Goal: Task Accomplishment & Management: Manage account settings

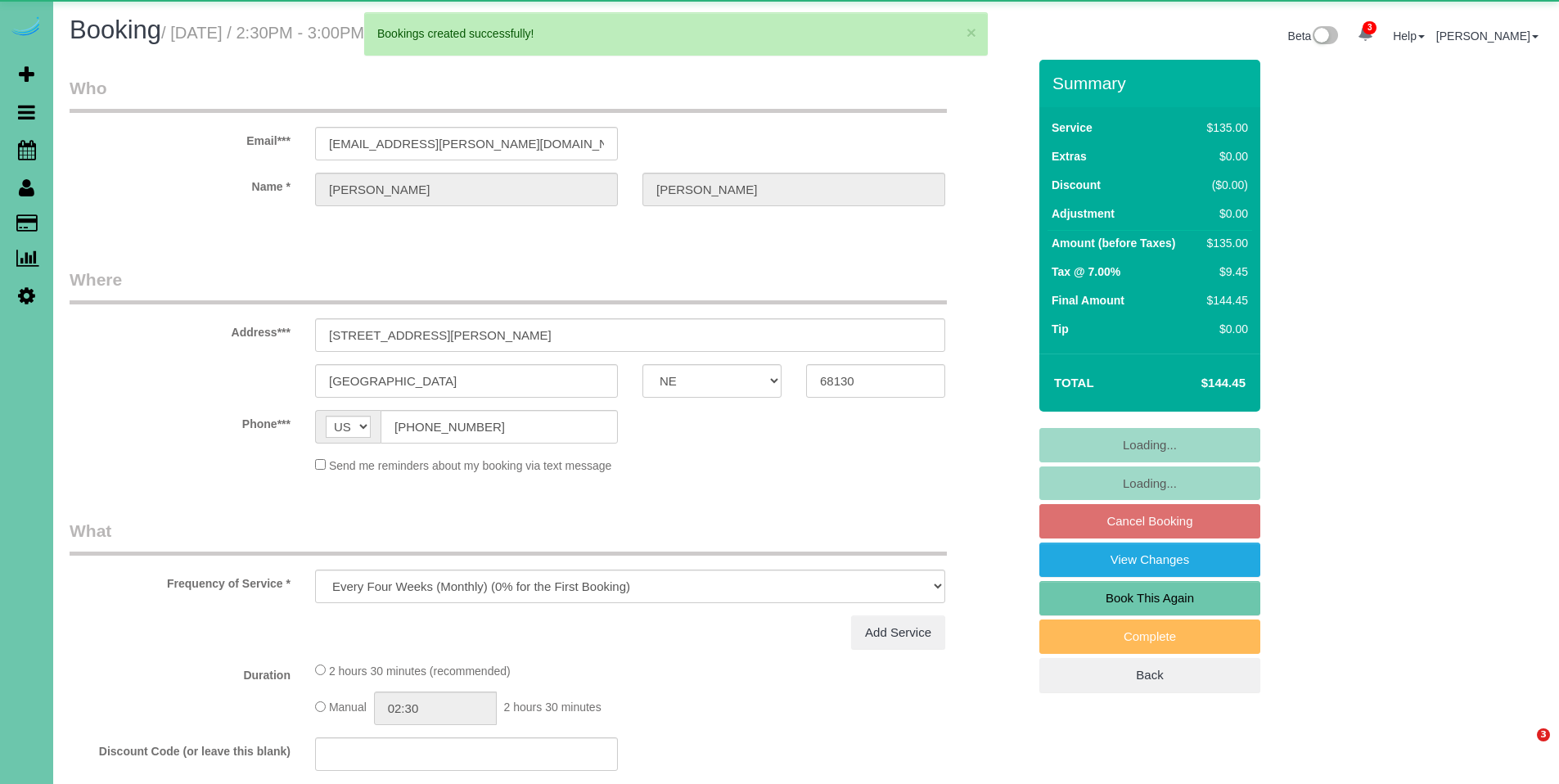
select select "NE"
select select "object:62212"
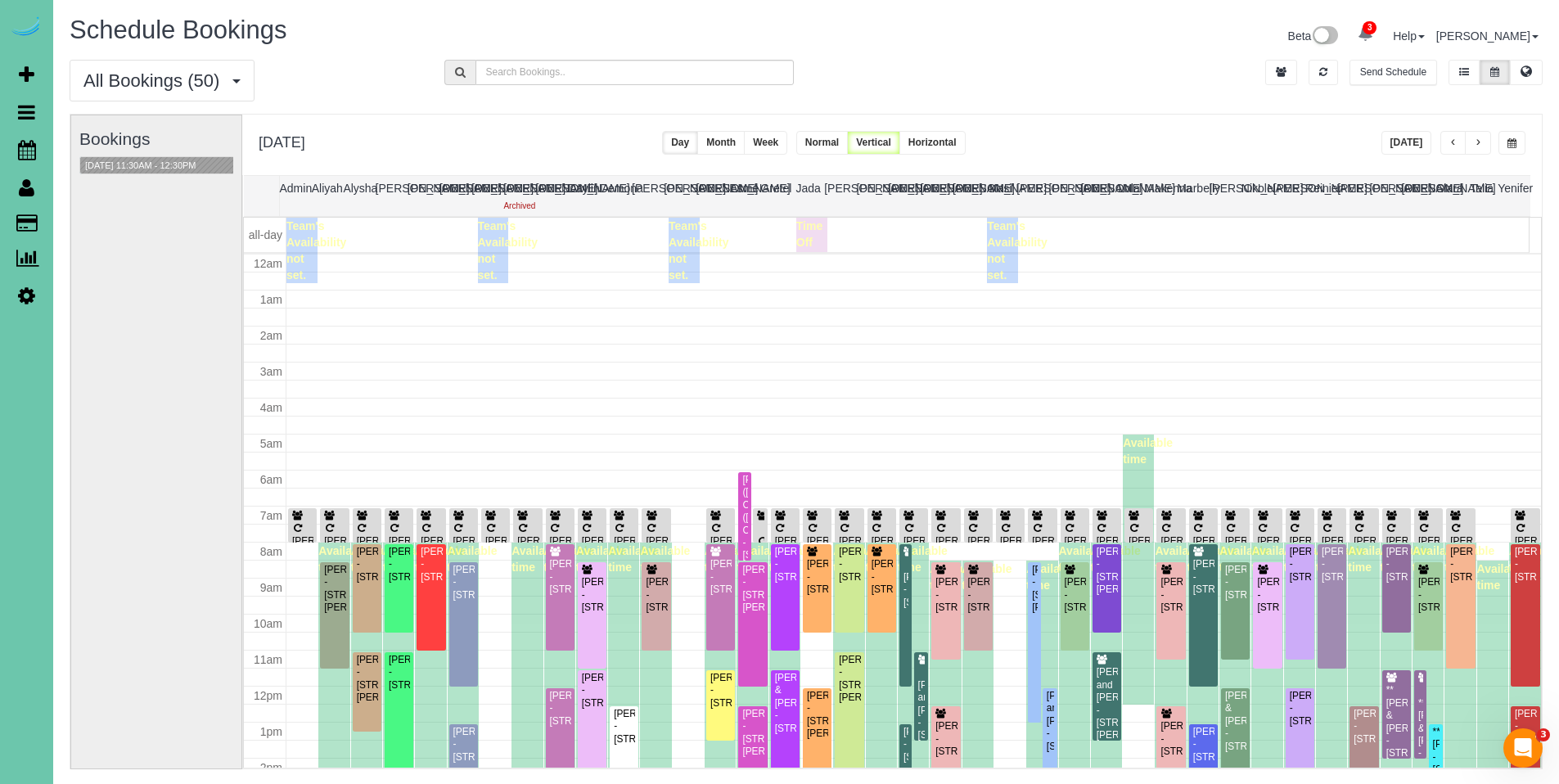
scroll to position [217, 0]
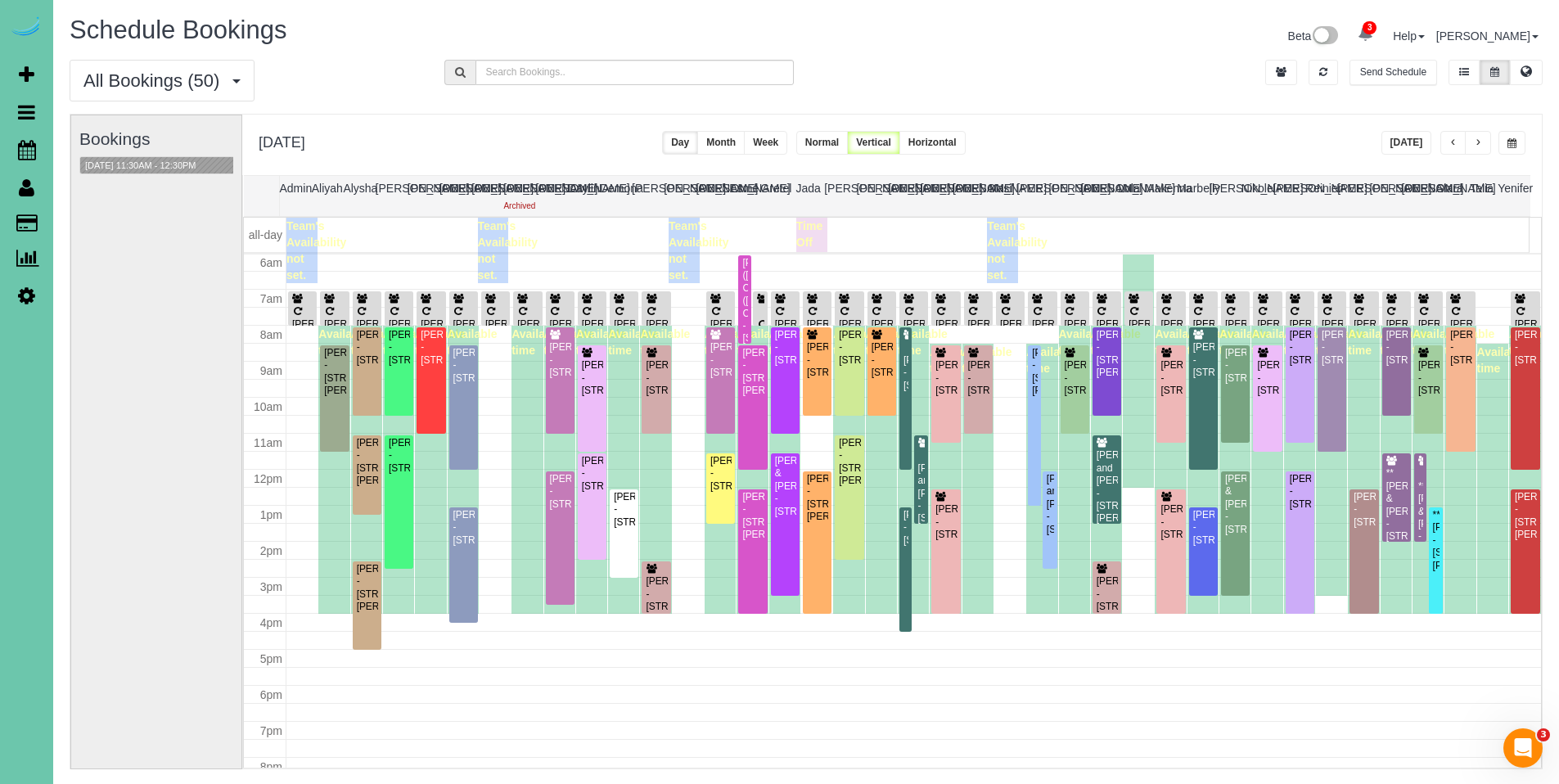
click at [1458, 146] on button "button" at bounding box center [1454, 143] width 26 height 23
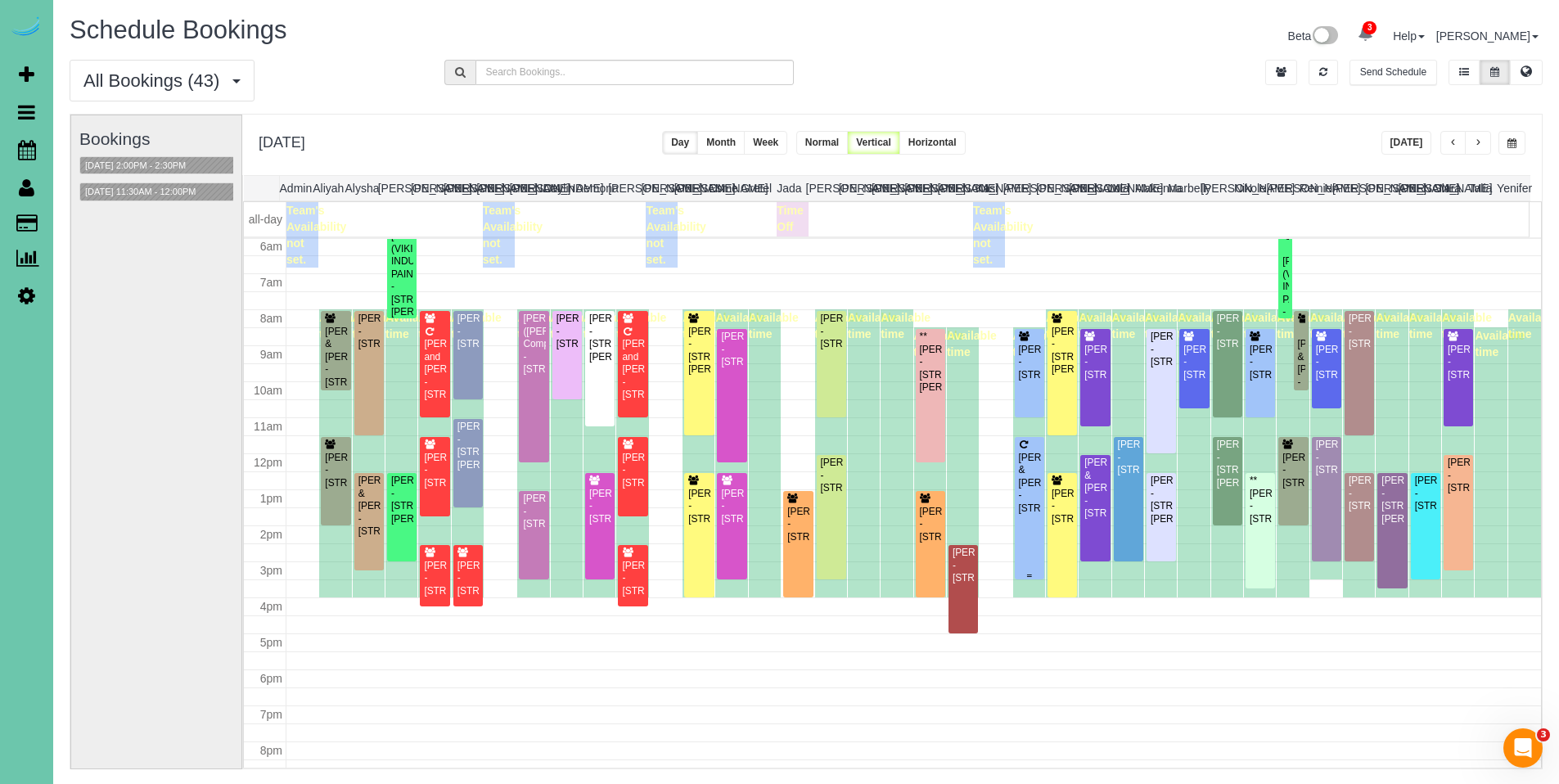
click at [1027, 473] on div "Sue & Doug Gollehon - 10206 Y St, Omaha, NE 68127" at bounding box center [1030, 483] width 23 height 63
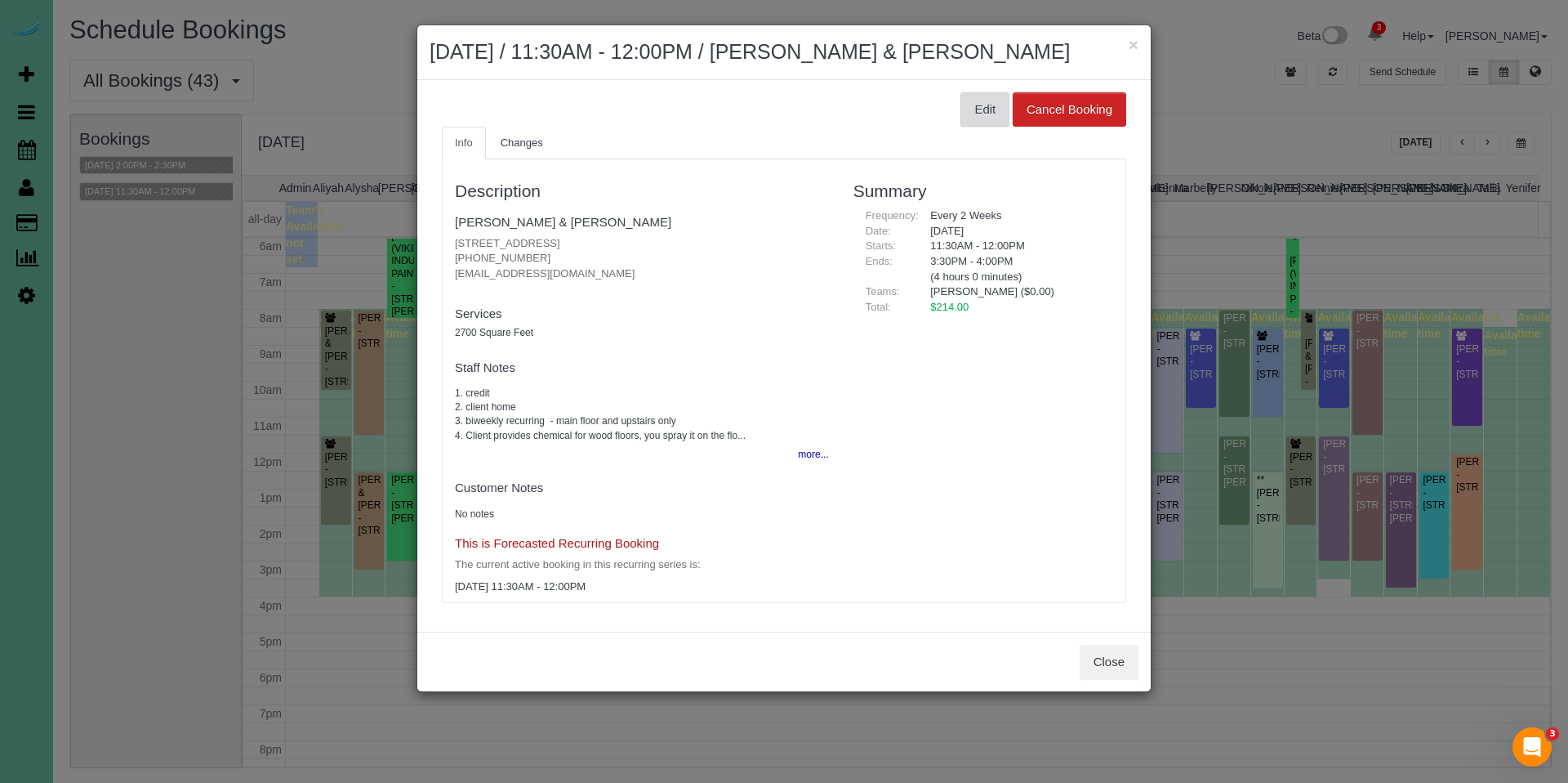
click at [972, 98] on button "Edit" at bounding box center [985, 110] width 49 height 35
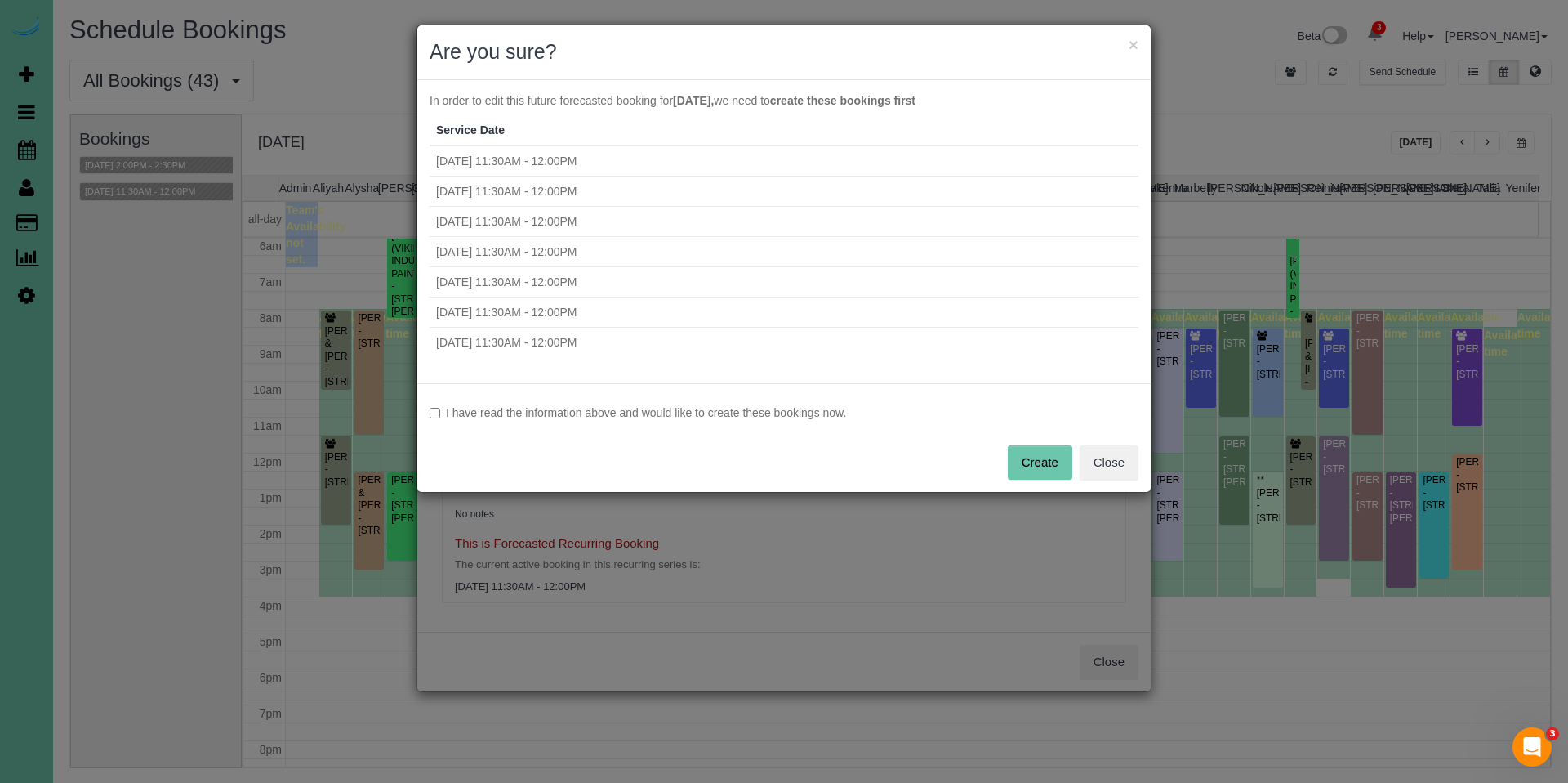
click at [536, 410] on label "I have read the information above and would like to create these bookings now." at bounding box center [784, 412] width 709 height 16
click at [1046, 459] on button "Create" at bounding box center [1040, 463] width 65 height 35
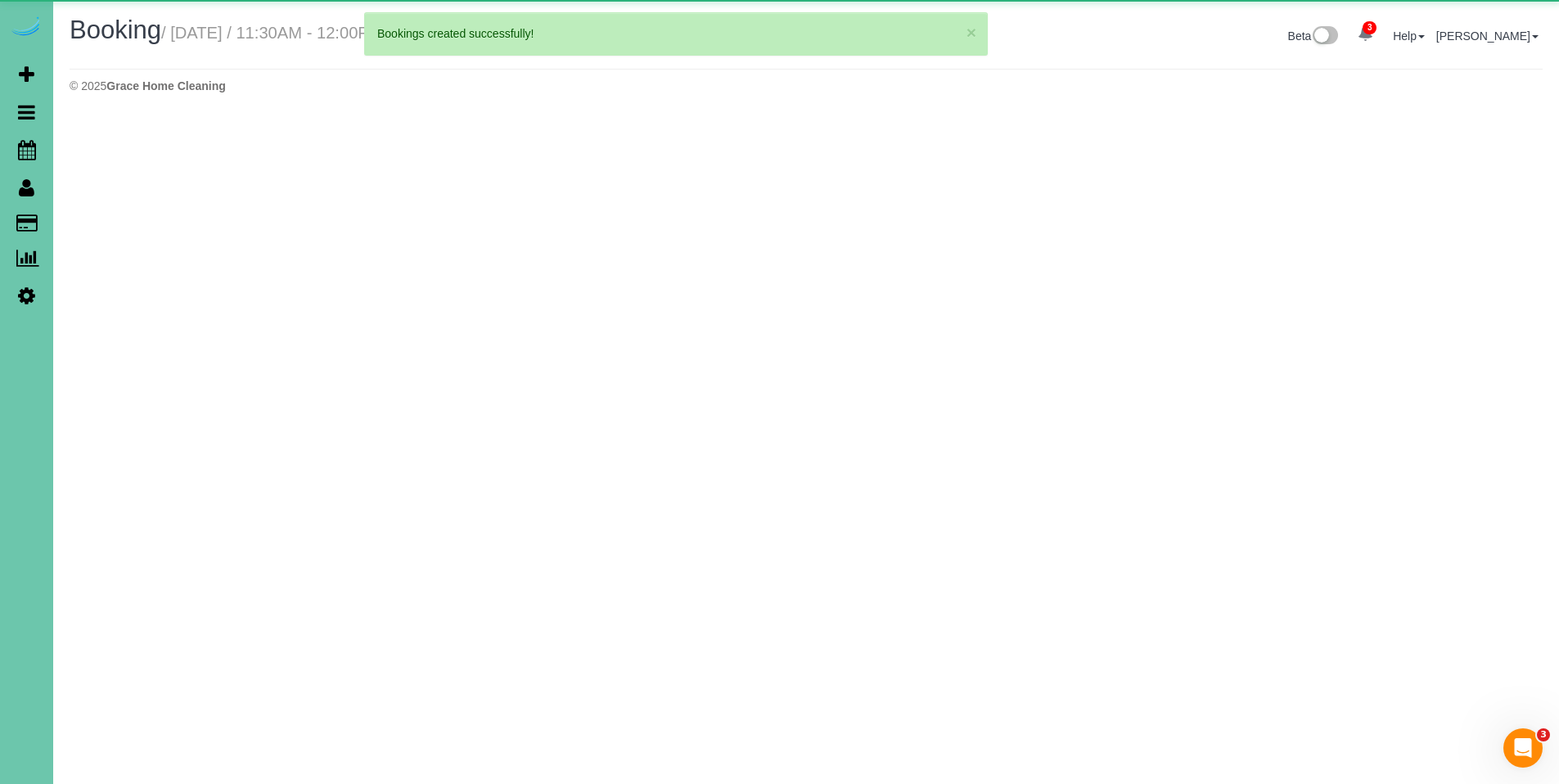
select select "NE"
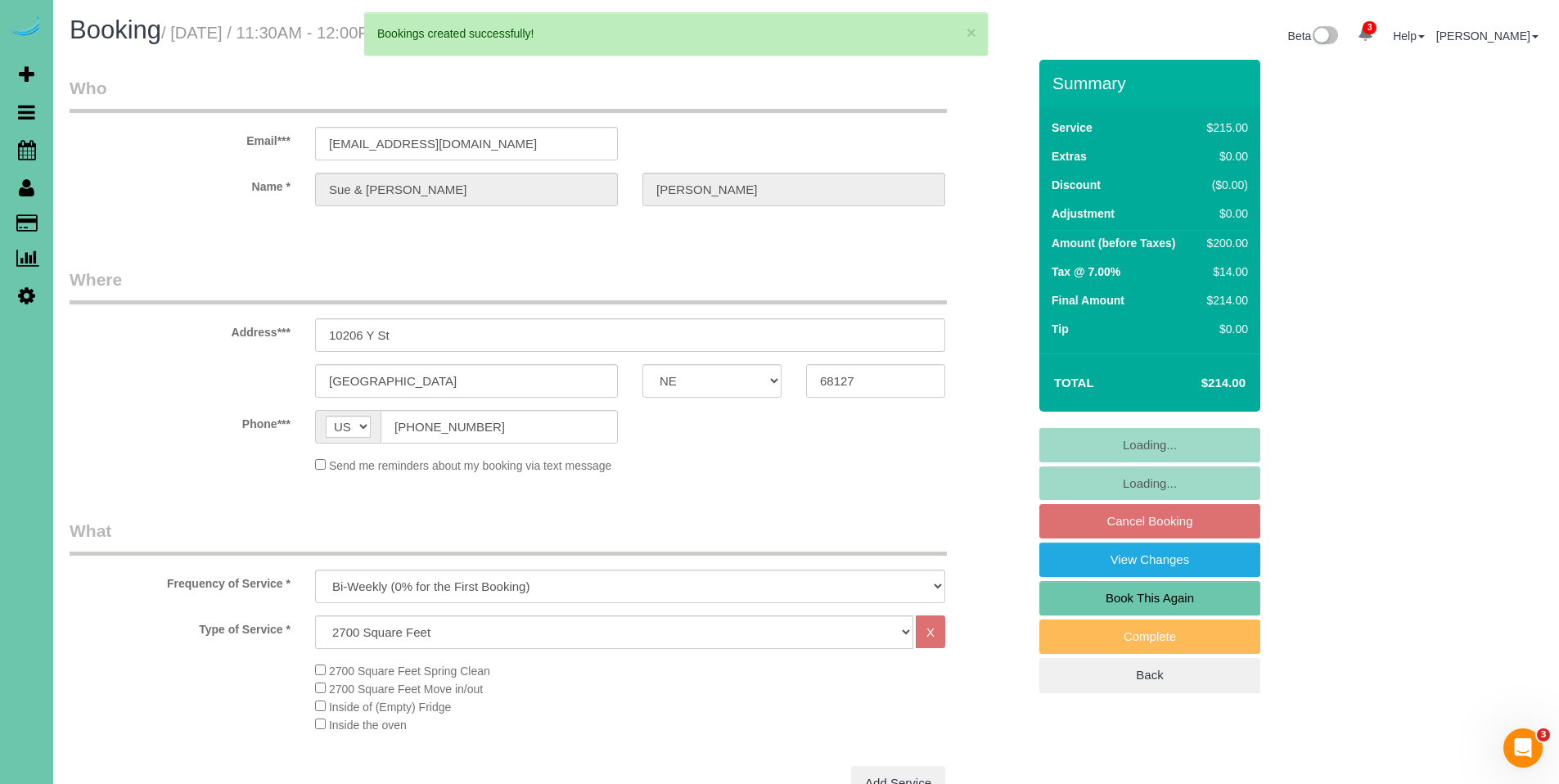
select select "object:63454"
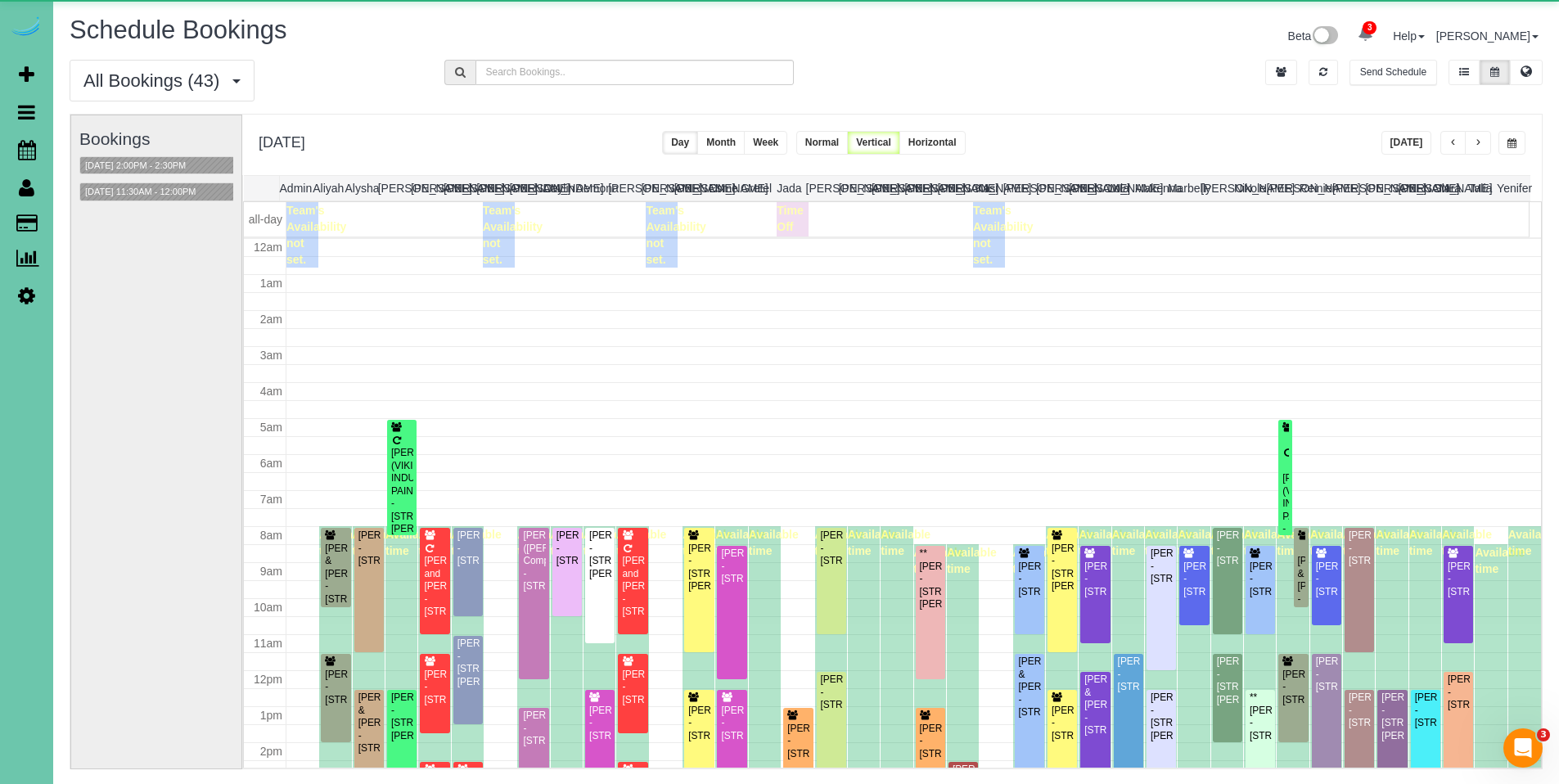
scroll to position [217, 0]
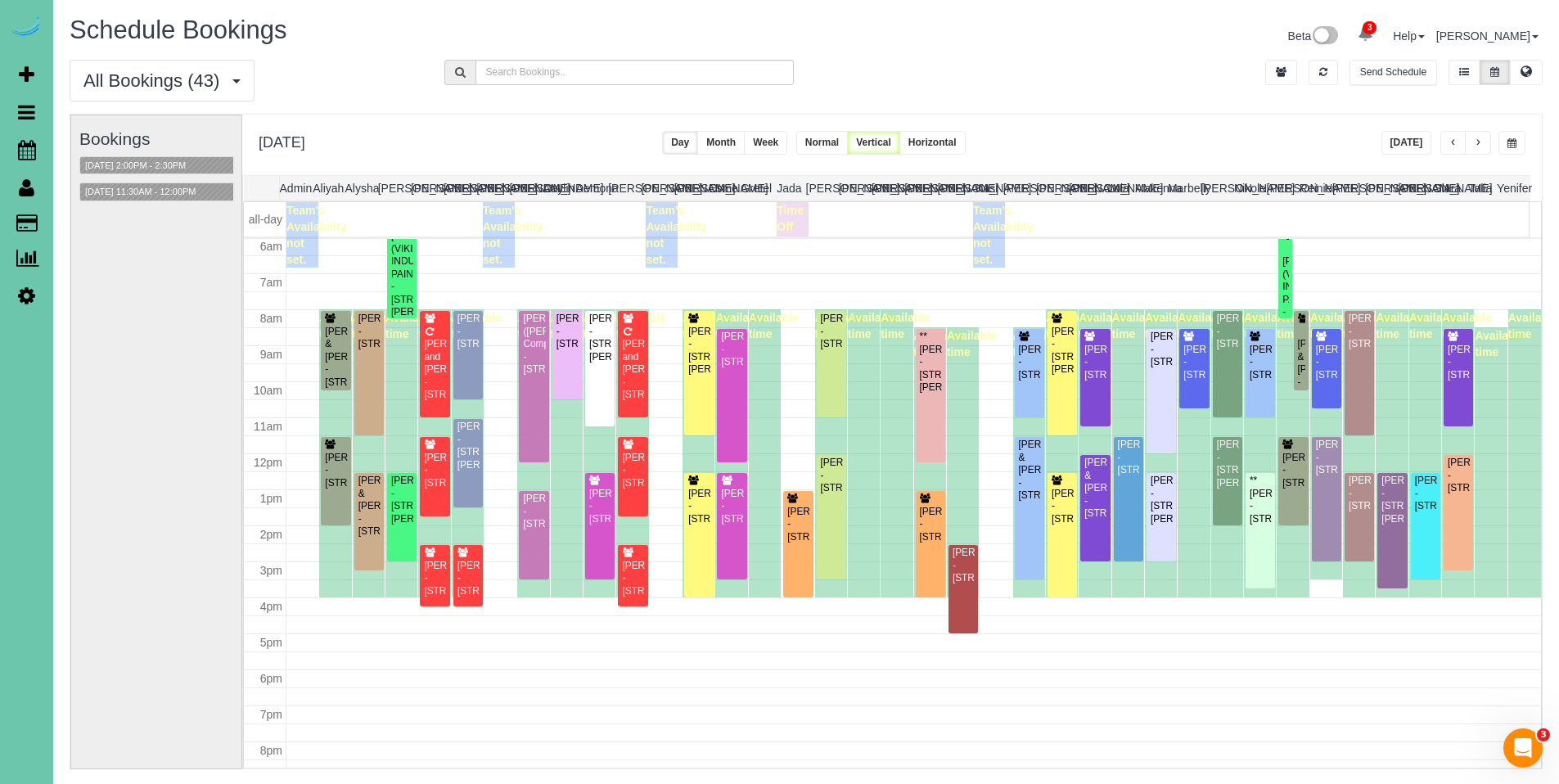
click at [1460, 141] on button "button" at bounding box center [1454, 143] width 26 height 23
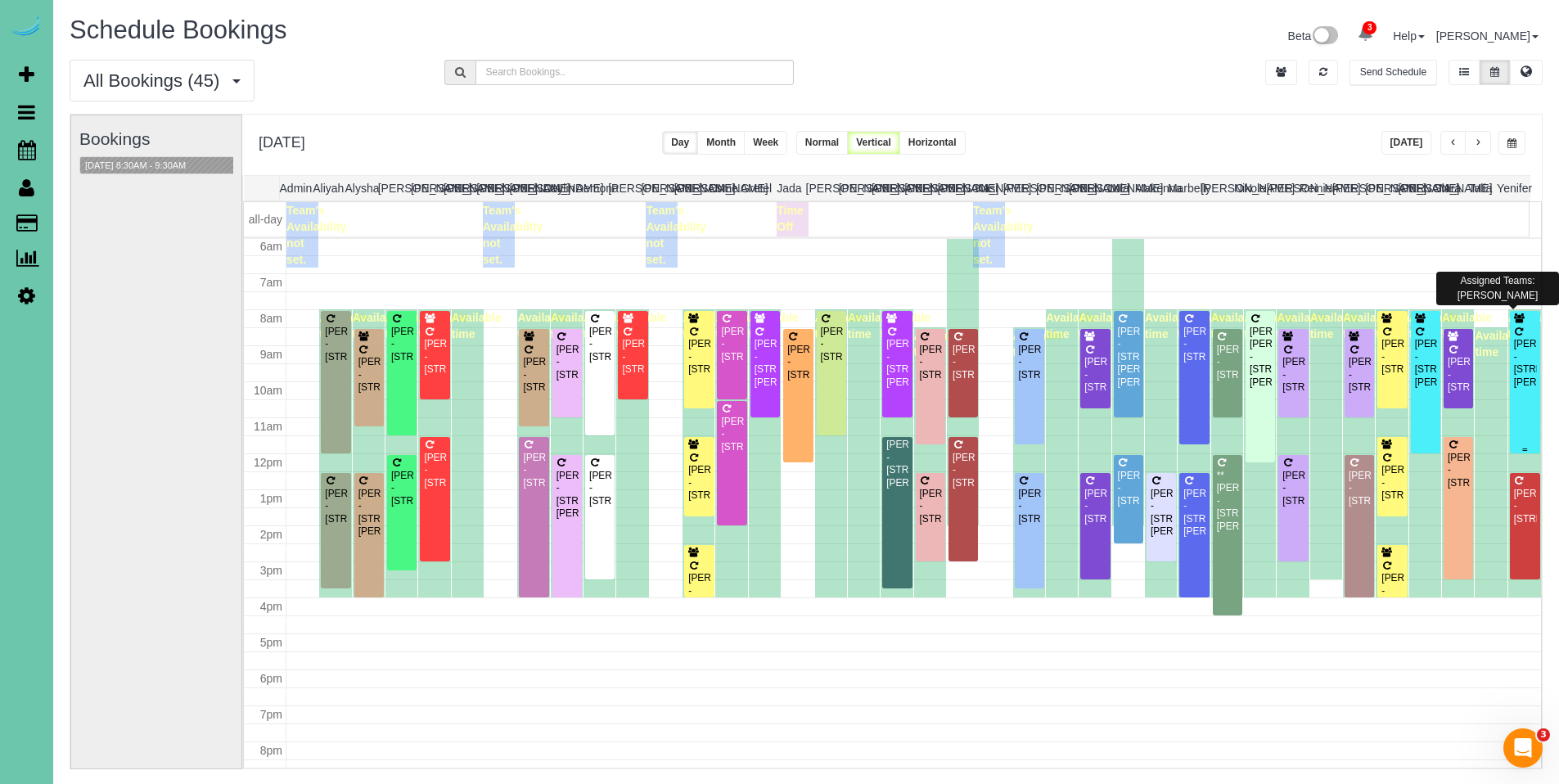
click at [1514, 357] on div "Shaina Hardesty - 15811 Burt St, Omaha, NE 68118" at bounding box center [1525, 363] width 23 height 51
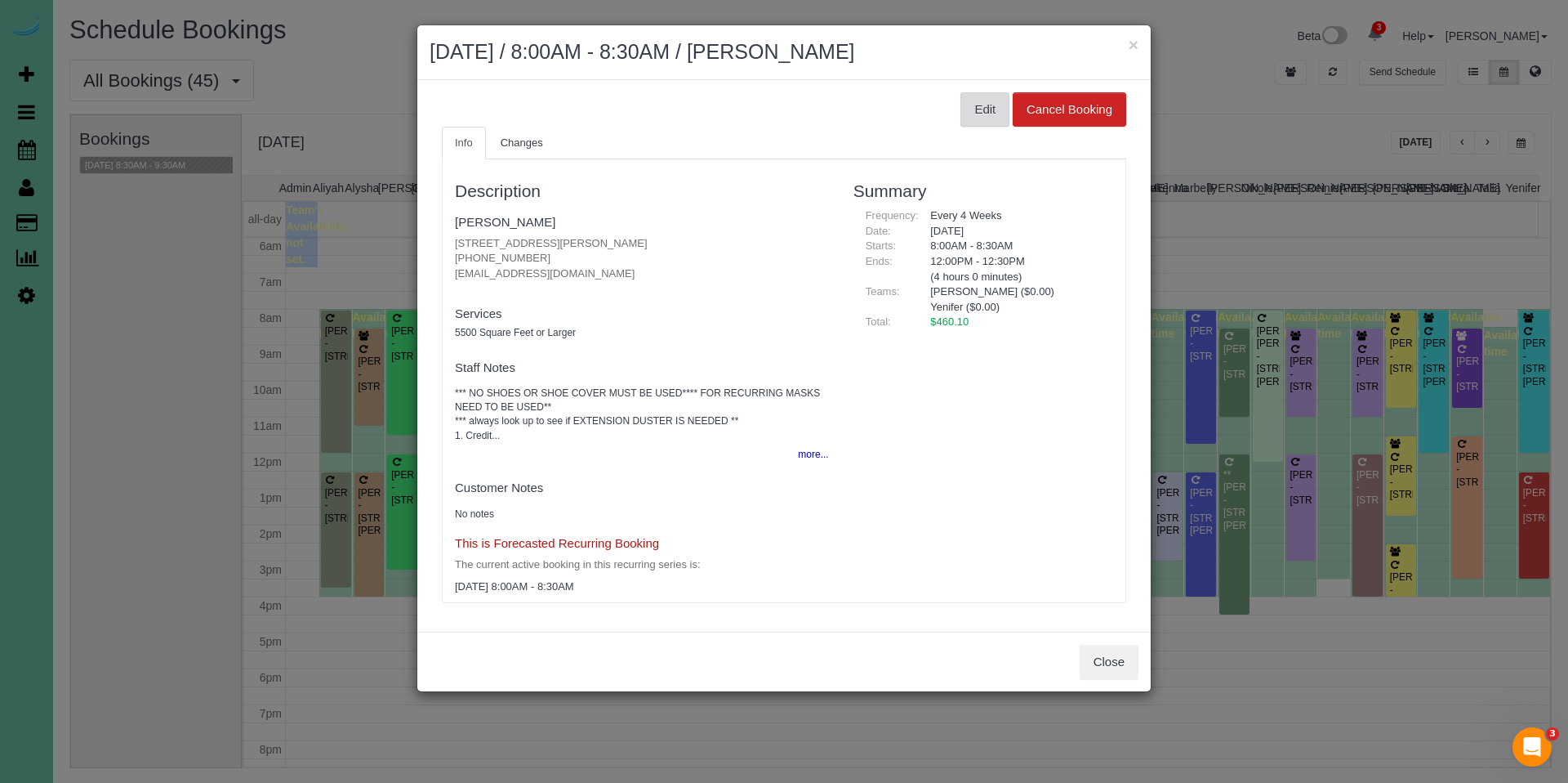
click at [985, 112] on button "Edit" at bounding box center [985, 110] width 49 height 35
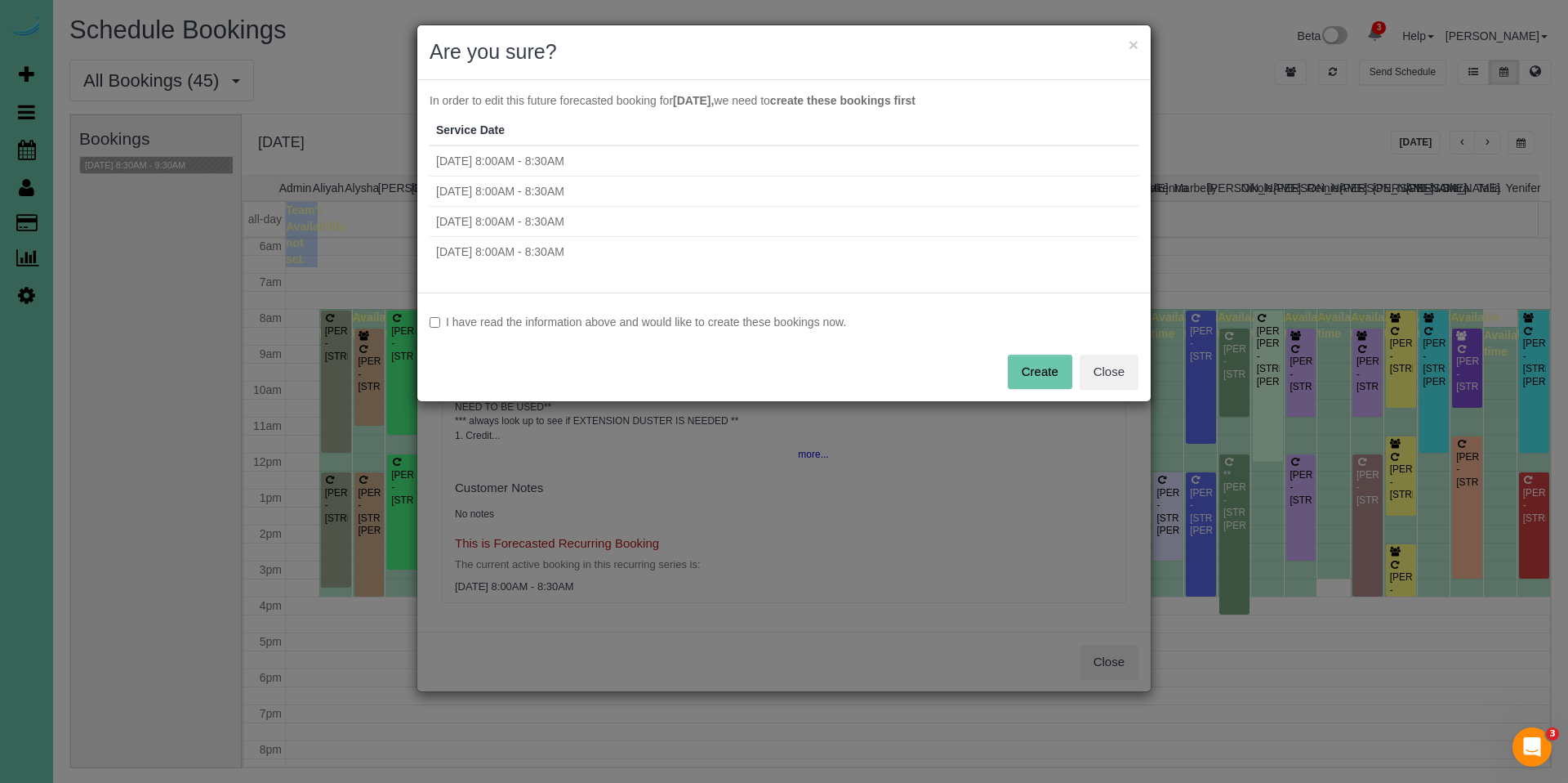
click at [594, 319] on label "I have read the information above and would like to create these bookings now." at bounding box center [784, 321] width 709 height 16
click at [1033, 362] on button "Create" at bounding box center [1040, 372] width 65 height 35
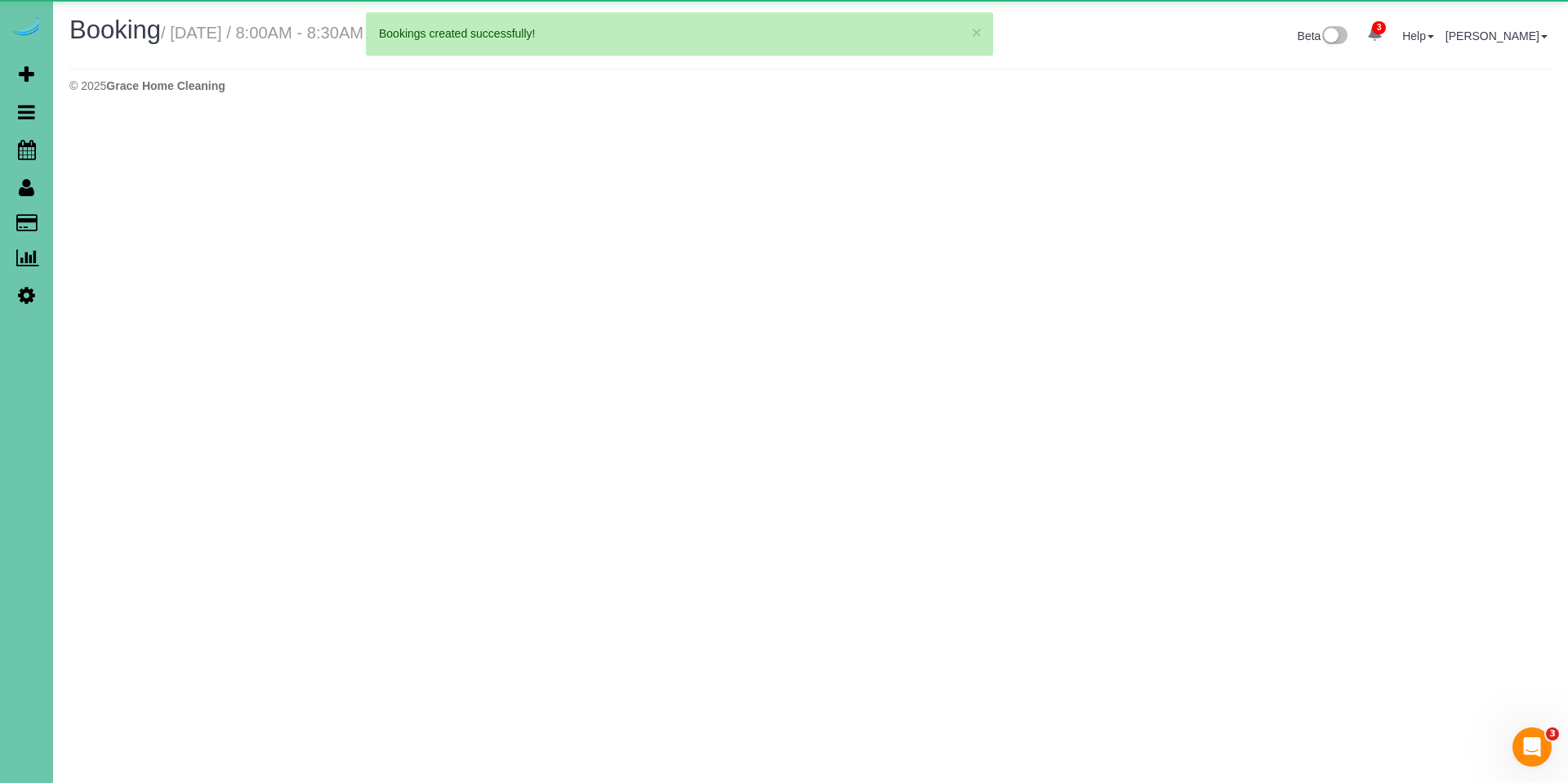
select select "NE"
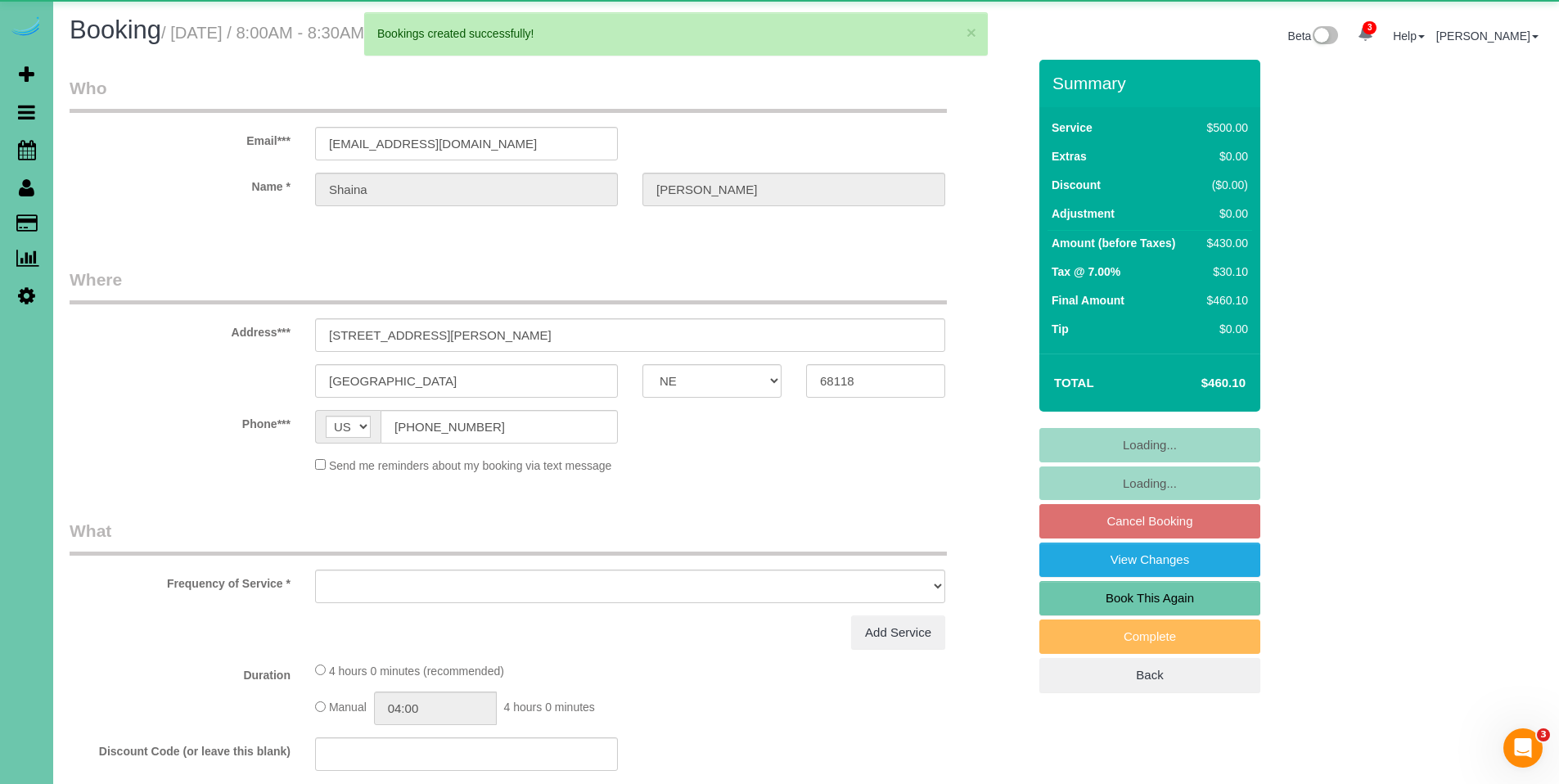
select select "object:64633"
select select "string:fspay-103f0087-4380-4d36-9dd8-35ced4ba4538"
select select "object:64720"
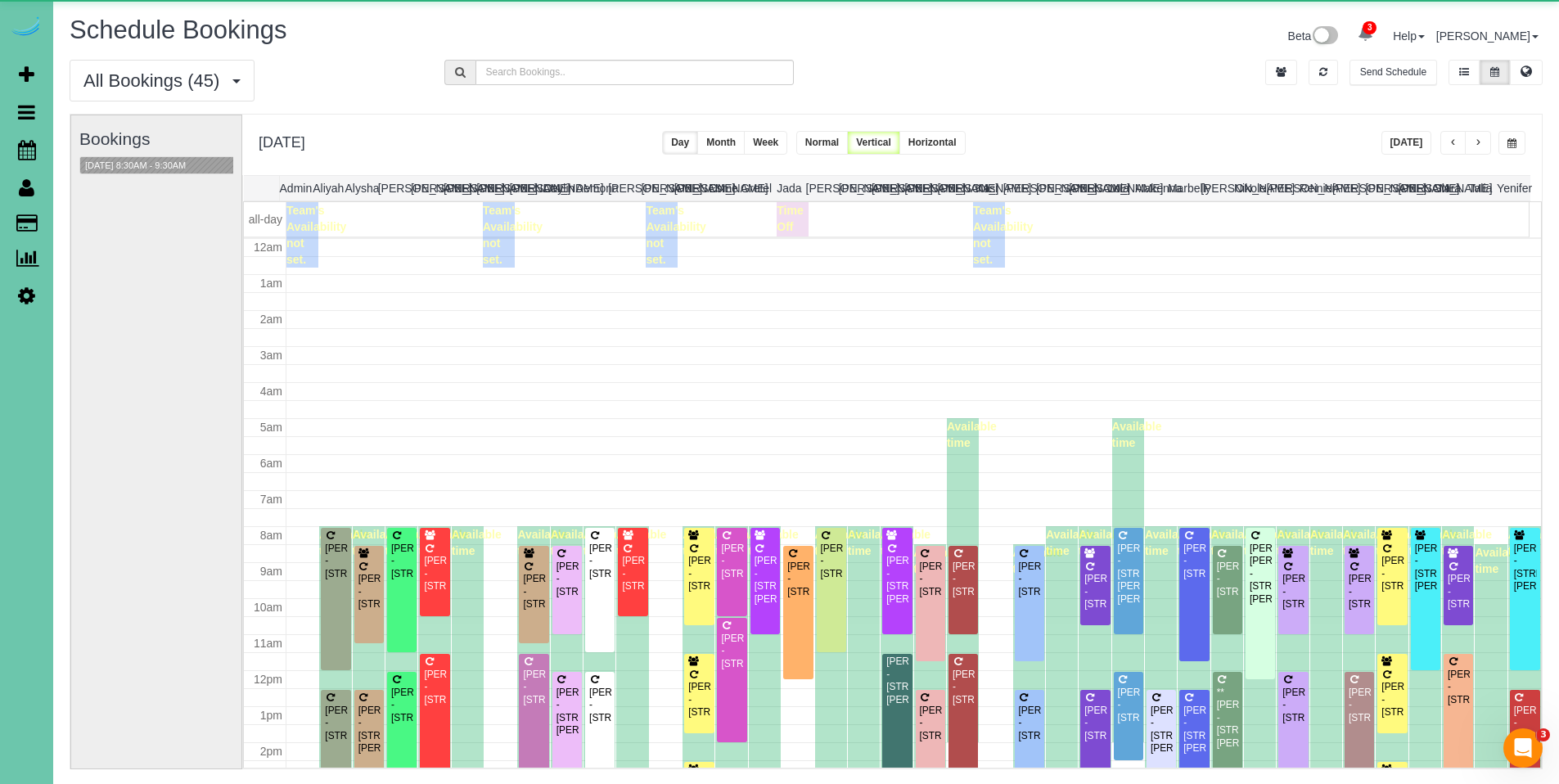
scroll to position [217, 0]
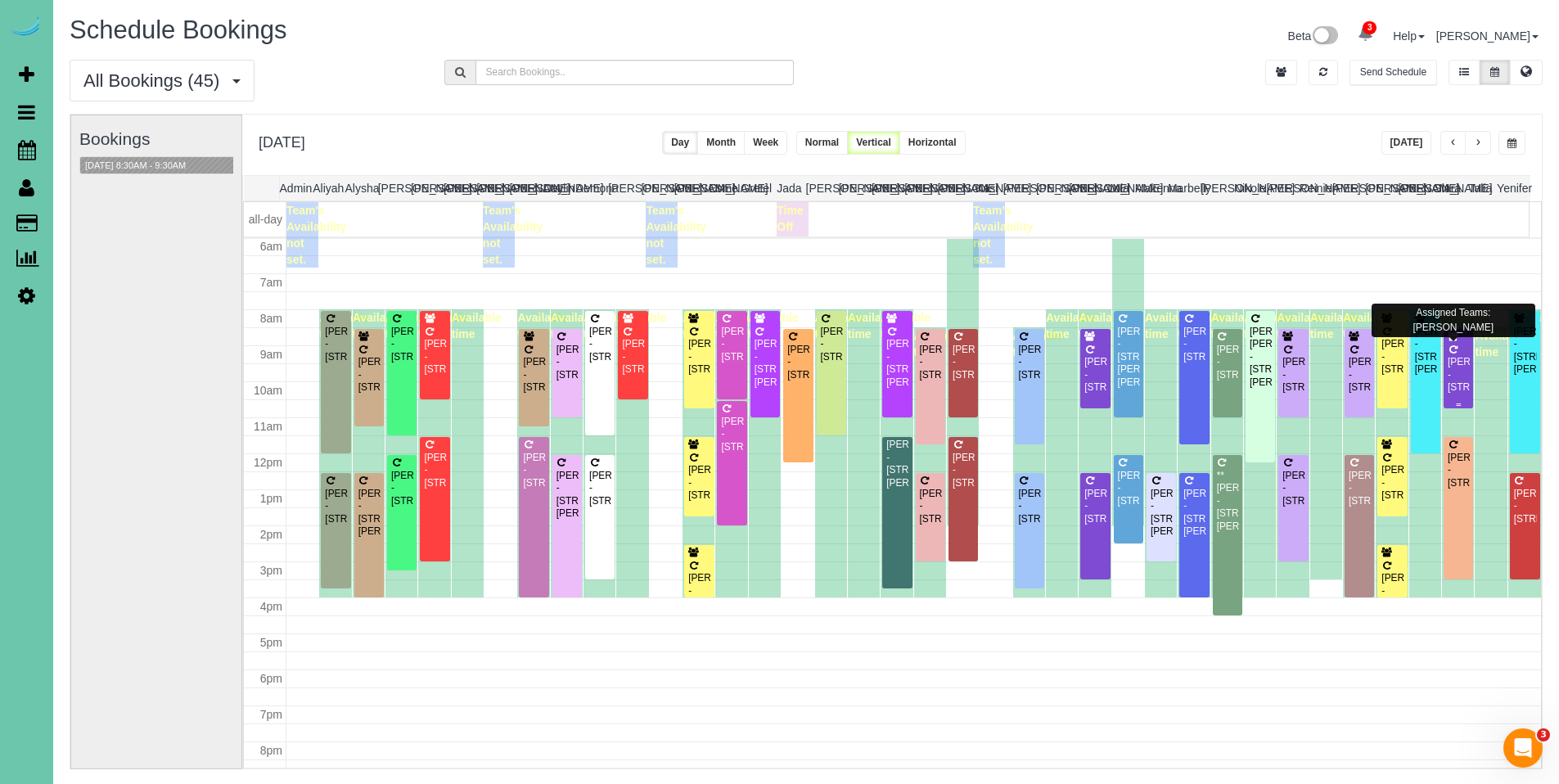
click at [1447, 365] on div "Lydia Swanson - 1620 S 207th Street, Elkhorn, NE 68022" at bounding box center [1459, 375] width 23 height 38
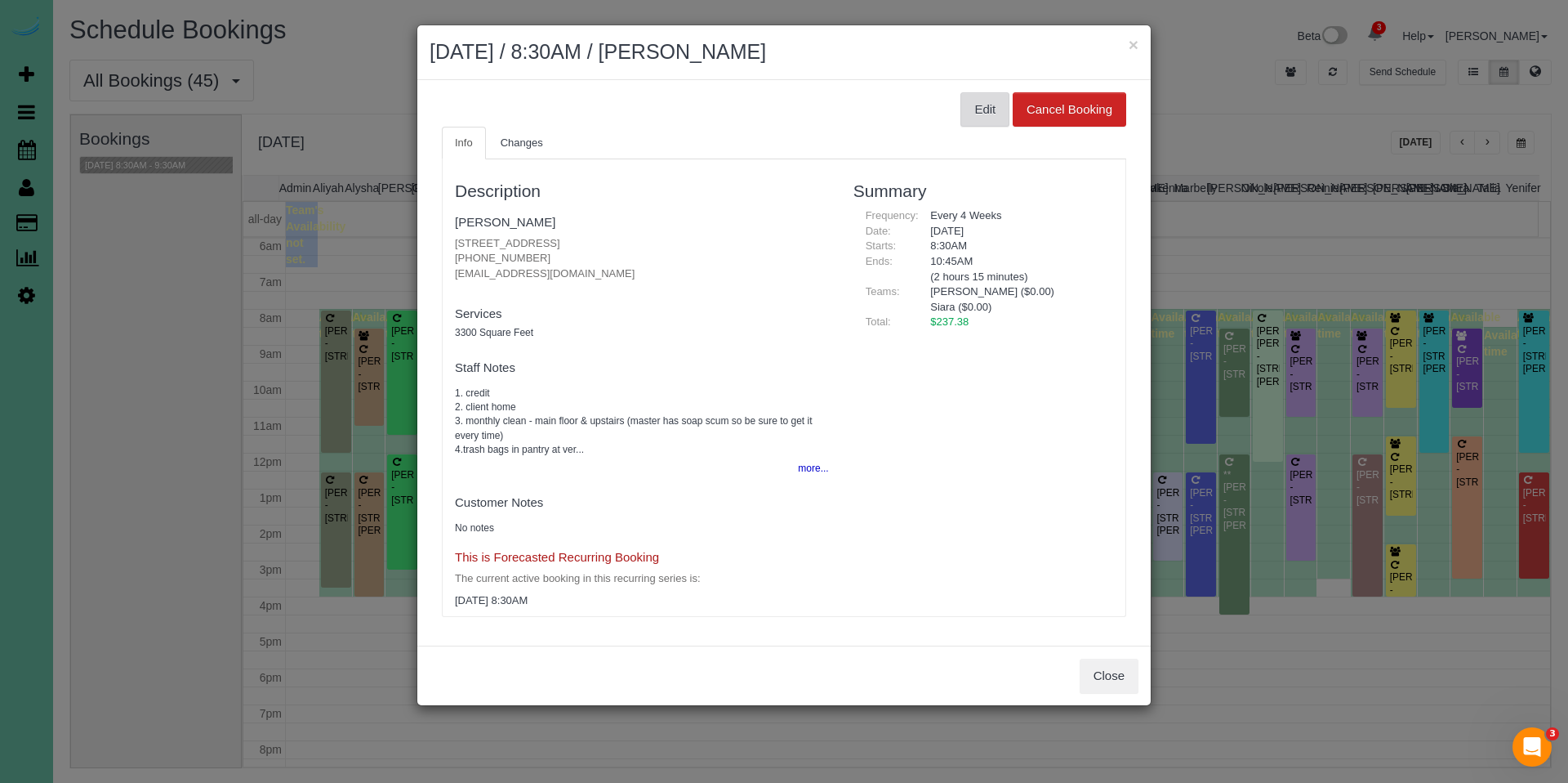
click at [991, 108] on button "Edit" at bounding box center [985, 110] width 49 height 35
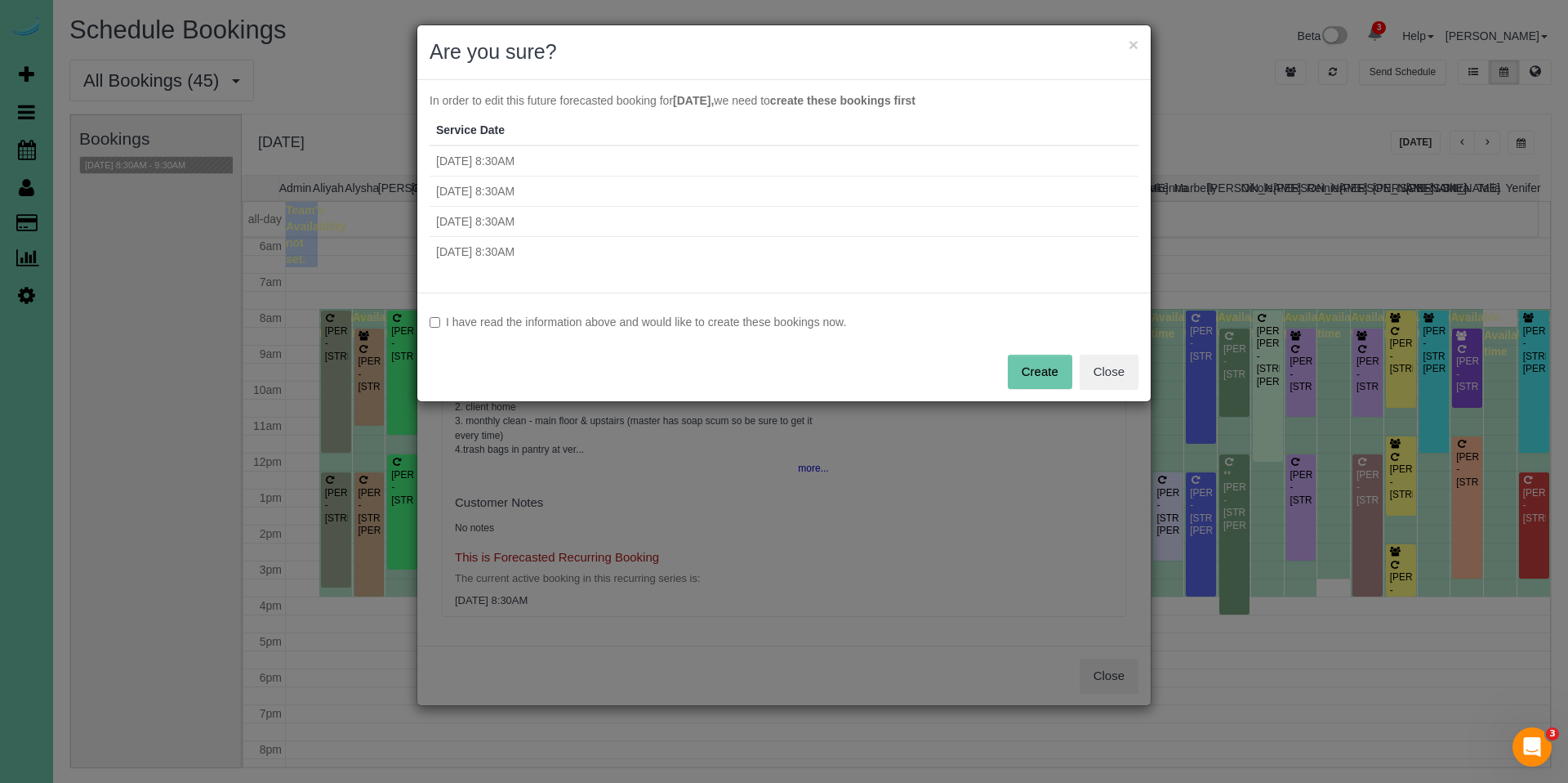
click at [668, 320] on label "I have read the information above and would like to create these bookings now." at bounding box center [784, 321] width 709 height 16
click at [1040, 373] on button "Create" at bounding box center [1040, 372] width 65 height 35
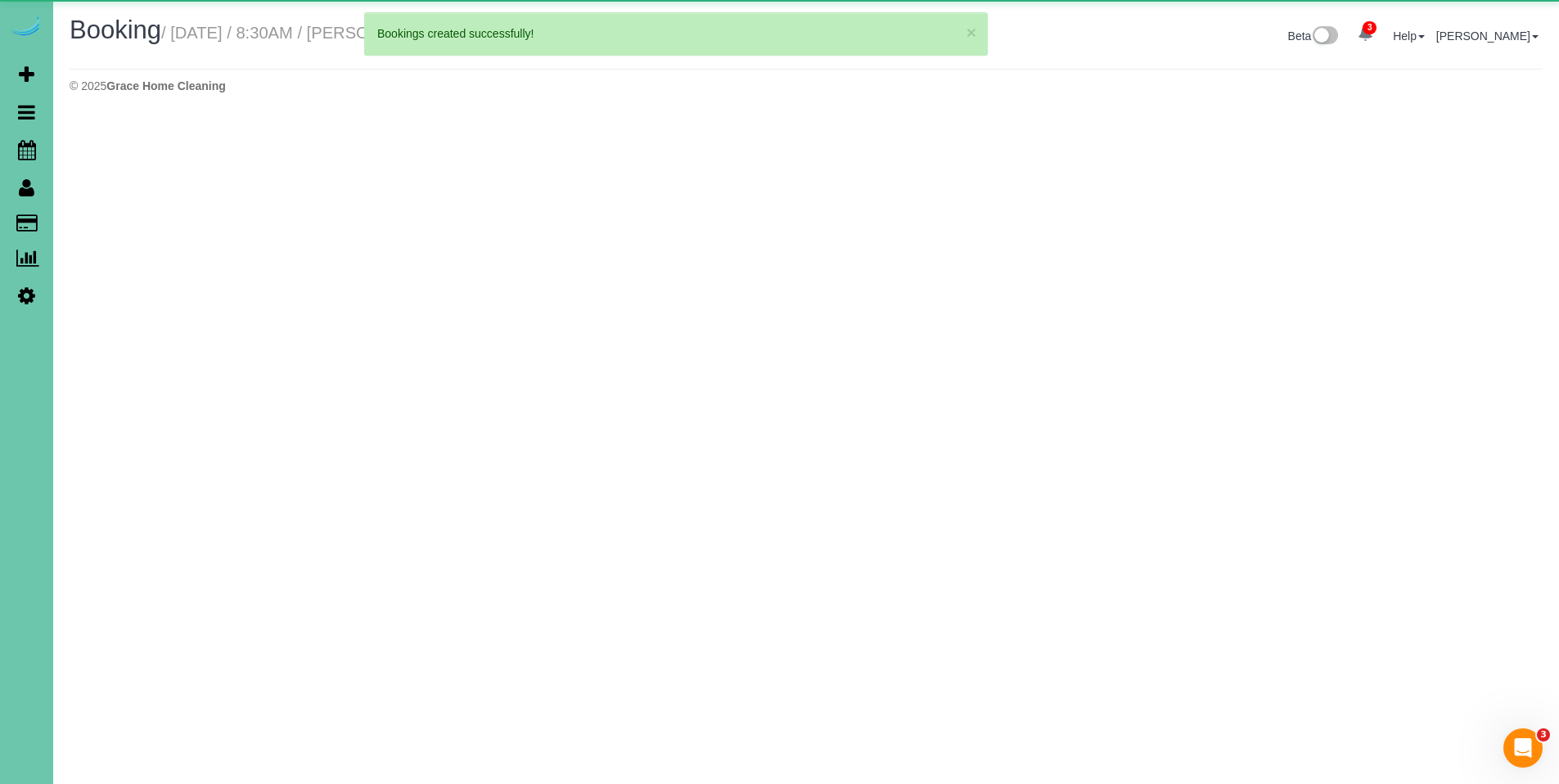
select select "NE"
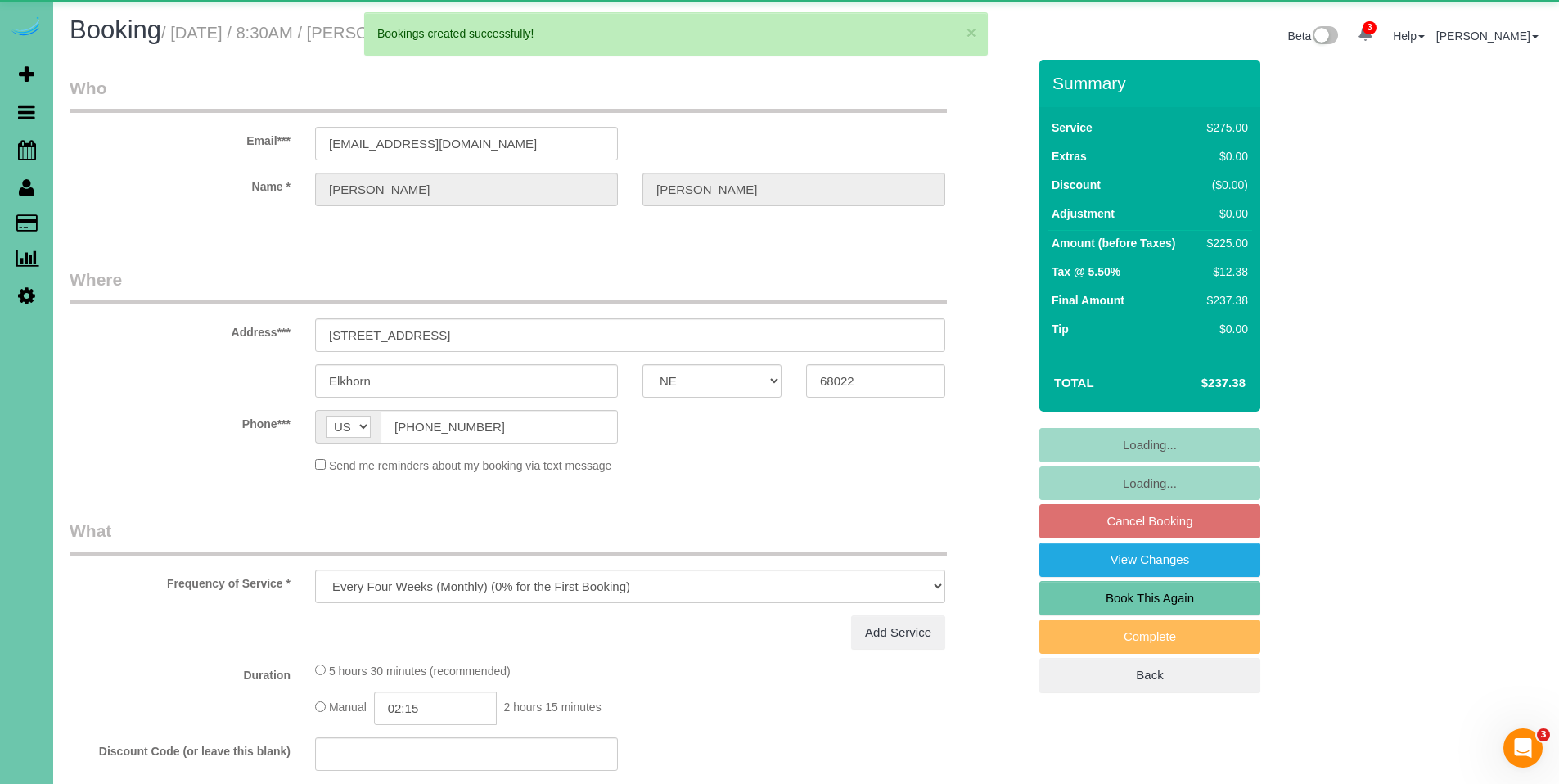
select select "object:66066"
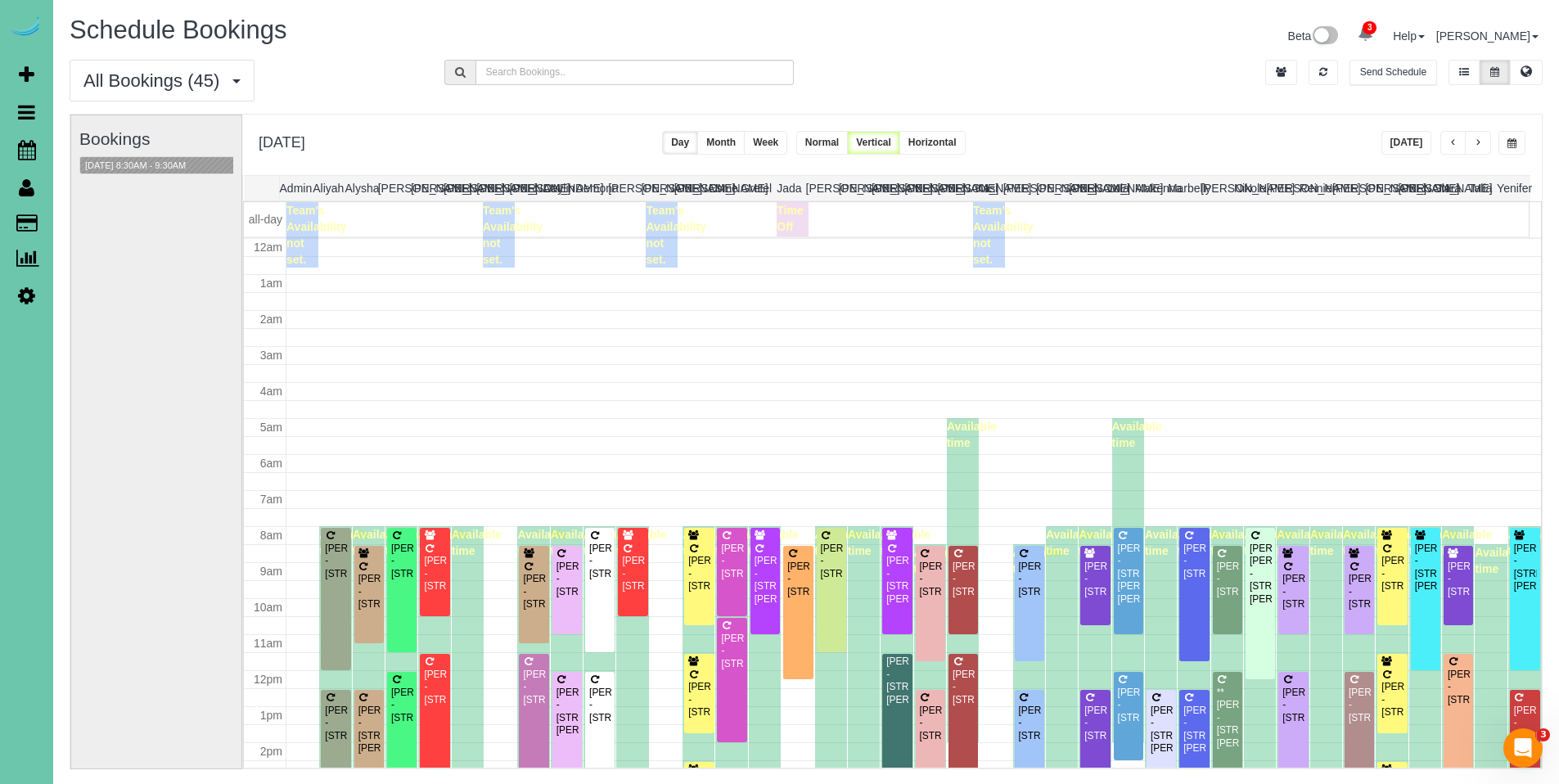
scroll to position [217, 0]
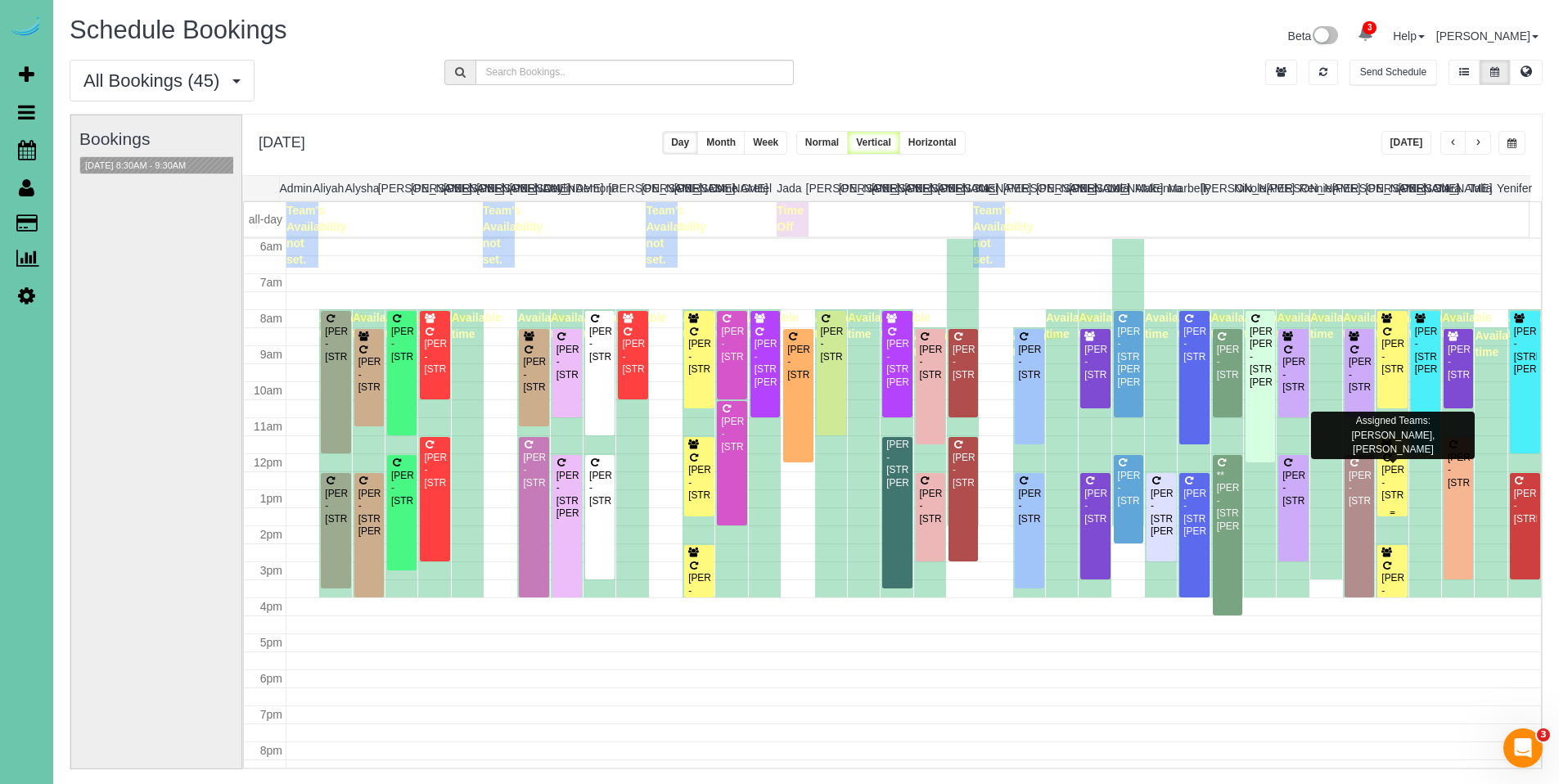
click at [1382, 482] on div "Adrian Czapla - 2010 S 182nd Circle, Omaha, NE 68130" at bounding box center [1392, 483] width 23 height 38
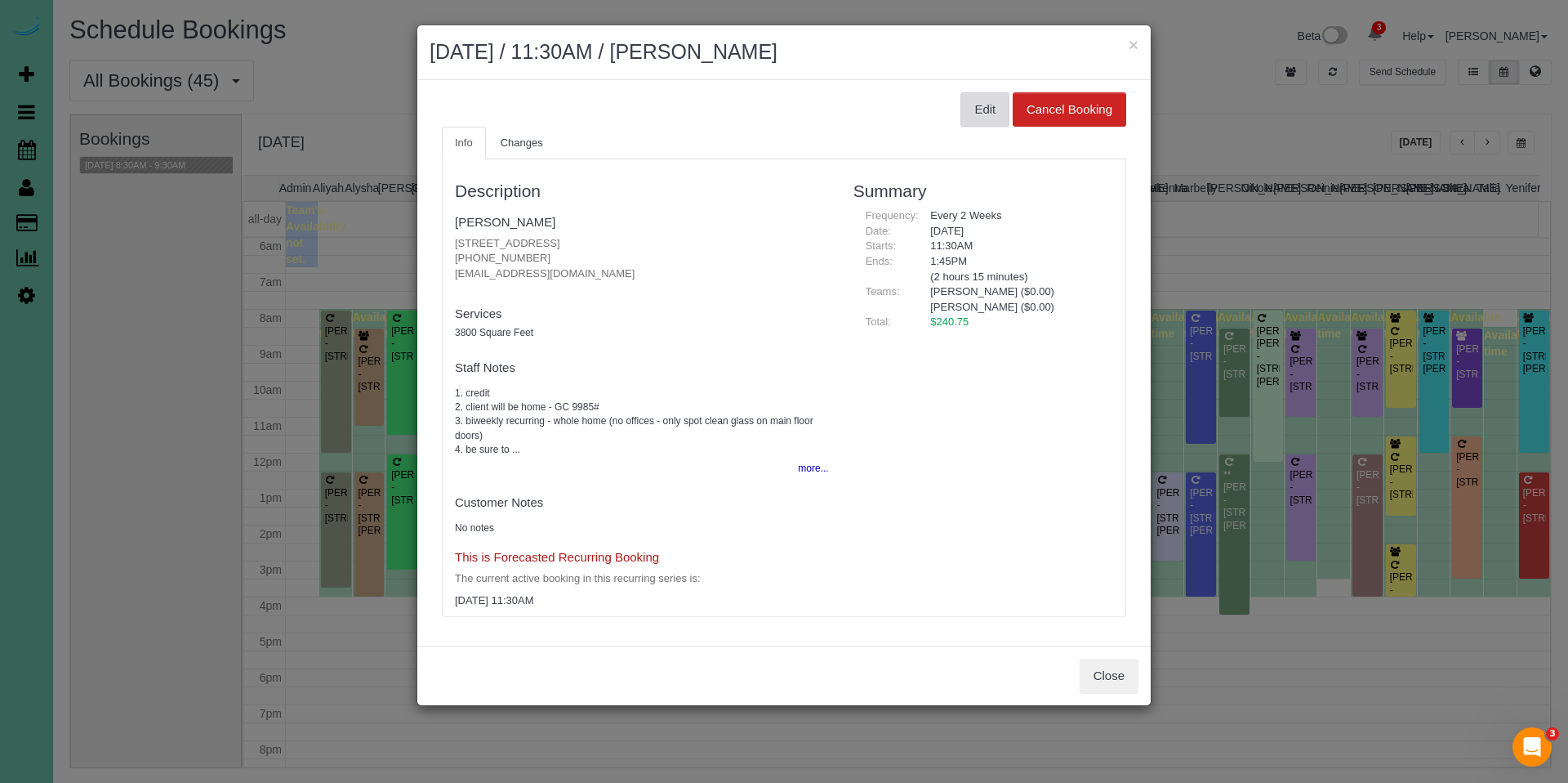
click at [979, 110] on button "Edit" at bounding box center [985, 110] width 49 height 35
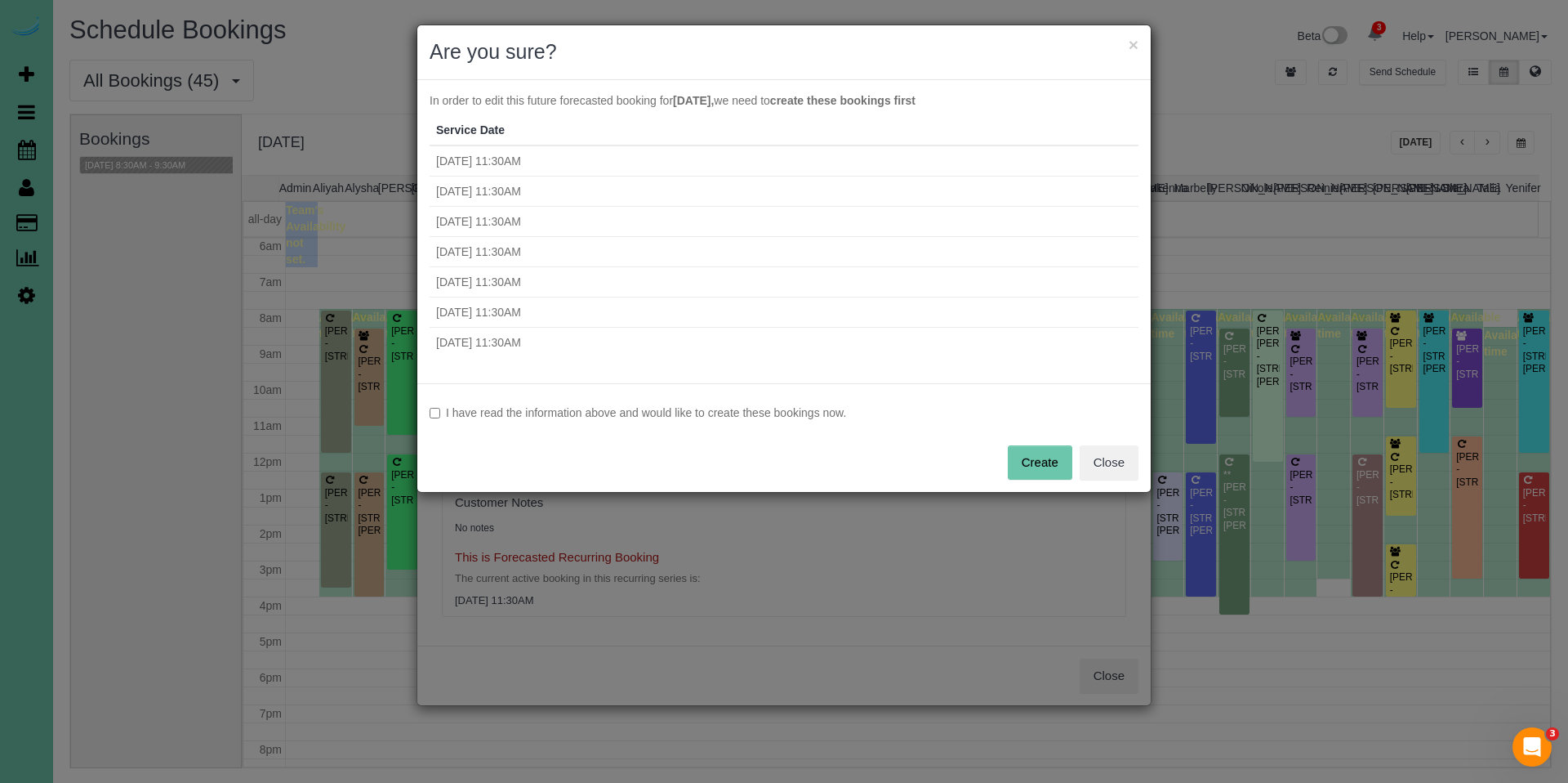
click at [518, 416] on label "I have read the information above and would like to create these bookings now." at bounding box center [784, 412] width 709 height 16
click at [1036, 460] on button "Create" at bounding box center [1040, 463] width 65 height 35
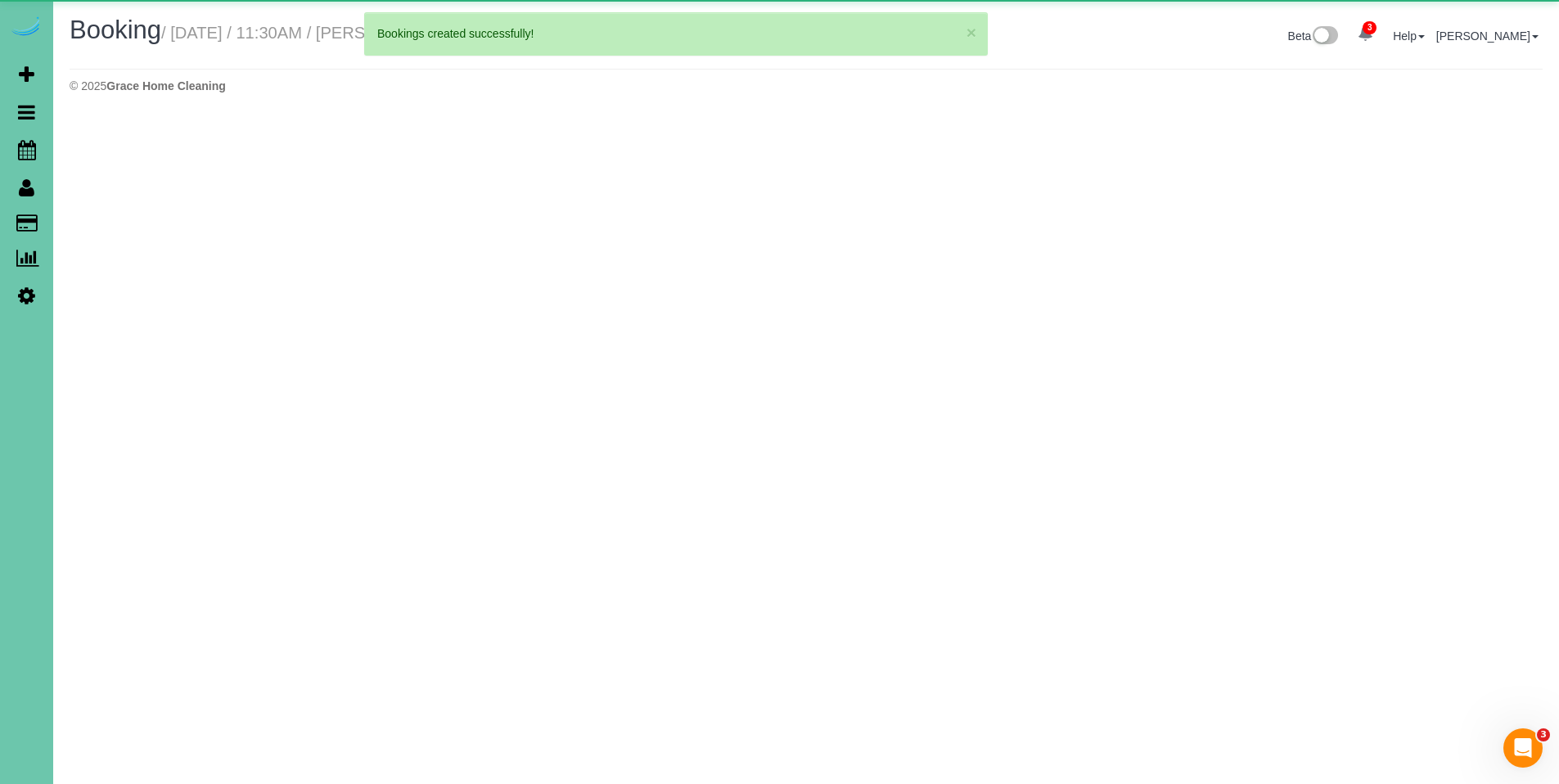
select select "NE"
select select "string:fspay-6de42662-b640-4cb5-97db-5704f87b4ba3"
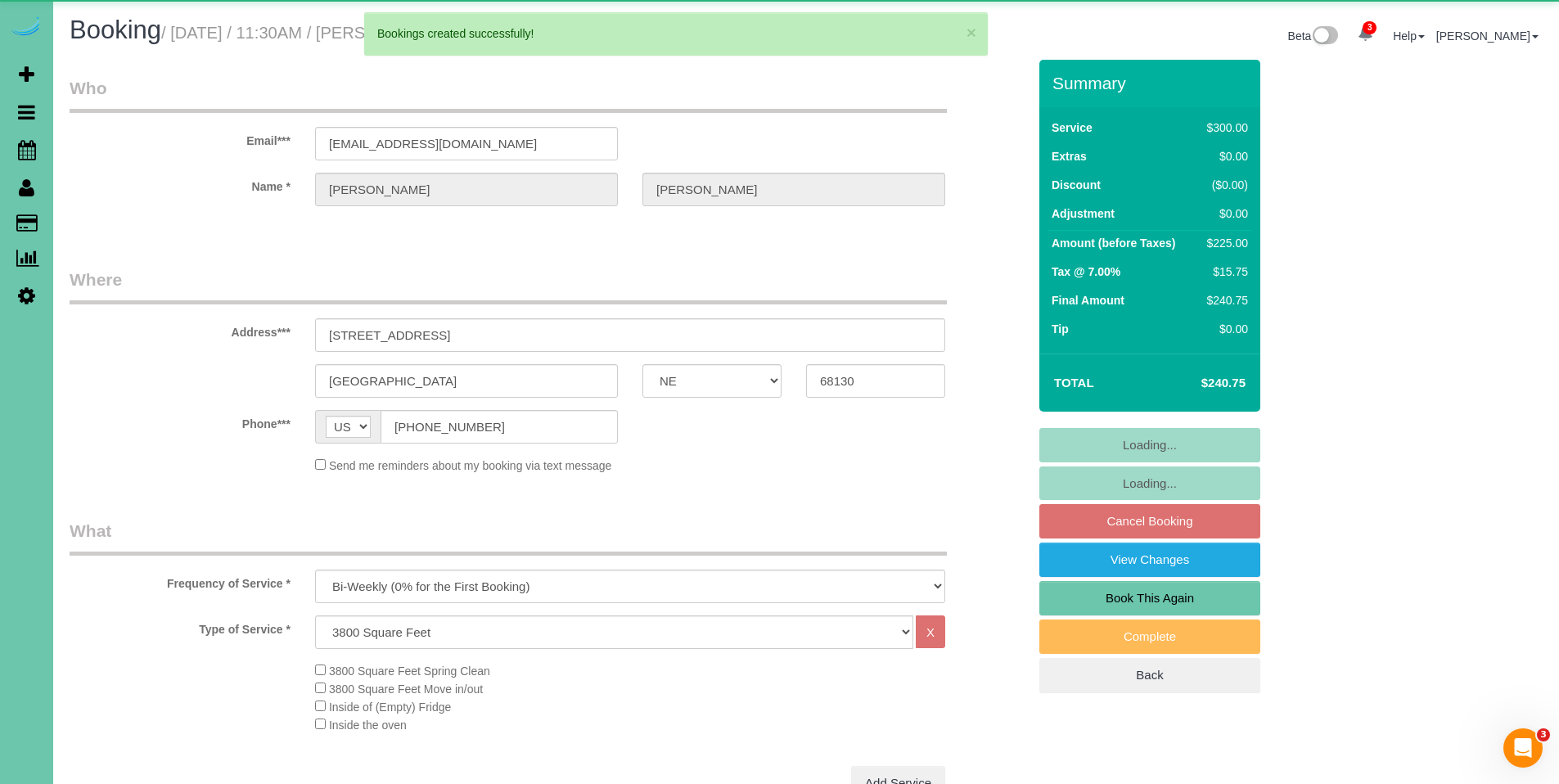
select select "object:67450"
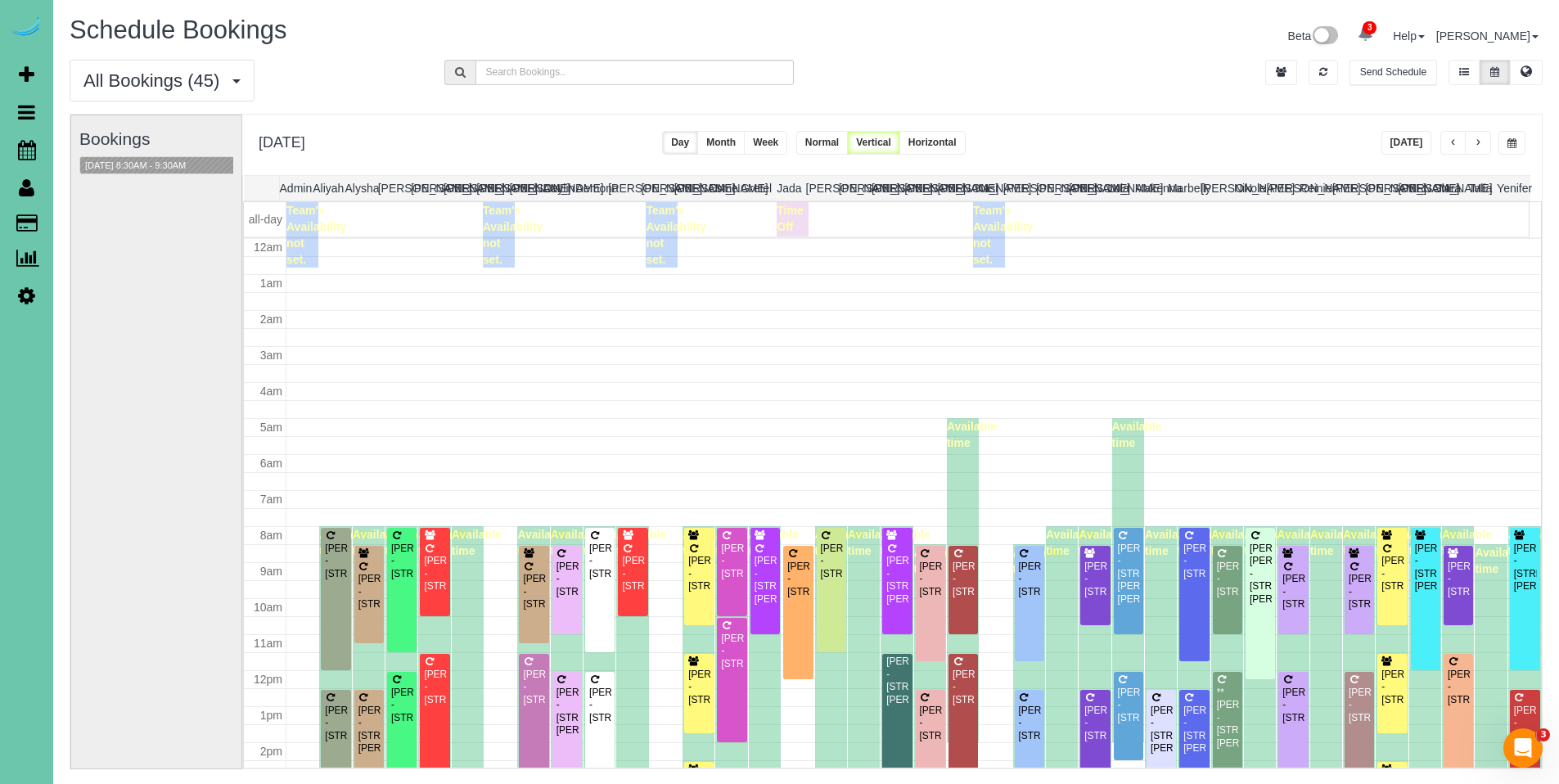
scroll to position [217, 0]
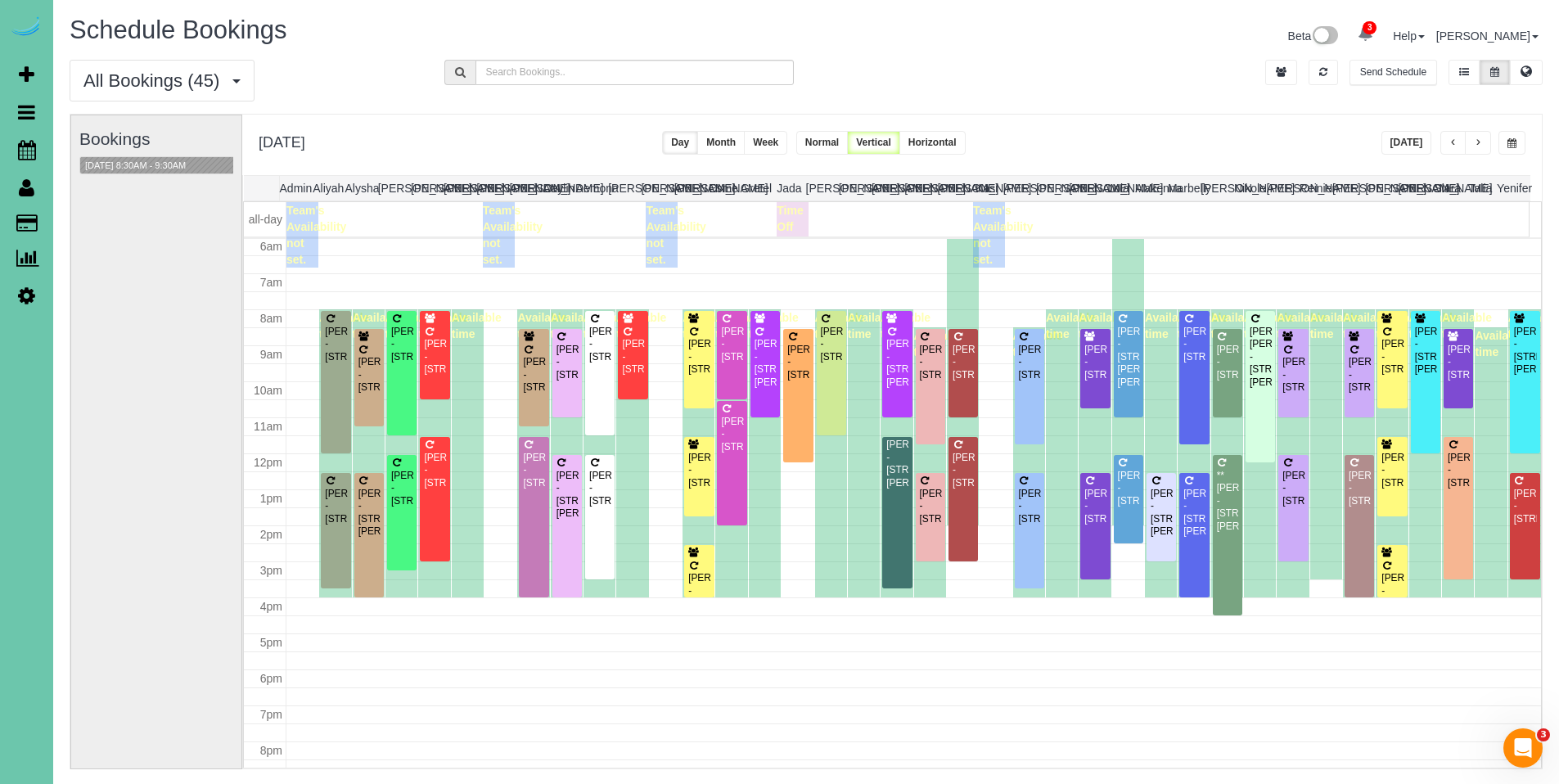
click at [1397, 365] on div "Available time" at bounding box center [1392, 453] width 32 height 288
click at [1385, 360] on div "Fayth Keldgord - 21303 Walnut St, Elkhorn, NE 68022" at bounding box center [1392, 356] width 23 height 38
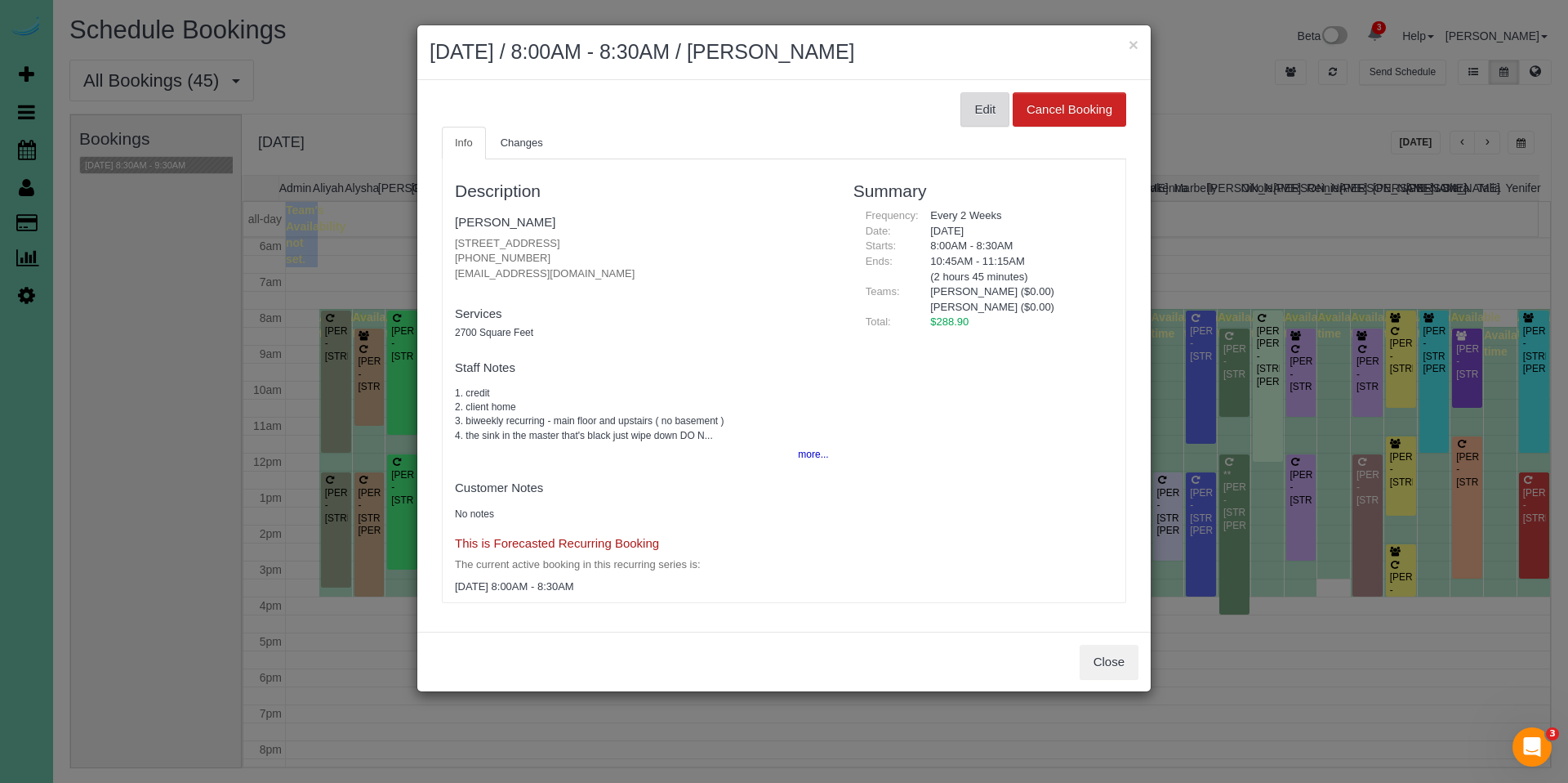
click at [992, 113] on button "Edit" at bounding box center [985, 110] width 49 height 35
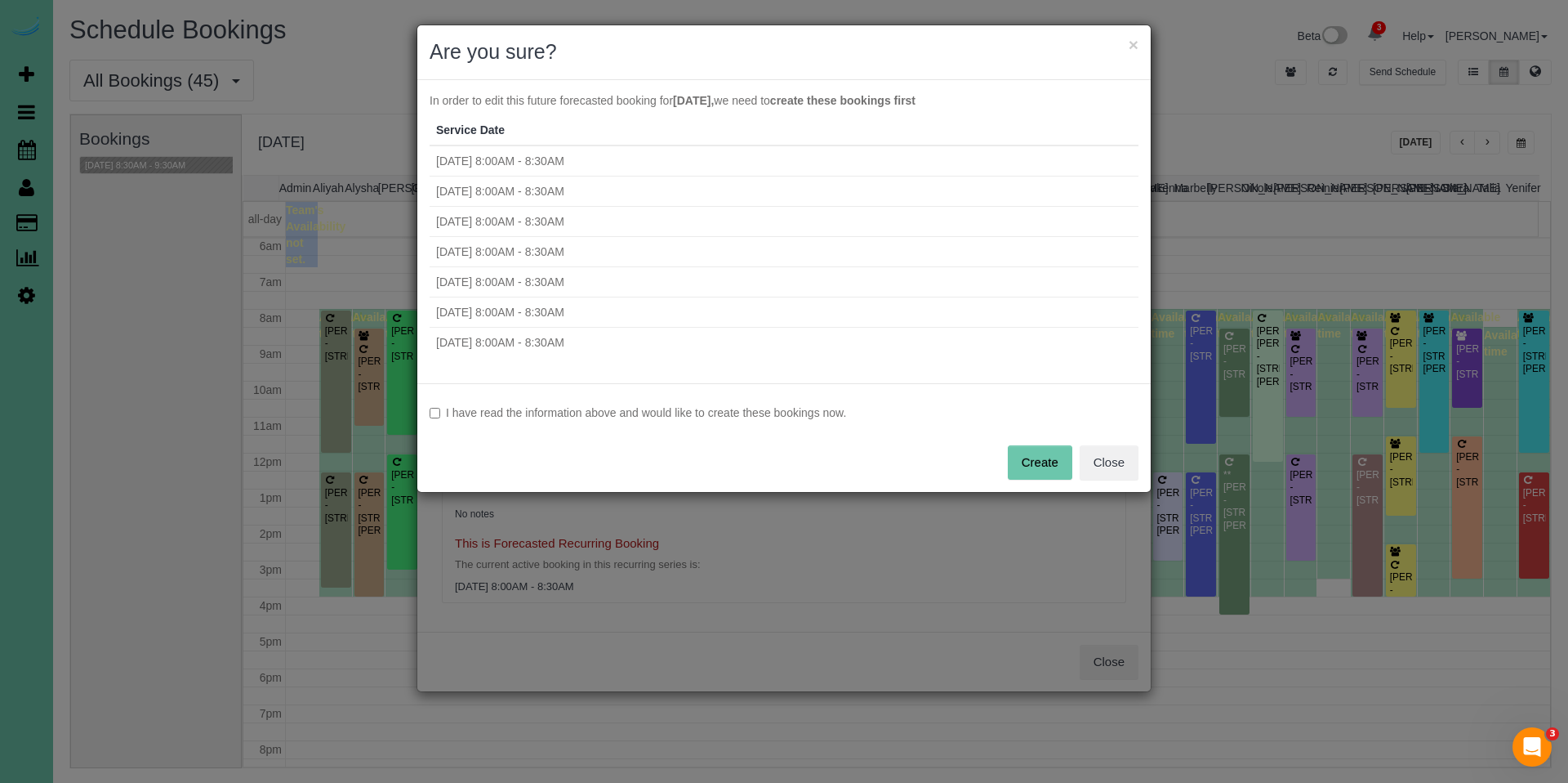
click at [616, 405] on label "I have read the information above and would like to create these bookings now." at bounding box center [784, 412] width 709 height 16
click at [1045, 460] on button "Create" at bounding box center [1040, 463] width 65 height 35
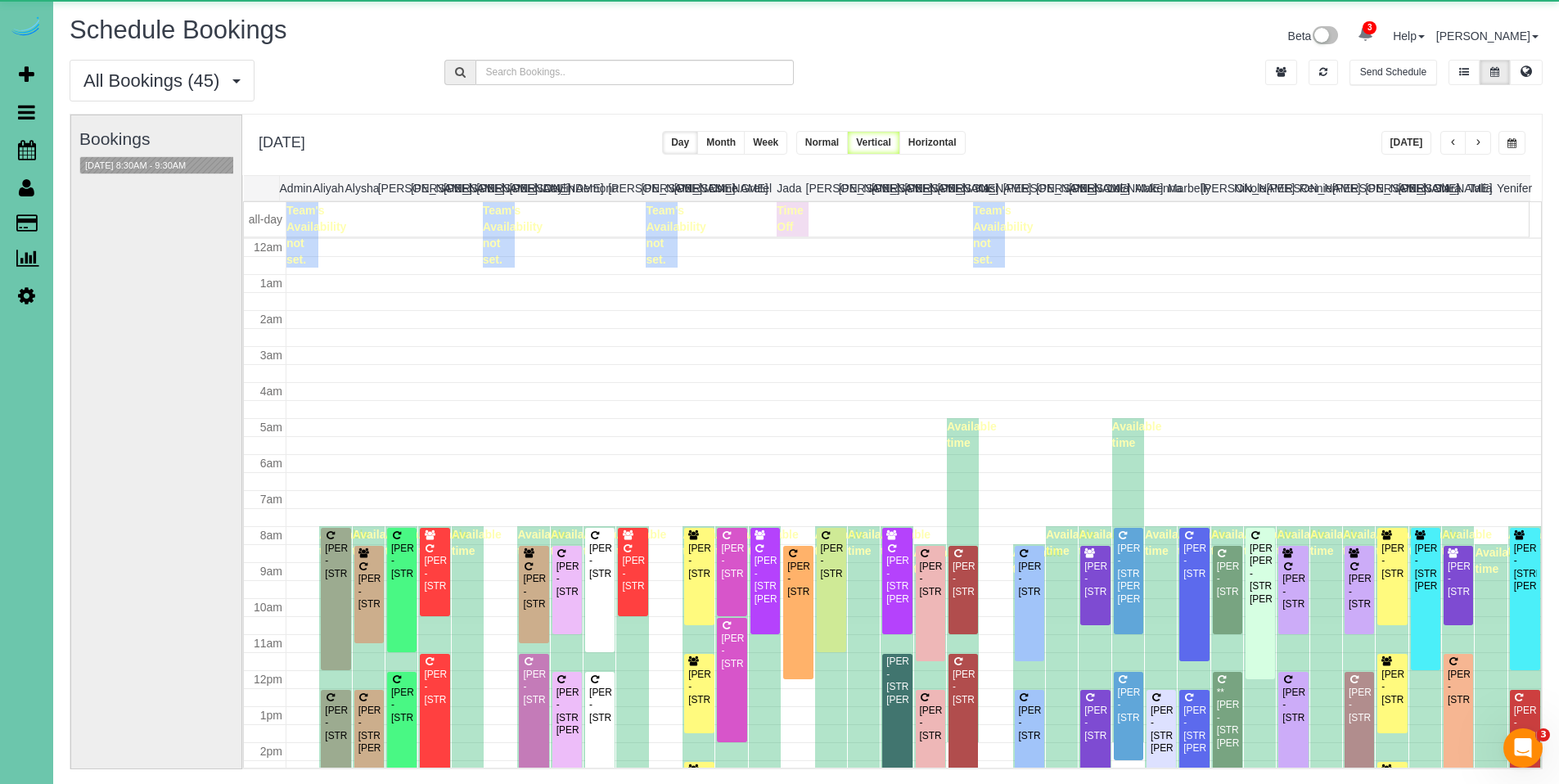
scroll to position [217, 0]
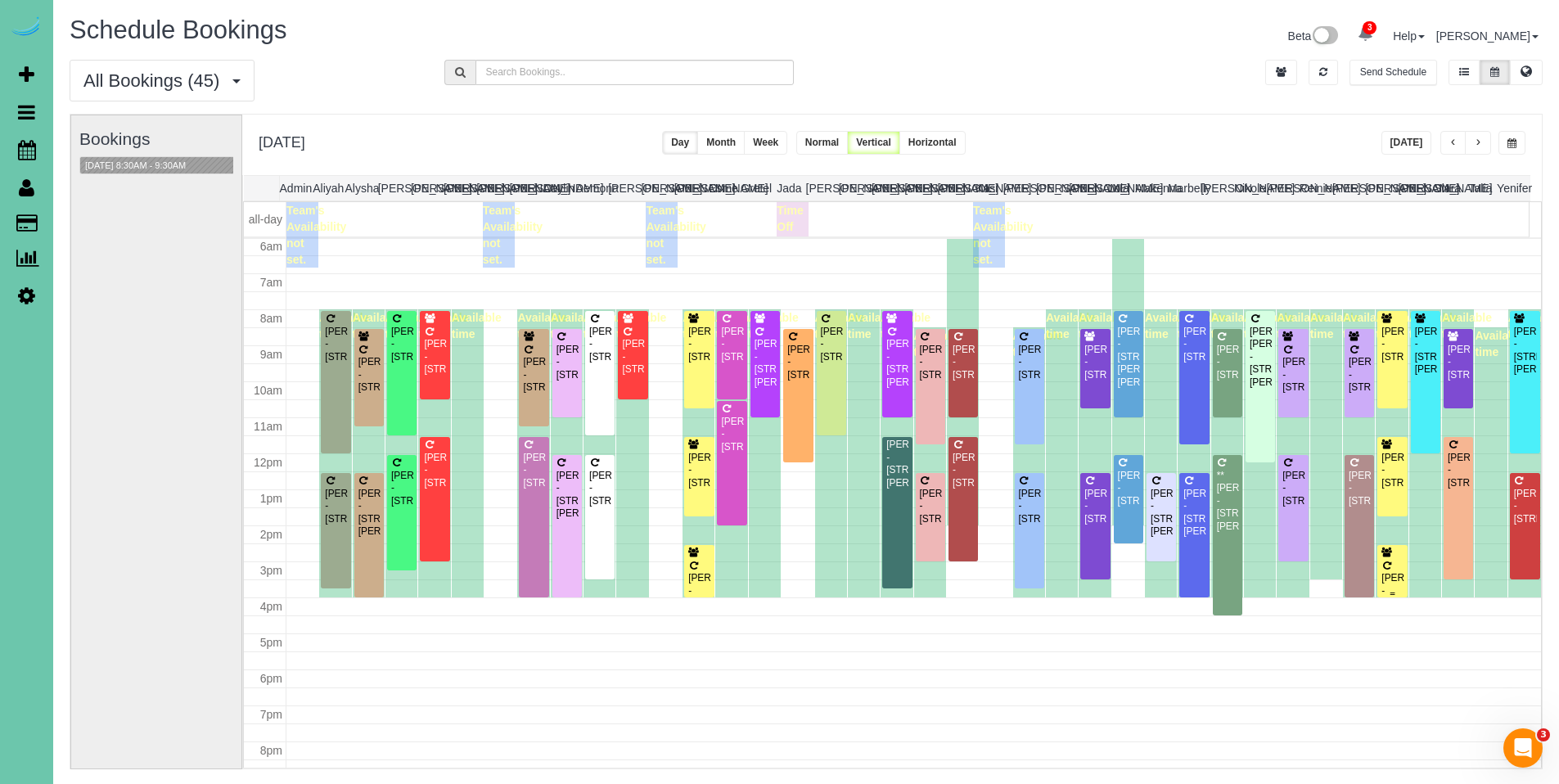
click at [1387, 581] on div "Jenny Wavra - 17306 Jefferson Street, Omaha, NE 68135" at bounding box center [1392, 591] width 23 height 38
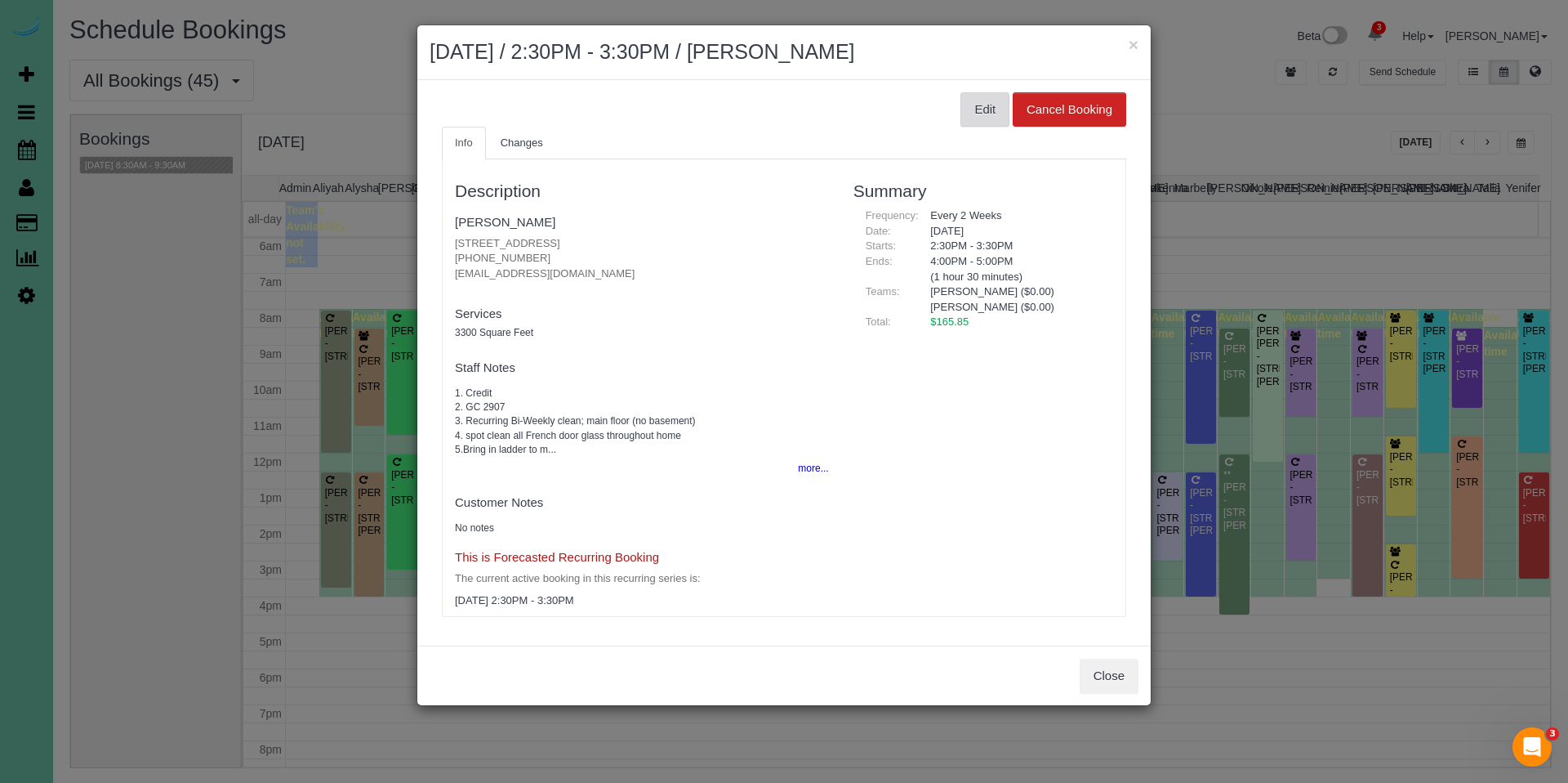
click at [984, 103] on button "Edit" at bounding box center [985, 110] width 49 height 35
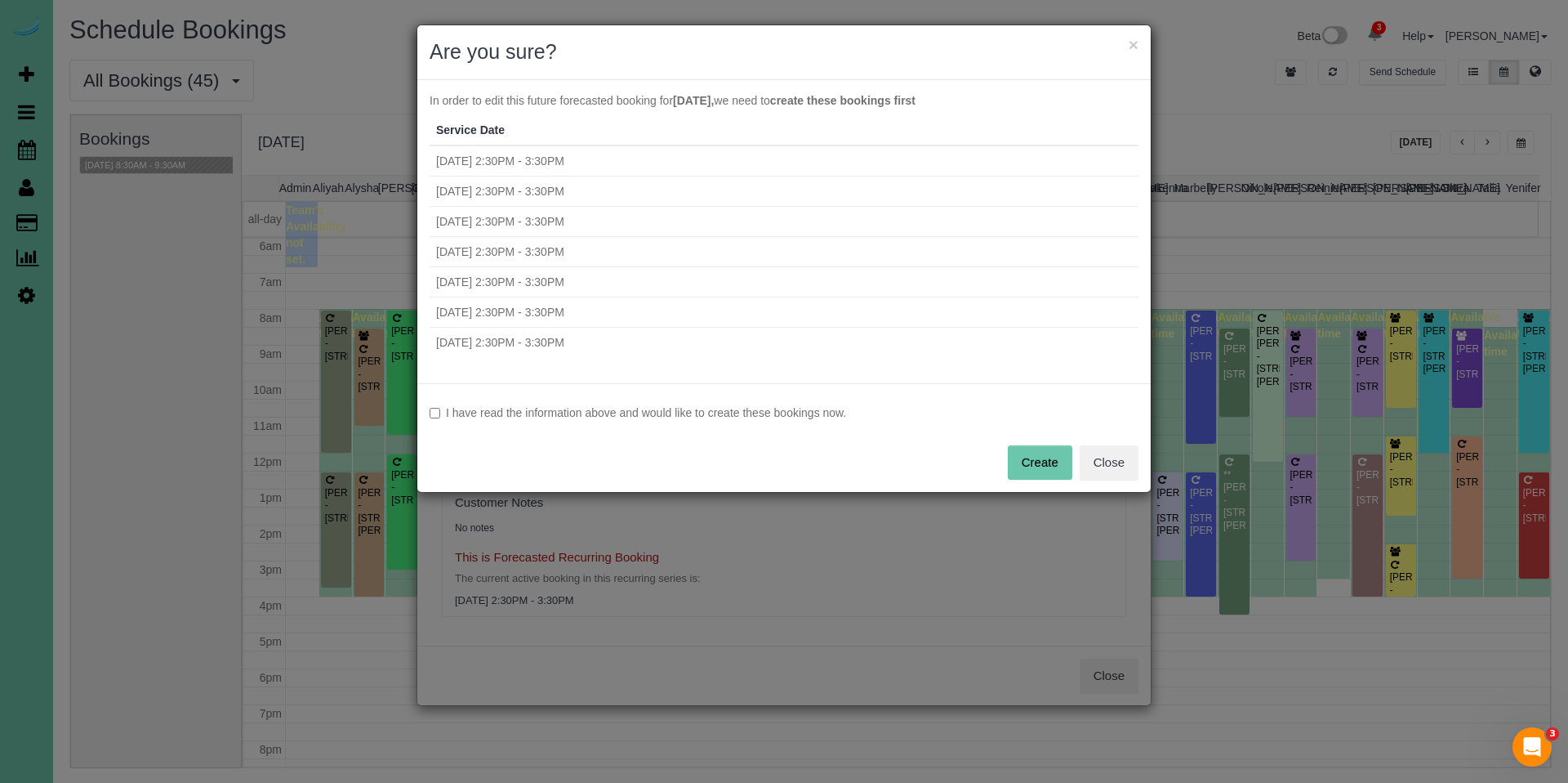
click at [828, 418] on label "I have read the information above and would like to create these bookings now." at bounding box center [784, 412] width 709 height 16
click at [1048, 460] on button "Create" at bounding box center [1040, 463] width 65 height 35
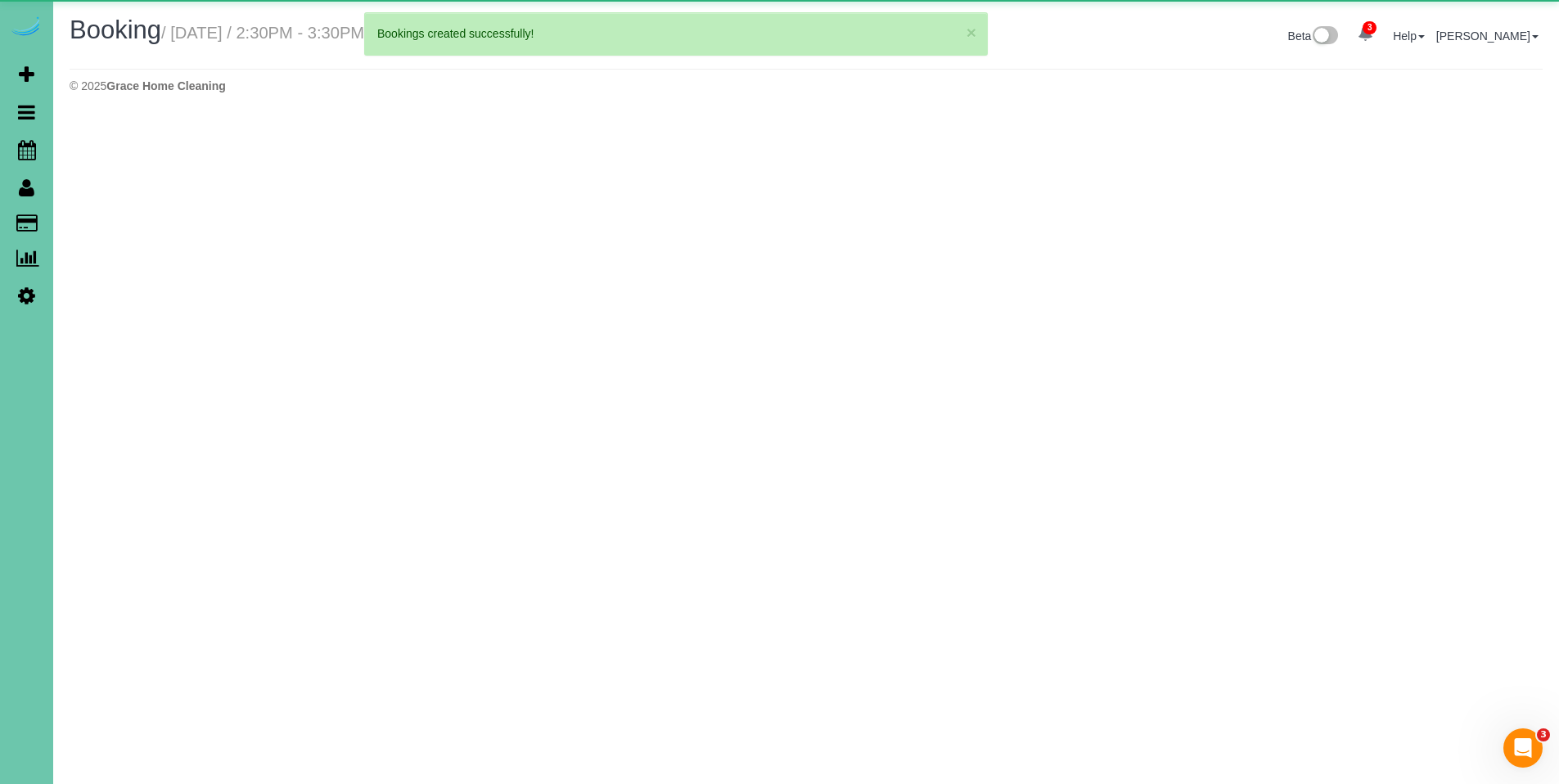
select select "NE"
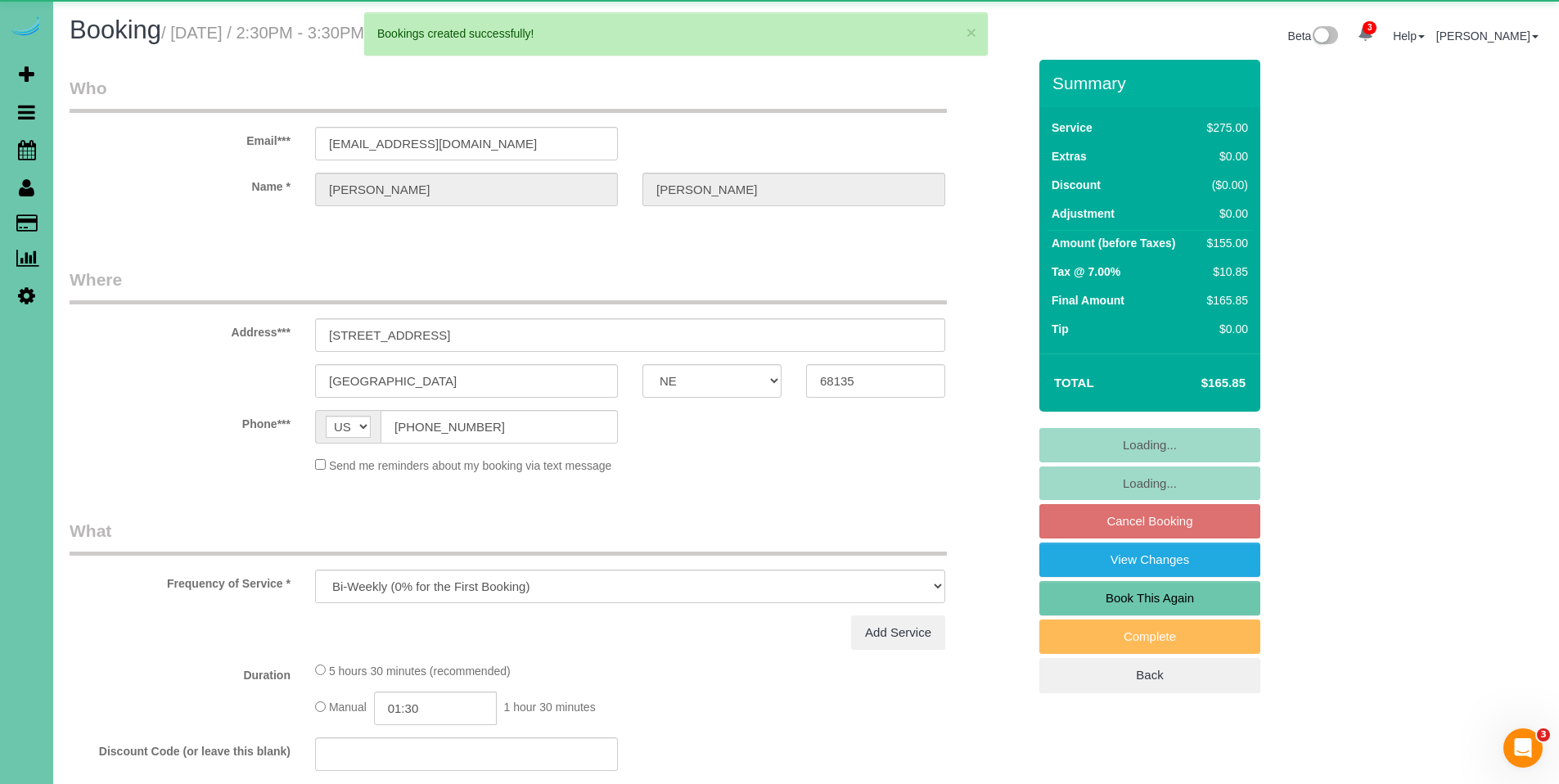
select select "object:69758"
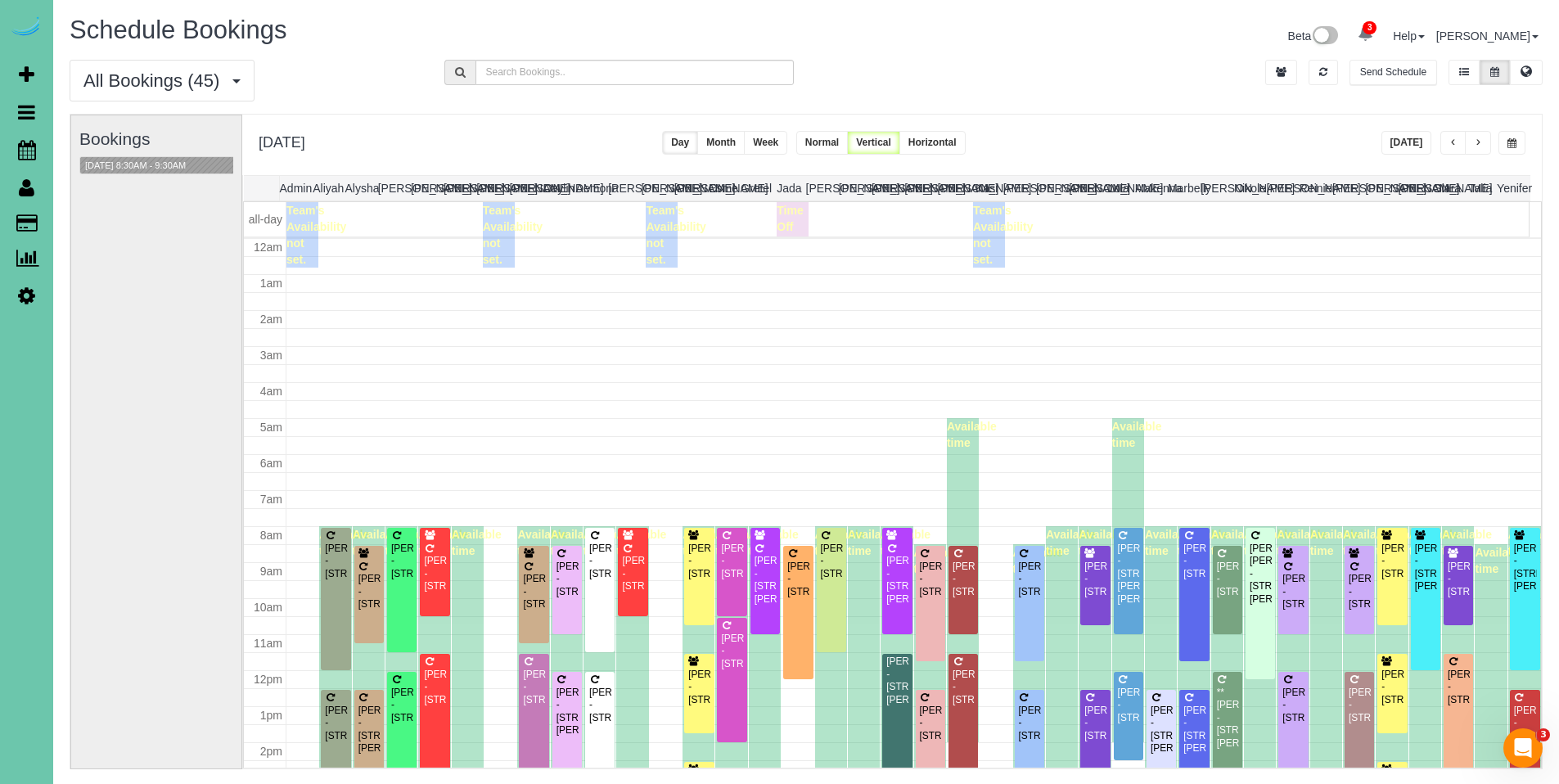
scroll to position [217, 0]
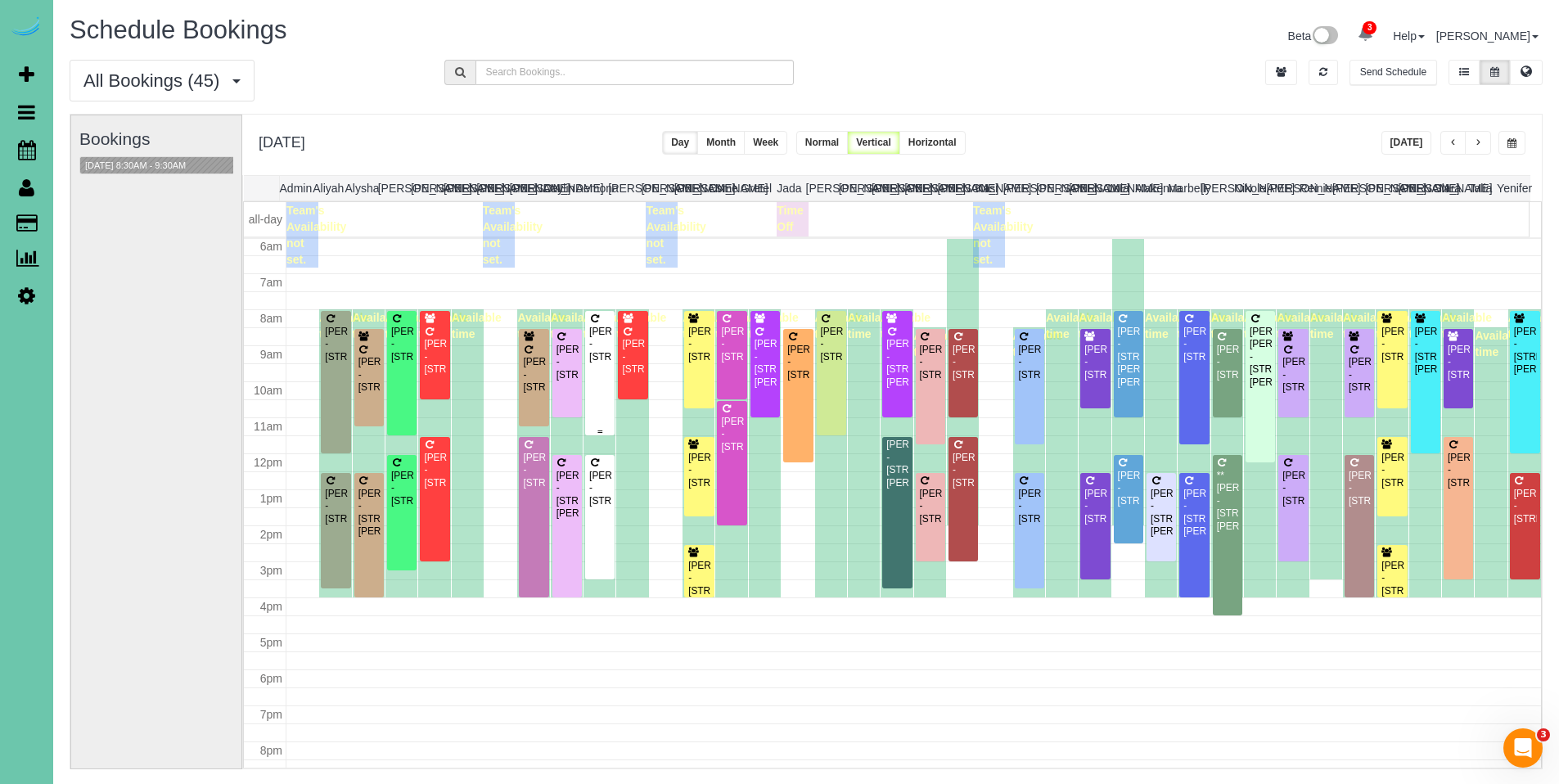
click at [607, 349] on div "Sarah Gilbert - 530 S 51st Ave, Omaha, NE 68106" at bounding box center [599, 344] width 23 height 38
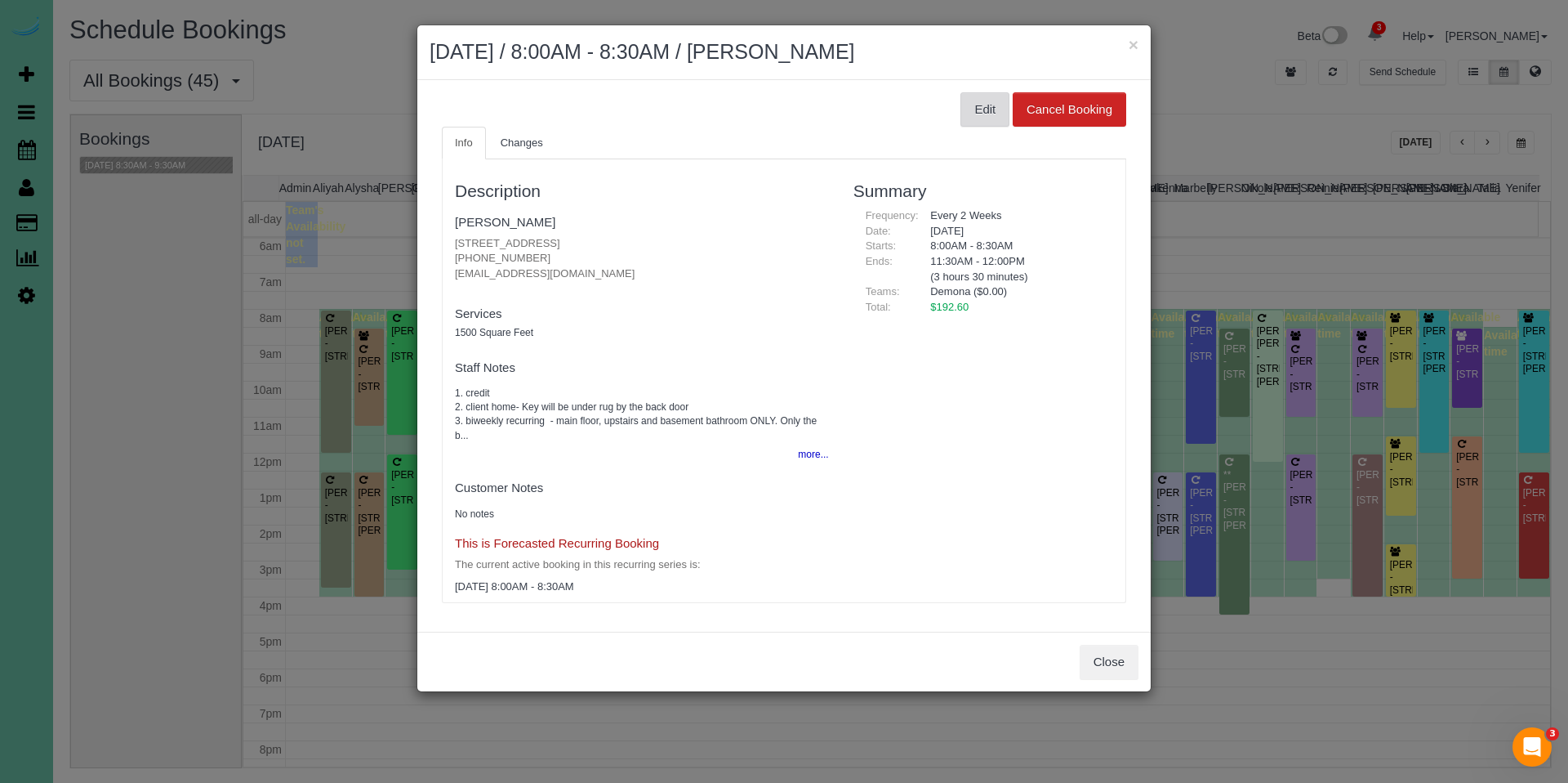
click at [985, 109] on button "Edit" at bounding box center [985, 110] width 49 height 35
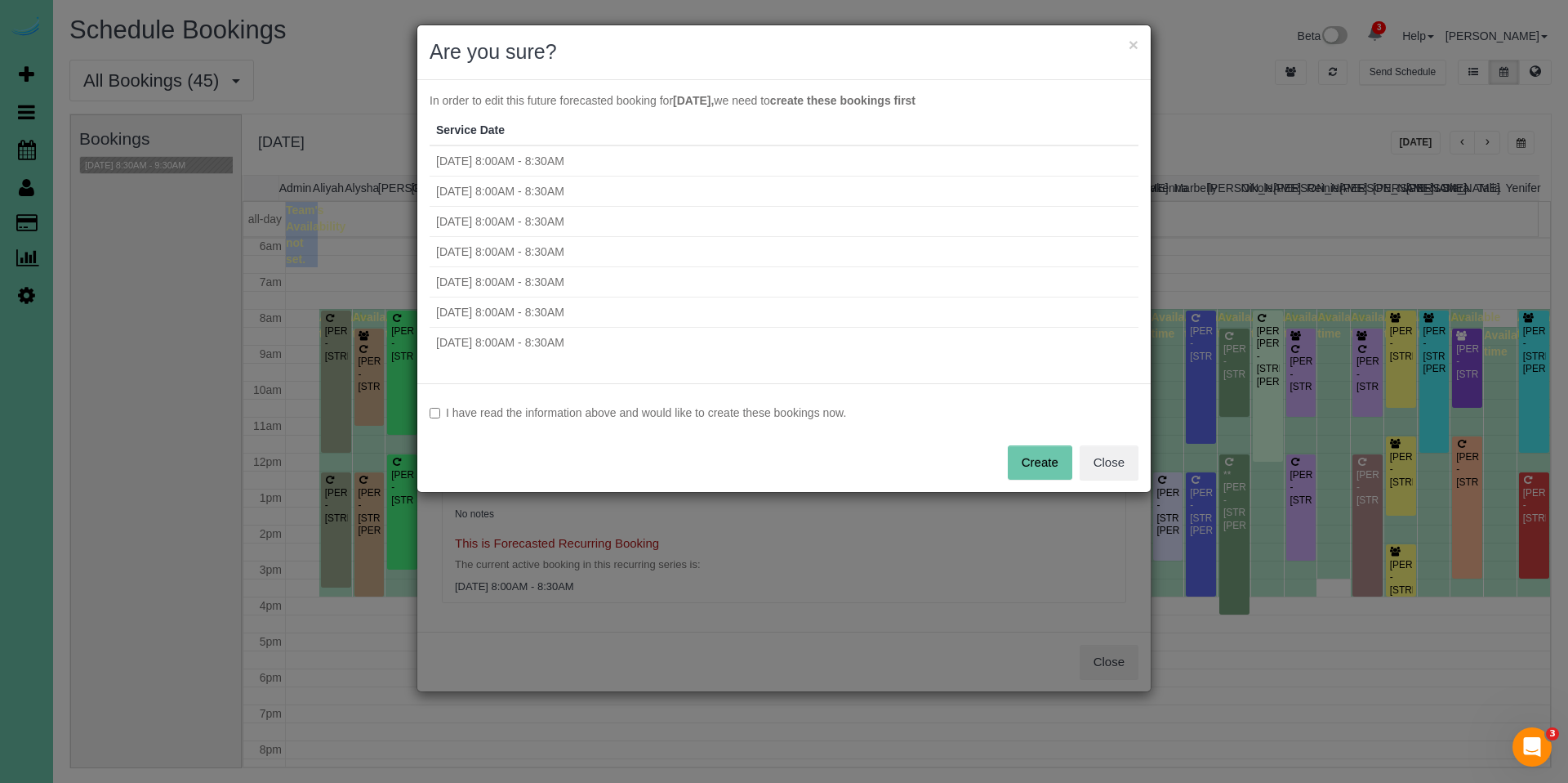
click at [664, 412] on label "I have read the information above and would like to create these bookings now." at bounding box center [784, 412] width 709 height 16
click at [1057, 462] on button "Create" at bounding box center [1040, 463] width 65 height 35
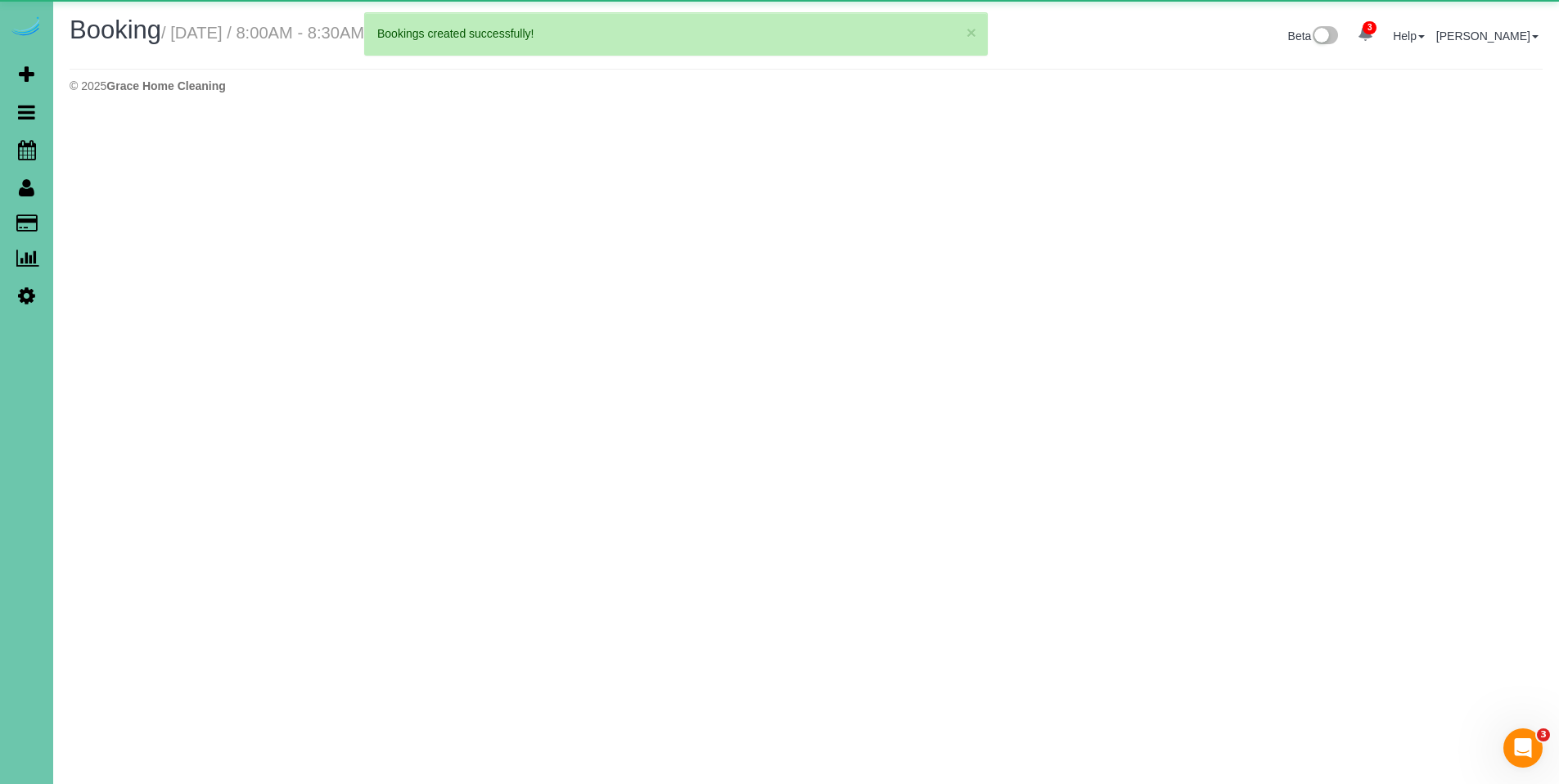
select select "NE"
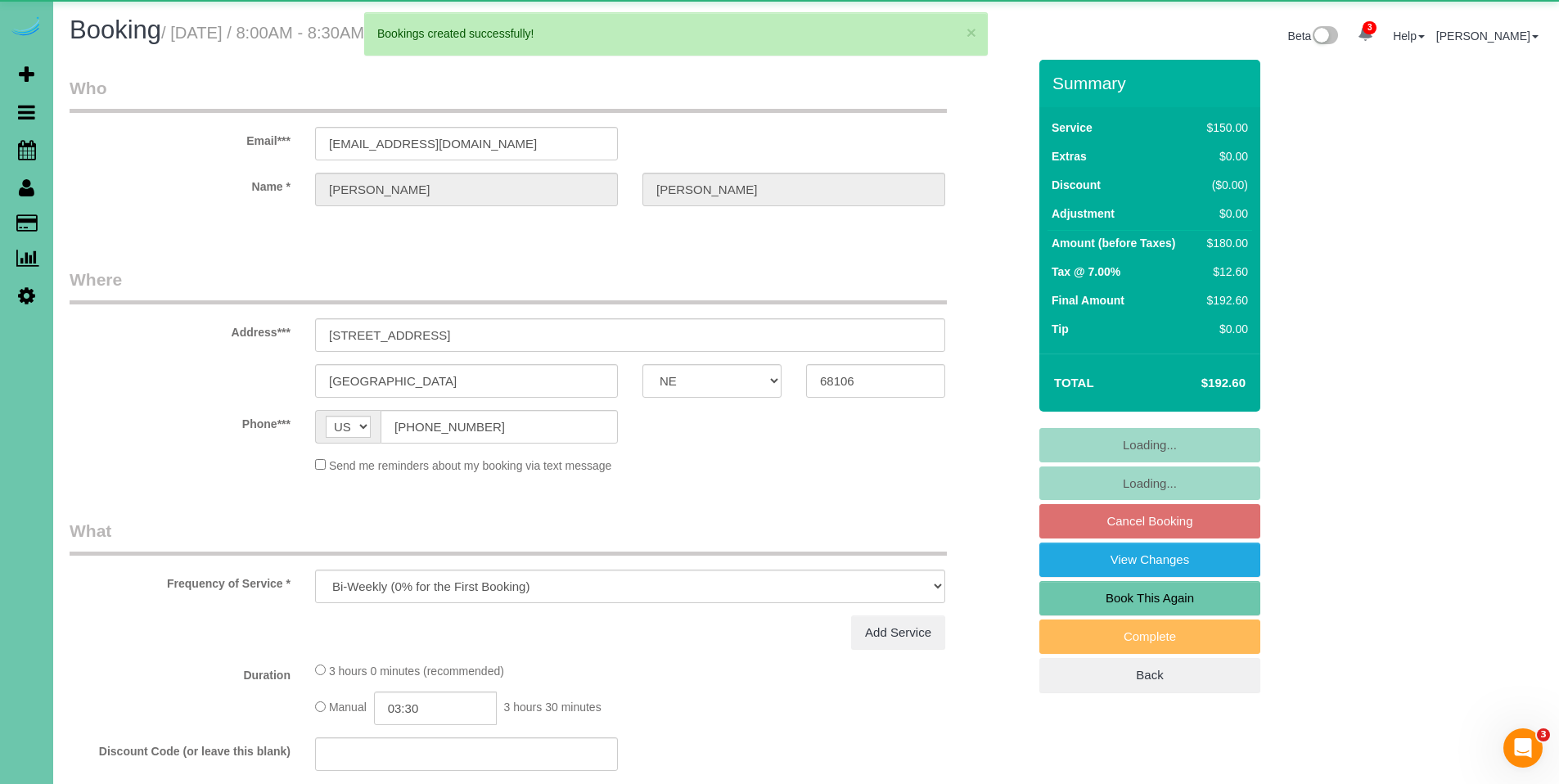
select select "object:71204"
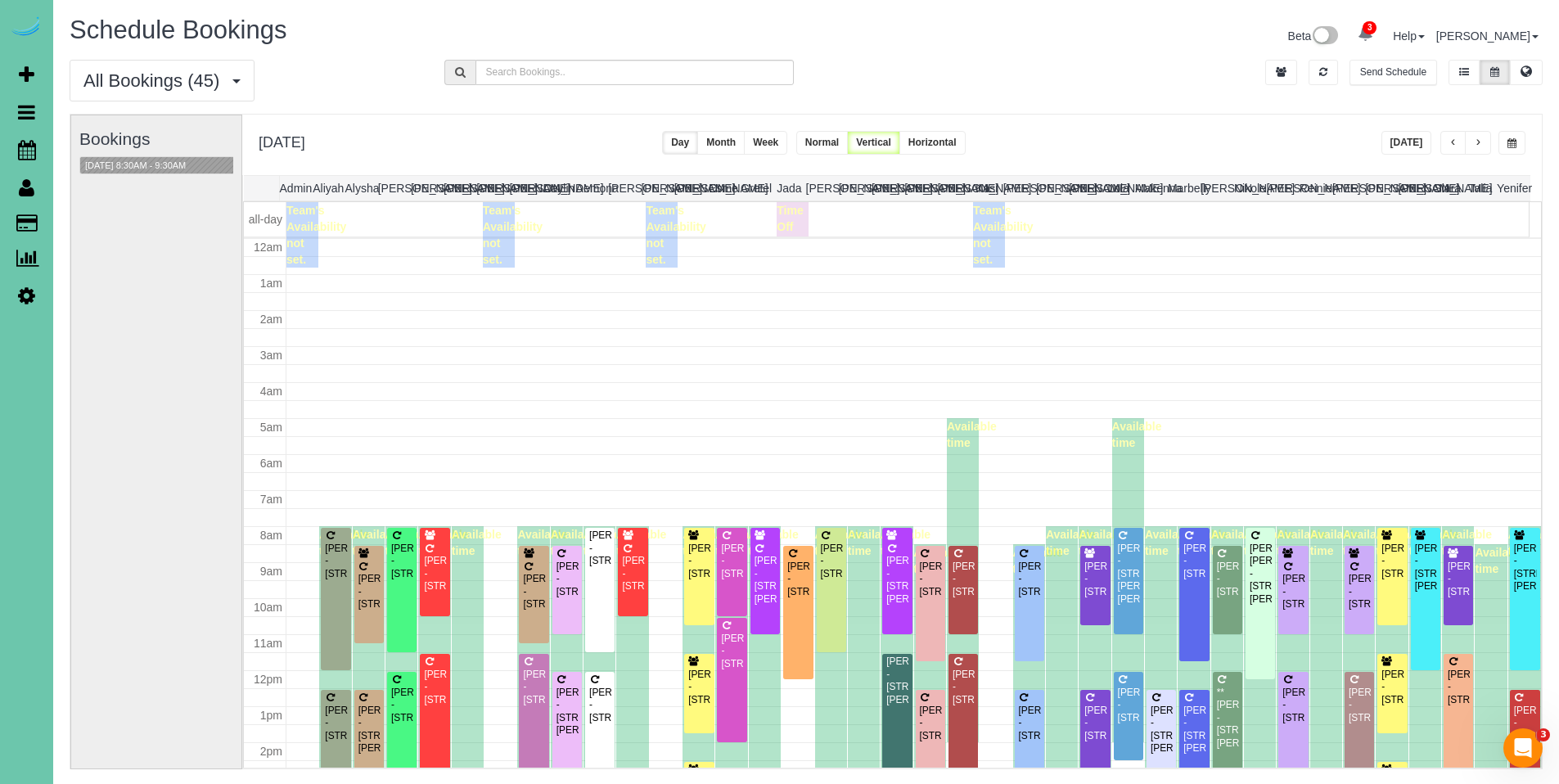
scroll to position [217, 0]
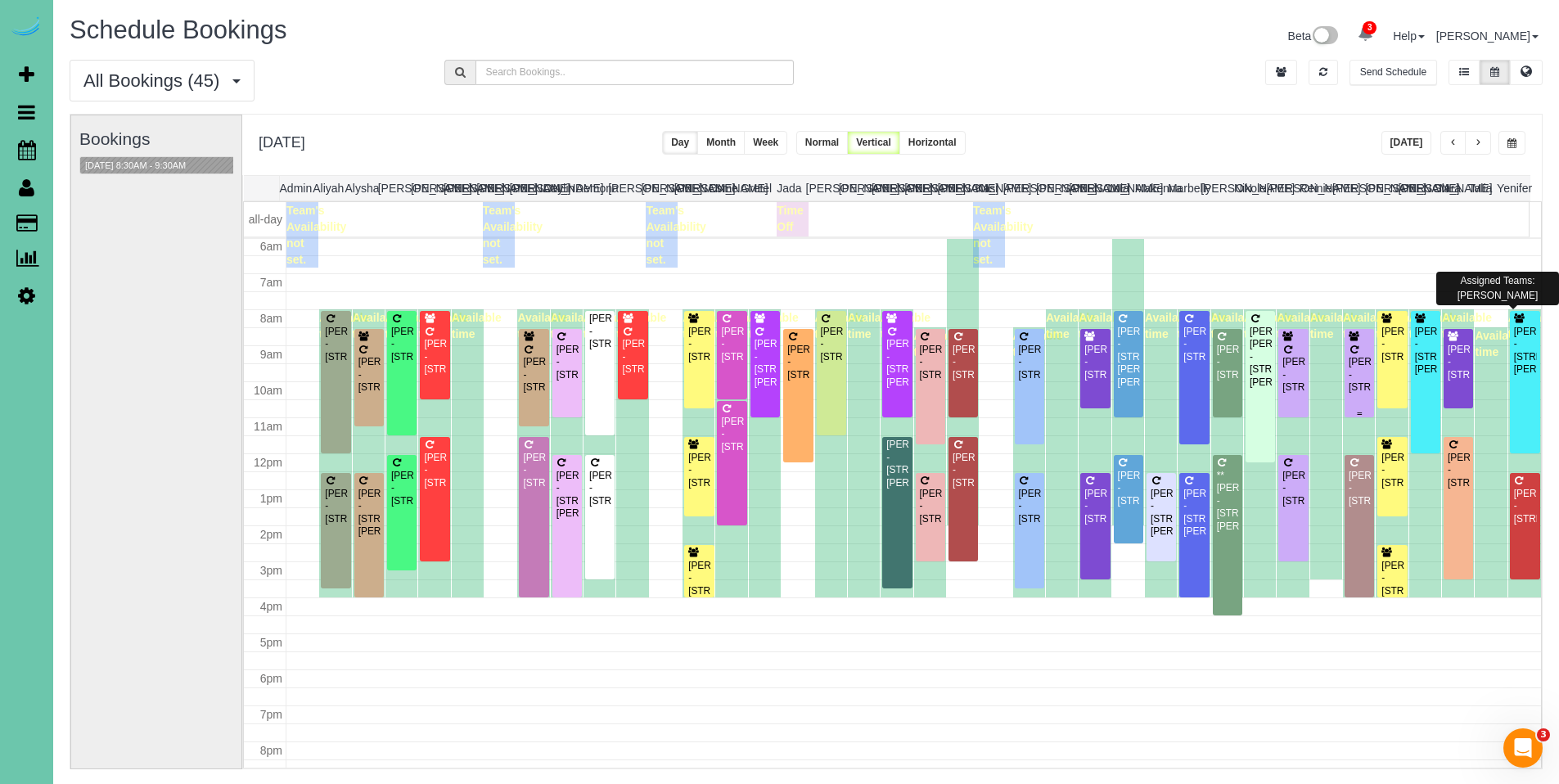
click at [1348, 378] on div "Dana Sall - 5010 S 227th Plaza, Elkhorn, NE 68022" at bounding box center [1359, 375] width 23 height 38
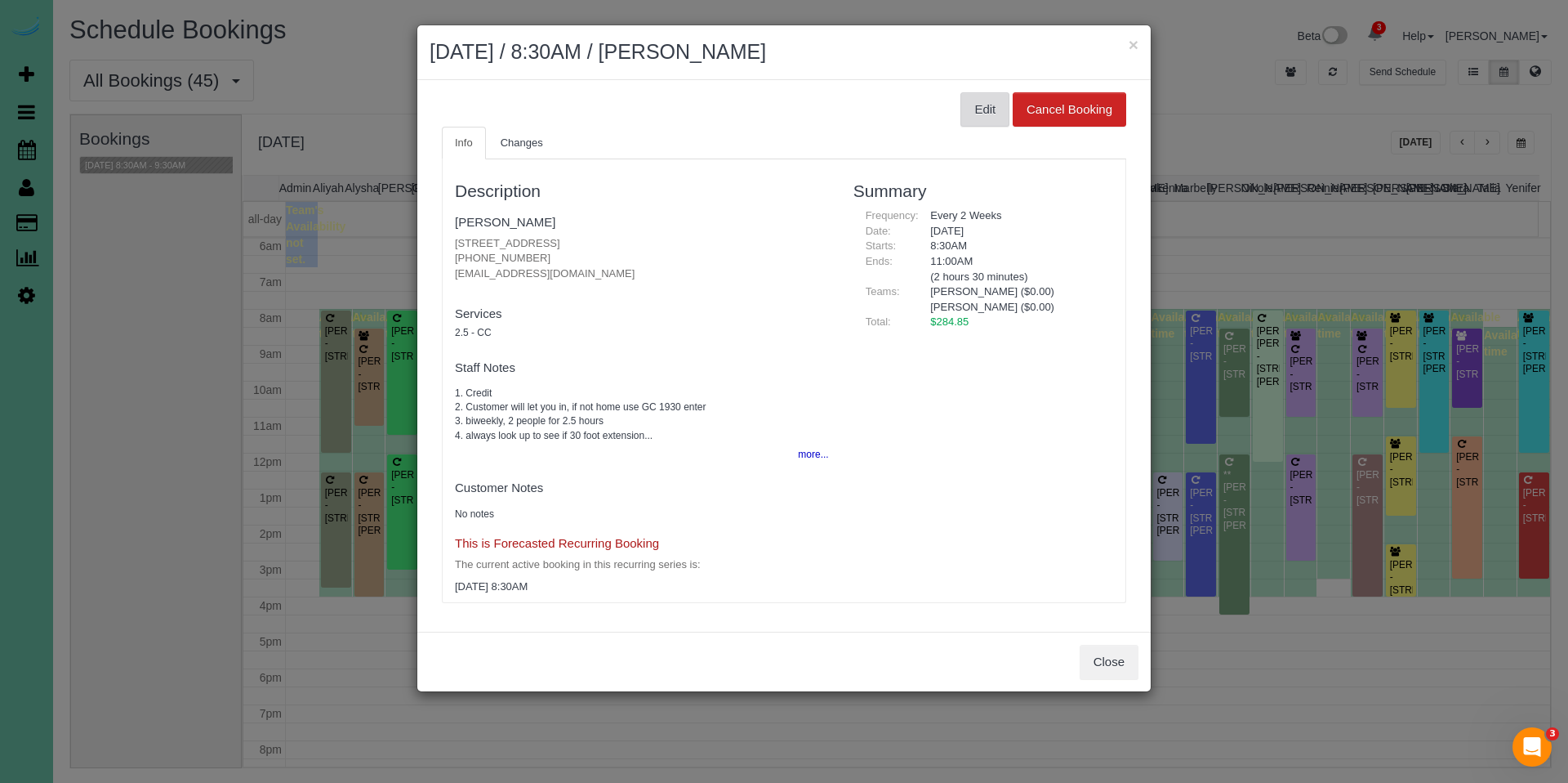
click at [994, 119] on button "Edit" at bounding box center [985, 110] width 49 height 35
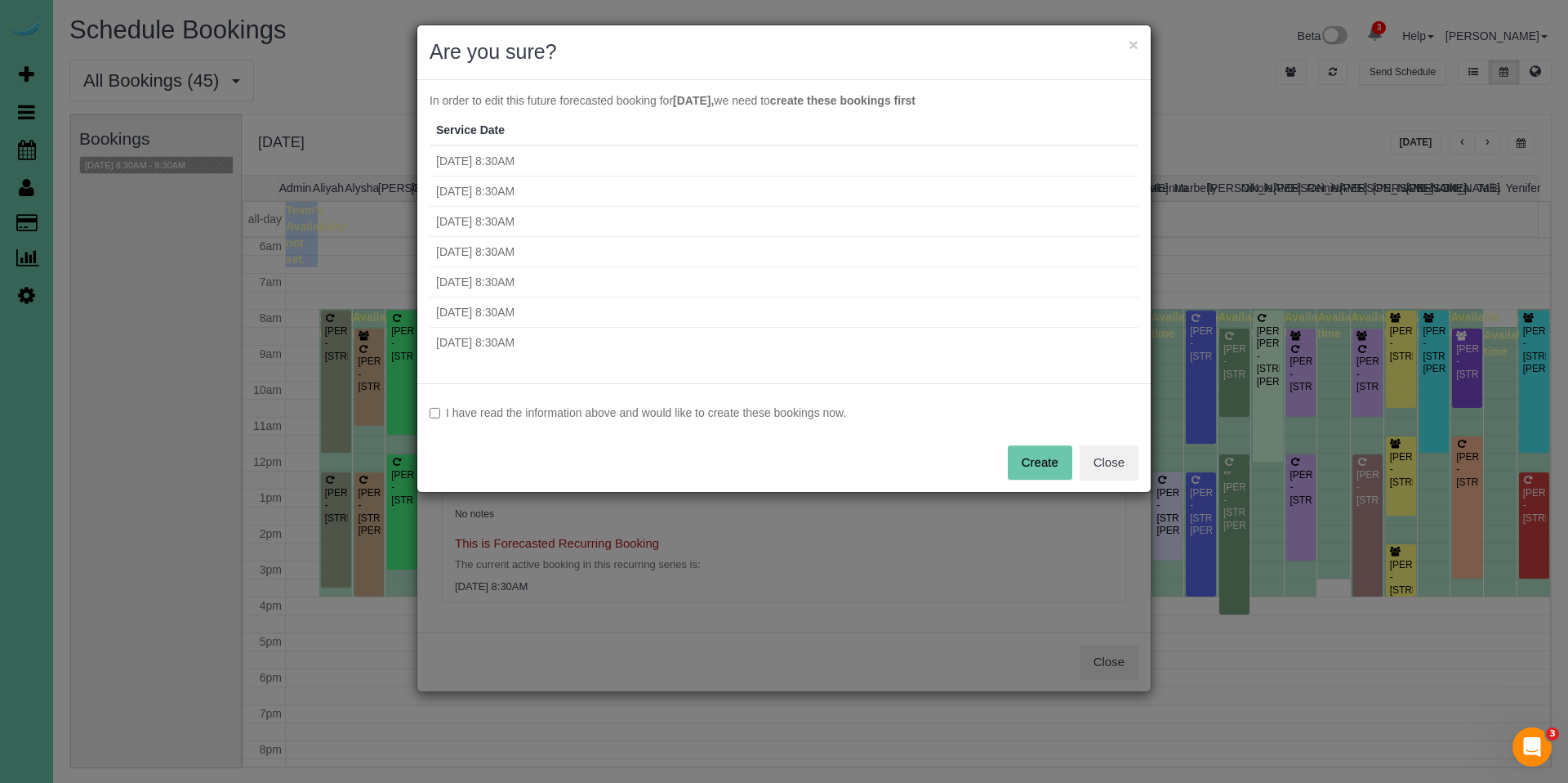
click at [636, 416] on label "I have read the information above and would like to create these bookings now." at bounding box center [784, 412] width 709 height 16
click at [1026, 465] on button "Create" at bounding box center [1040, 463] width 65 height 35
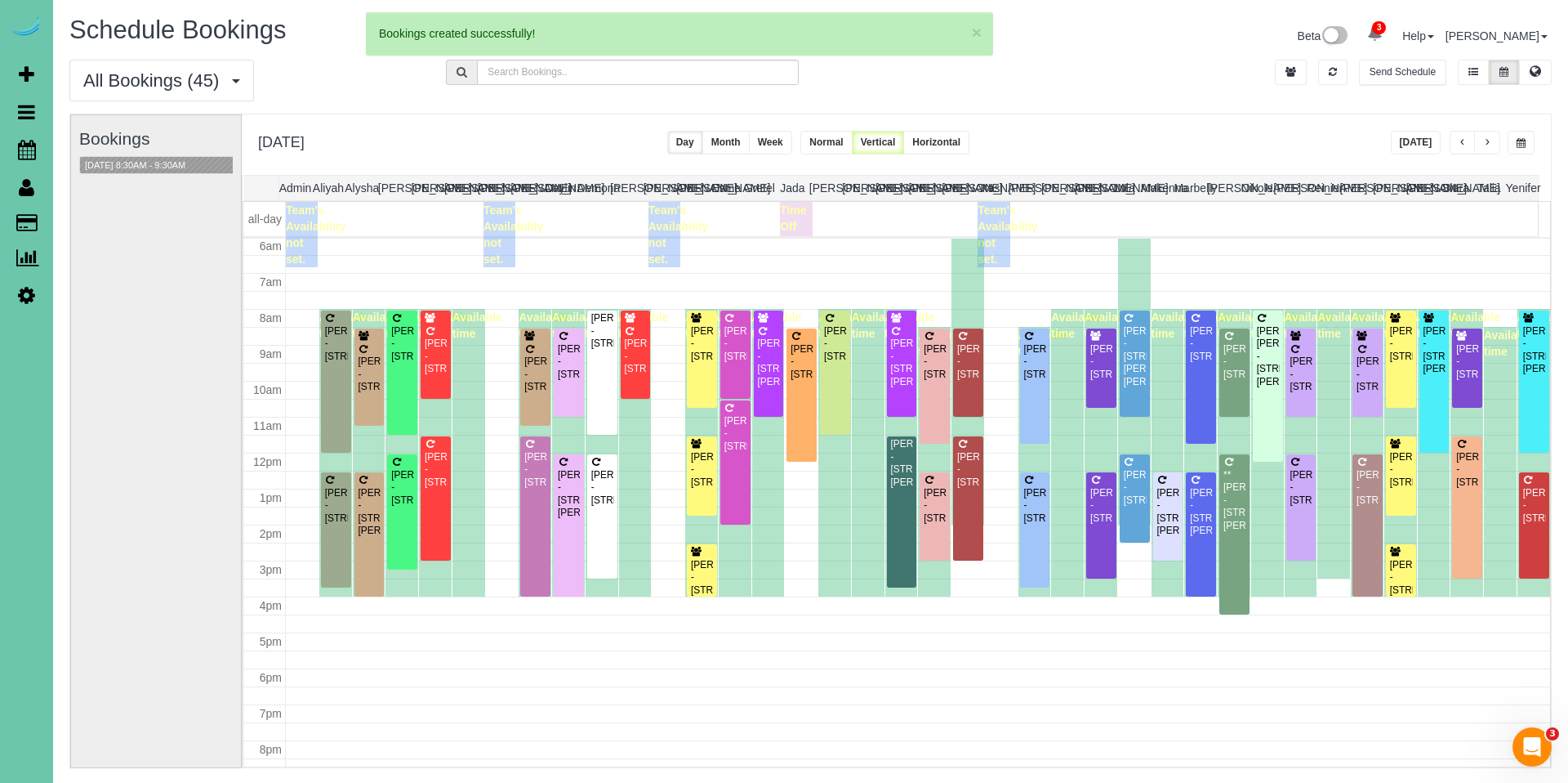
select select "NE"
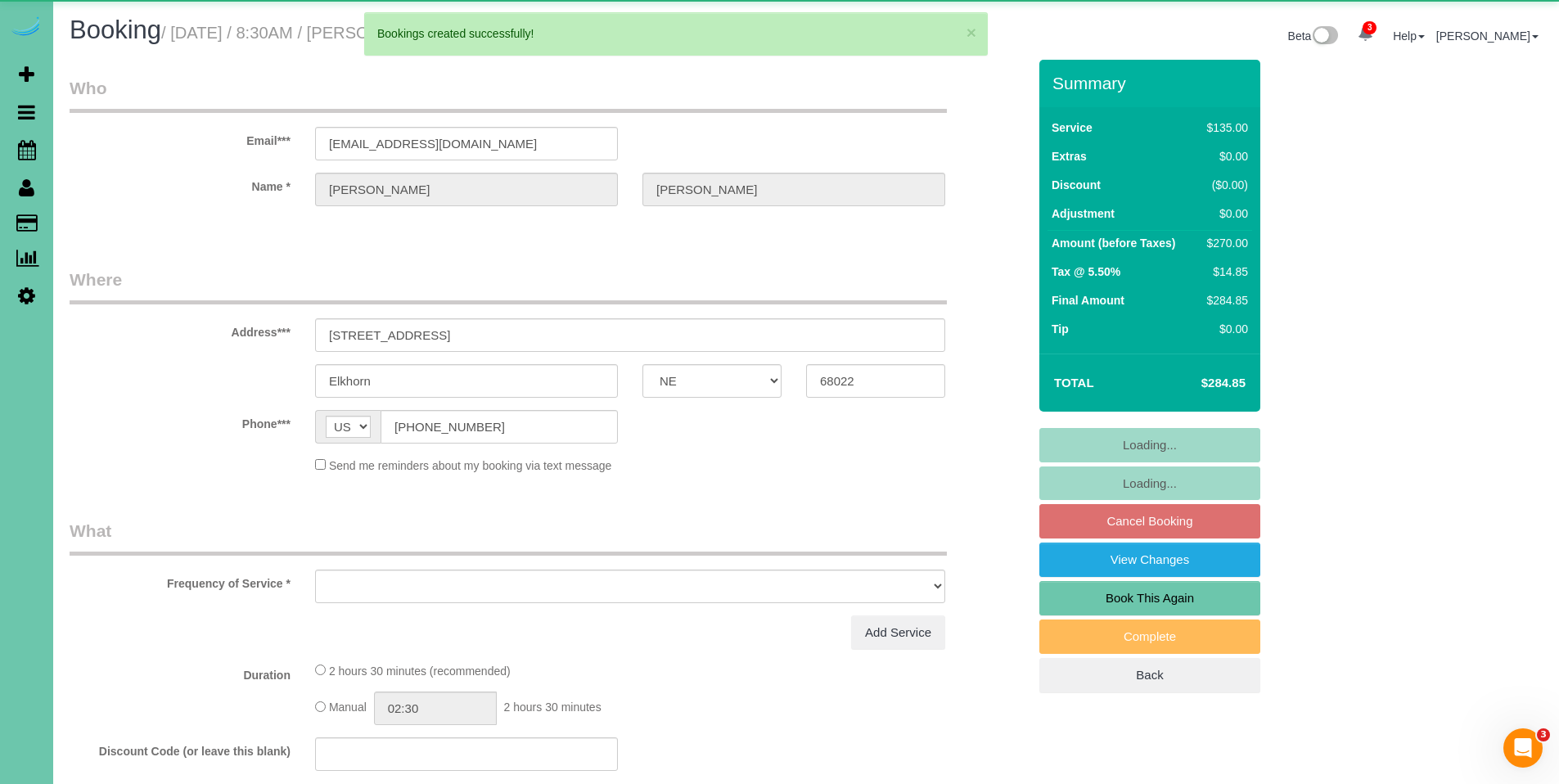
select select "object:72518"
select select "string:fspay-433e4b10-f6d7-4b05-a335-d0cfe455e932"
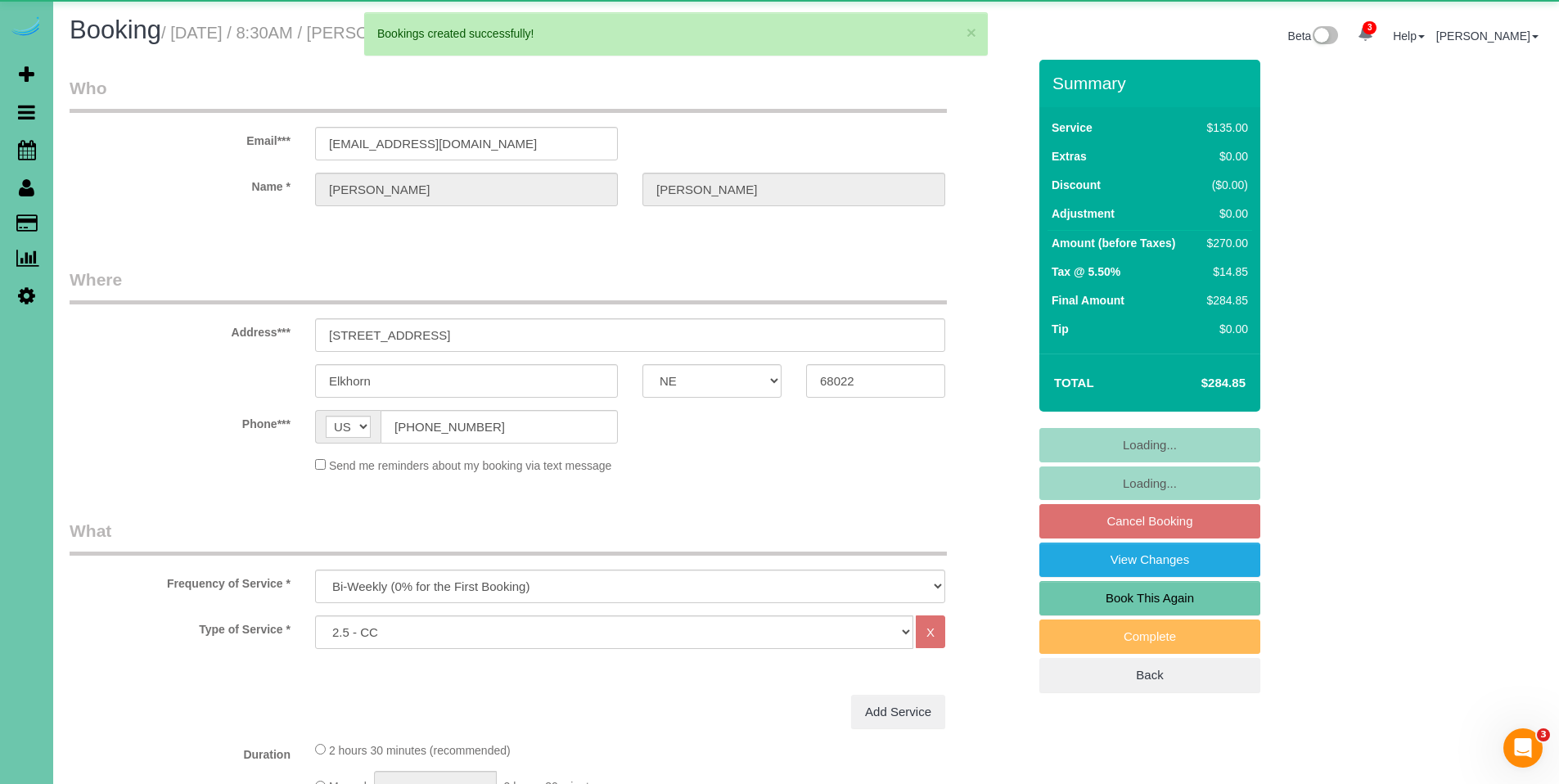
select select "object:72591"
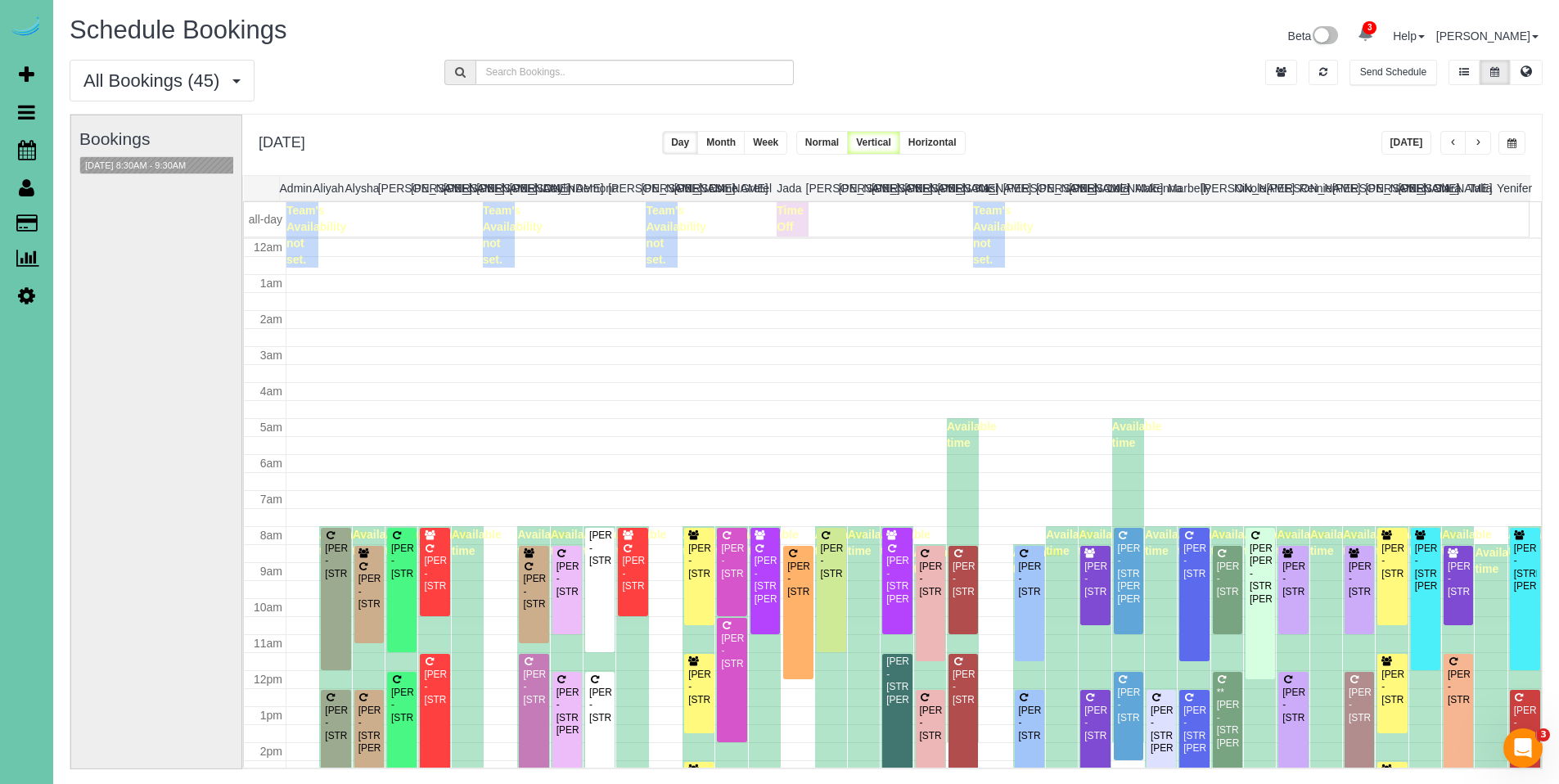
scroll to position [217, 0]
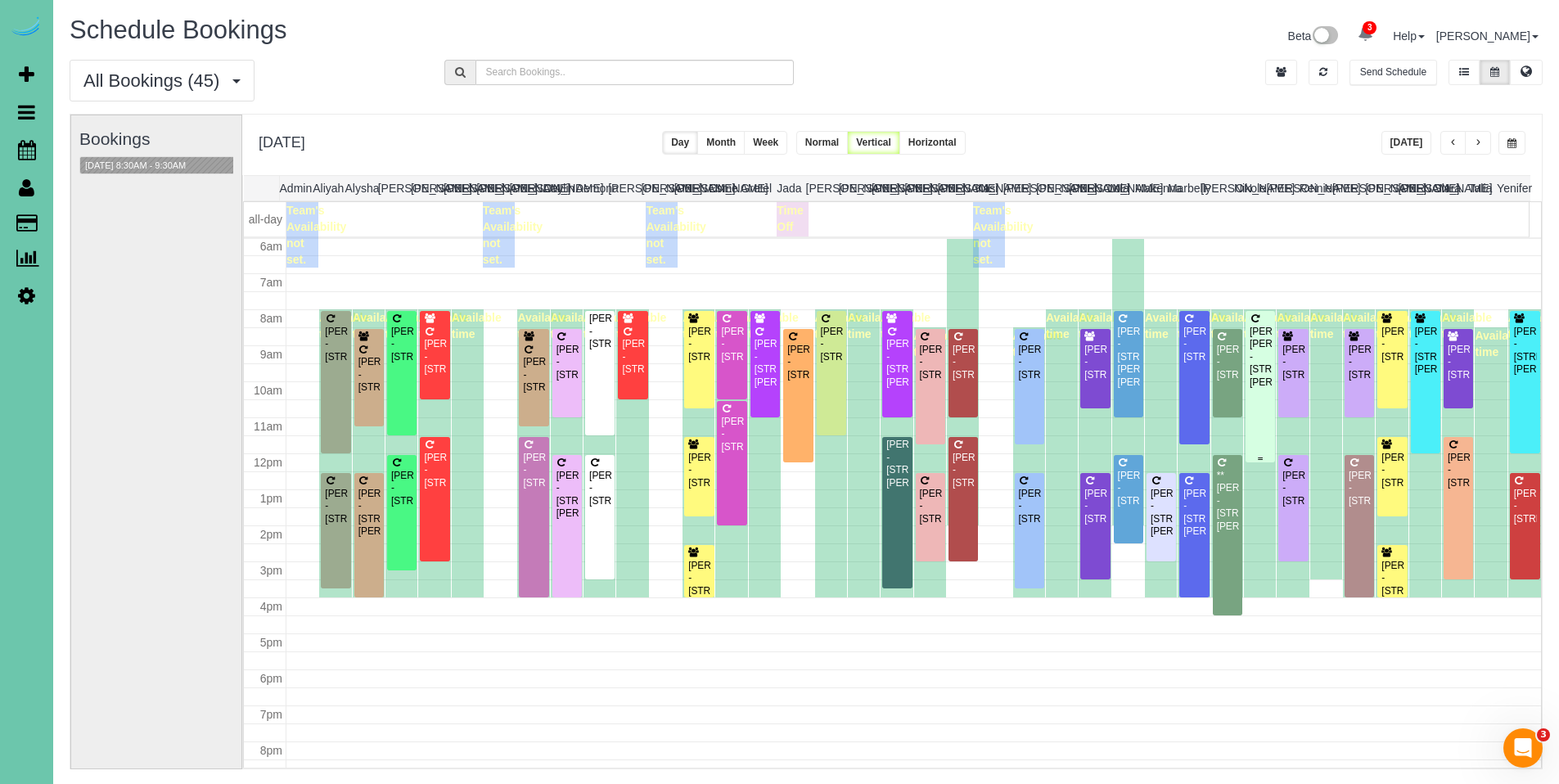
click at [1257, 350] on div "Amanda JoLee - 18232 Dewey Ave, Elkhorn, NE 68022" at bounding box center [1261, 356] width 23 height 63
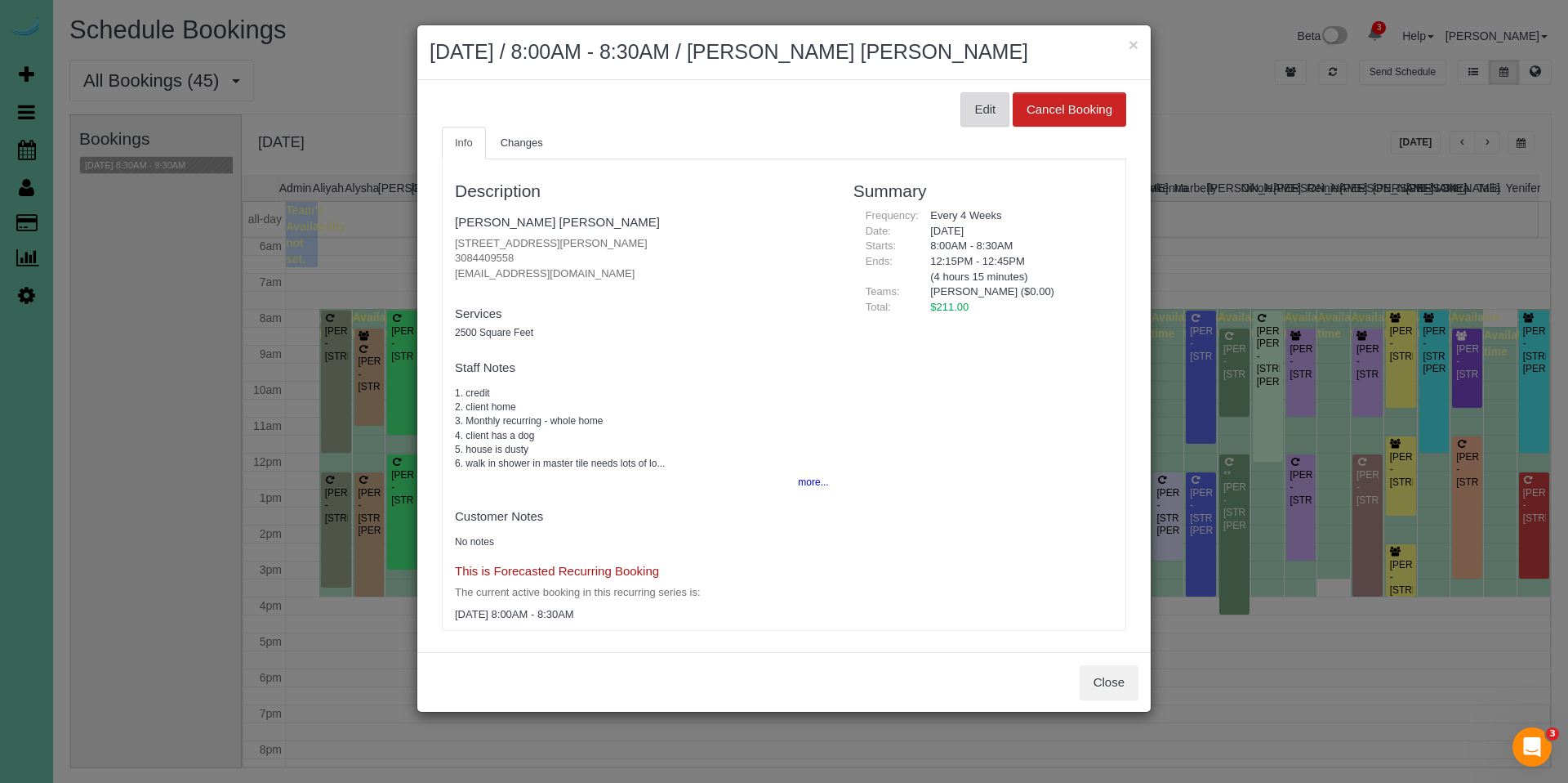
click at [969, 105] on button "Edit" at bounding box center [985, 110] width 49 height 35
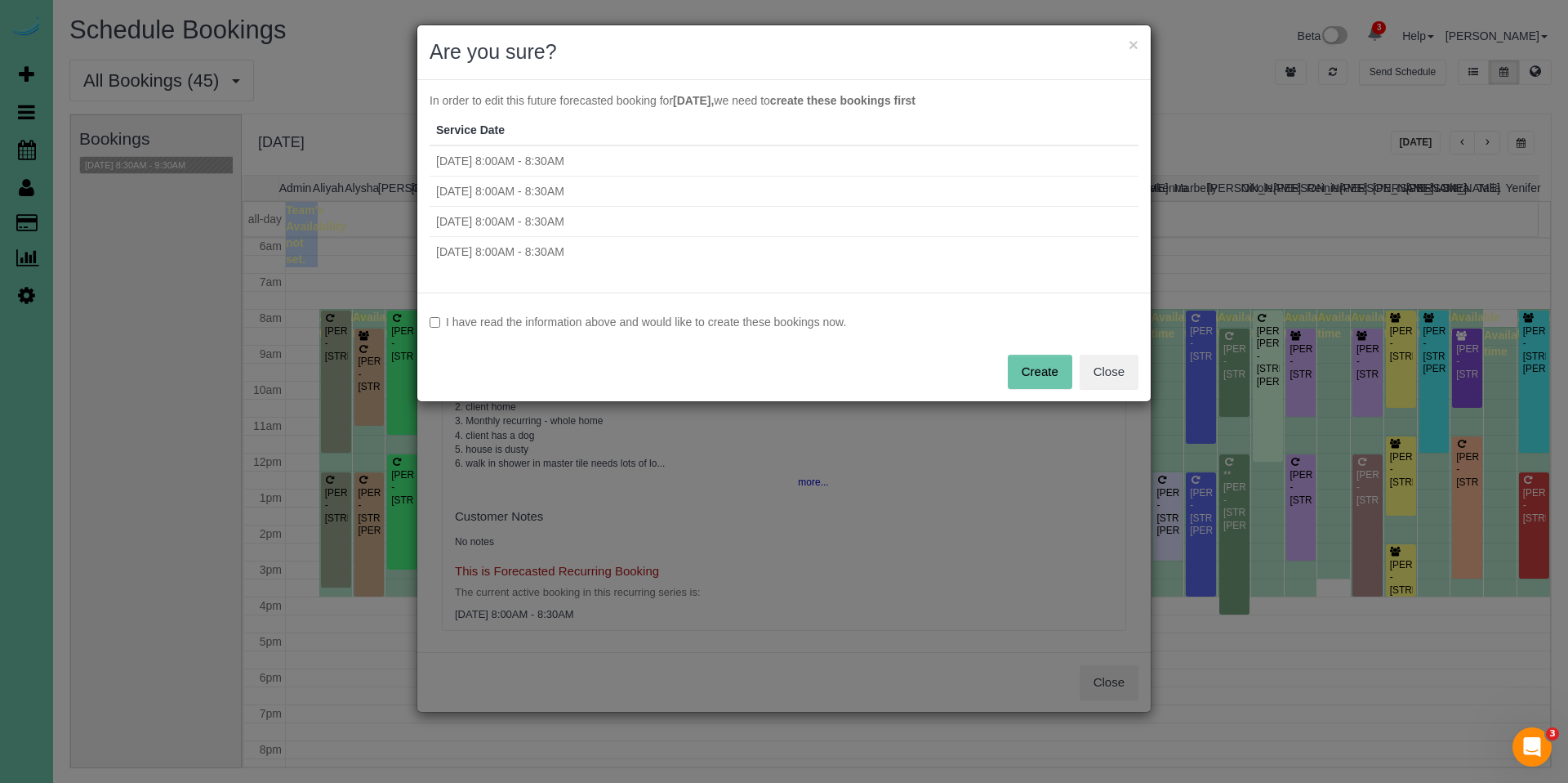
click at [604, 330] on label "I have read the information above and would like to create these bookings now." at bounding box center [784, 321] width 709 height 16
click at [1055, 375] on button "Create" at bounding box center [1040, 372] width 65 height 35
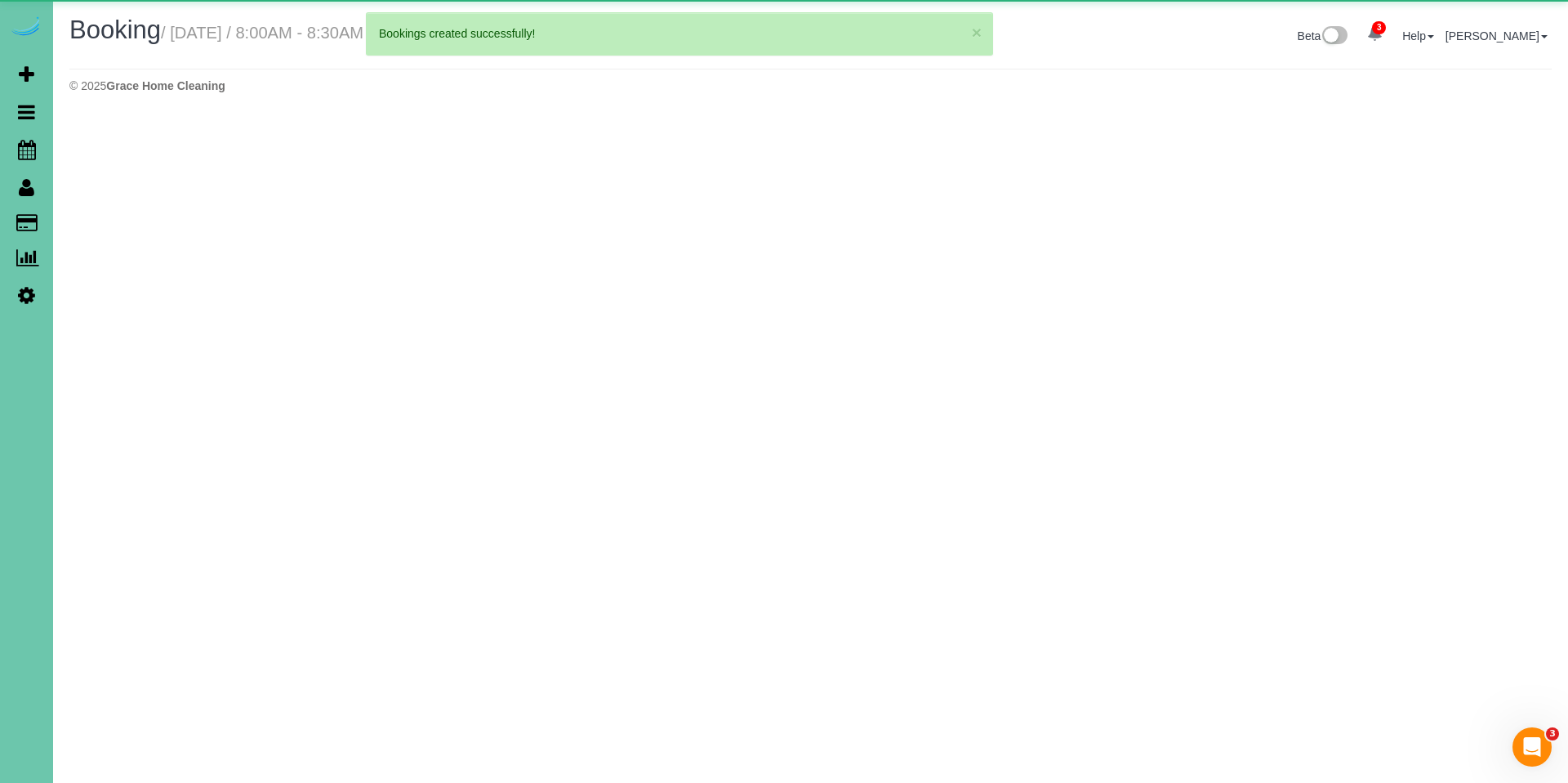
select select "NE"
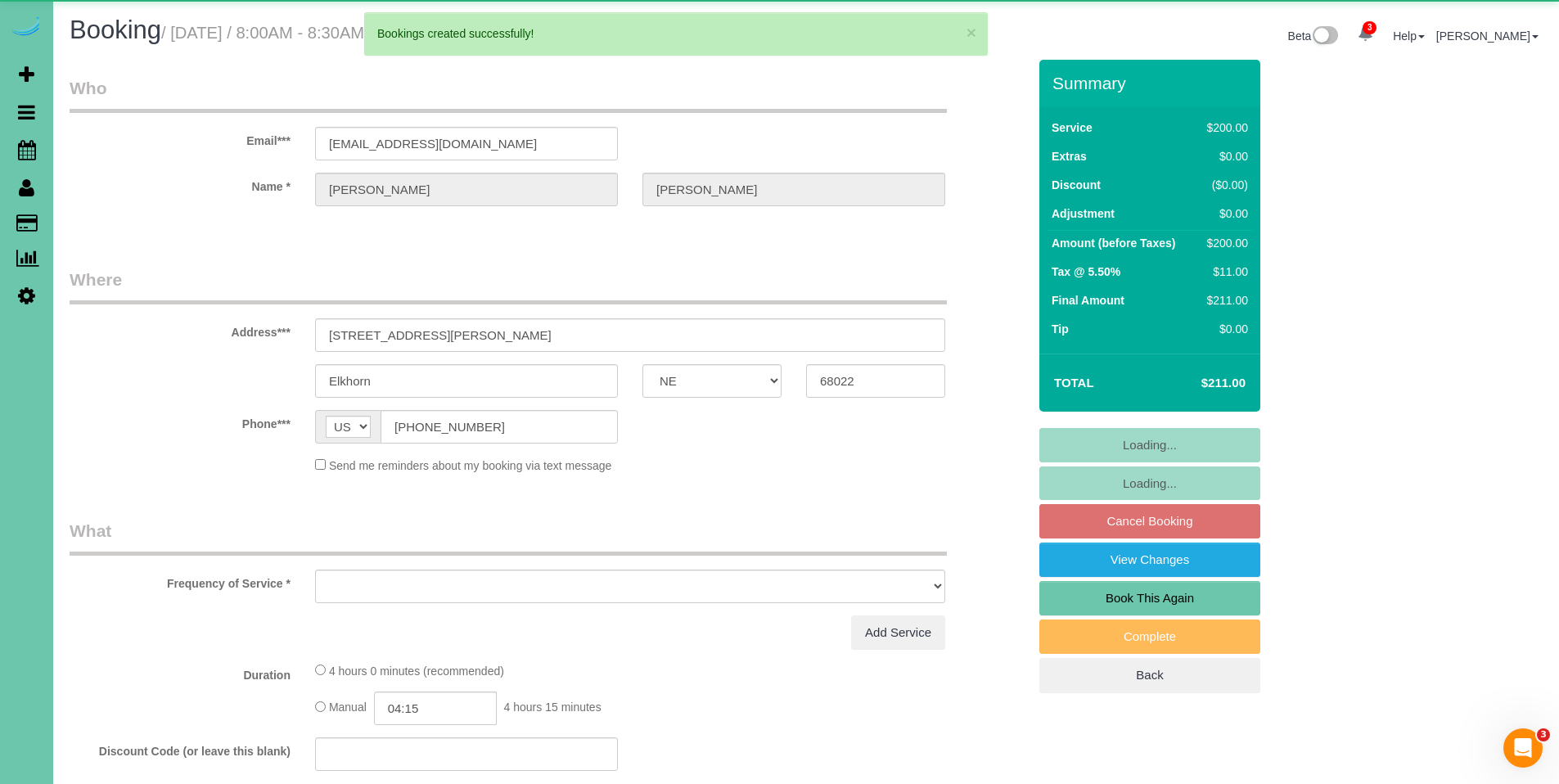
select select "object:73916"
select select "string:fspay-e39ca894-e9e9-48af-8659-53c9c78c8c02"
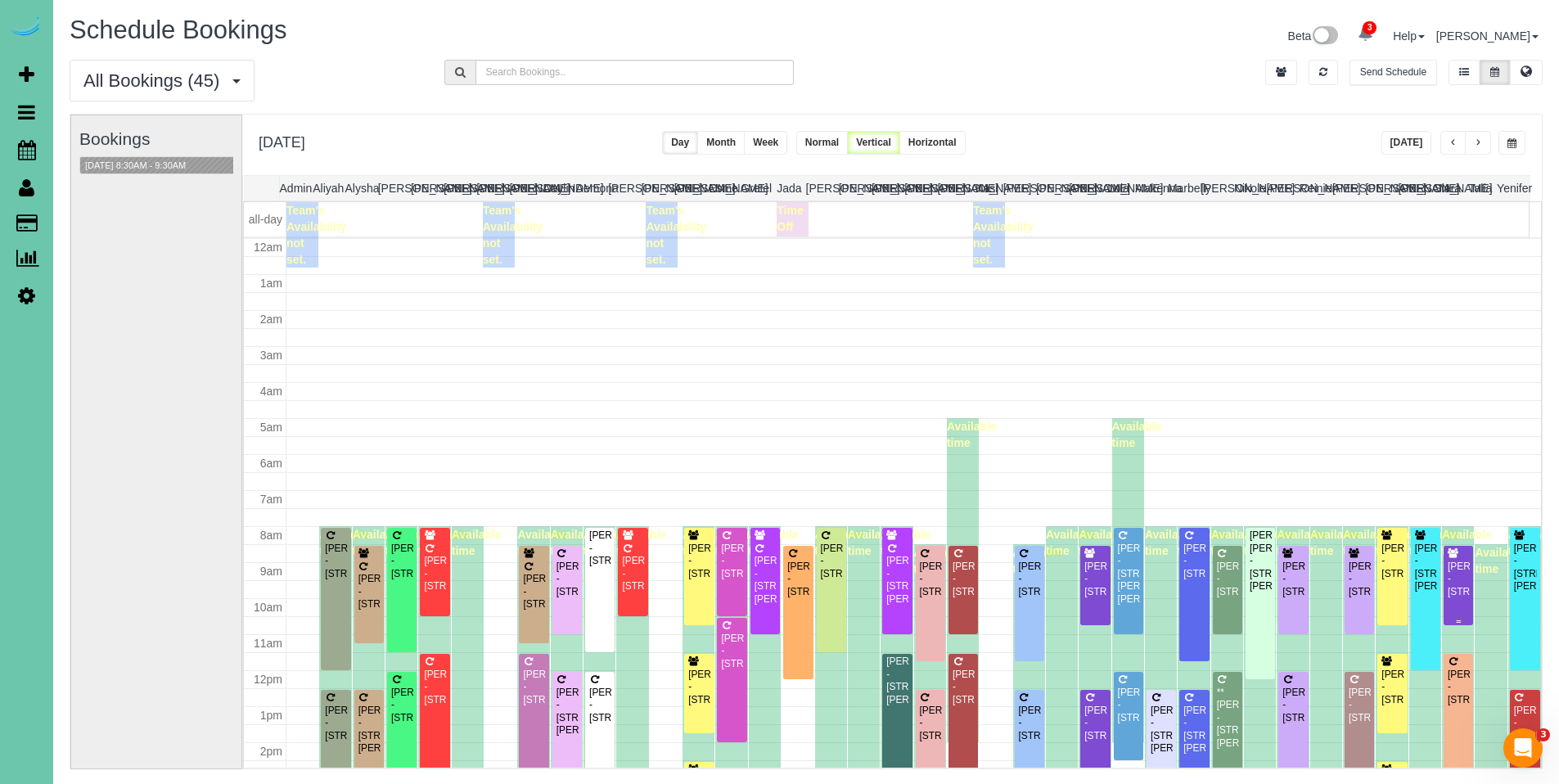
scroll to position [217, 0]
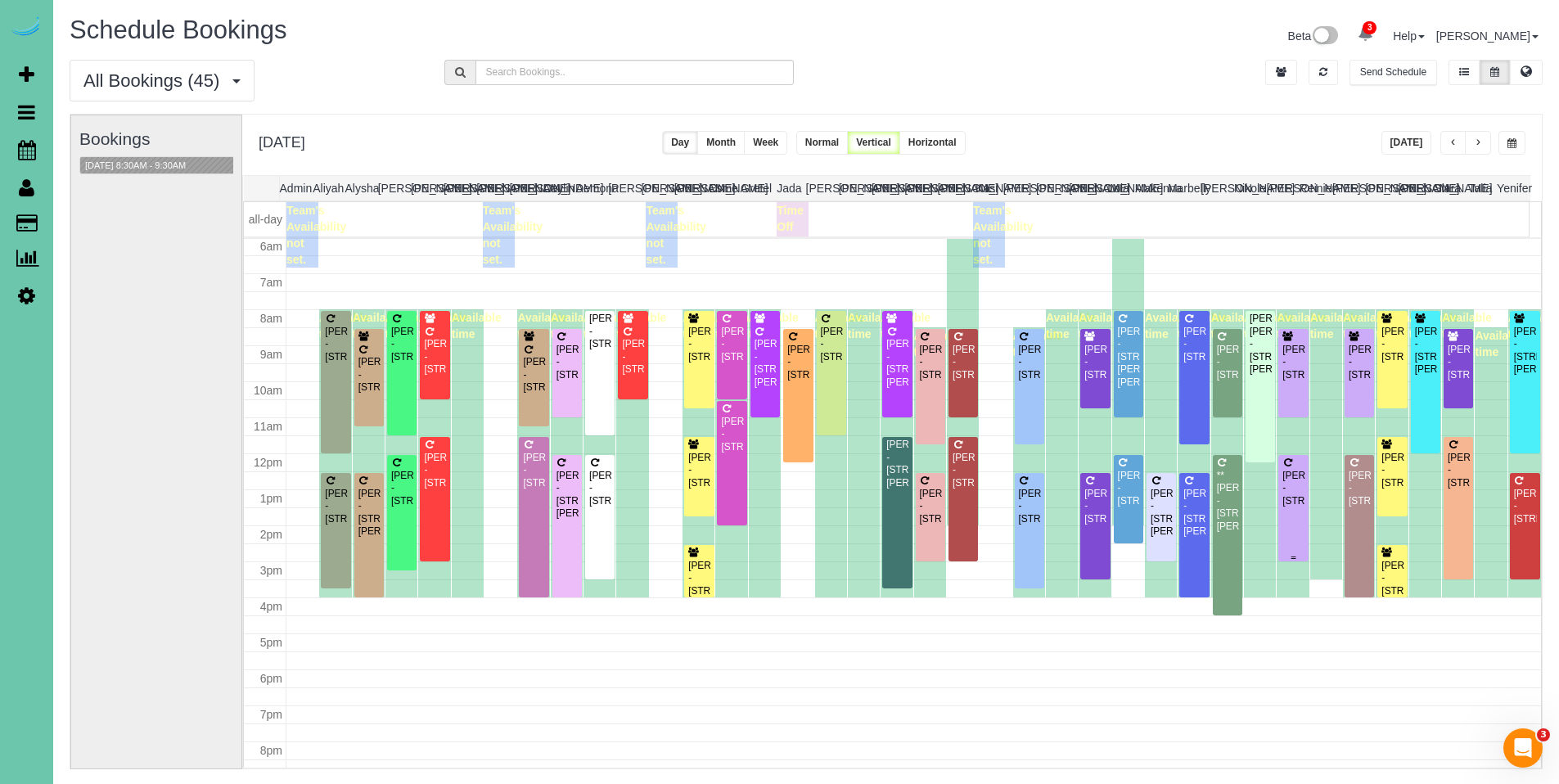
click at [1289, 478] on div "Mollie Frazier - 15305 Chalco Pointe Dr, Omaha, NE 68138" at bounding box center [1294, 489] width 23 height 38
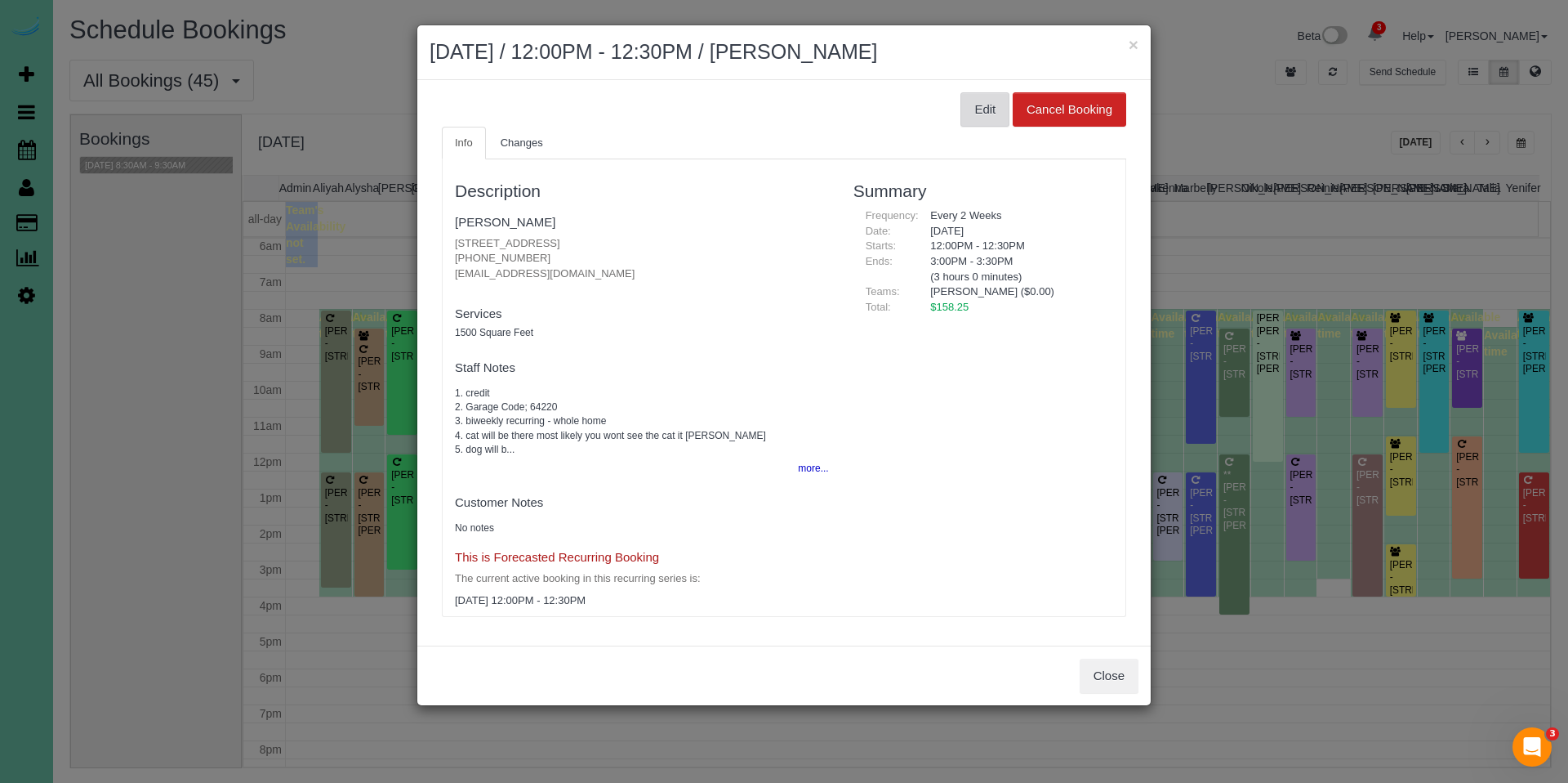
click at [987, 113] on button "Edit" at bounding box center [985, 110] width 49 height 35
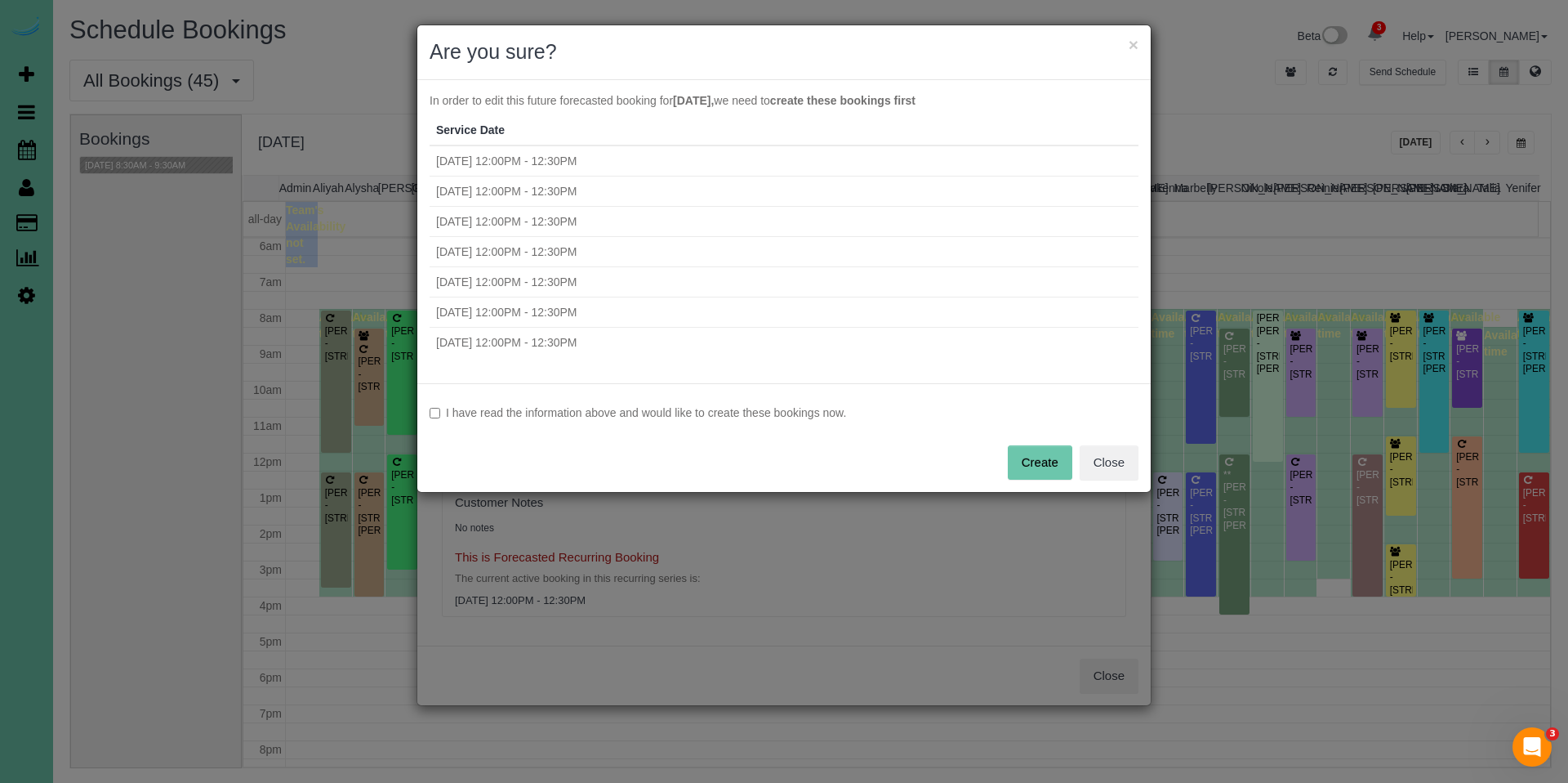
click at [600, 411] on label "I have read the information above and would like to create these bookings now." at bounding box center [784, 412] width 709 height 16
click at [1030, 451] on button "Create" at bounding box center [1040, 463] width 65 height 35
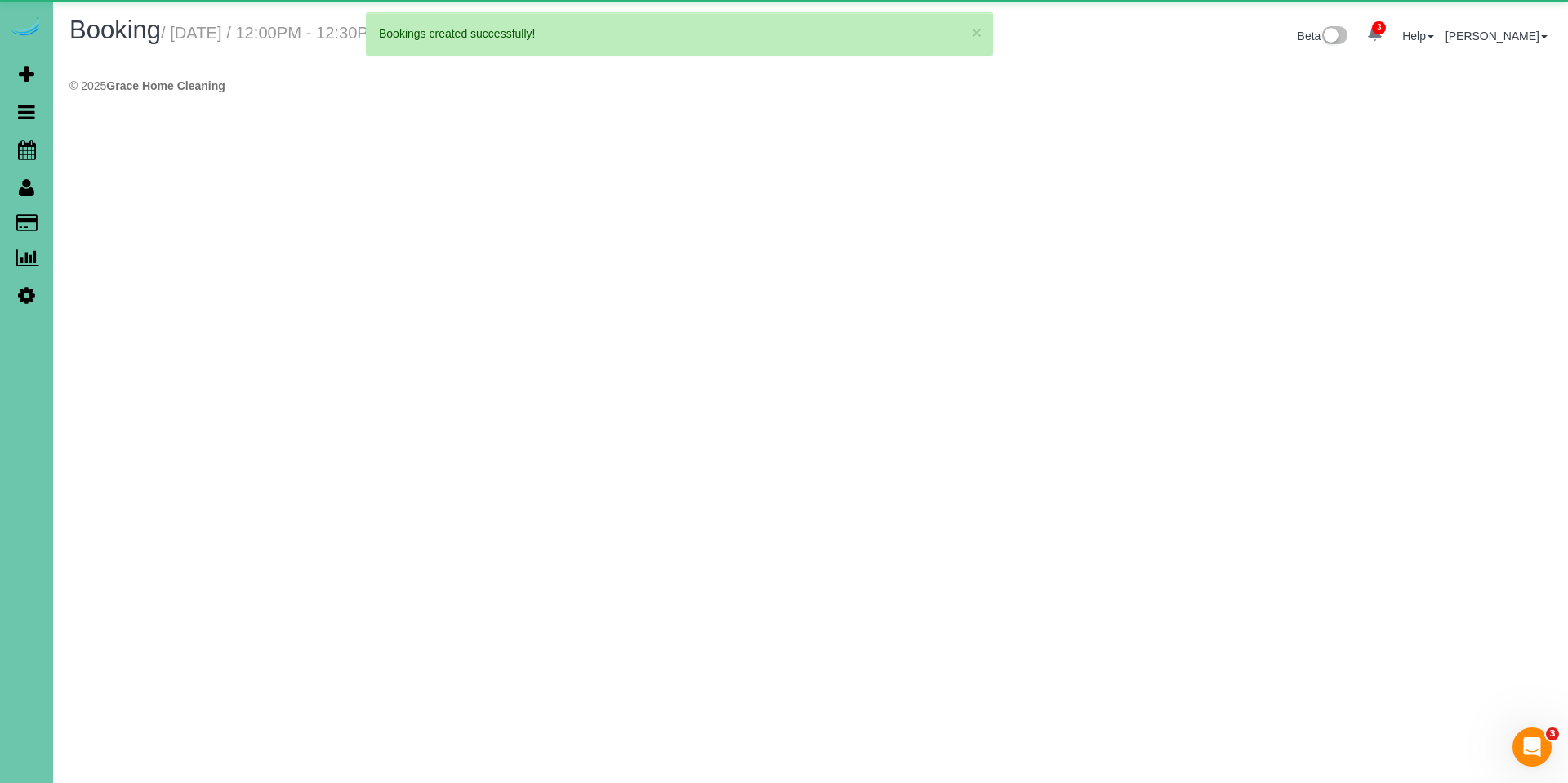
select select "NE"
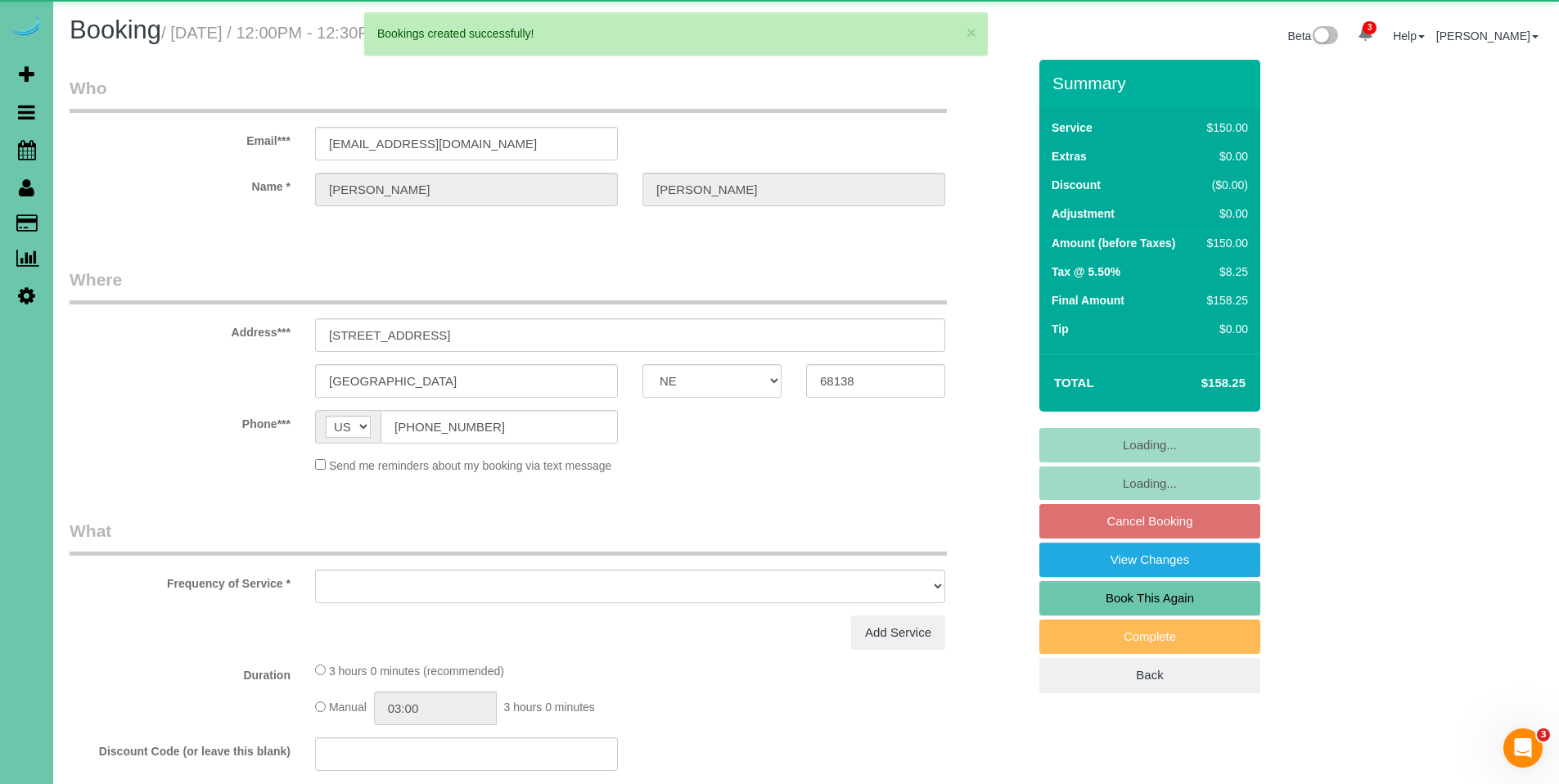
select select "object:74918"
select select "string:fspay-bbc2e7cc-8425-4a17-9002-4d80bfb769b6"
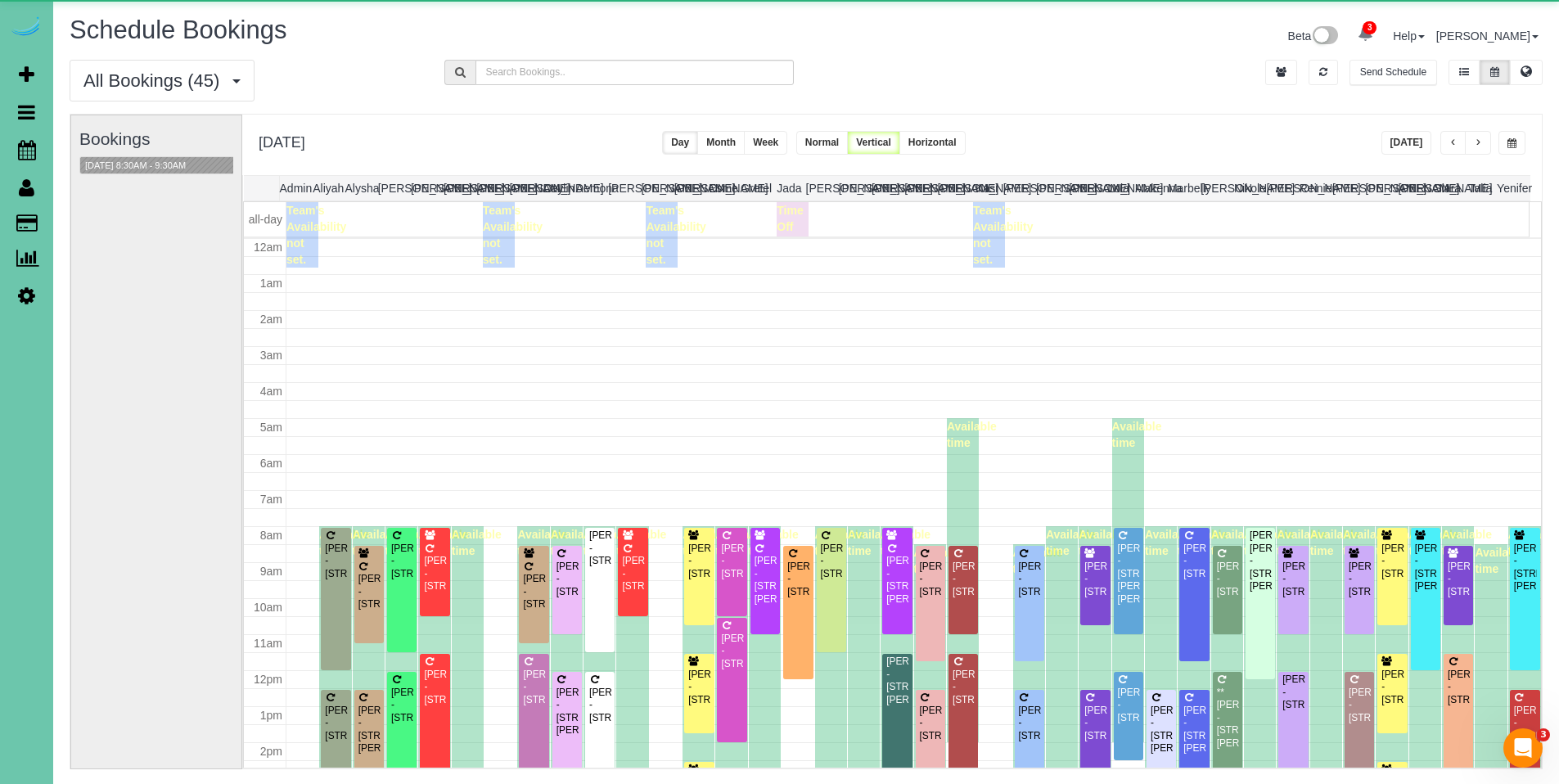
scroll to position [217, 0]
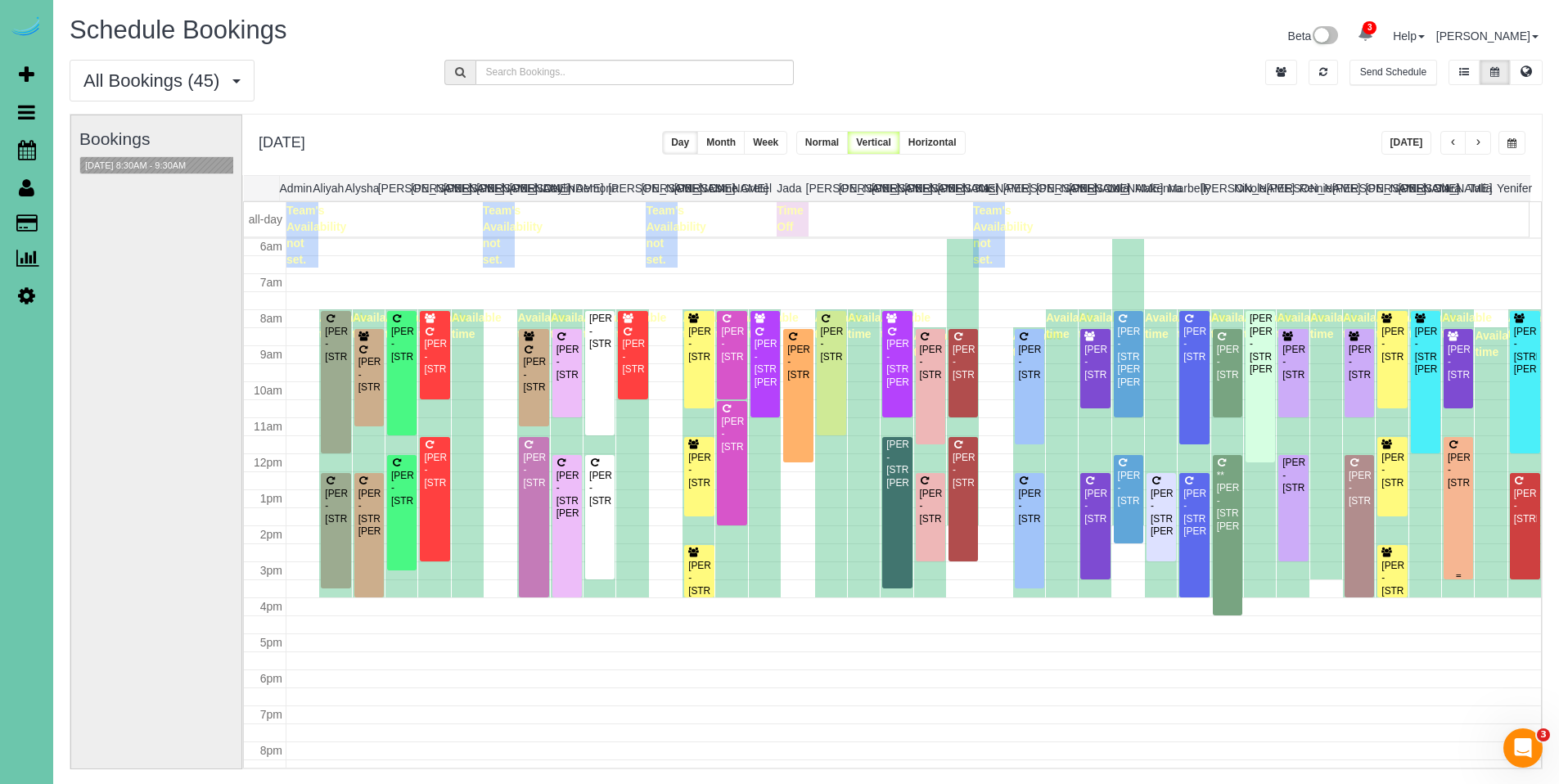
click at [1447, 466] on div "Molly Howell - 11730 S 109th Street, Papillion, NE 68046" at bounding box center [1459, 471] width 23 height 38
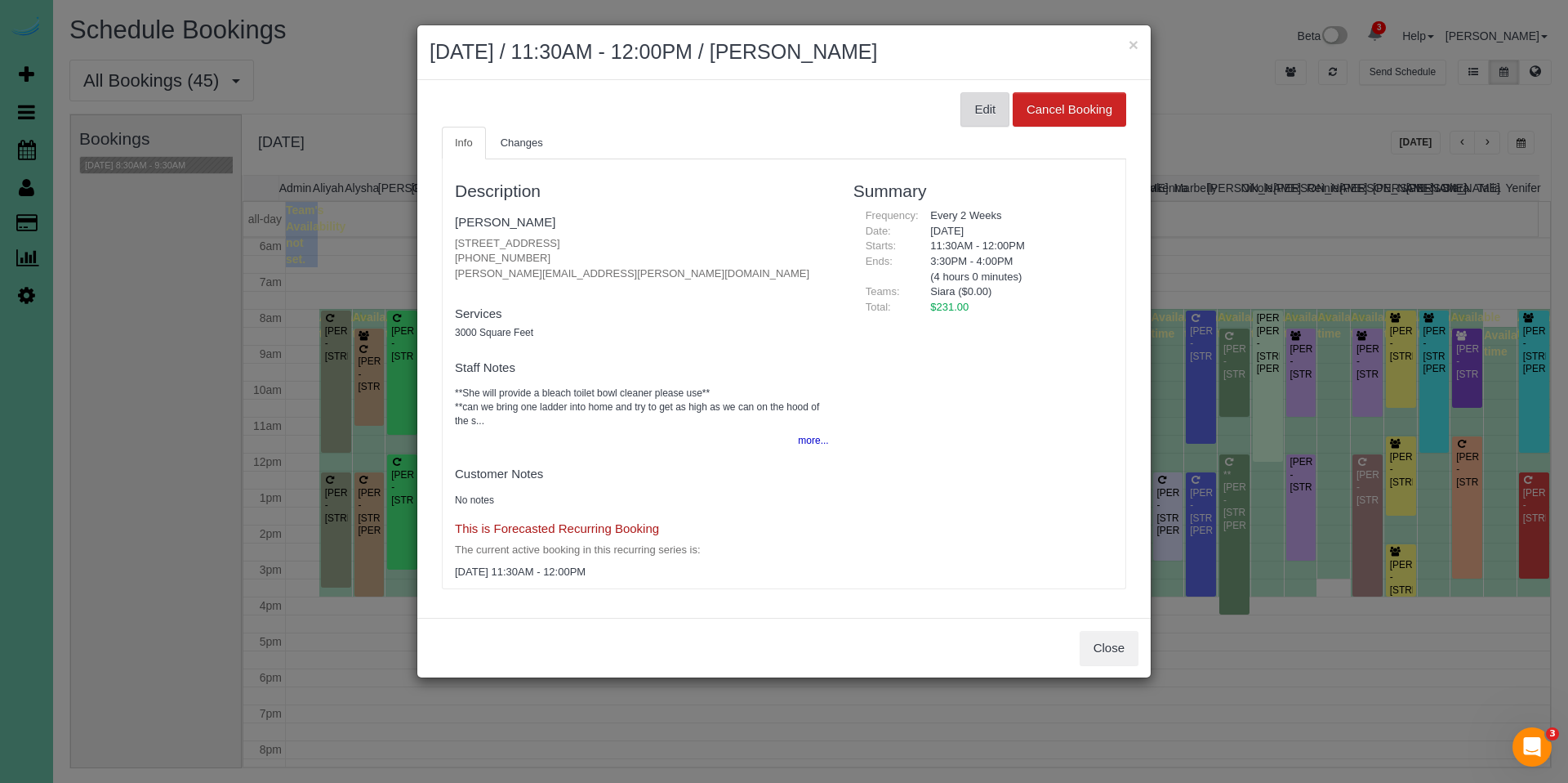
click at [985, 109] on button "Edit" at bounding box center [985, 110] width 49 height 35
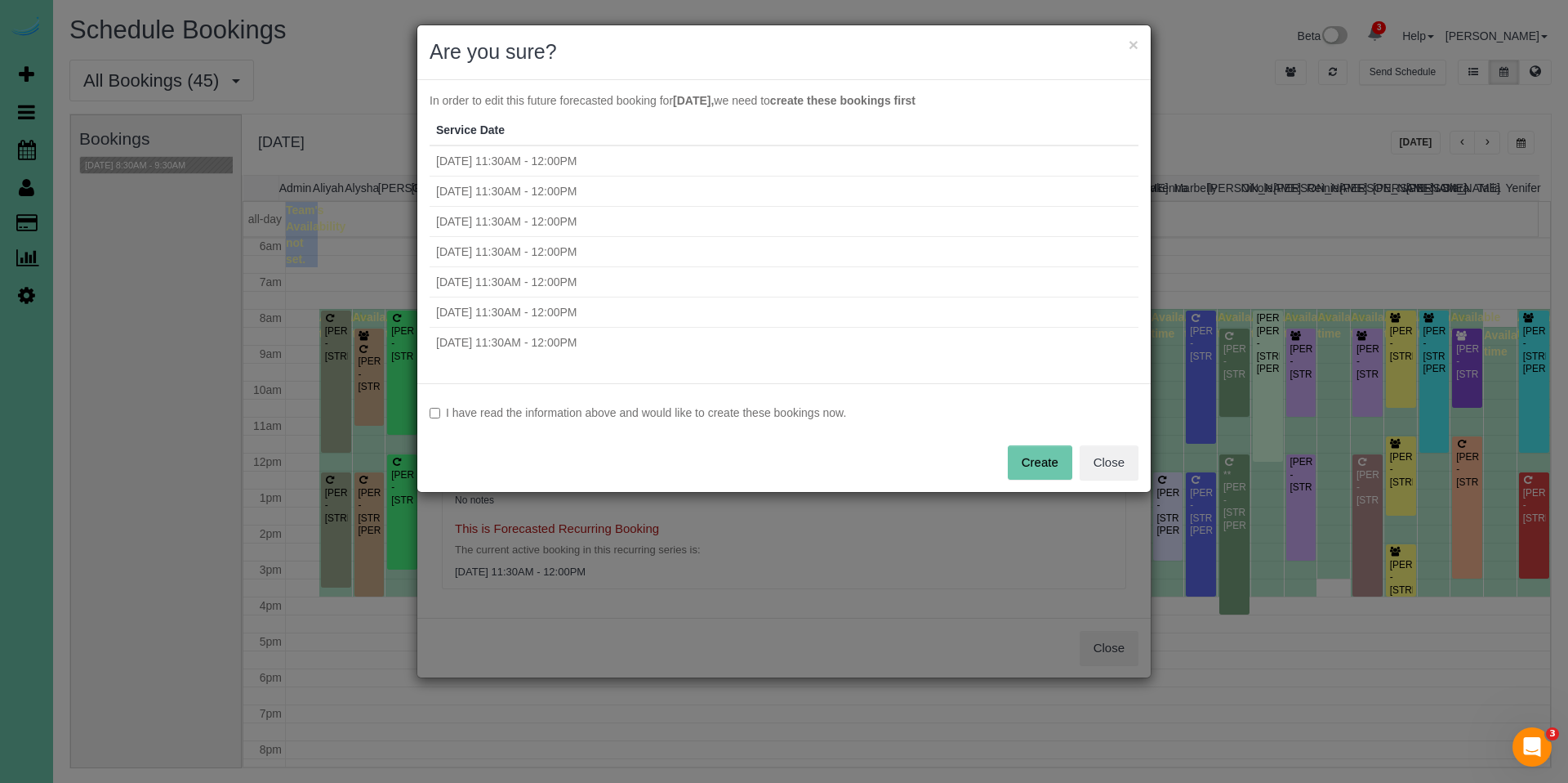
click at [606, 402] on div "I have read the information above and would like to create these bookings now. …" at bounding box center [784, 437] width 734 height 109
click at [643, 418] on label "I have read the information above and would like to create these bookings now." at bounding box center [784, 412] width 709 height 16
click at [1046, 471] on button "Create" at bounding box center [1040, 463] width 65 height 35
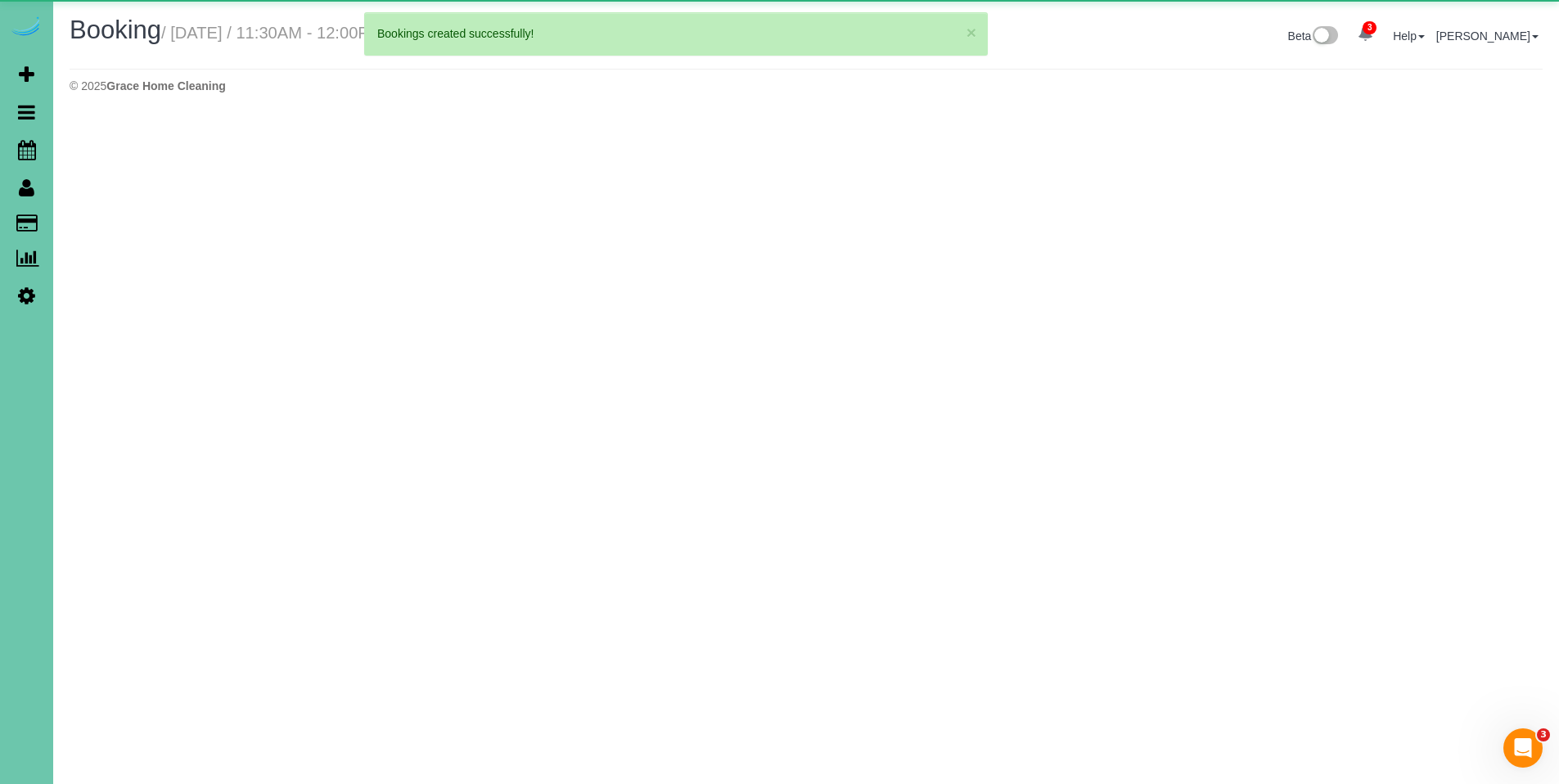
select select "NE"
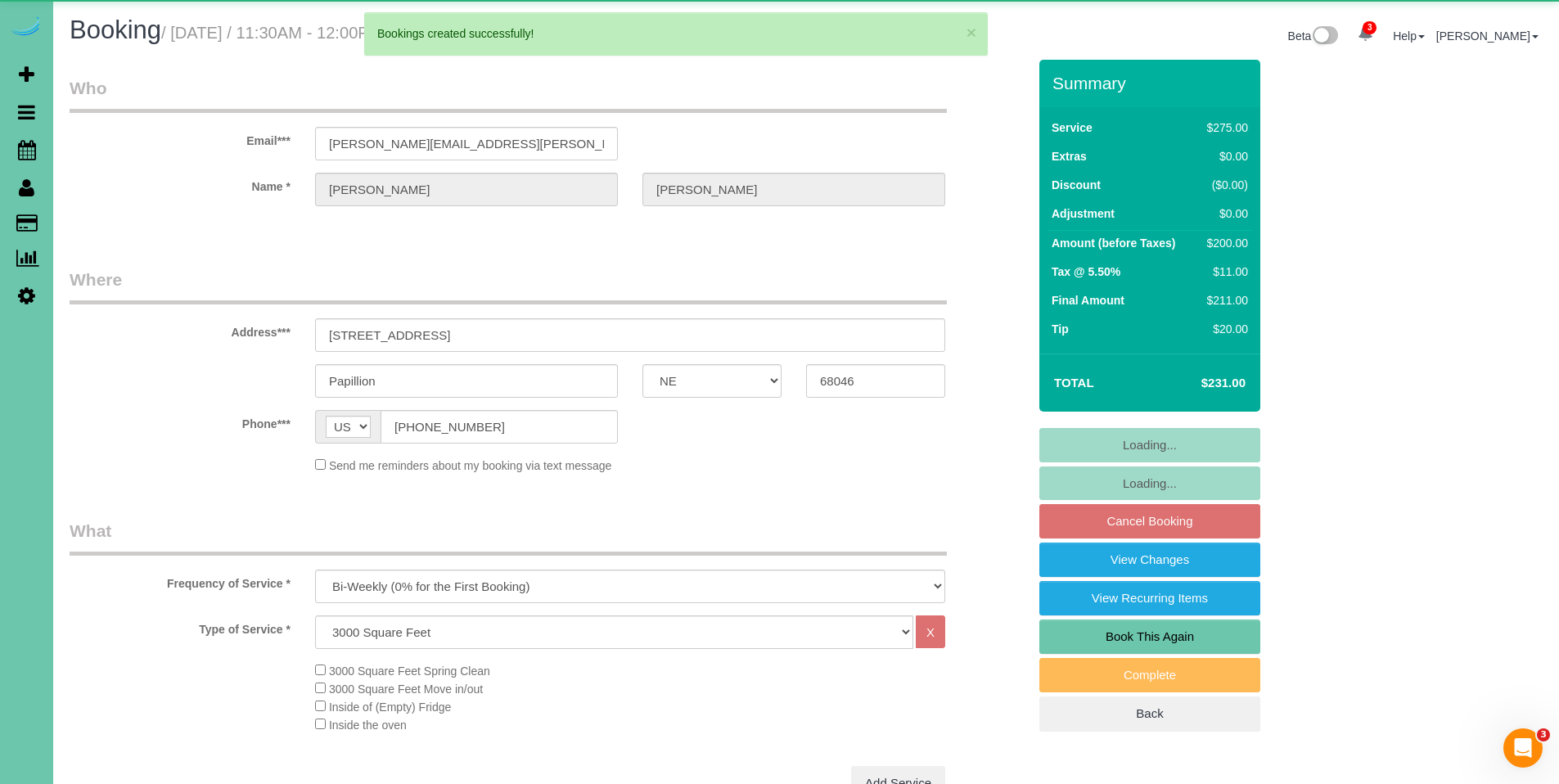
select select "object:76130"
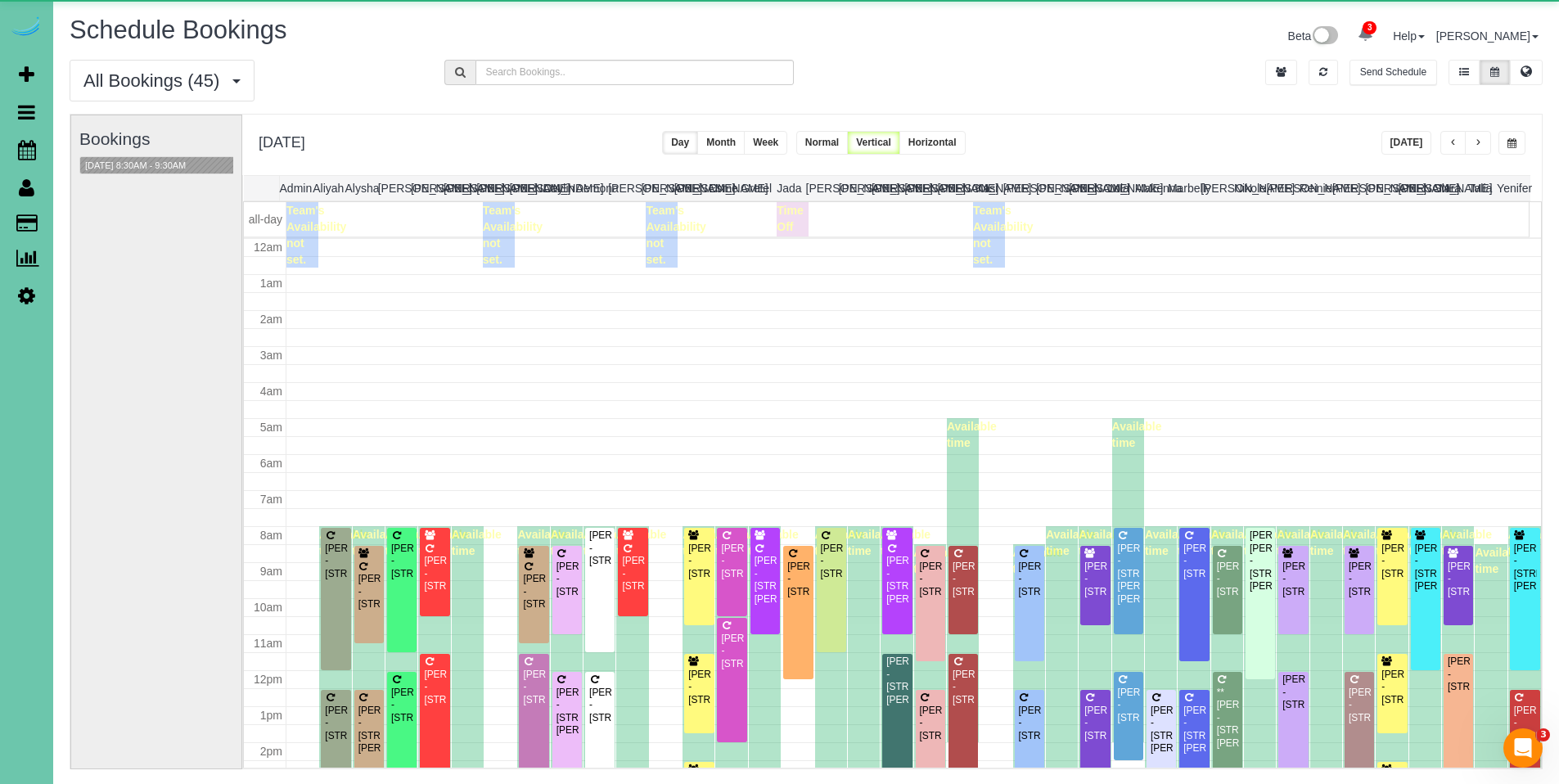
scroll to position [217, 0]
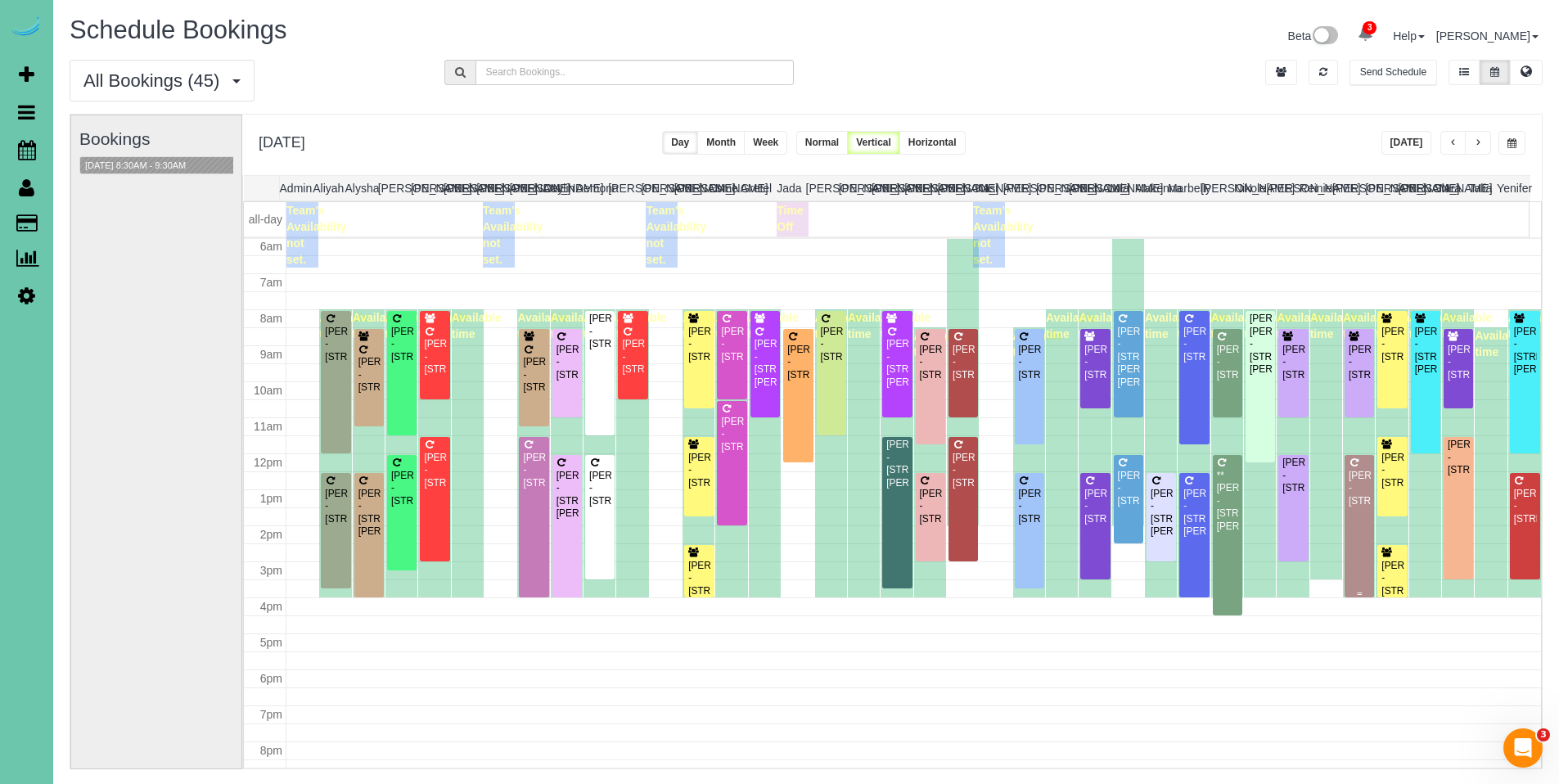
click at [1357, 491] on div "Lexi Mann - 422 S 153rd Circle, Omaha, NE 68154" at bounding box center [1359, 489] width 23 height 38
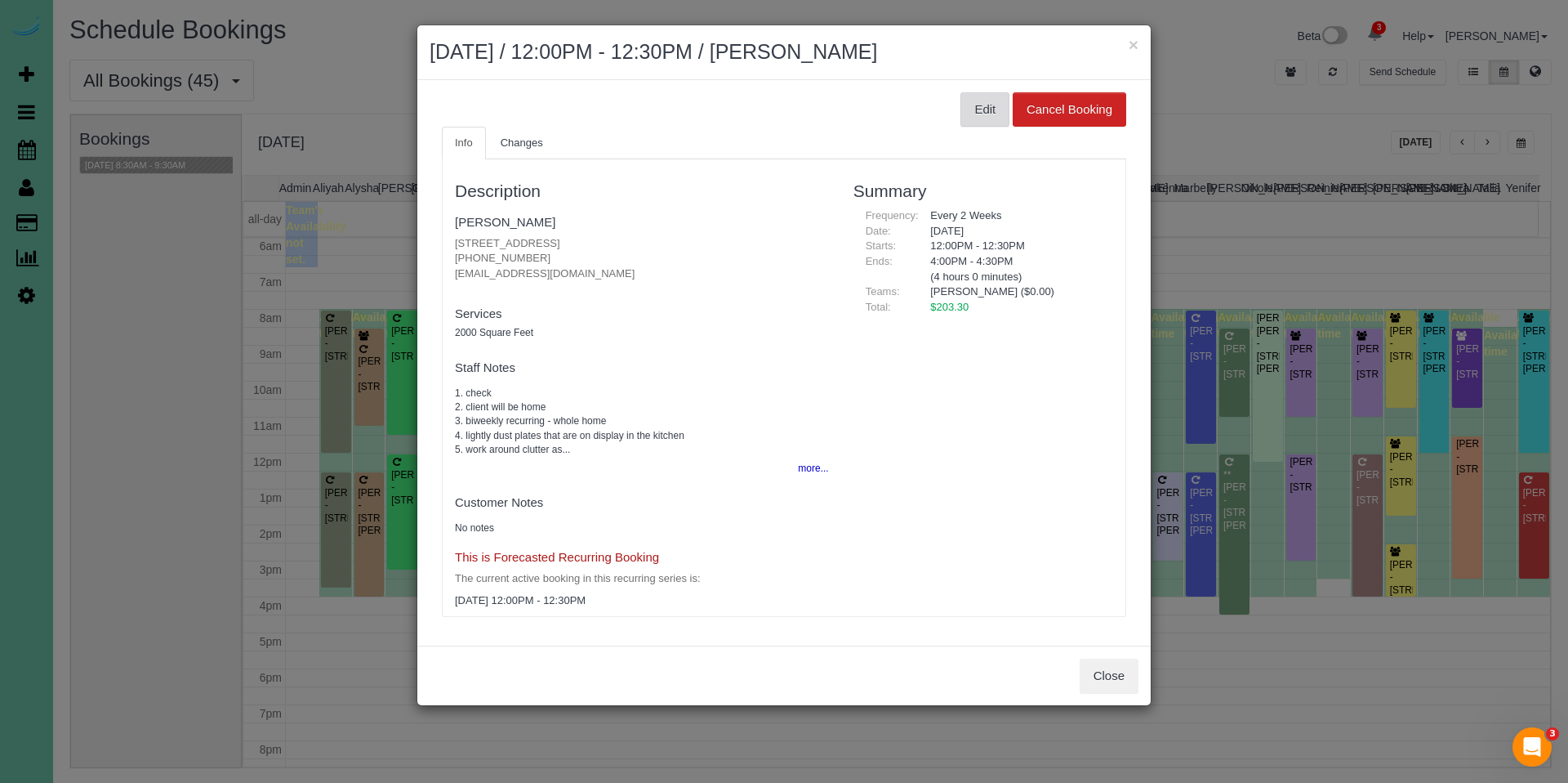
click at [975, 116] on button "Edit" at bounding box center [985, 110] width 49 height 35
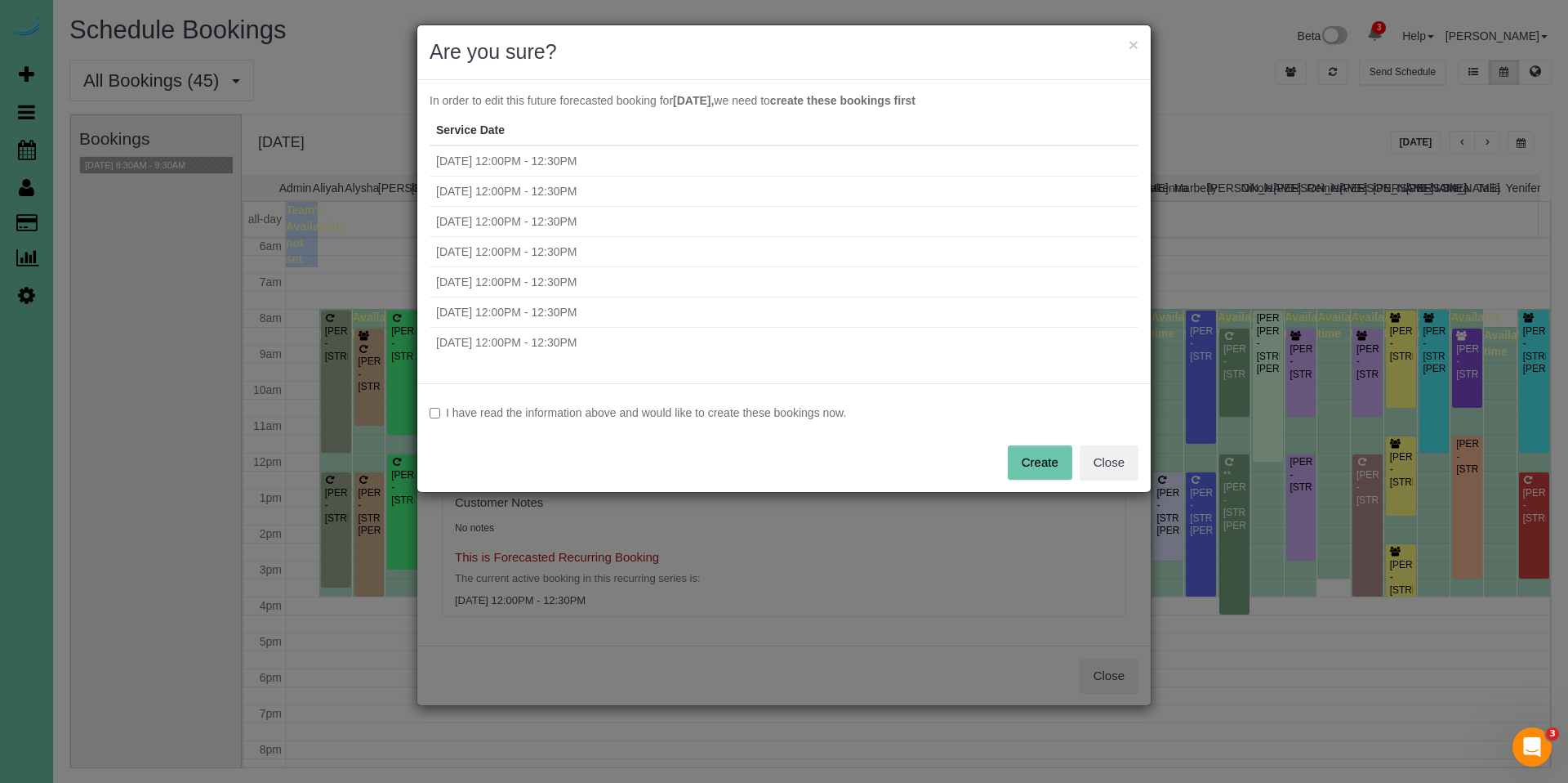
click at [619, 413] on label "I have read the information above and would like to create these bookings now." at bounding box center [784, 412] width 709 height 16
click at [1046, 452] on button "Create" at bounding box center [1040, 463] width 65 height 35
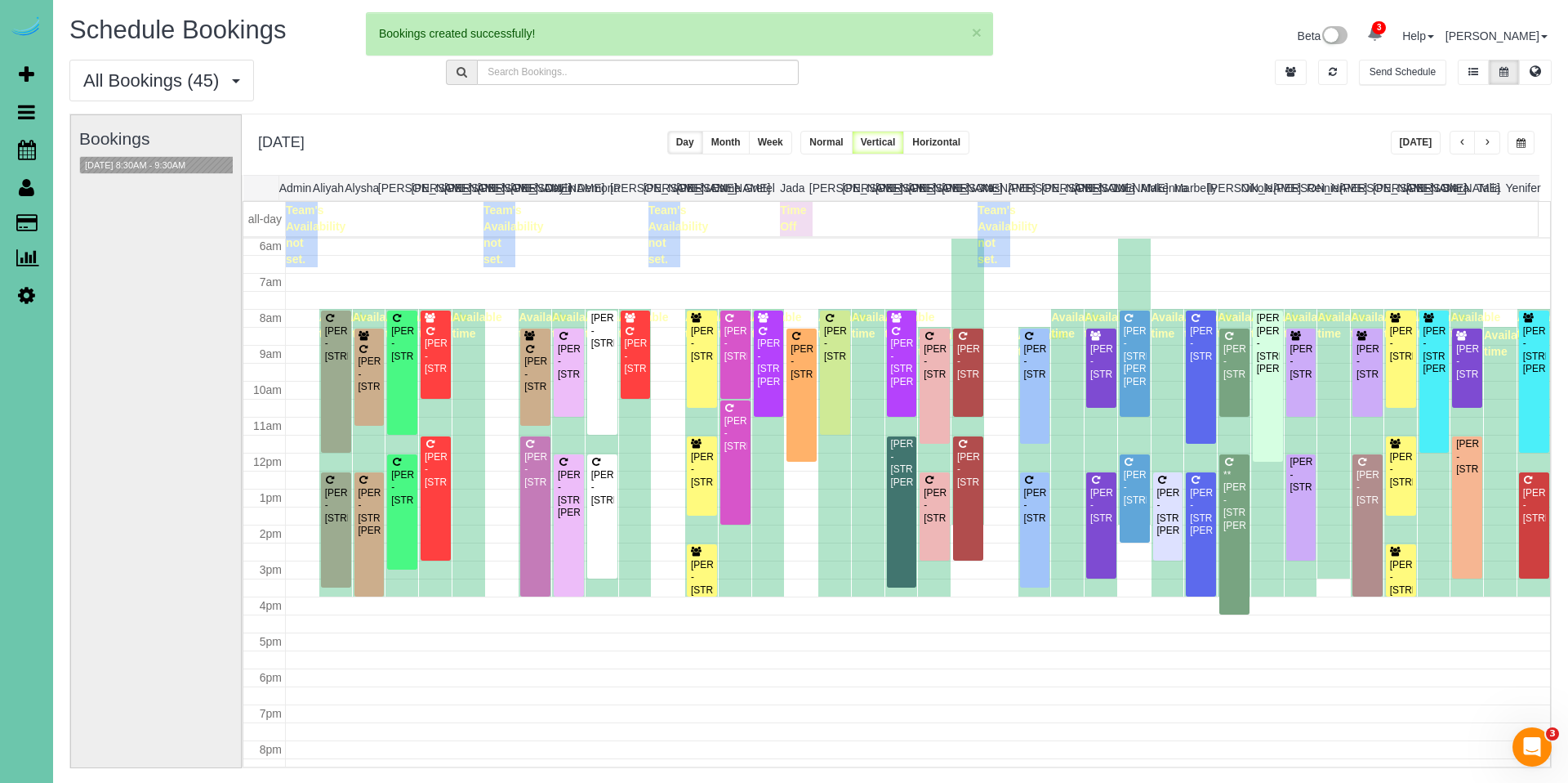
select select "NE"
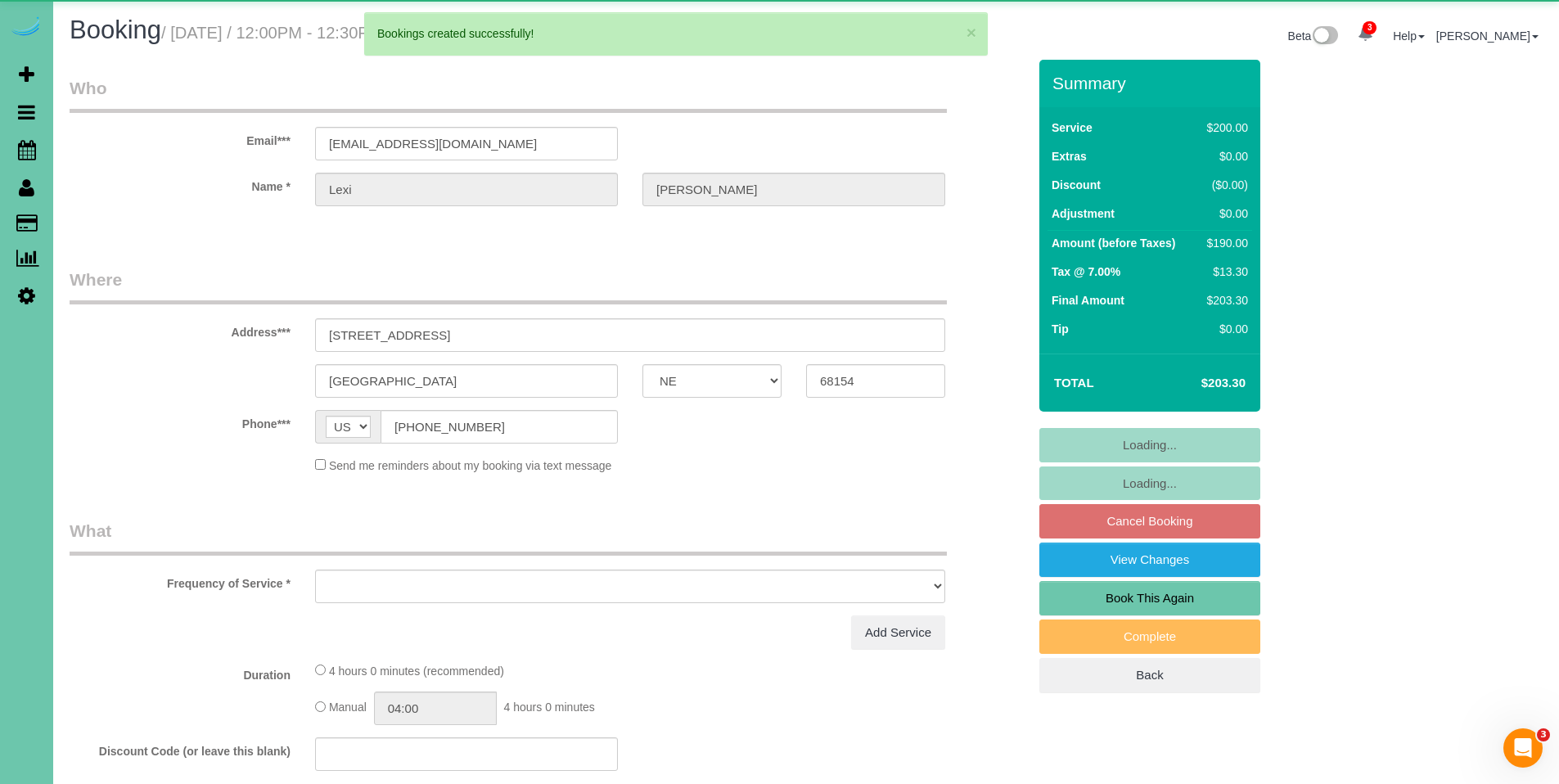
select select "object:77326"
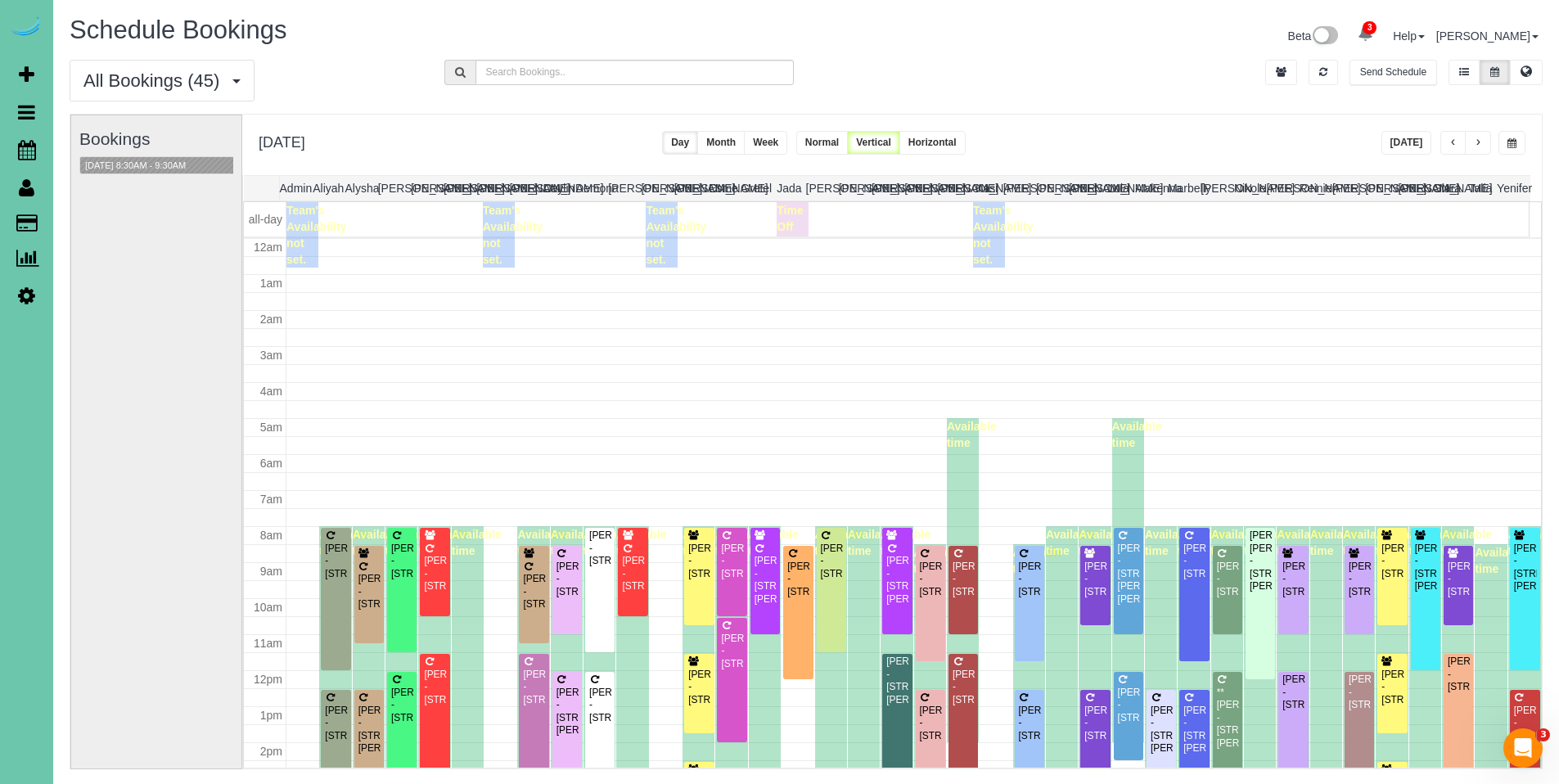
scroll to position [217, 0]
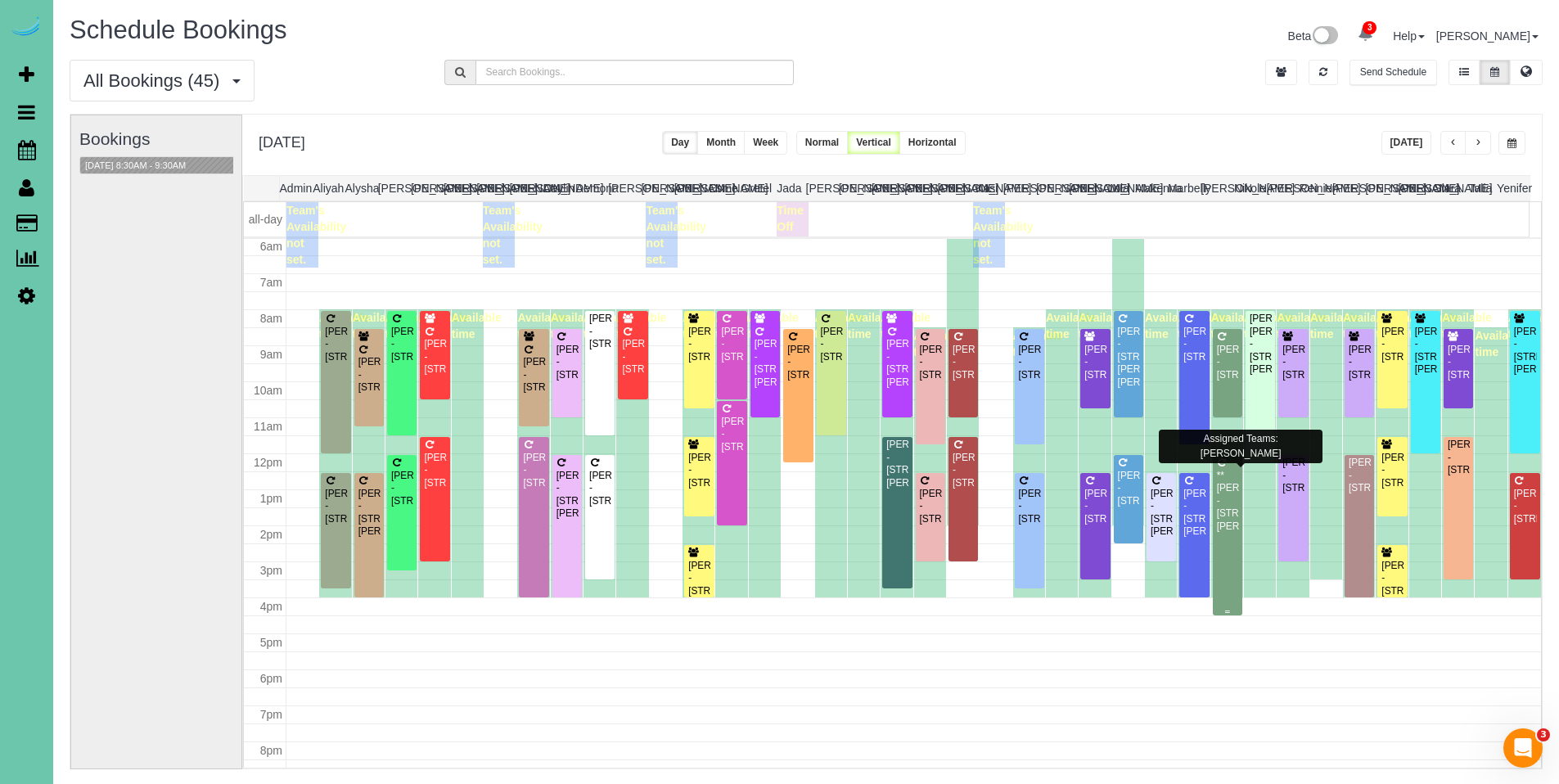
click at [1224, 491] on div "**Anne Proulx - 14018 Ames Ave, Omaha, NE 68164" at bounding box center [1228, 501] width 23 height 63
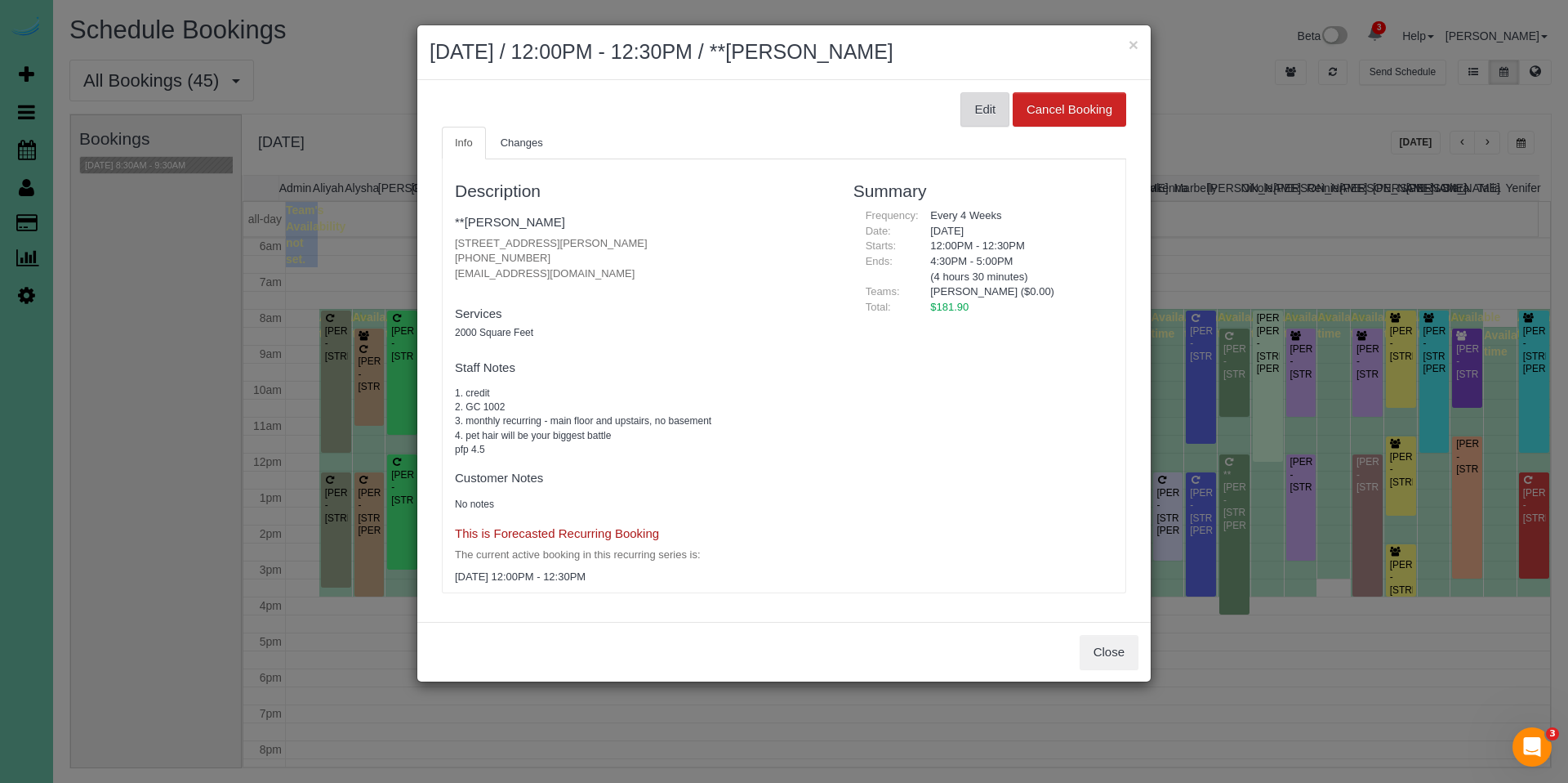
click at [989, 118] on button "Edit" at bounding box center [985, 110] width 49 height 35
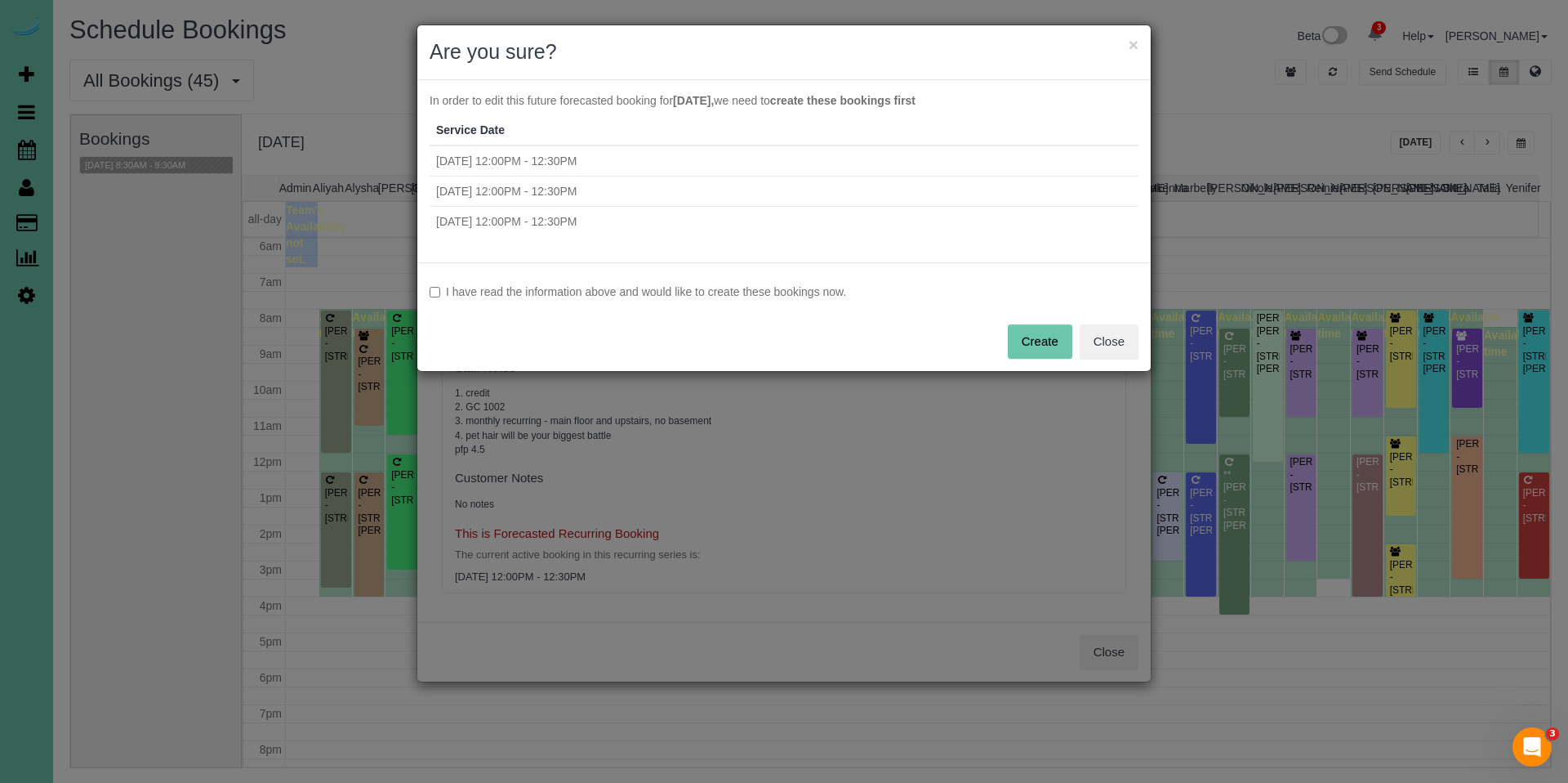
click at [780, 288] on label "I have read the information above and would like to create these bookings now." at bounding box center [784, 291] width 709 height 16
click at [1033, 353] on button "Create" at bounding box center [1040, 341] width 65 height 35
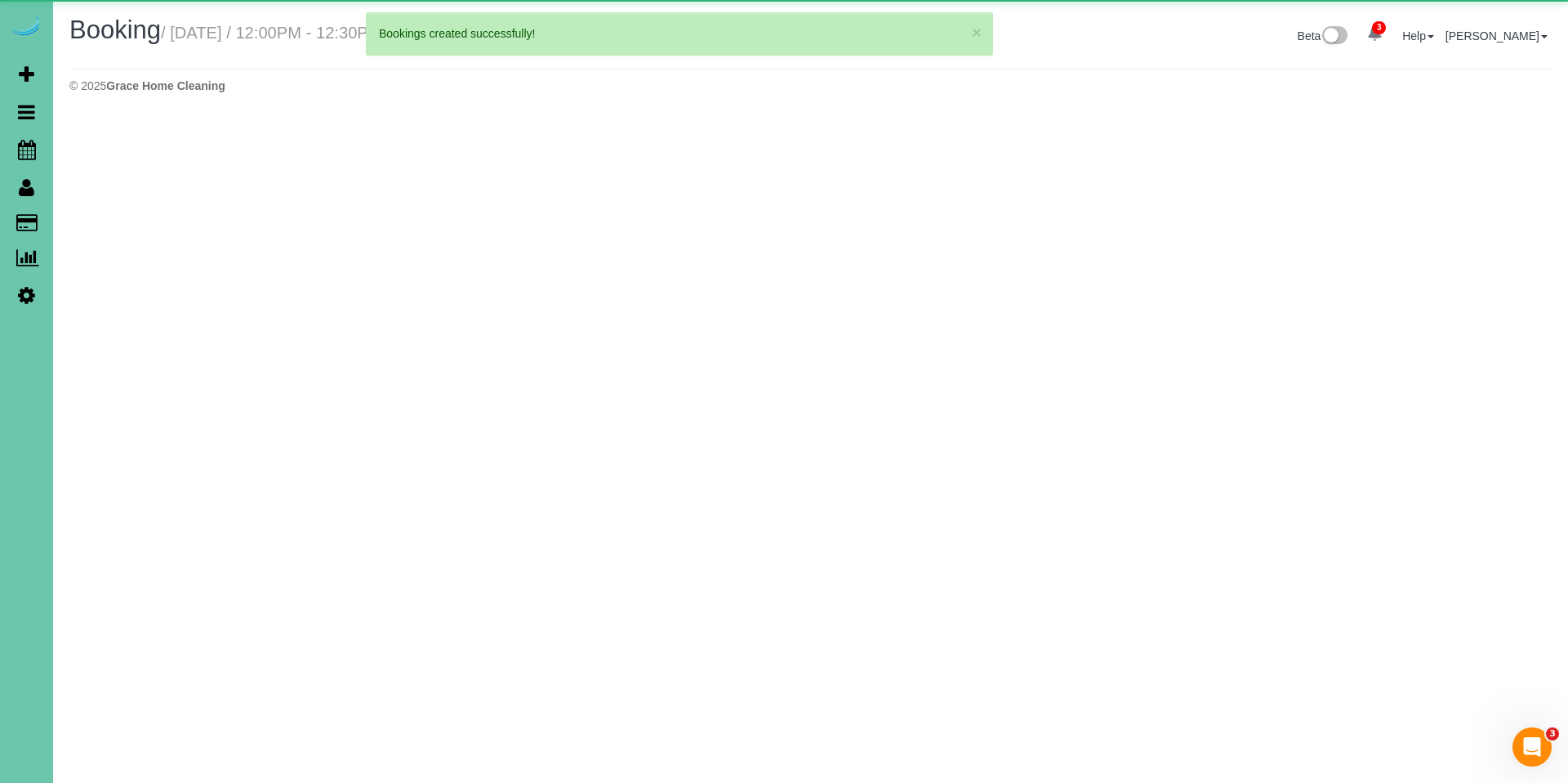
select select "NE"
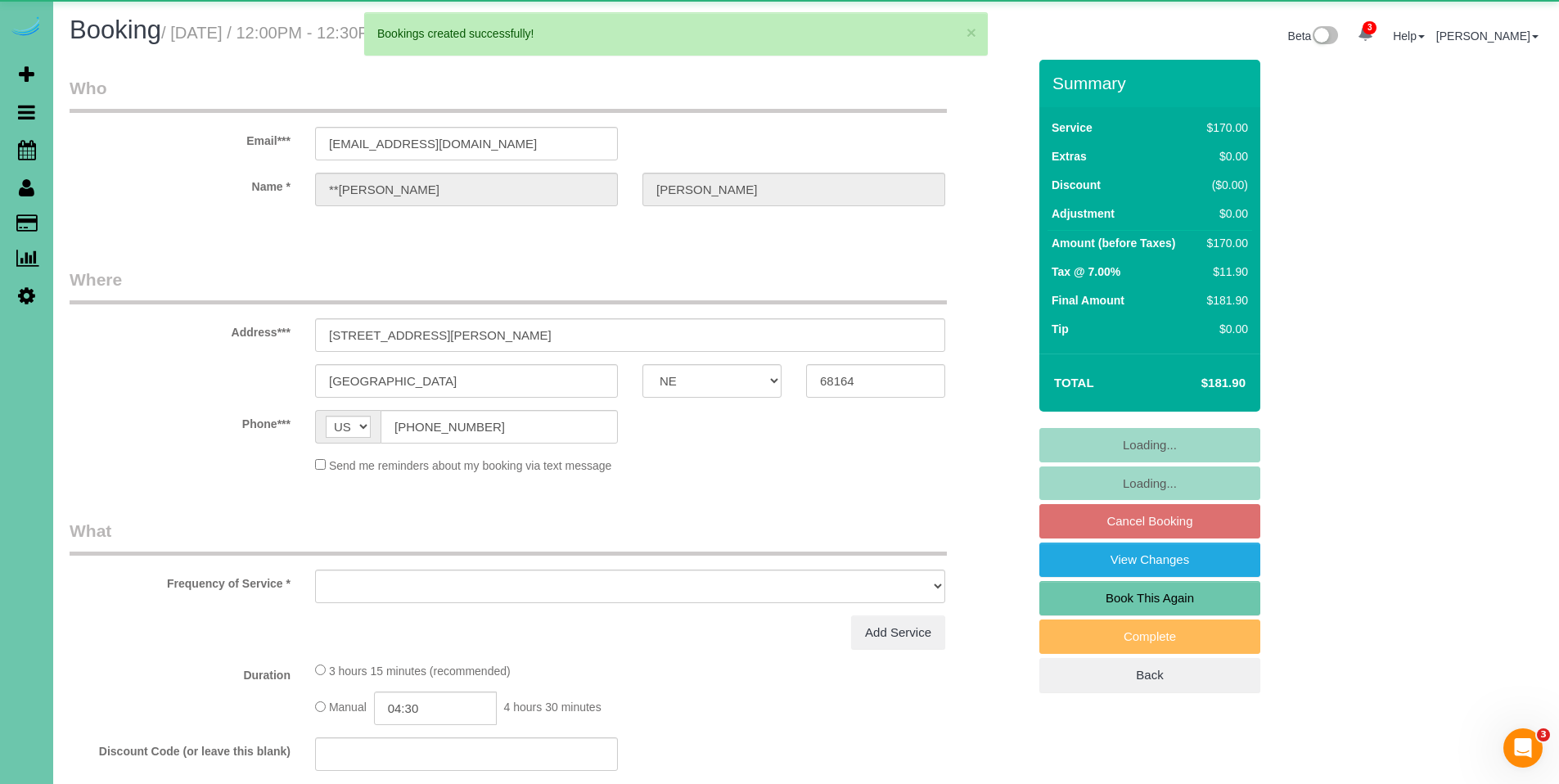
select select "object:78705"
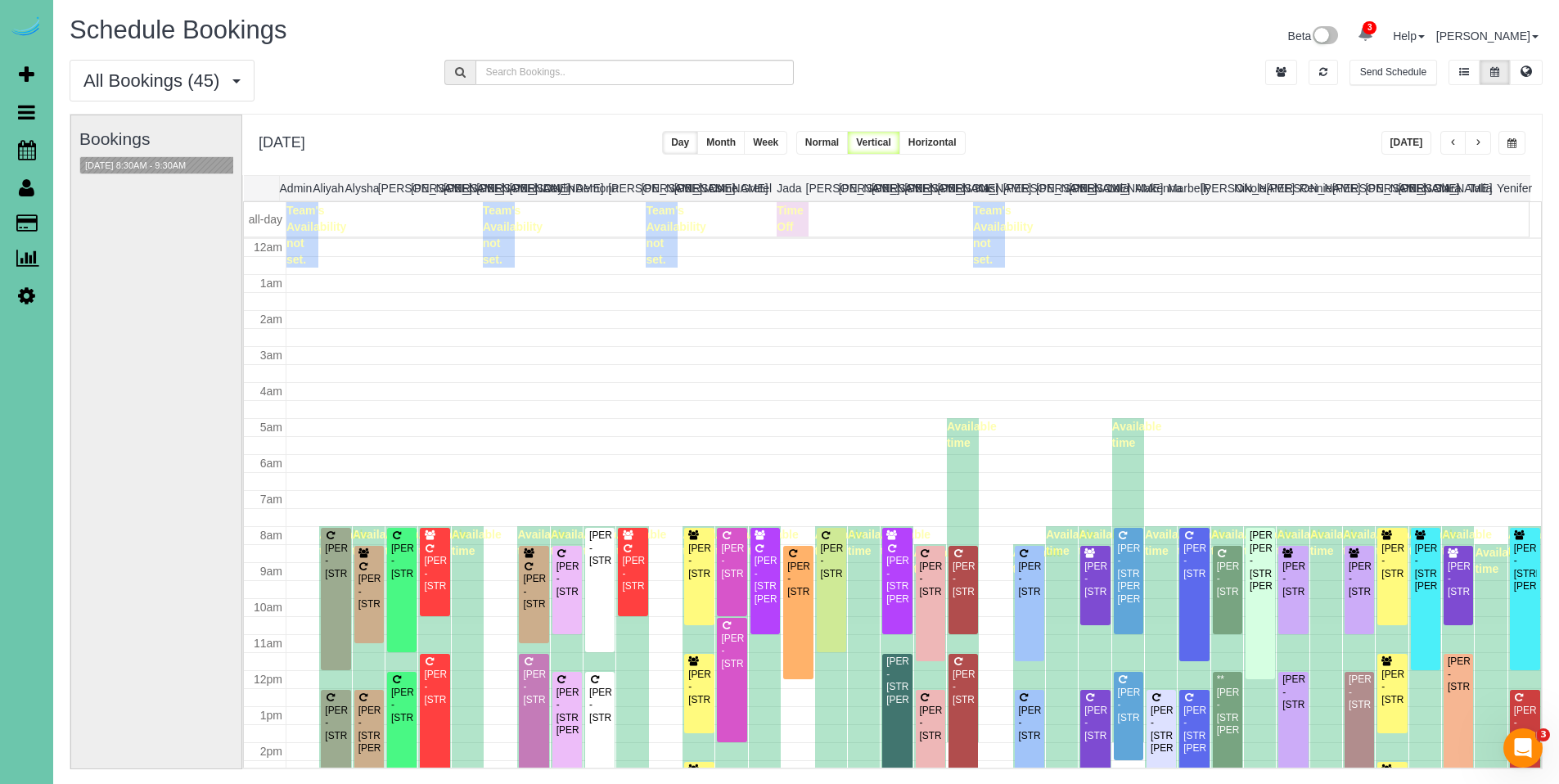
scroll to position [217, 0]
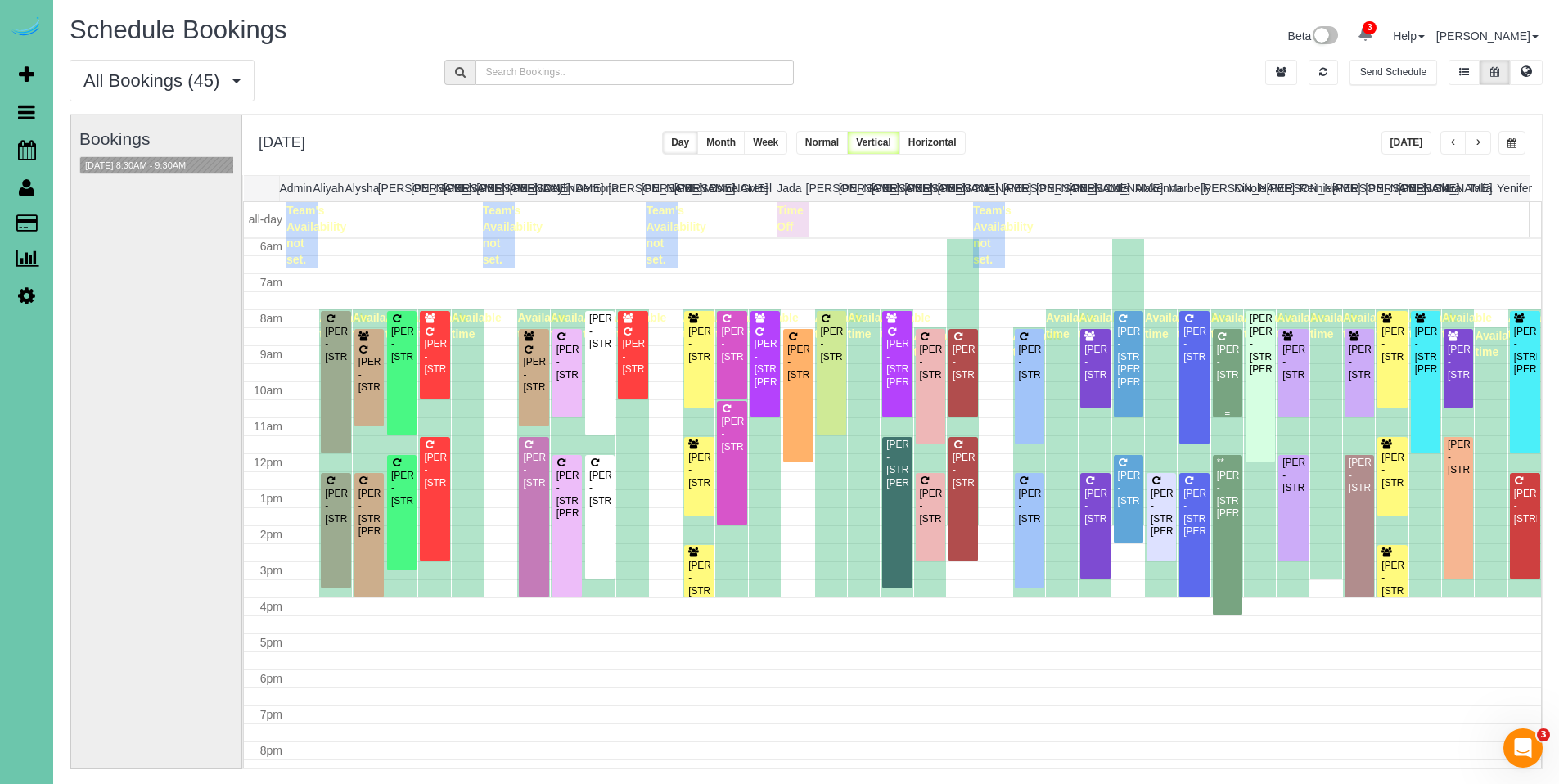
click at [1217, 357] on div "Bryan Johnson - 2731 N 182nd St, Elkhorn, NE 68022" at bounding box center [1228, 363] width 23 height 38
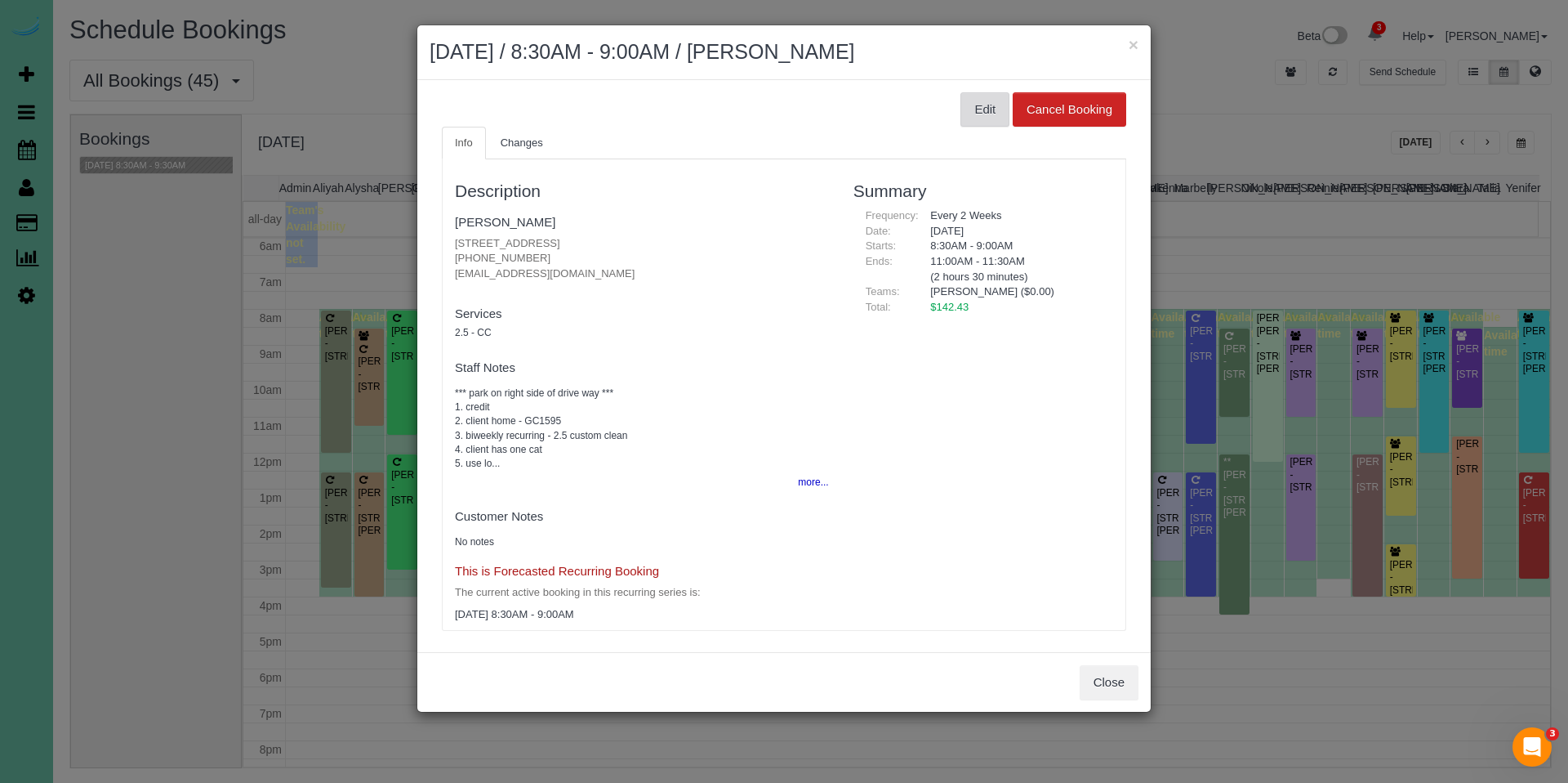
click at [965, 107] on button "Edit" at bounding box center [985, 110] width 49 height 35
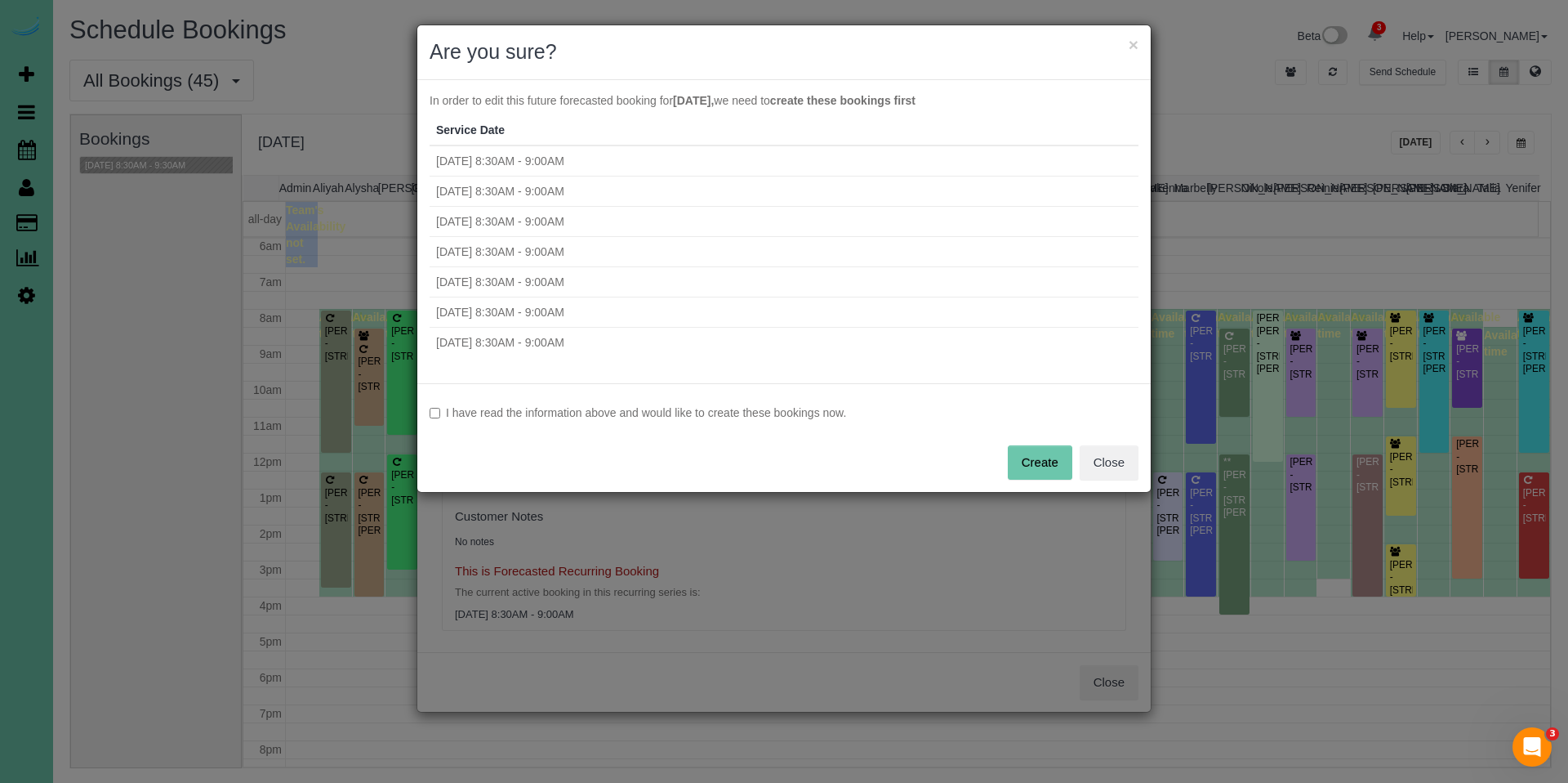
click at [754, 421] on div "I have read the information above and would like to create these bookings now. …" at bounding box center [784, 437] width 734 height 109
click at [769, 412] on label "I have read the information above and would like to create these bookings now." at bounding box center [784, 412] width 709 height 16
click at [1041, 452] on button "Create" at bounding box center [1040, 463] width 65 height 35
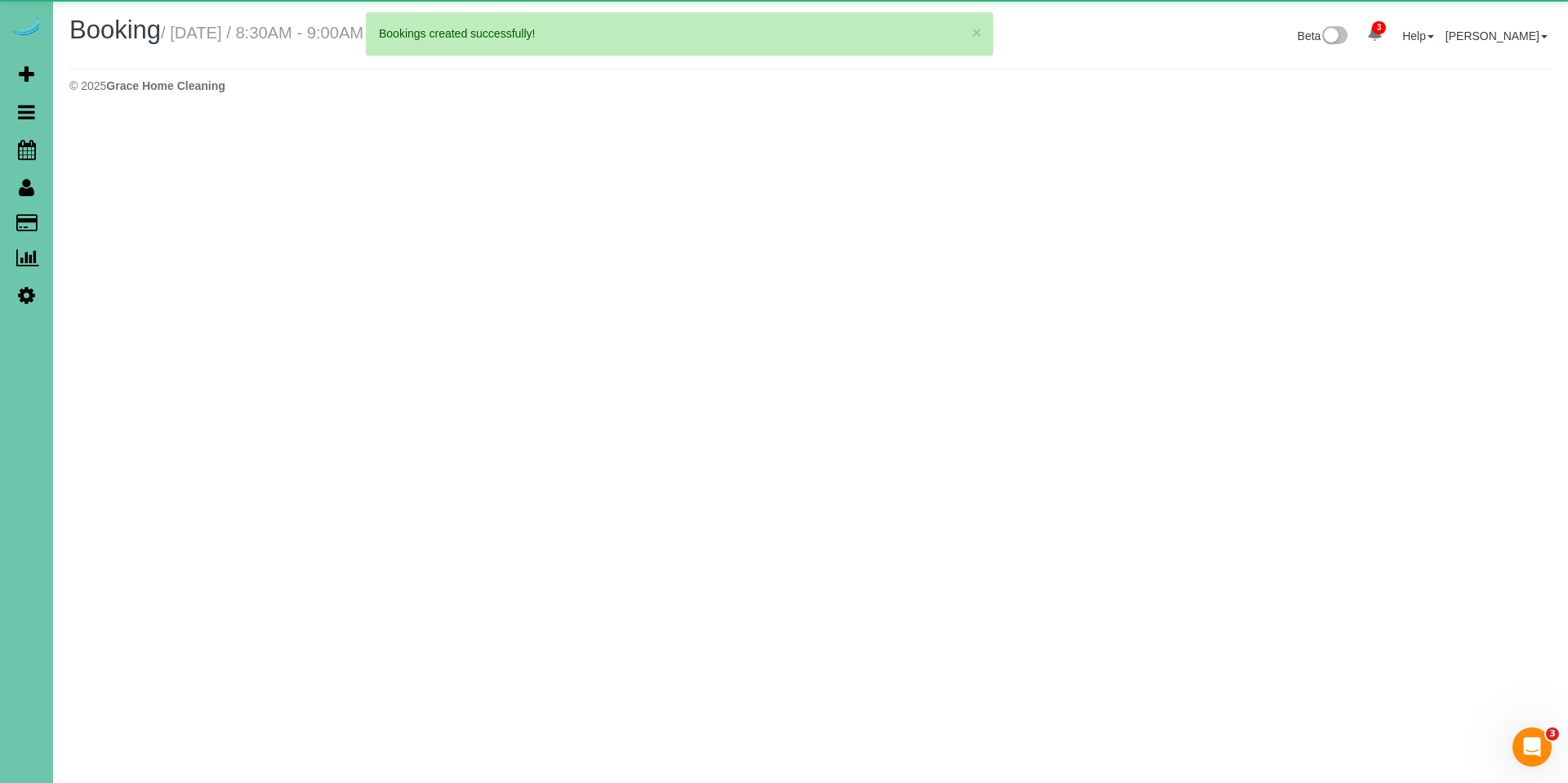
select select "NE"
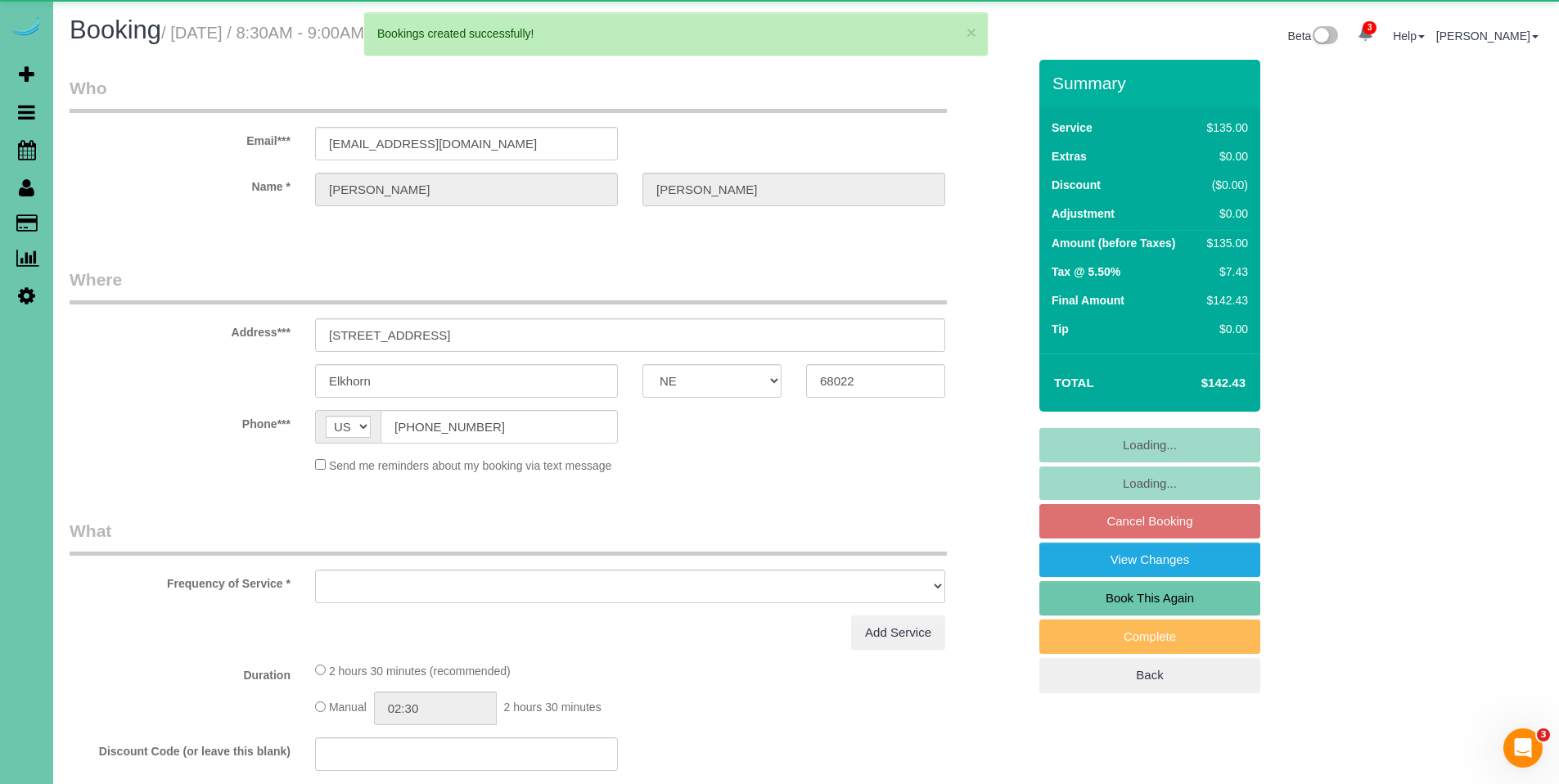
select select "object:79901"
select select "string:fspay-c056dc63-2e3d-4443-a039-76769b00395a"
select select "number:38"
select select "number:43"
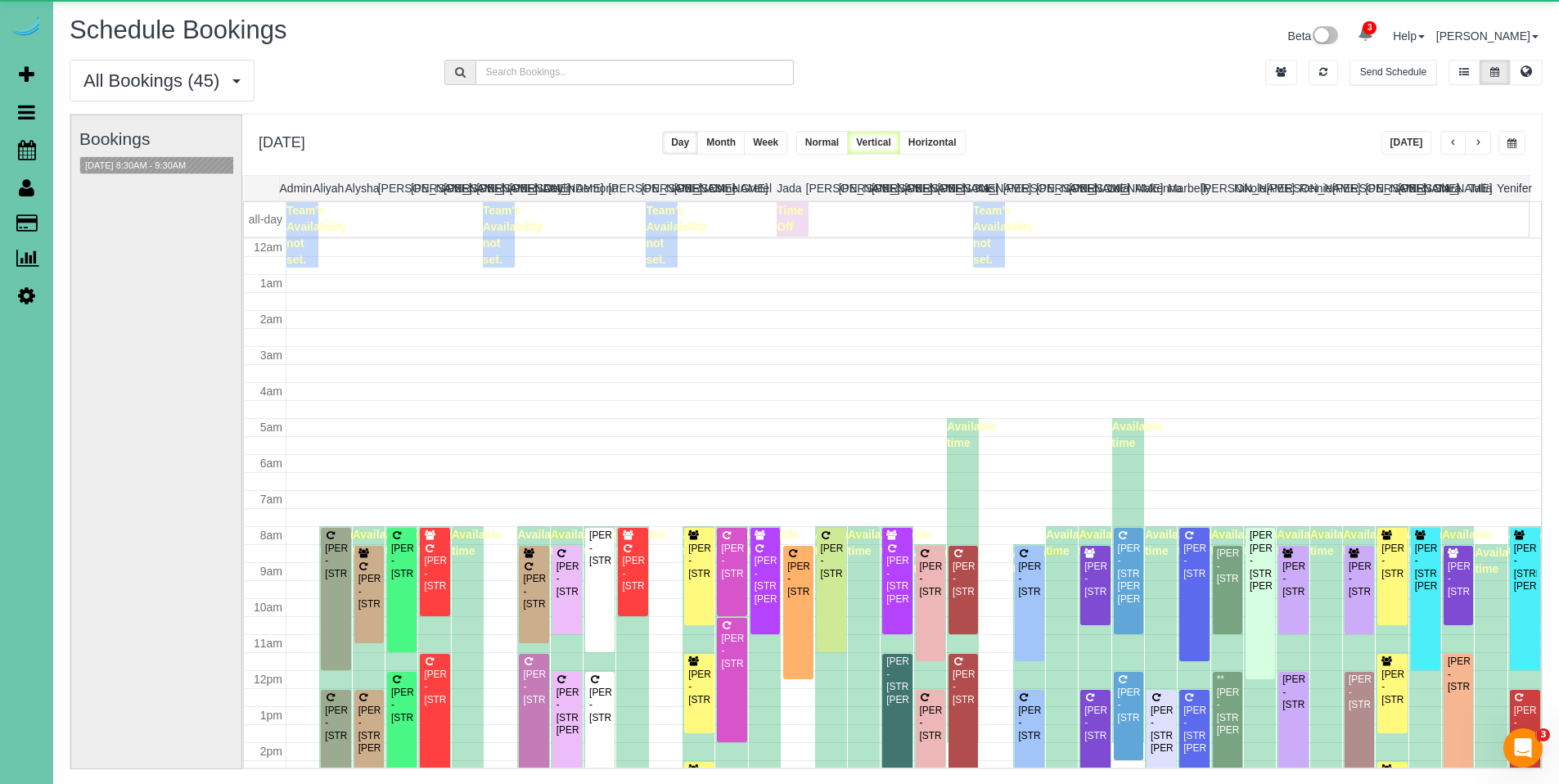
scroll to position [217, 0]
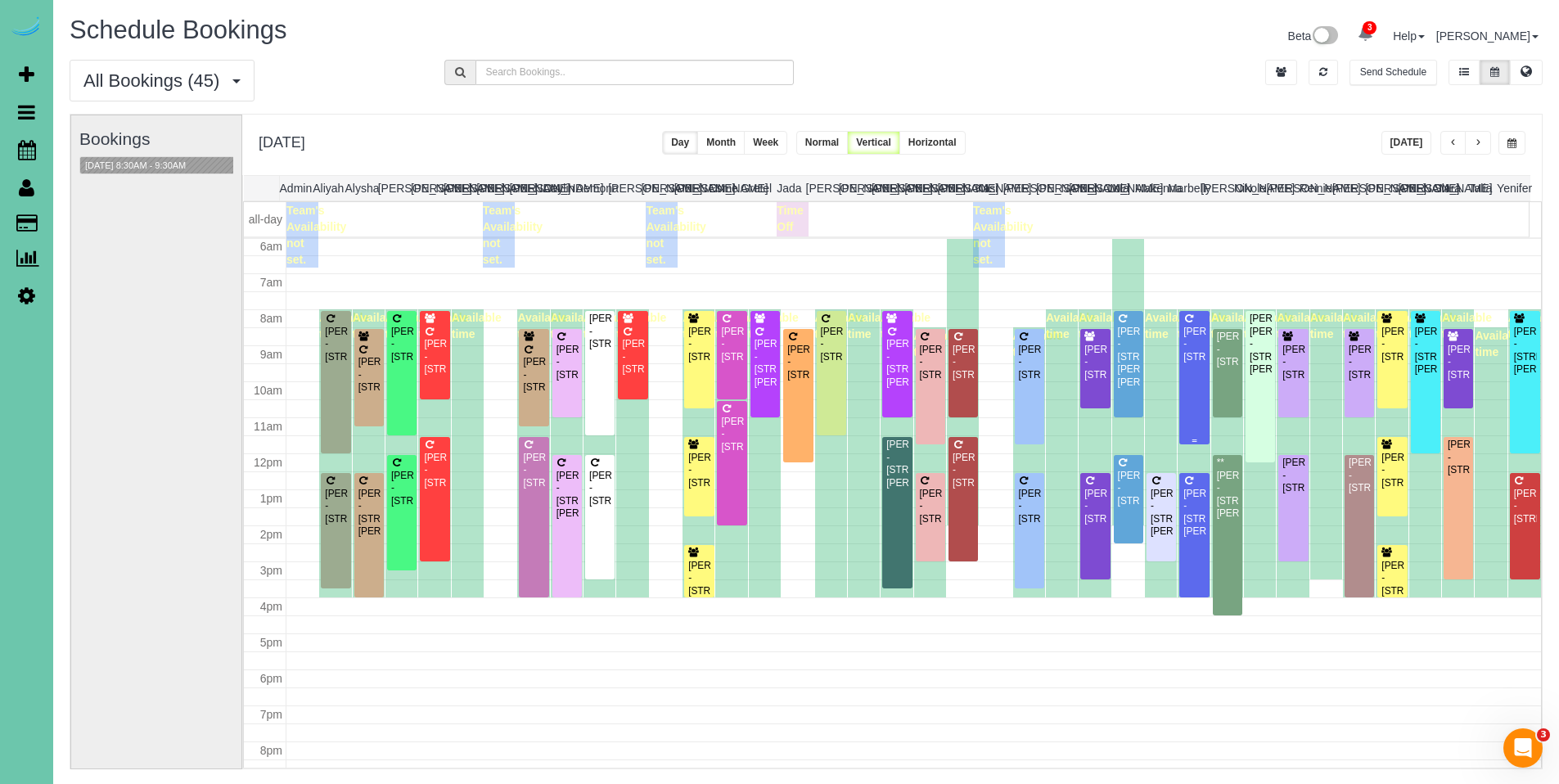
click at [1188, 345] on div "Jara Sturdivant-Wilson - 431 N 61st Street, Omaha, NE 68132" at bounding box center [1194, 344] width 23 height 38
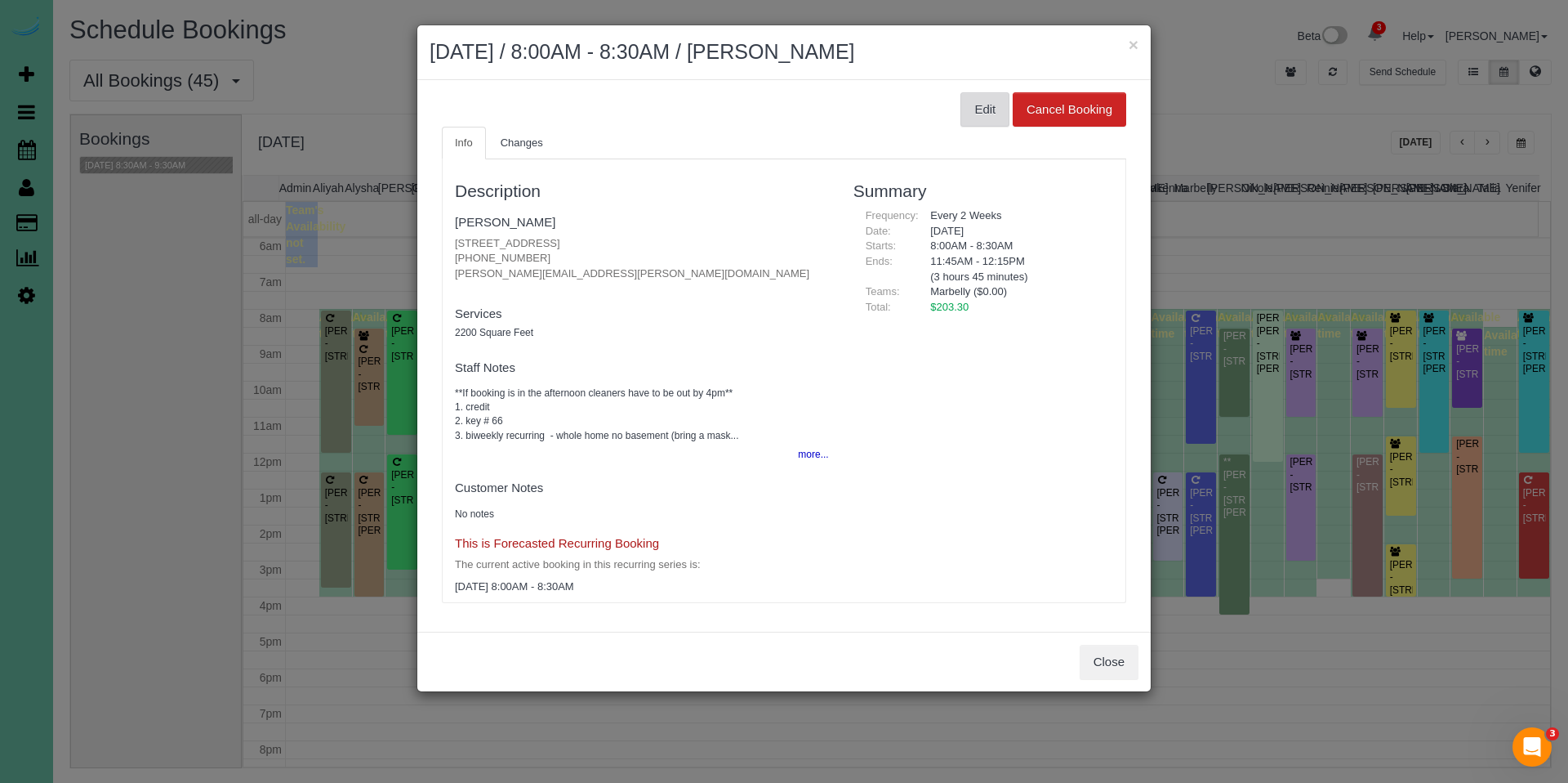
click at [964, 110] on button "Edit" at bounding box center [985, 110] width 49 height 35
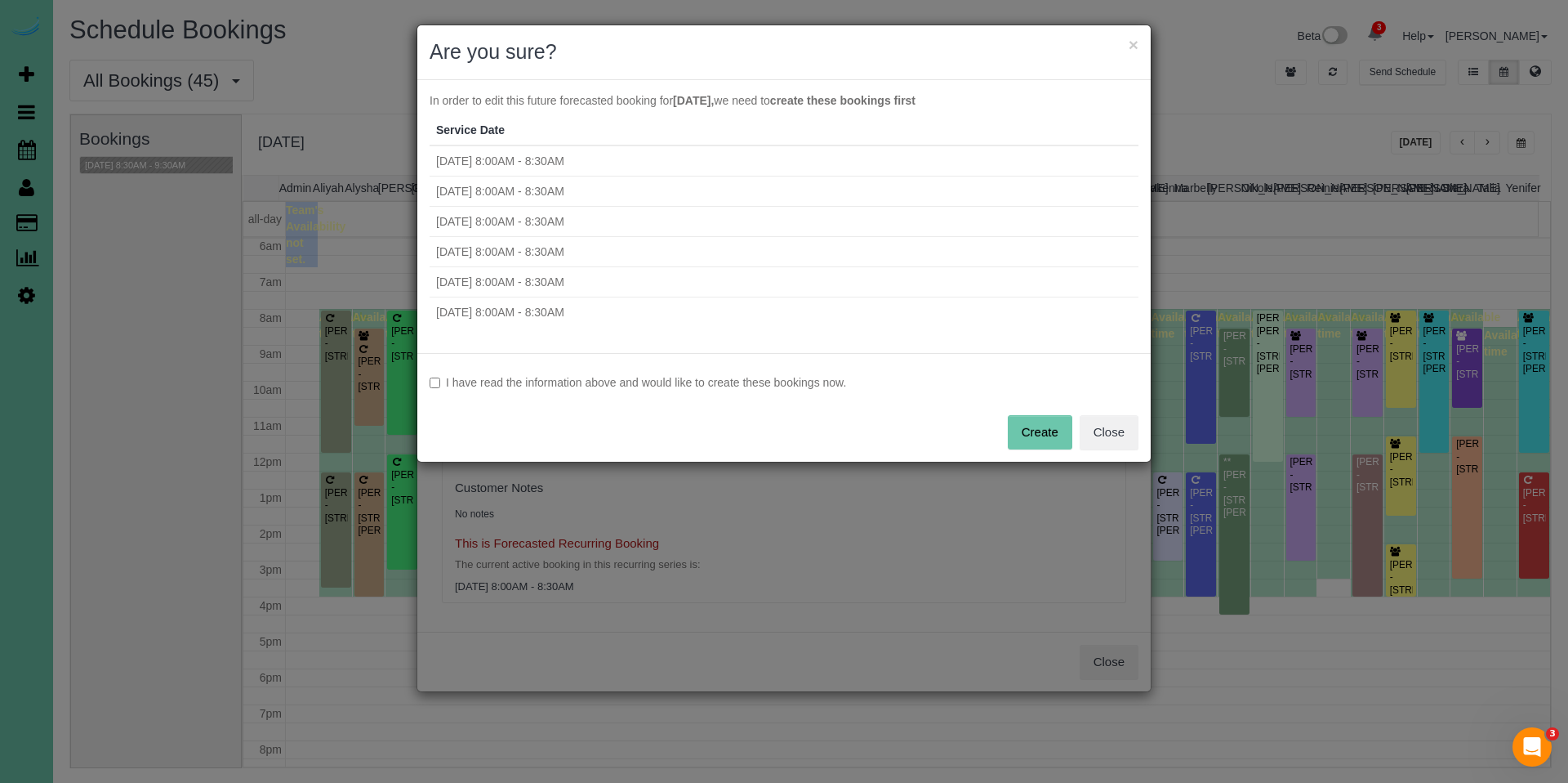
click at [735, 378] on label "I have read the information above and would like to create these bookings now." at bounding box center [784, 382] width 709 height 16
click at [1055, 425] on button "Create" at bounding box center [1040, 432] width 65 height 35
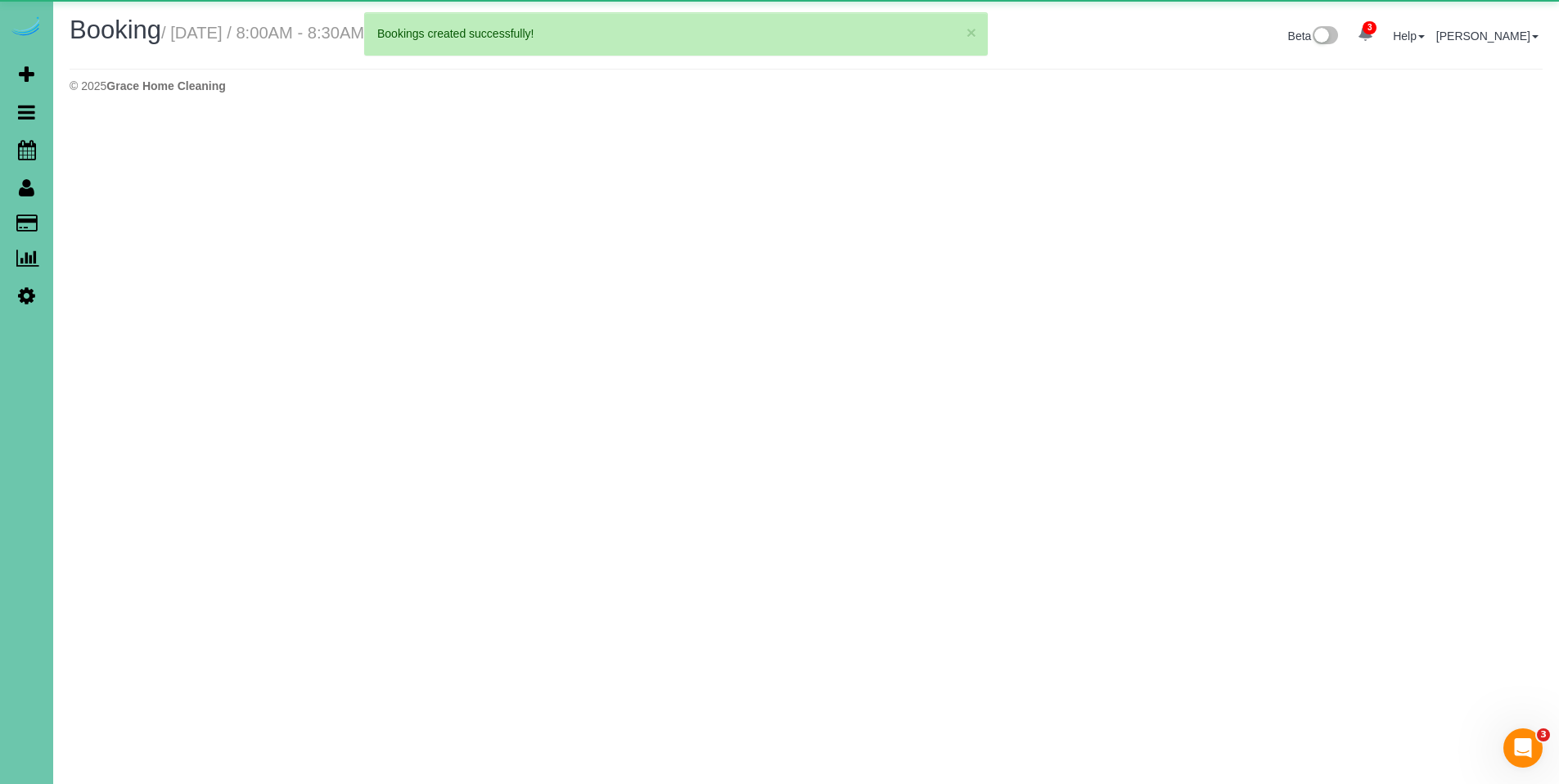
select select "NE"
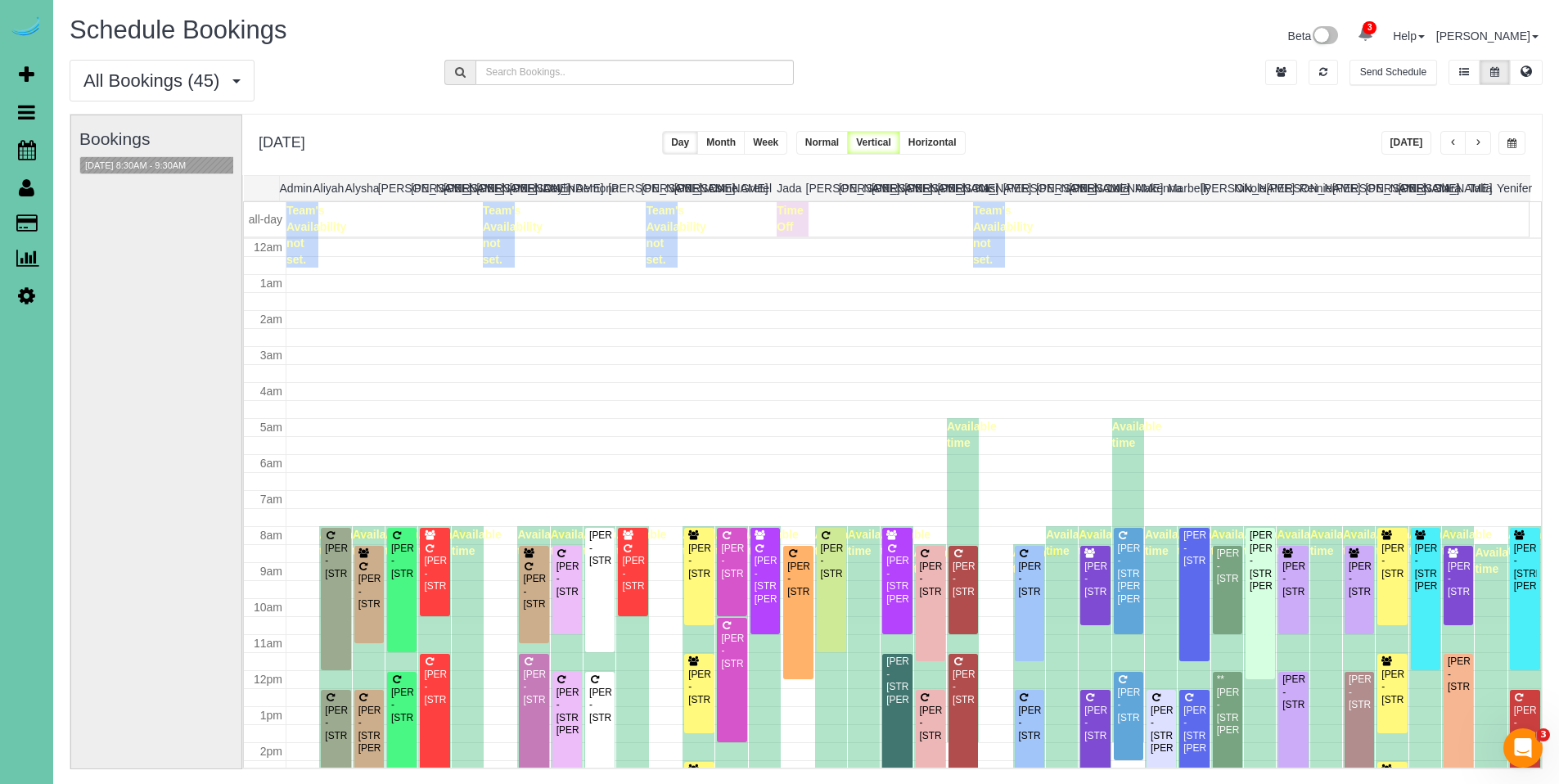
scroll to position [217, 0]
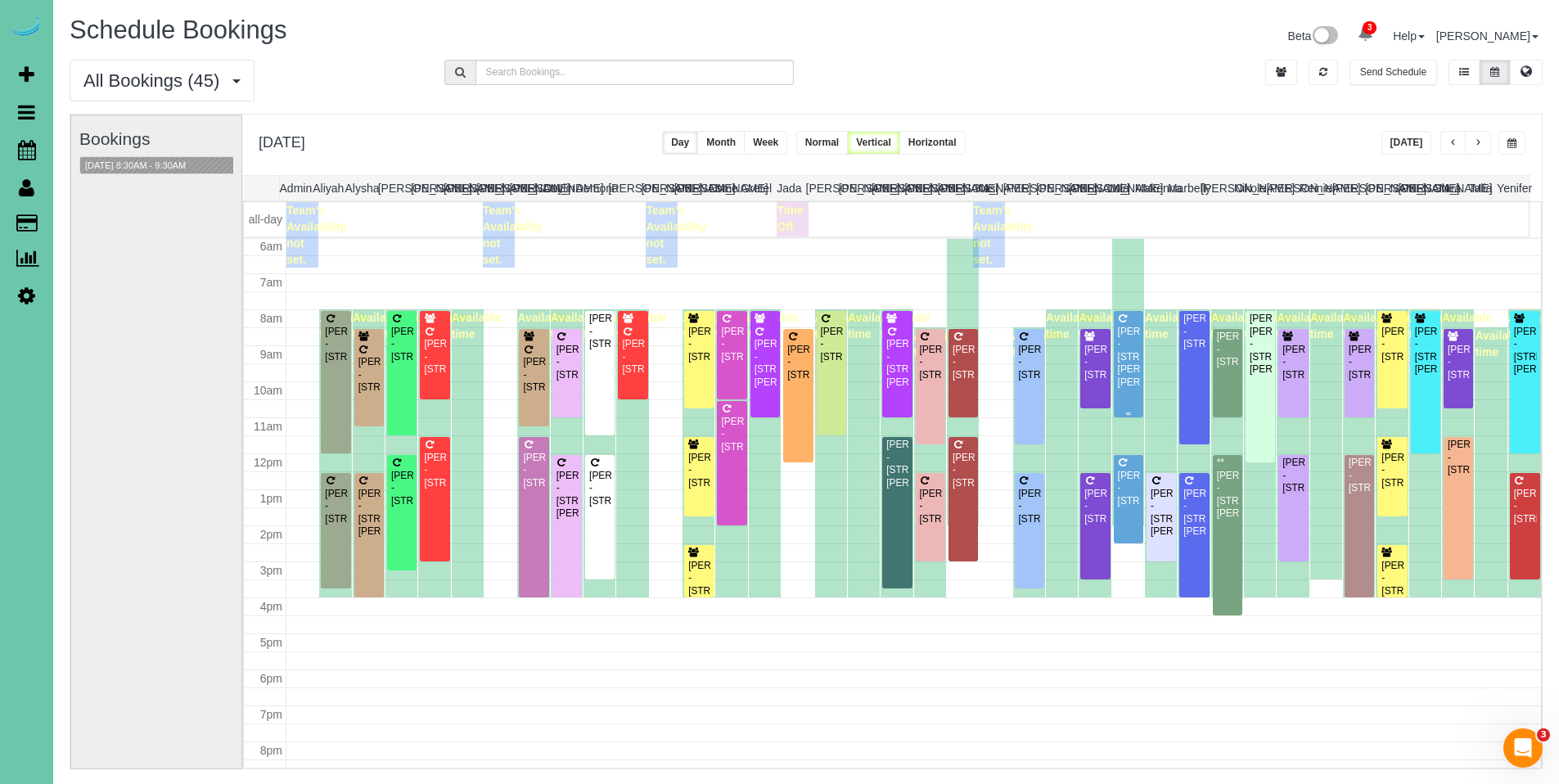
click at [1122, 328] on div "Jess Zeleny - 16856 Samantha Rd, Gretna, NE 68028" at bounding box center [1128, 356] width 23 height 63
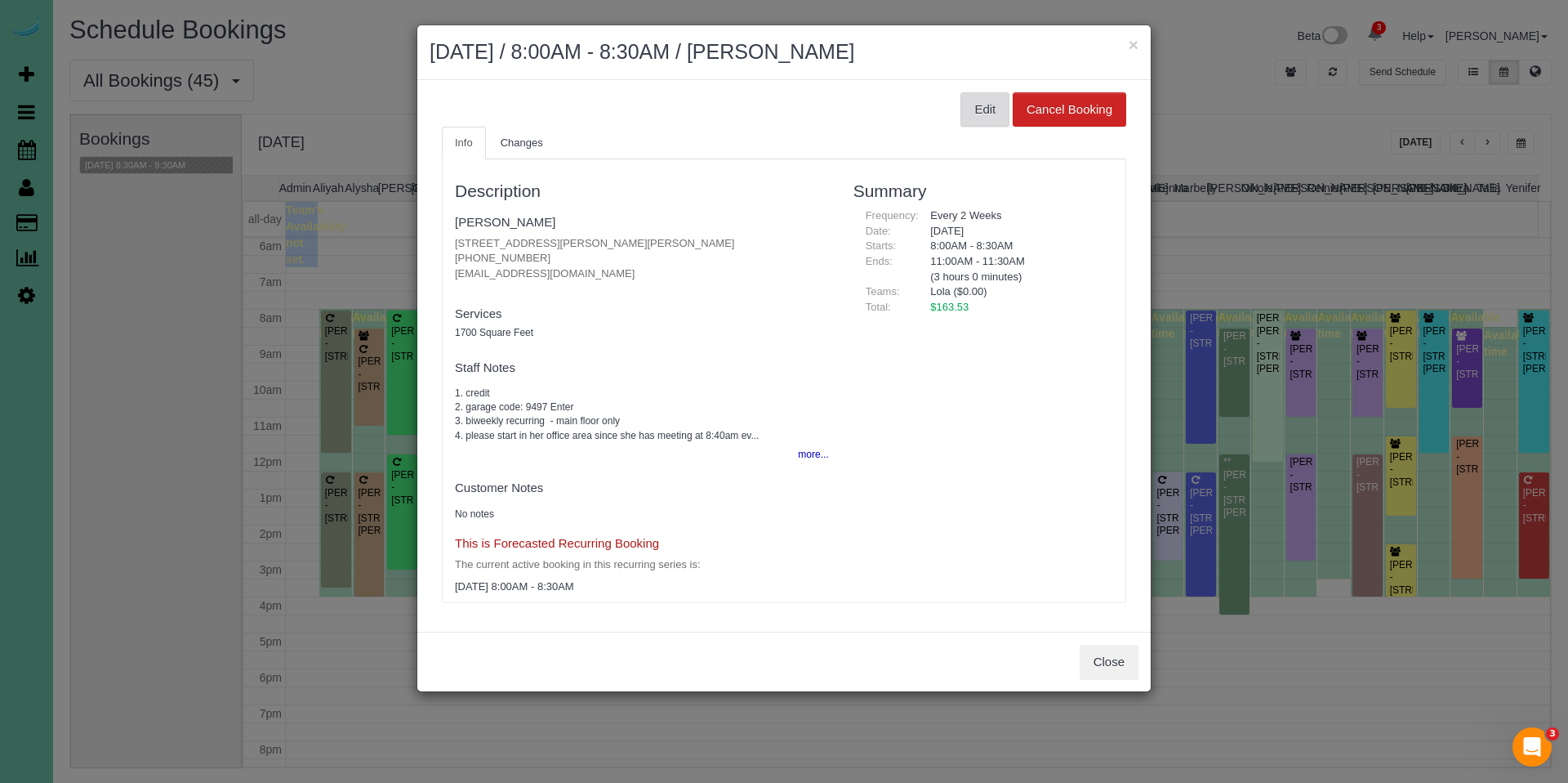
click at [968, 99] on button "Edit" at bounding box center [985, 110] width 49 height 35
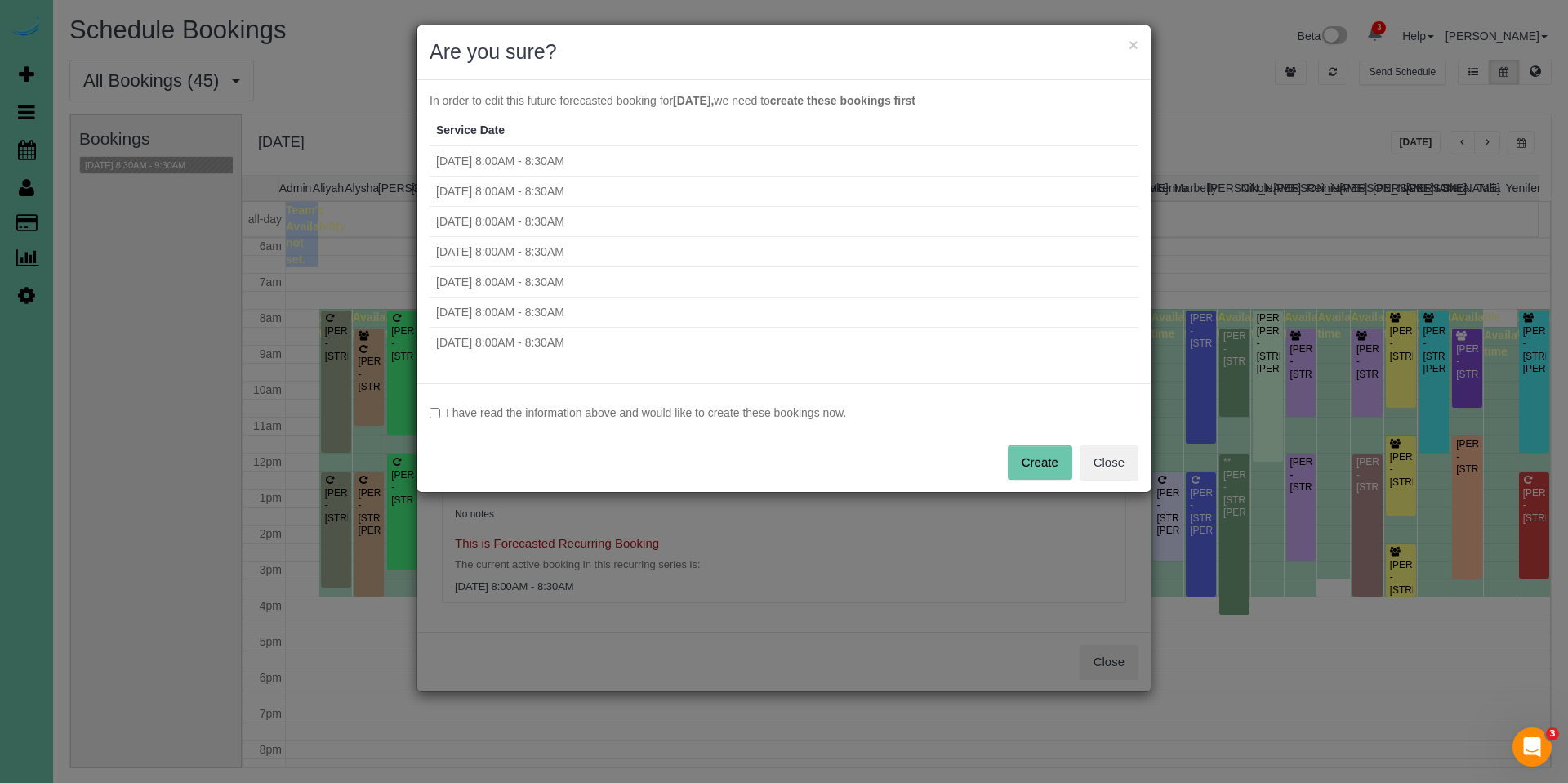
click at [762, 408] on label "I have read the information above and would like to create these bookings now." at bounding box center [784, 412] width 709 height 16
click at [1037, 466] on button "Create" at bounding box center [1040, 463] width 65 height 35
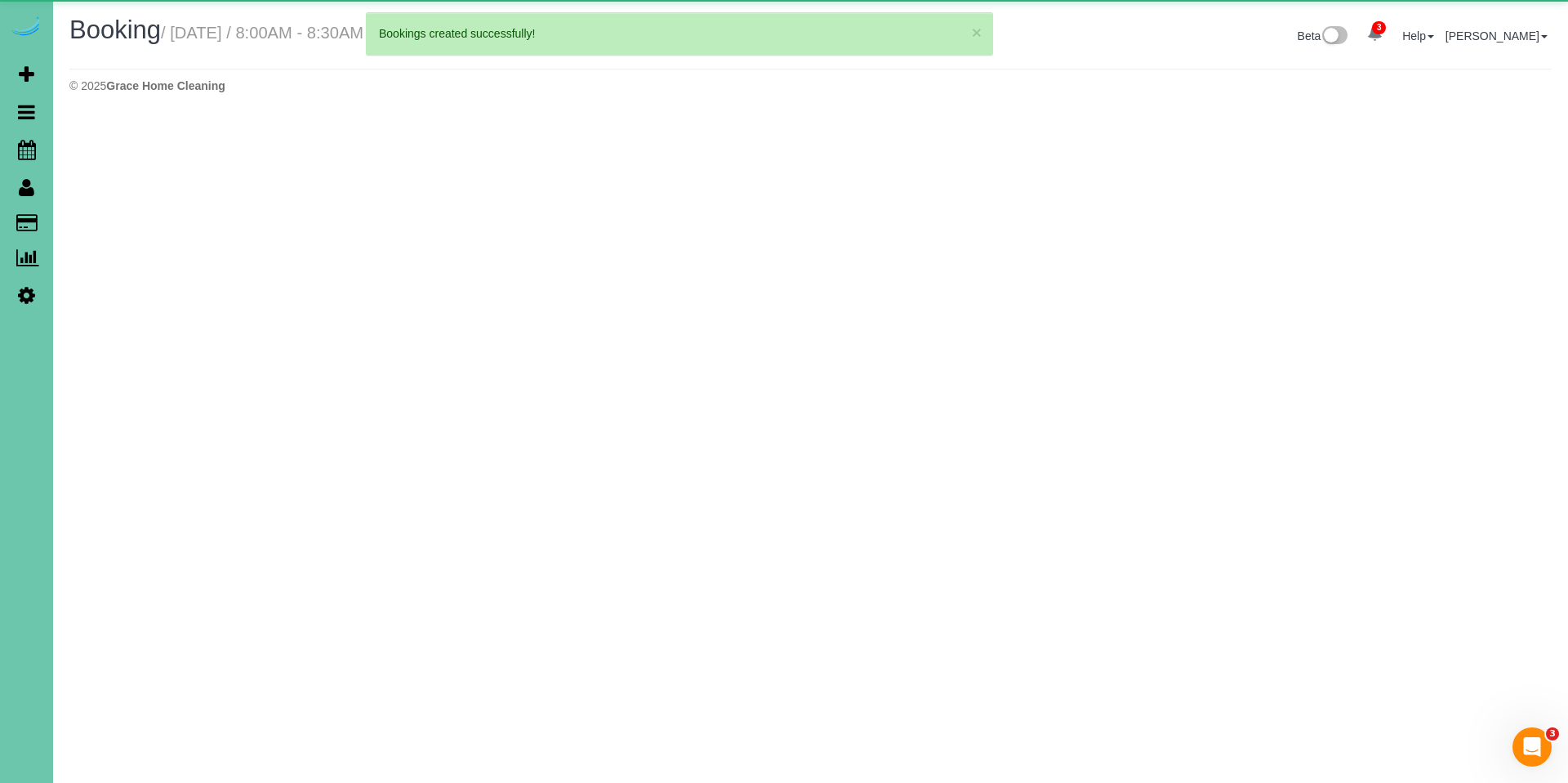
select select "NE"
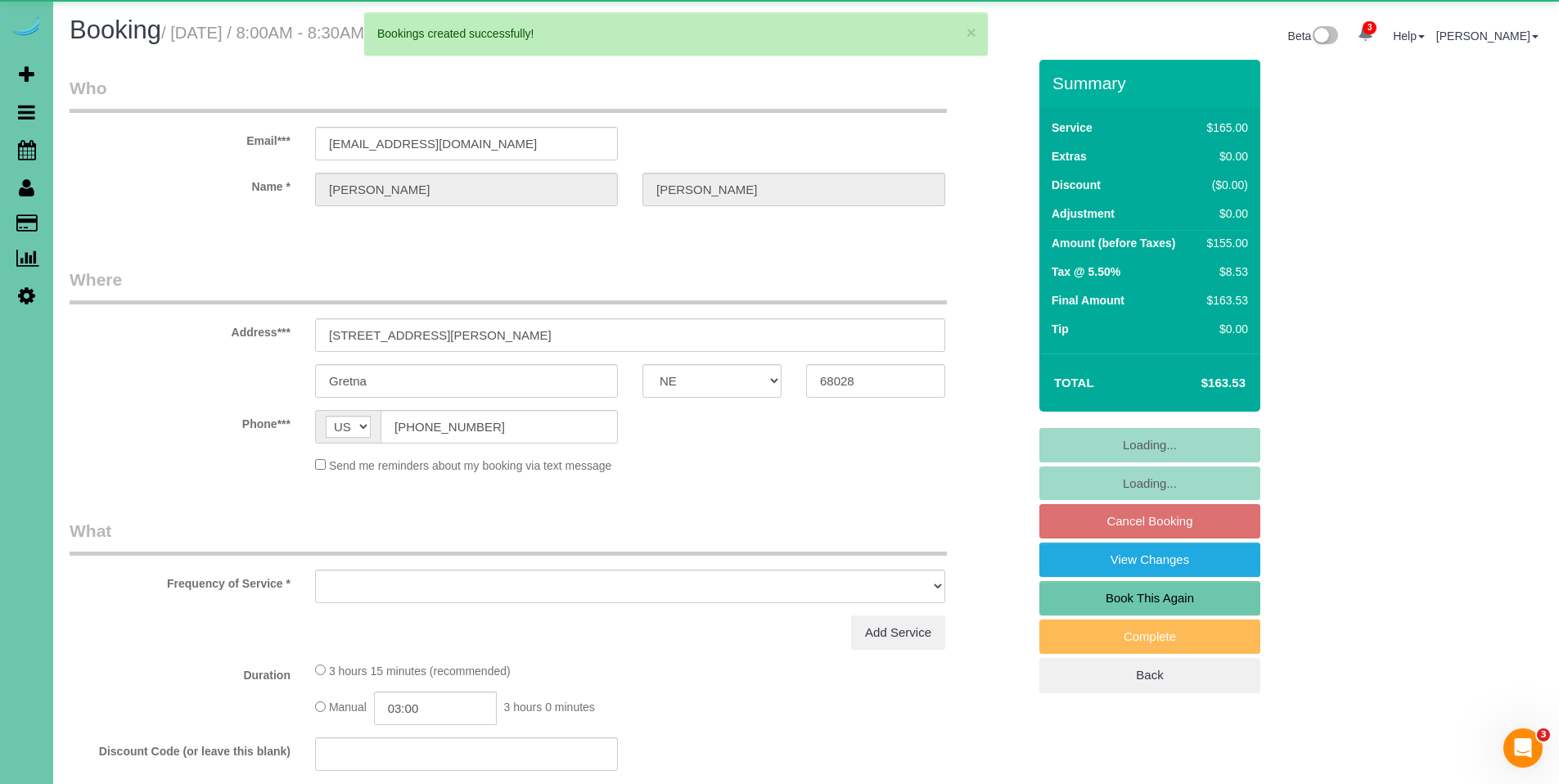
select select "object:82218"
select select "string:fspay-c5d0c3c9-ff6d-42c2-b712-0cef38ad798a"
select select "object:82251"
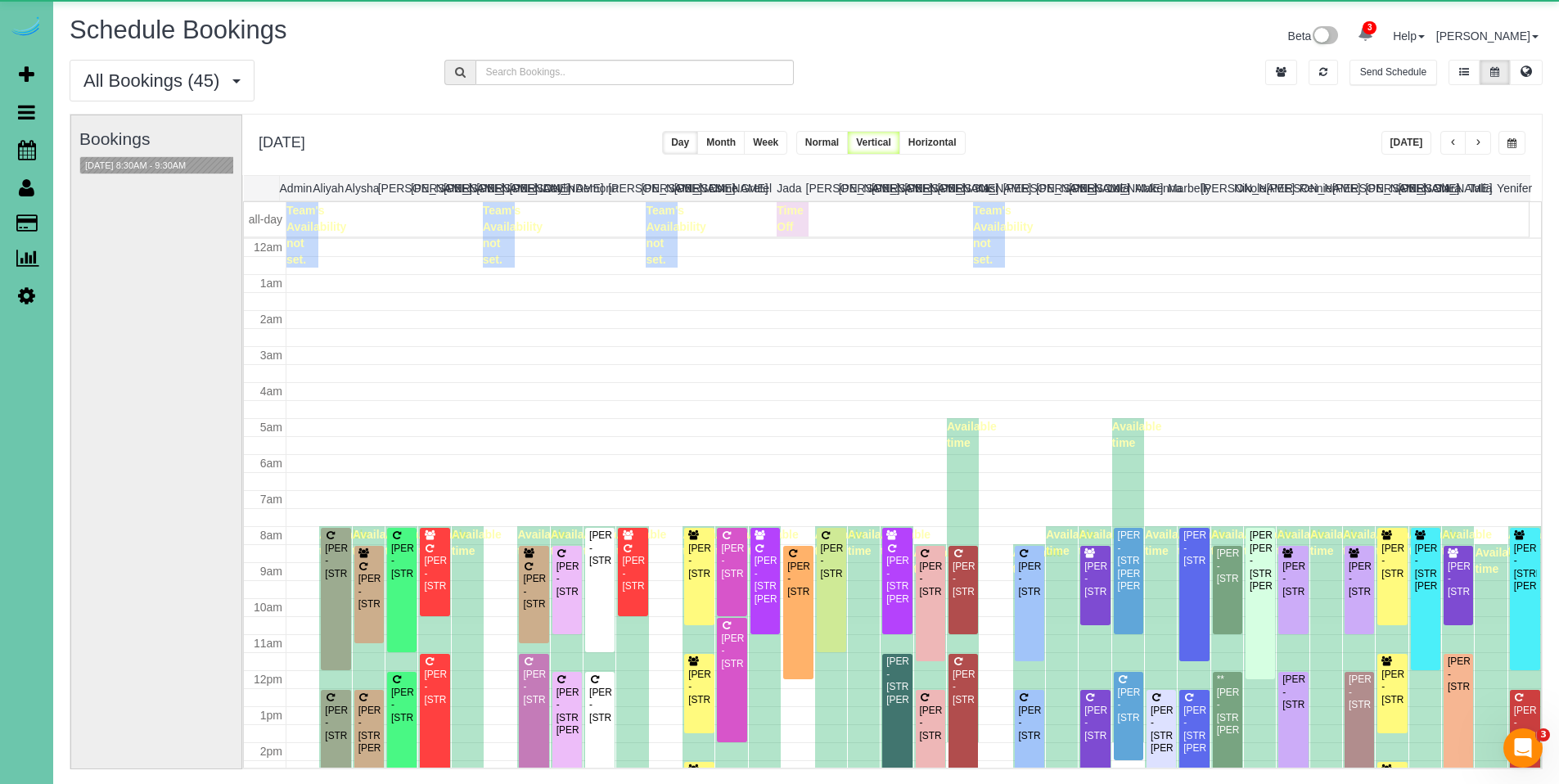
scroll to position [217, 0]
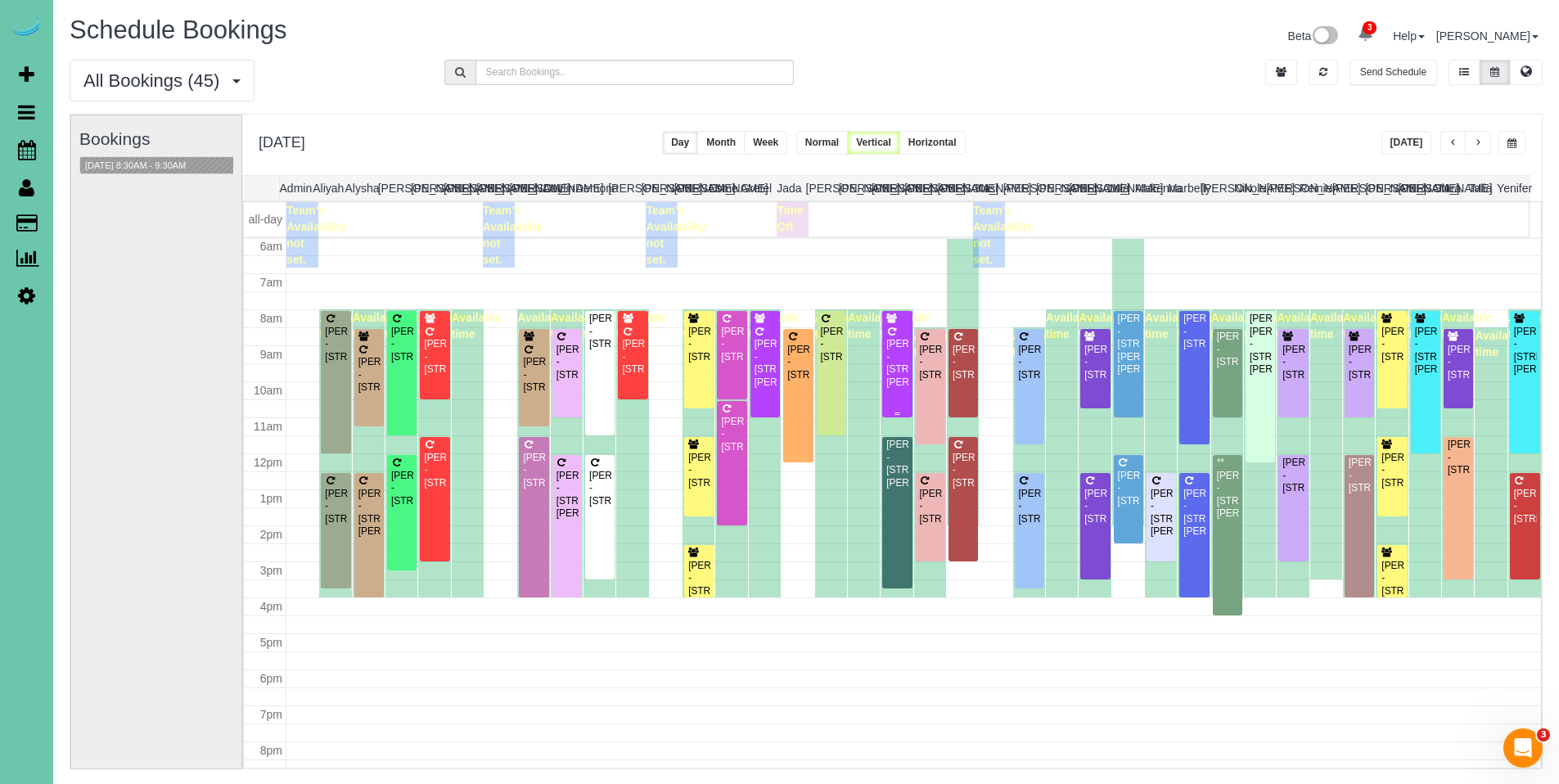
click at [885, 344] on div "Audra Rodgers - 17312 Wirt St, Omaha, NE 68116" at bounding box center [897, 363] width 23 height 51
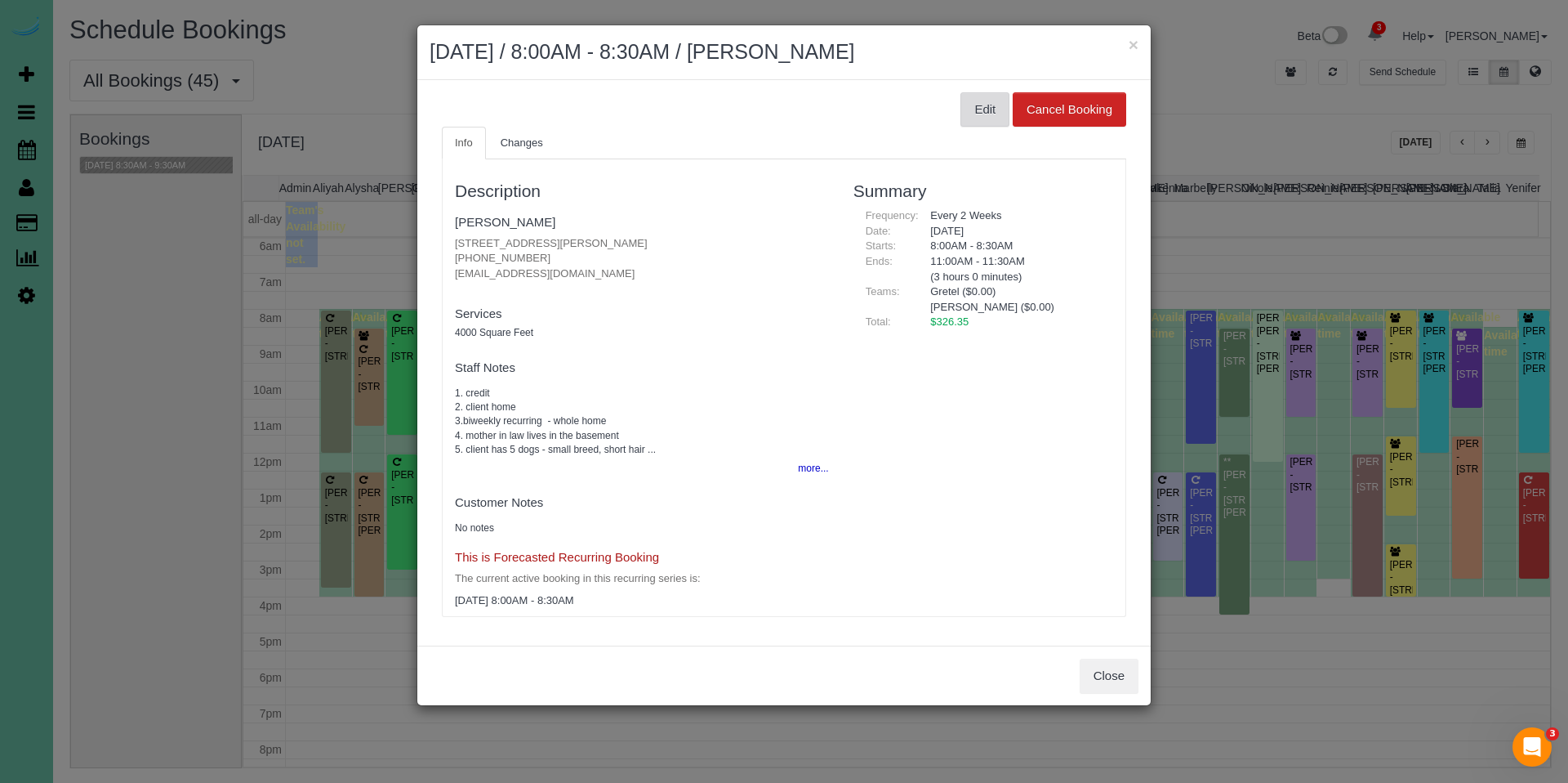
click at [997, 117] on button "Edit" at bounding box center [985, 110] width 49 height 35
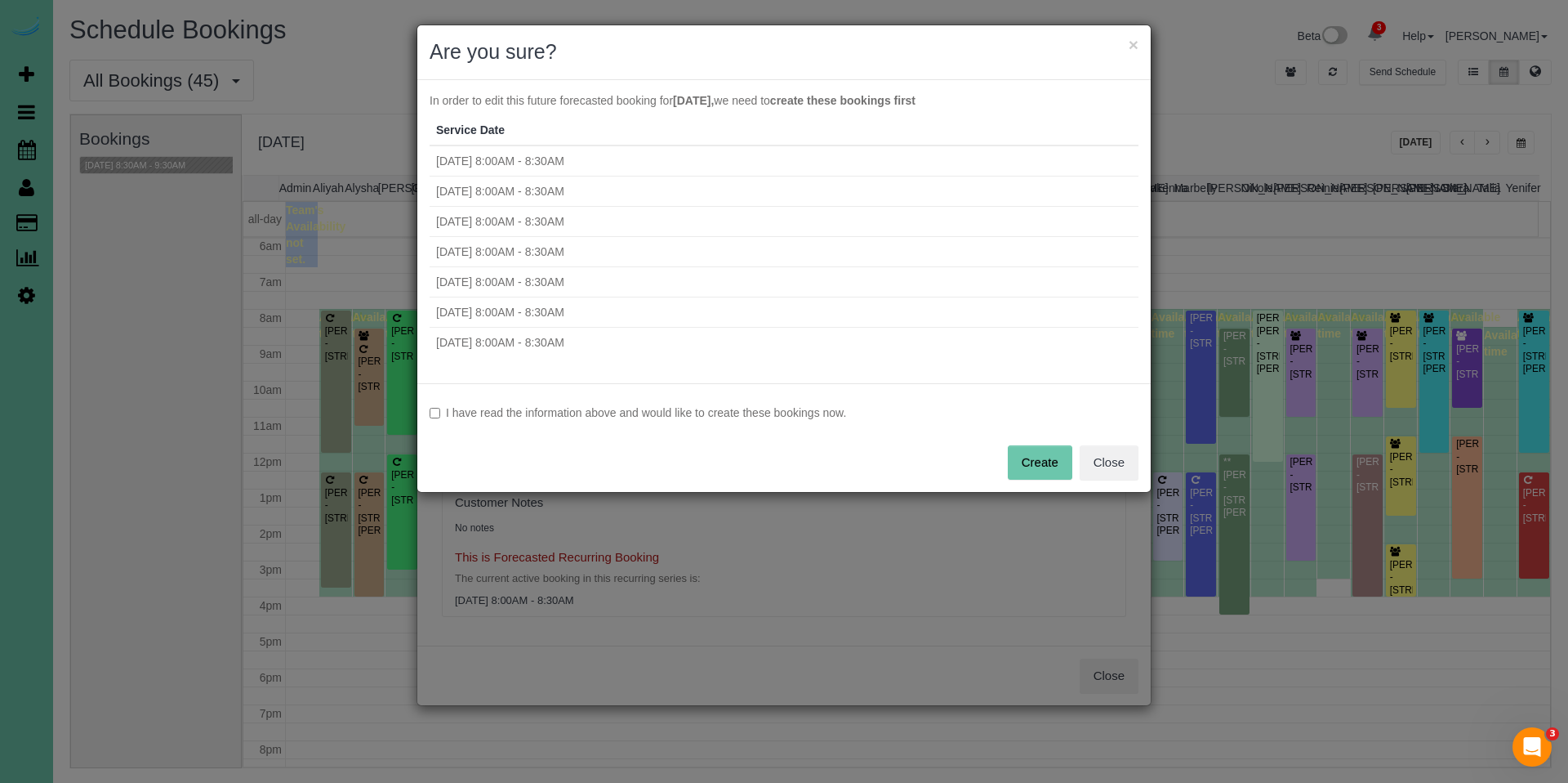
click at [631, 406] on label "I have read the information above and would like to create these bookings now." at bounding box center [784, 412] width 709 height 16
click at [1046, 465] on button "Create" at bounding box center [1040, 463] width 65 height 35
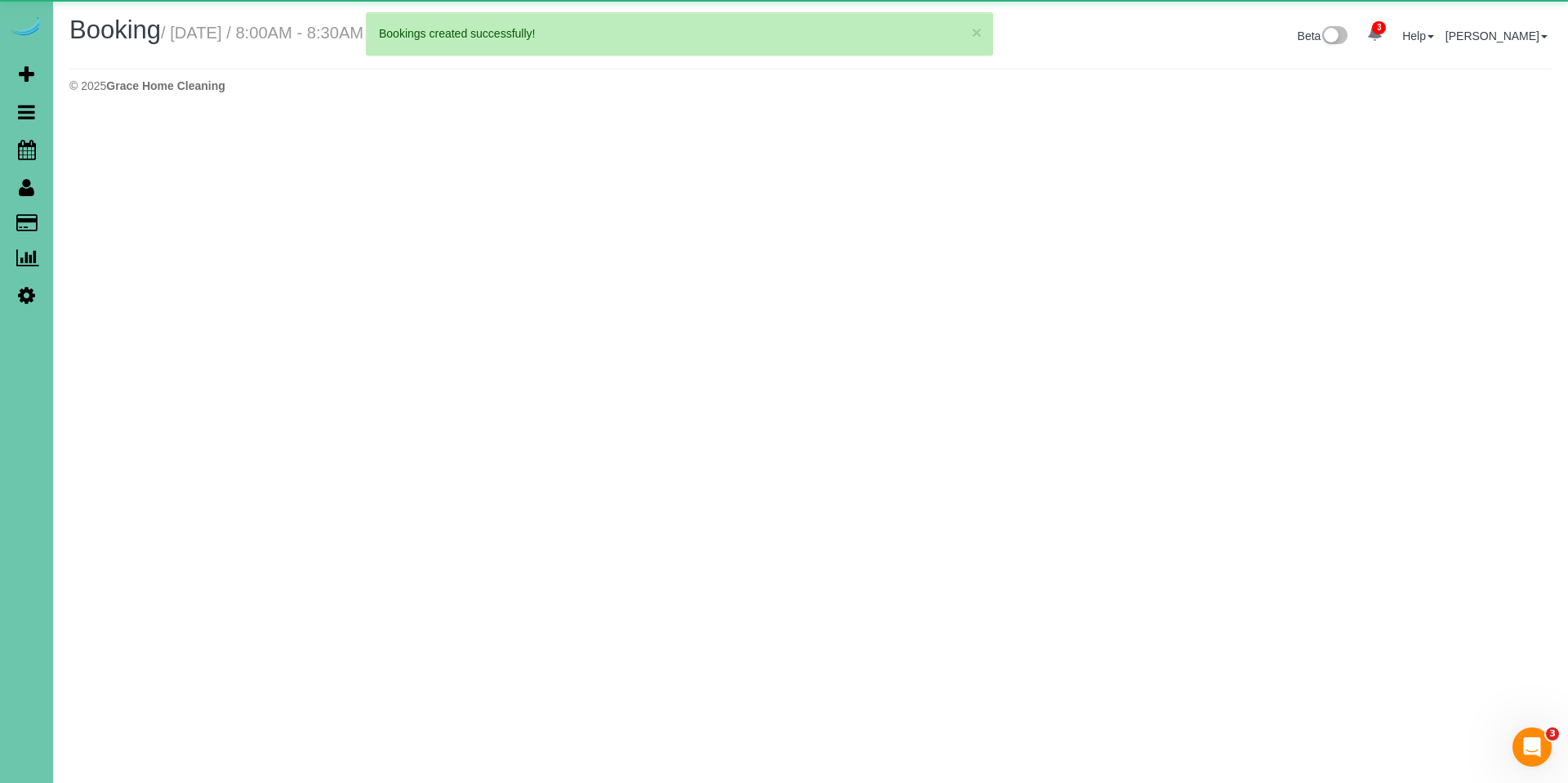
select select "NE"
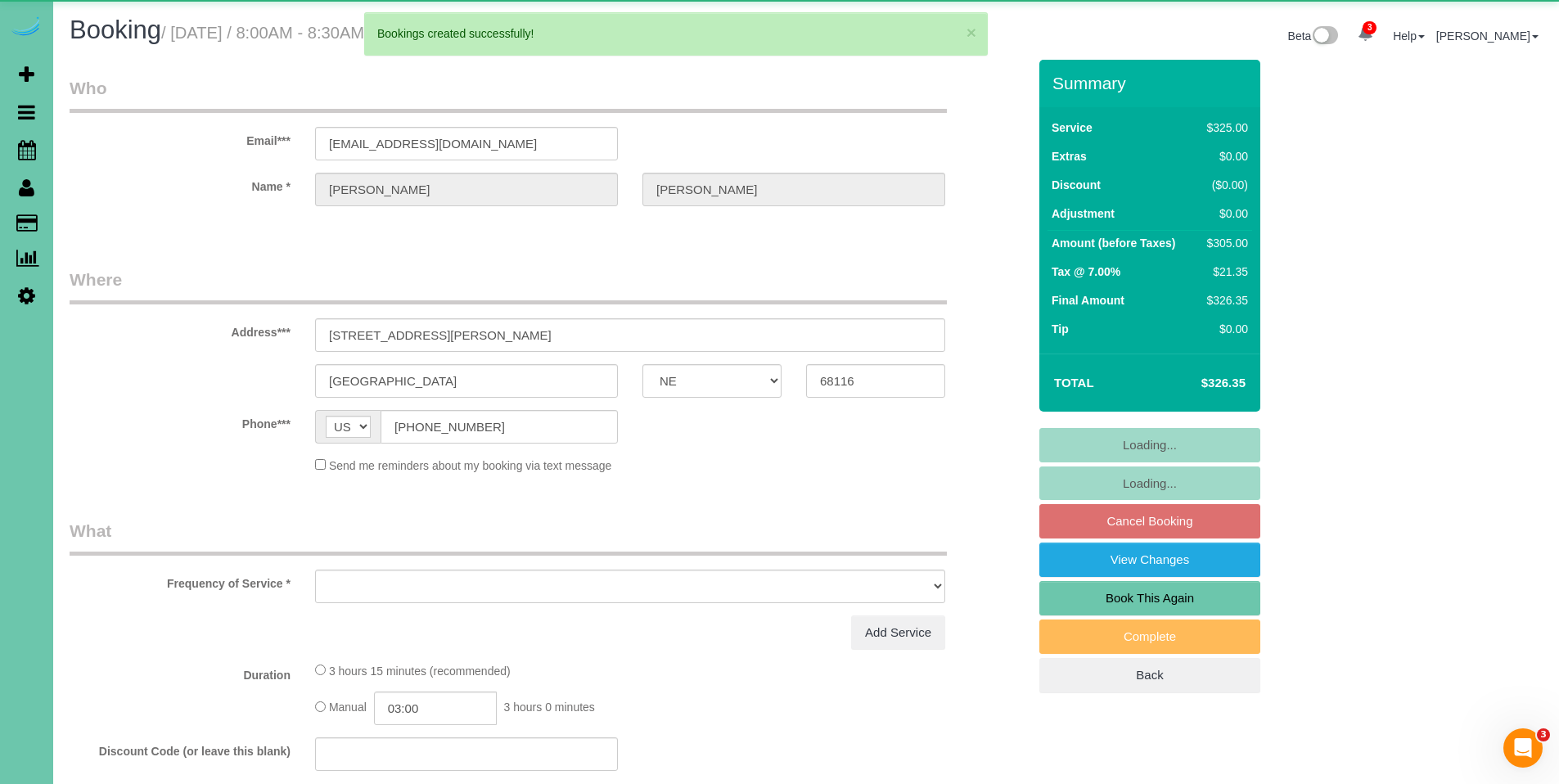
select select "object:83434"
select select "string:fspay-94629f8c-edd0-4948-88e8-b38b54fa4af0"
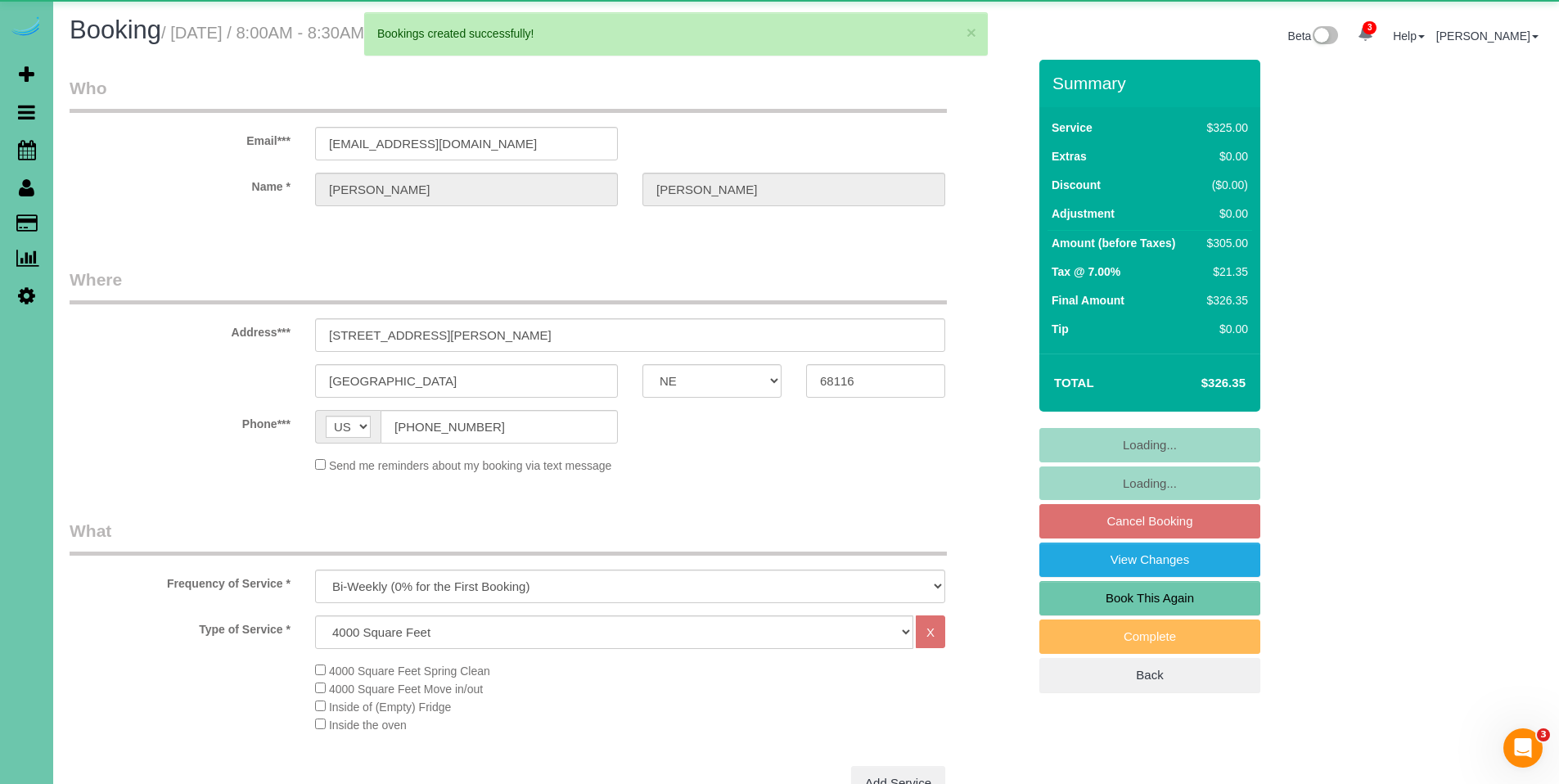
select select "object:83521"
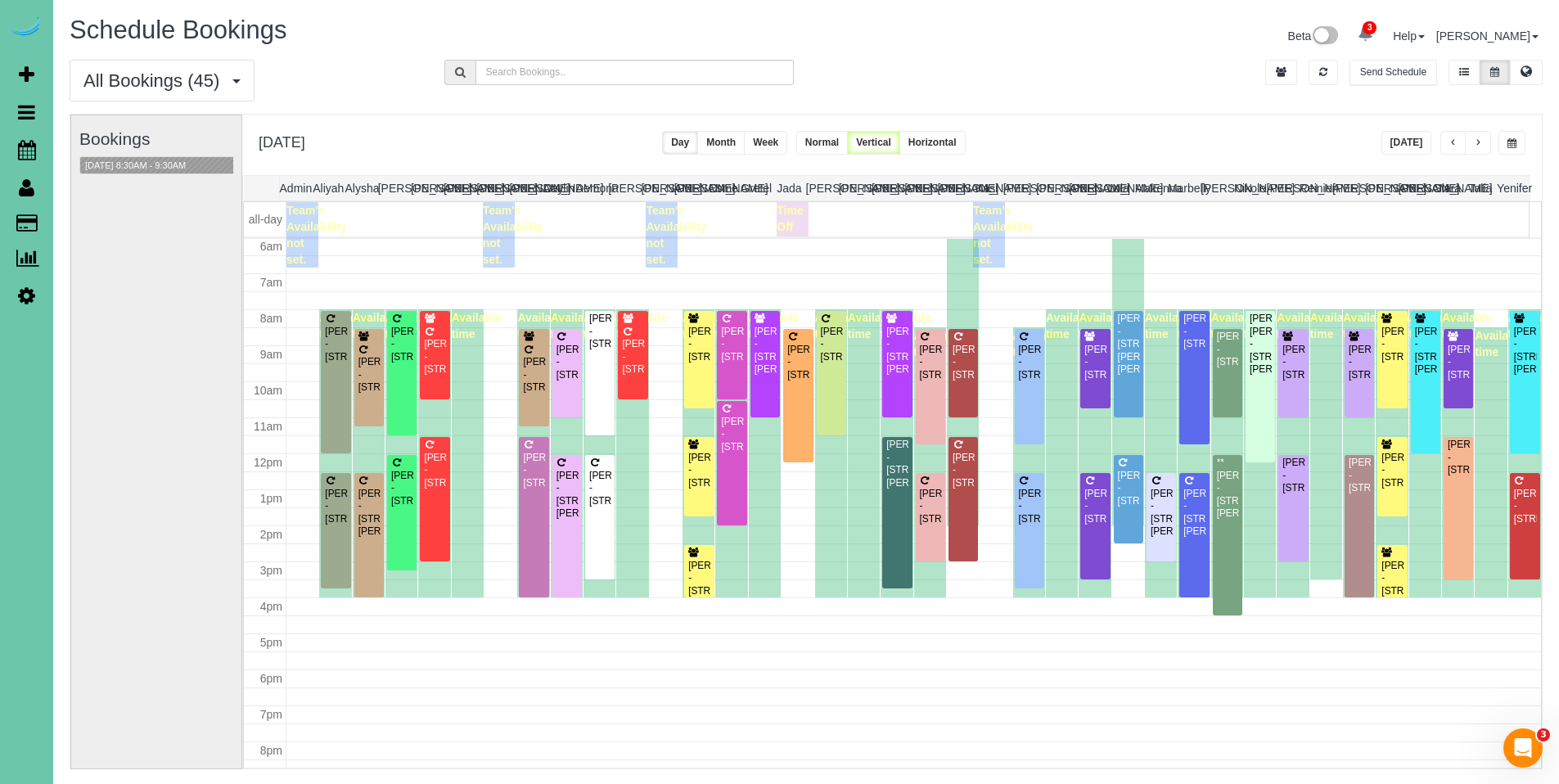
scroll to position [217, 0]
click at [826, 338] on div "Jordan Klute - 2926 S 97th Cir, Omaha, NE 68127" at bounding box center [831, 344] width 23 height 38
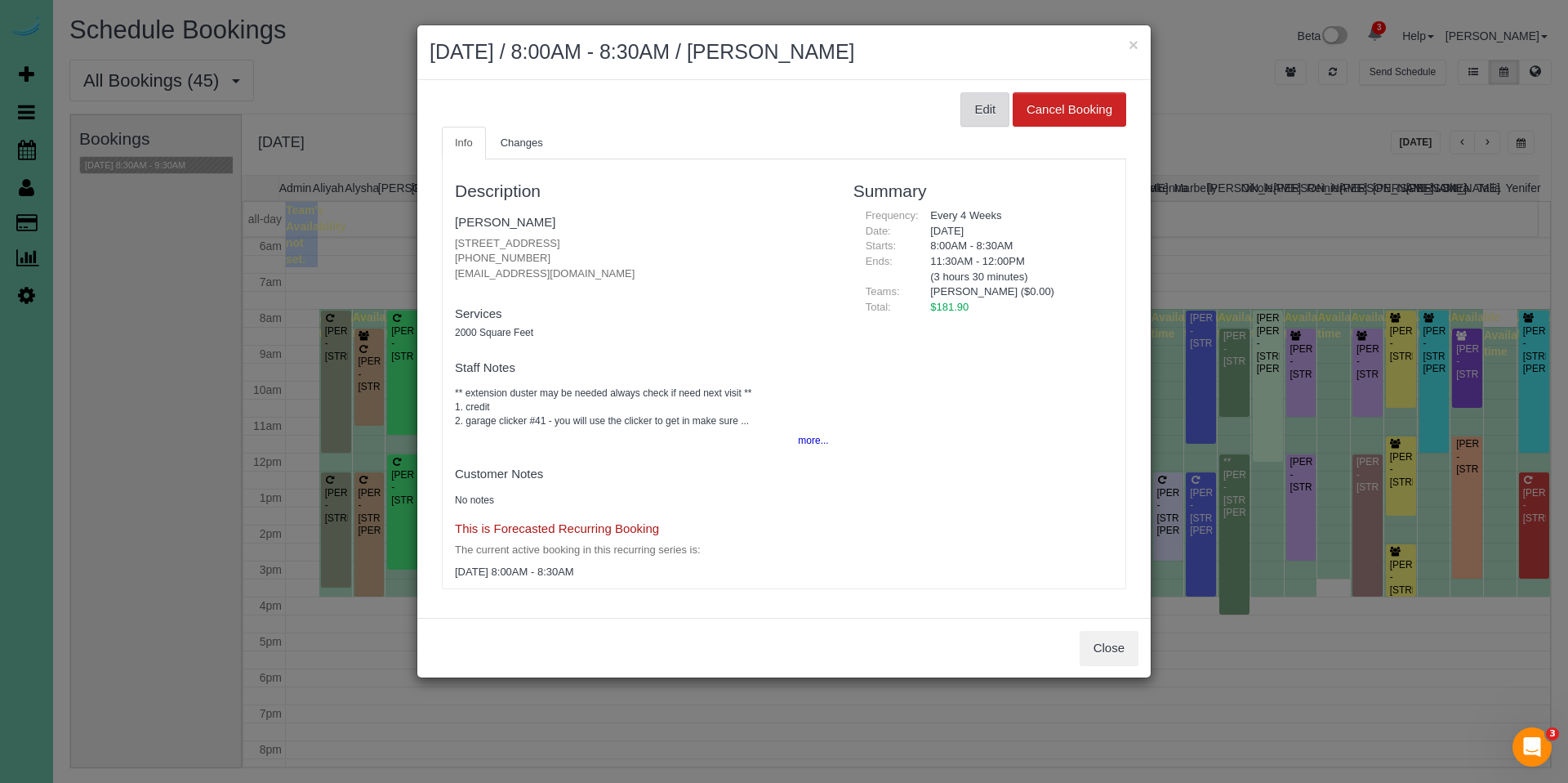
click at [991, 110] on button "Edit" at bounding box center [985, 110] width 49 height 35
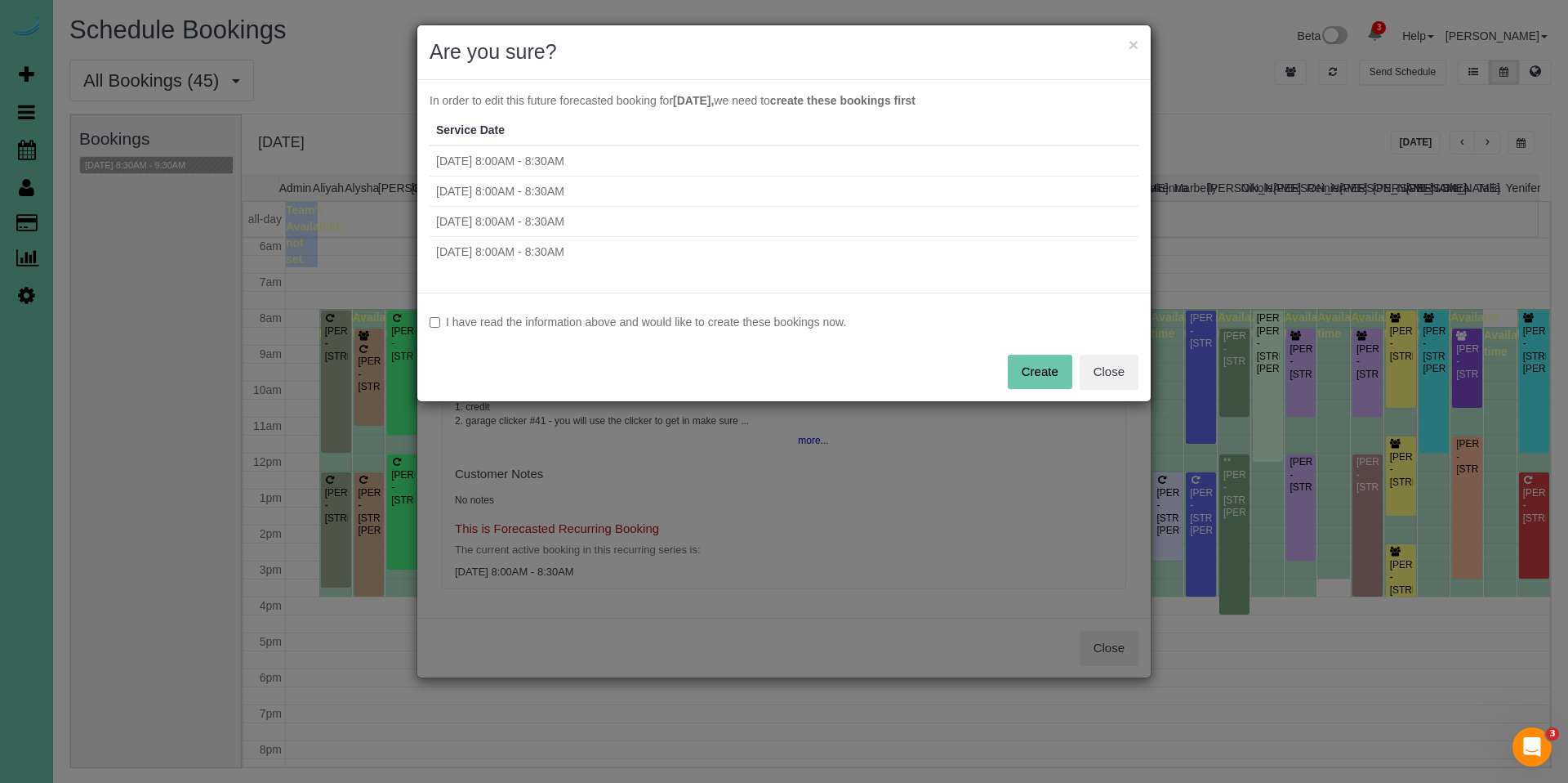
click at [682, 318] on label "I have read the information above and would like to create these bookings now." at bounding box center [784, 321] width 709 height 16
click at [1042, 375] on button "Create" at bounding box center [1040, 372] width 65 height 35
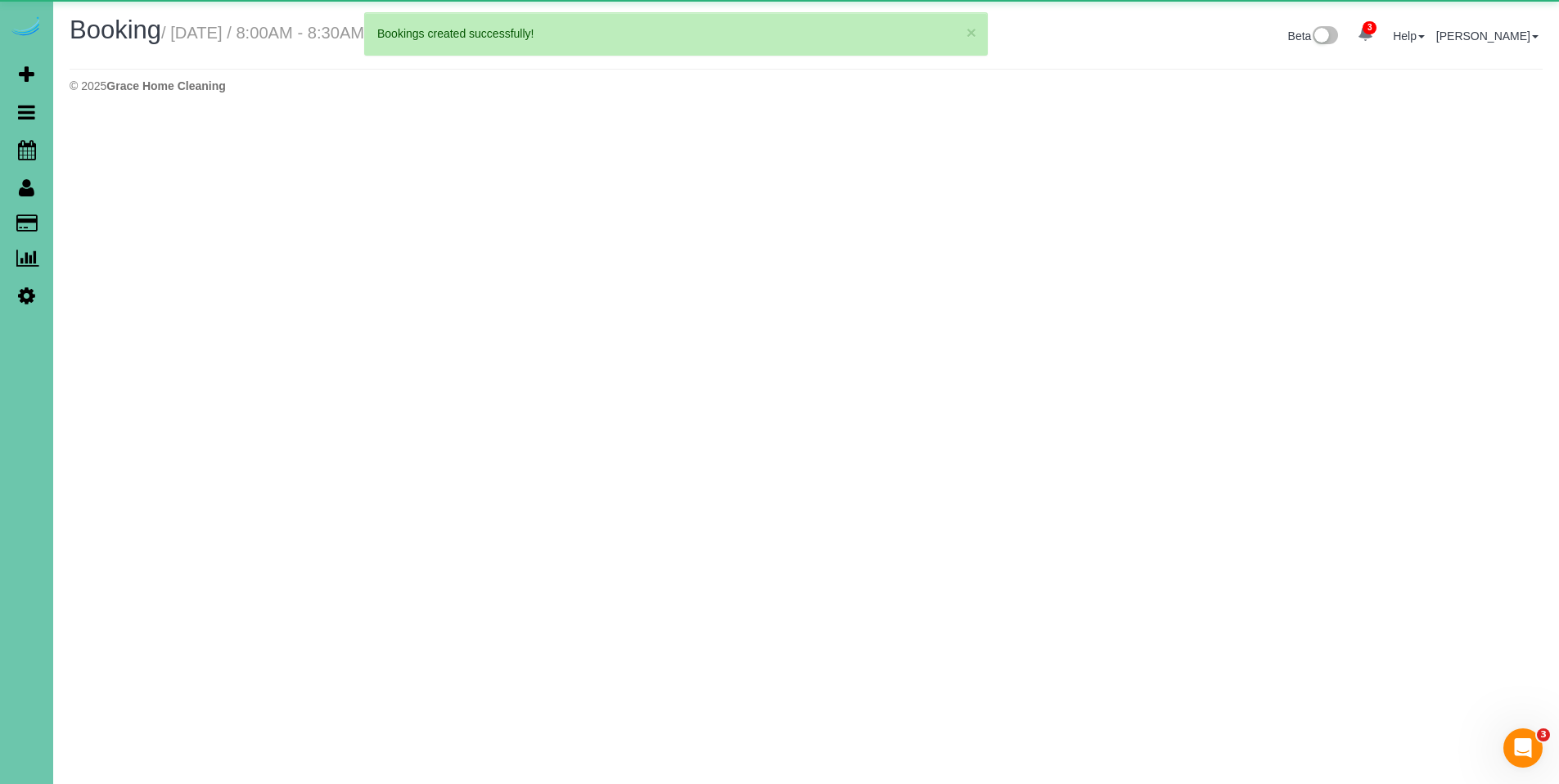
select select "NE"
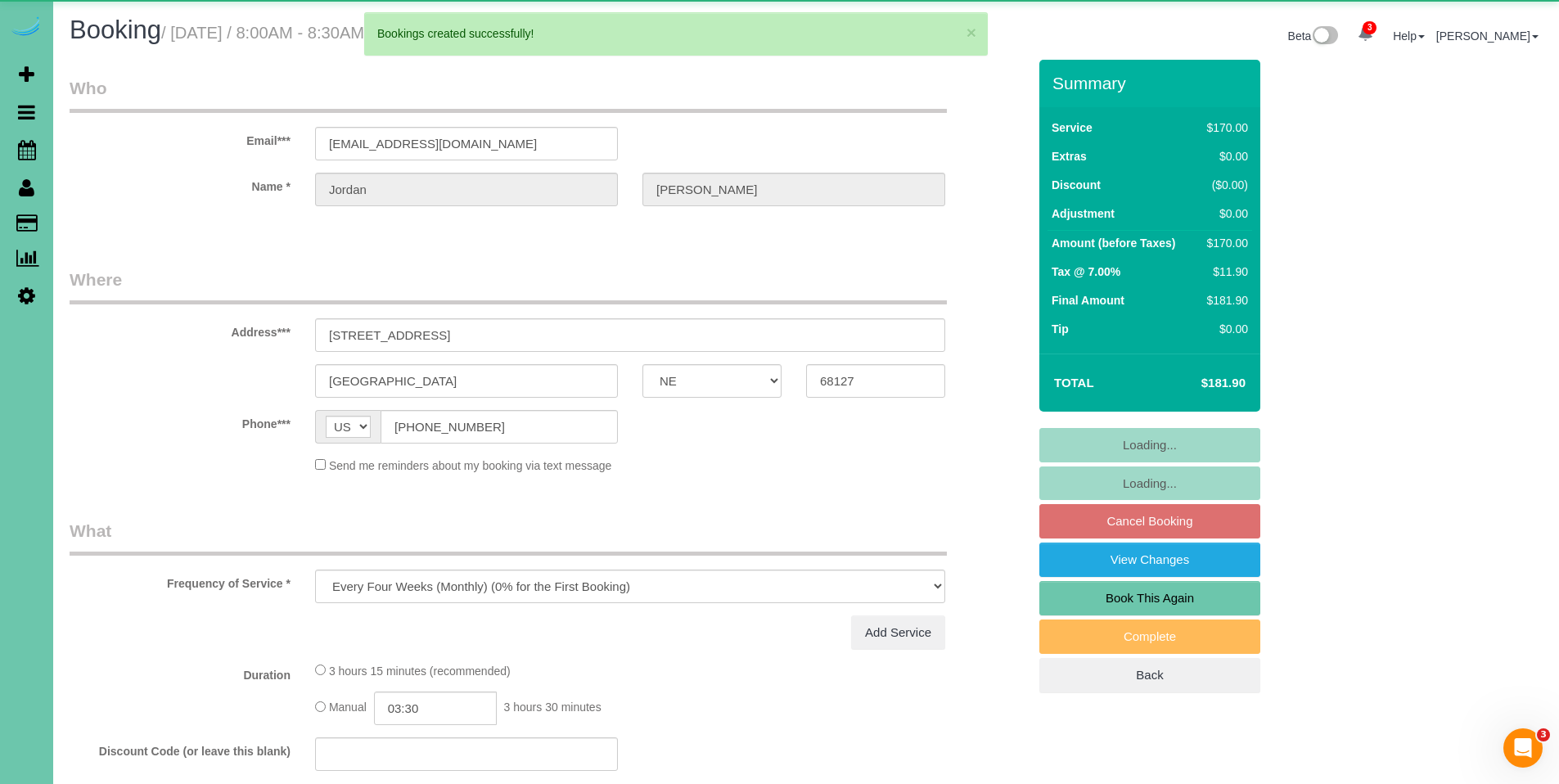
select select "object:84670"
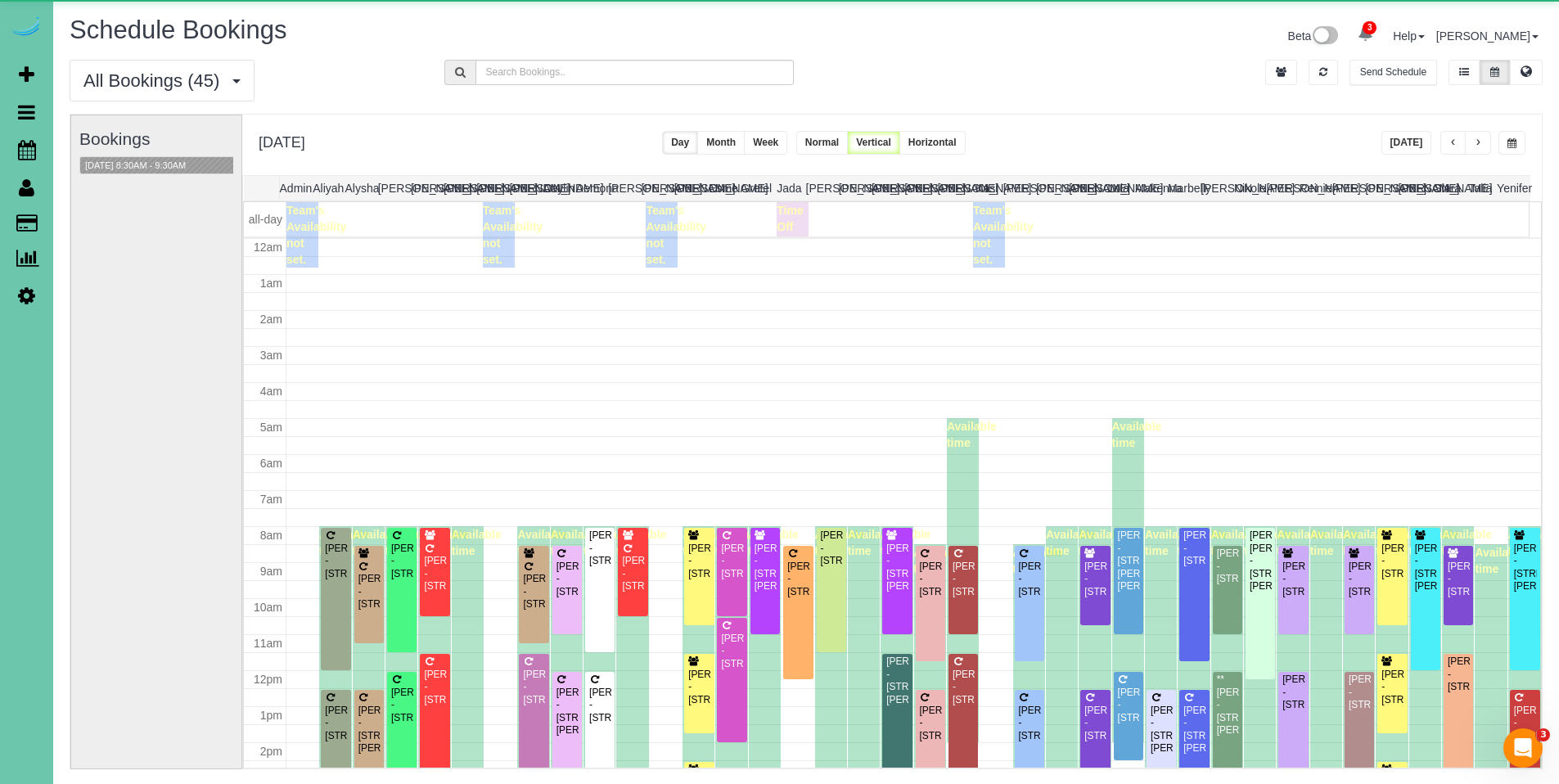
scroll to position [217, 0]
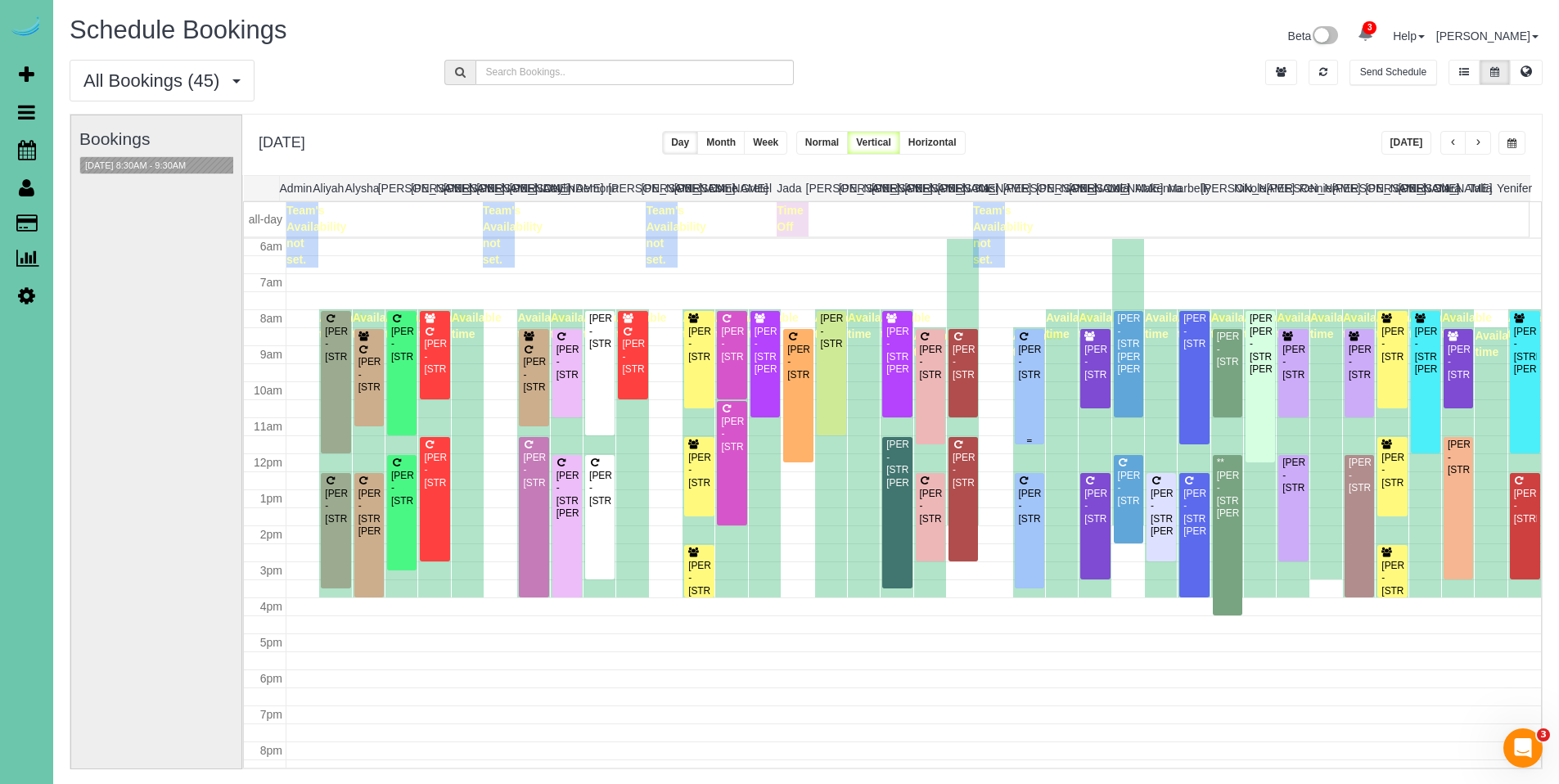
click at [1019, 365] on div "Kristin VanDerwyst - 1017 Macarthur Drive, Papillion, NE 68046" at bounding box center [1030, 363] width 23 height 38
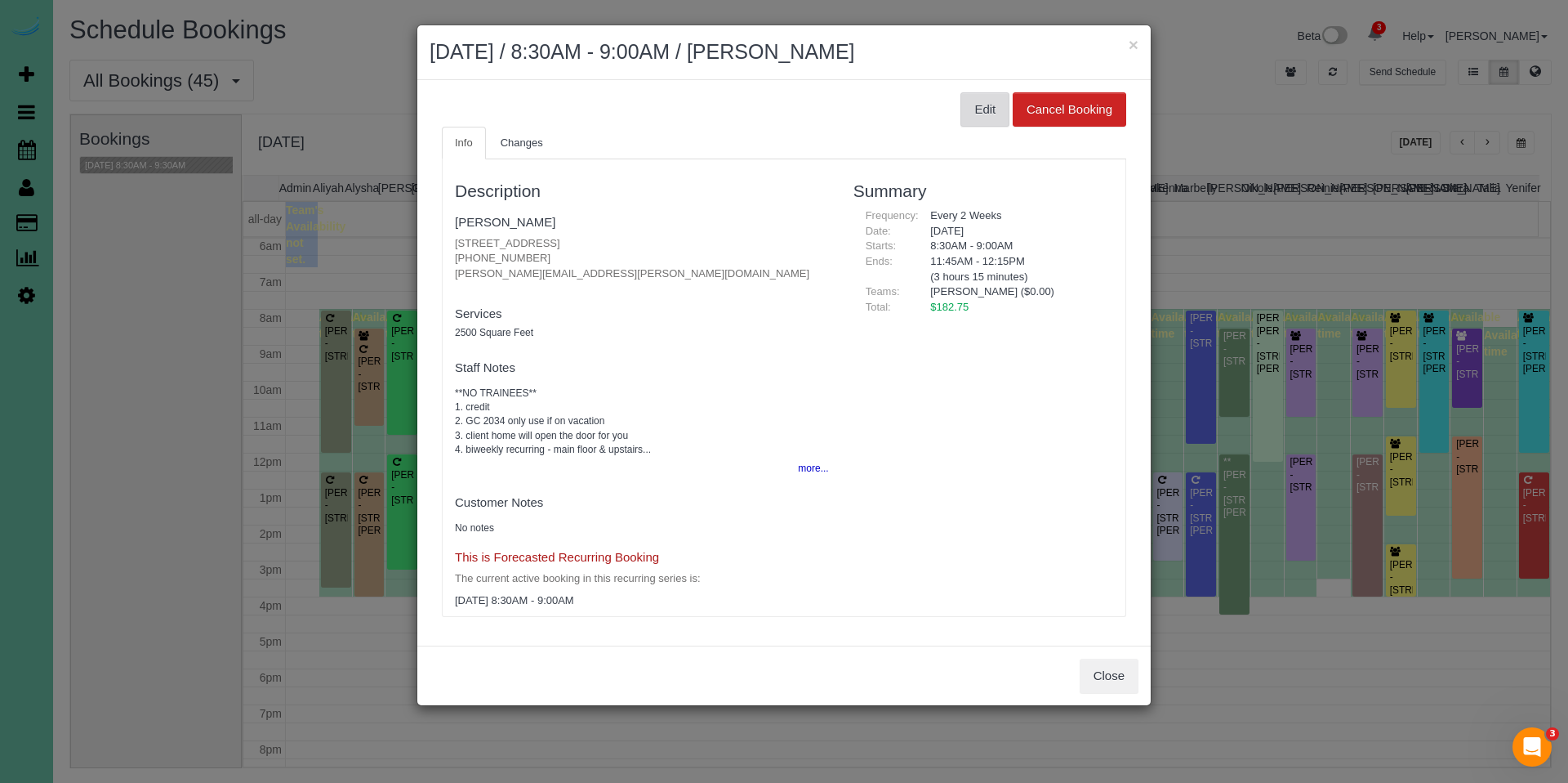
click at [971, 111] on button "Edit" at bounding box center [985, 110] width 49 height 35
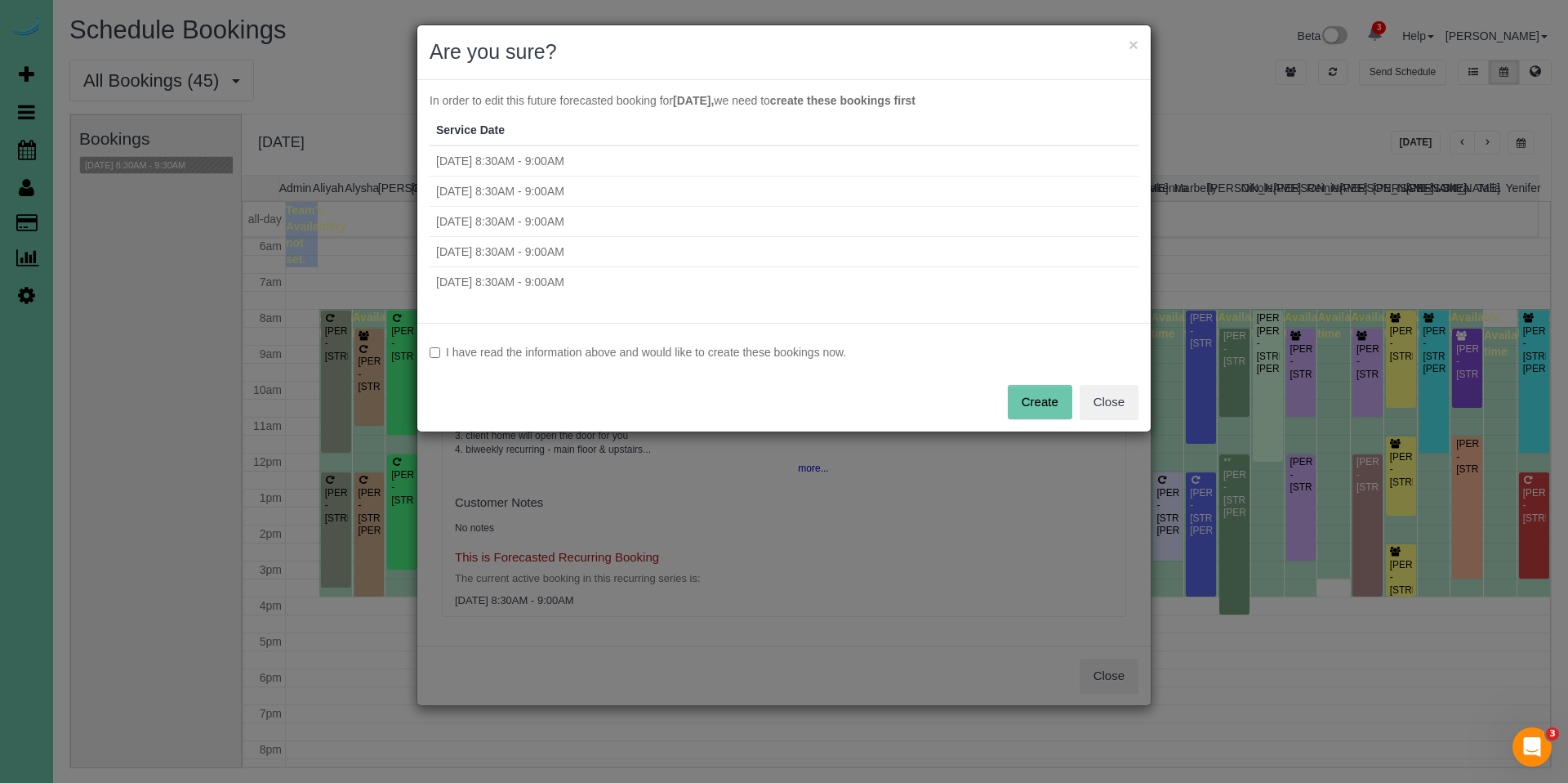
click at [799, 356] on label "I have read the information above and would like to create these bookings now." at bounding box center [784, 351] width 709 height 16
click at [1023, 395] on button "Create" at bounding box center [1040, 402] width 65 height 35
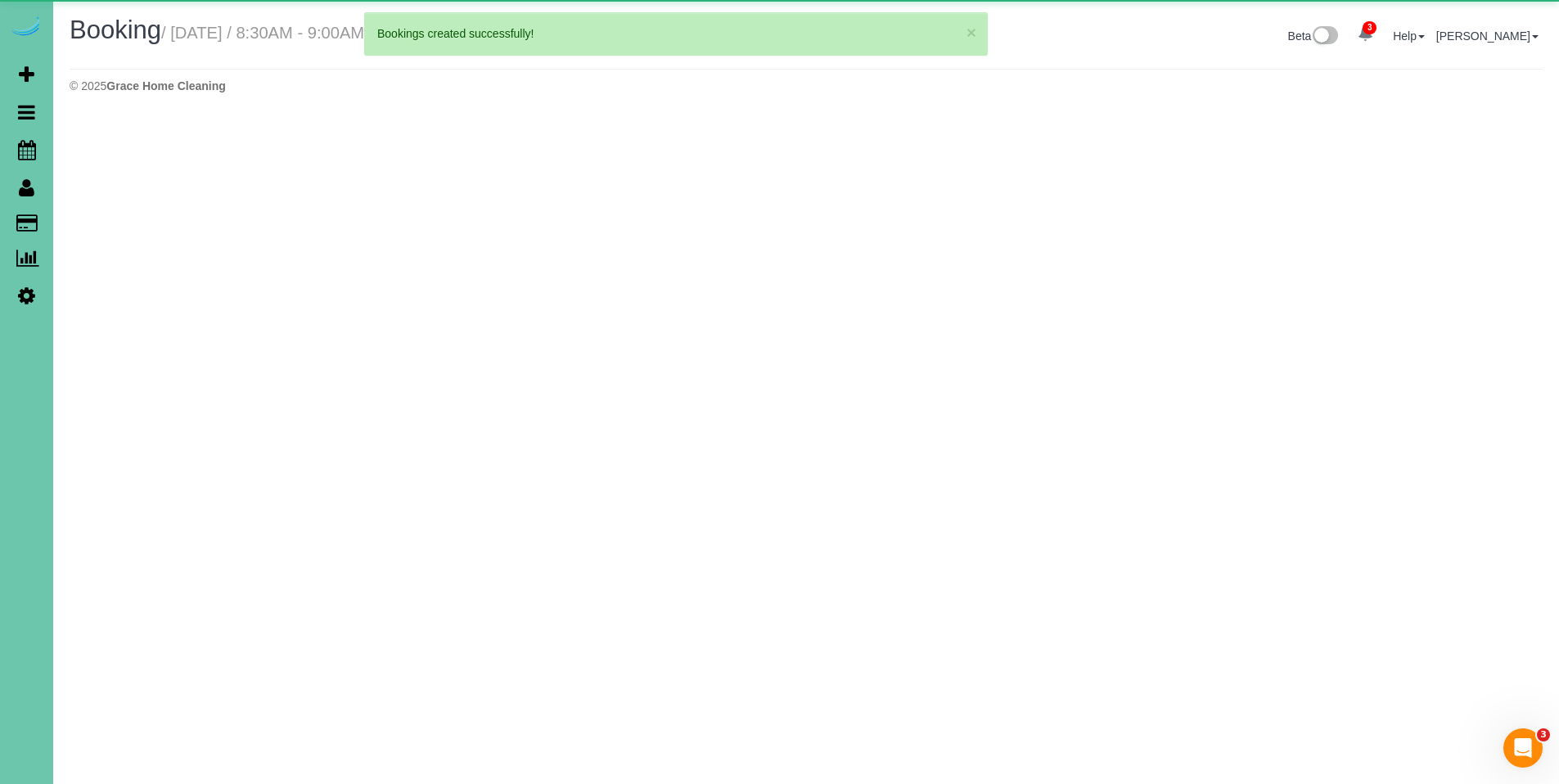
select select "NE"
select select "string:fspay-64571f68-9088-42d8-a97e-e01b6347ce15"
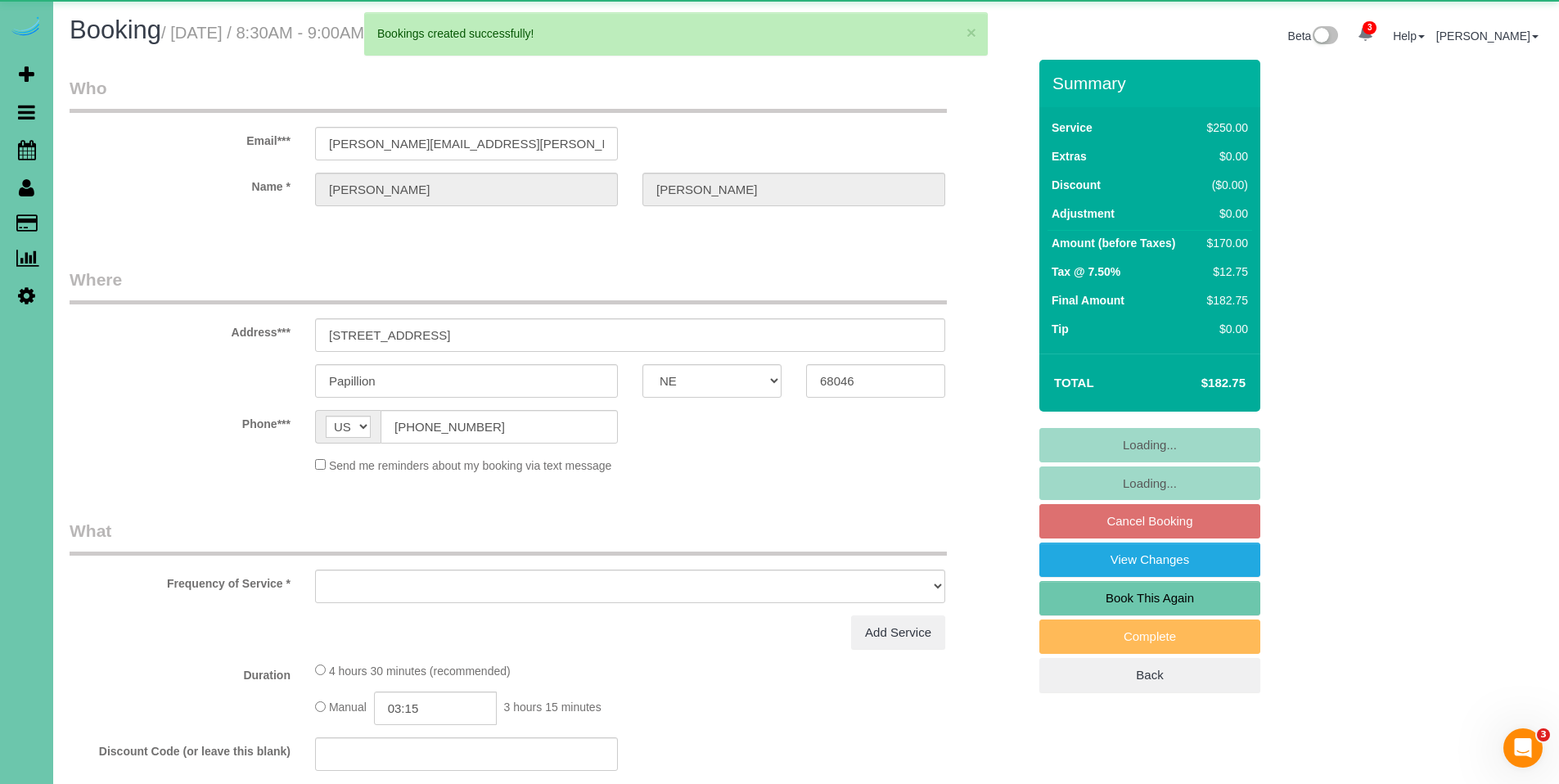
select select "object:86113"
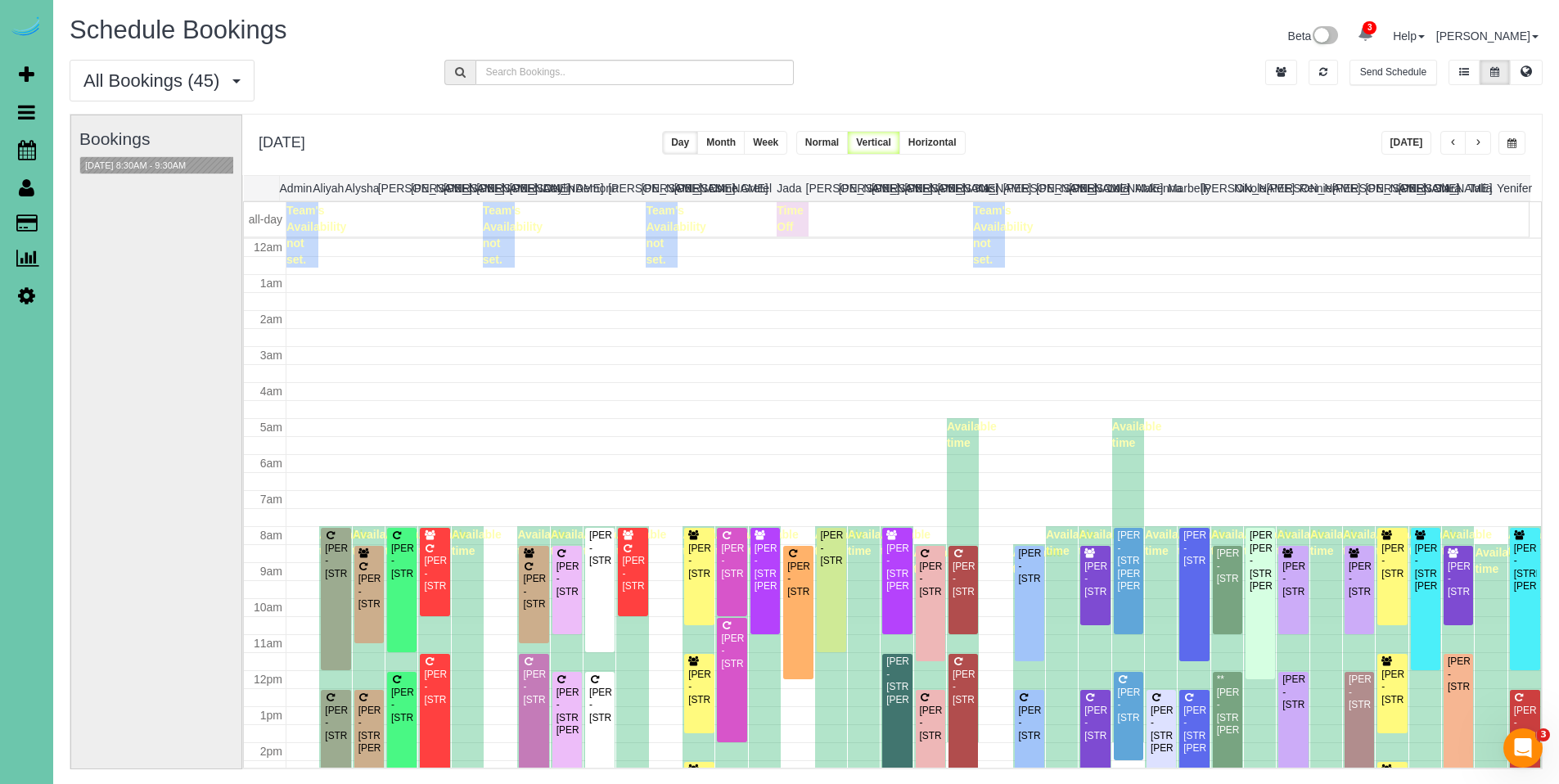
scroll to position [217, 0]
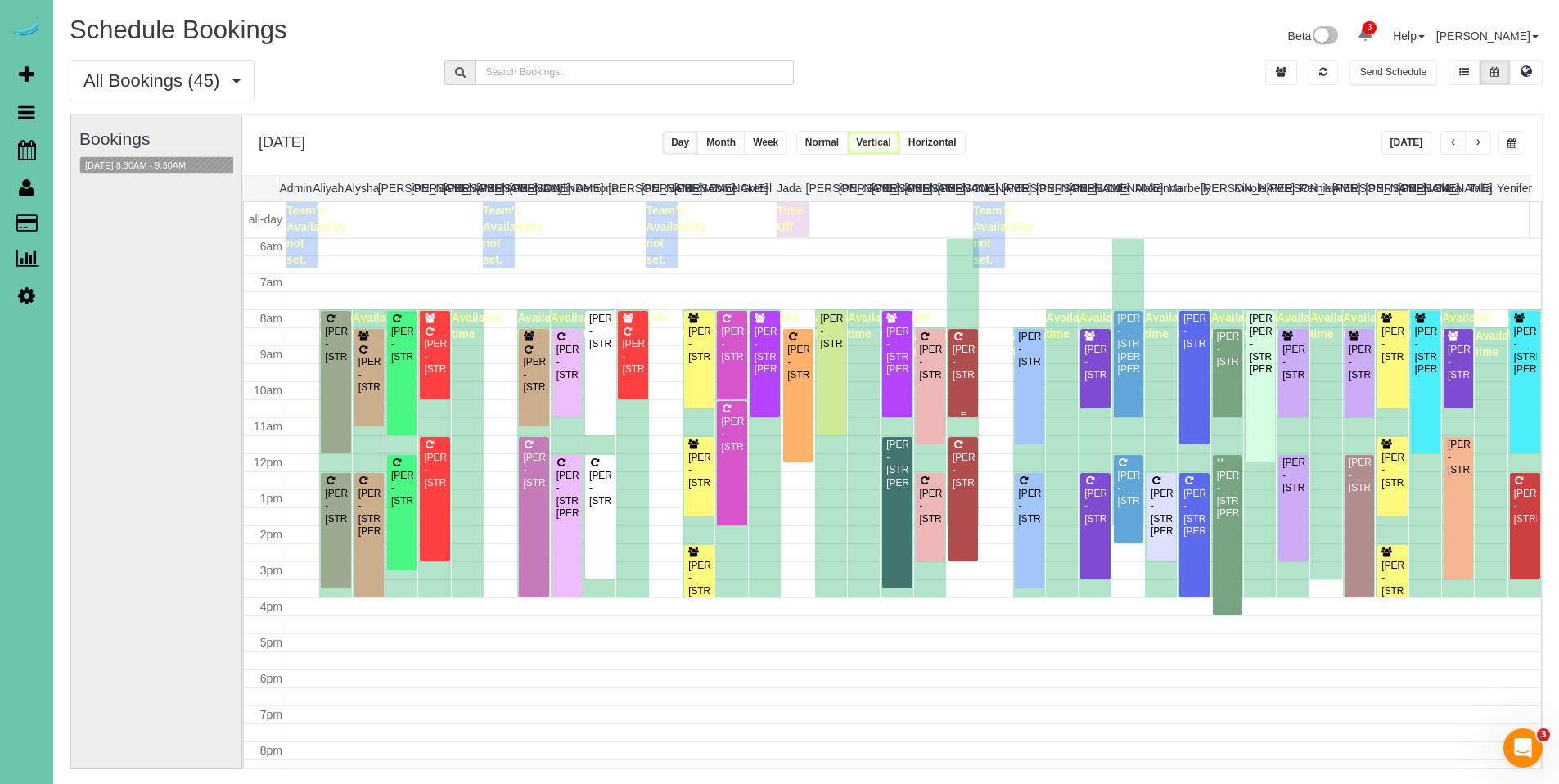
click at [952, 369] on div "Julia Gaebler - 15318 Lafayette Ave, Omaha, NE 68154" at bounding box center [963, 363] width 23 height 38
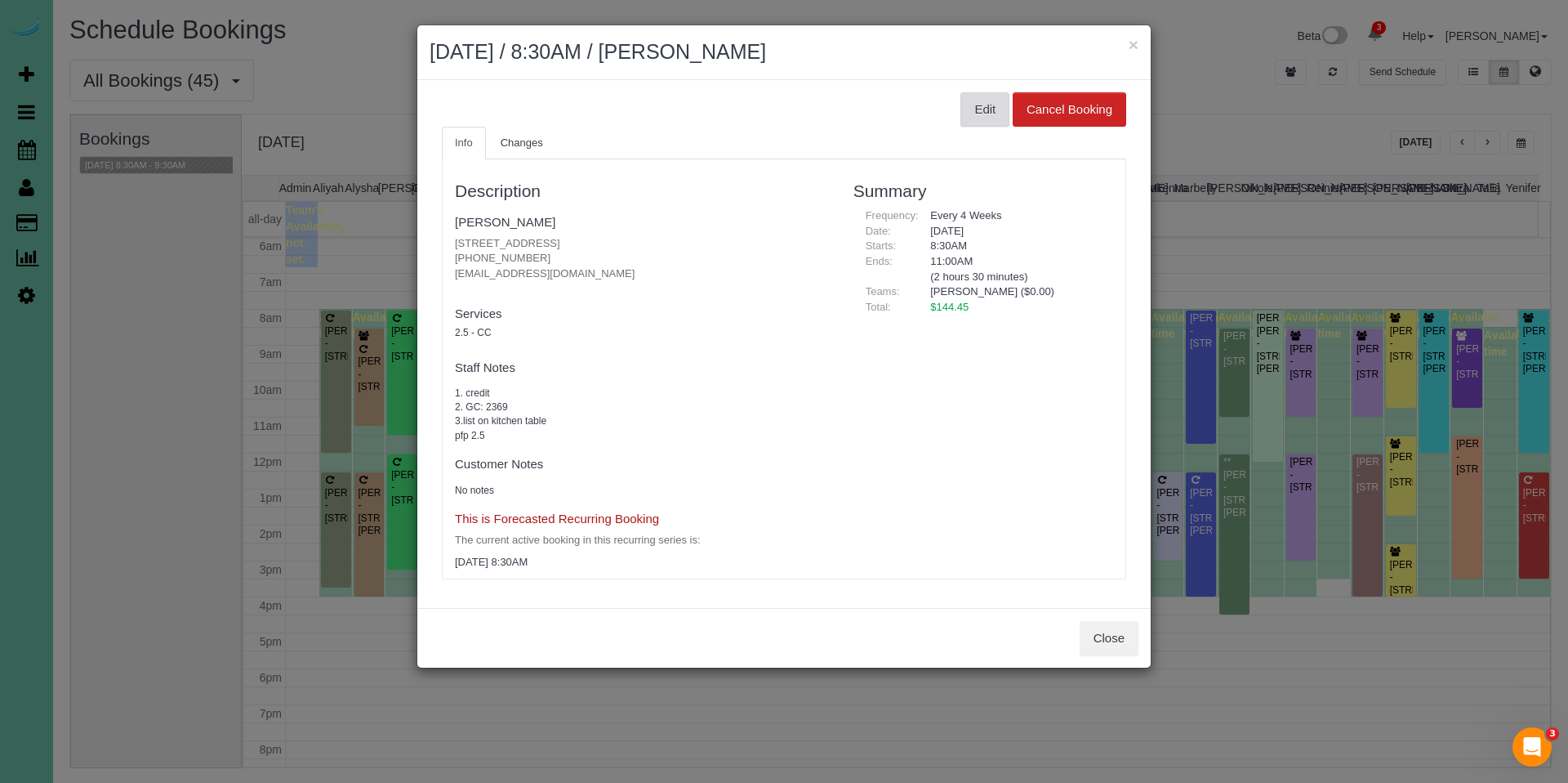
click at [985, 106] on button "Edit" at bounding box center [985, 110] width 49 height 35
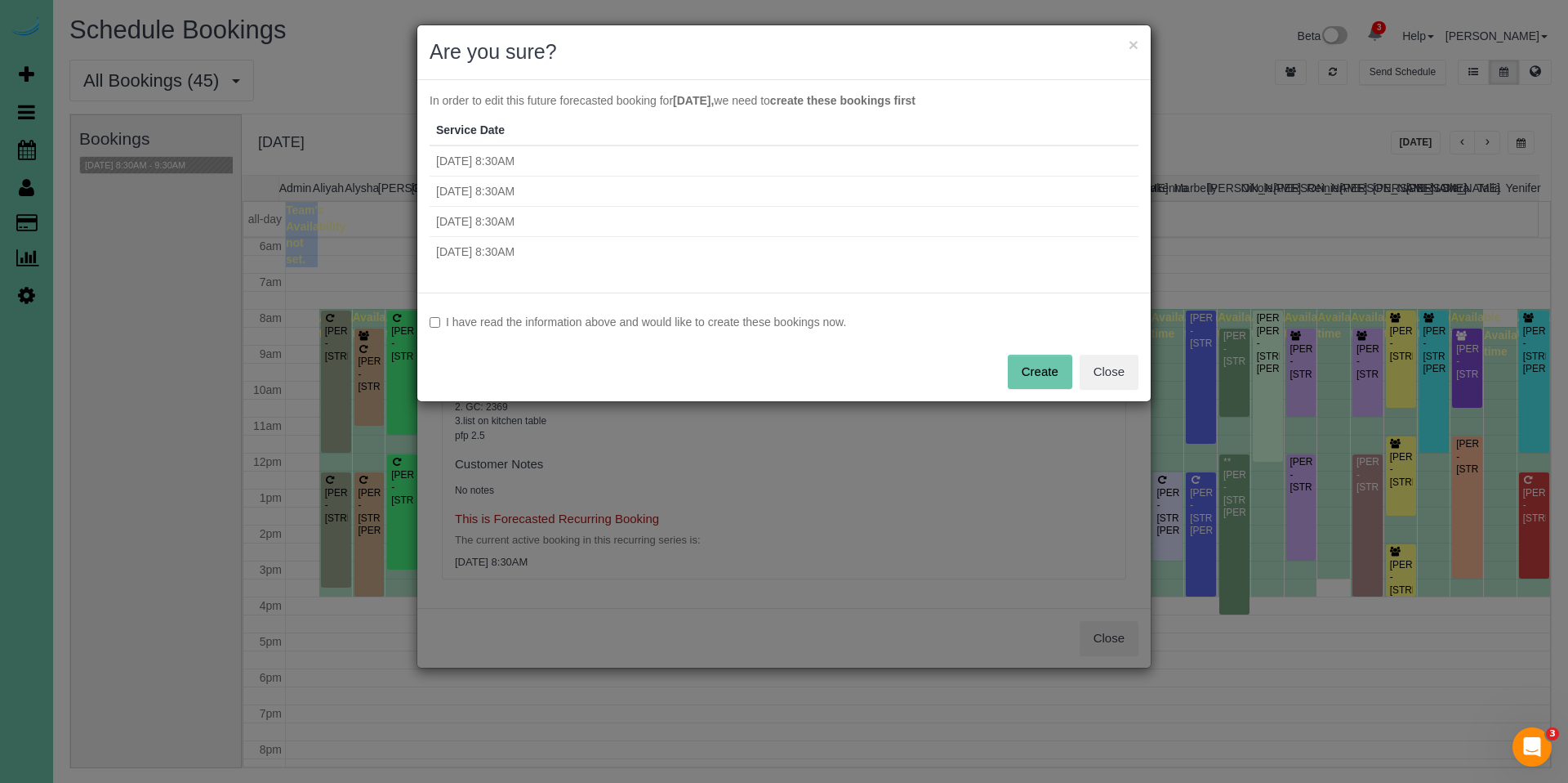
click at [770, 316] on label "I have read the information above and would like to create these bookings now." at bounding box center [784, 321] width 709 height 16
click at [1043, 376] on button "Create" at bounding box center [1040, 372] width 65 height 35
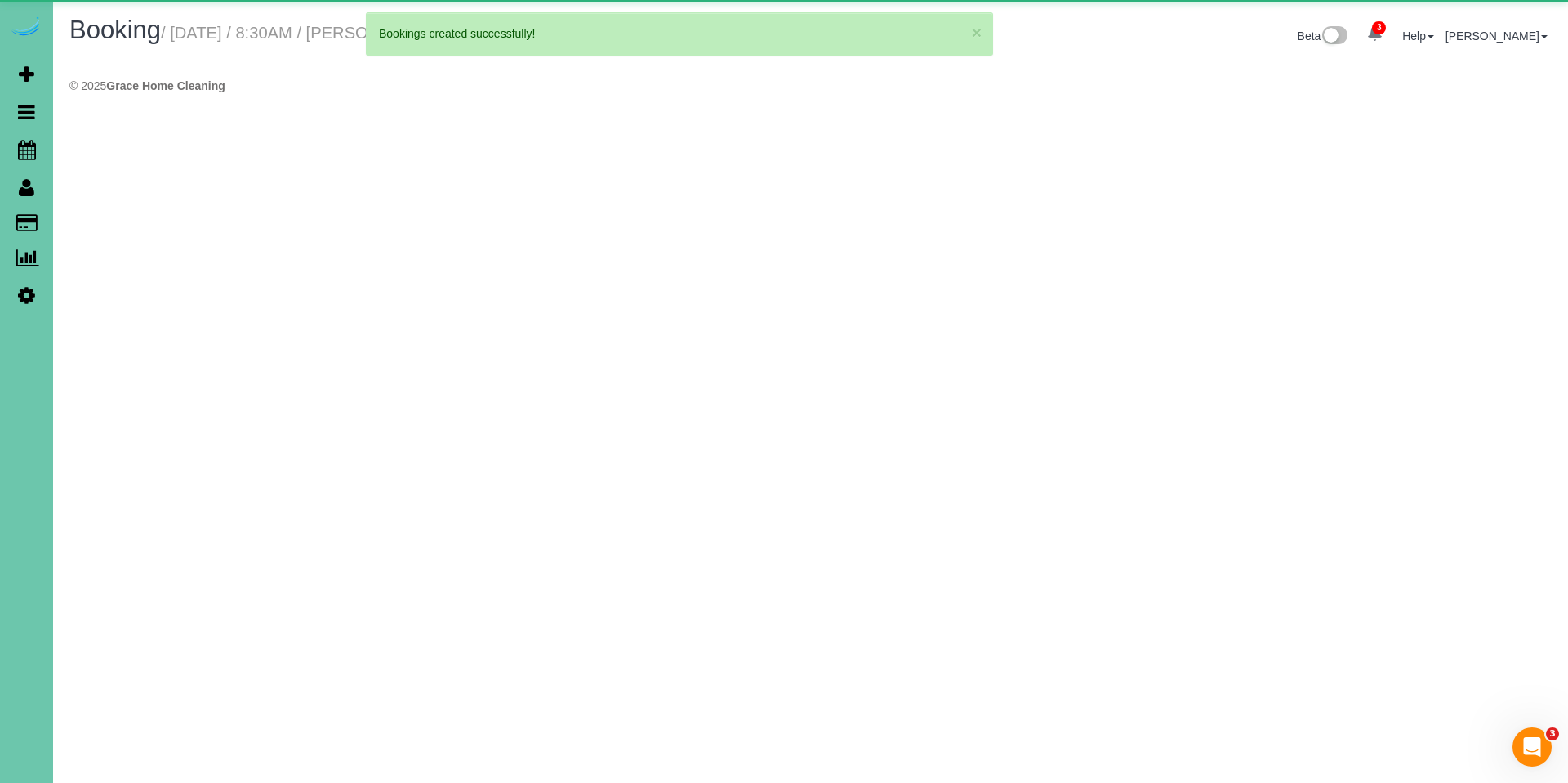
select select "NE"
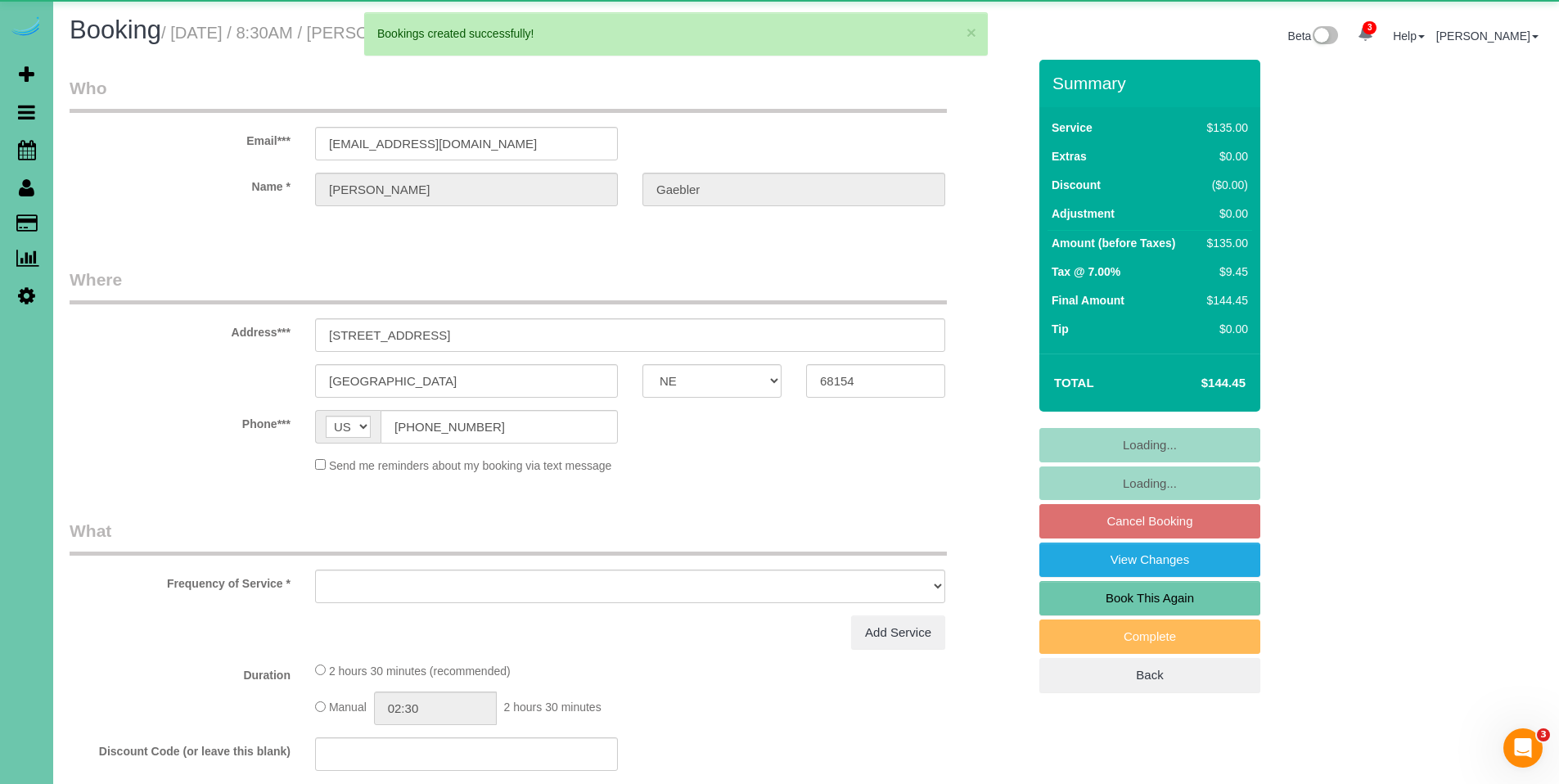
select select "object:87408"
select select "string:fspay-961b14f1-a851-43c3-9201-68fa73faf0c2"
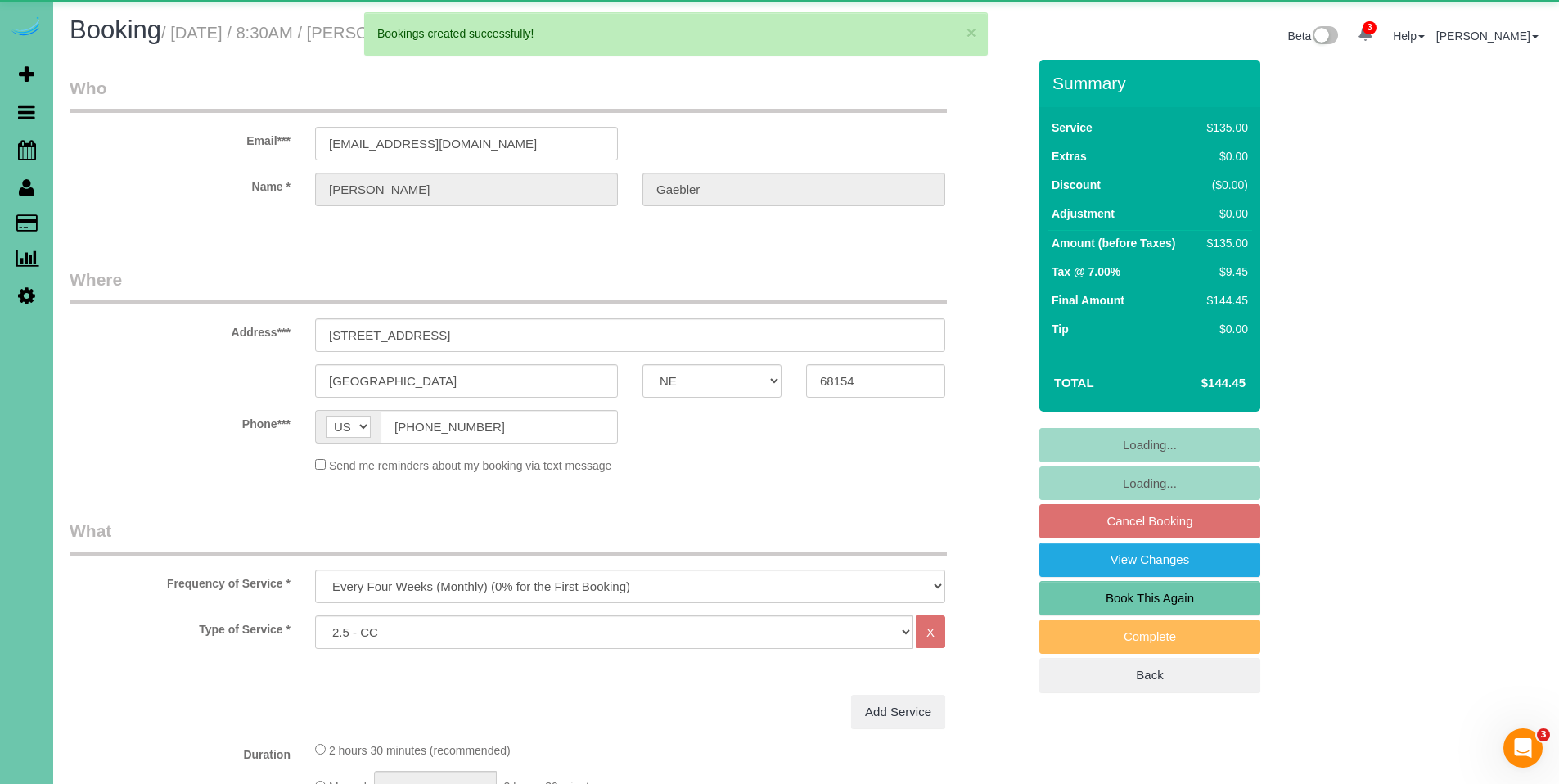
select select "object:87427"
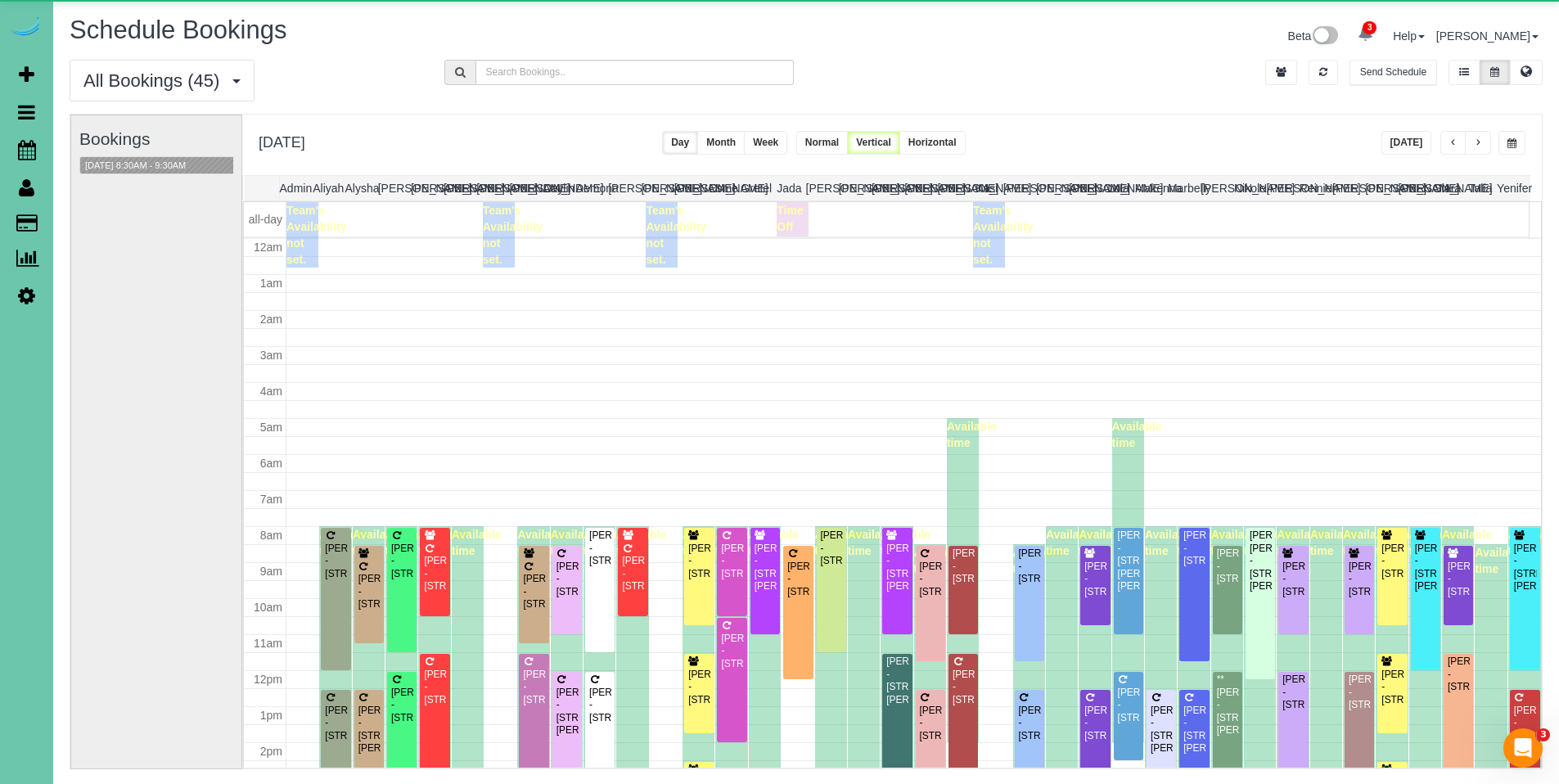
scroll to position [217, 0]
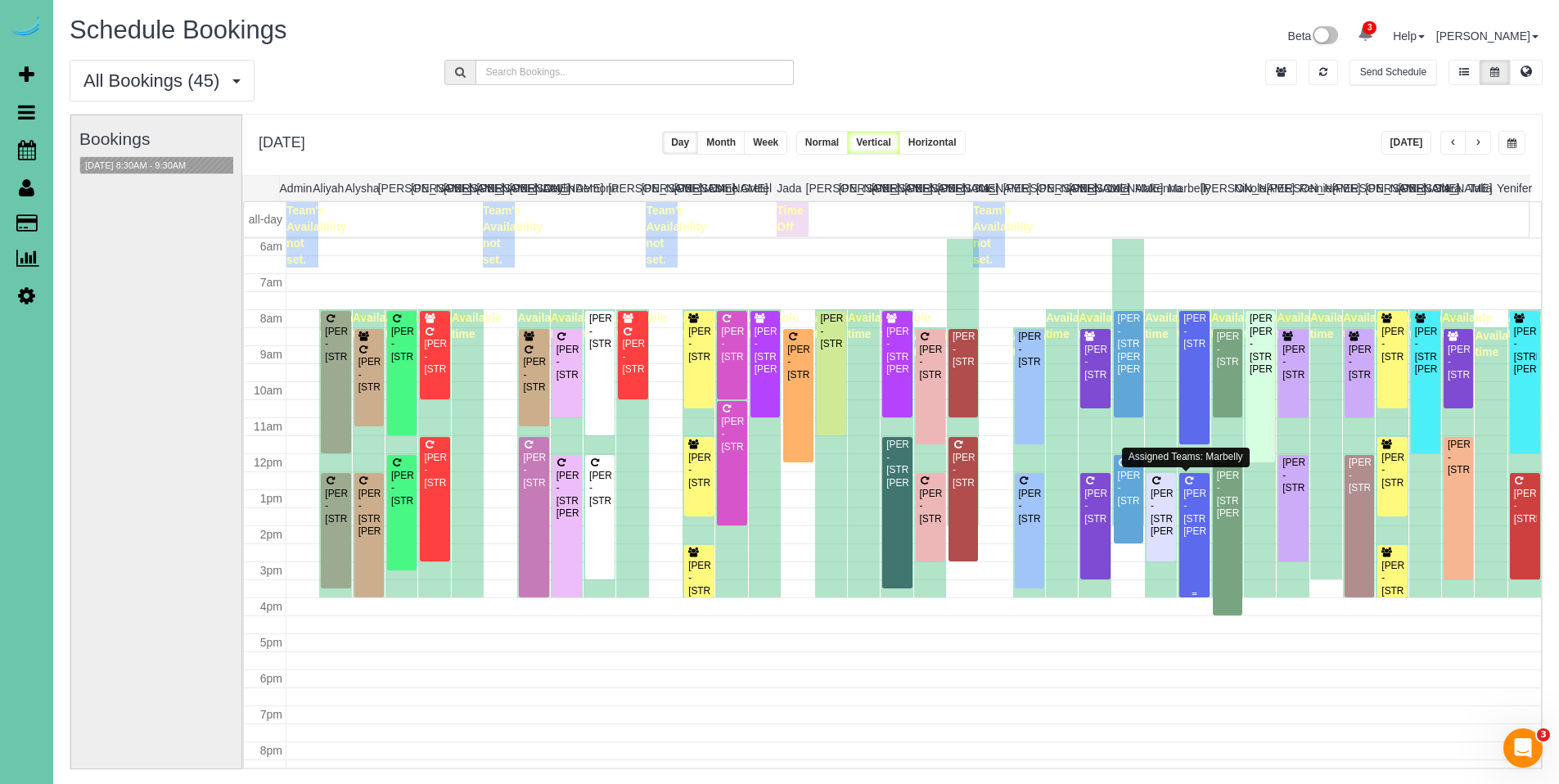
click at [1183, 508] on div "Mackenzie Keintz - 10018 Seward St, Omaha, NE 68114" at bounding box center [1194, 513] width 23 height 51
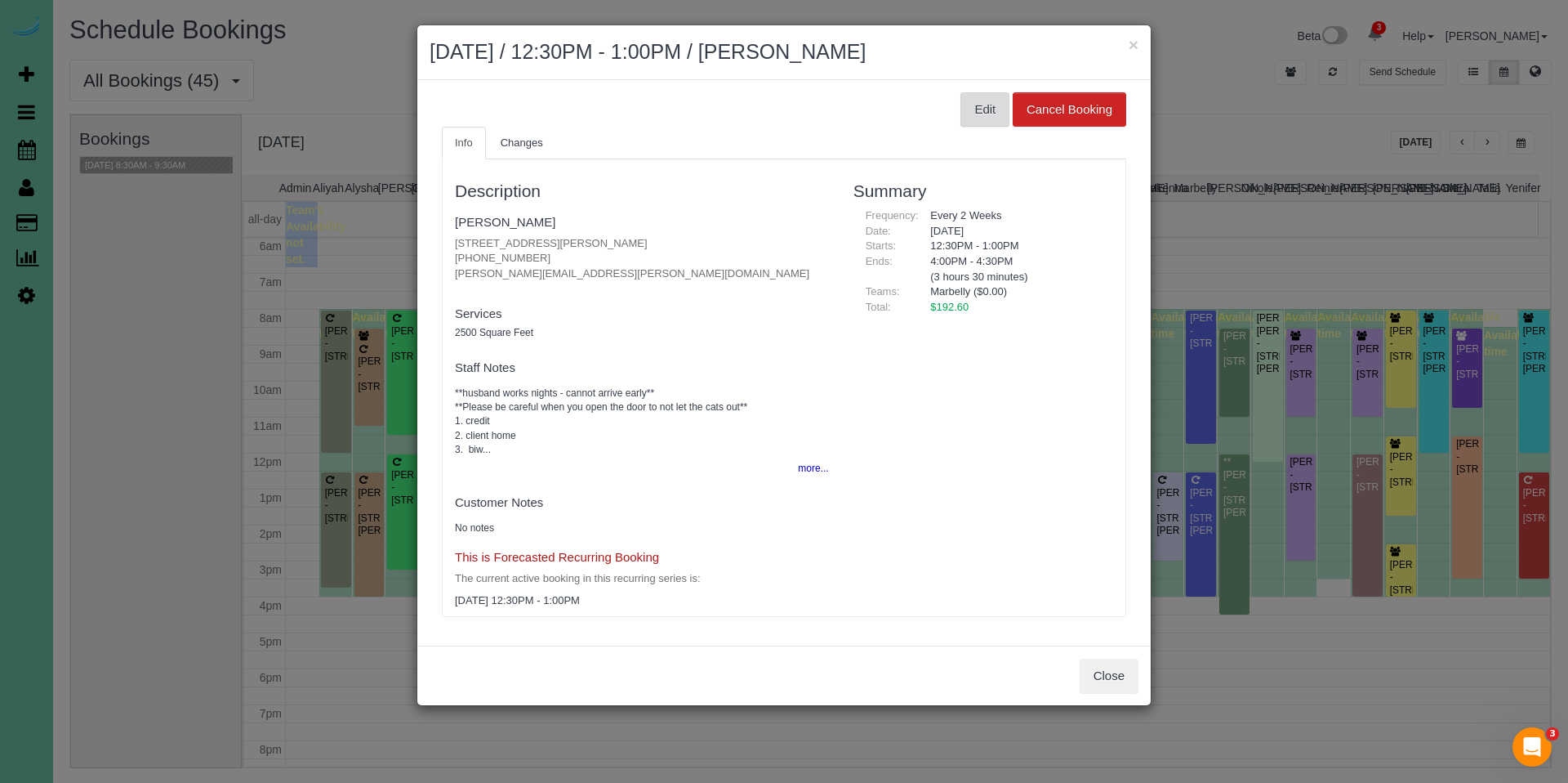
click at [975, 108] on button "Edit" at bounding box center [985, 110] width 49 height 35
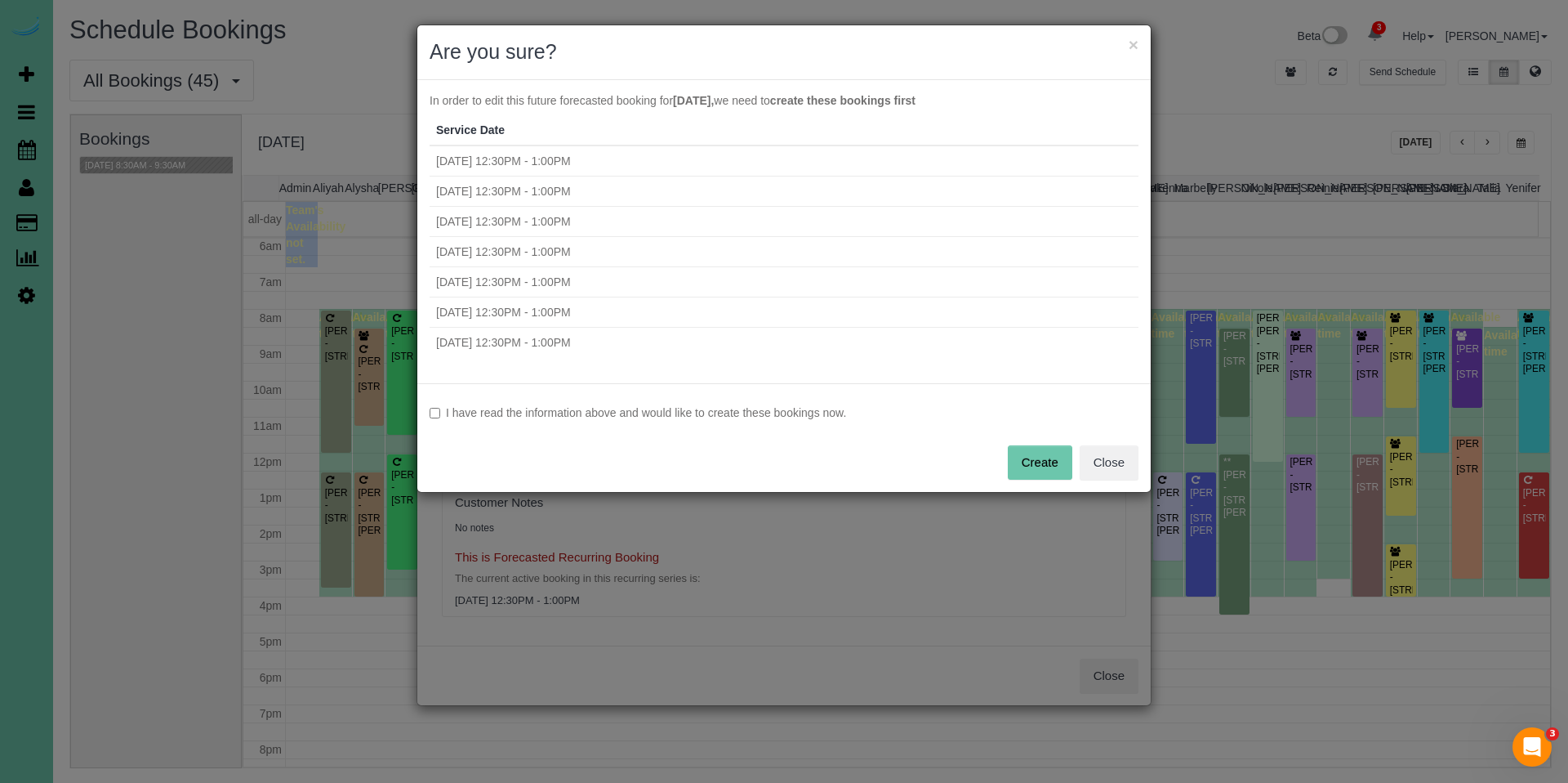
click at [541, 407] on label "I have read the information above and would like to create these bookings now." at bounding box center [784, 412] width 709 height 16
click at [1036, 465] on button "Create" at bounding box center [1040, 463] width 65 height 35
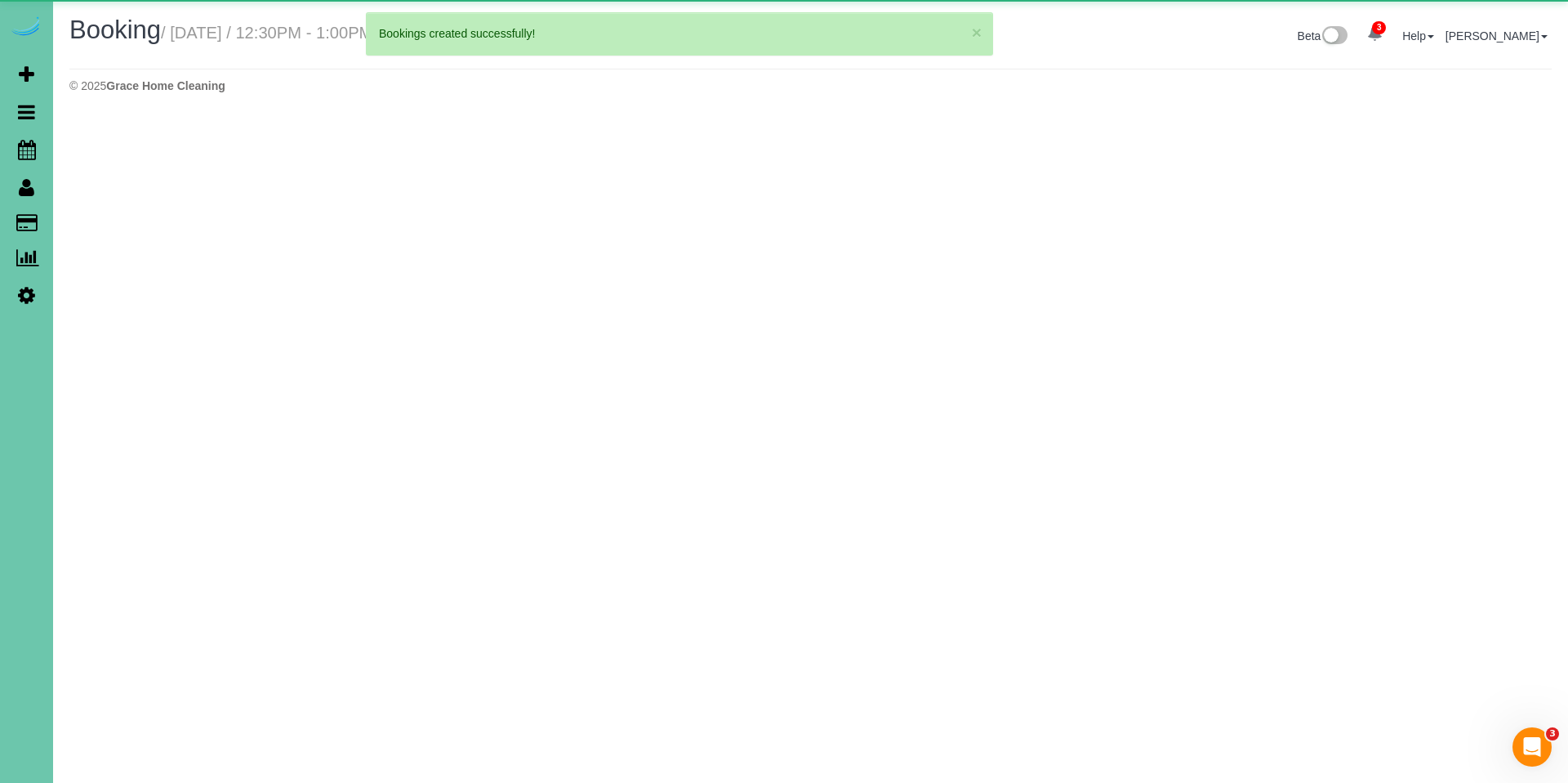
select select "NE"
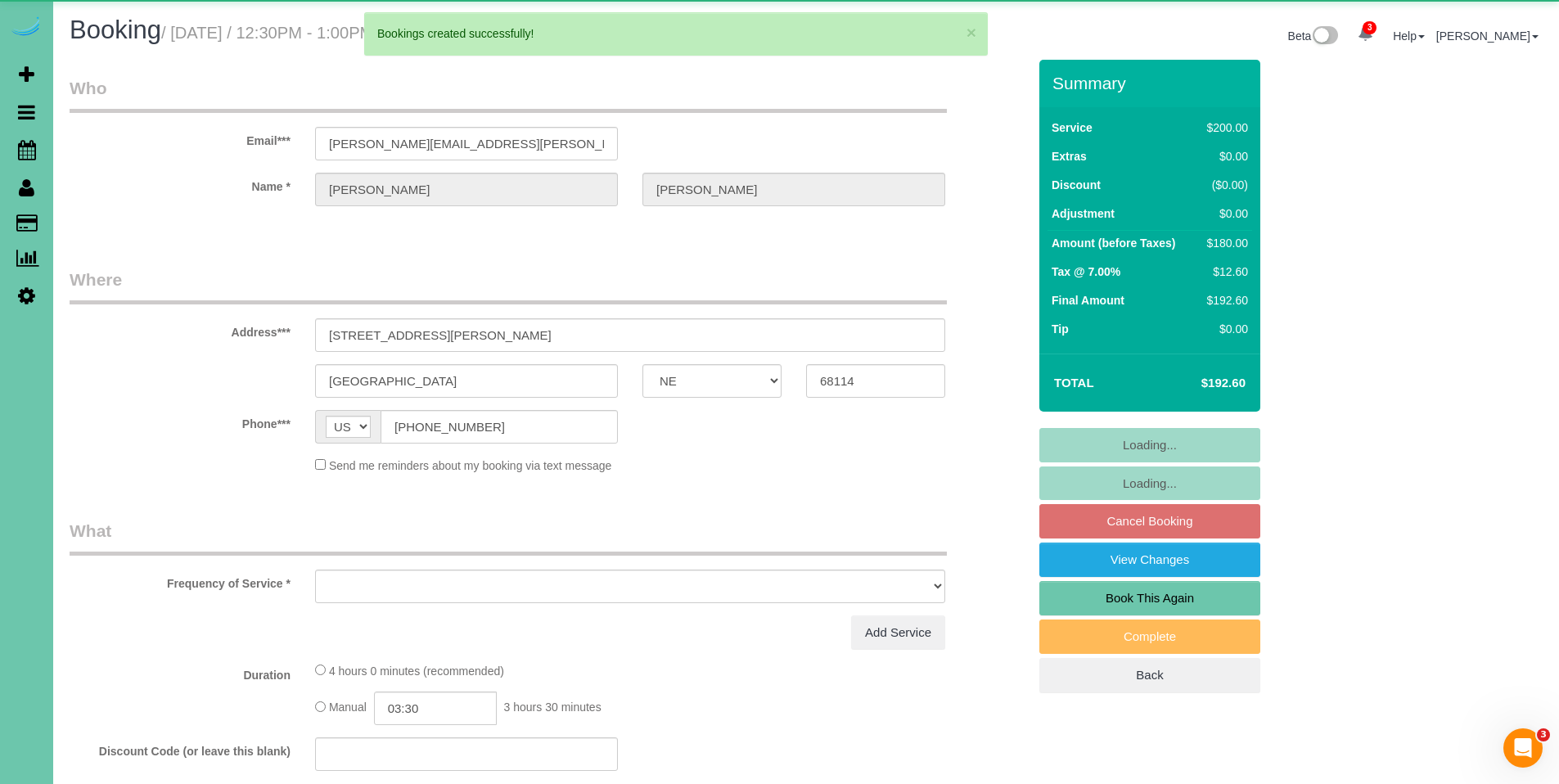
select select "object:88646"
select select "number:36"
select select "number:42"
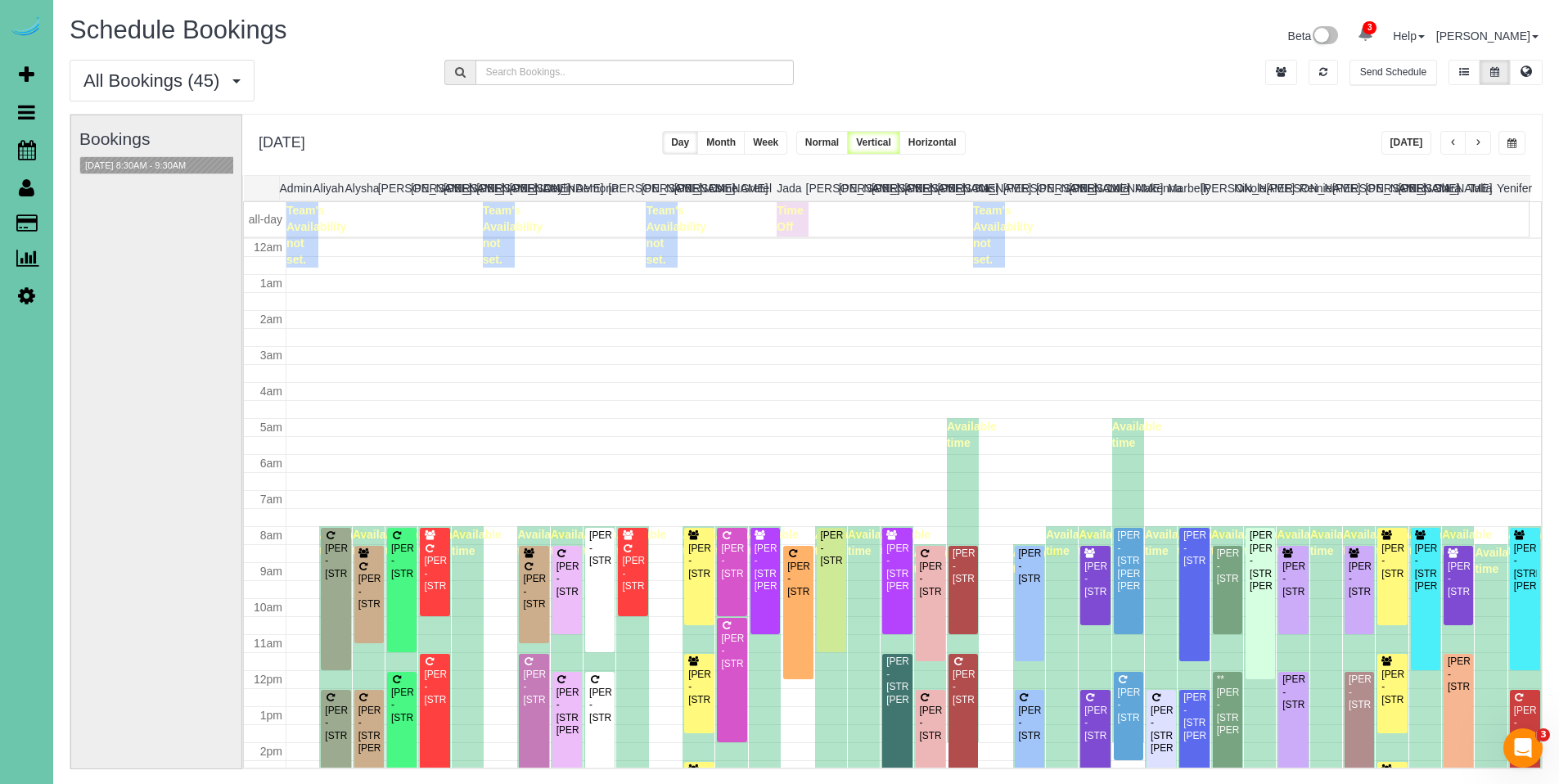
scroll to position [217, 0]
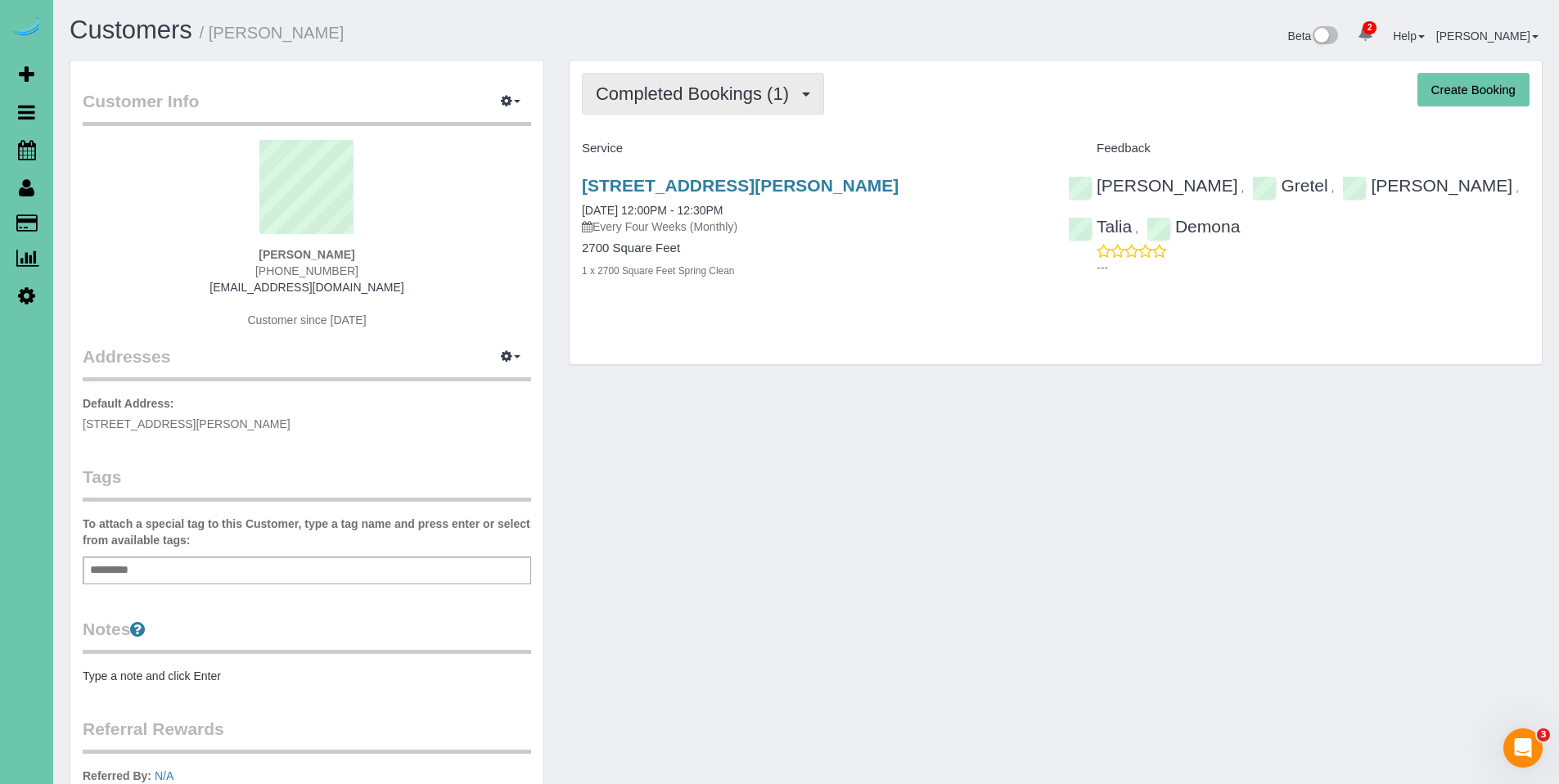
click at [698, 89] on span "Completed Bookings (1)" at bounding box center [696, 94] width 202 height 21
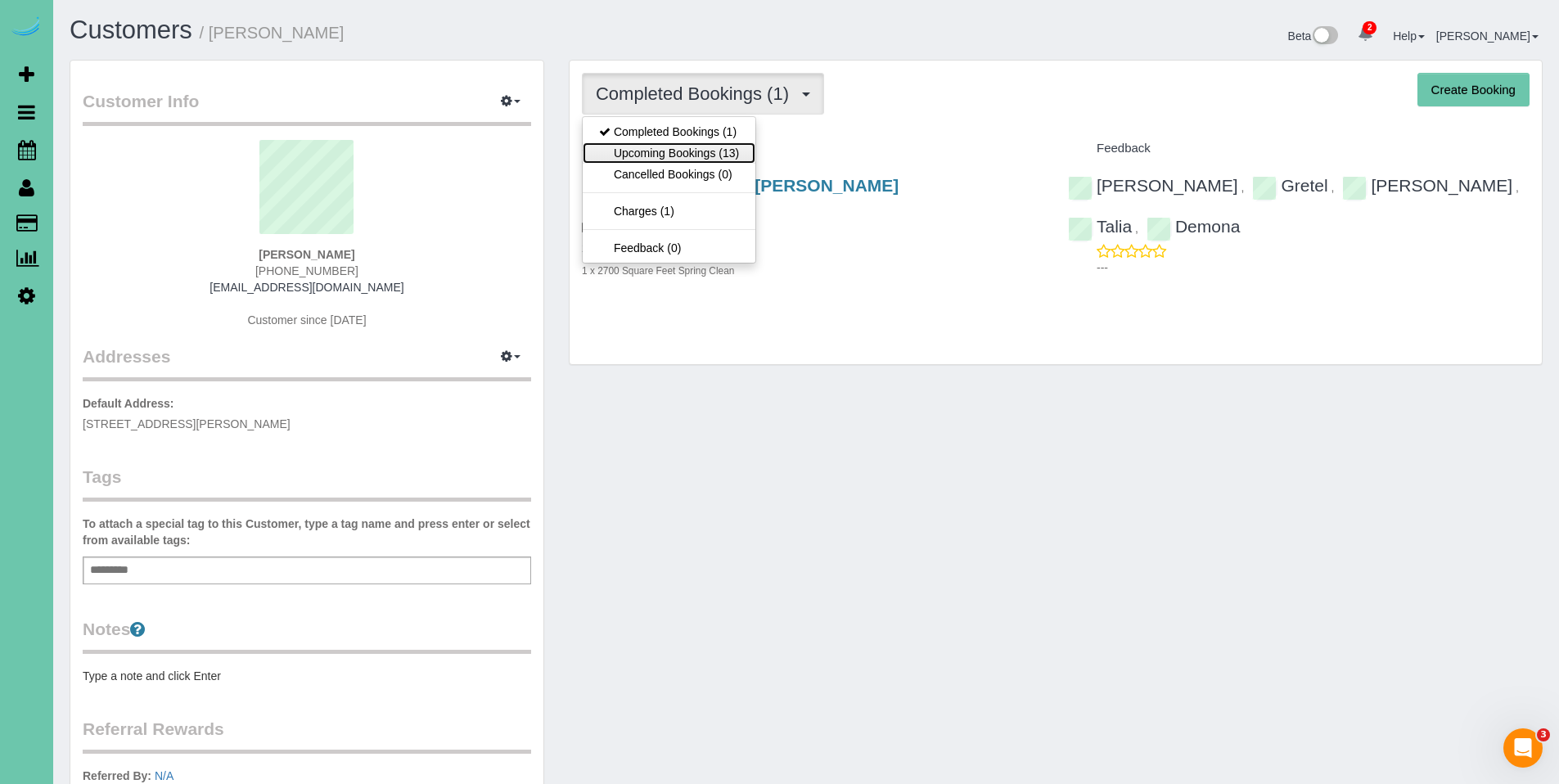
click at [685, 151] on link "Upcoming Bookings (13)" at bounding box center [669, 153] width 173 height 22
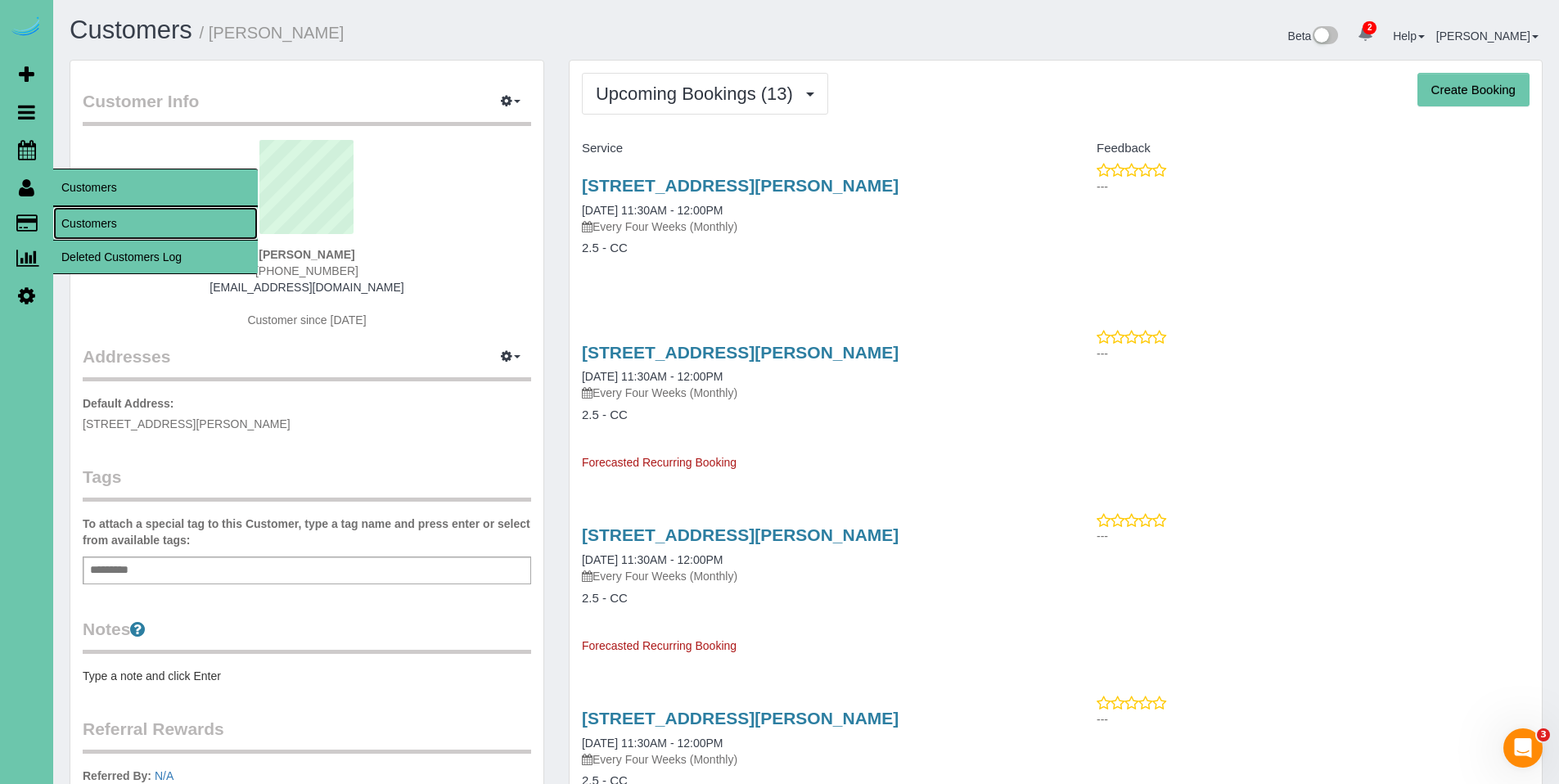
click at [83, 218] on link "Customers" at bounding box center [156, 223] width 204 height 33
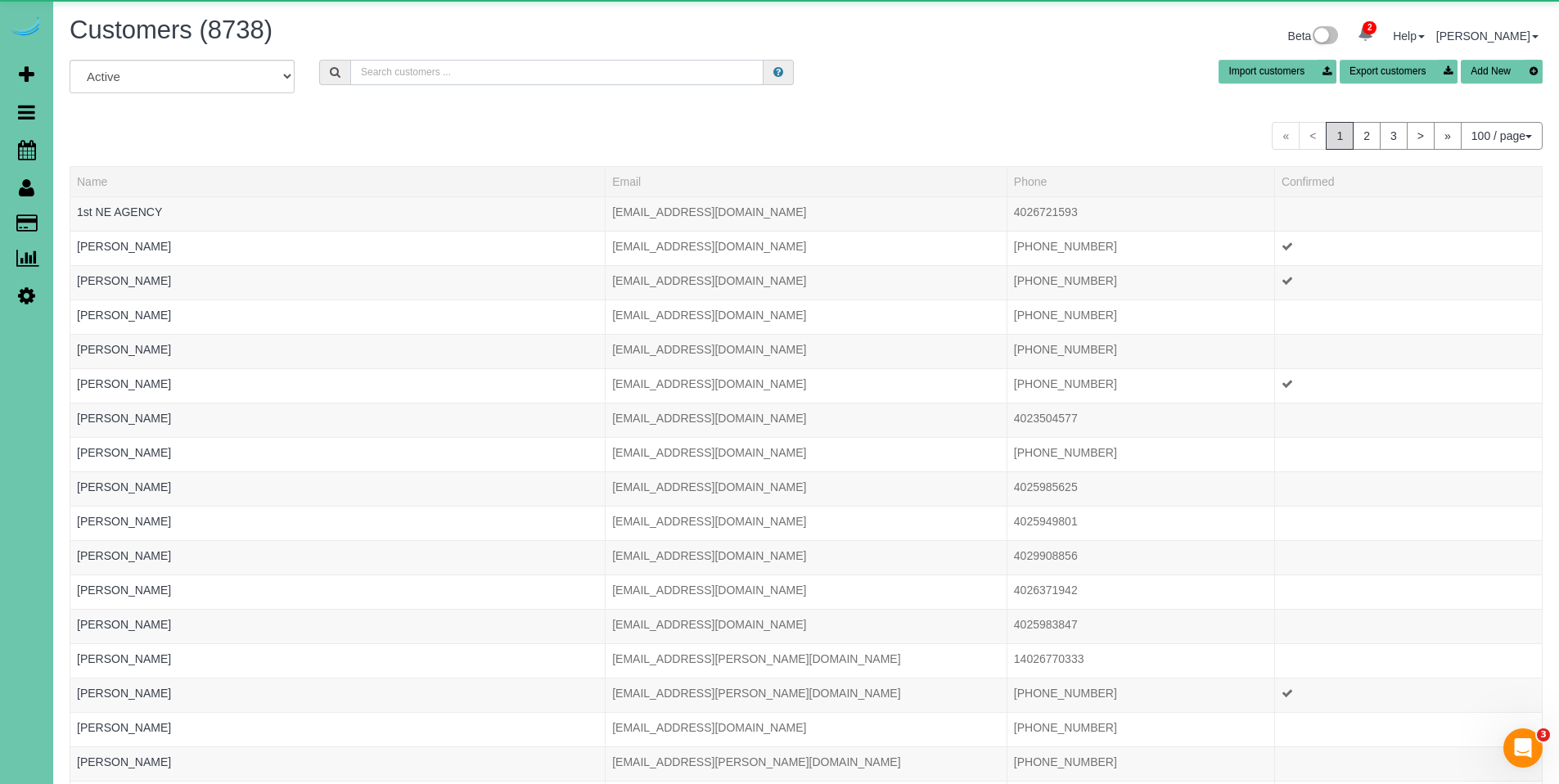
click at [462, 76] on input "text" at bounding box center [556, 72] width 414 height 25
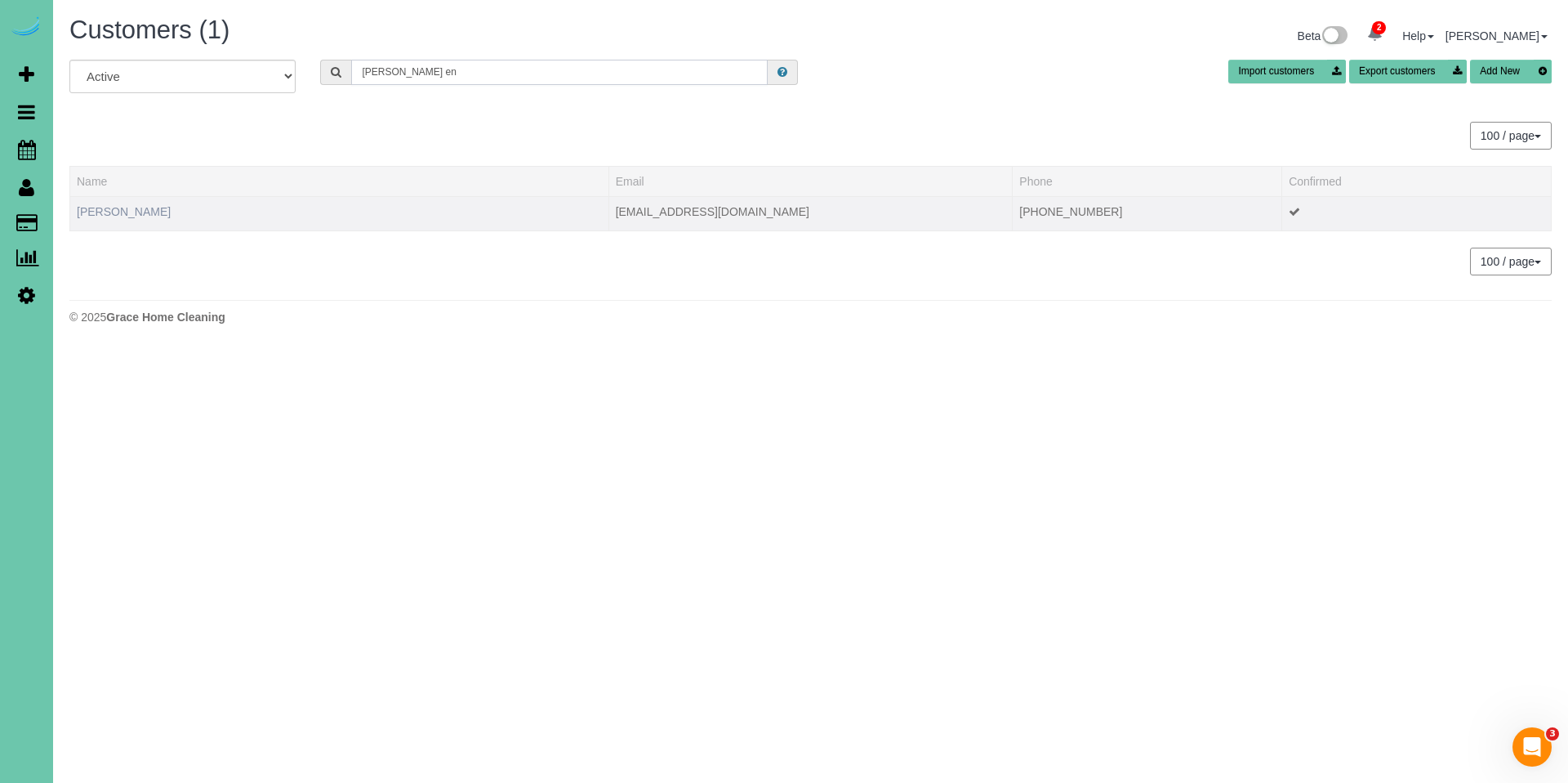
type input "[PERSON_NAME] en"
click at [153, 211] on link "[PERSON_NAME]" at bounding box center [124, 212] width 94 height 13
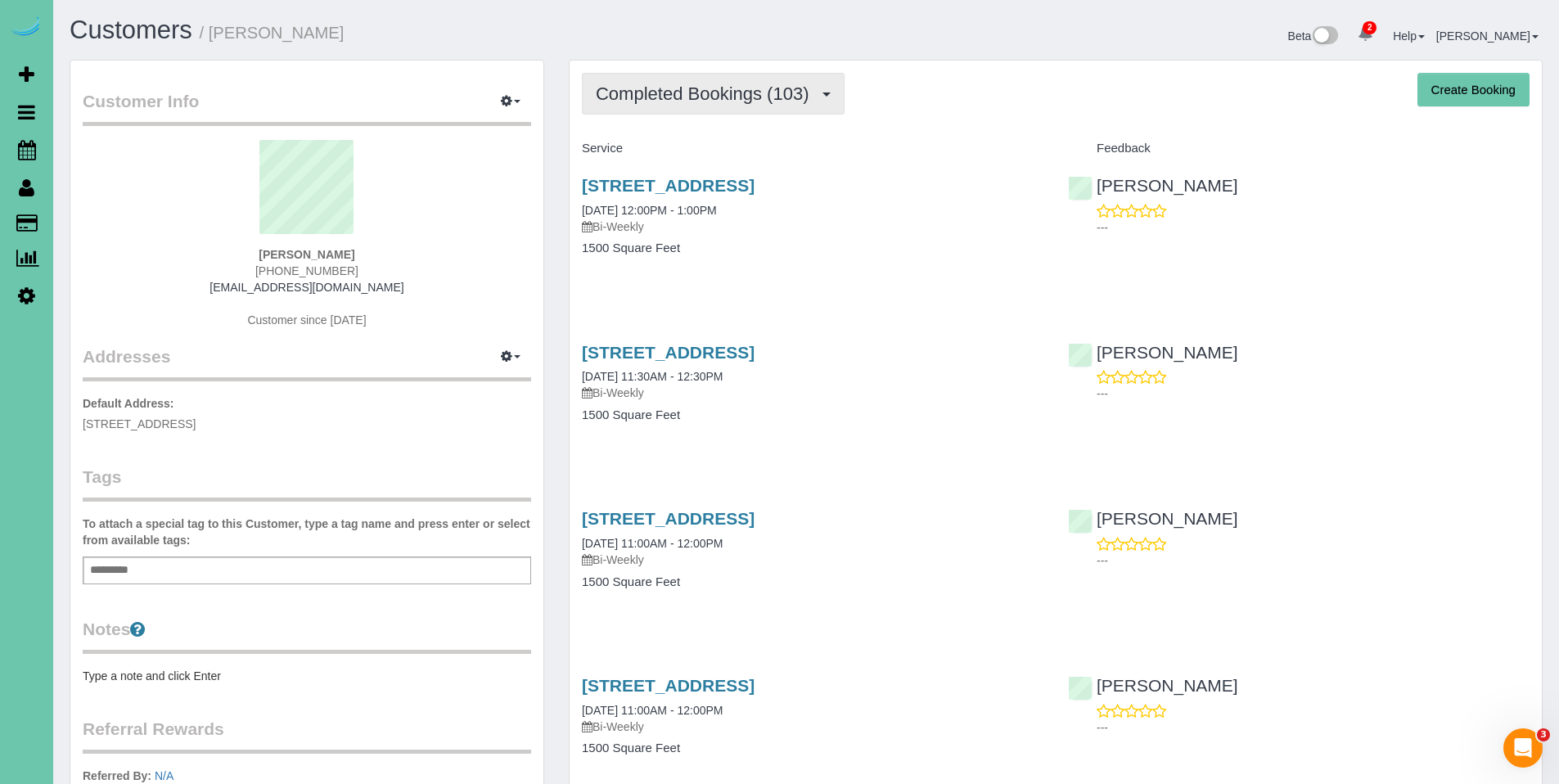
click at [667, 98] on span "Completed Bookings (103)" at bounding box center [706, 94] width 221 height 21
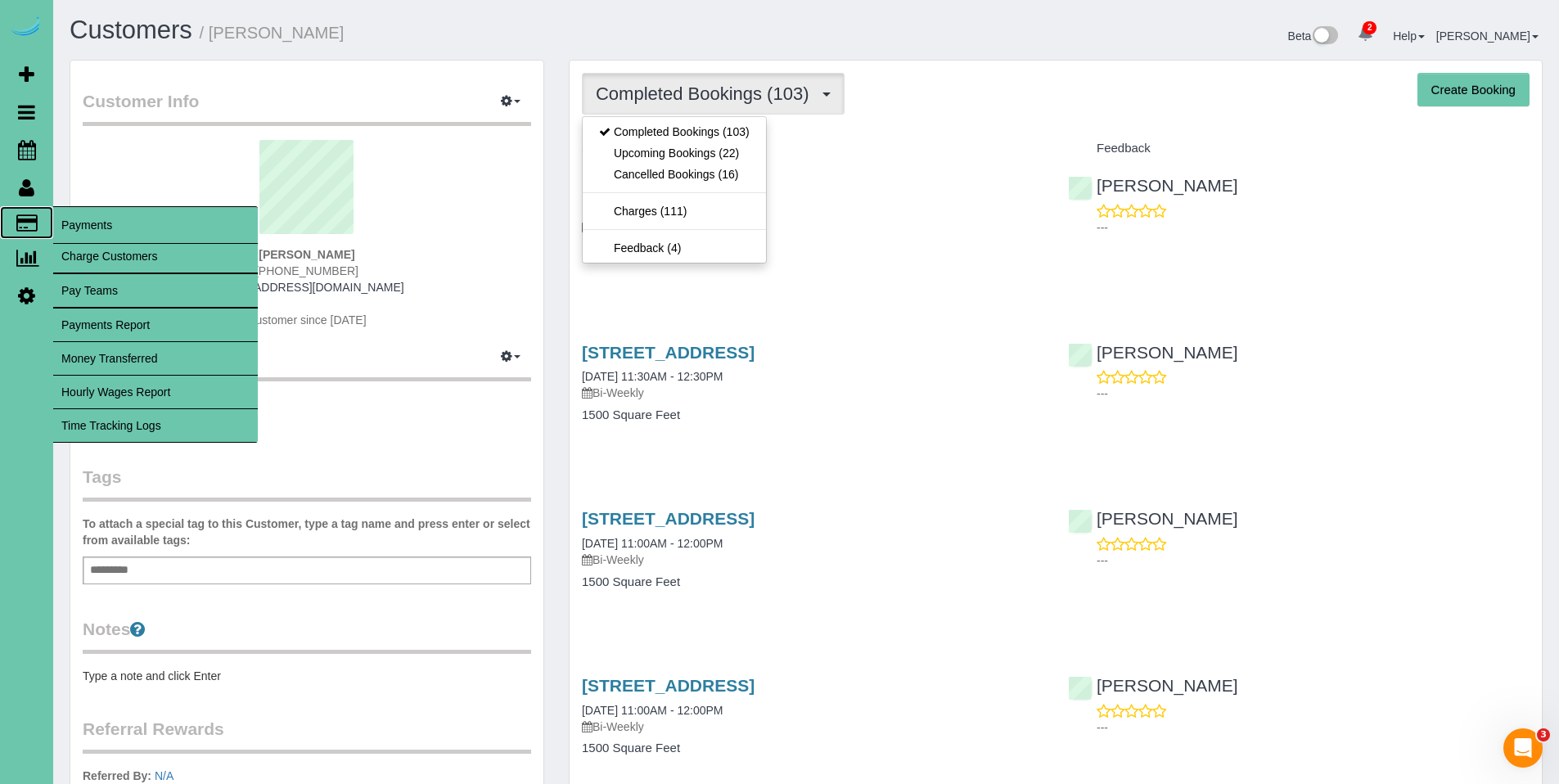
click at [68, 219] on span "Payments" at bounding box center [156, 225] width 204 height 38
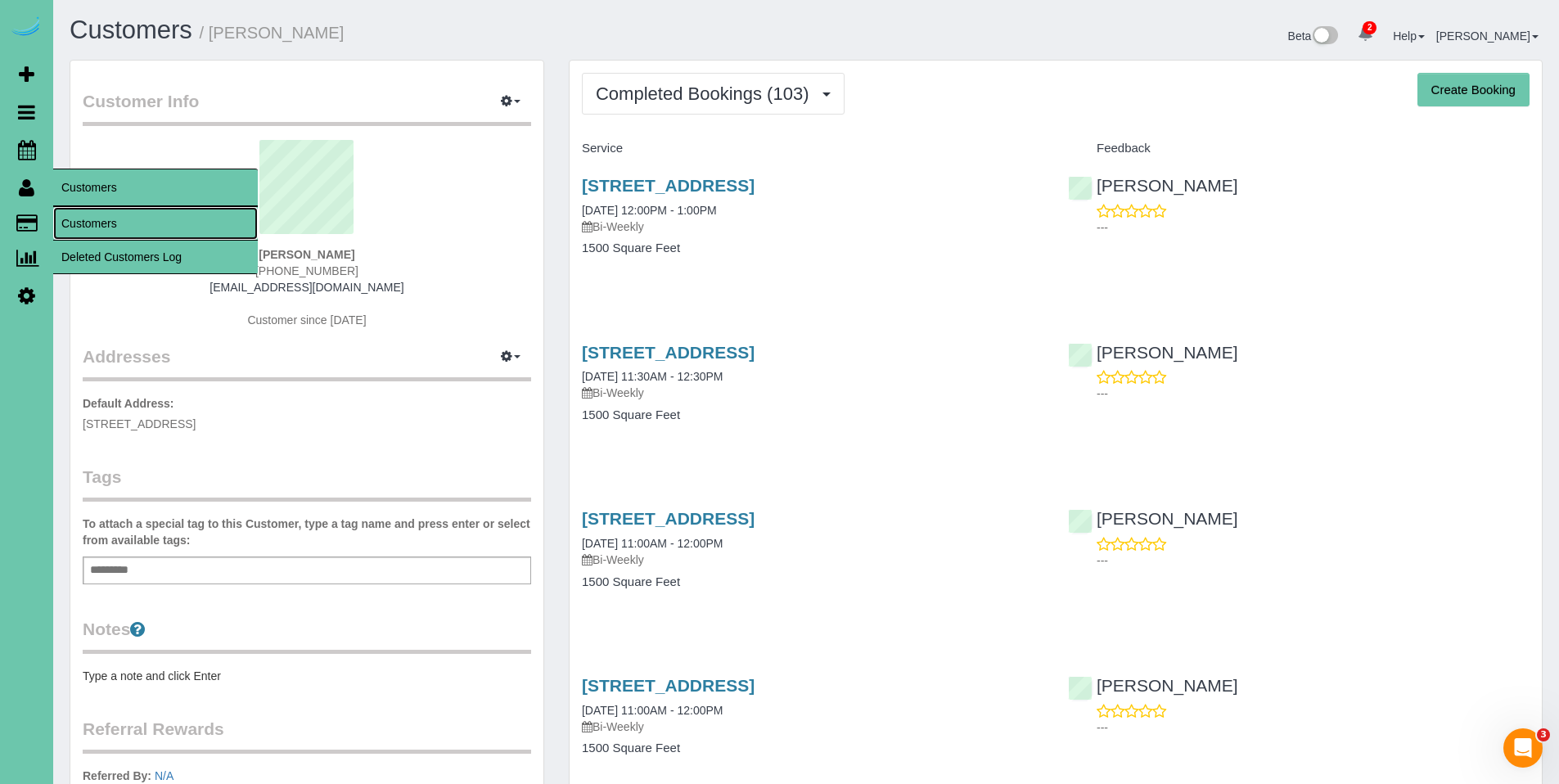
click at [99, 218] on link "Customers" at bounding box center [156, 223] width 204 height 33
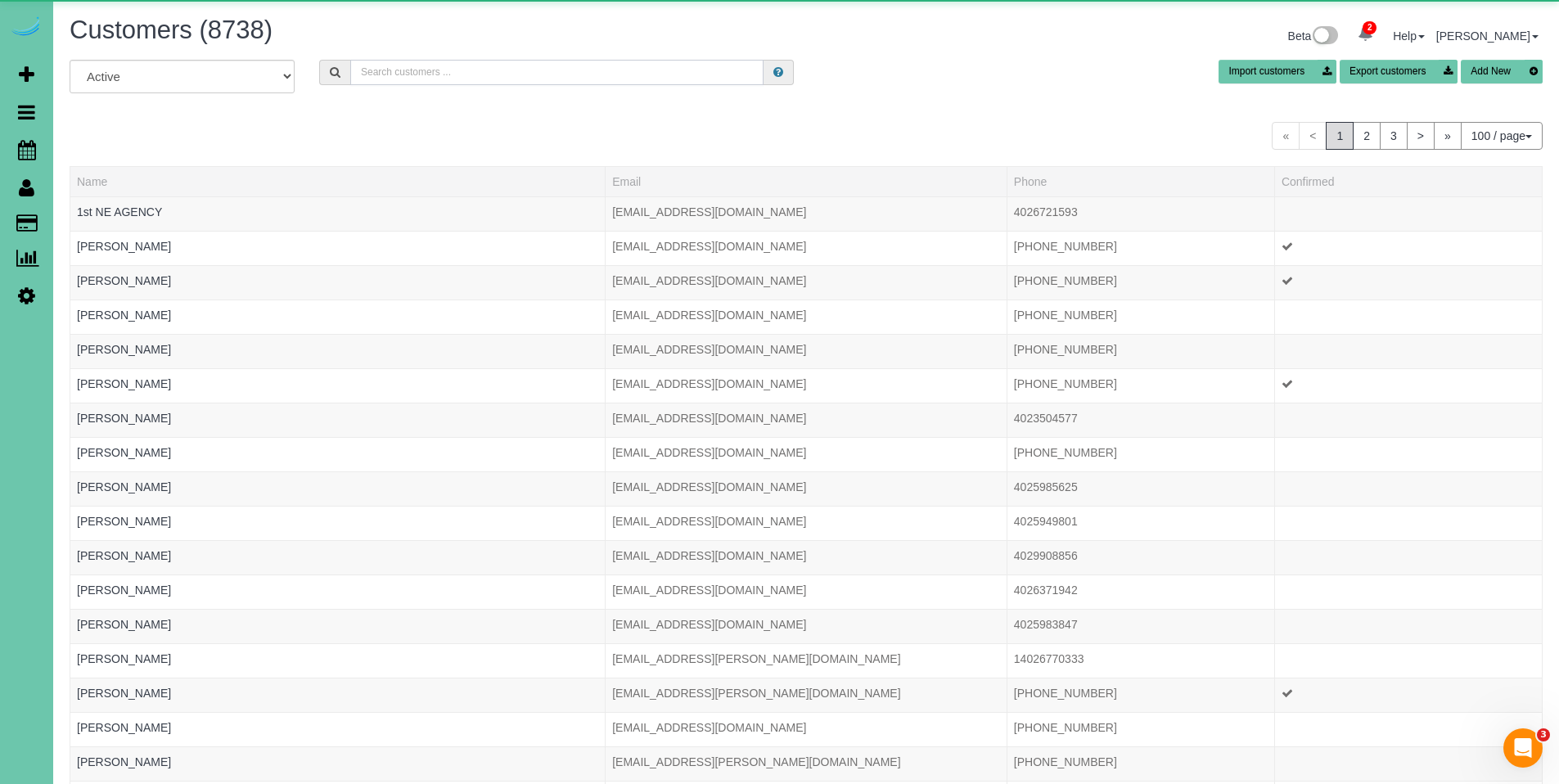
click at [411, 72] on input "text" at bounding box center [556, 72] width 414 height 25
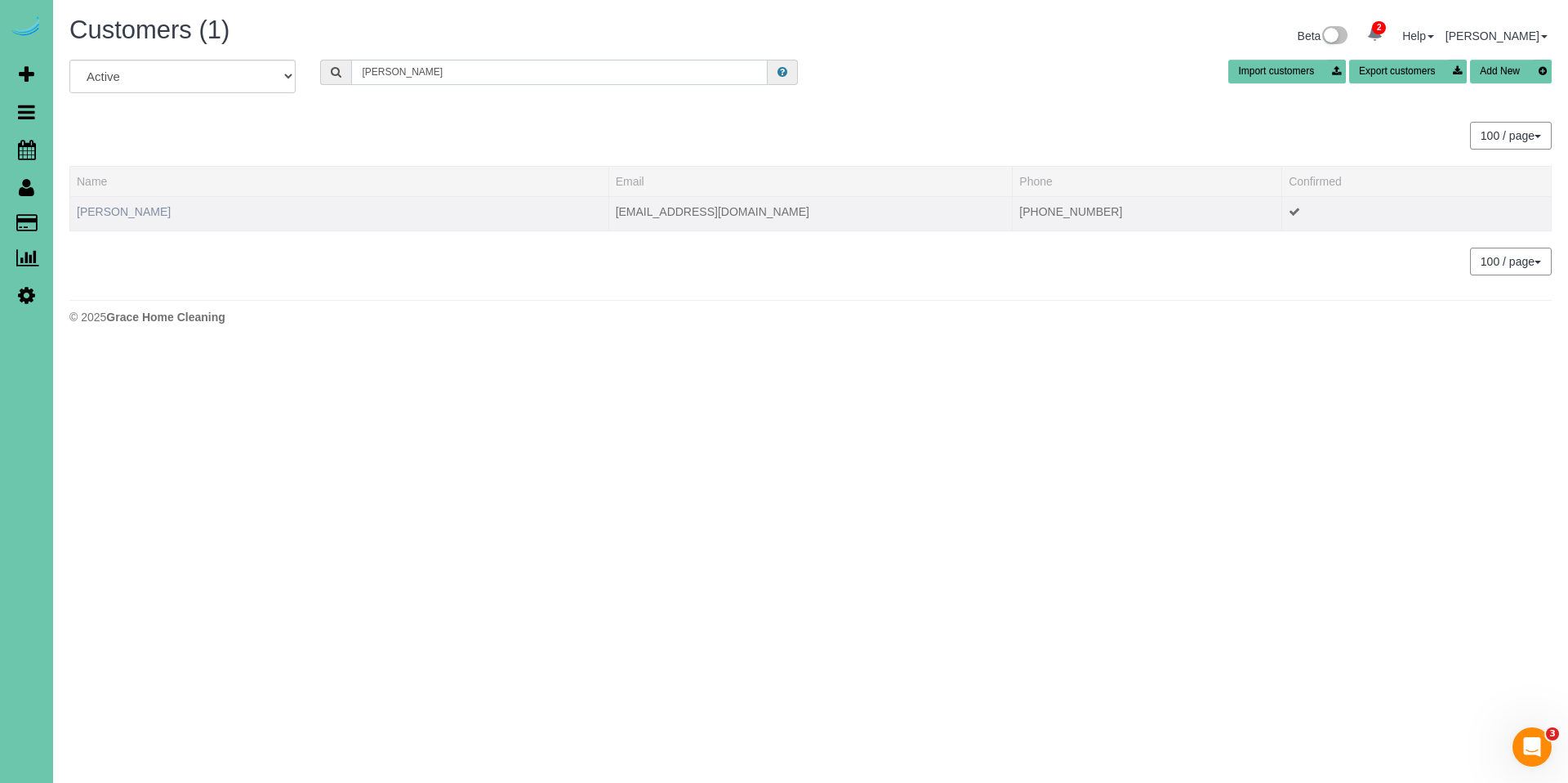
type input "[PERSON_NAME]"
click at [154, 214] on link "[PERSON_NAME]" at bounding box center [124, 212] width 94 height 13
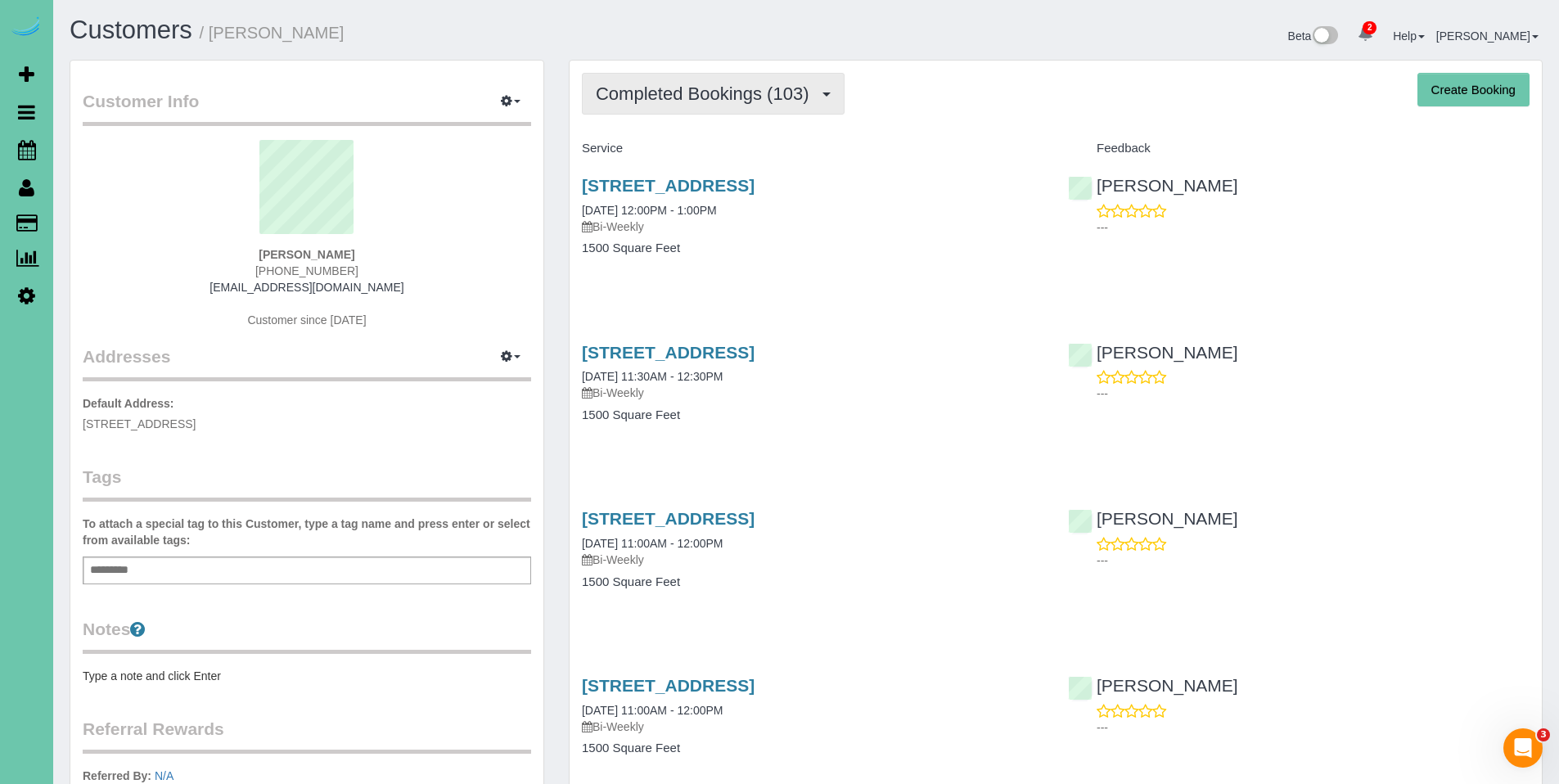
click at [637, 94] on span "Completed Bookings (103)" at bounding box center [706, 94] width 221 height 21
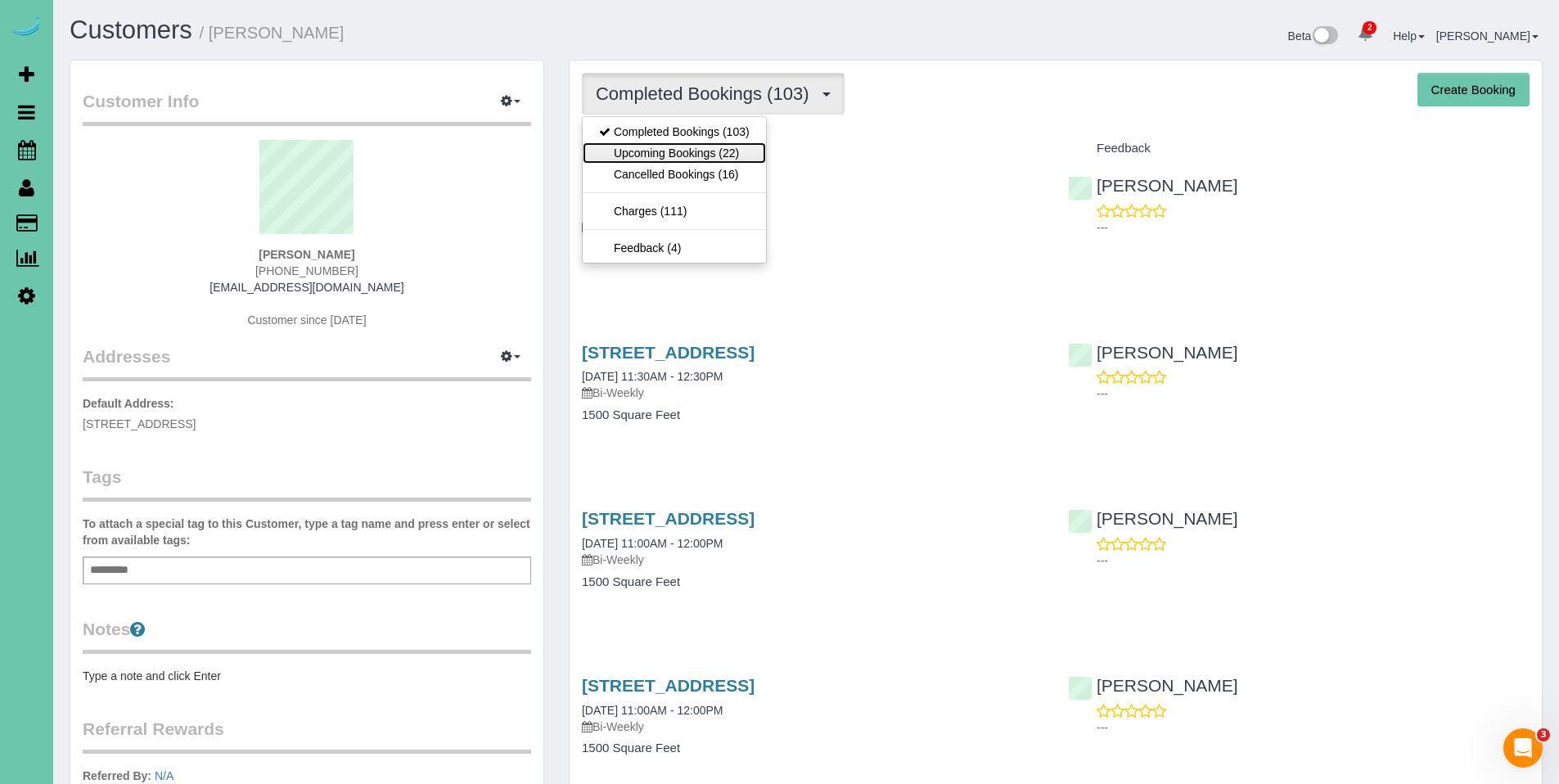
click at [656, 155] on link "Upcoming Bookings (22)" at bounding box center [674, 153] width 183 height 22
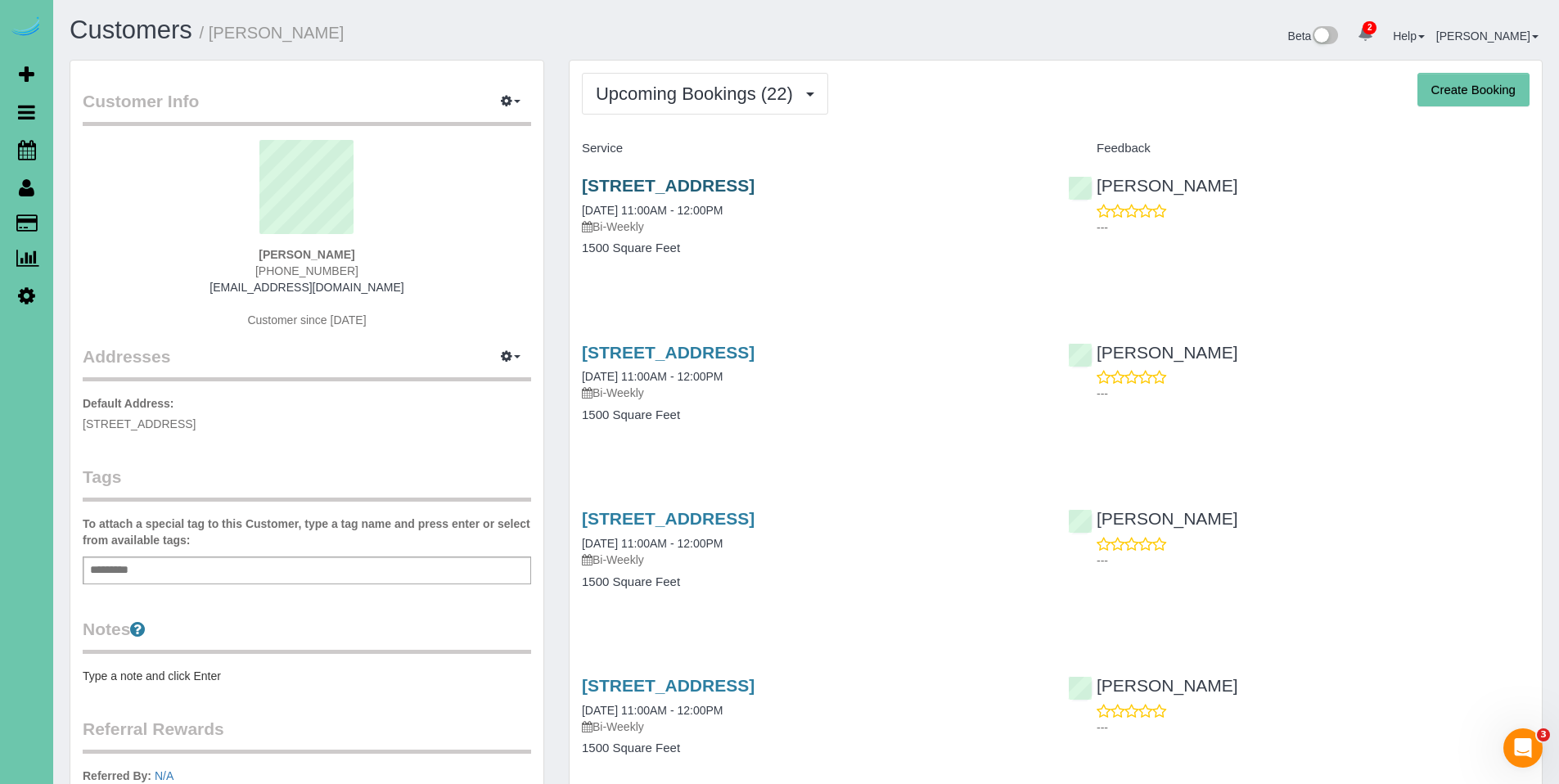
drag, startPoint x: 1036, startPoint y: 193, endPoint x: 646, endPoint y: 192, distance: 390.0
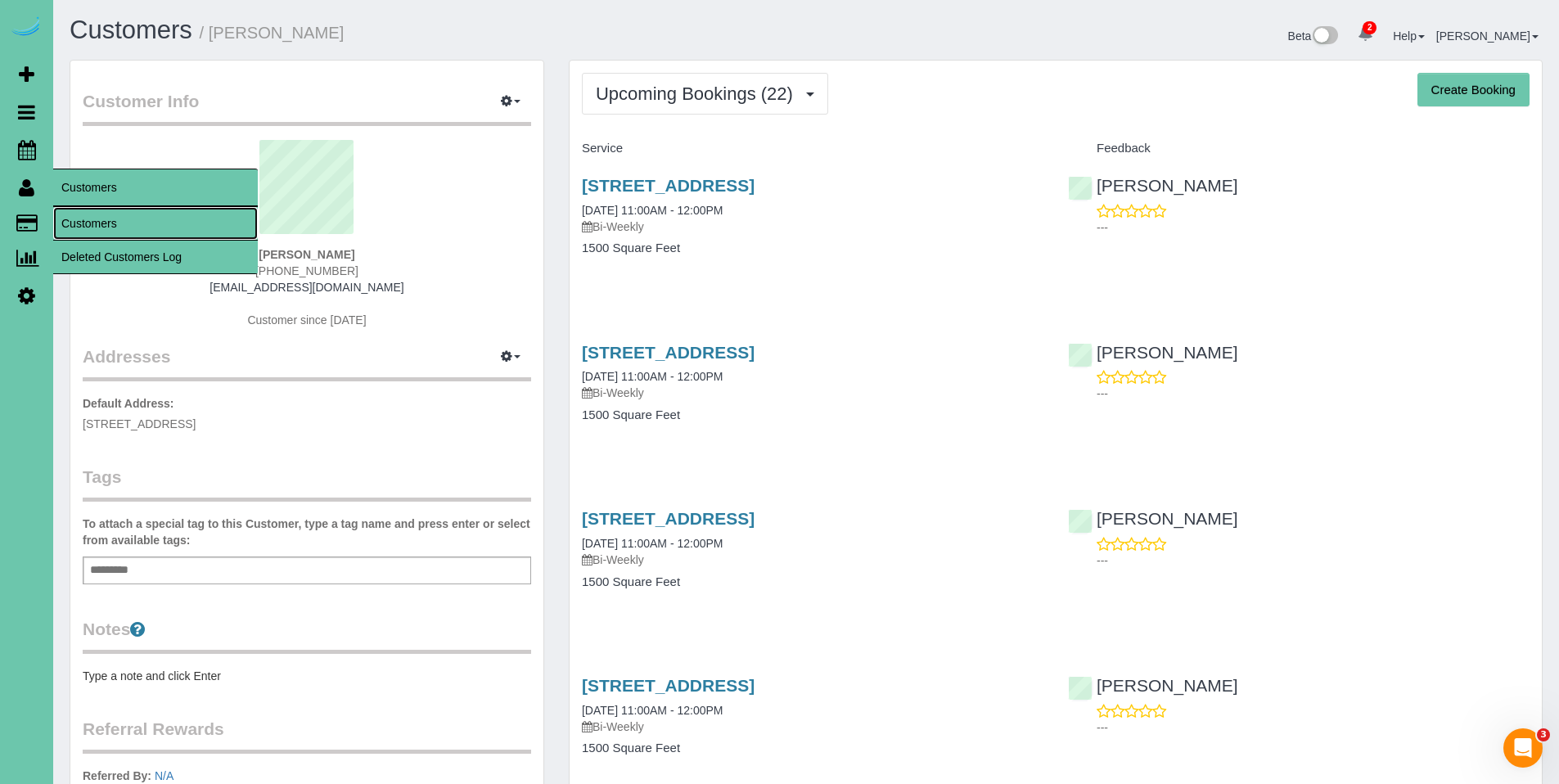
click at [80, 220] on link "Customers" at bounding box center [156, 223] width 204 height 33
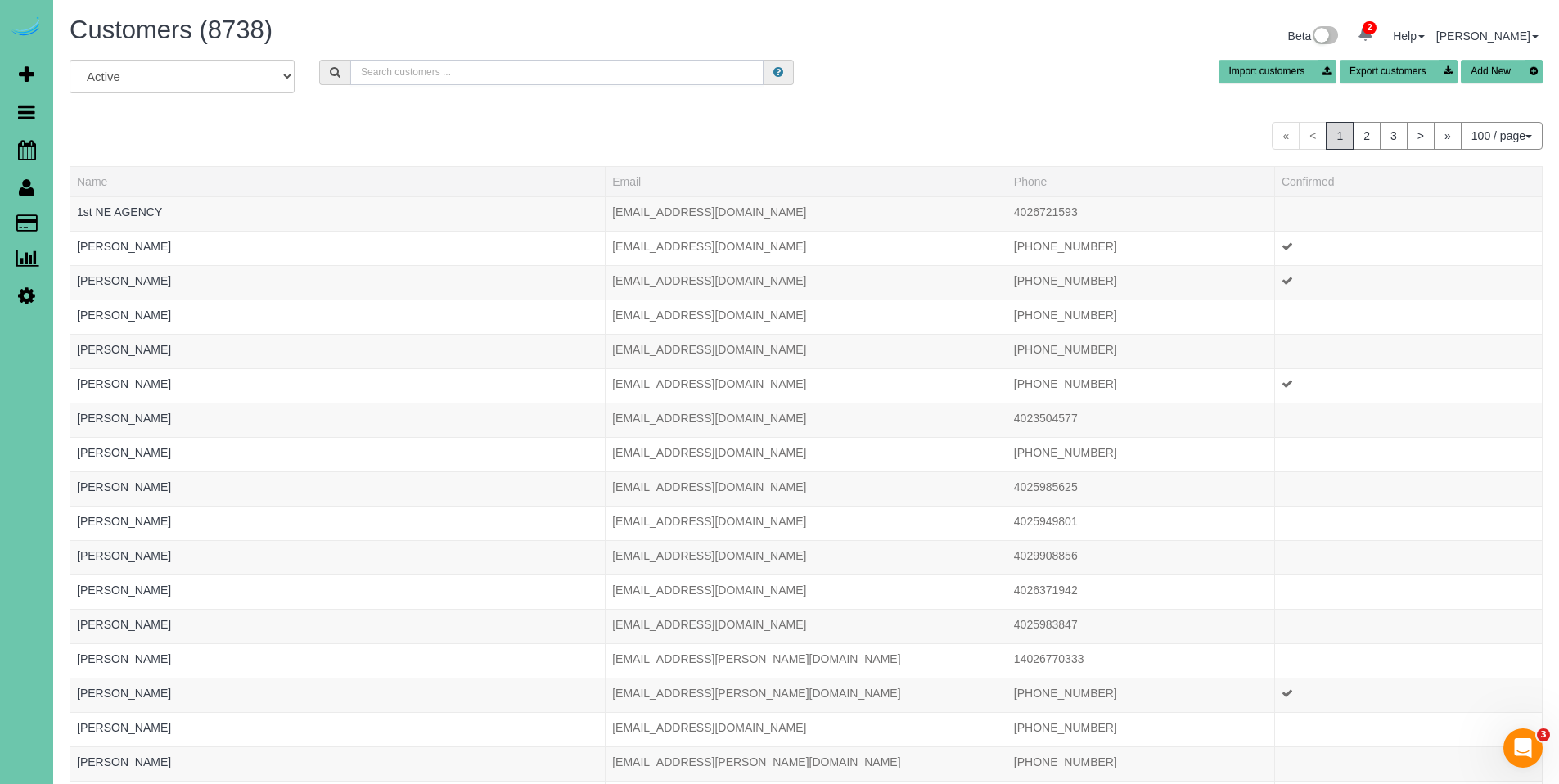
click at [425, 74] on input "text" at bounding box center [556, 72] width 414 height 25
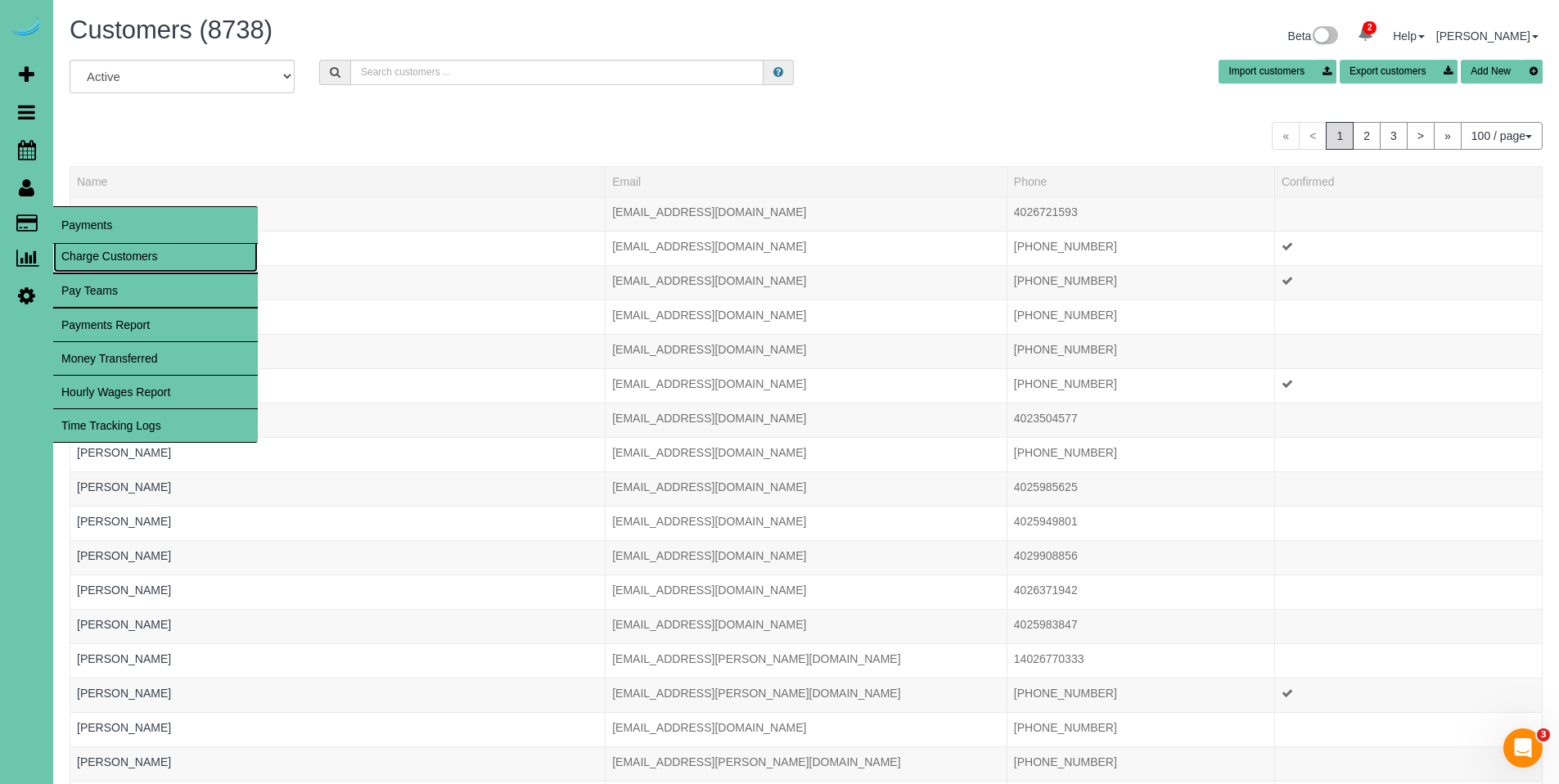
click at [97, 250] on link "Charge Customers" at bounding box center [156, 256] width 204 height 33
select select
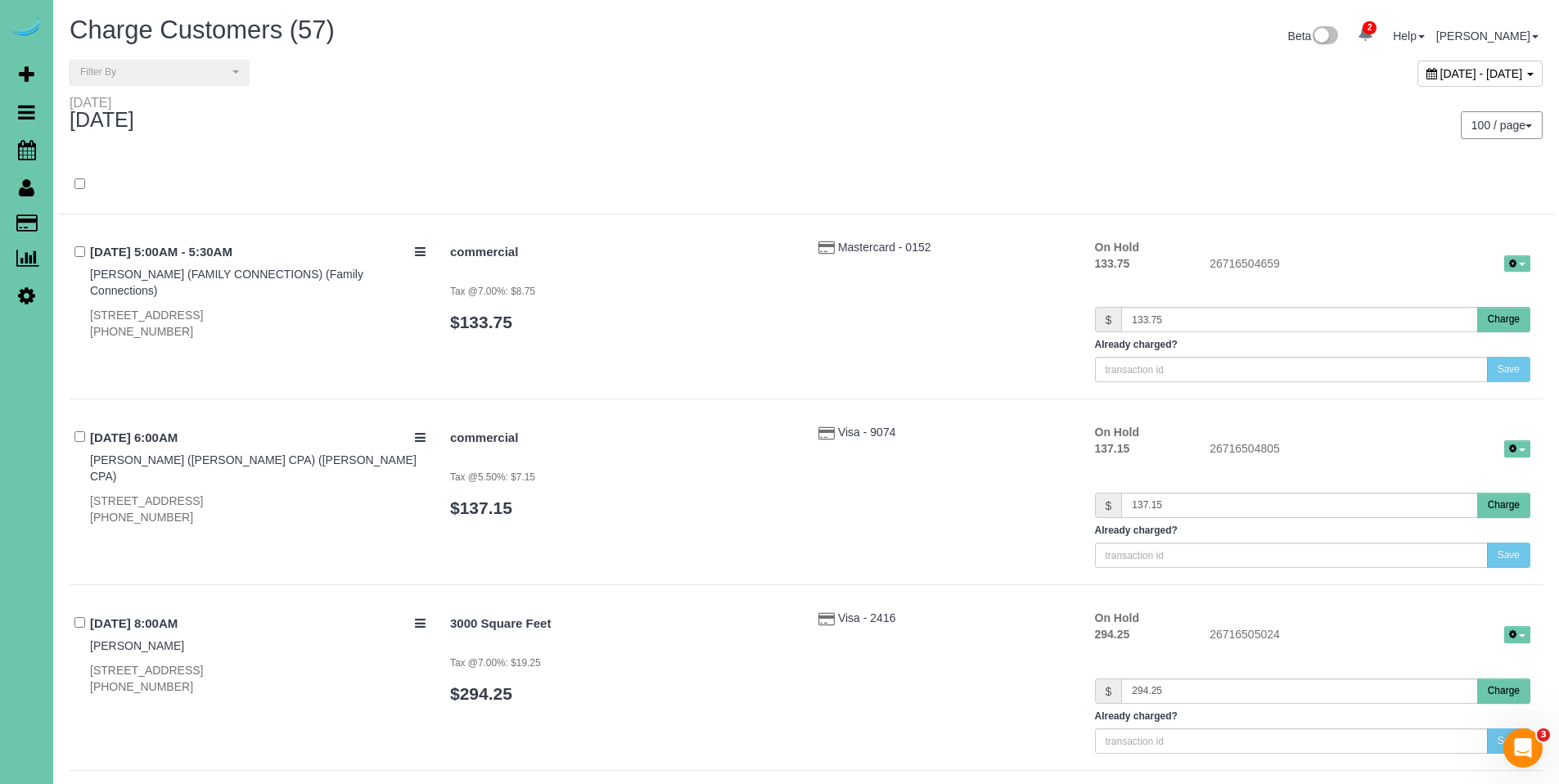
click at [1427, 70] on icon at bounding box center [1431, 73] width 10 height 11
type input "**********"
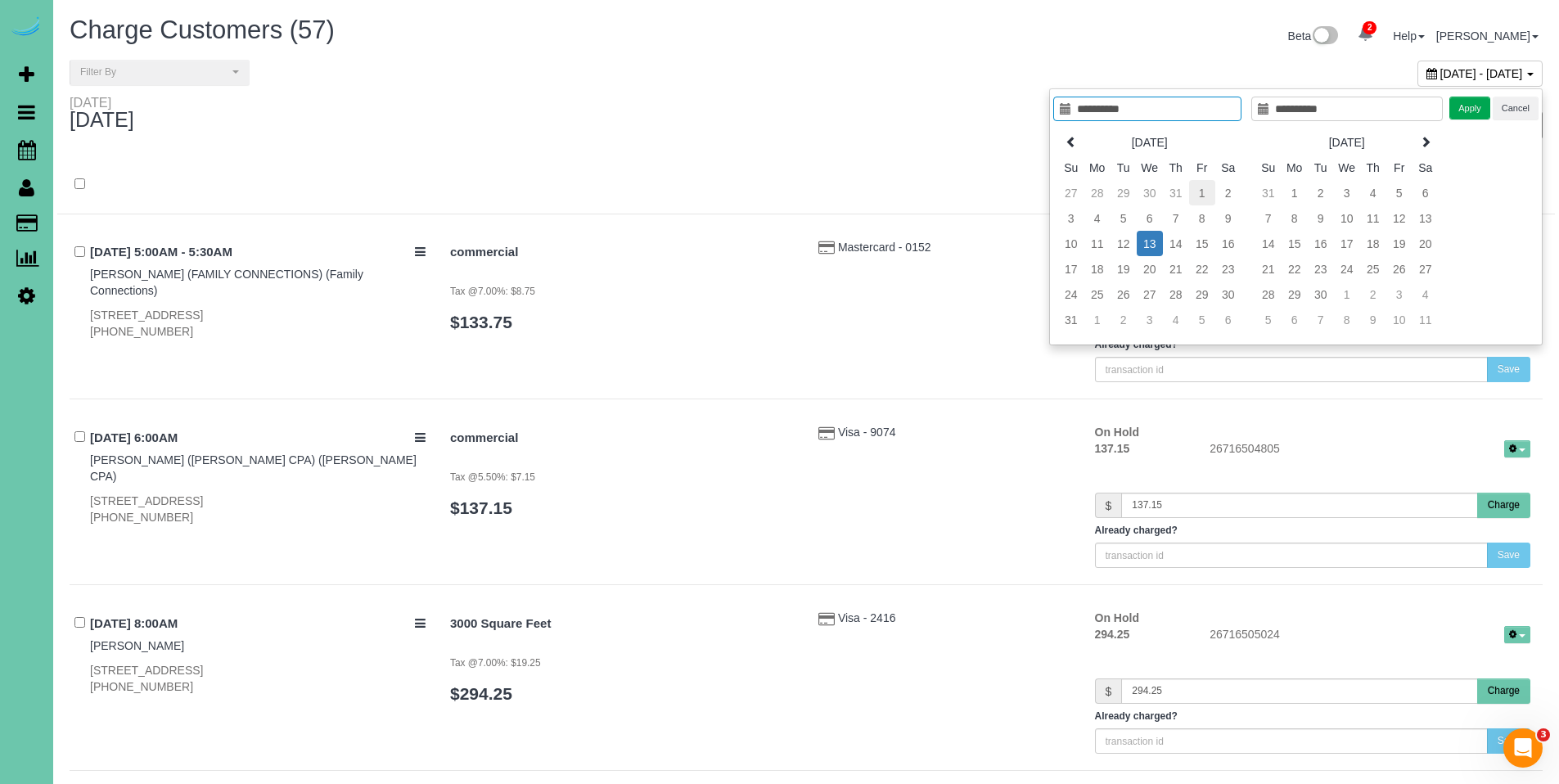
type input "**********"
click at [1203, 193] on td "1" at bounding box center [1203, 192] width 26 height 25
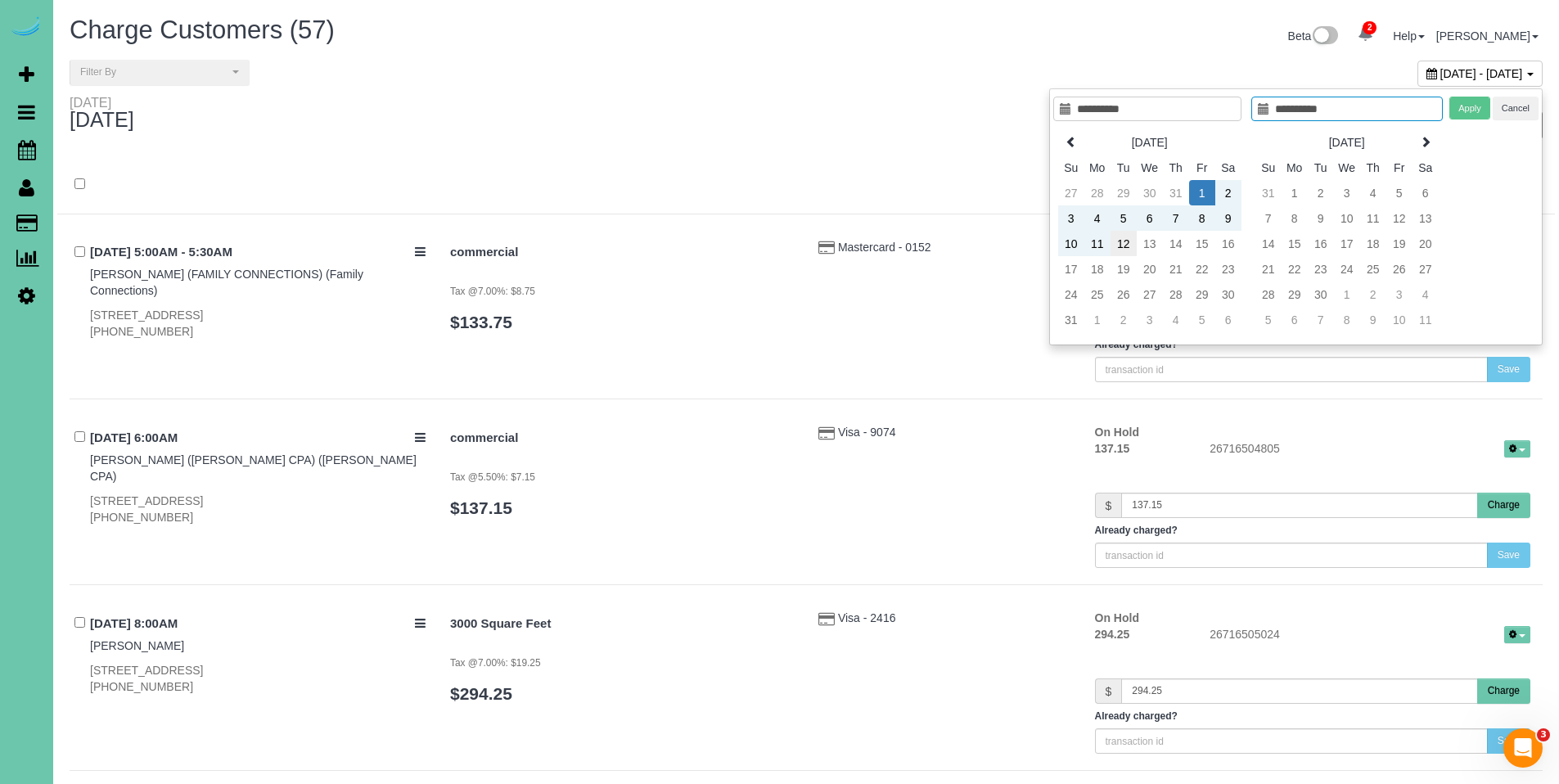
type input "**********"
click at [1119, 241] on td "12" at bounding box center [1124, 243] width 26 height 25
type input "**********"
click at [1473, 110] on button "Apply" at bounding box center [1470, 108] width 41 height 23
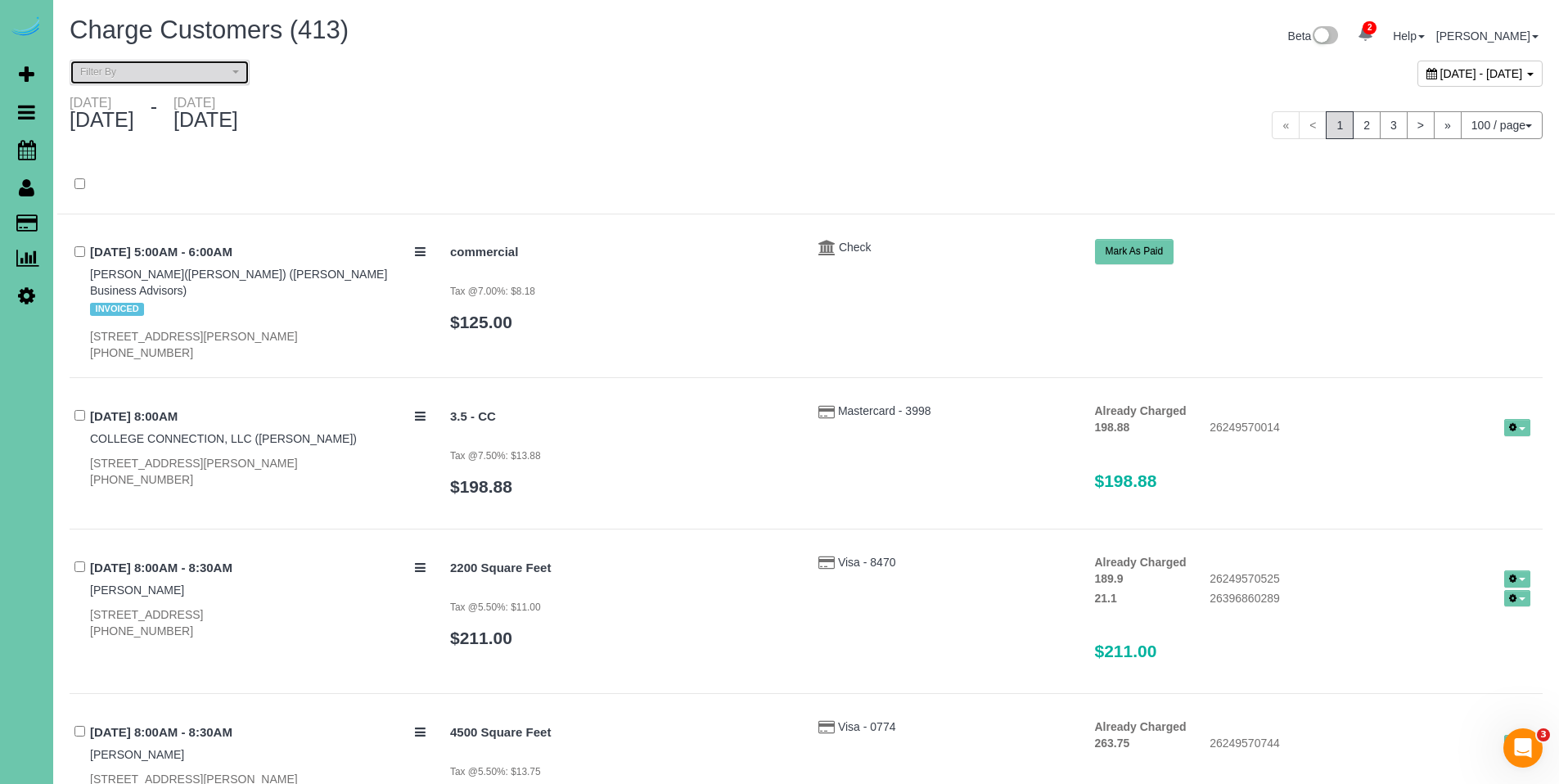
click at [153, 71] on span "Filter By" at bounding box center [155, 72] width 148 height 14
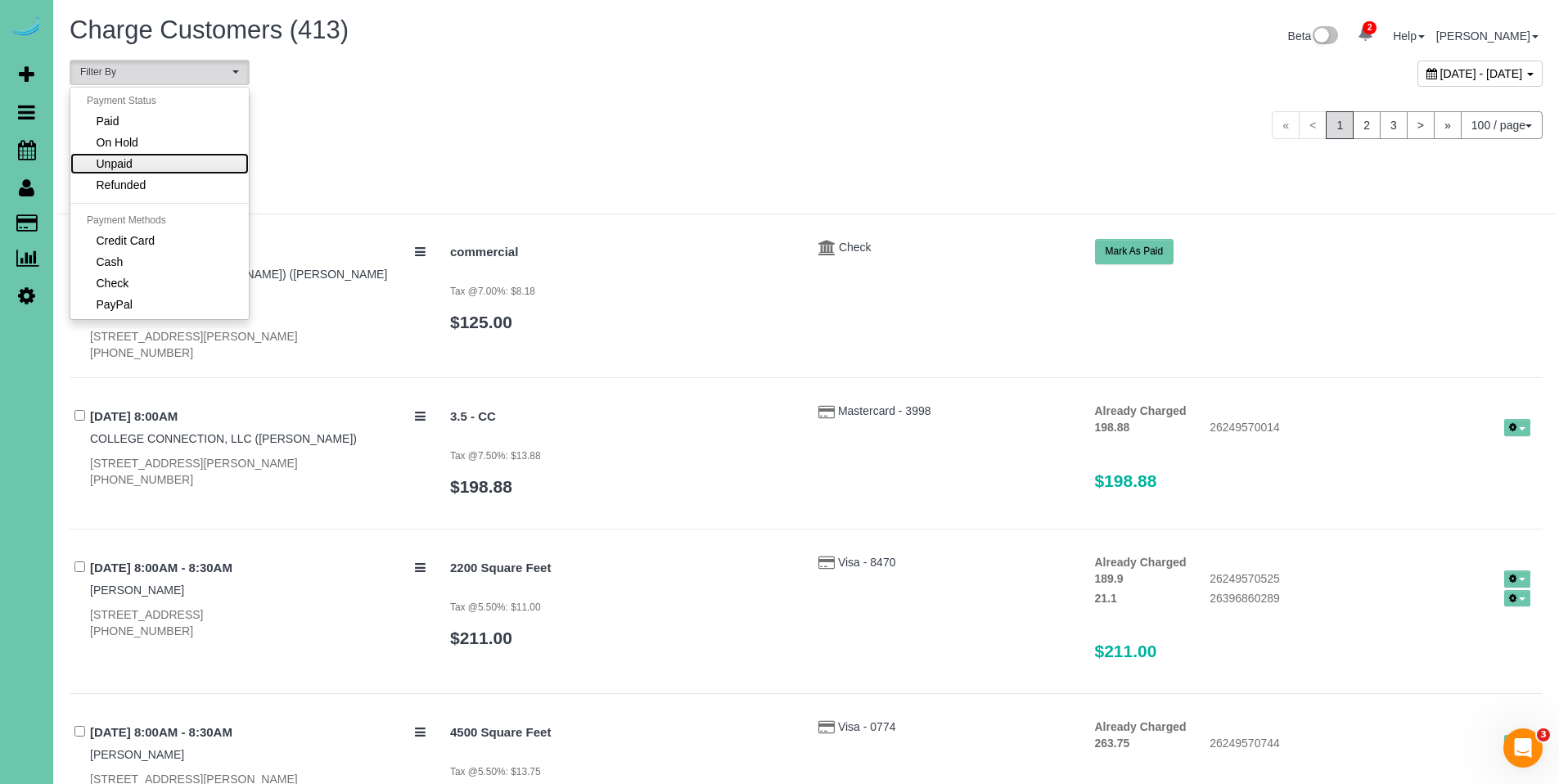
click at [151, 162] on link "Unpaid" at bounding box center [159, 163] width 178 height 22
select select "******"
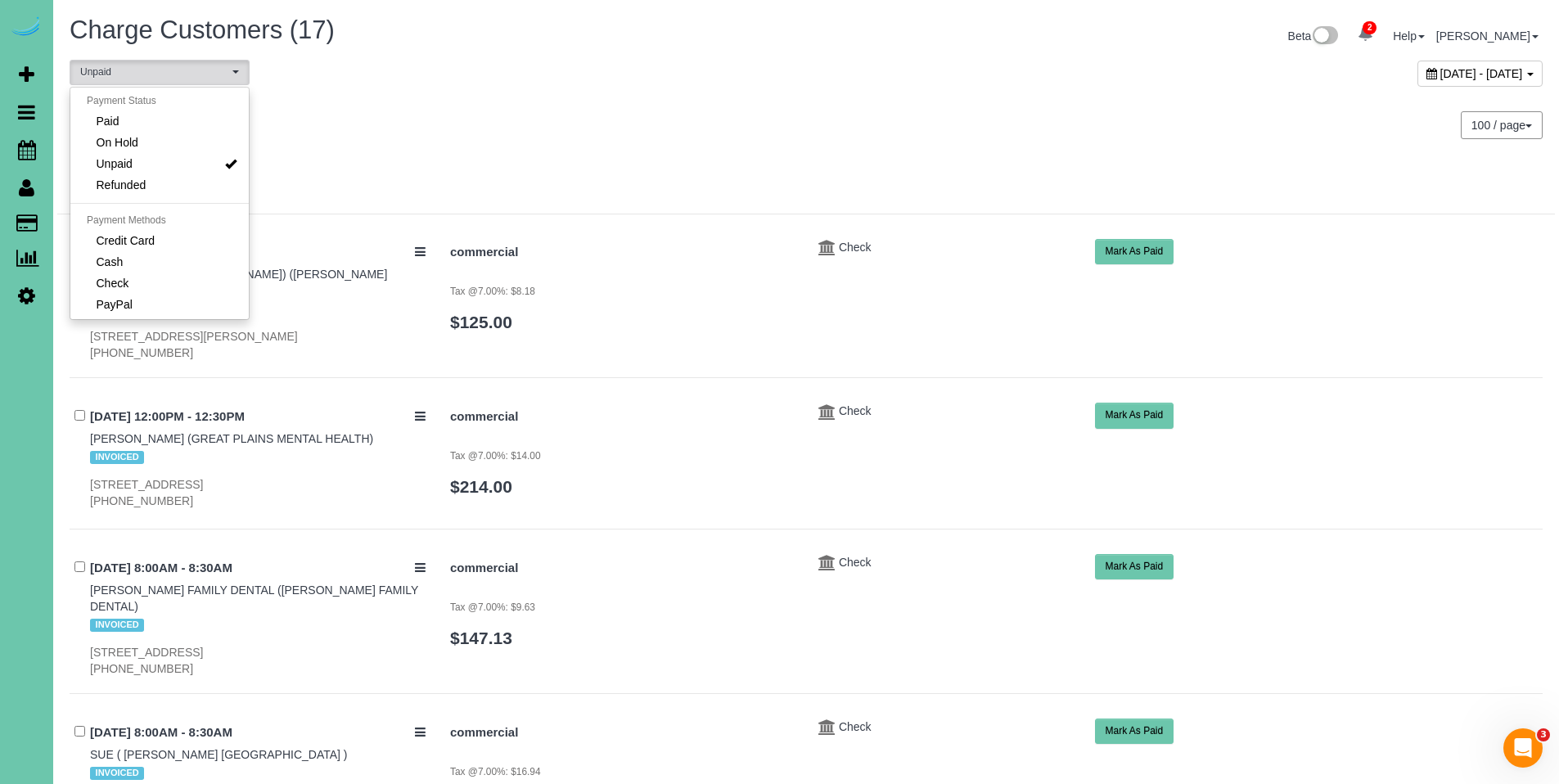
click at [798, 109] on div "[DATE] - [DATE]" at bounding box center [431, 116] width 749 height 43
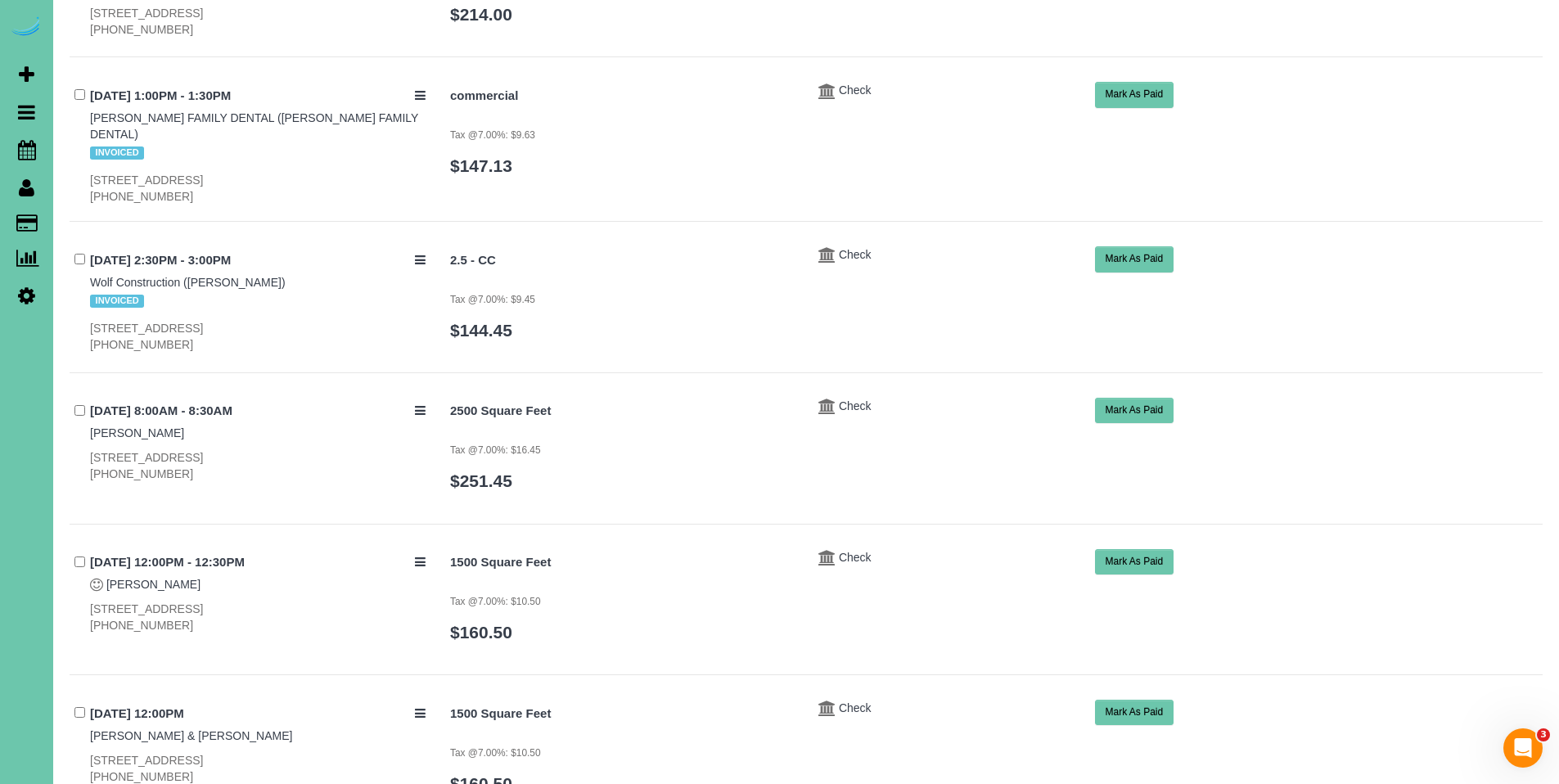
scroll to position [2034, 0]
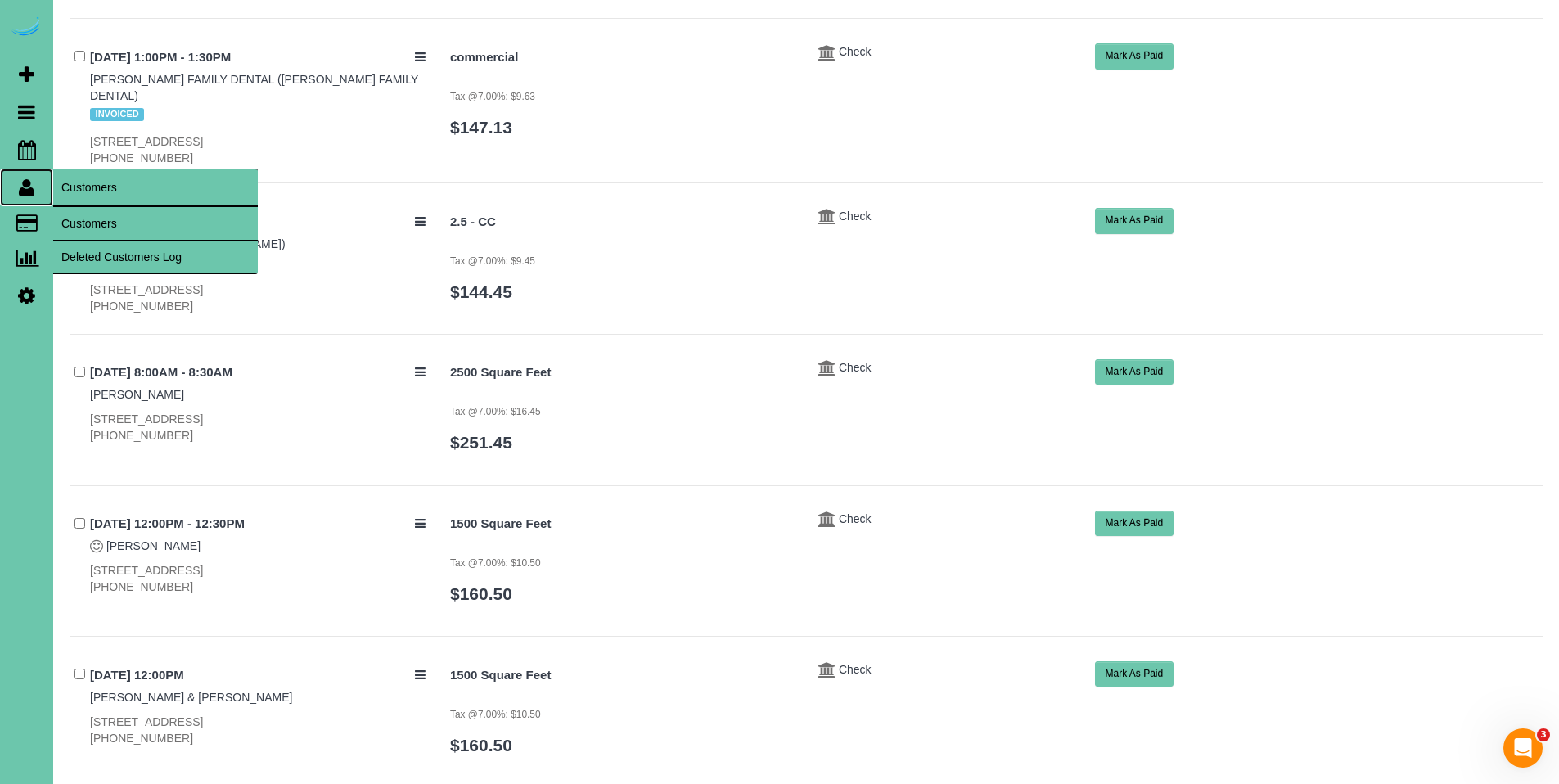
click at [32, 189] on icon at bounding box center [26, 187] width 16 height 20
click at [99, 218] on link "Customers" at bounding box center [156, 223] width 204 height 33
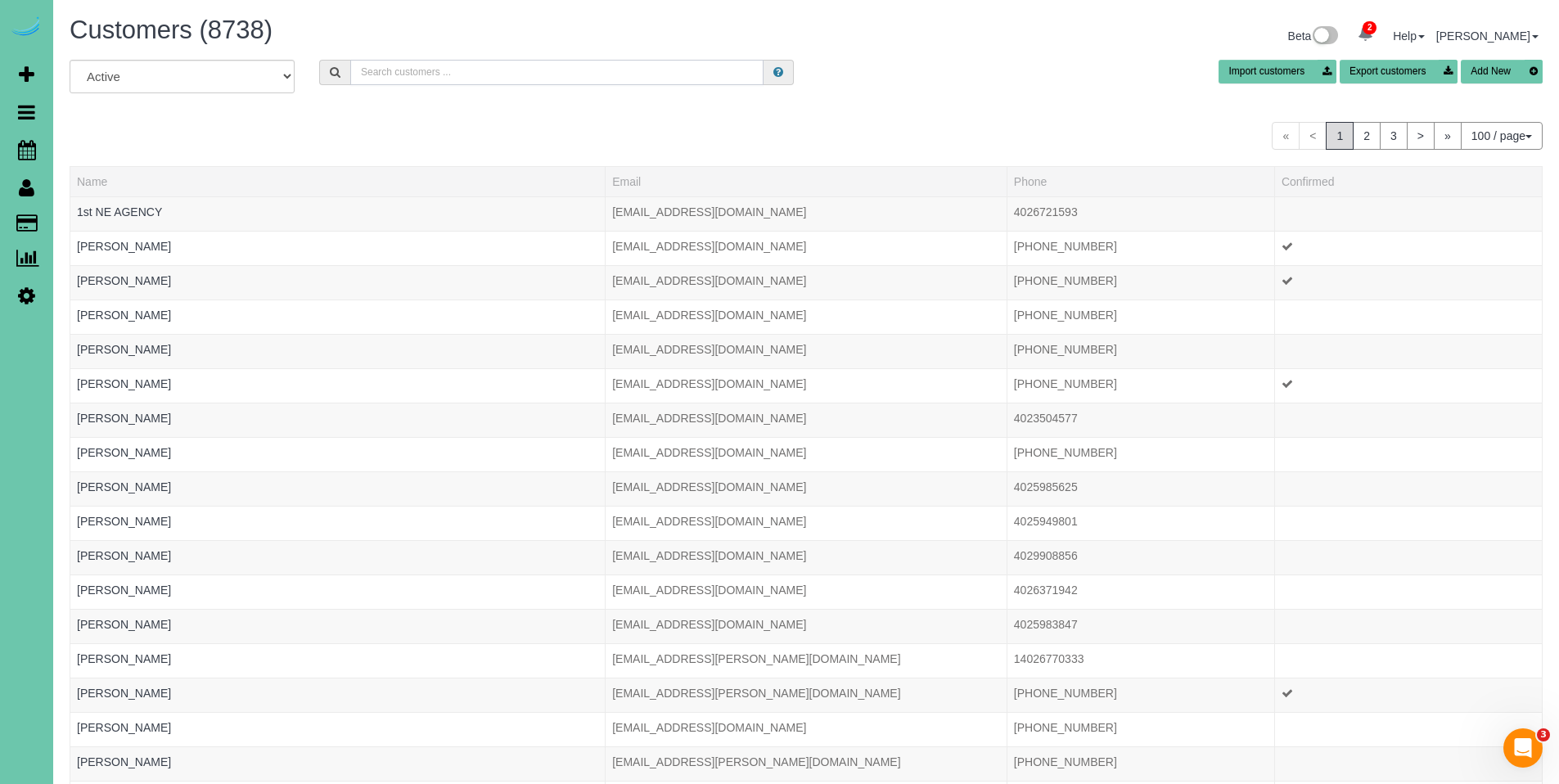
click at [635, 68] on input "text" at bounding box center [556, 72] width 414 height 25
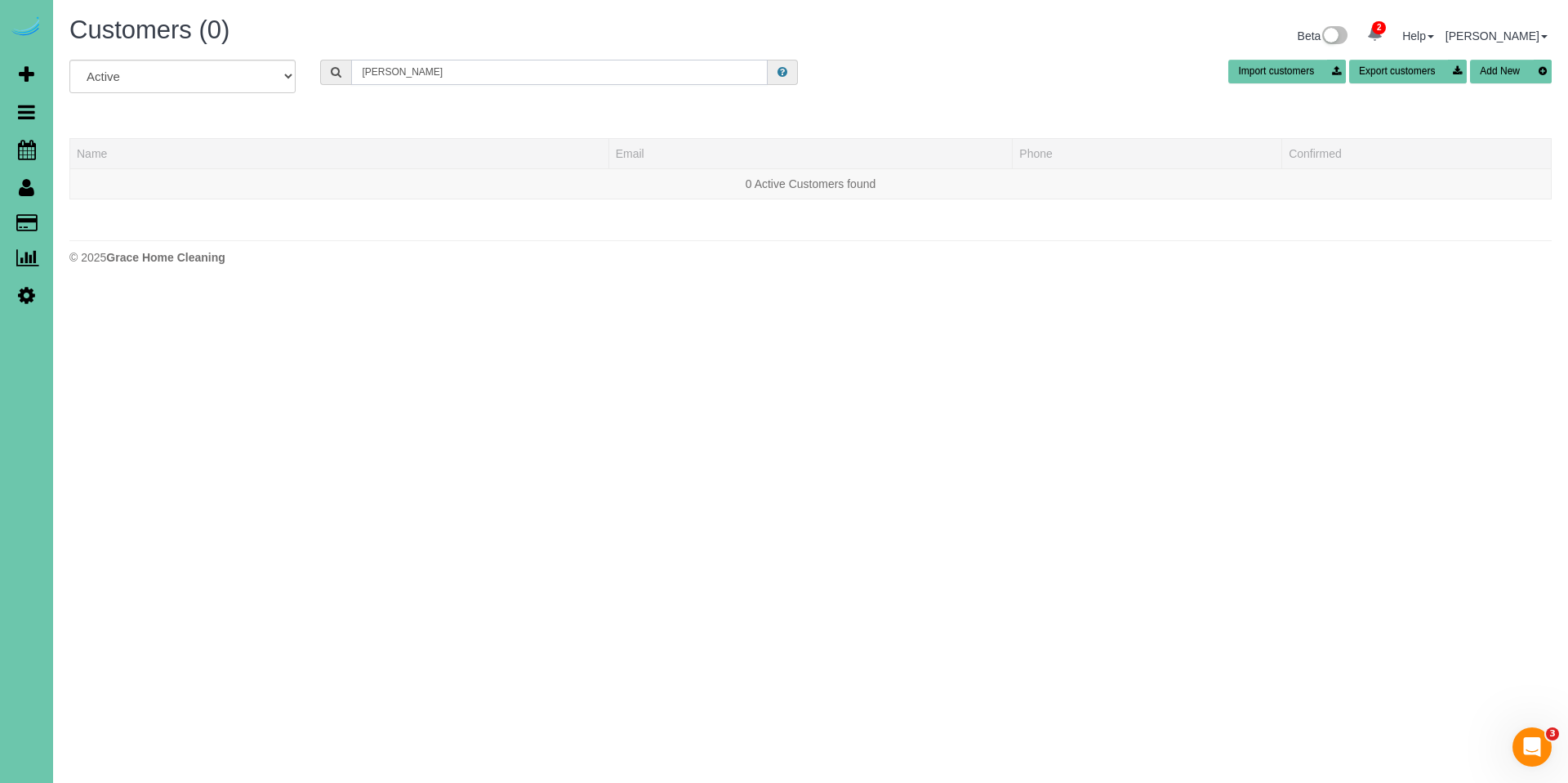
drag, startPoint x: 535, startPoint y: 69, endPoint x: 296, endPoint y: 68, distance: 239.0
click at [296, 68] on div "All Active Archived [PERSON_NAME] Import customers Export customers Add New" at bounding box center [811, 82] width 1507 height 46
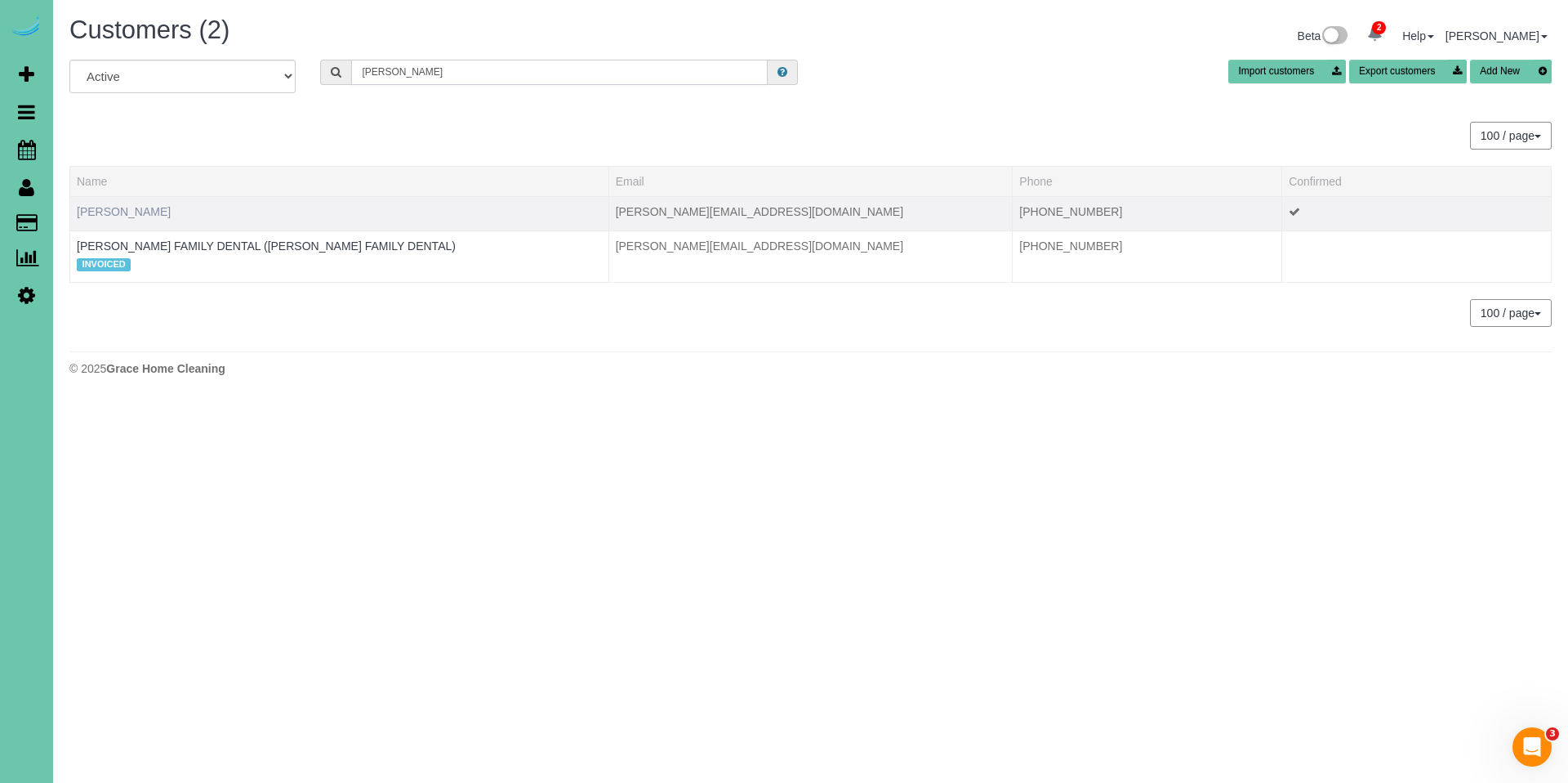
type input "[PERSON_NAME]"
click at [109, 215] on link "[PERSON_NAME]" at bounding box center [124, 212] width 94 height 13
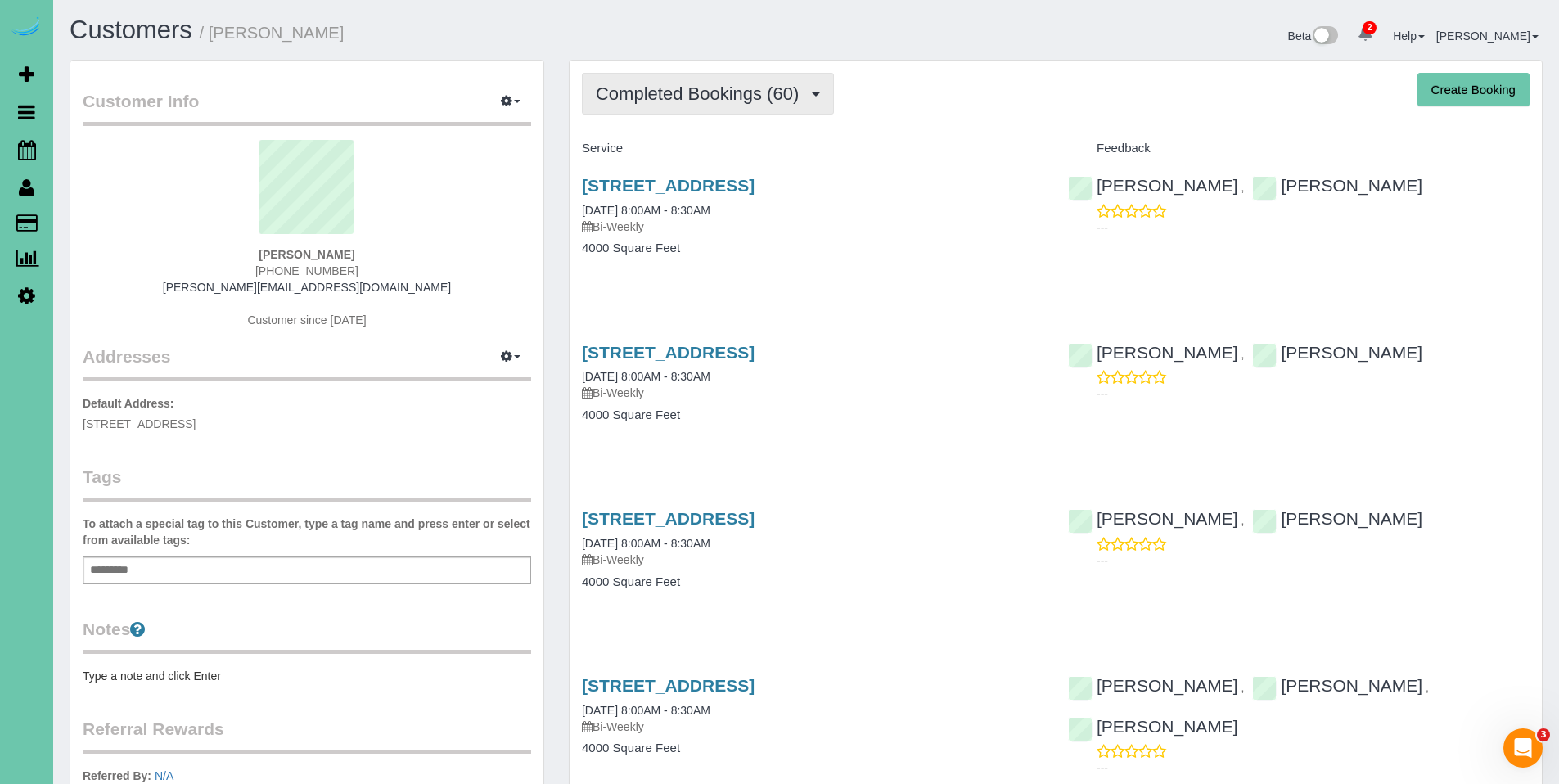
click at [689, 95] on span "Completed Bookings (60)" at bounding box center [701, 94] width 211 height 21
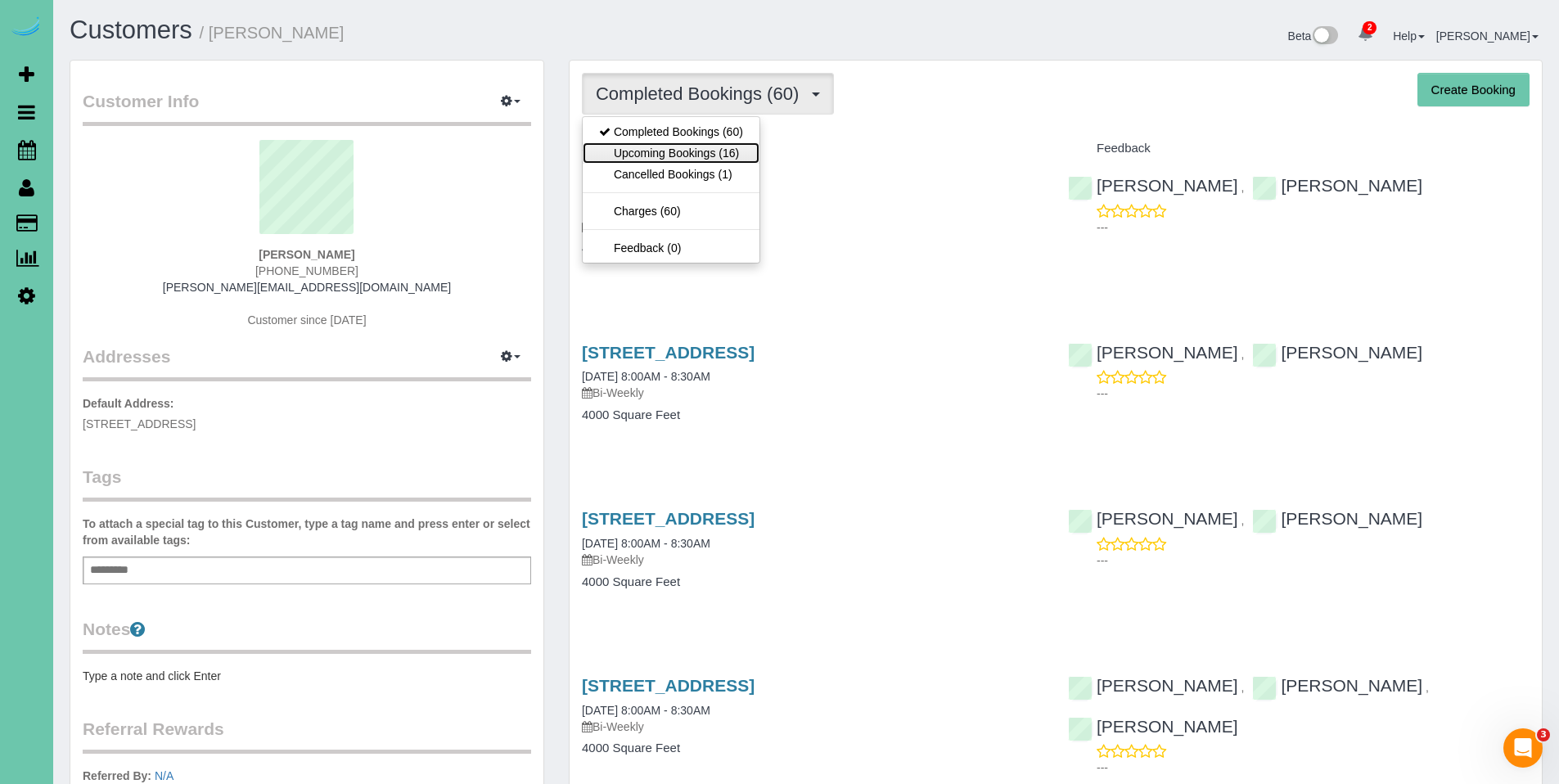
click at [688, 148] on link "Upcoming Bookings (16)" at bounding box center [671, 153] width 176 height 22
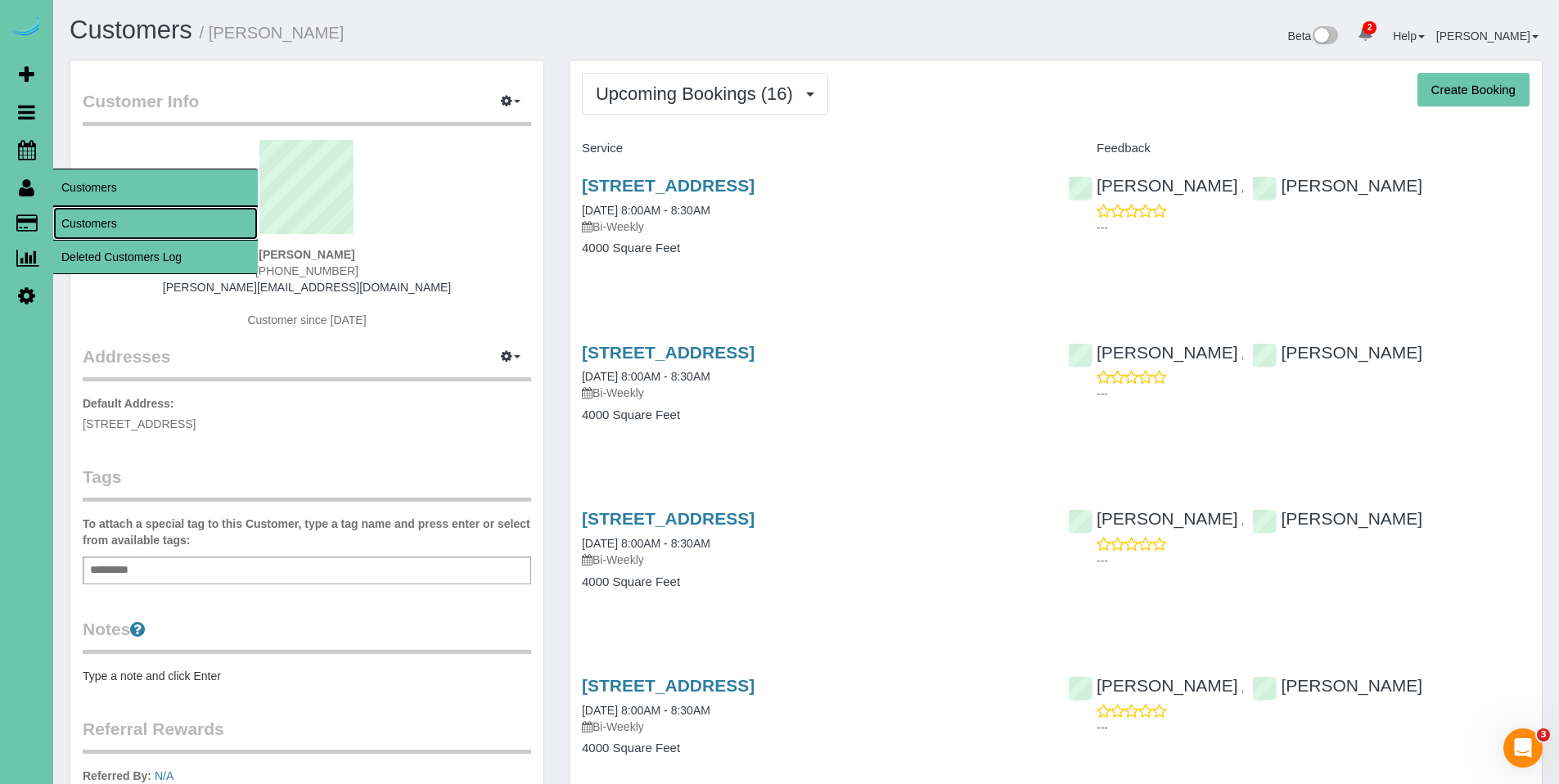
click at [92, 225] on link "Customers" at bounding box center [156, 223] width 204 height 33
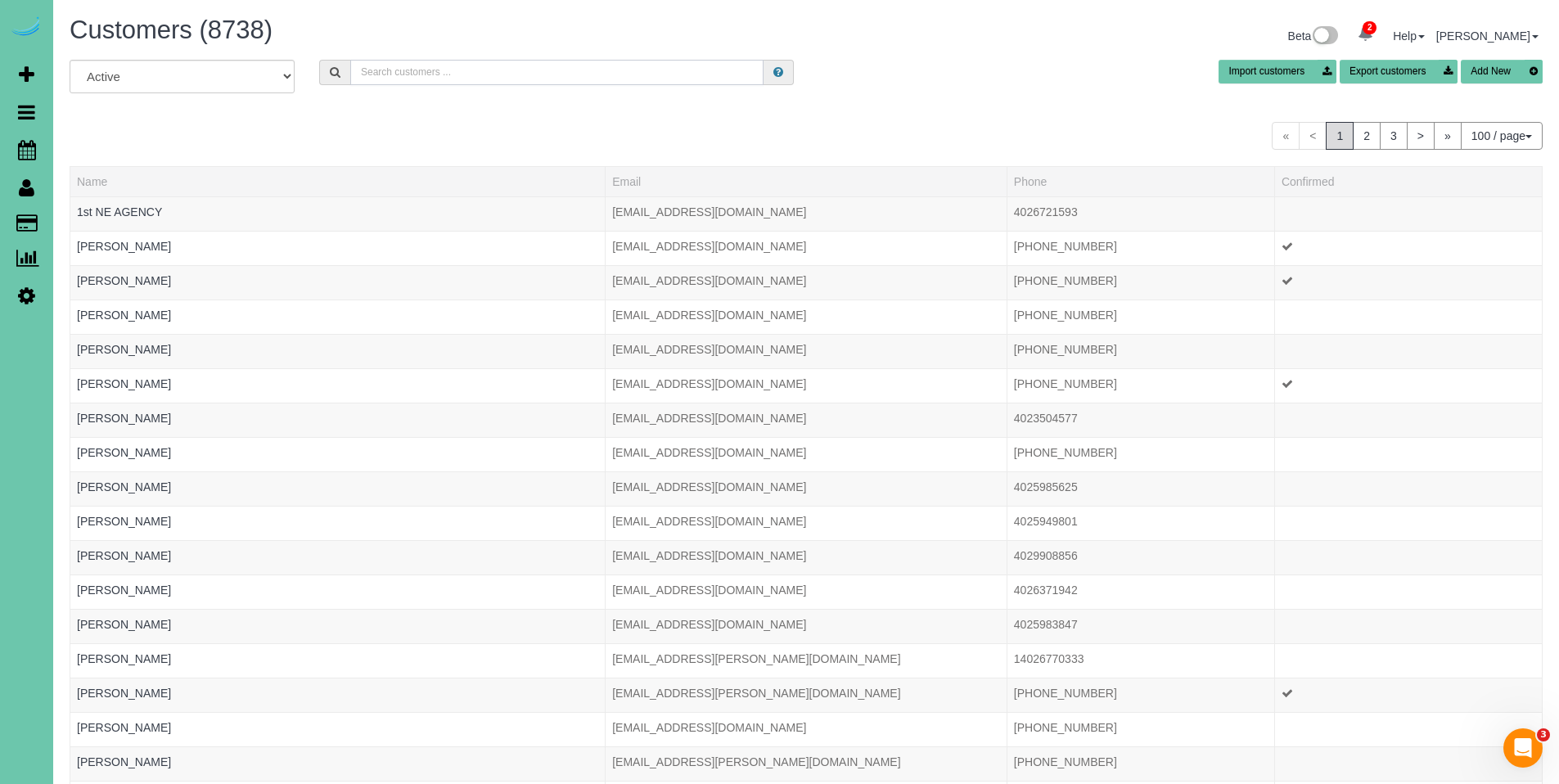
click at [575, 73] on input "text" at bounding box center [556, 72] width 414 height 25
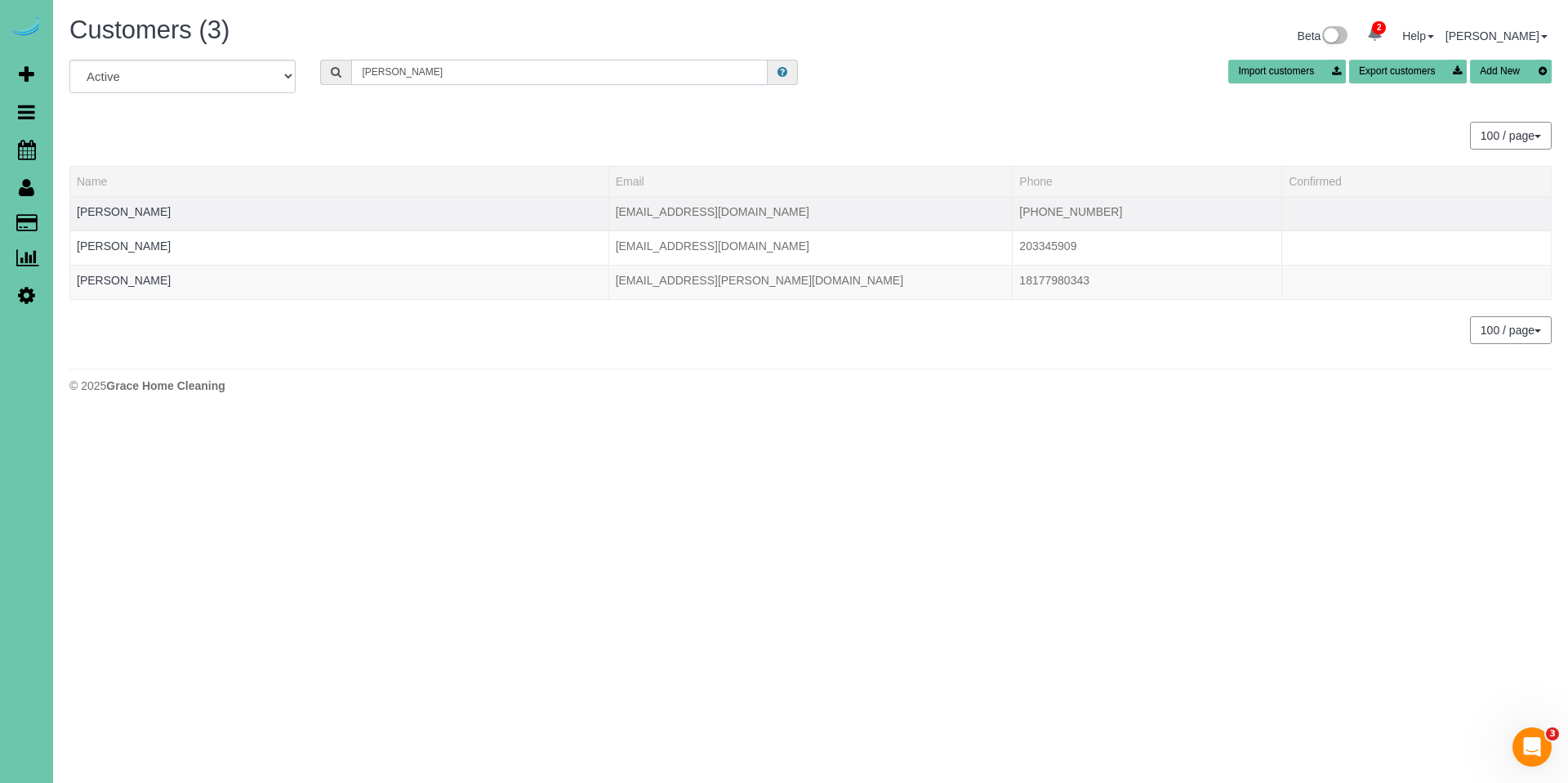
type input "[PERSON_NAME]"
click at [739, 208] on td "[EMAIL_ADDRESS][DOMAIN_NAME]" at bounding box center [811, 213] width 404 height 35
click at [685, 218] on td "[EMAIL_ADDRESS][DOMAIN_NAME]" at bounding box center [811, 213] width 404 height 35
click at [99, 215] on link "[PERSON_NAME]" at bounding box center [124, 212] width 94 height 13
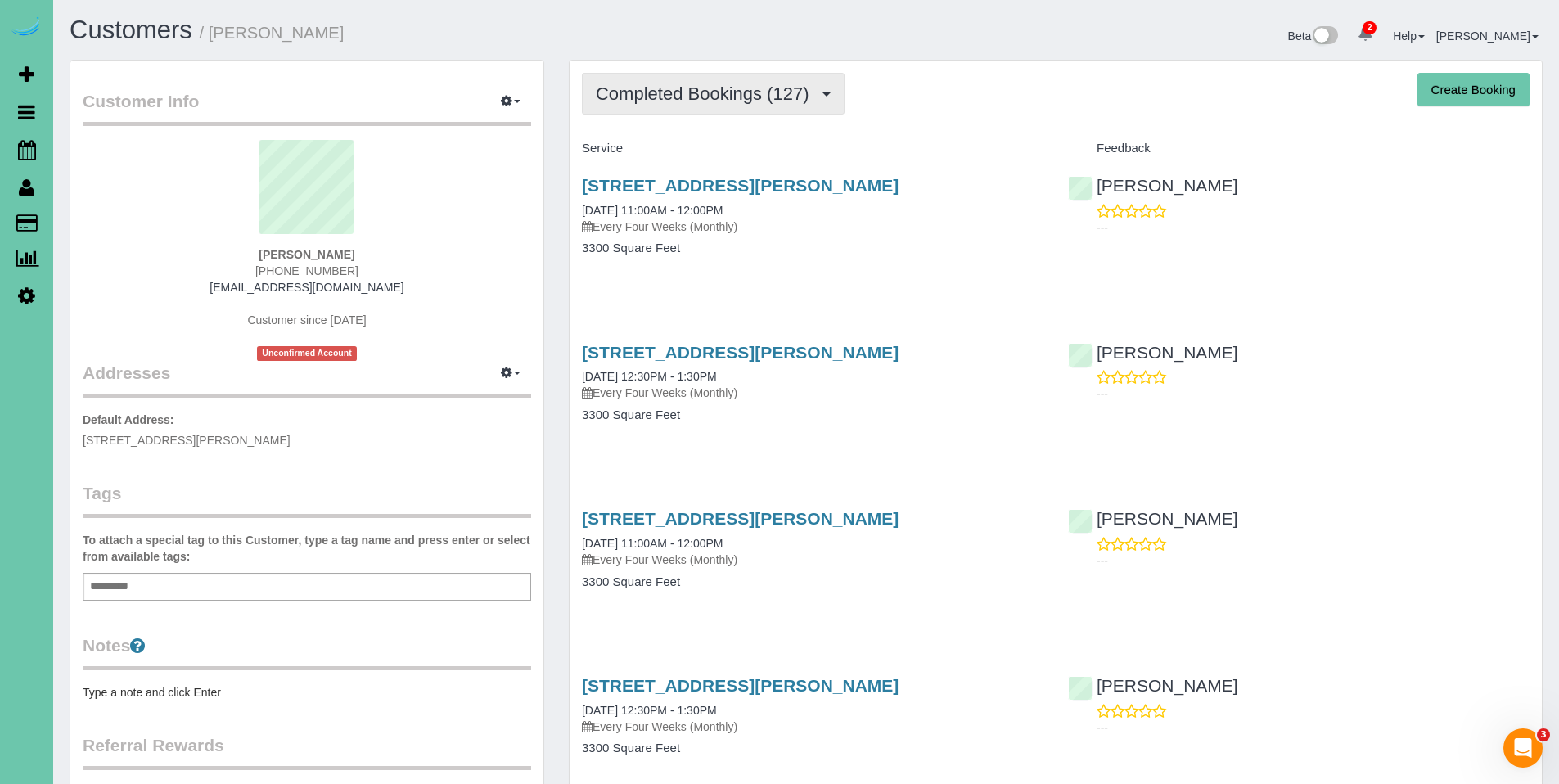
click at [707, 96] on span "Completed Bookings (127)" at bounding box center [706, 94] width 221 height 21
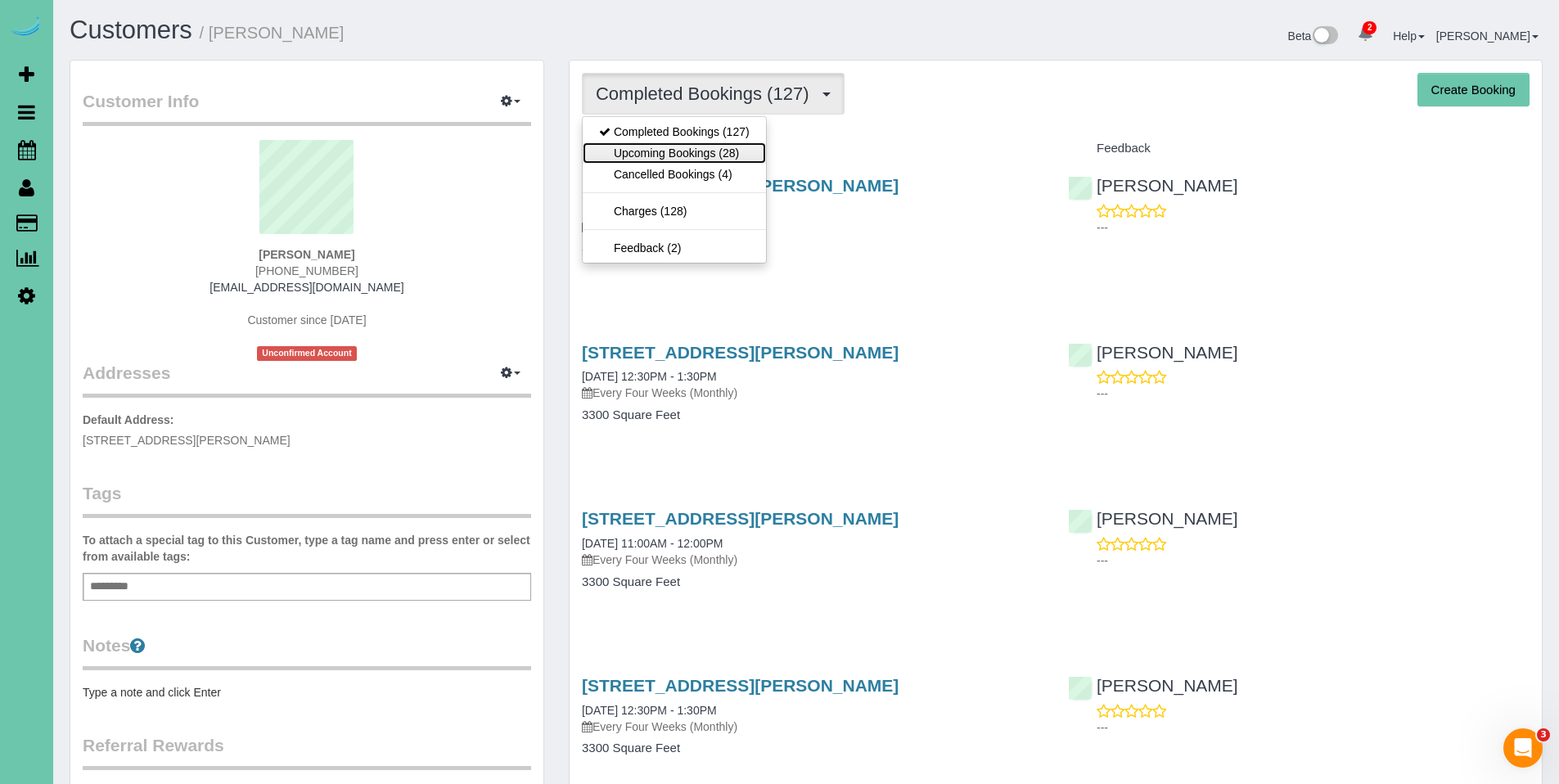
click at [695, 152] on link "Upcoming Bookings (28)" at bounding box center [674, 153] width 183 height 22
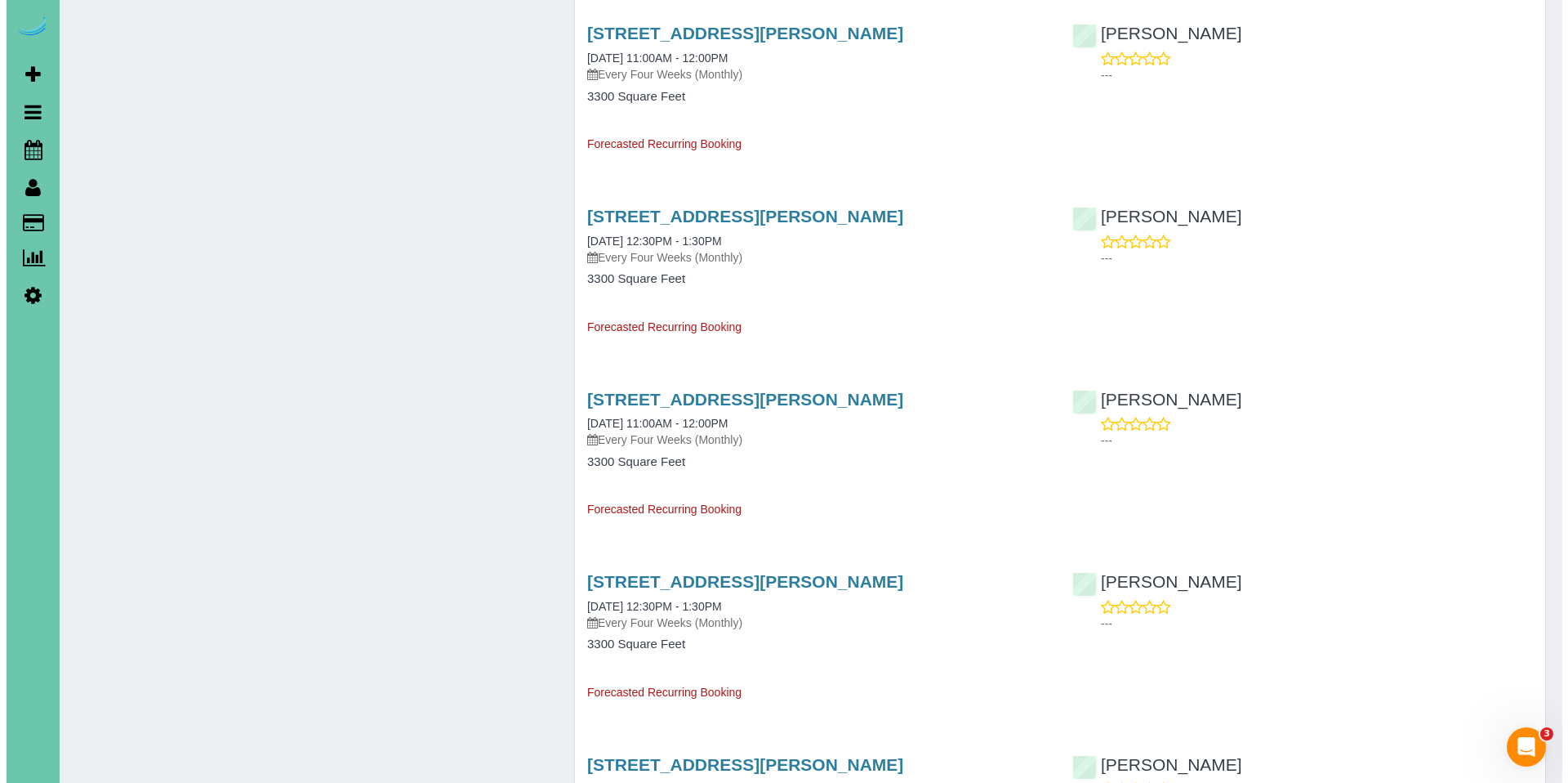
scroll to position [1406, 0]
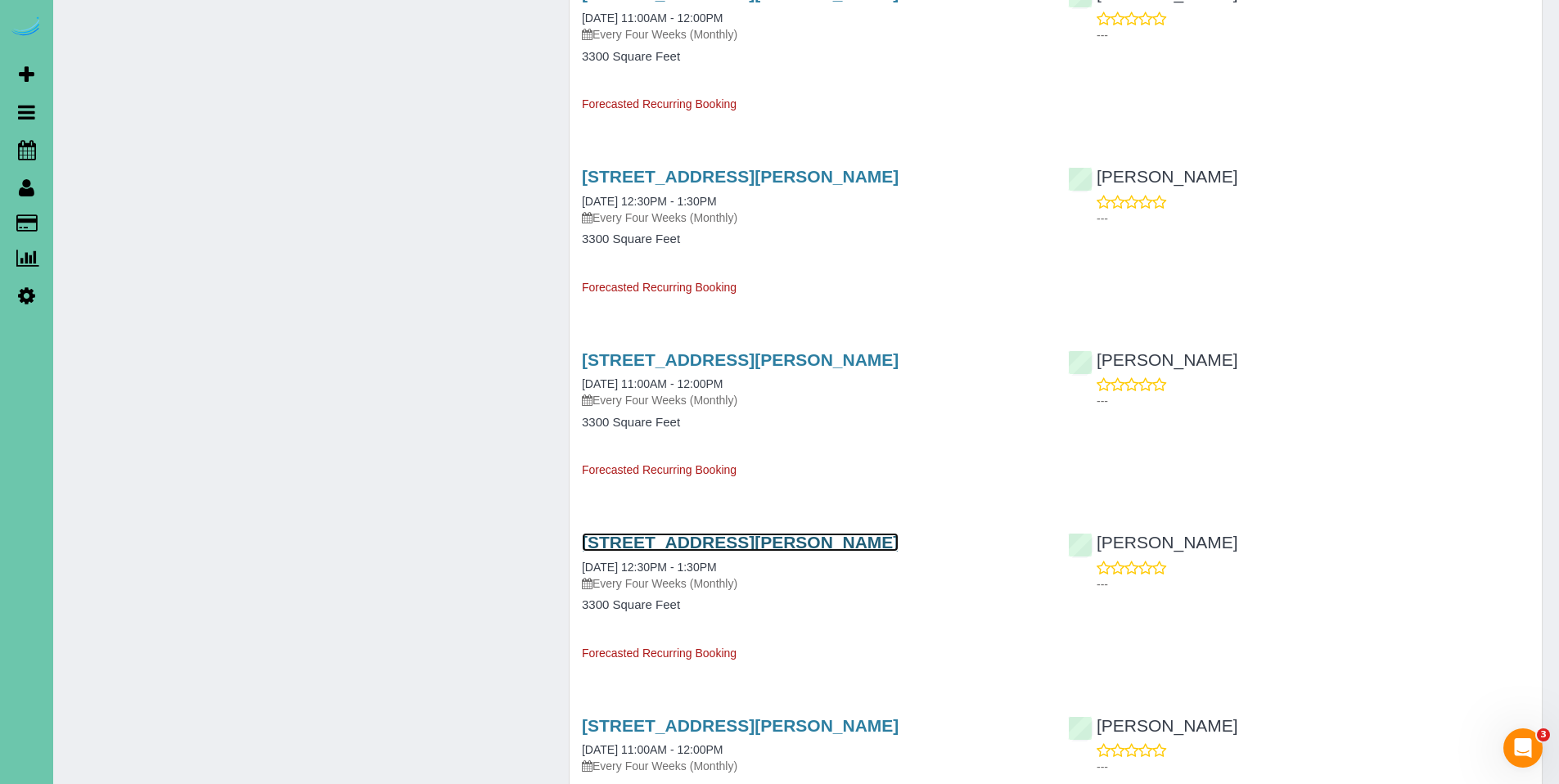
click at [732, 541] on link "[STREET_ADDRESS][PERSON_NAME]" at bounding box center [740, 542] width 317 height 19
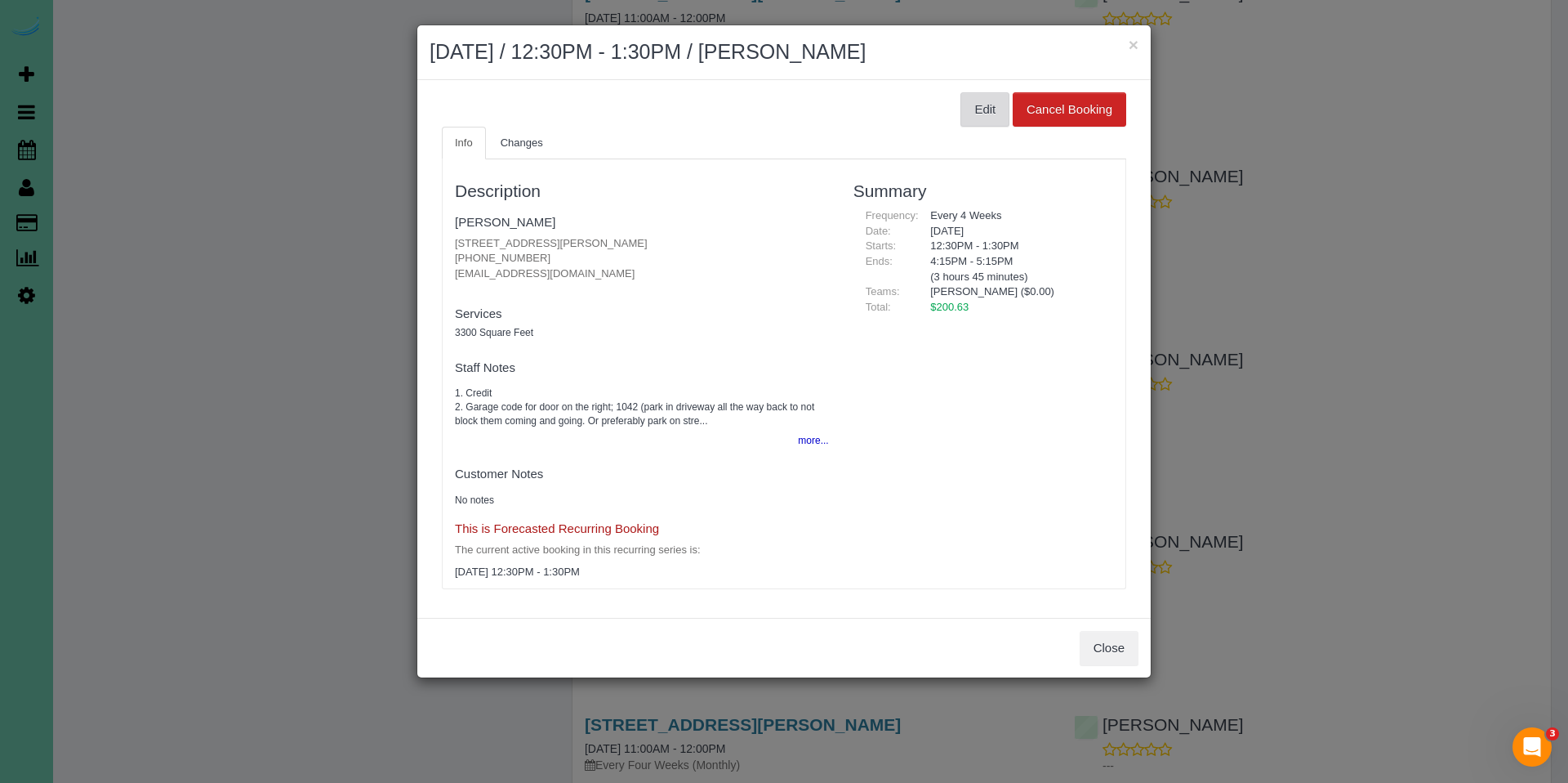
click at [990, 112] on button "Edit" at bounding box center [985, 110] width 49 height 35
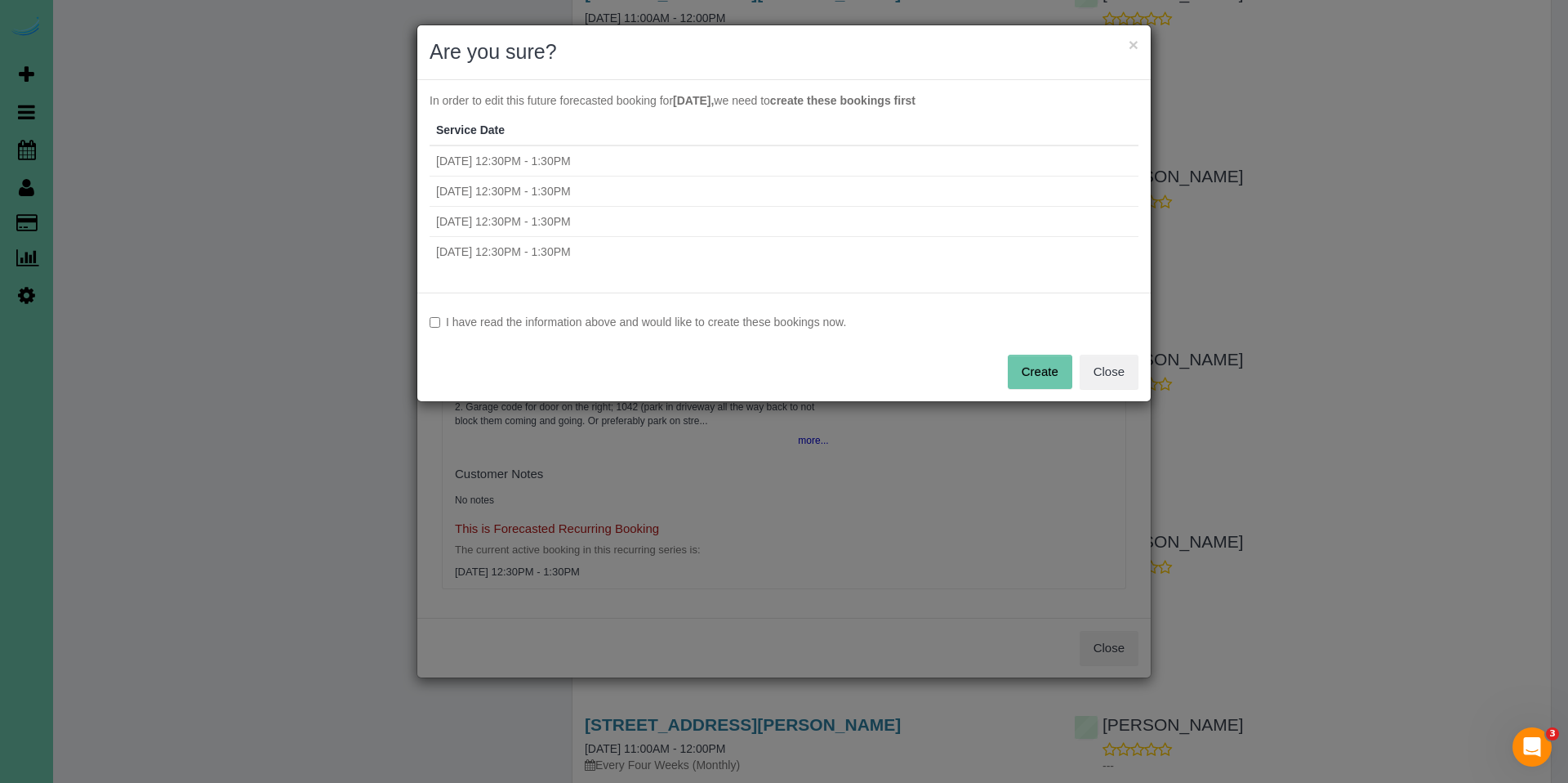
click at [594, 318] on label "I have read the information above and would like to create these bookings now." at bounding box center [784, 321] width 709 height 16
click at [1055, 373] on button "Create" at bounding box center [1040, 372] width 65 height 35
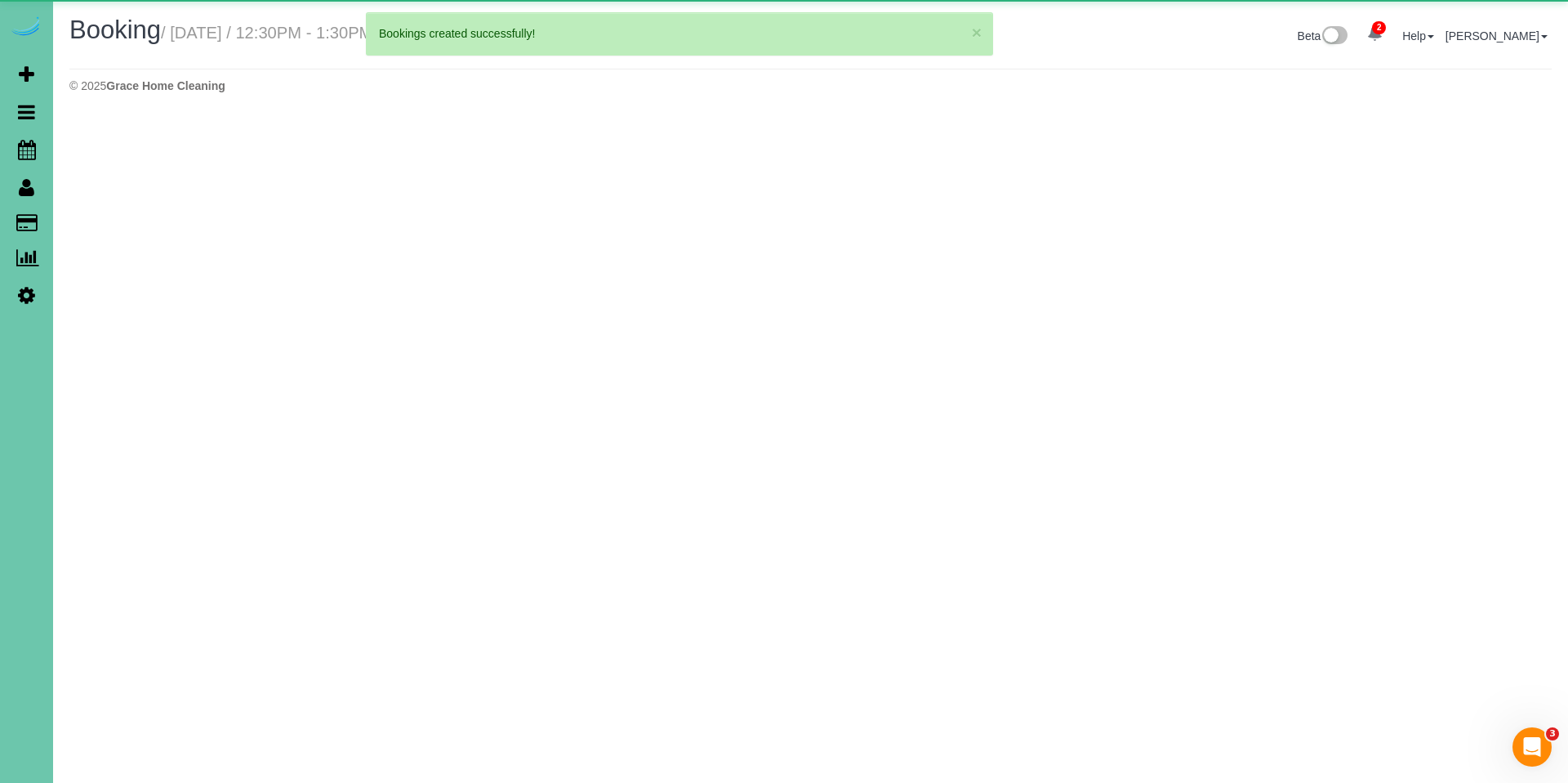
select select "NE"
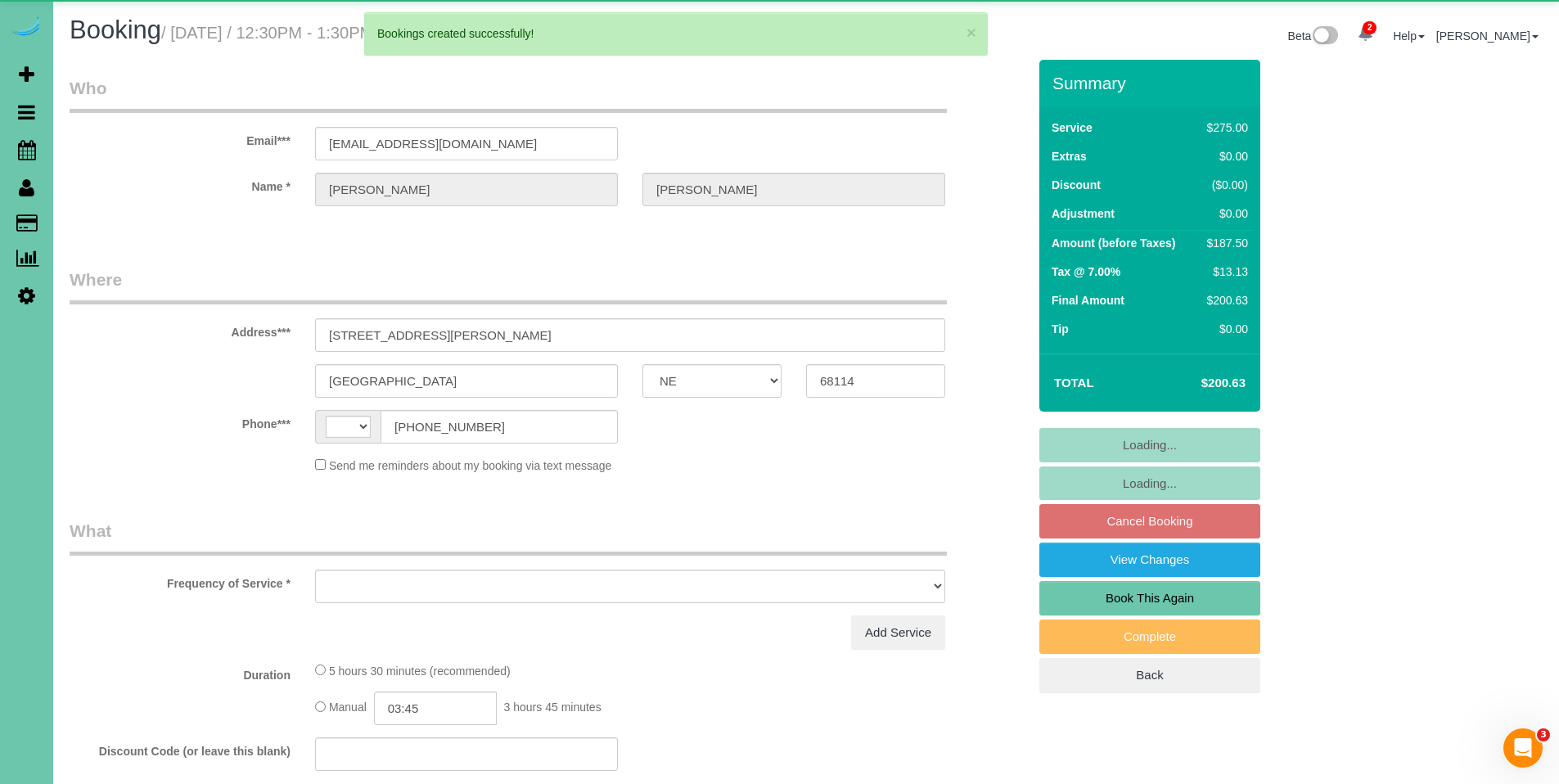
select select "string:[GEOGRAPHIC_DATA]"
select select "object:15600"
select select "string:fspay-f4b84f10-a963-4b89-bb54-553638dc12d4"
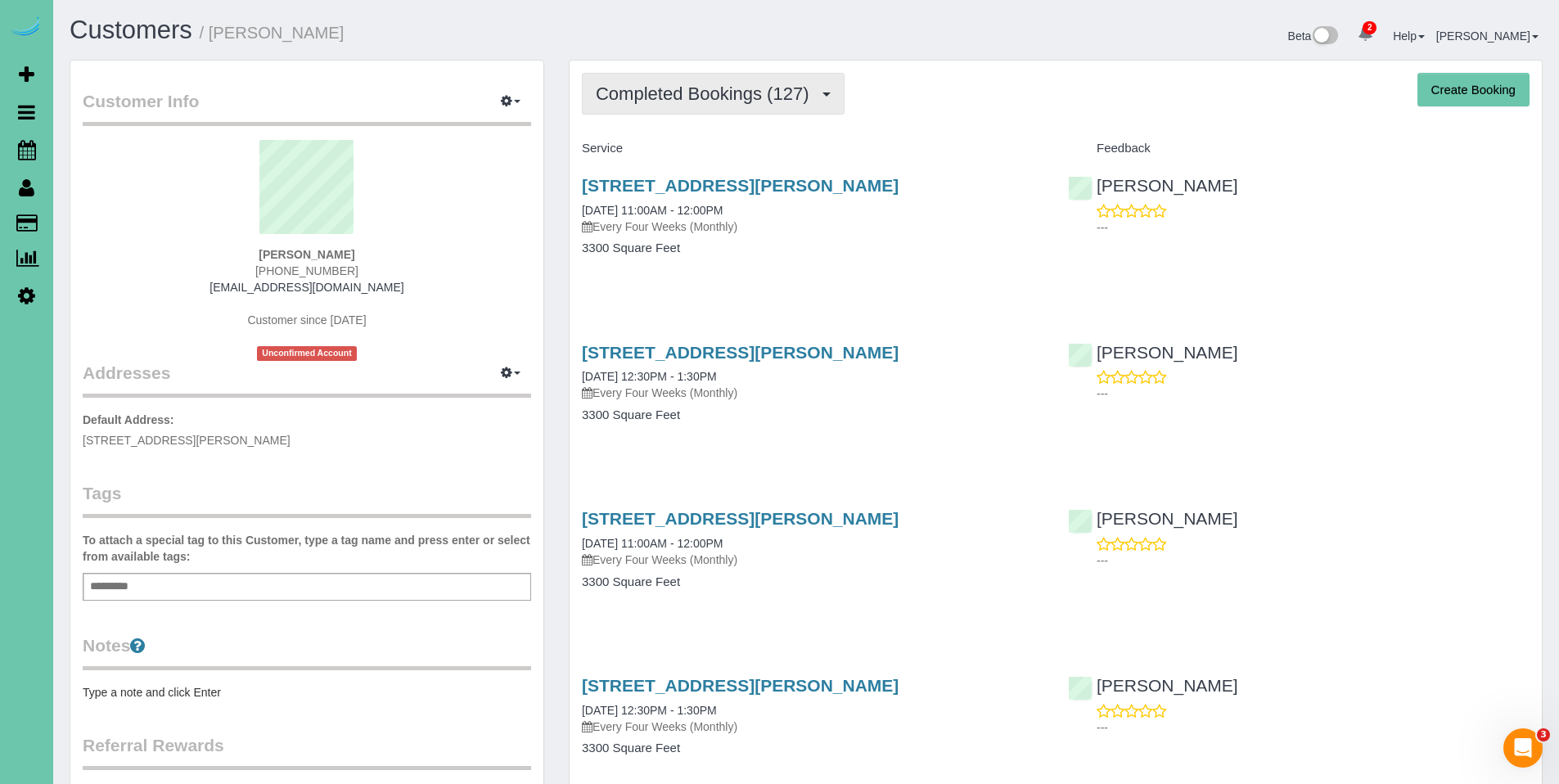
click at [715, 99] on span "Completed Bookings (127)" at bounding box center [706, 94] width 221 height 21
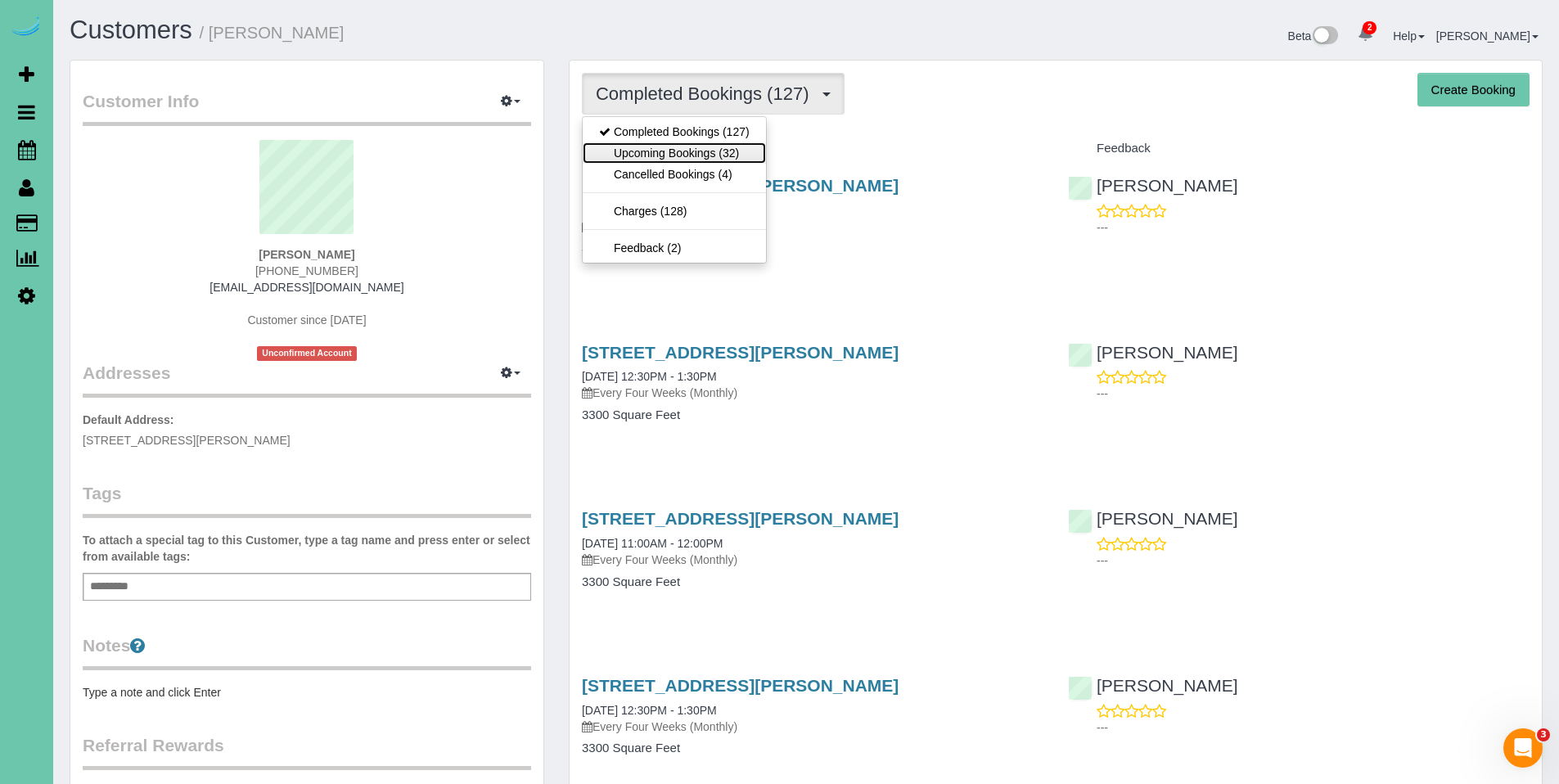
click at [695, 149] on link "Upcoming Bookings (32)" at bounding box center [674, 153] width 183 height 22
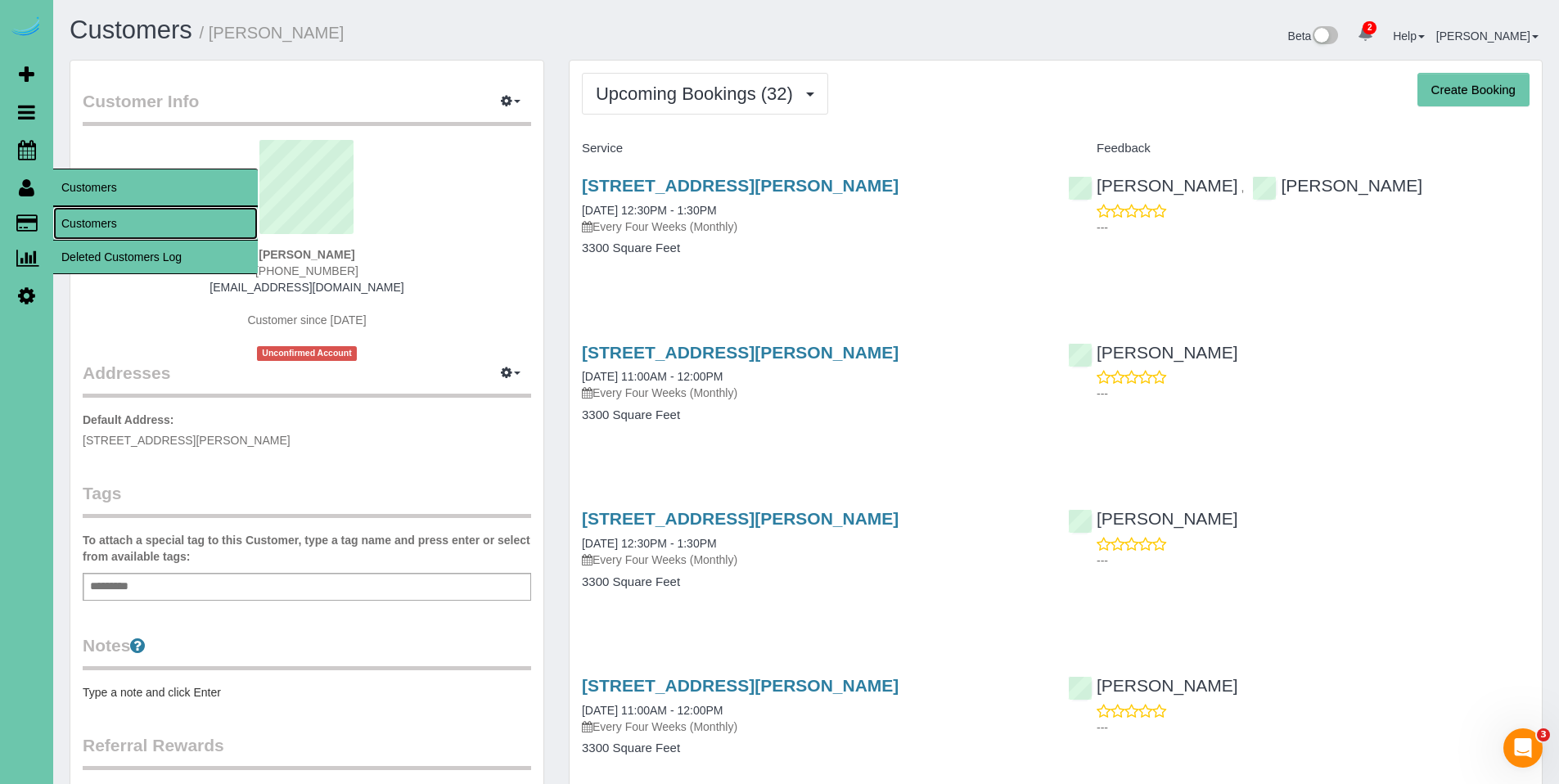
click at [89, 227] on link "Customers" at bounding box center [156, 223] width 204 height 33
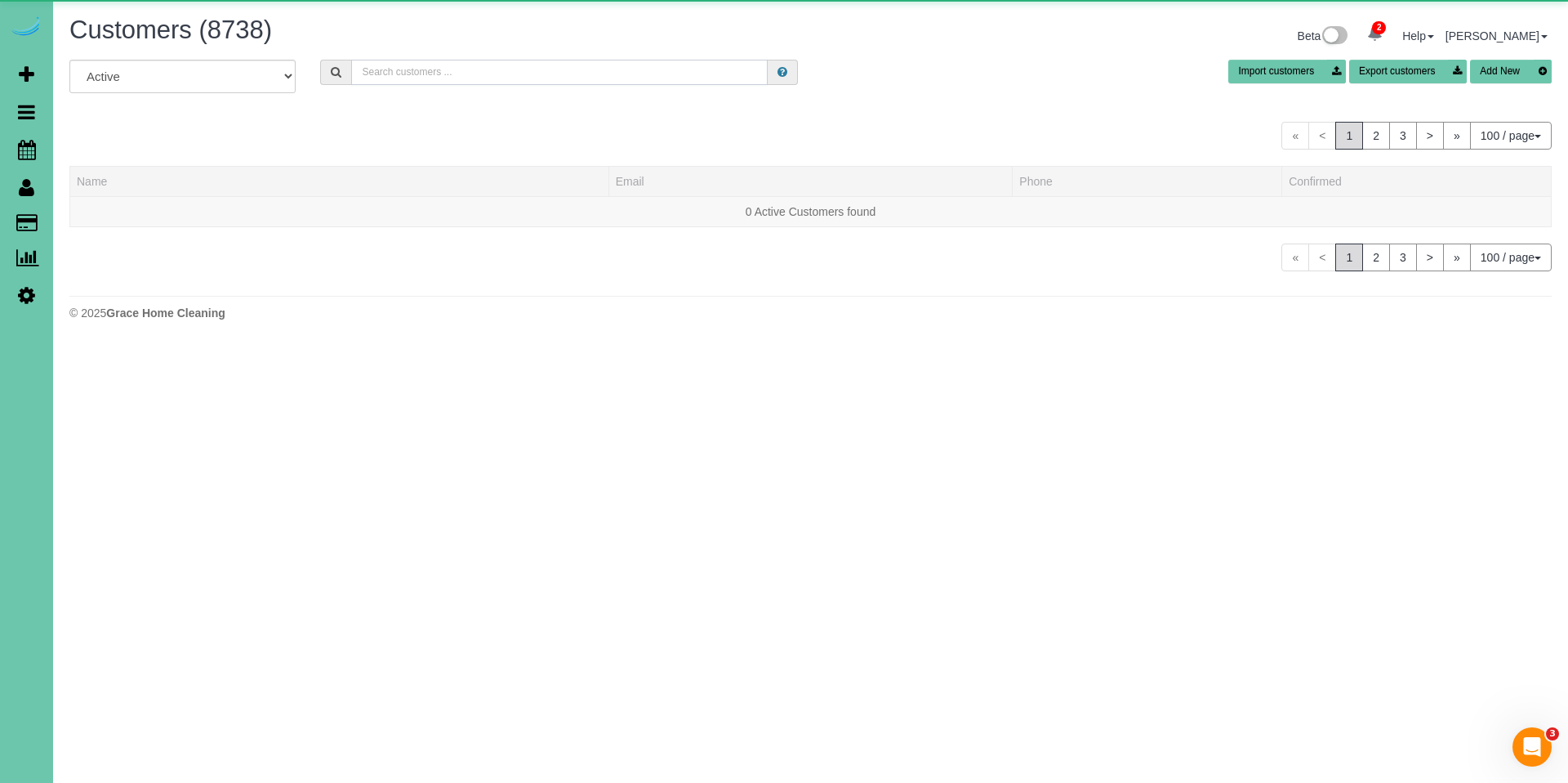
click at [562, 66] on input "text" at bounding box center [559, 72] width 417 height 25
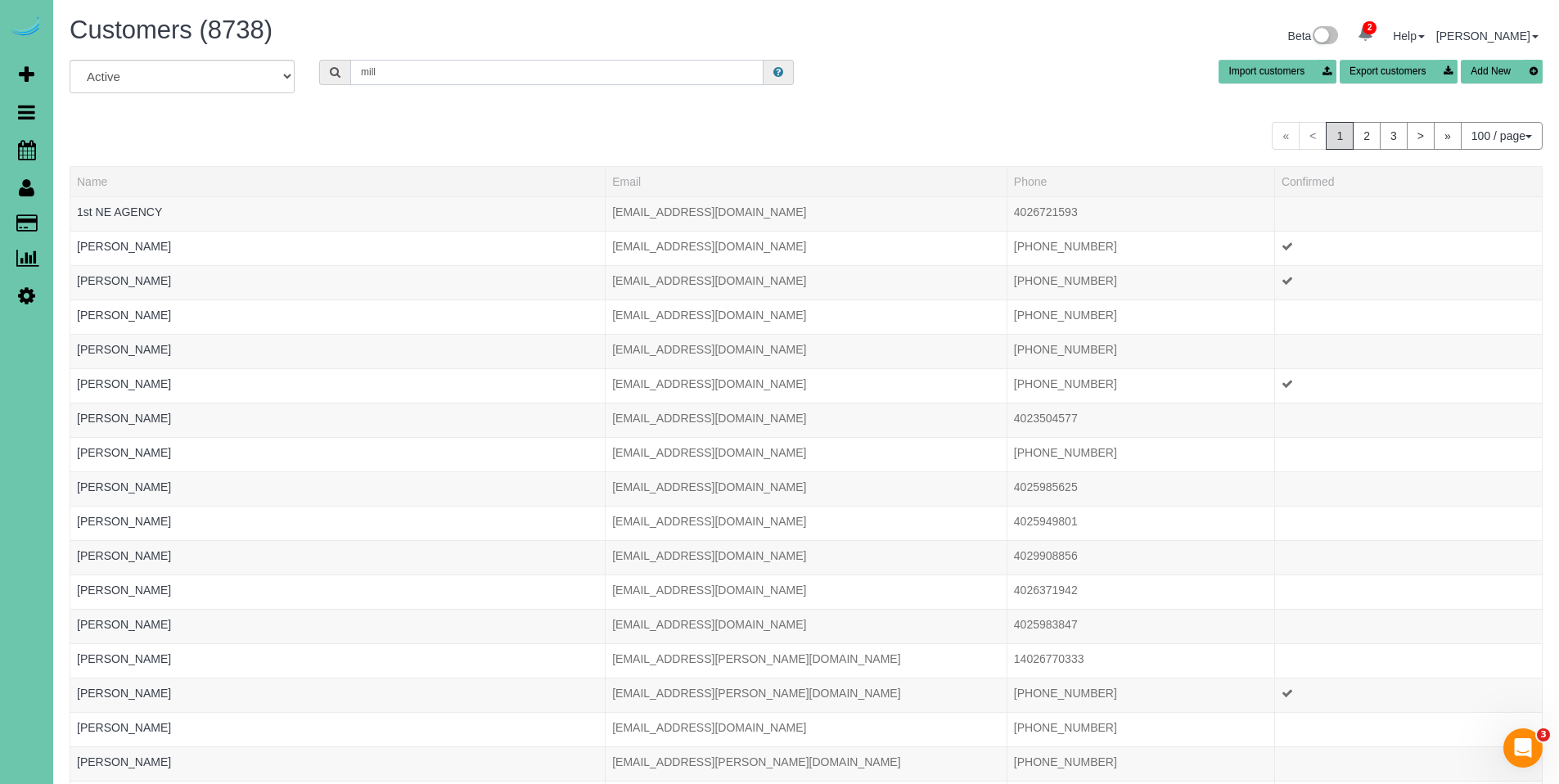
type input "[PERSON_NAME]"
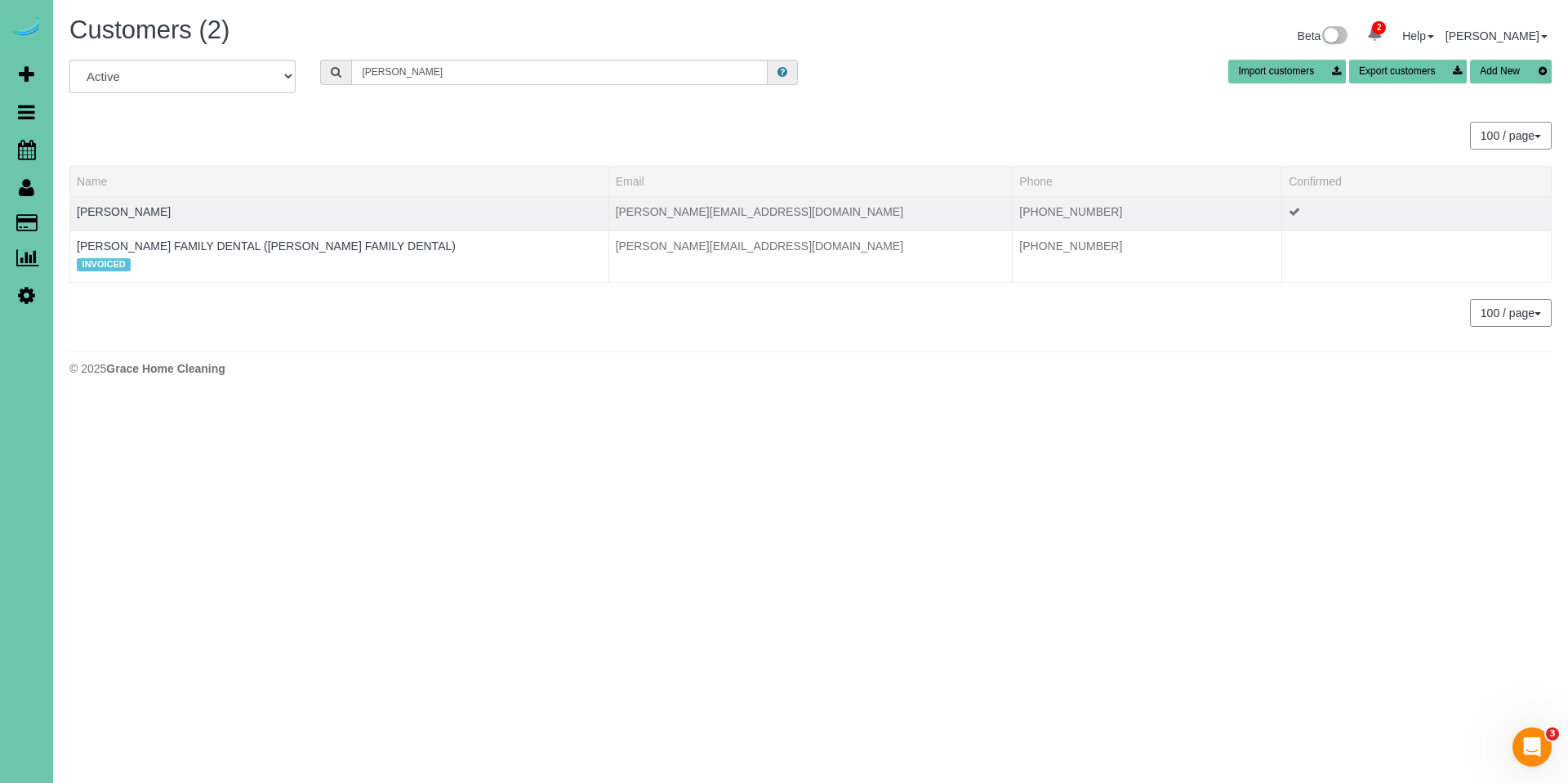
click at [122, 218] on td "[PERSON_NAME]" at bounding box center [340, 213] width 539 height 35
click at [125, 212] on link "[PERSON_NAME]" at bounding box center [124, 212] width 94 height 13
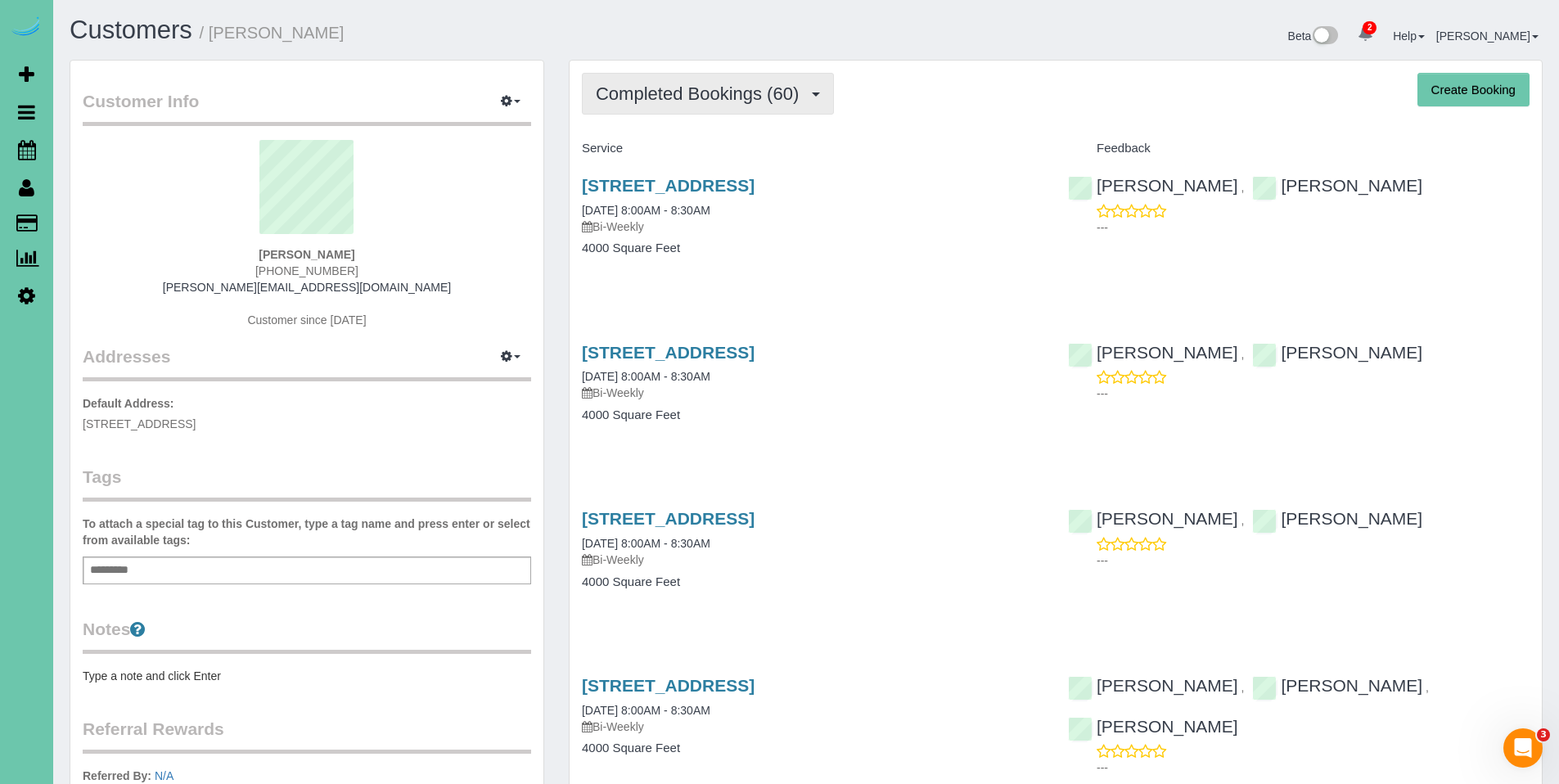
click at [697, 105] on button "Completed Bookings (60)" at bounding box center [707, 94] width 252 height 42
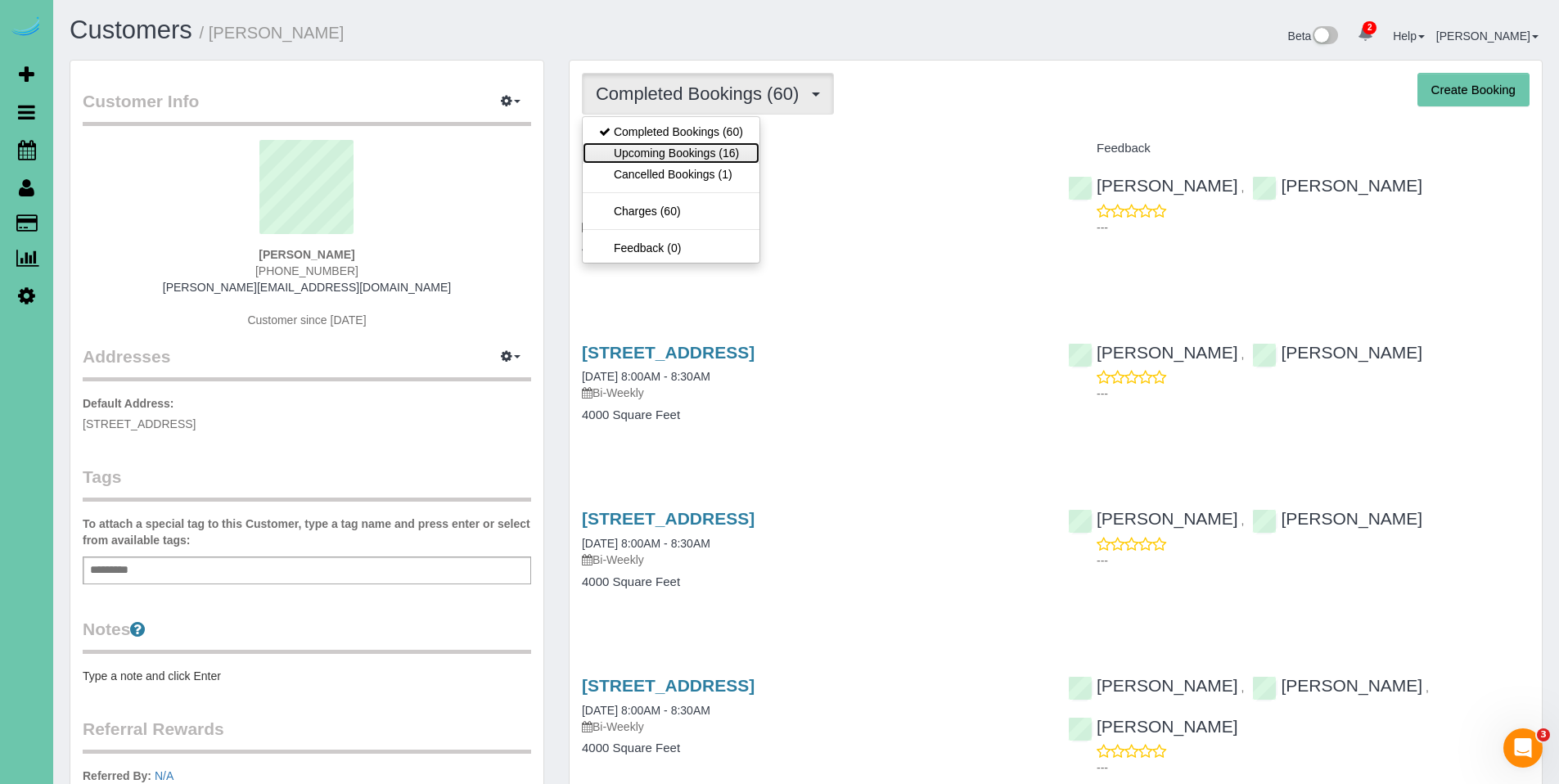
click at [685, 156] on link "Upcoming Bookings (16)" at bounding box center [671, 153] width 176 height 22
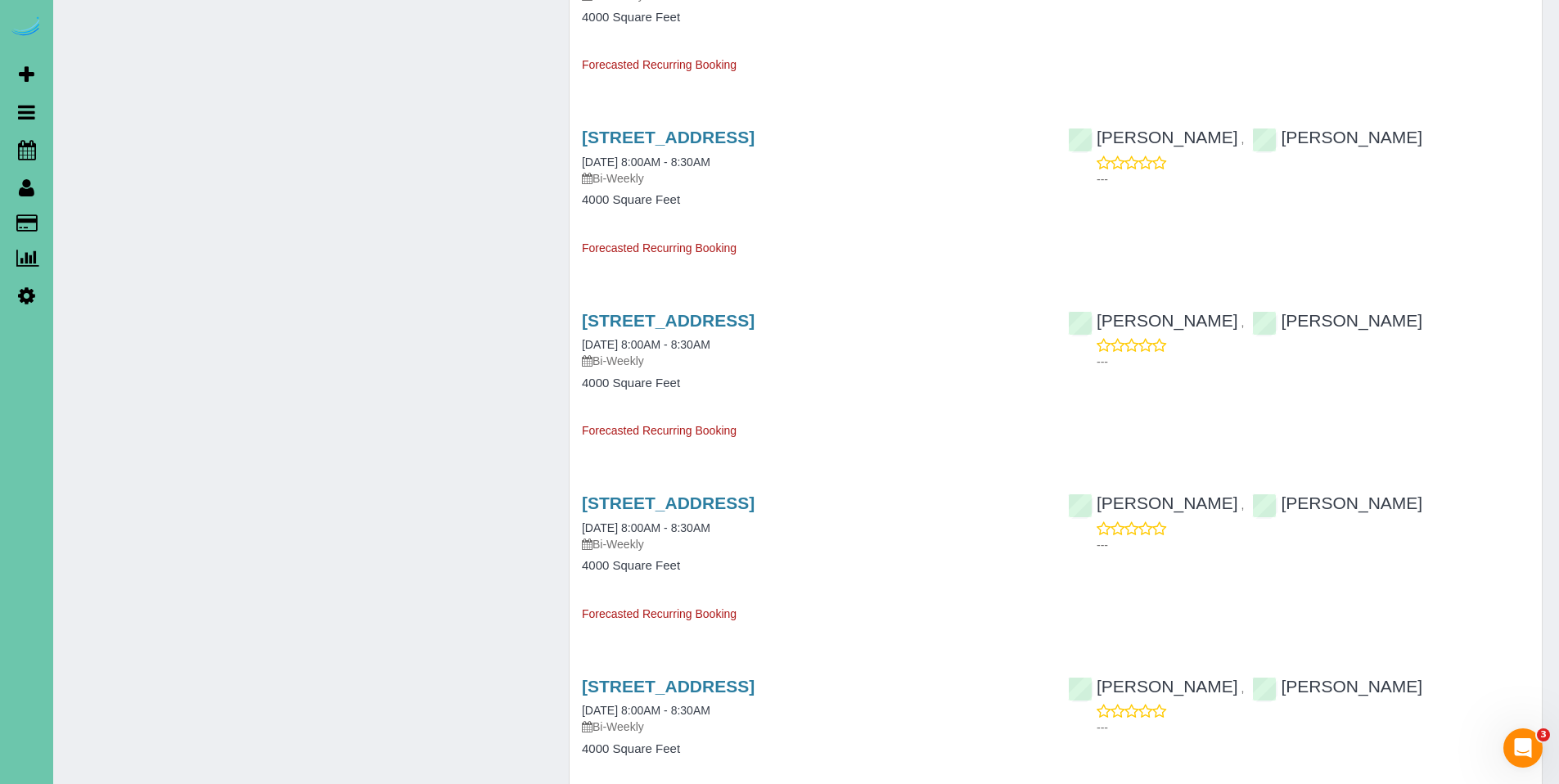
scroll to position [1531, 0]
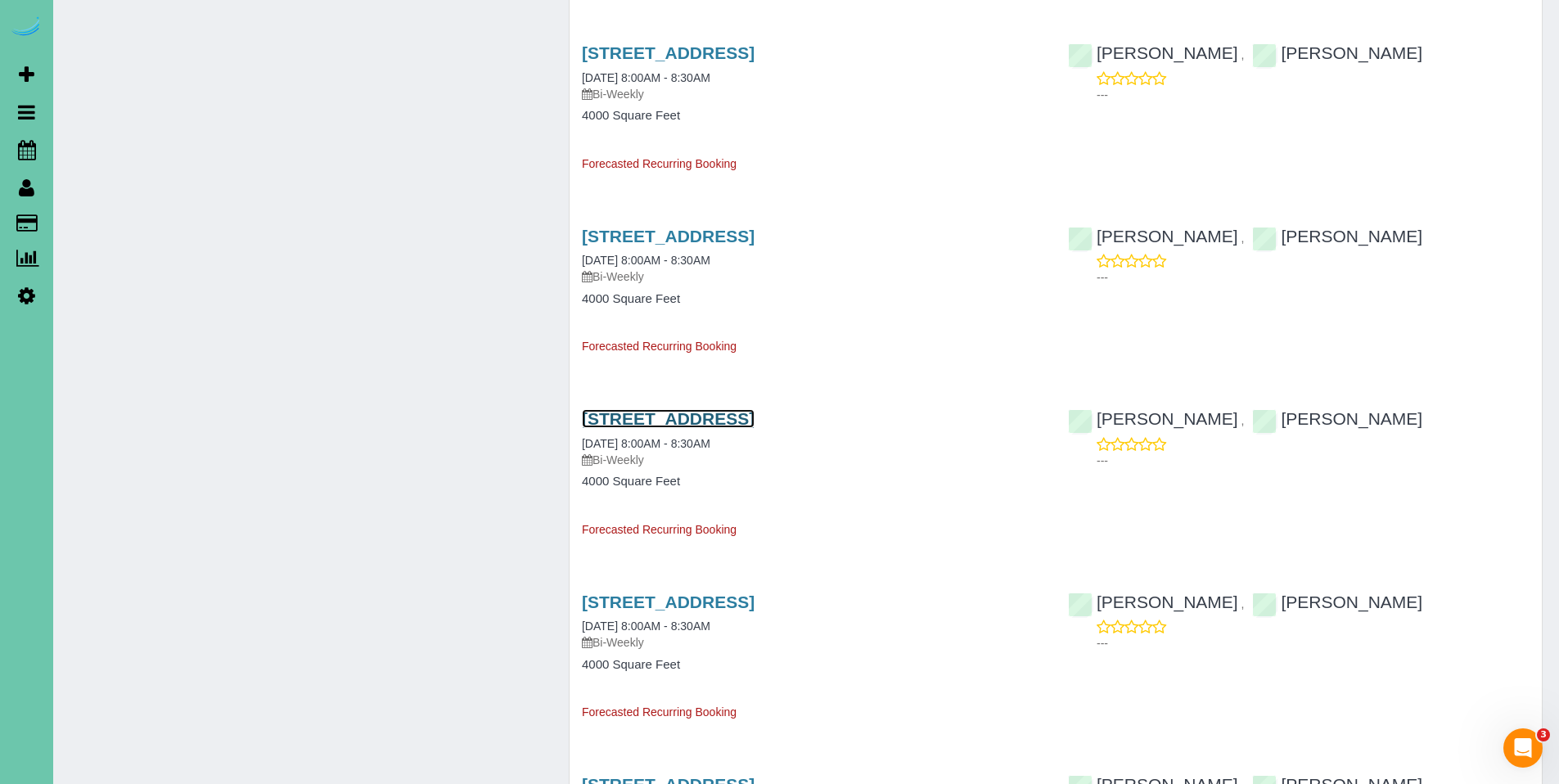
click at [685, 420] on link "[STREET_ADDRESS]" at bounding box center [668, 418] width 173 height 19
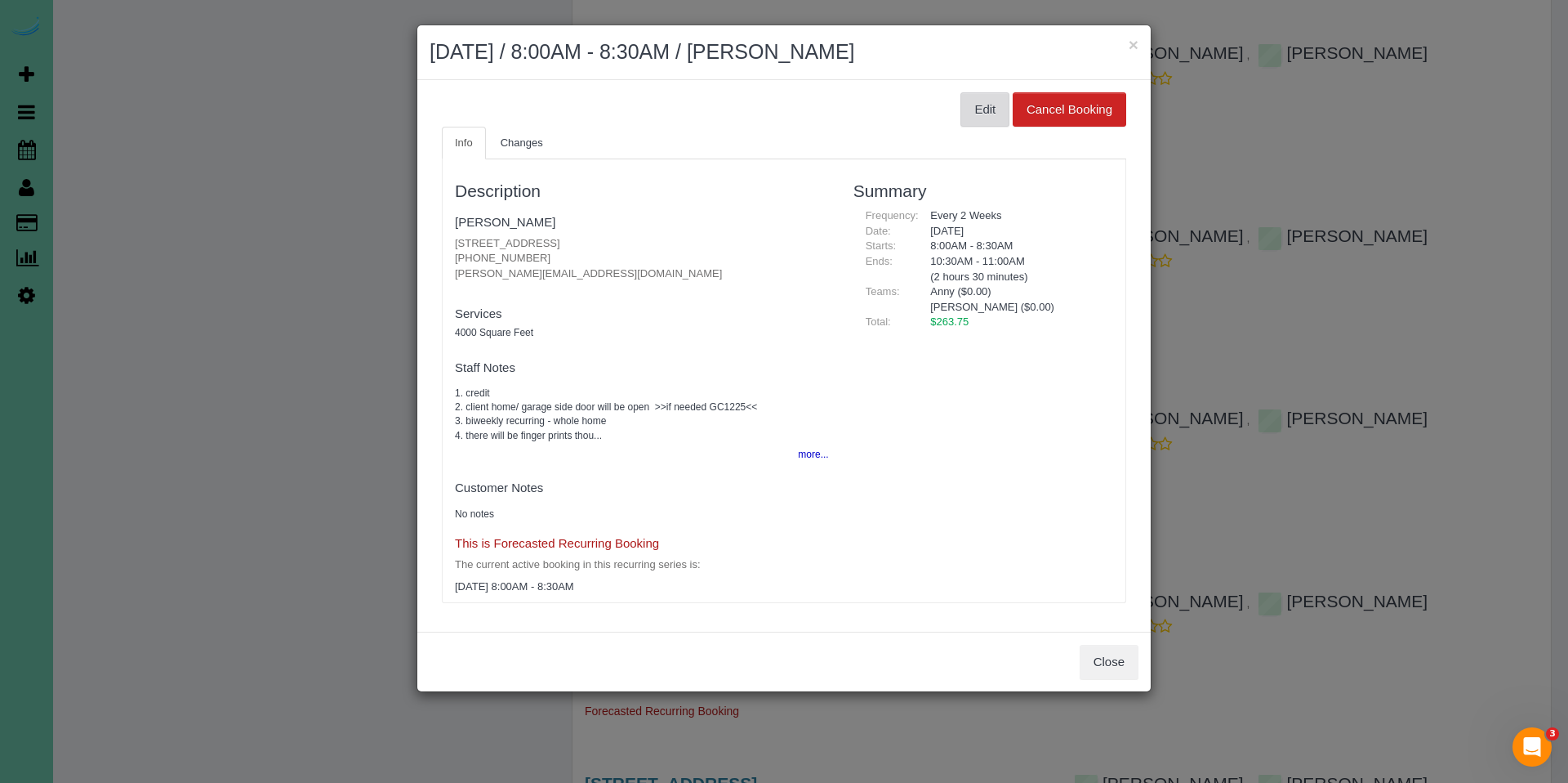
click at [992, 96] on button "Edit" at bounding box center [985, 110] width 49 height 35
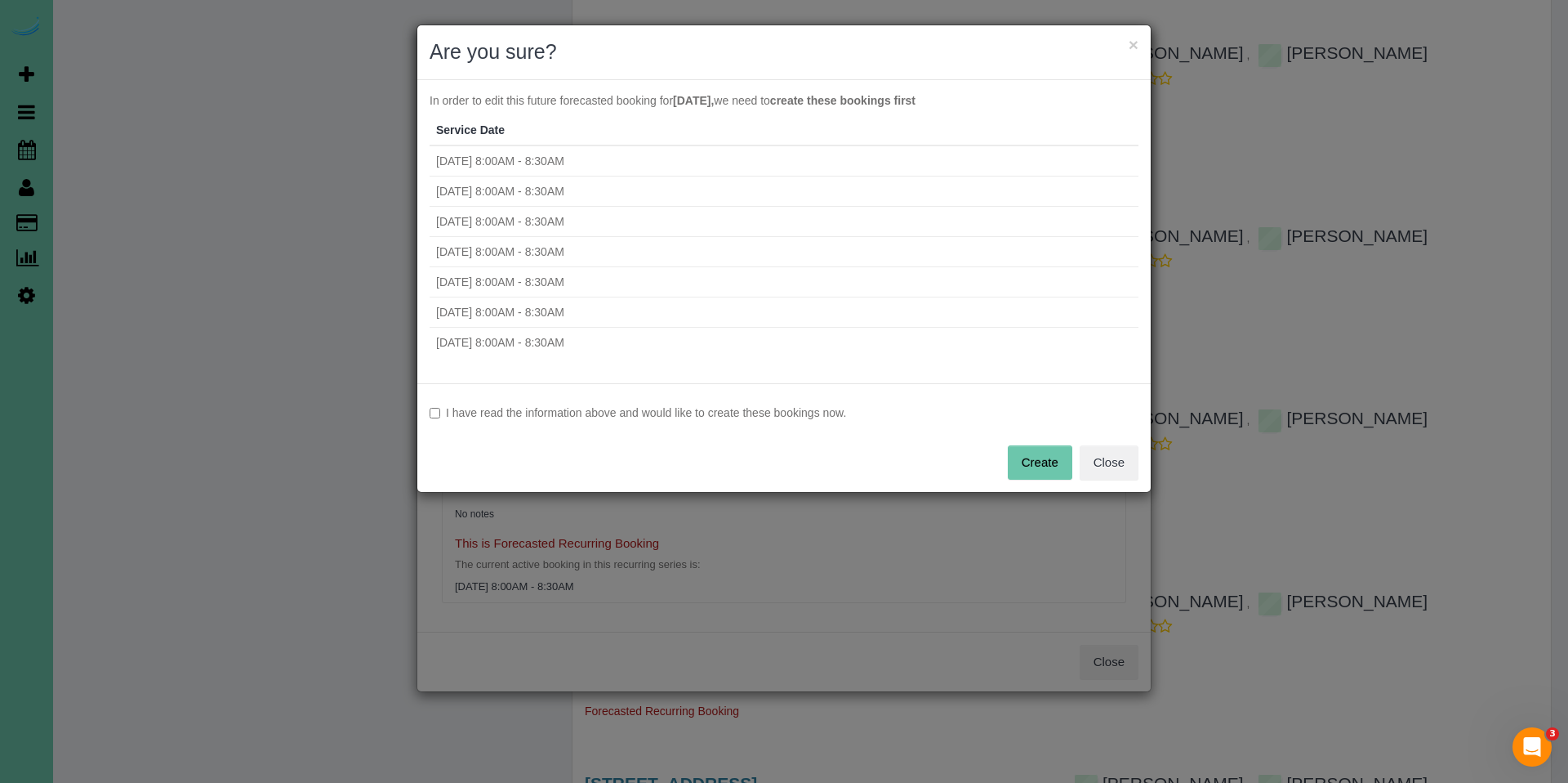
click at [773, 415] on label "I have read the information above and would like to create these bookings now." at bounding box center [784, 412] width 709 height 16
click at [1055, 455] on button "Create" at bounding box center [1040, 463] width 65 height 35
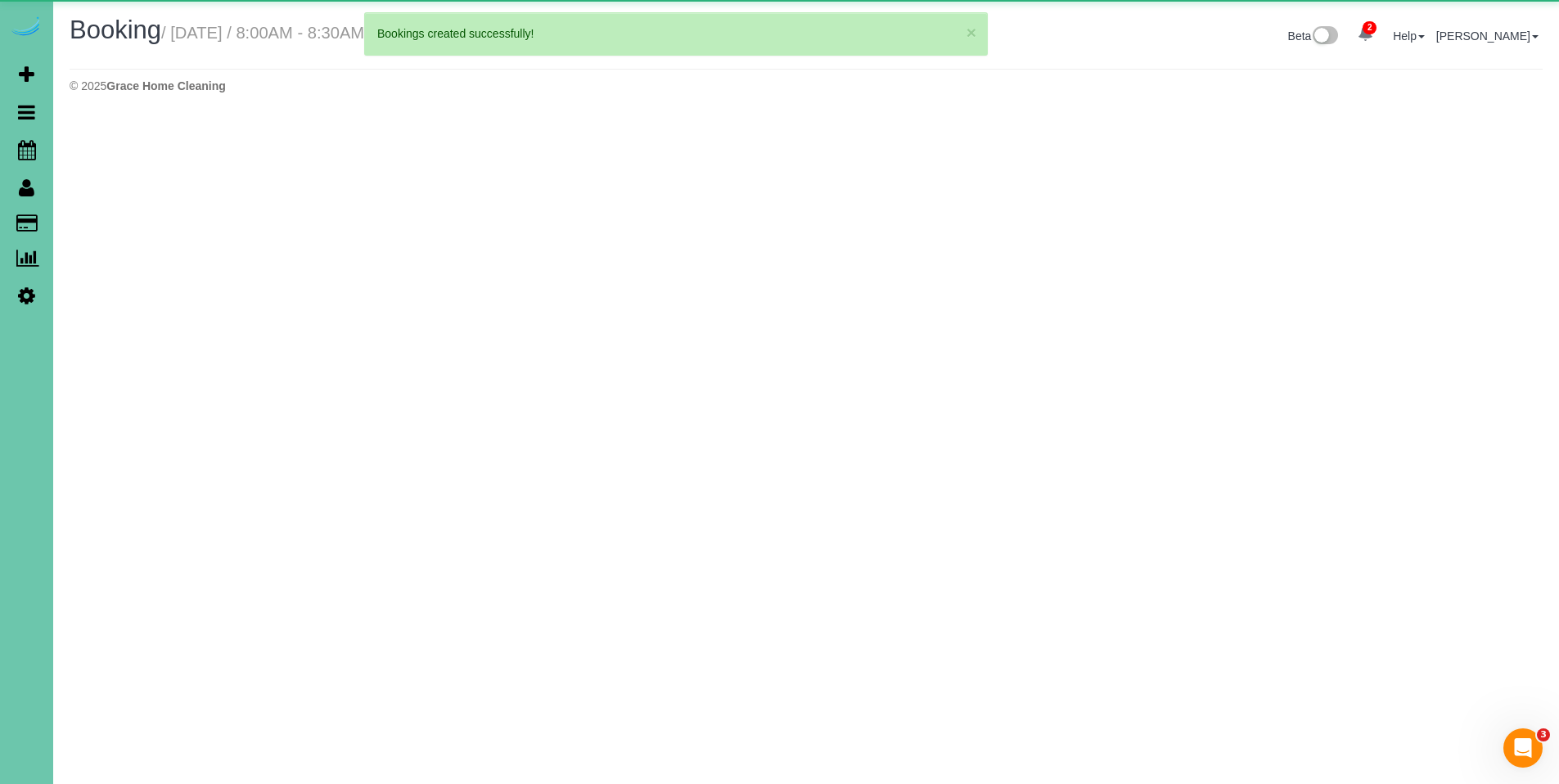
select select "NE"
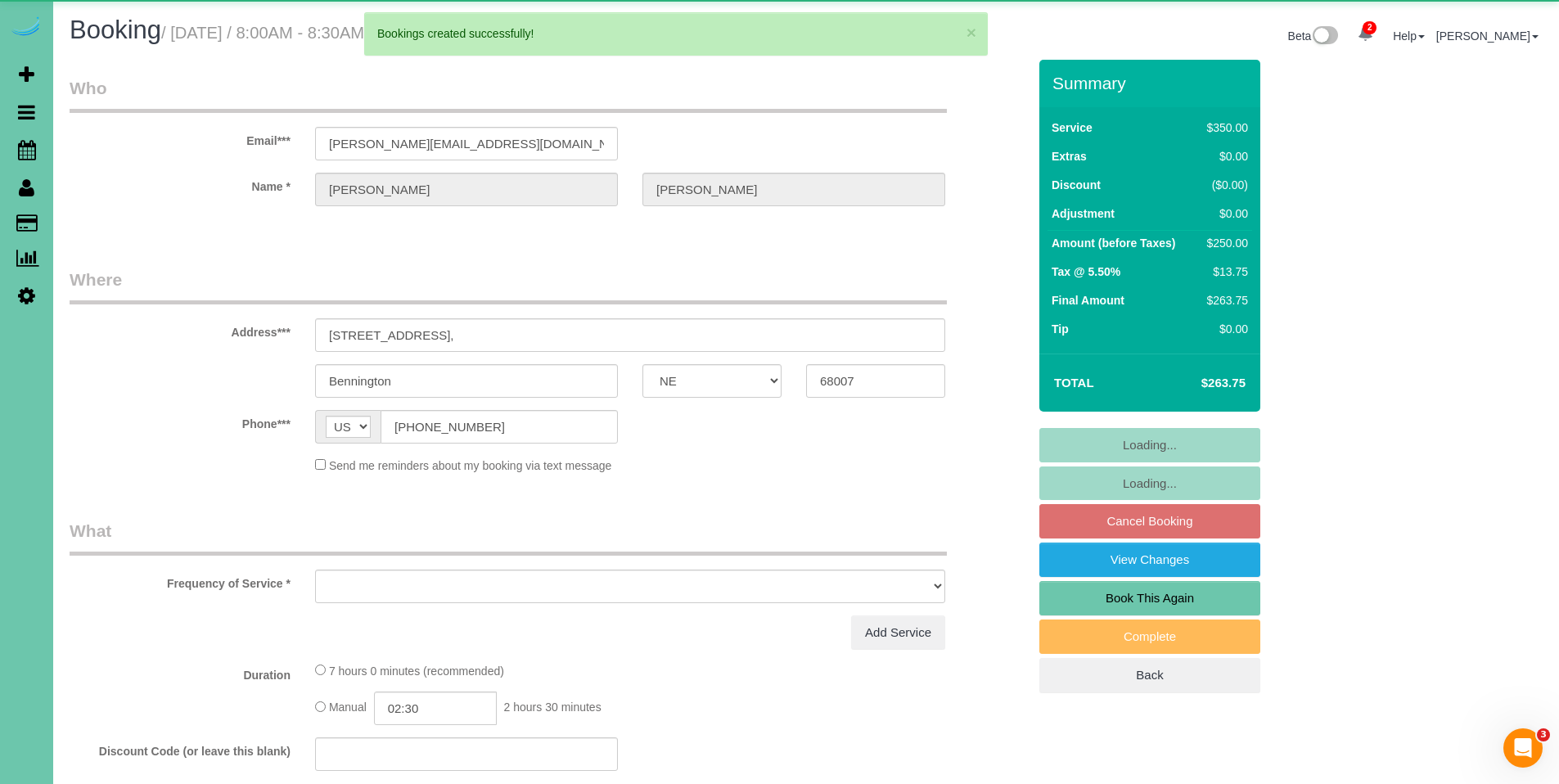
select select "string:fspay-c68d482d-a4cf-4874-a8ca-8a8e304170b0"
select select "object:21107"
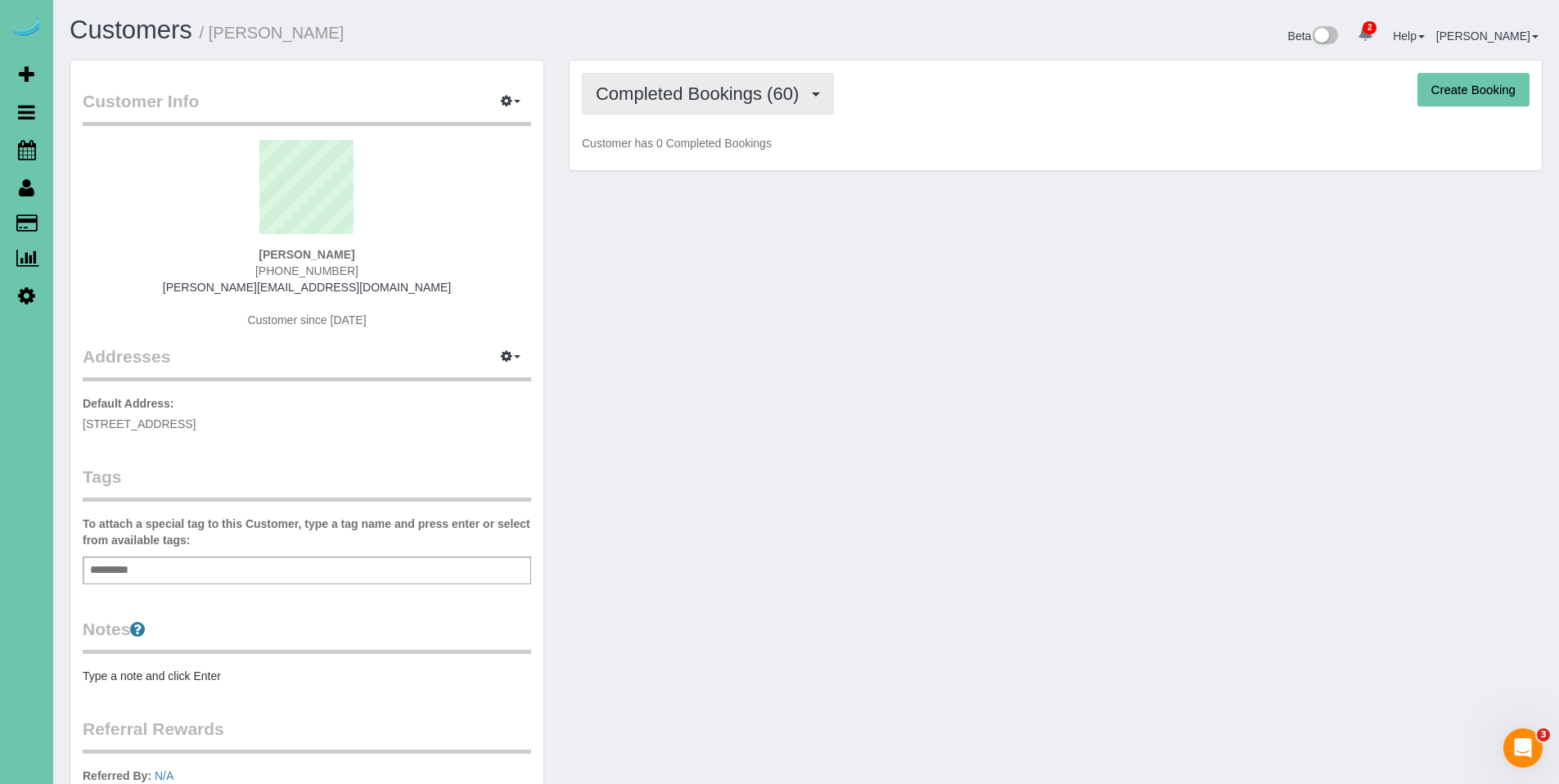
click at [711, 106] on button "Completed Bookings (60)" at bounding box center [707, 94] width 252 height 42
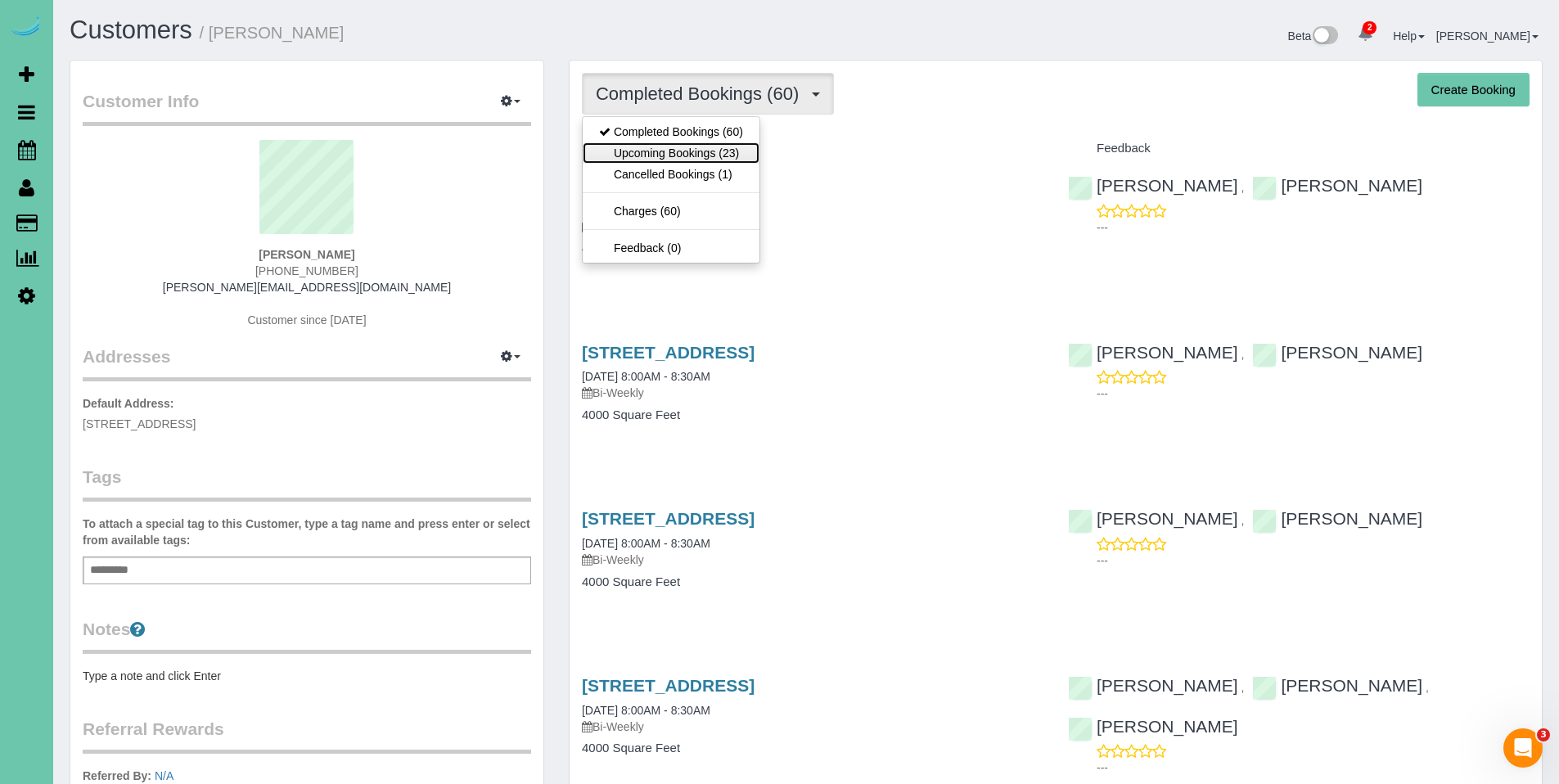
click at [703, 156] on link "Upcoming Bookings (23)" at bounding box center [671, 153] width 176 height 22
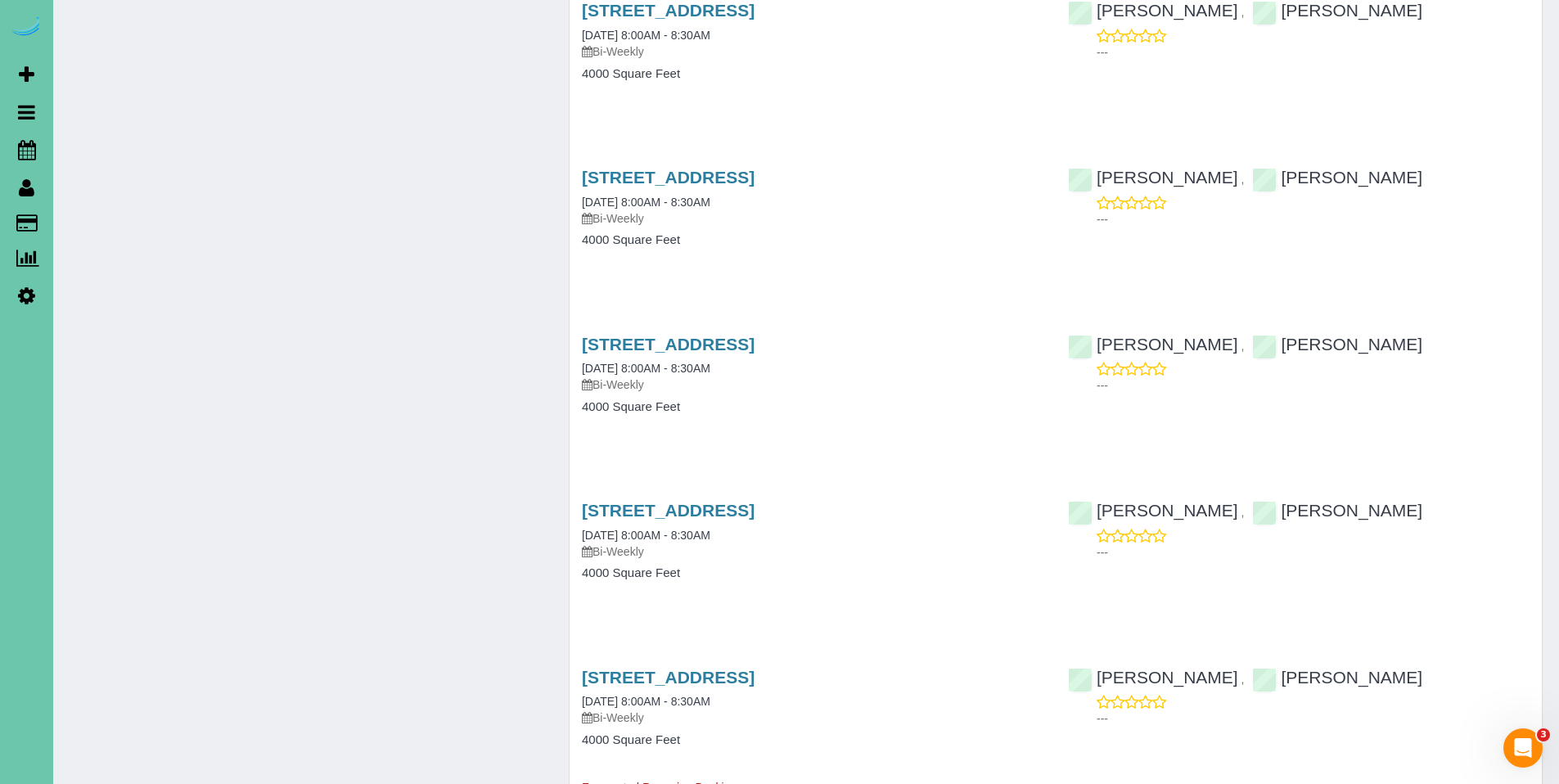
scroll to position [1599, 0]
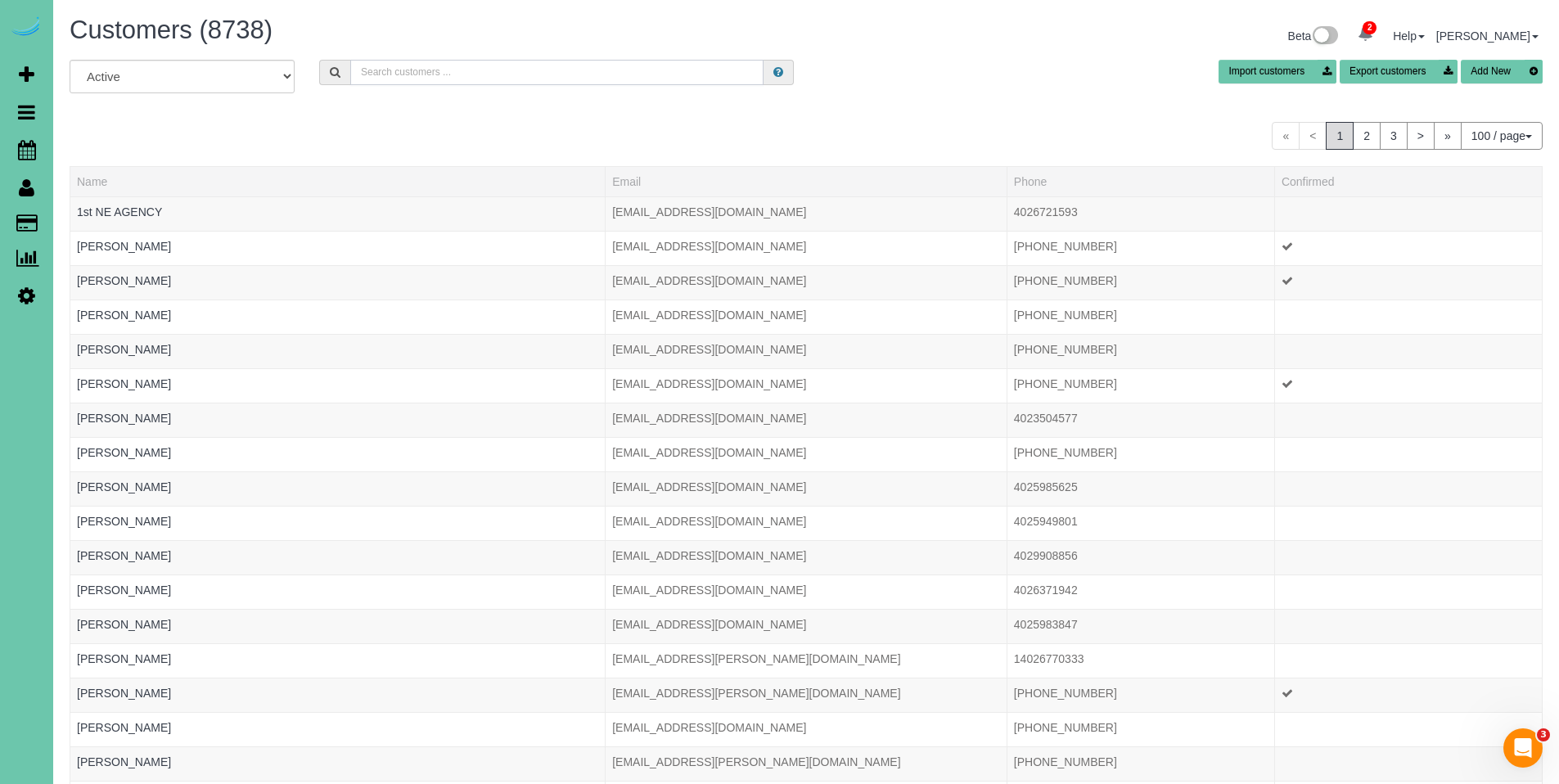
click at [433, 80] on input "text" at bounding box center [556, 72] width 414 height 25
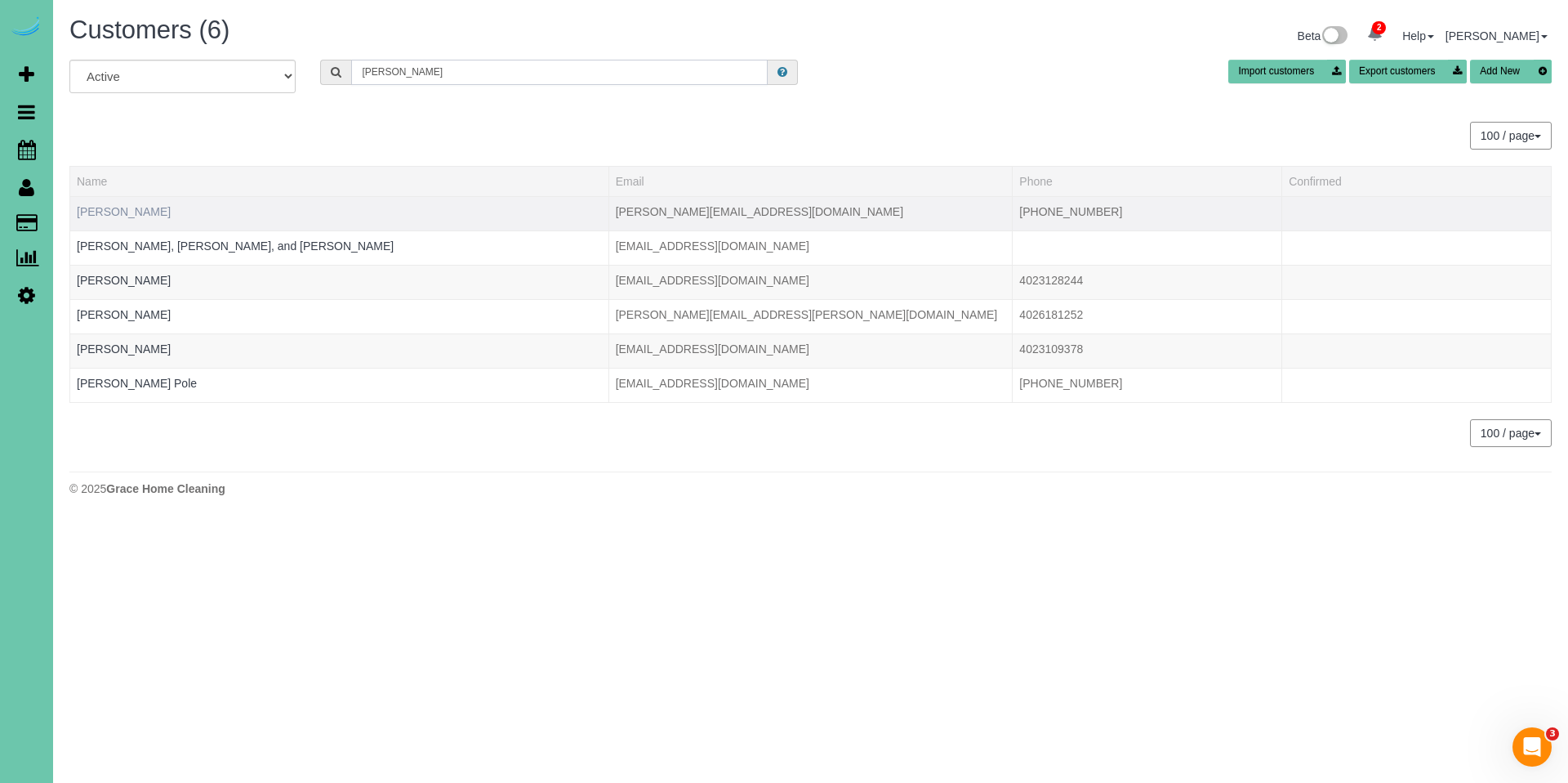
type input "[PERSON_NAME]"
click at [119, 209] on link "[PERSON_NAME]" at bounding box center [124, 212] width 94 height 13
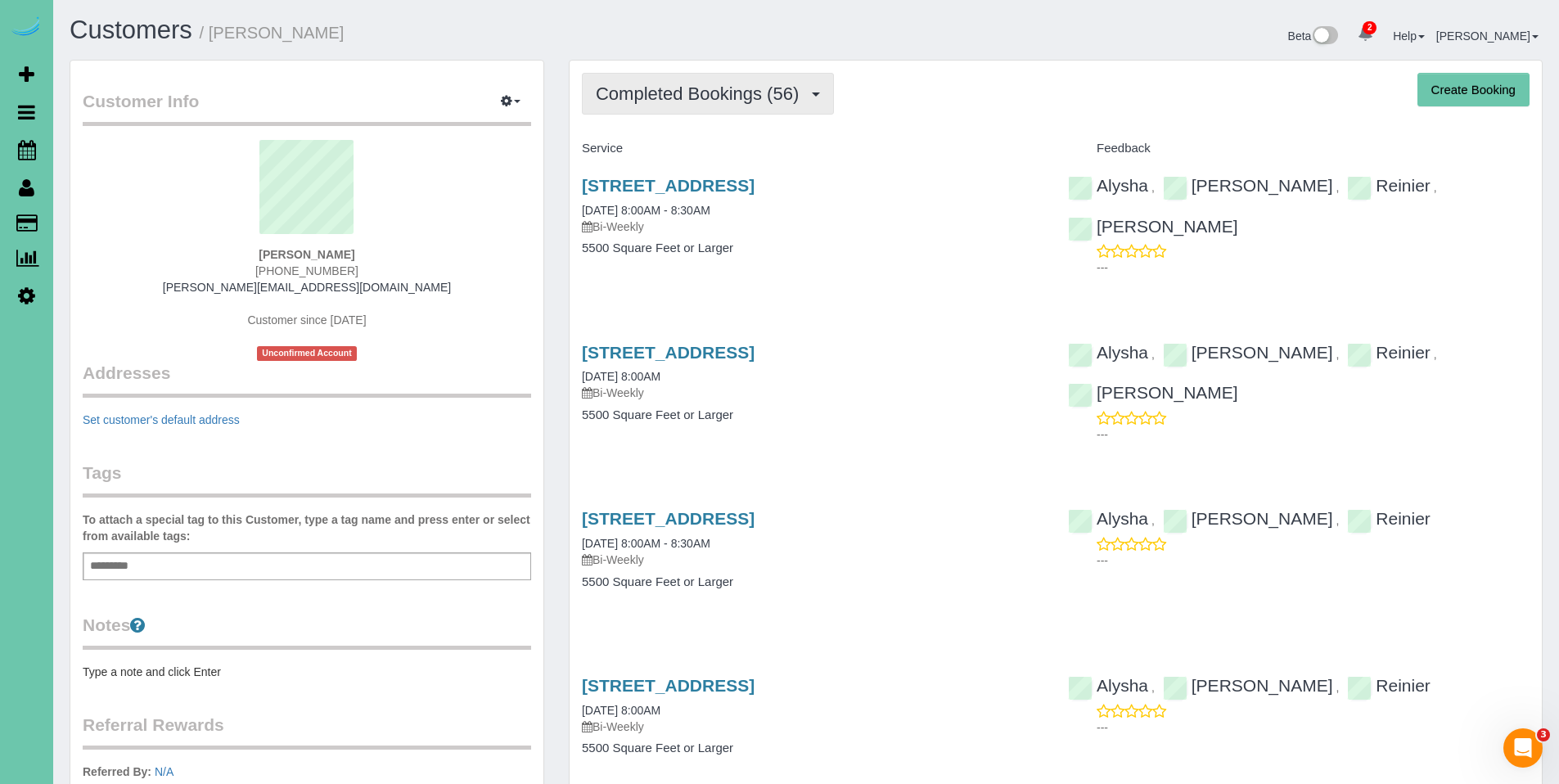
click at [676, 96] on span "Completed Bookings (56)" at bounding box center [701, 94] width 211 height 21
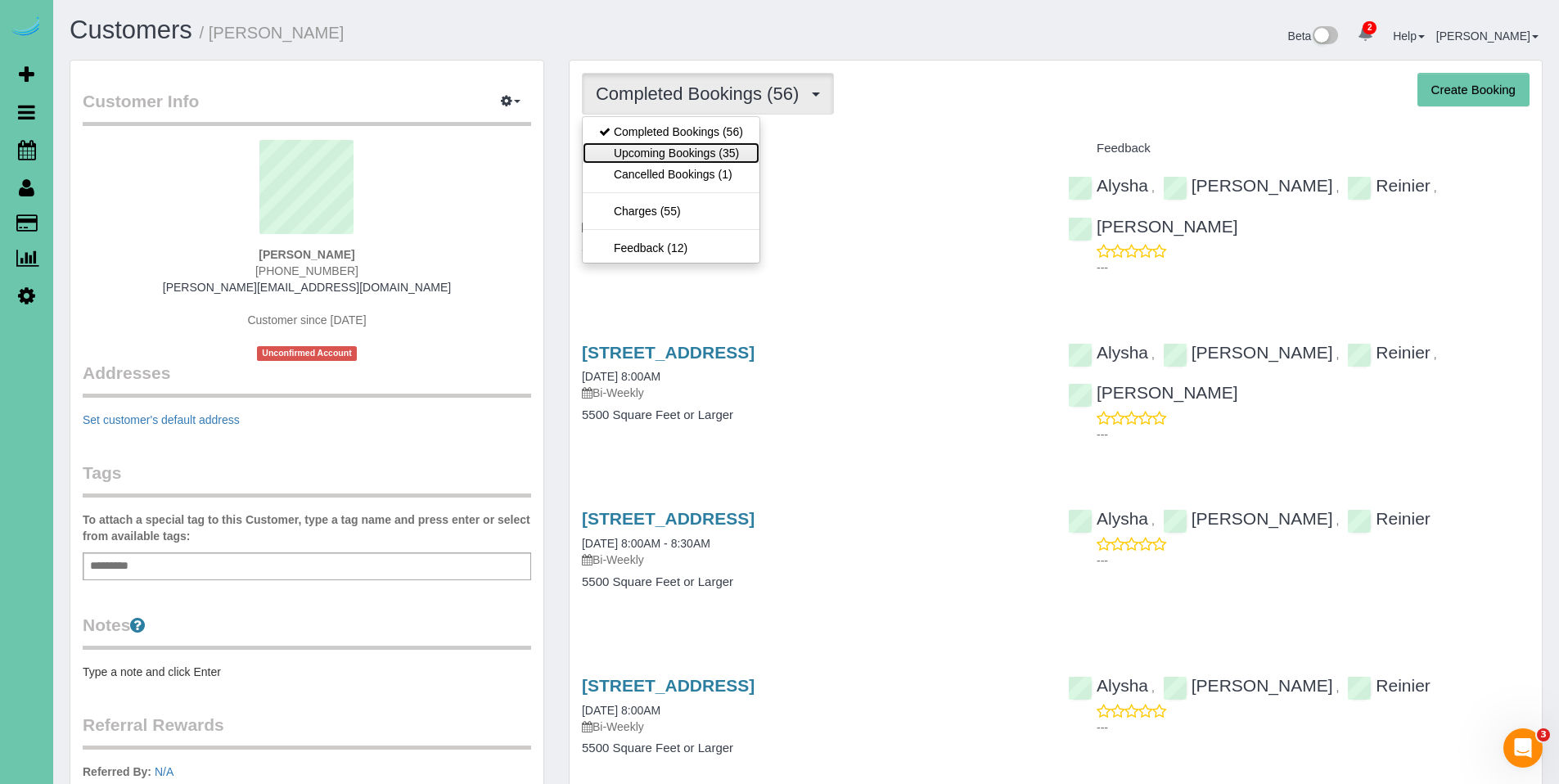
click at [674, 143] on link "Upcoming Bookings (35)" at bounding box center [671, 153] width 176 height 22
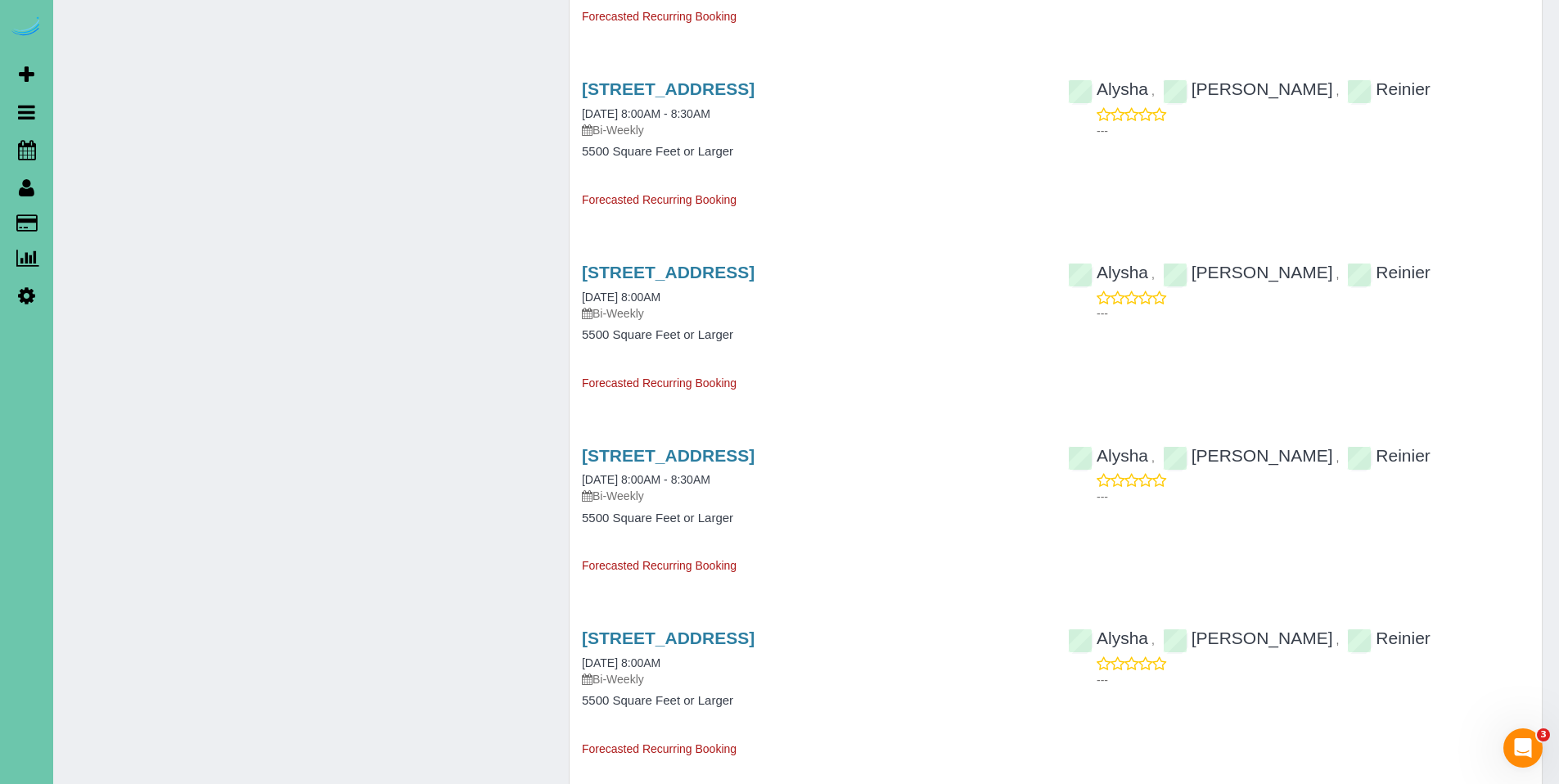
scroll to position [3038, 0]
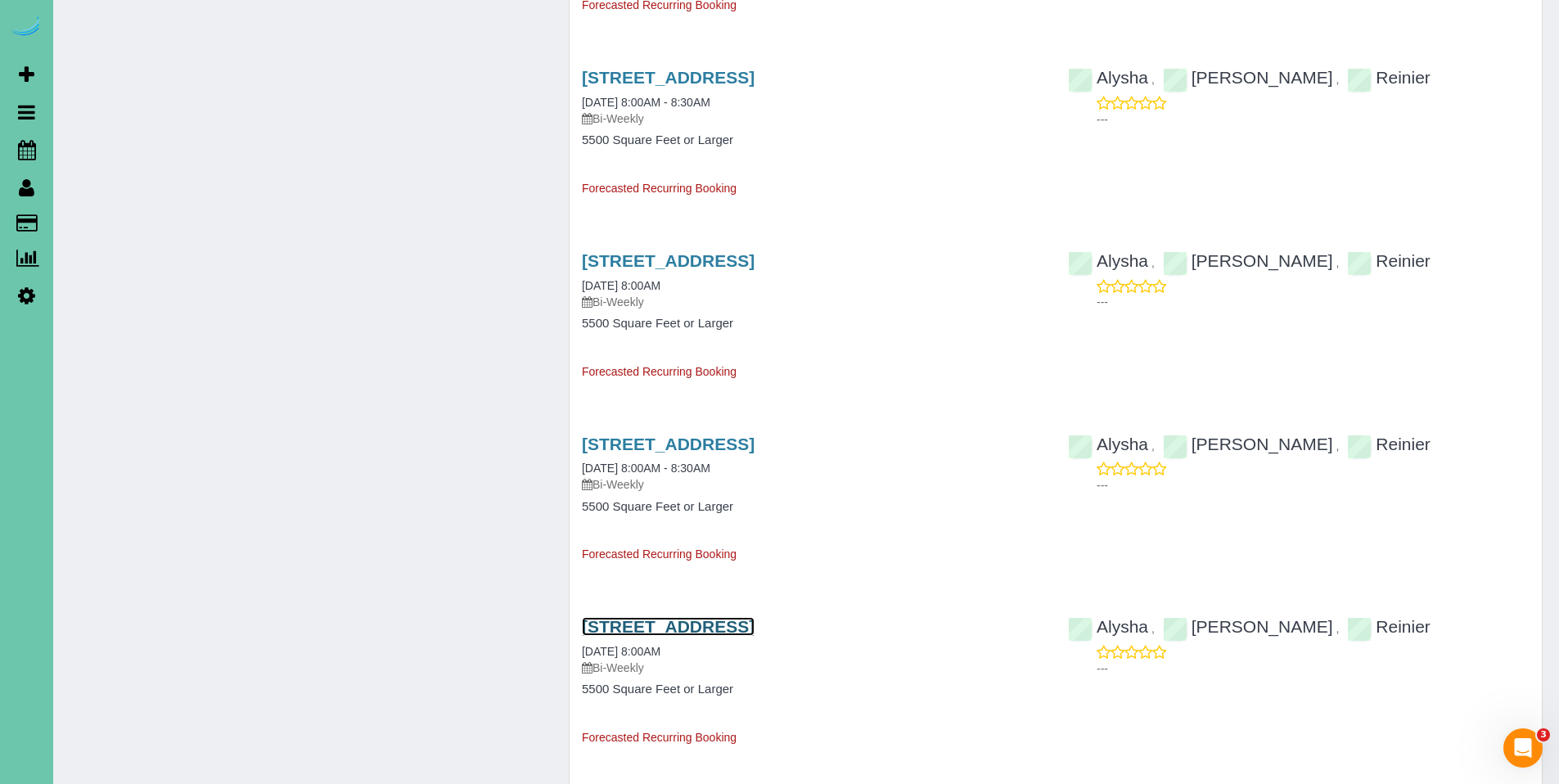
click at [708, 626] on link "[STREET_ADDRESS]" at bounding box center [668, 626] width 173 height 19
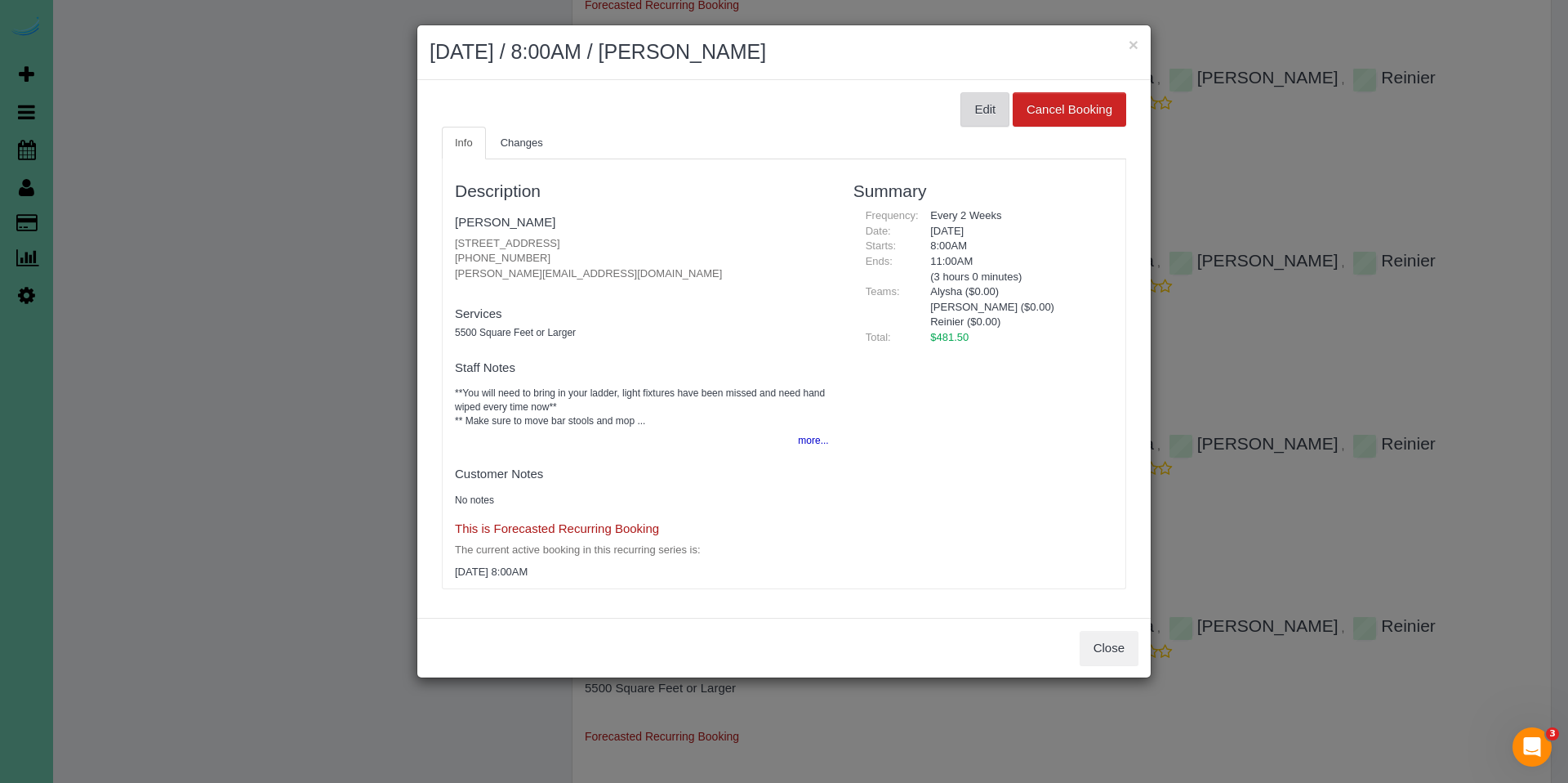
click at [986, 116] on button "Edit" at bounding box center [985, 110] width 49 height 35
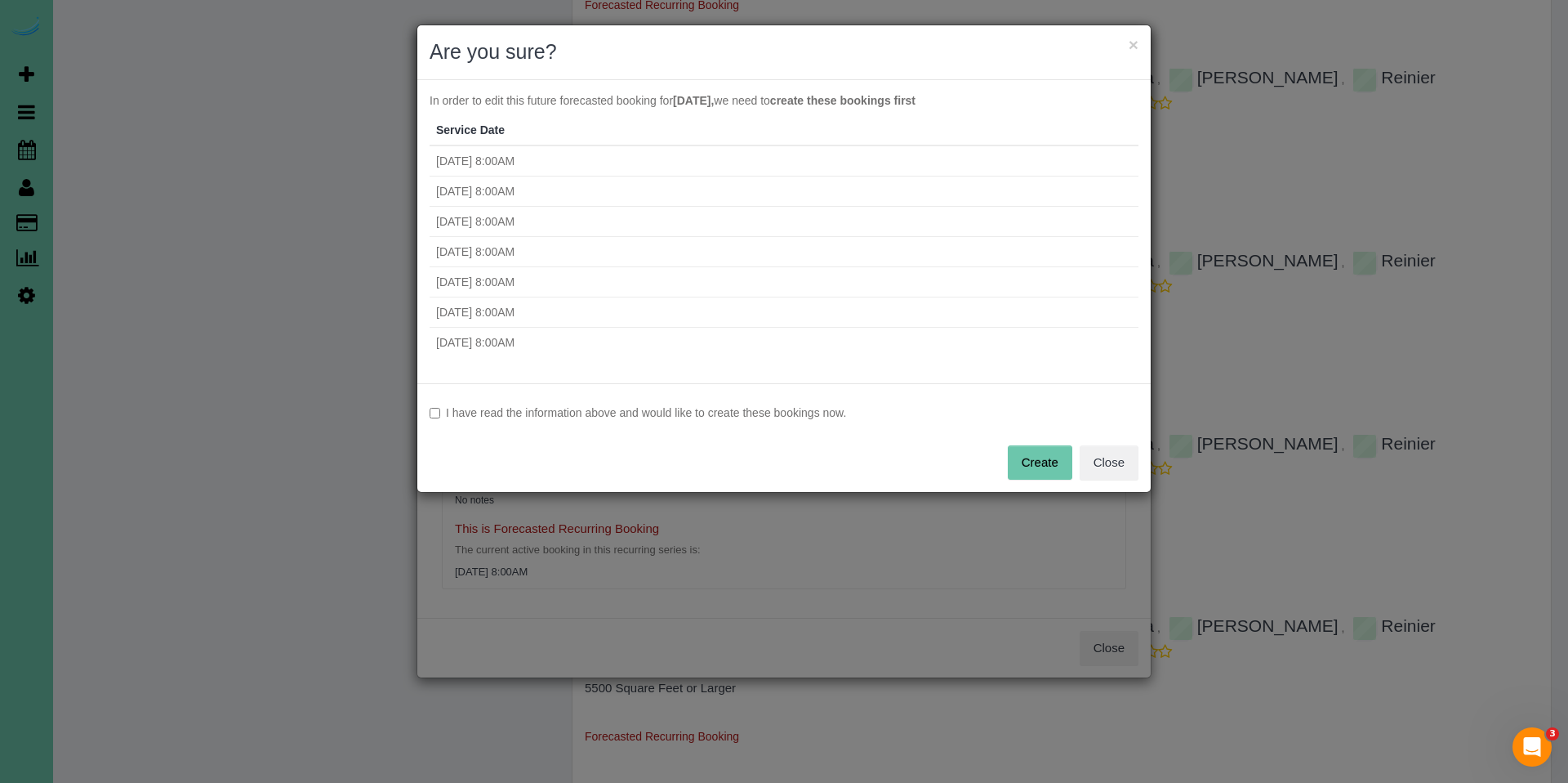
click at [522, 415] on label "I have read the information above and would like to create these bookings now." at bounding box center [784, 412] width 709 height 16
click at [1031, 465] on button "Create" at bounding box center [1040, 463] width 65 height 35
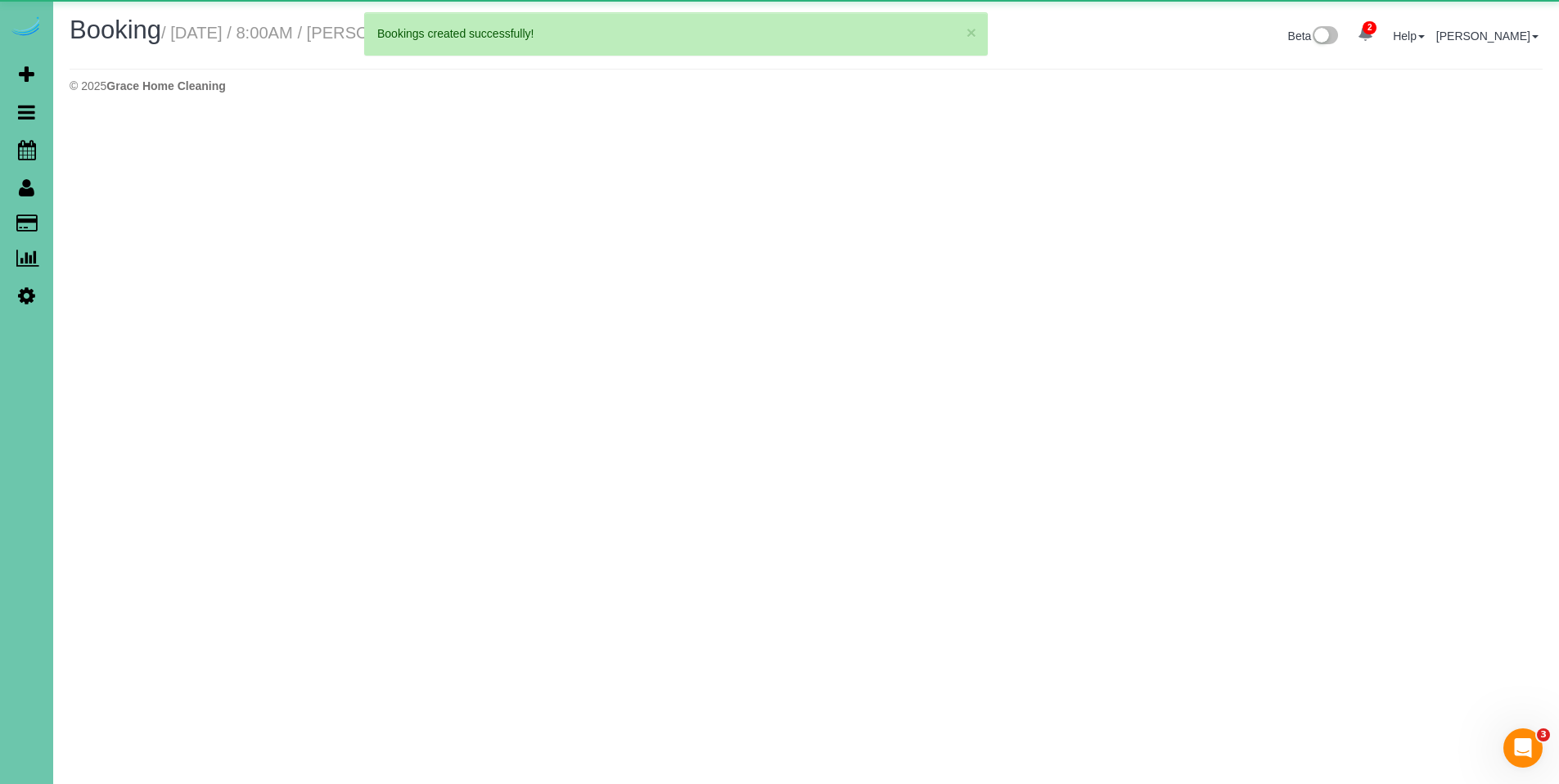
select select "NE"
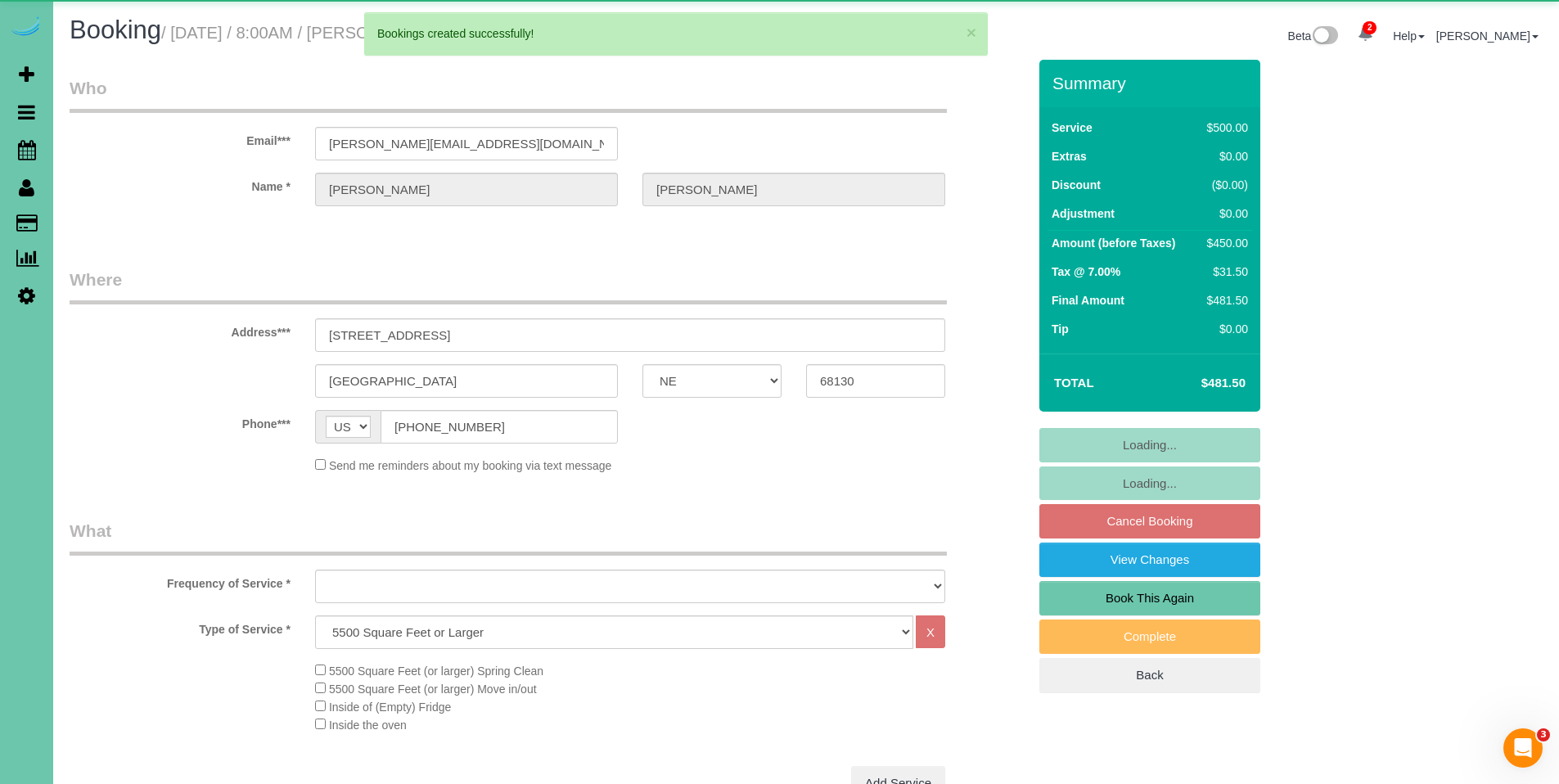
select select "object:28110"
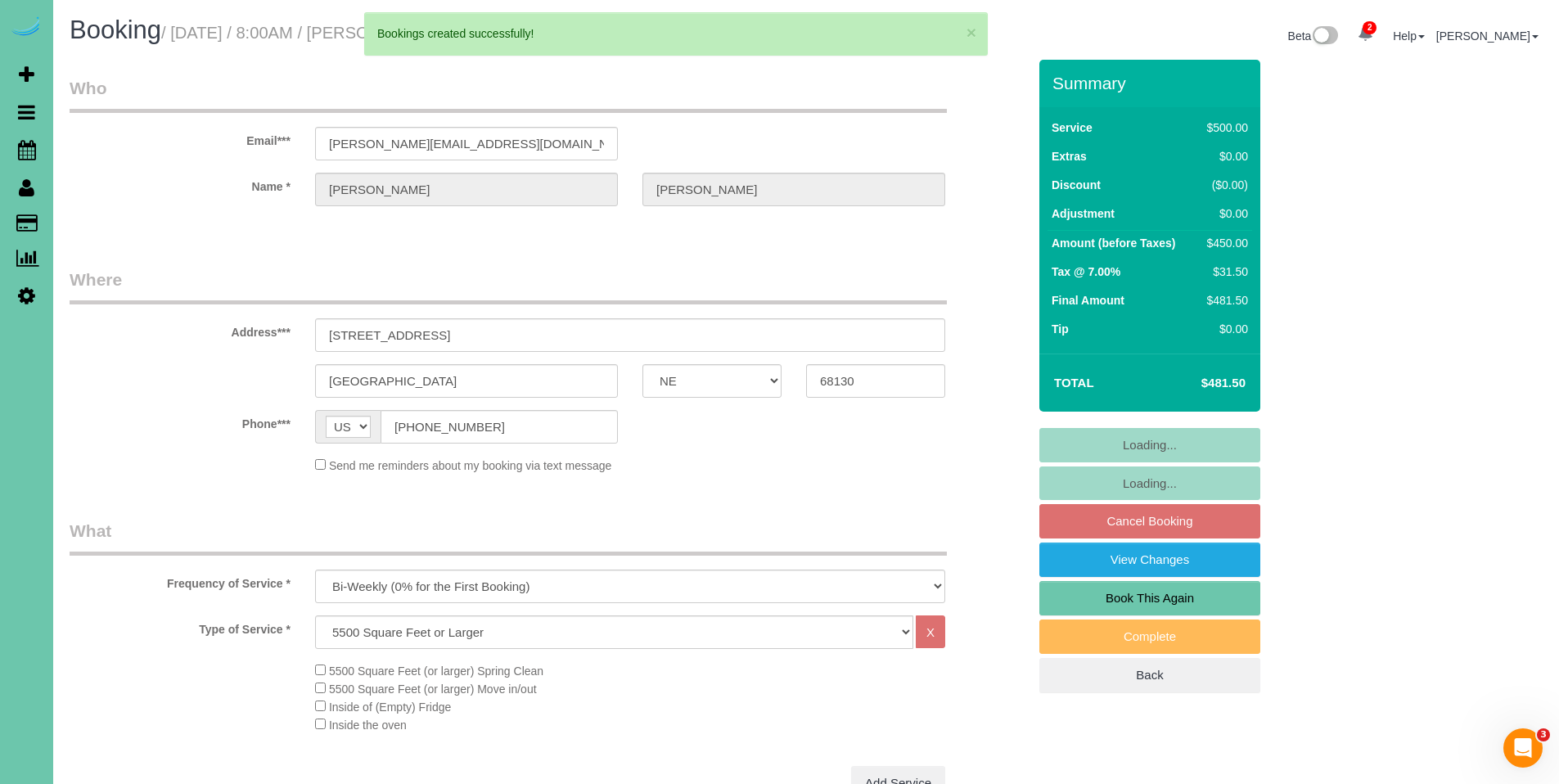
select select "number:37"
select select "number:43"
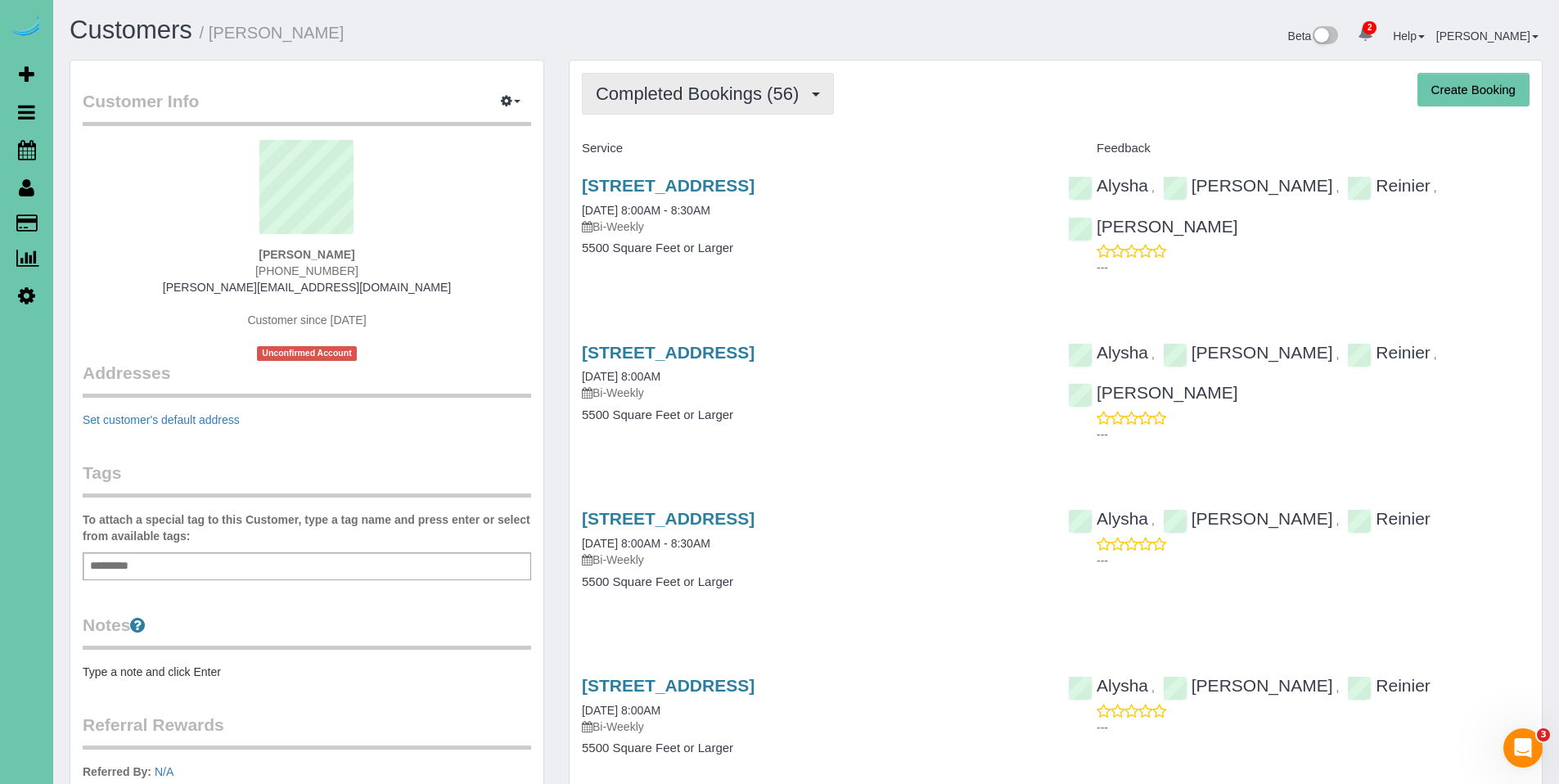
click at [671, 90] on span "Completed Bookings (56)" at bounding box center [701, 94] width 211 height 21
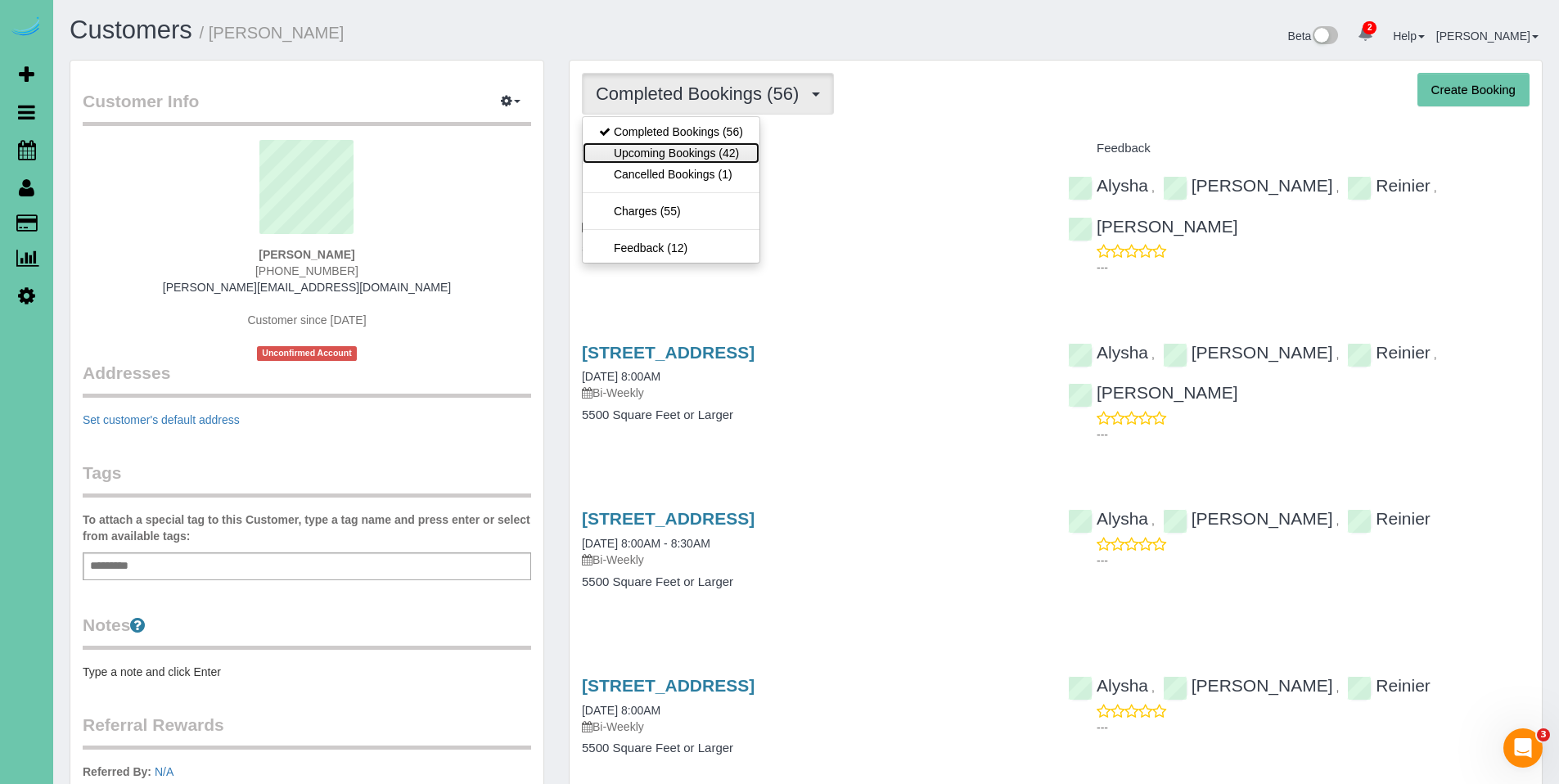
click at [674, 156] on link "Upcoming Bookings (42)" at bounding box center [671, 153] width 176 height 22
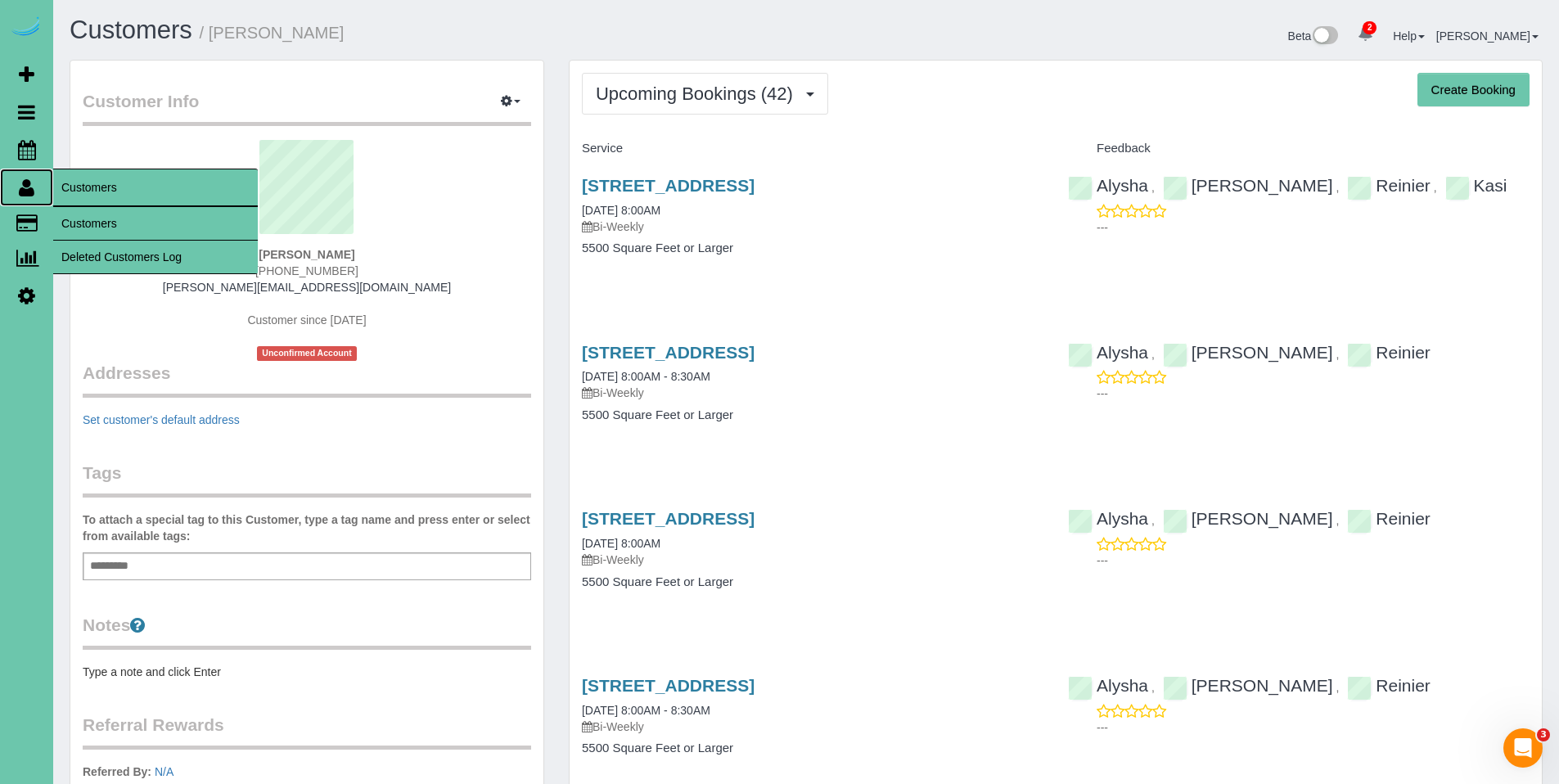
click at [32, 191] on icon at bounding box center [26, 187] width 16 height 20
click at [99, 228] on link "Customers" at bounding box center [156, 223] width 204 height 33
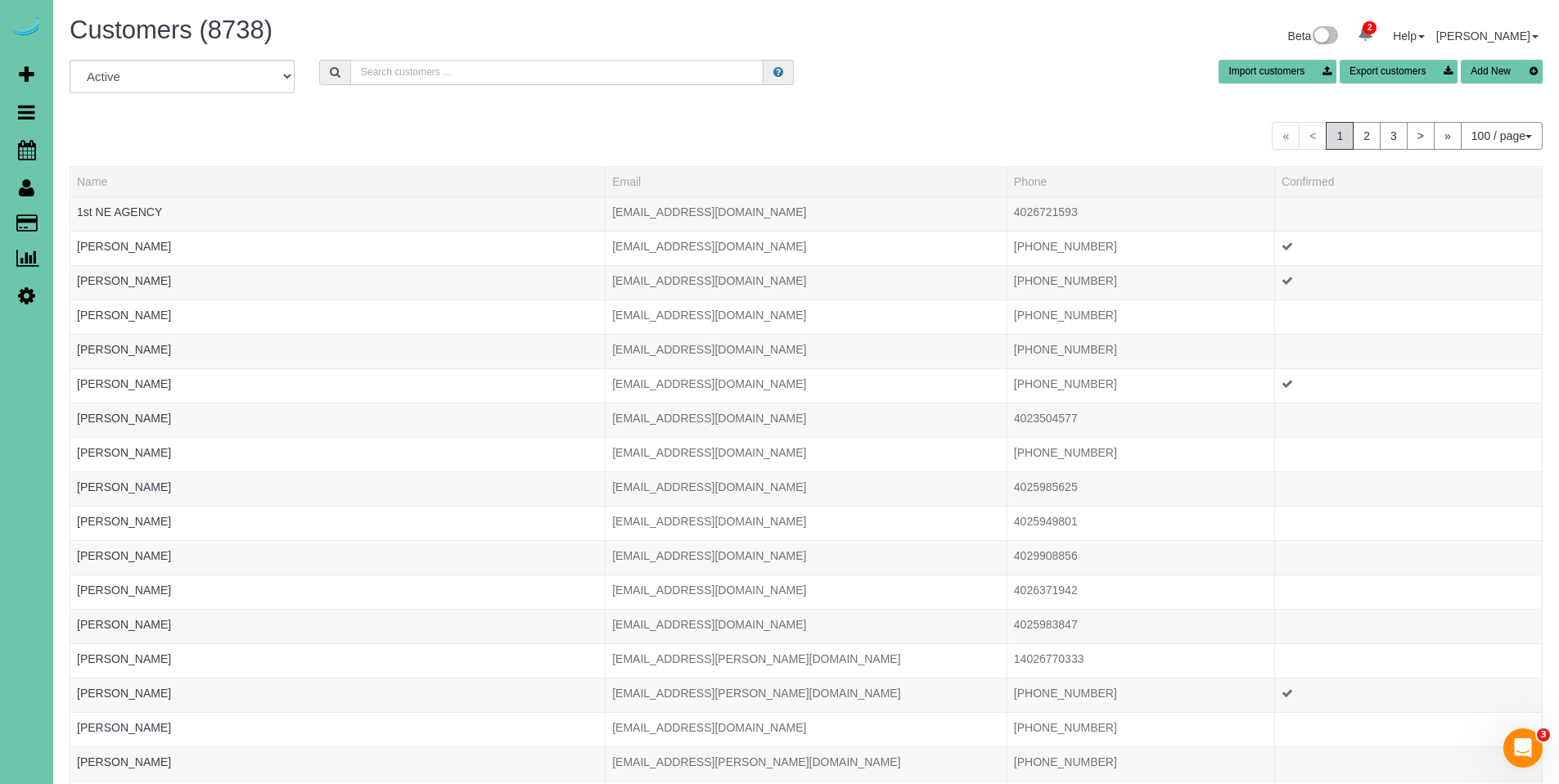
click at [510, 73] on input "text" at bounding box center [556, 72] width 414 height 25
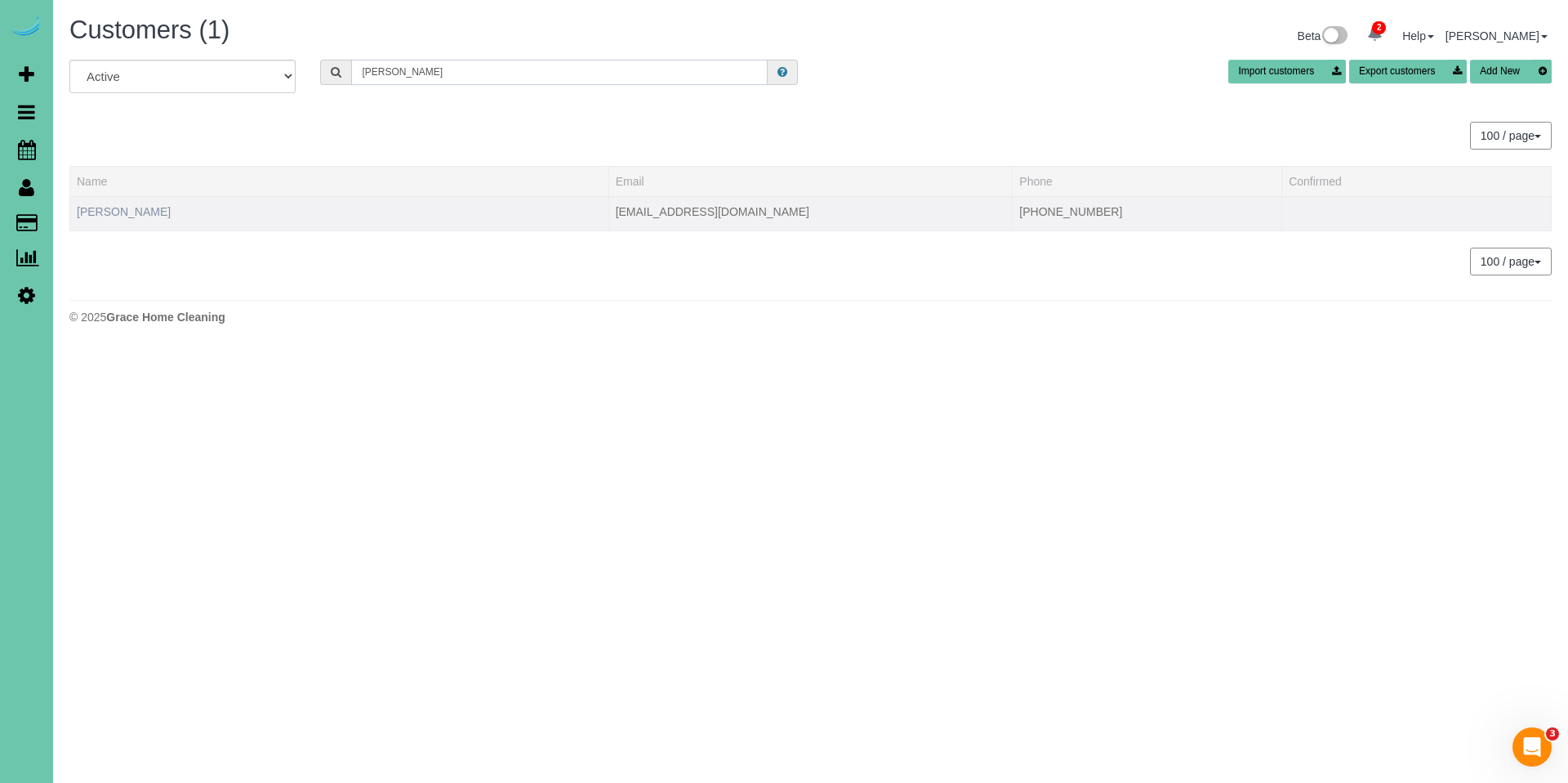
type input "[PERSON_NAME]"
click at [114, 215] on link "[PERSON_NAME]" at bounding box center [124, 212] width 94 height 13
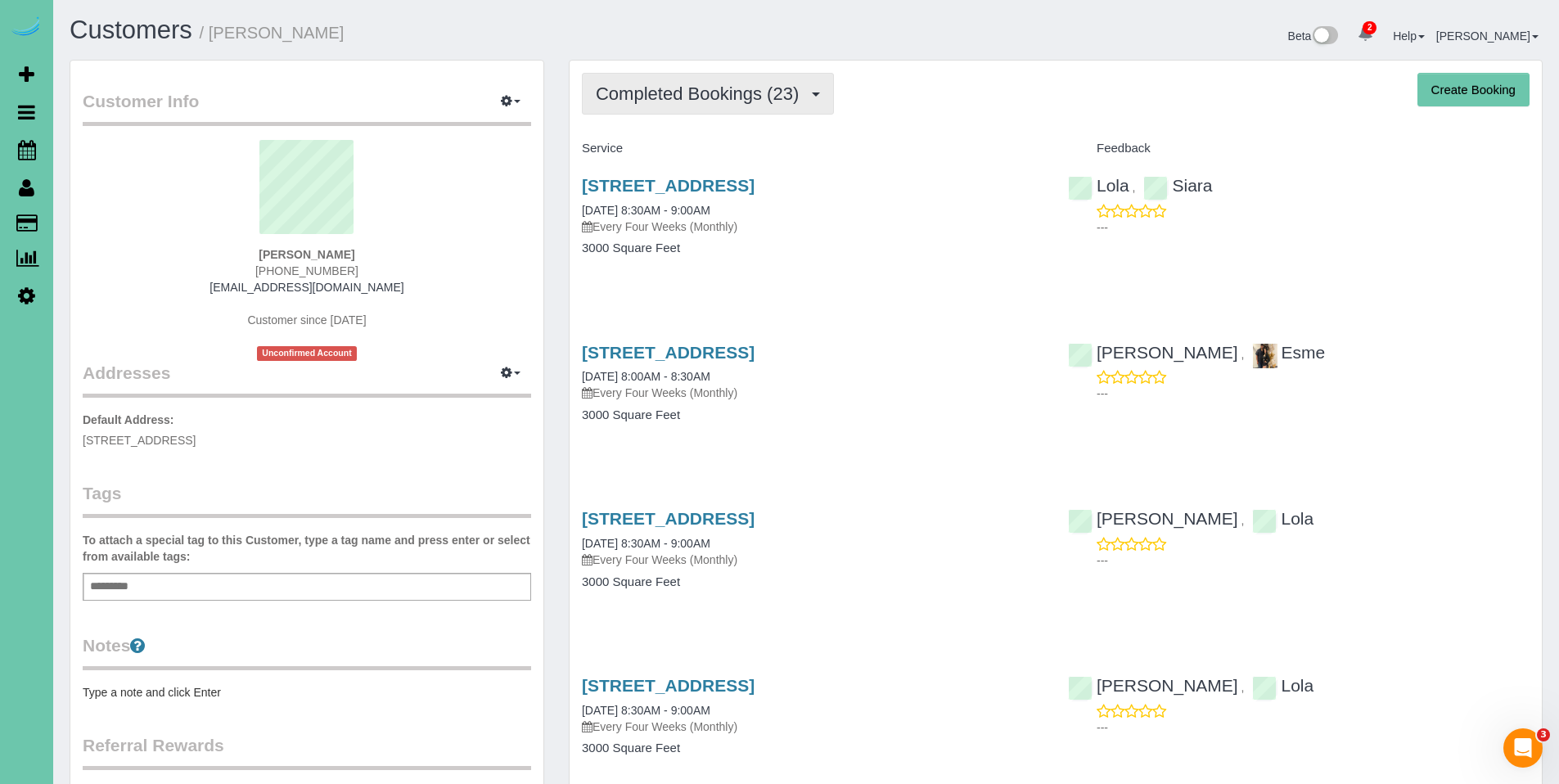
click at [710, 95] on span "Completed Bookings (23)" at bounding box center [701, 94] width 211 height 21
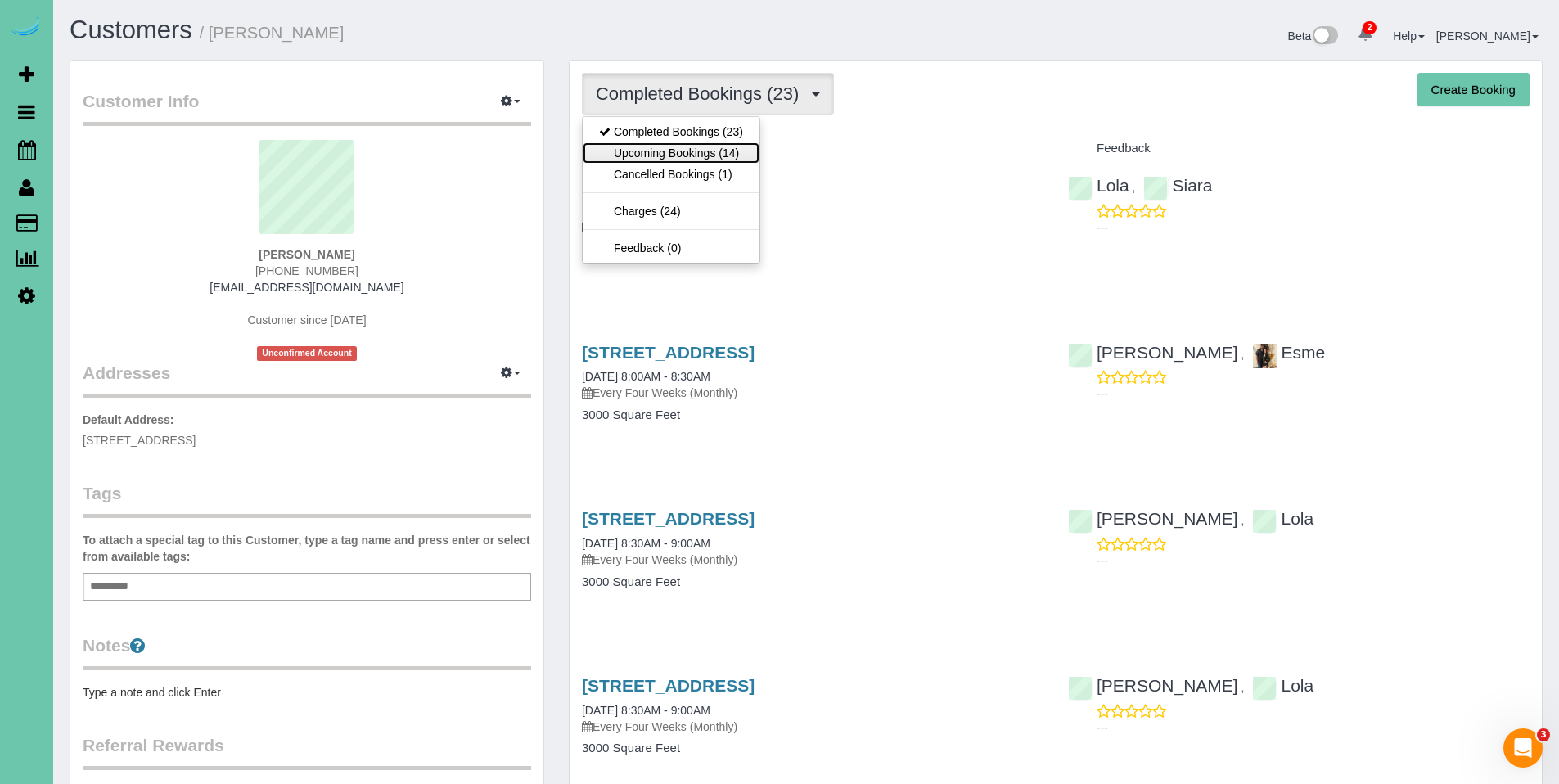
click at [692, 151] on link "Upcoming Bookings (14)" at bounding box center [671, 153] width 176 height 22
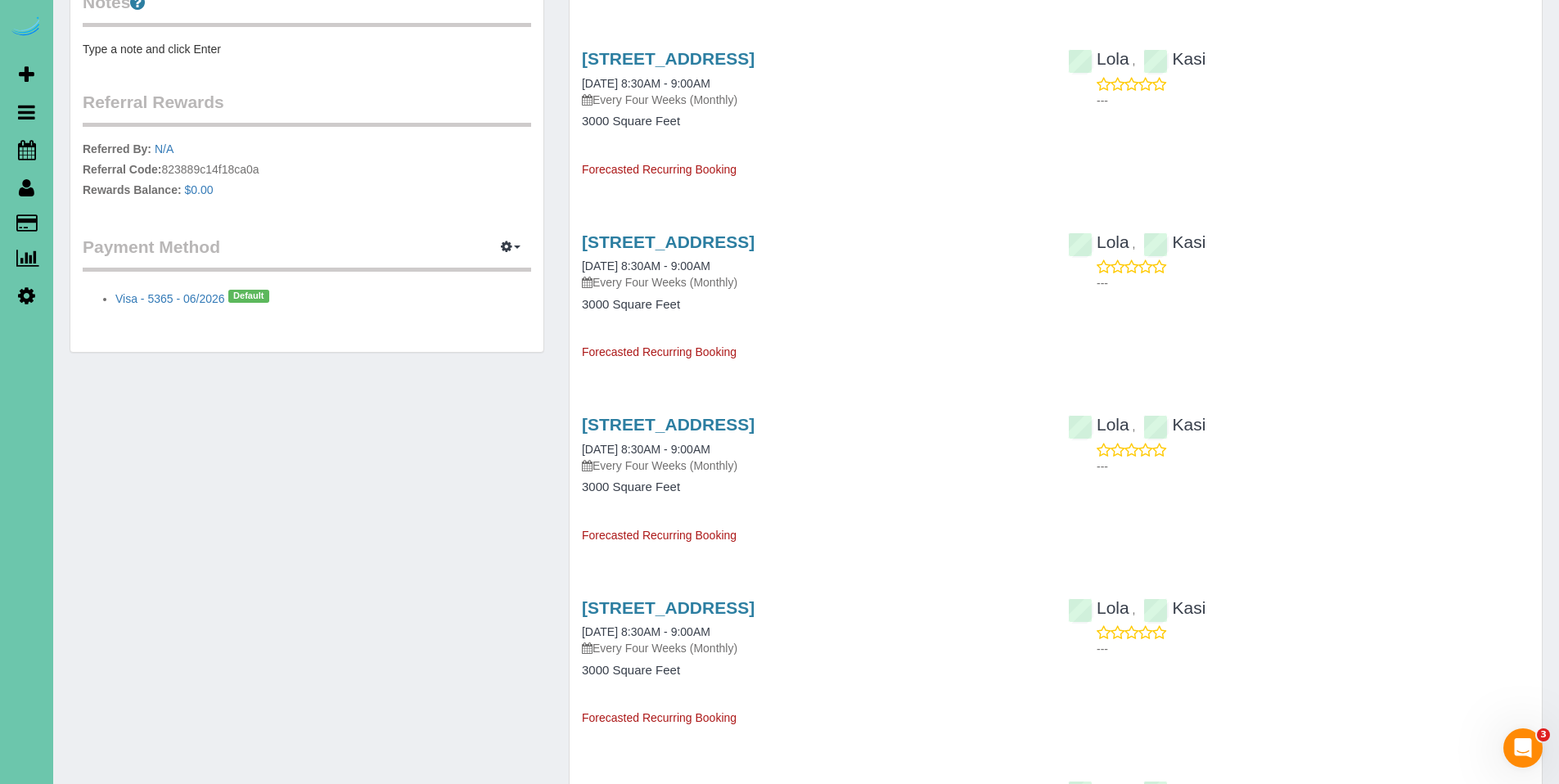
scroll to position [644, 0]
click at [710, 248] on link "[STREET_ADDRESS]" at bounding box center [668, 241] width 173 height 19
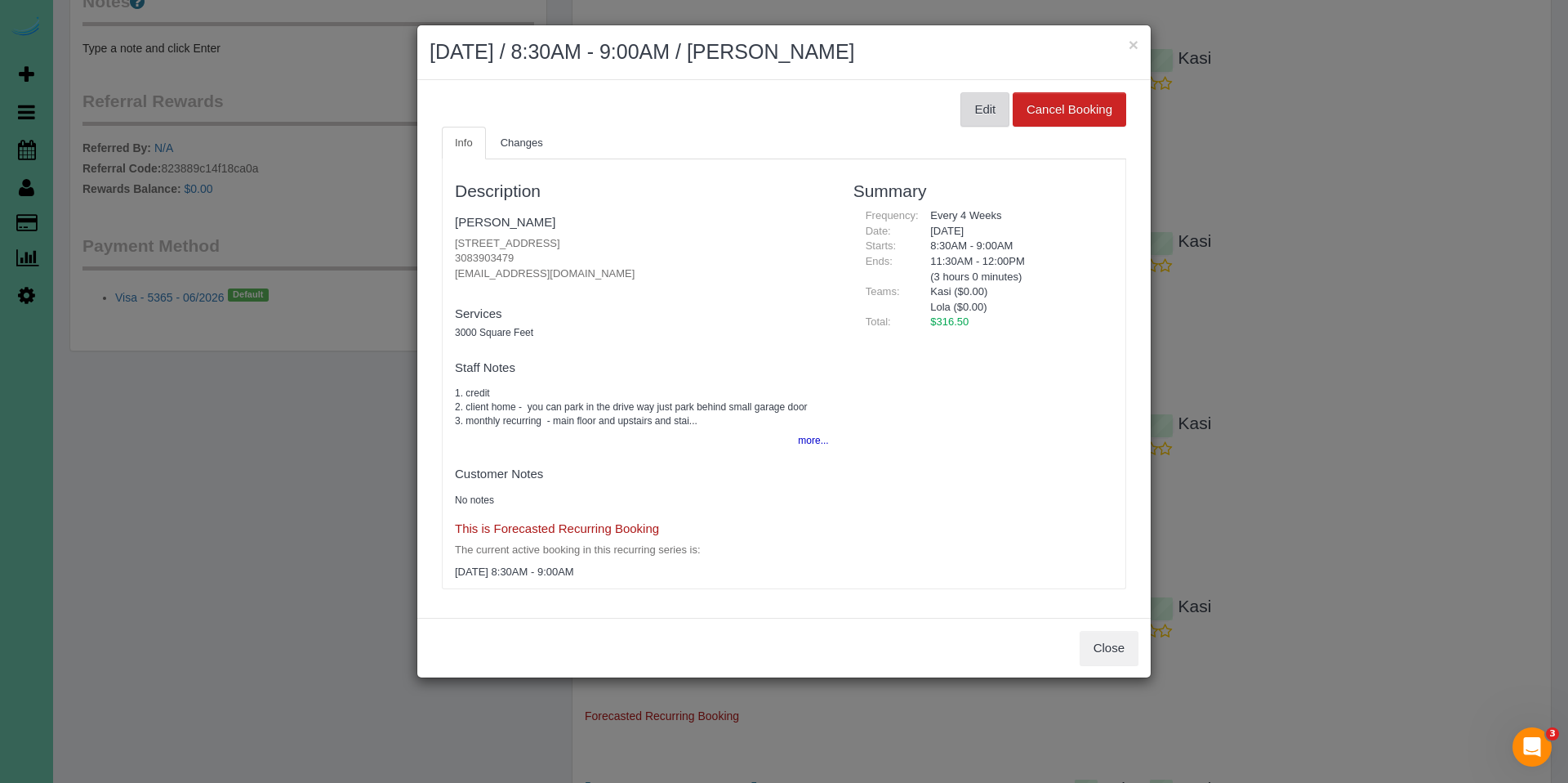
click at [982, 110] on button "Edit" at bounding box center [985, 110] width 49 height 35
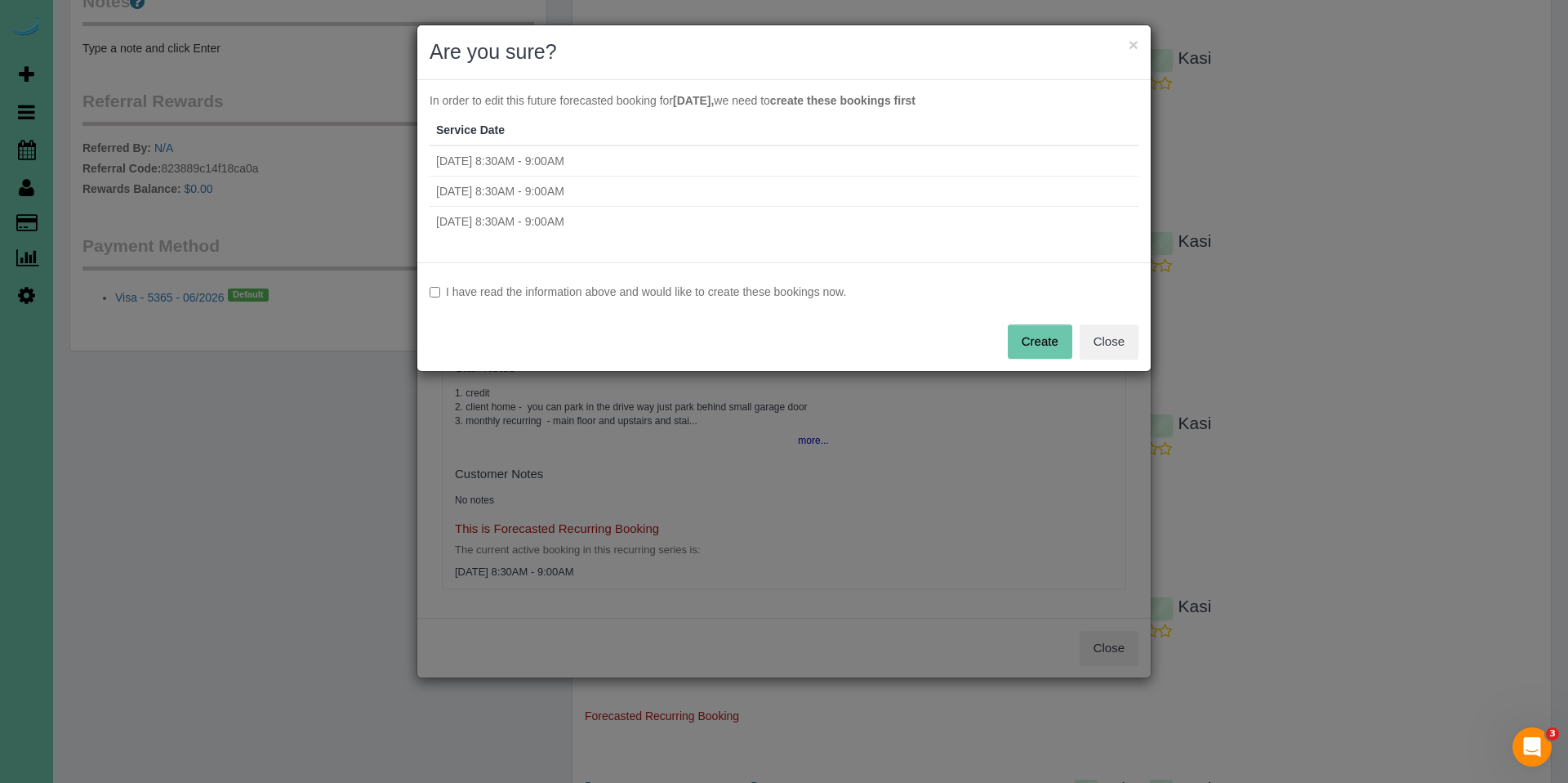
click at [819, 293] on label "I have read the information above and would like to create these bookings now." at bounding box center [784, 291] width 709 height 16
click at [1032, 338] on button "Create" at bounding box center [1040, 341] width 65 height 35
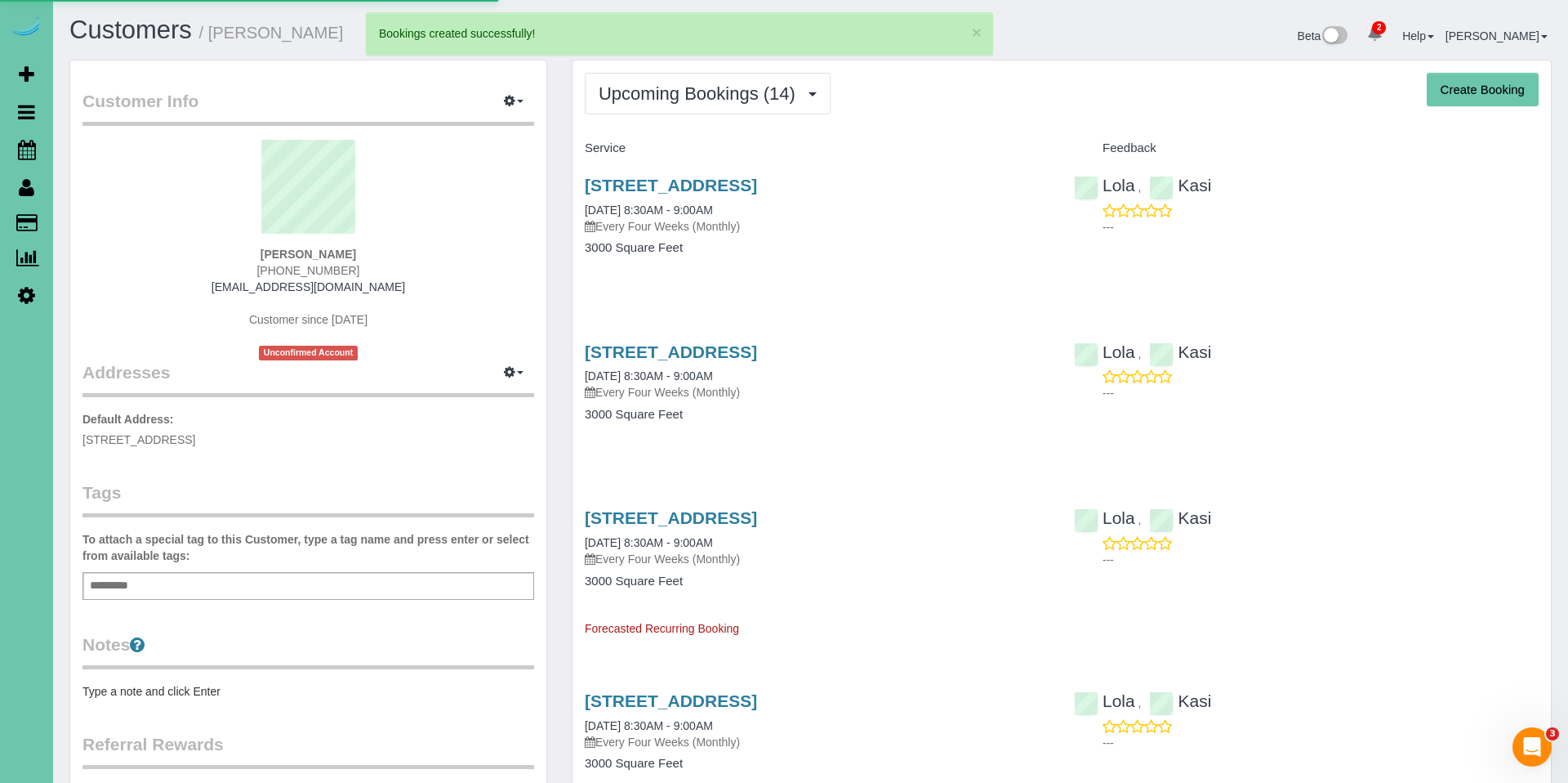
select select "NE"
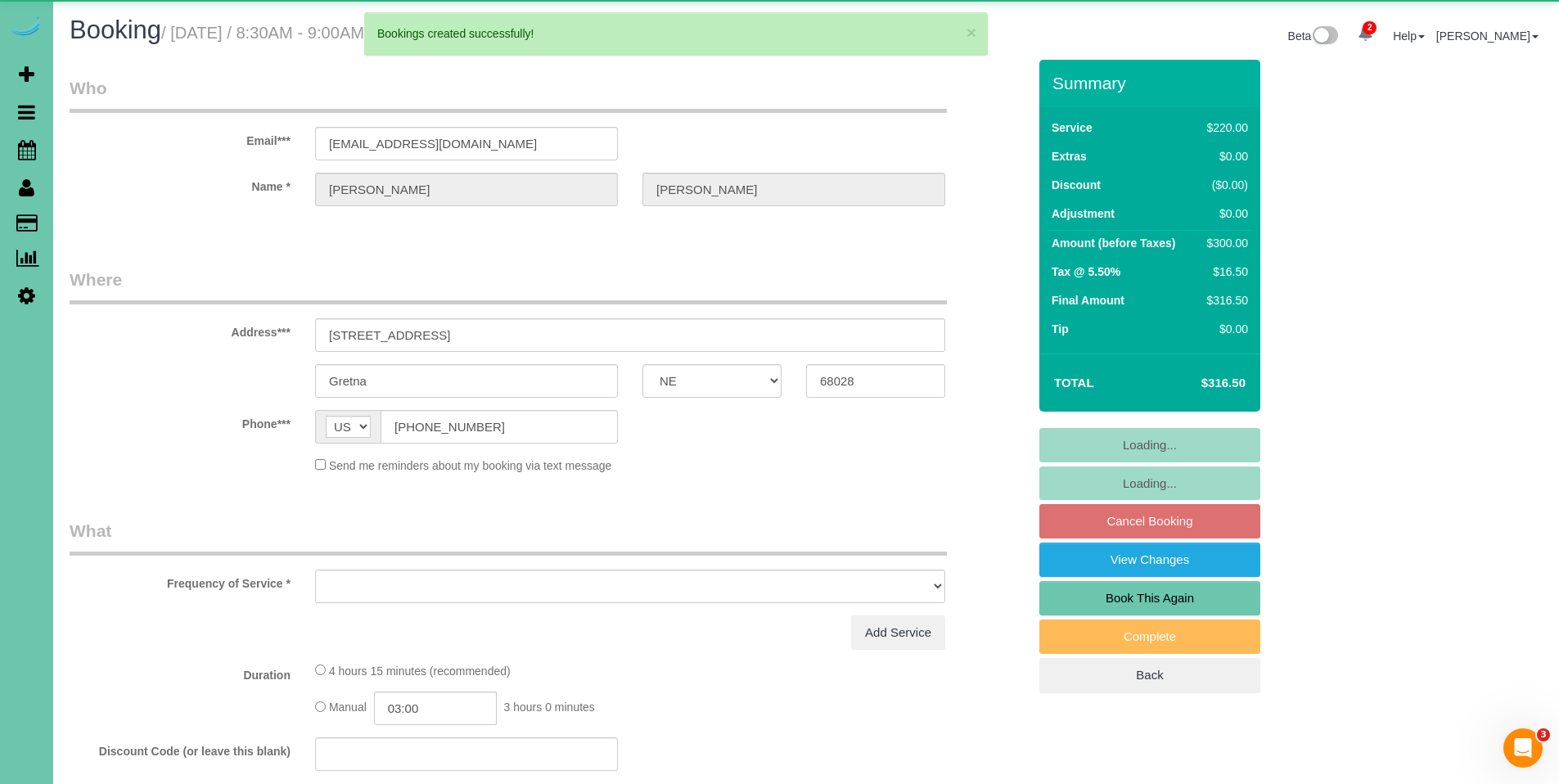
select select "object:33951"
select select "string:fspay-46d10046-812a-4cb5-a5a6-0eb580fe826f"
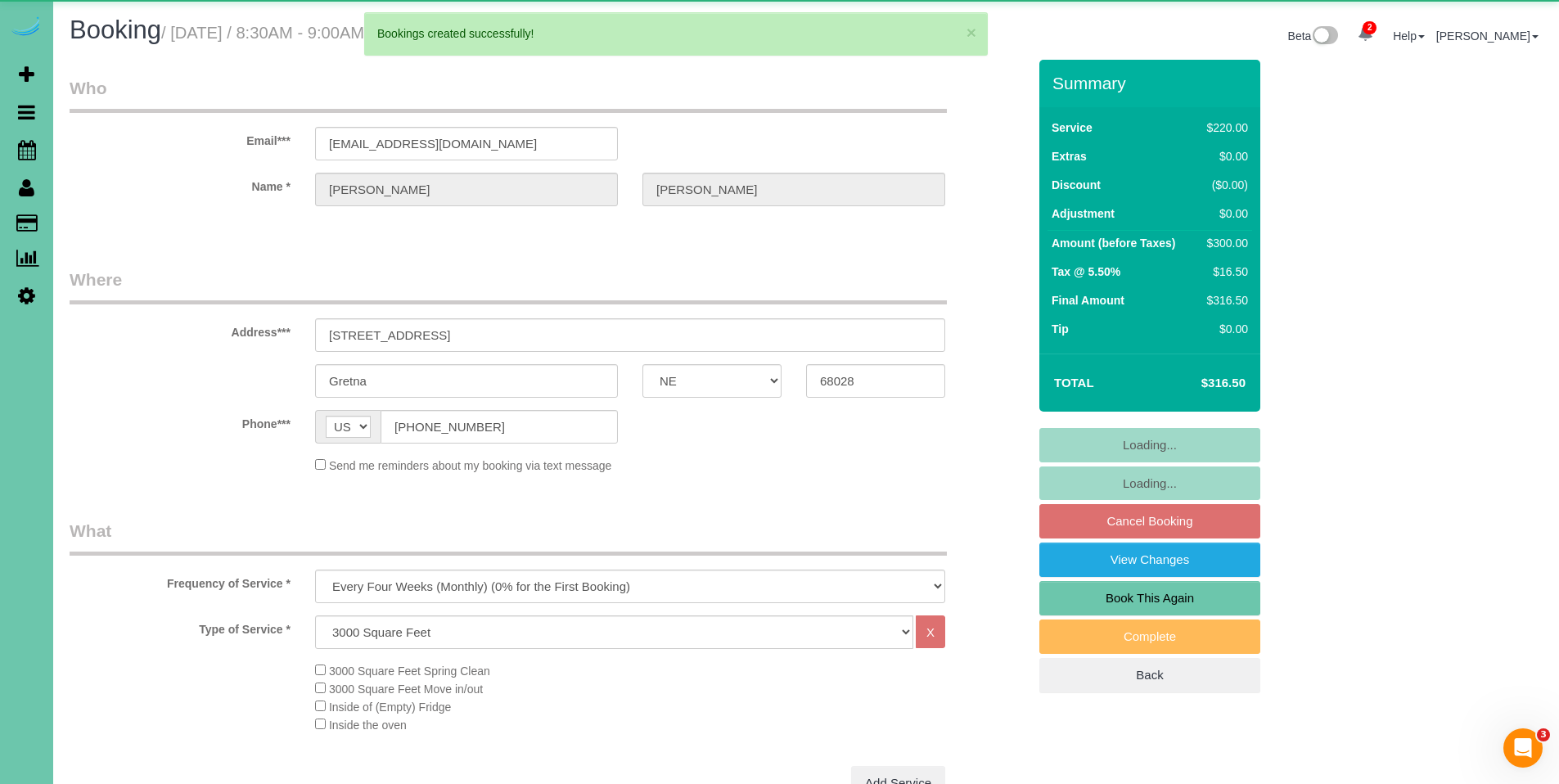
select select "number:38"
select select "number:42"
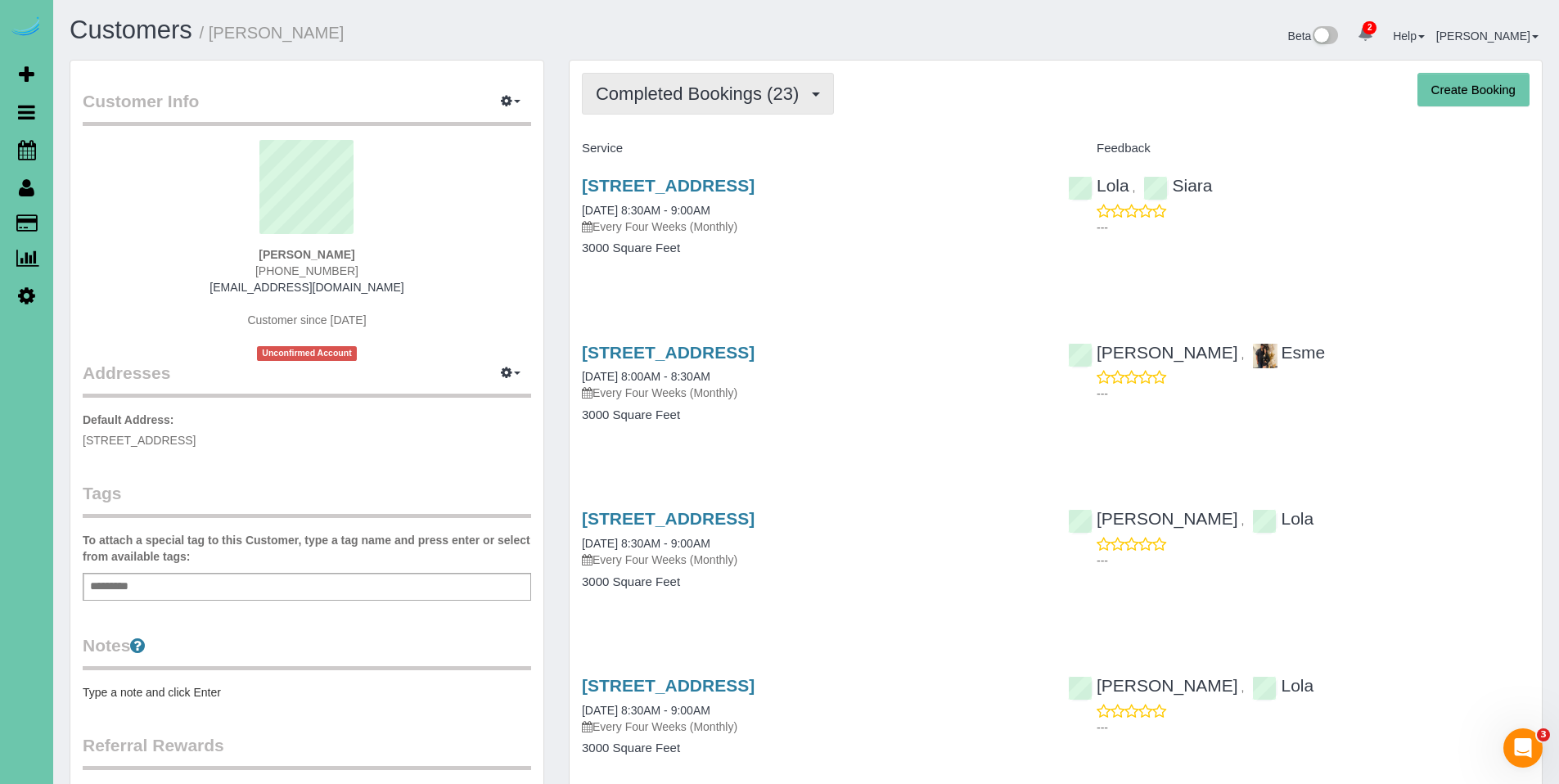
click at [680, 107] on button "Completed Bookings (23)" at bounding box center [707, 94] width 252 height 42
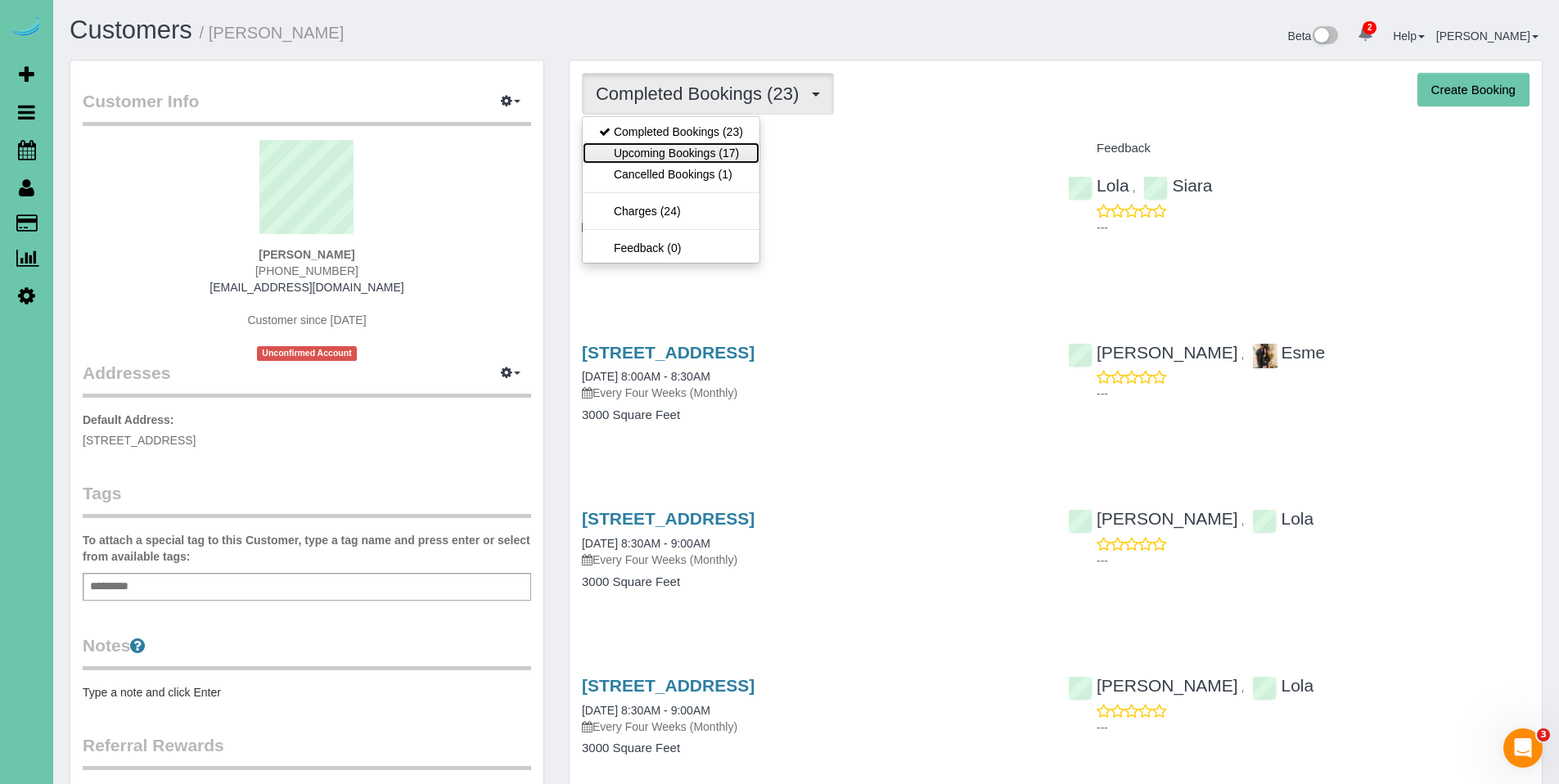
click at [672, 151] on link "Upcoming Bookings (17)" at bounding box center [671, 153] width 176 height 22
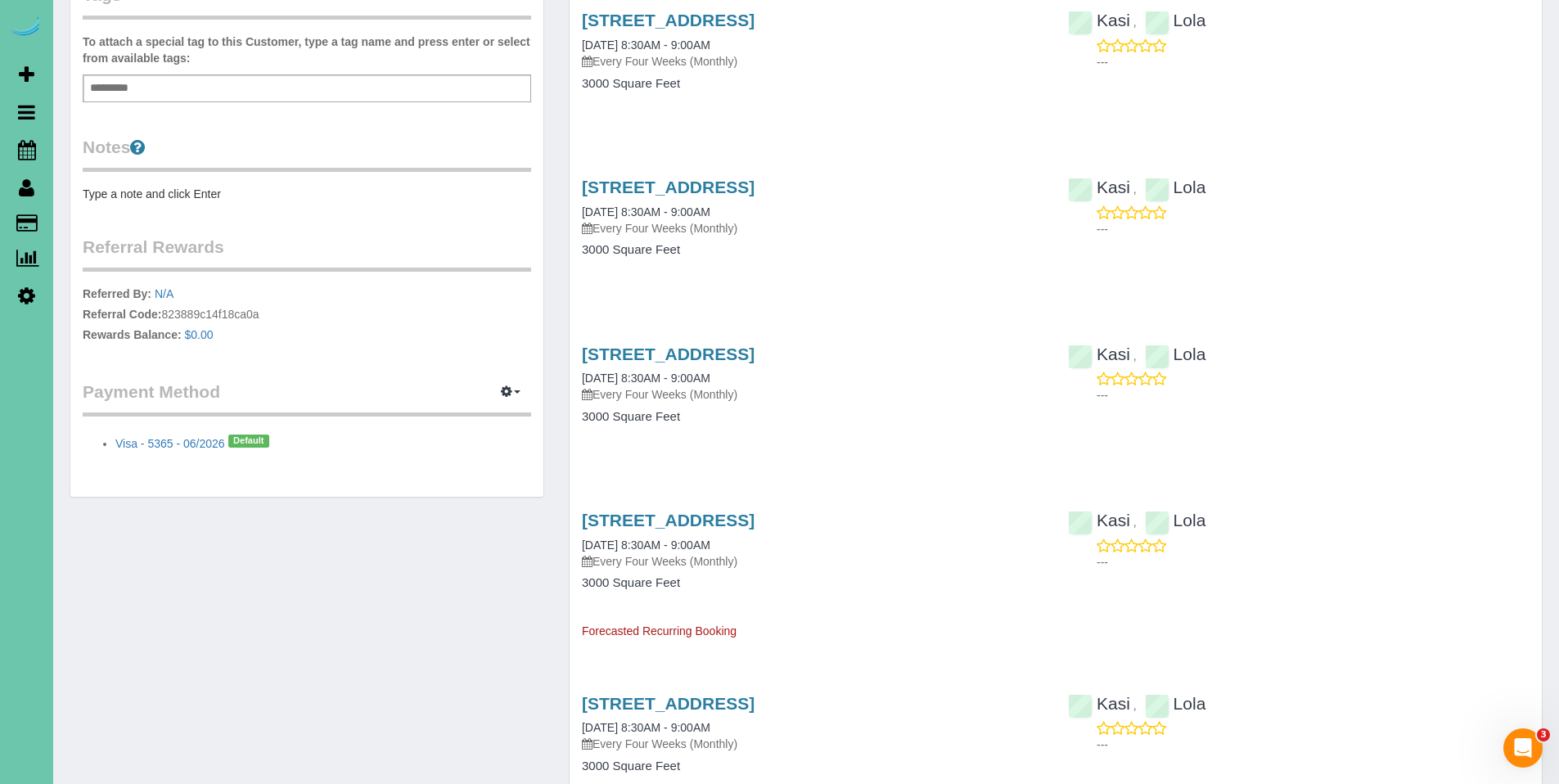
scroll to position [444, 0]
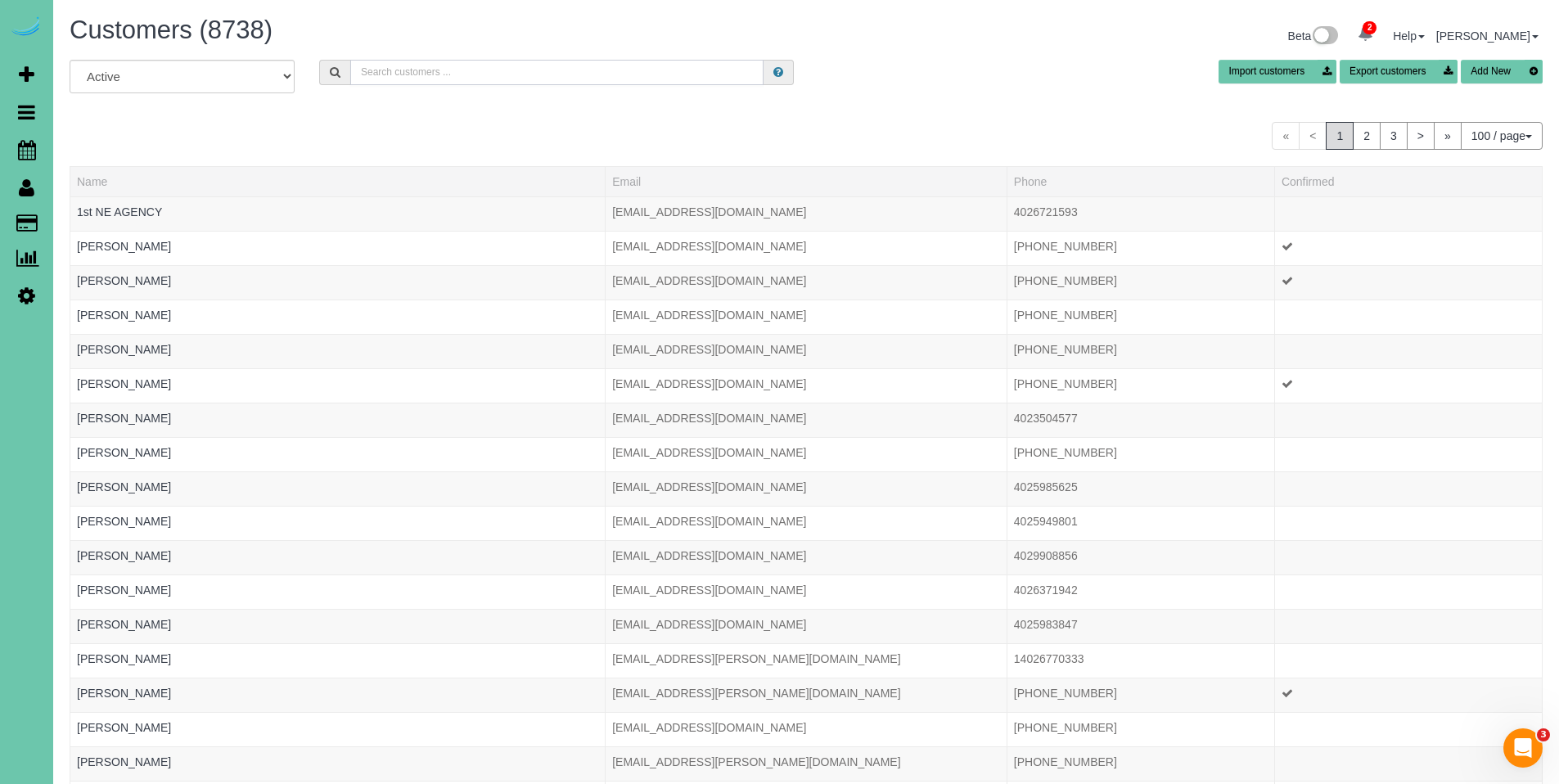
click at [557, 74] on input "text" at bounding box center [556, 72] width 414 height 25
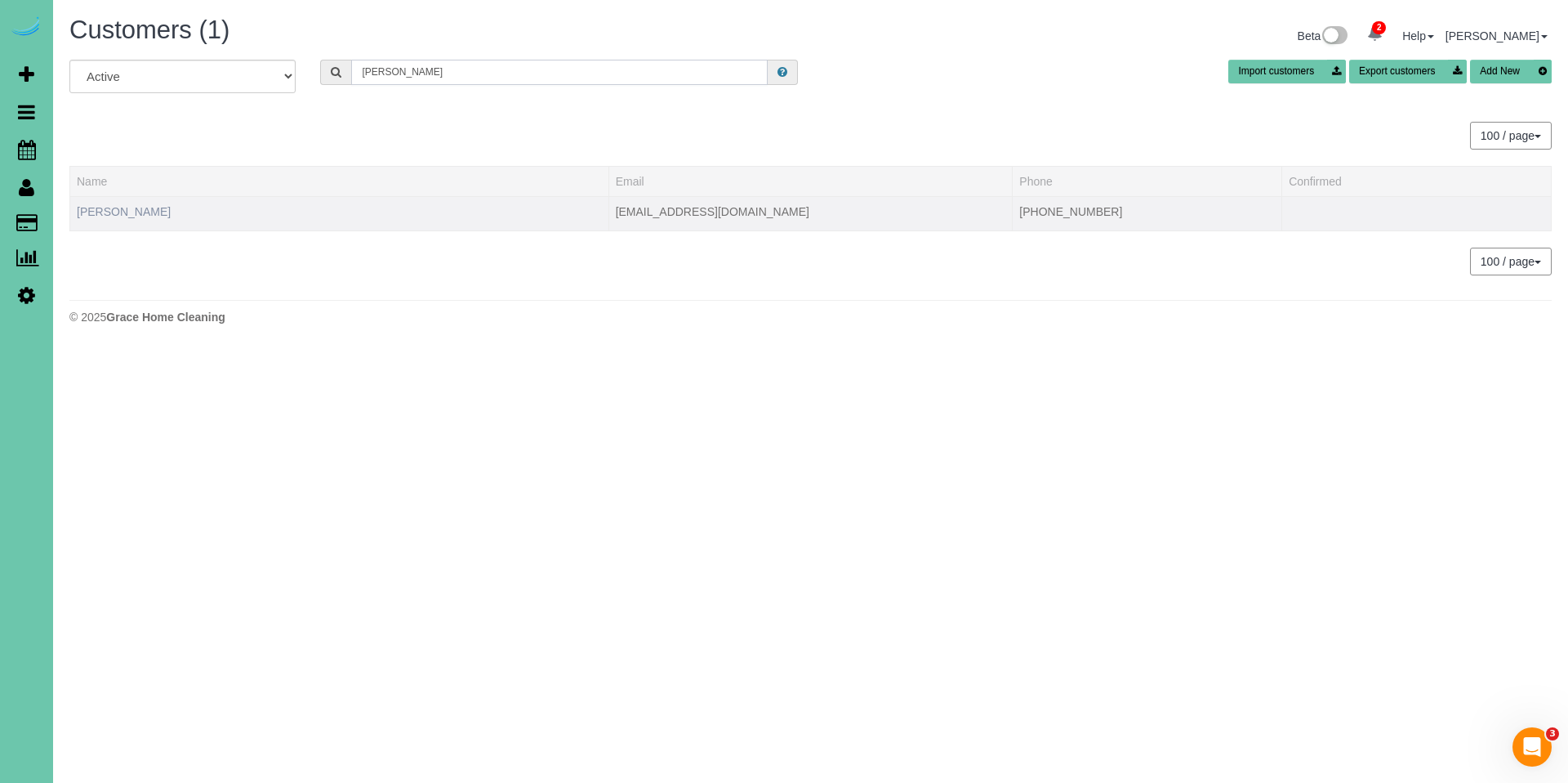
type input "[PERSON_NAME]"
click at [131, 215] on link "[PERSON_NAME]" at bounding box center [124, 212] width 94 height 13
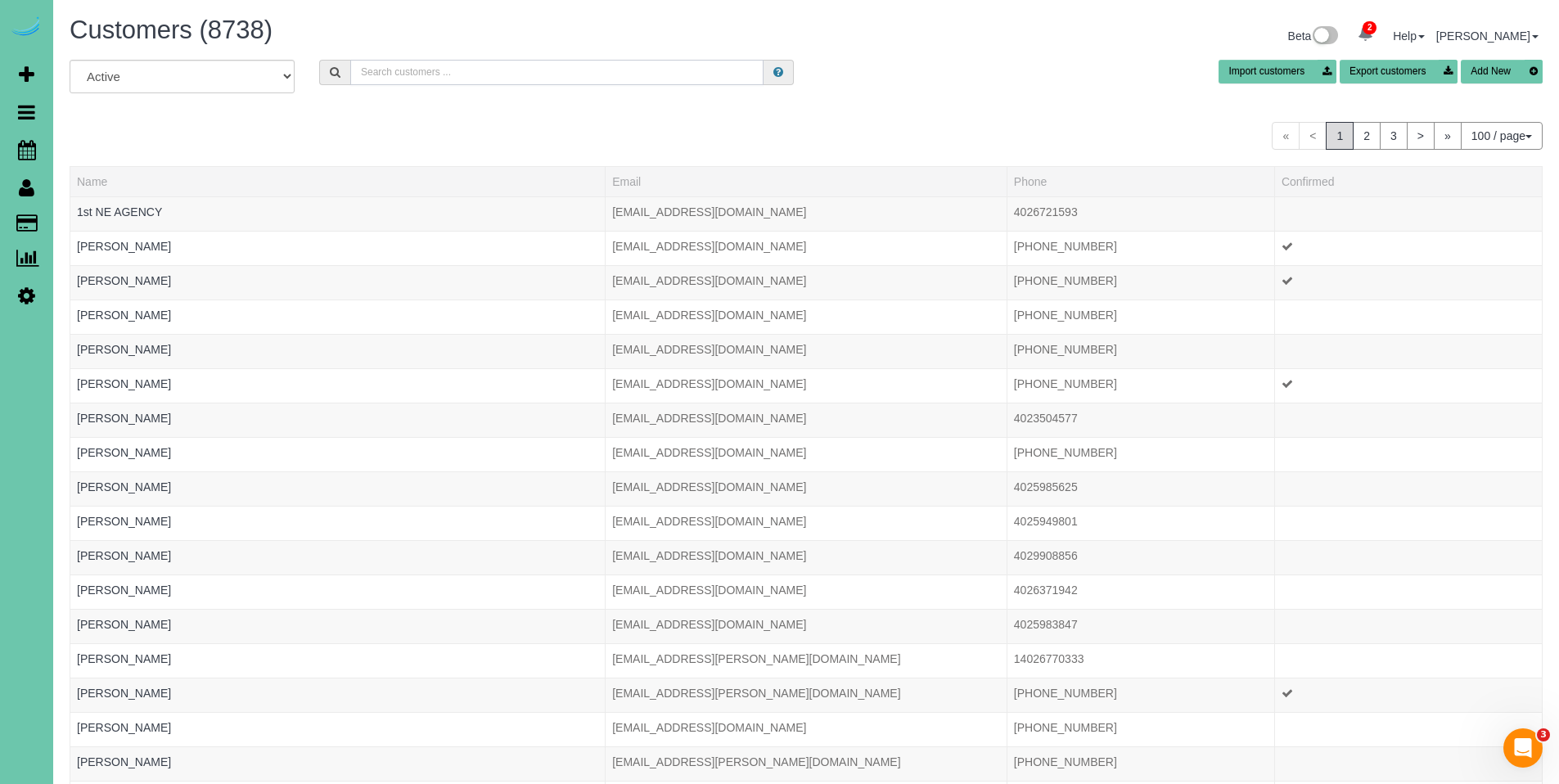
click at [423, 77] on input "text" at bounding box center [556, 72] width 414 height 25
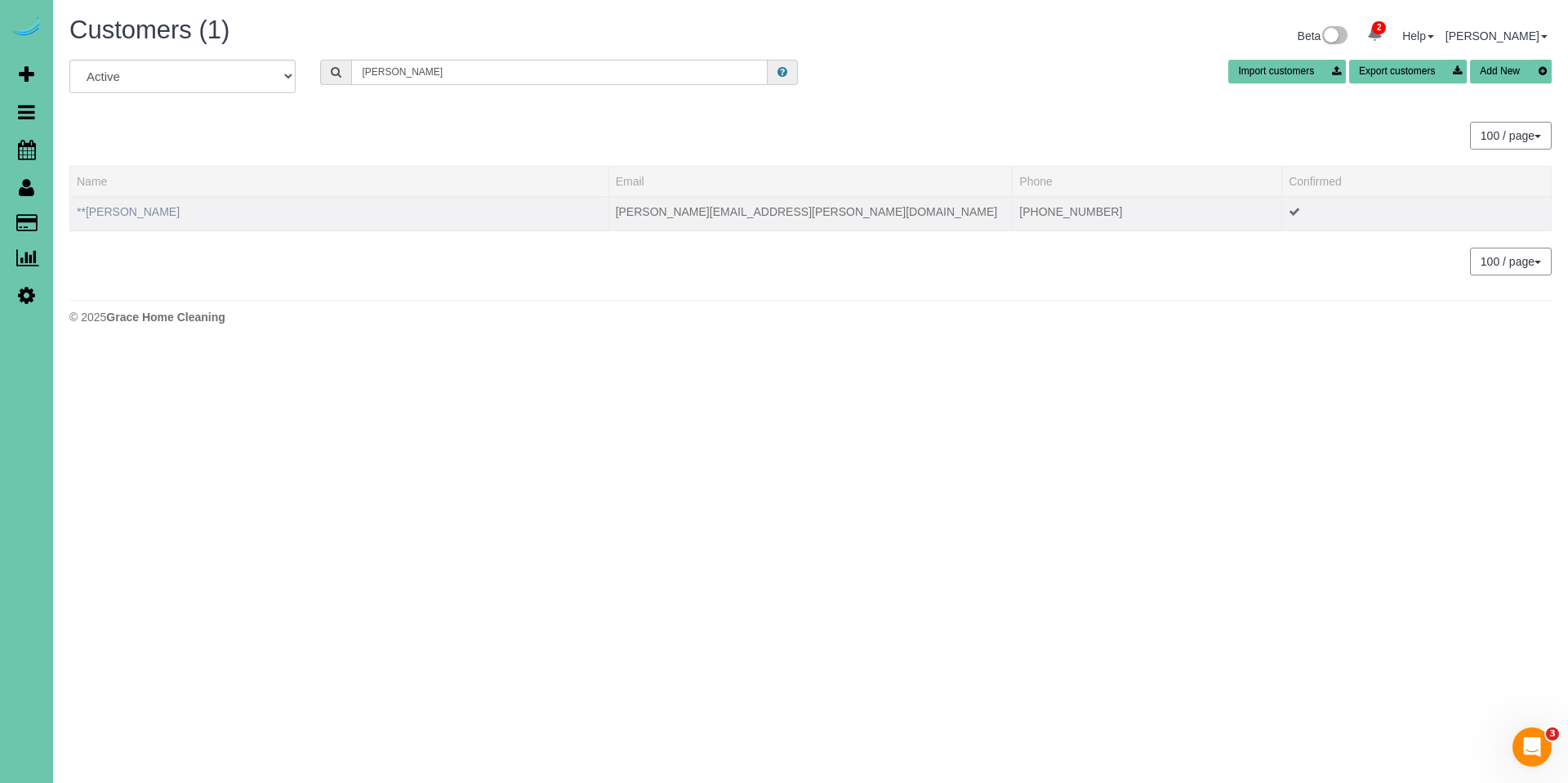
type input "[PERSON_NAME]"
click at [125, 209] on link "**[PERSON_NAME]" at bounding box center [128, 212] width 103 height 13
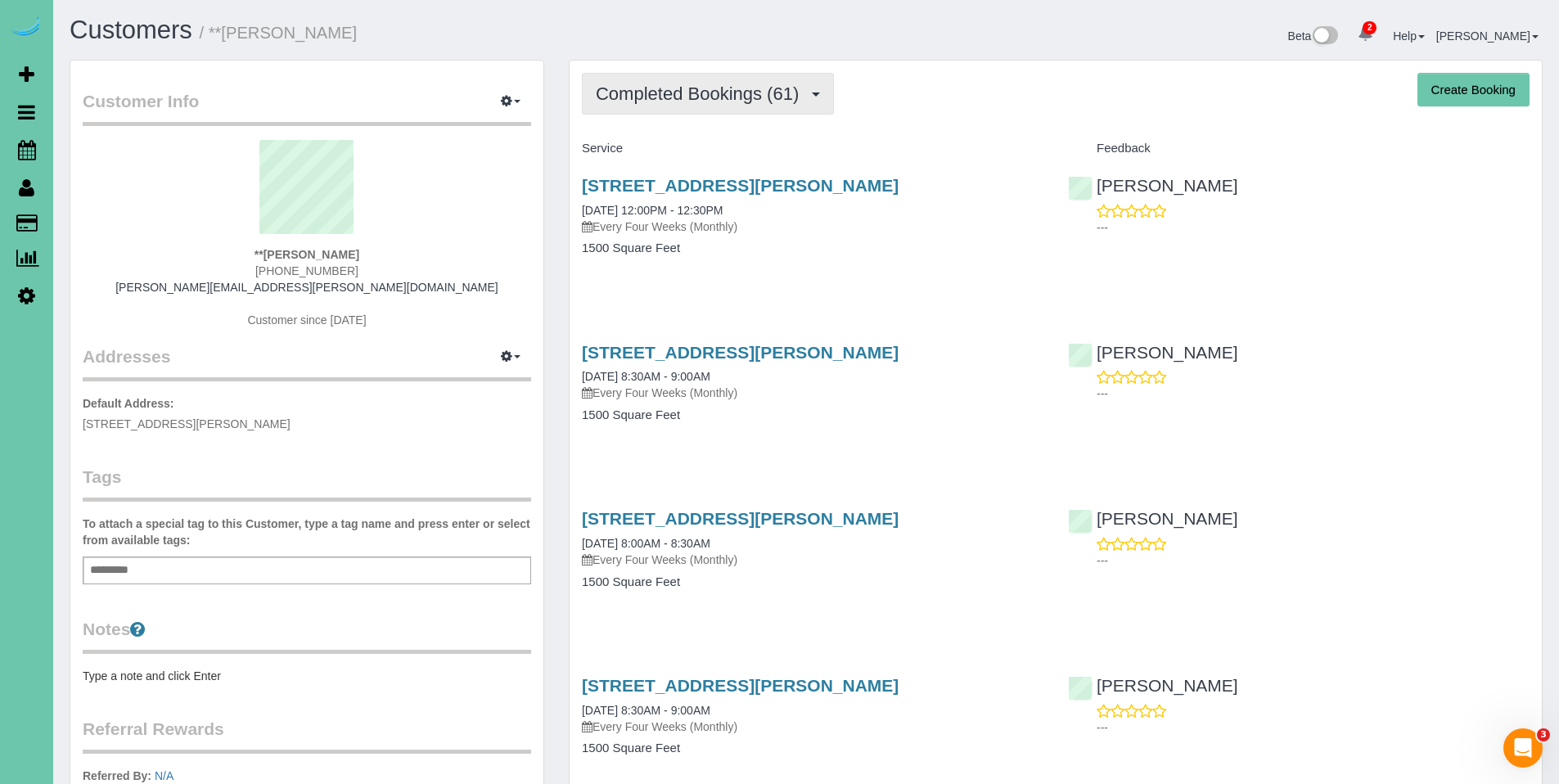
click at [705, 101] on span "Completed Bookings (61)" at bounding box center [701, 94] width 211 height 21
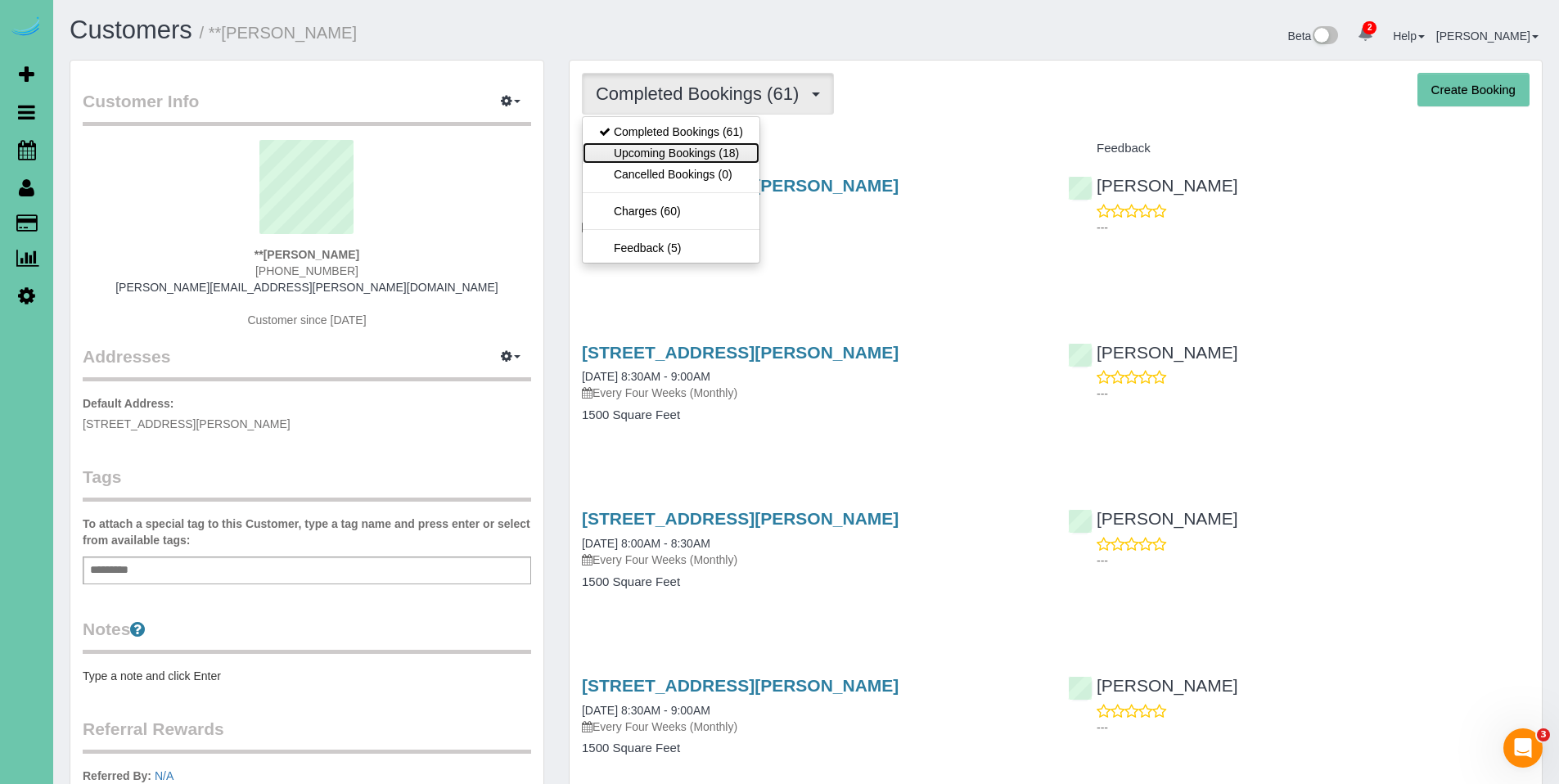
click at [704, 143] on link "Upcoming Bookings (18)" at bounding box center [671, 153] width 176 height 22
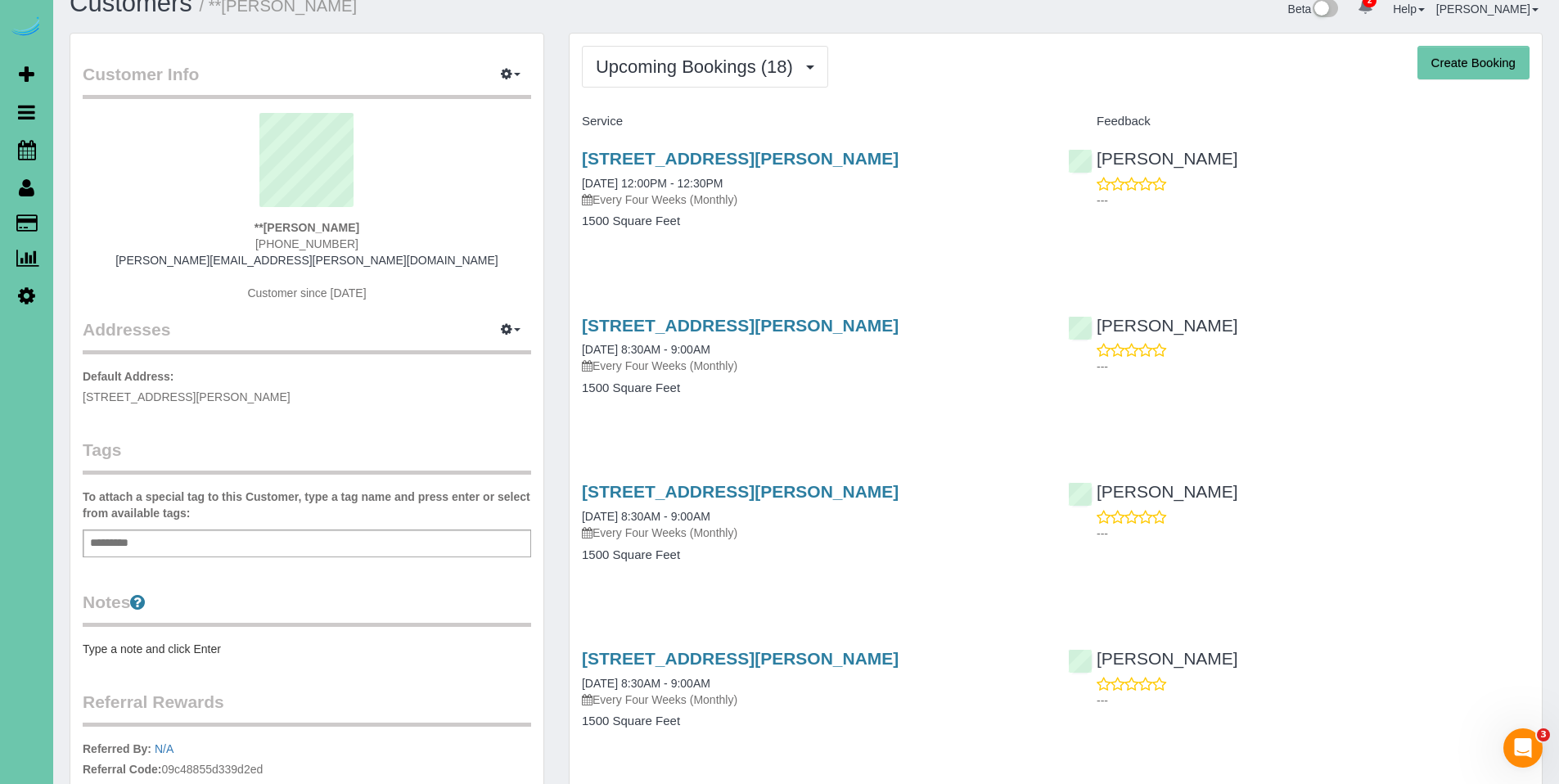
scroll to position [48, 0]
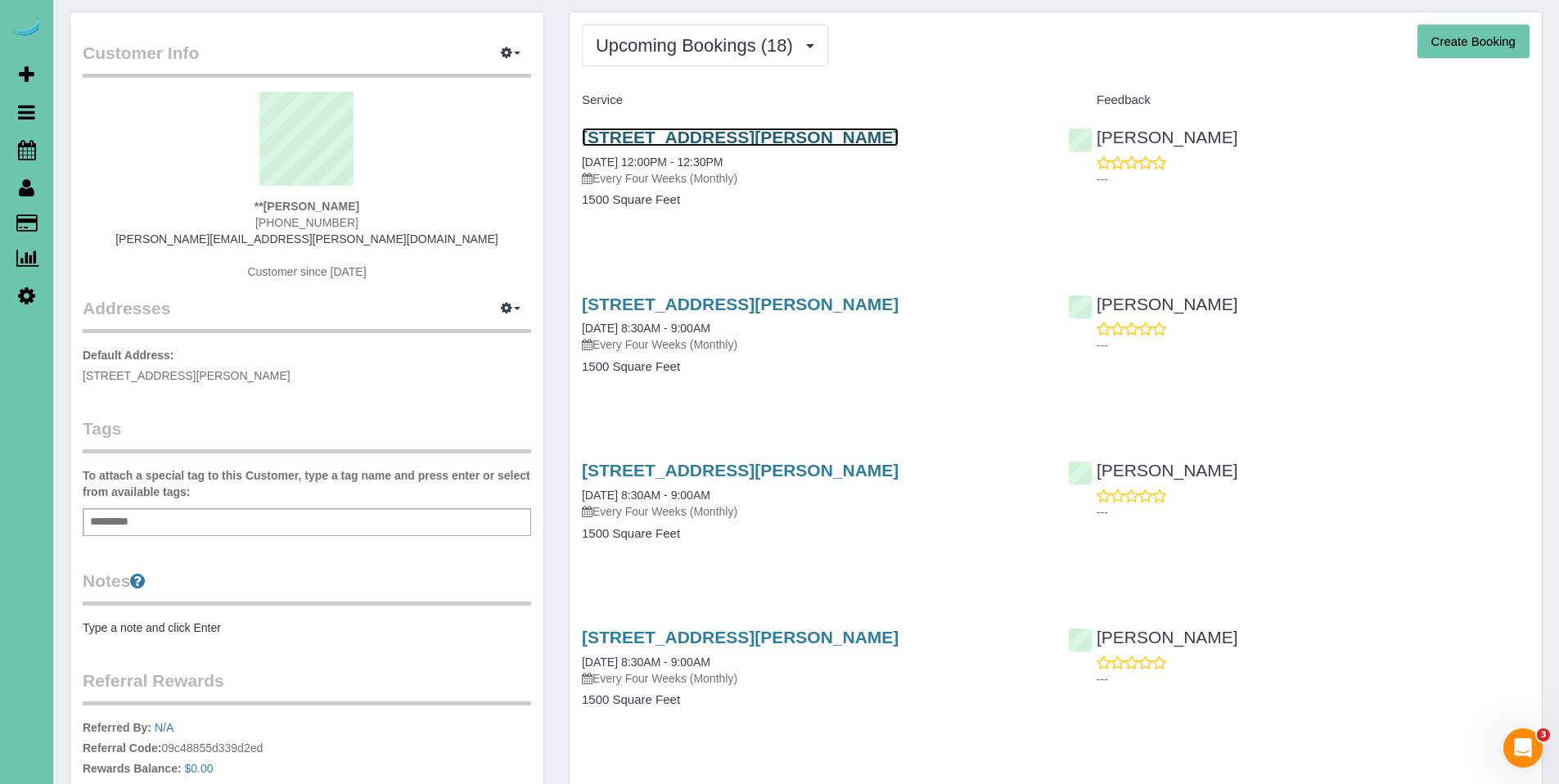
click at [691, 142] on link "[STREET_ADDRESS][PERSON_NAME]" at bounding box center [740, 137] width 317 height 19
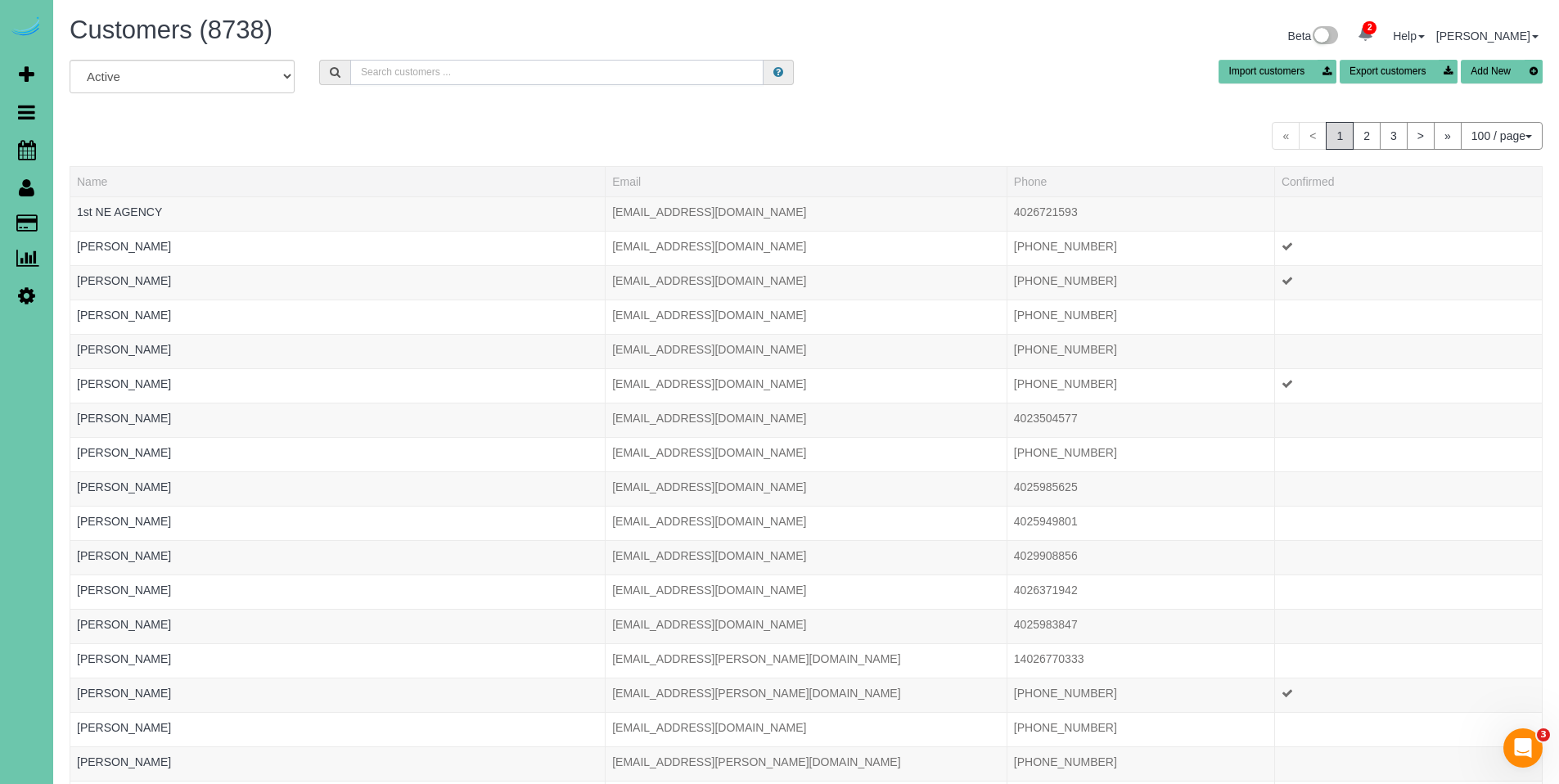
click at [568, 74] on input "text" at bounding box center [556, 72] width 414 height 25
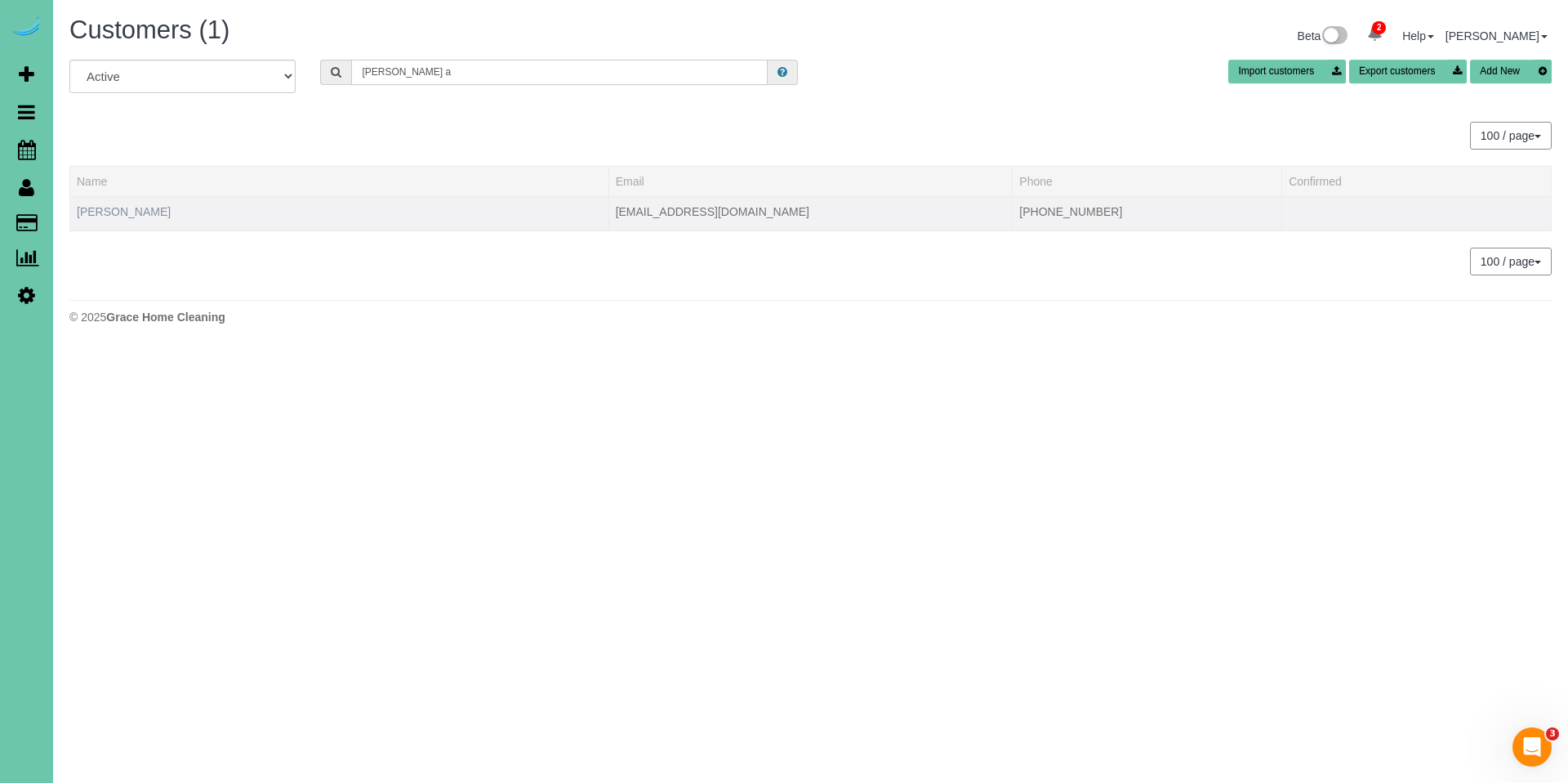
type input "[PERSON_NAME] a"
click at [87, 211] on link "[PERSON_NAME]" at bounding box center [124, 212] width 94 height 13
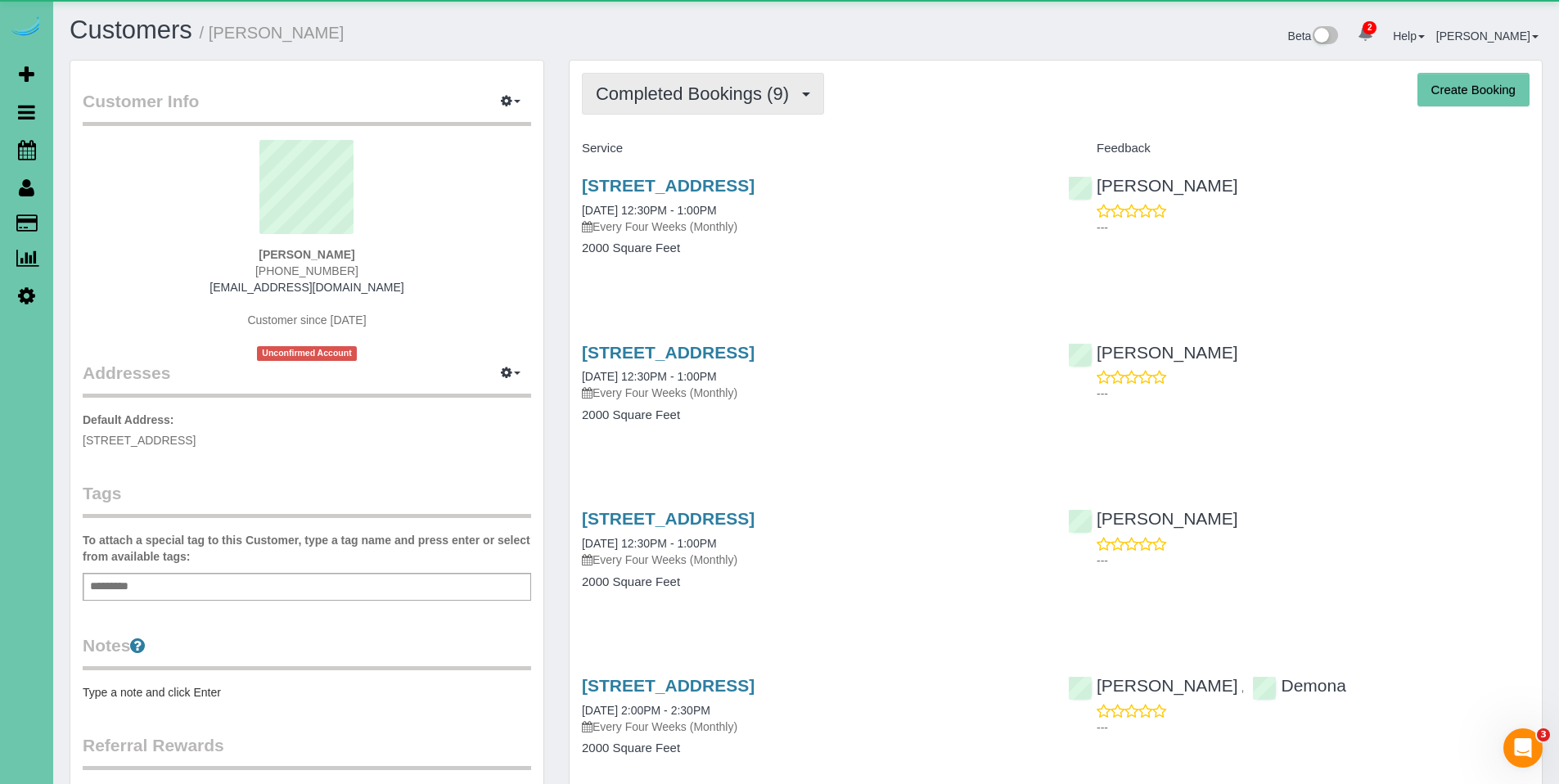
click at [640, 83] on span "Completed Bookings (9)" at bounding box center [696, 94] width 202 height 21
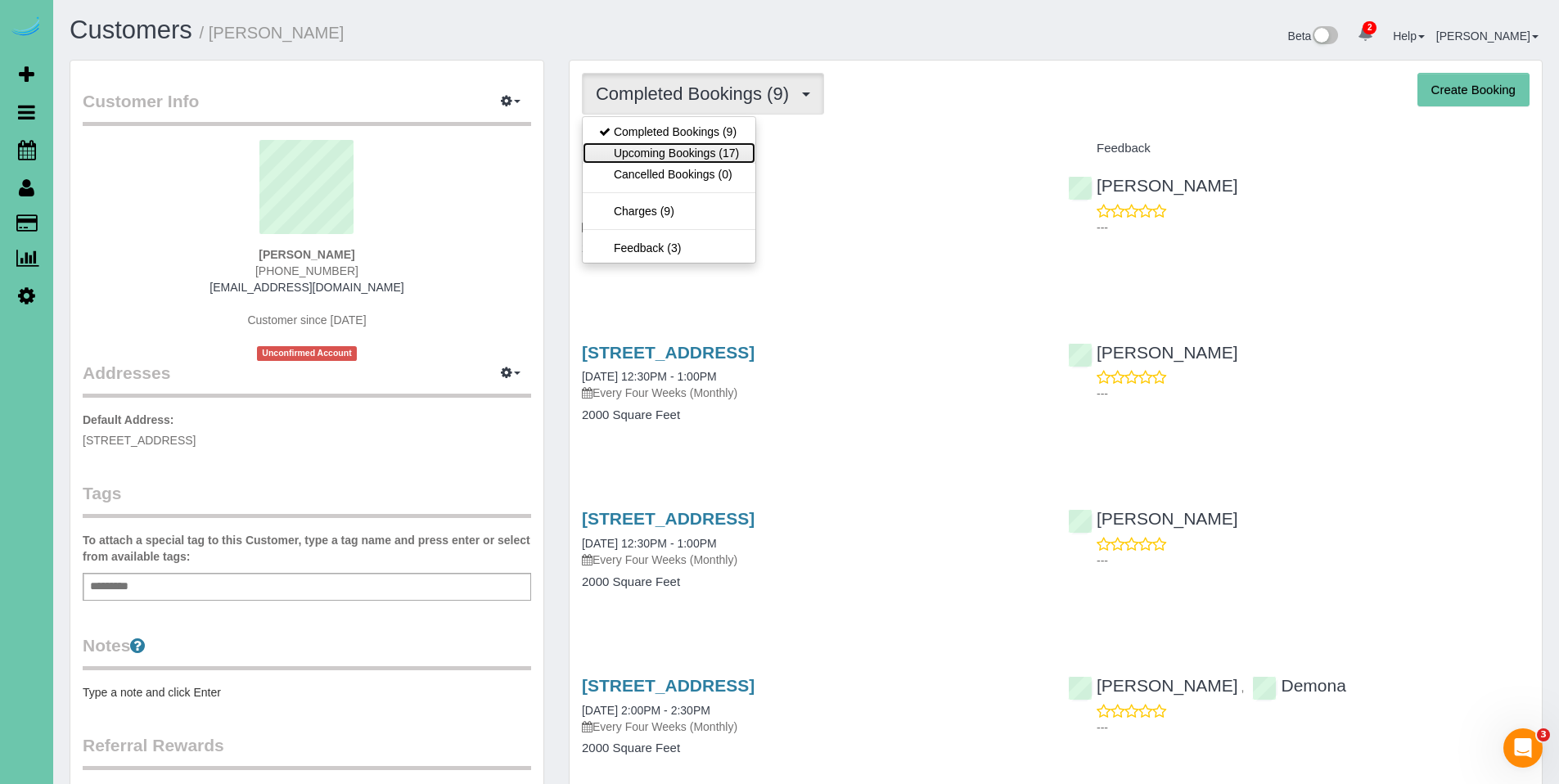
click at [663, 156] on link "Upcoming Bookings (17)" at bounding box center [669, 153] width 173 height 22
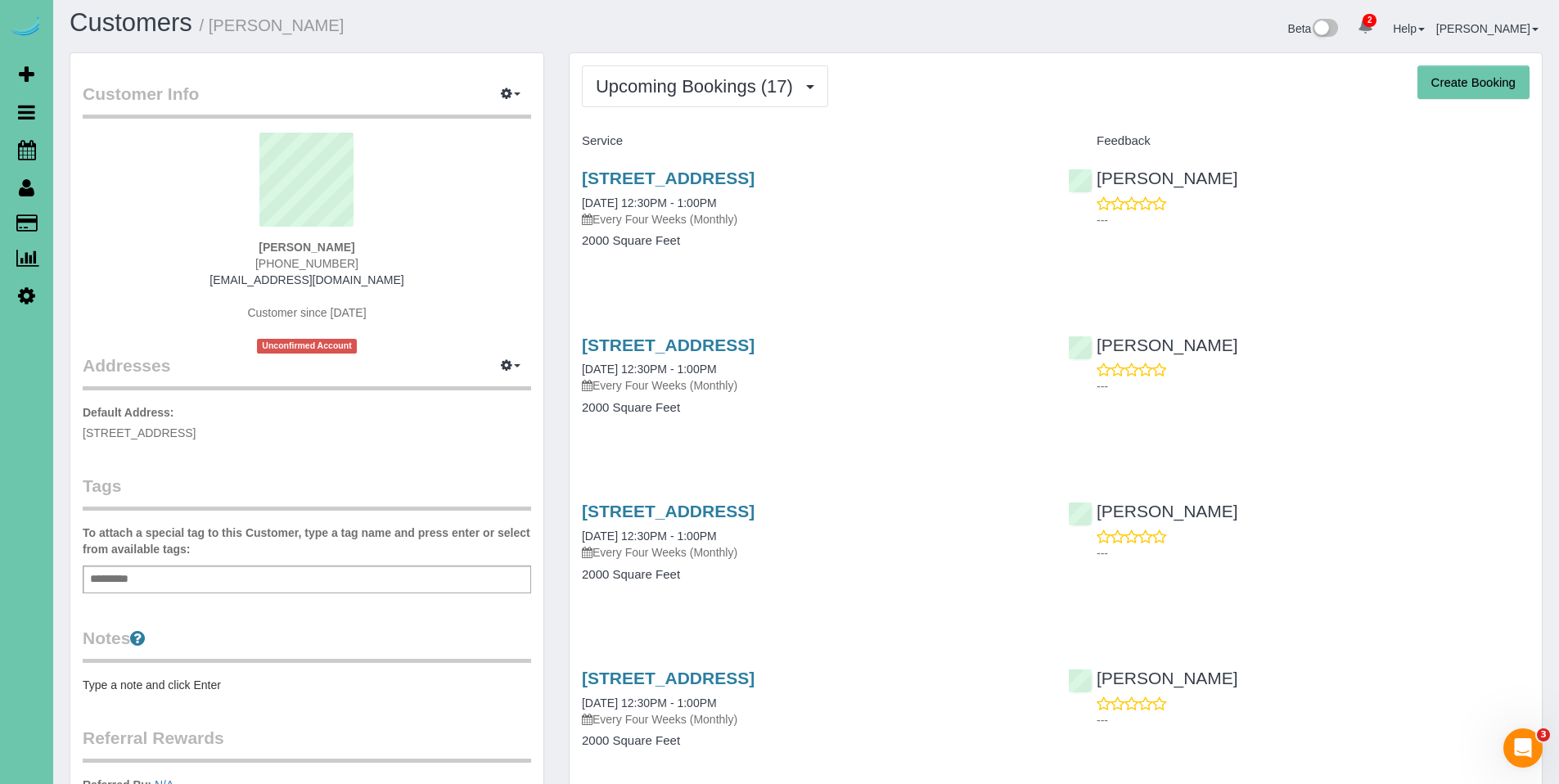
scroll to position [8, 0]
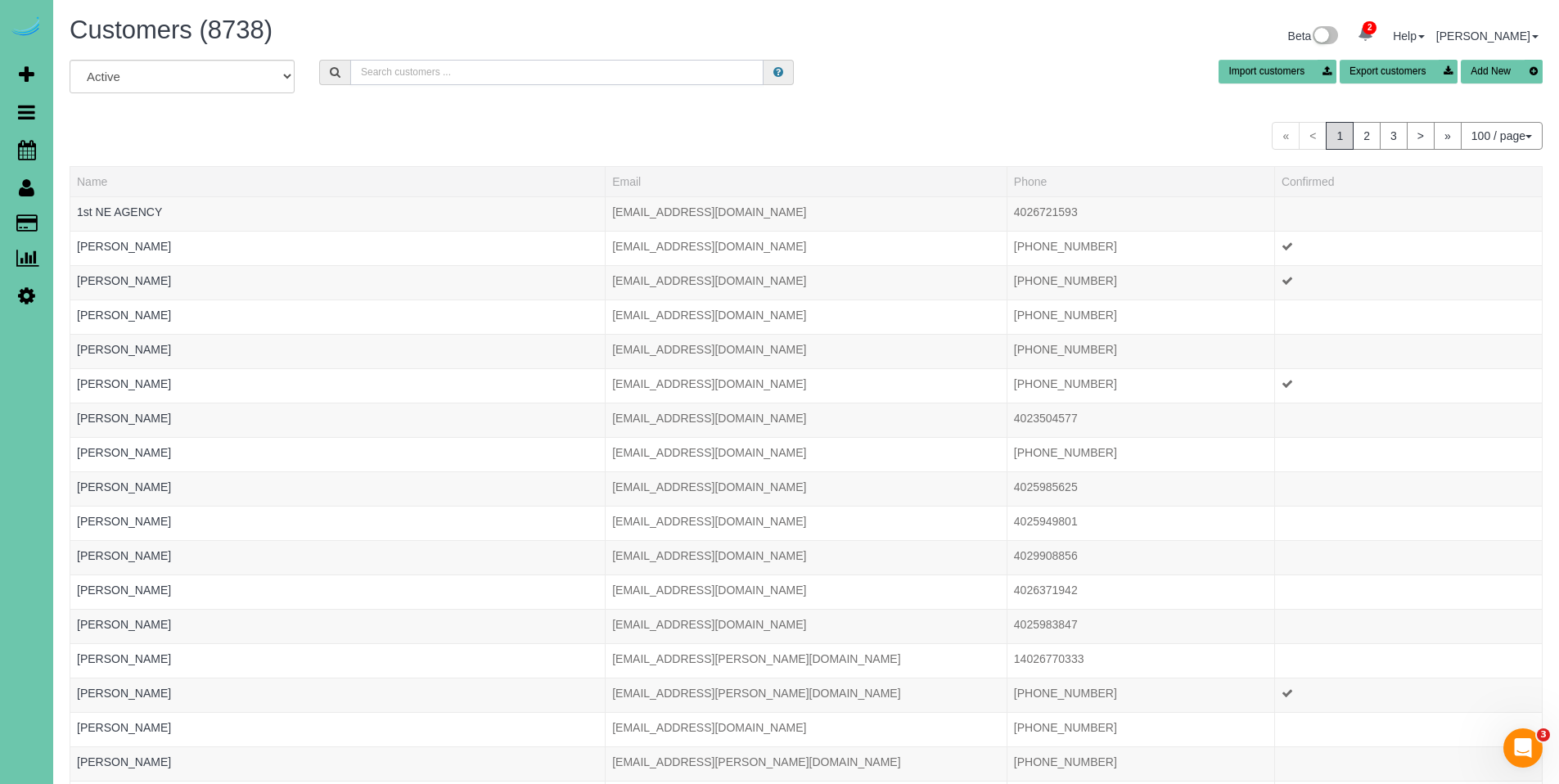
click at [454, 67] on input "text" at bounding box center [556, 72] width 414 height 25
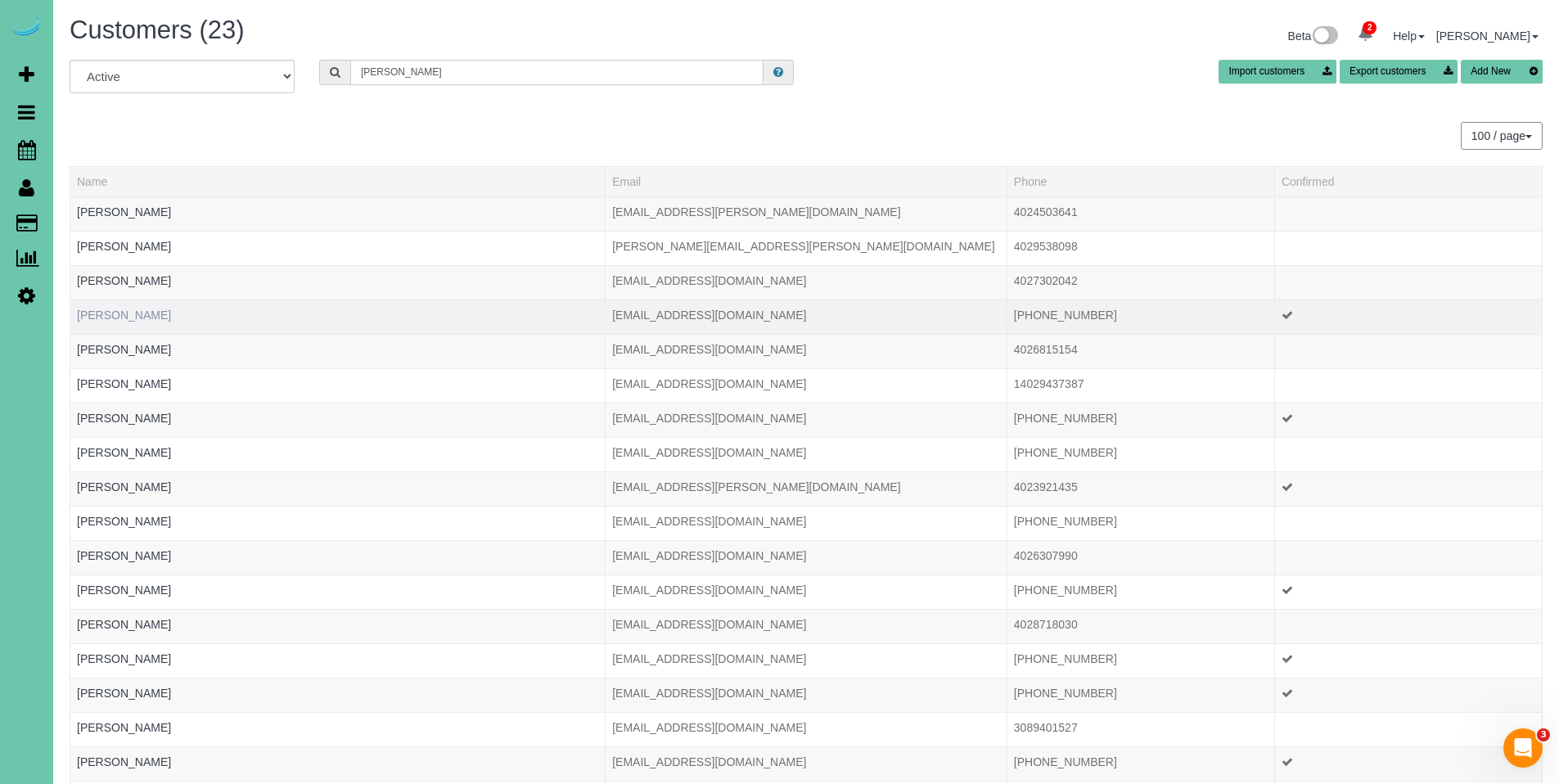
type input "[PERSON_NAME]"
click at [131, 318] on link "[PERSON_NAME]" at bounding box center [124, 315] width 94 height 13
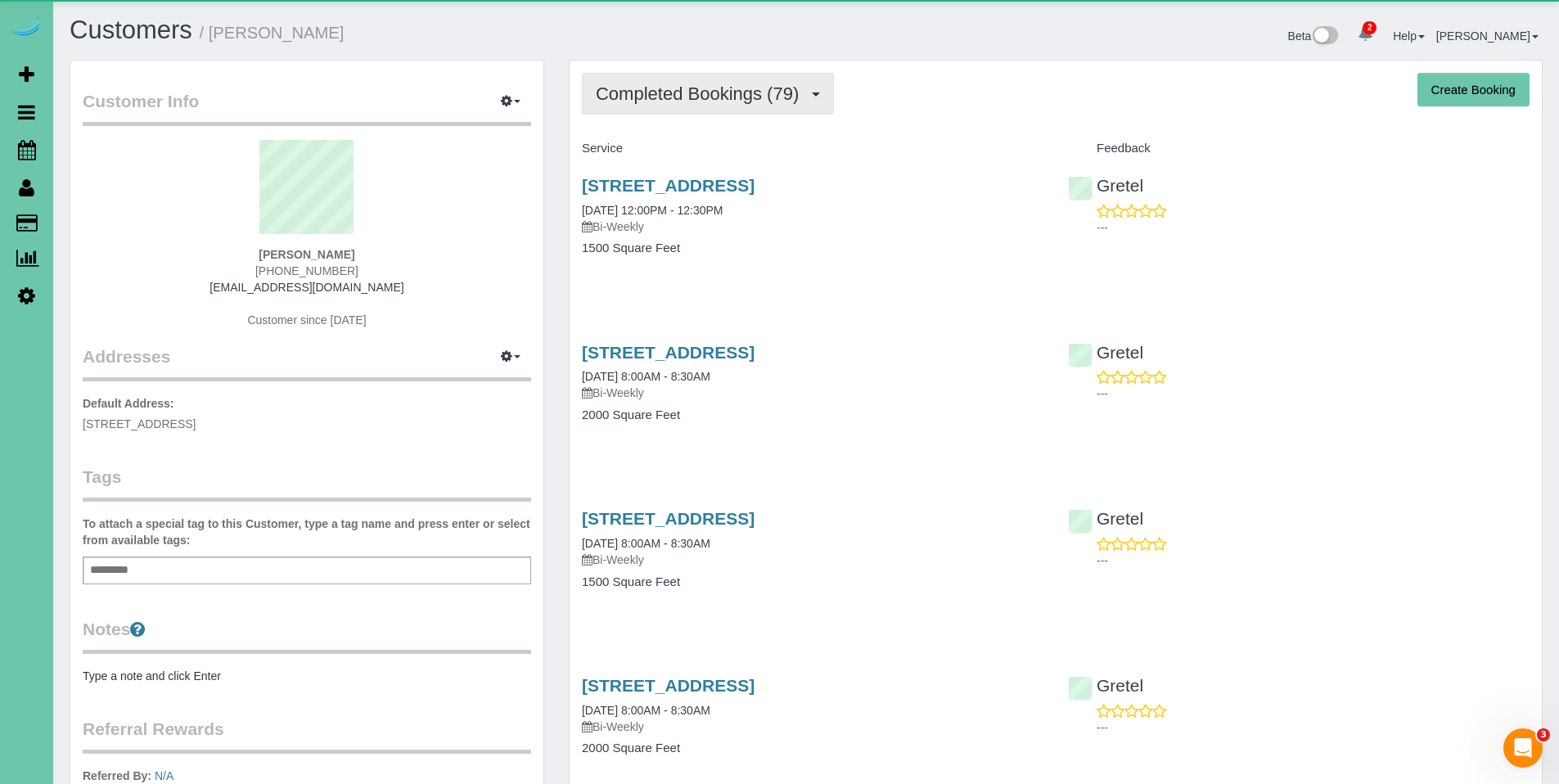
click at [694, 78] on button "Completed Bookings (79)" at bounding box center [707, 94] width 252 height 42
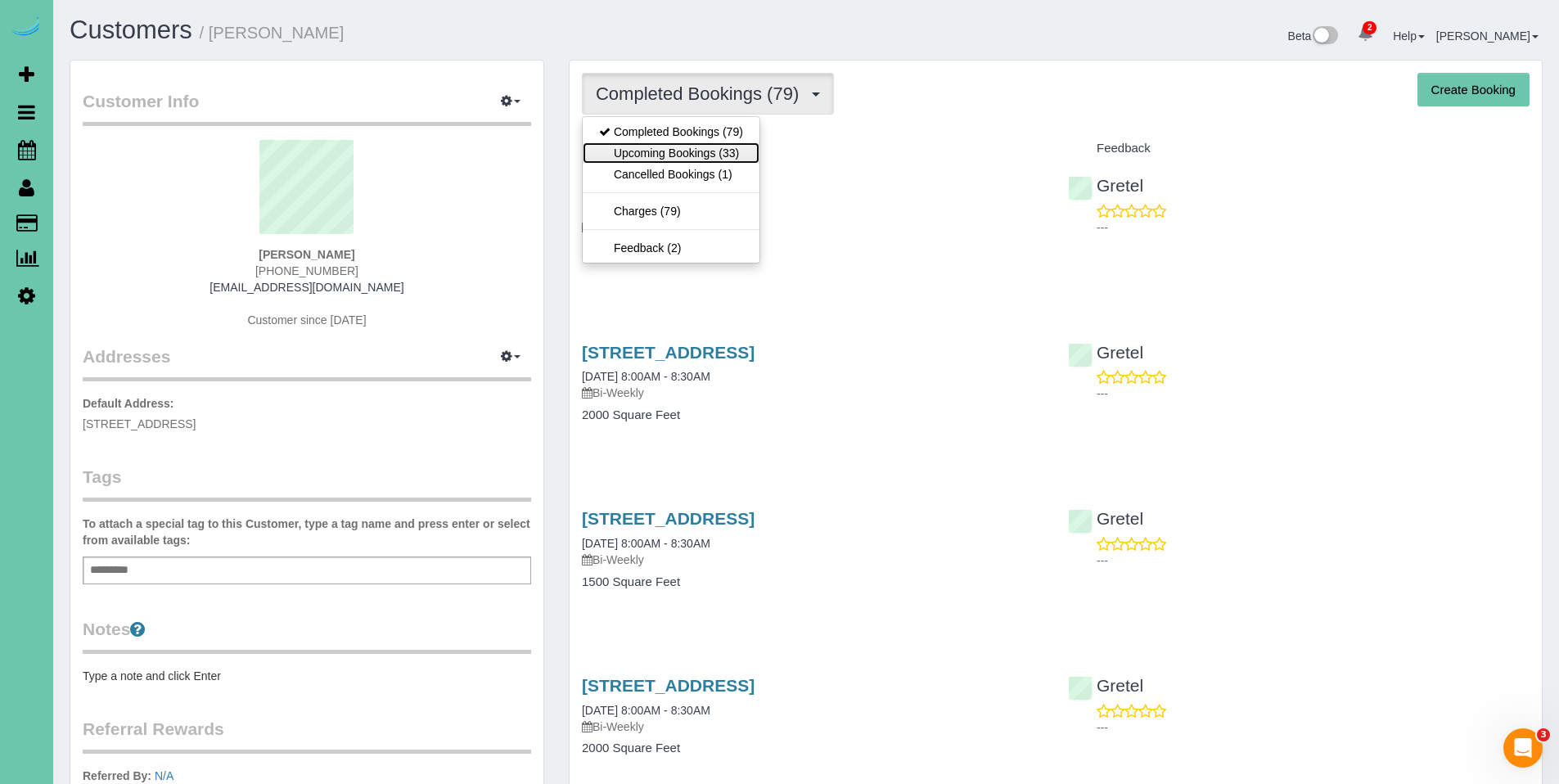
click at [672, 147] on link "Upcoming Bookings (33)" at bounding box center [671, 153] width 176 height 22
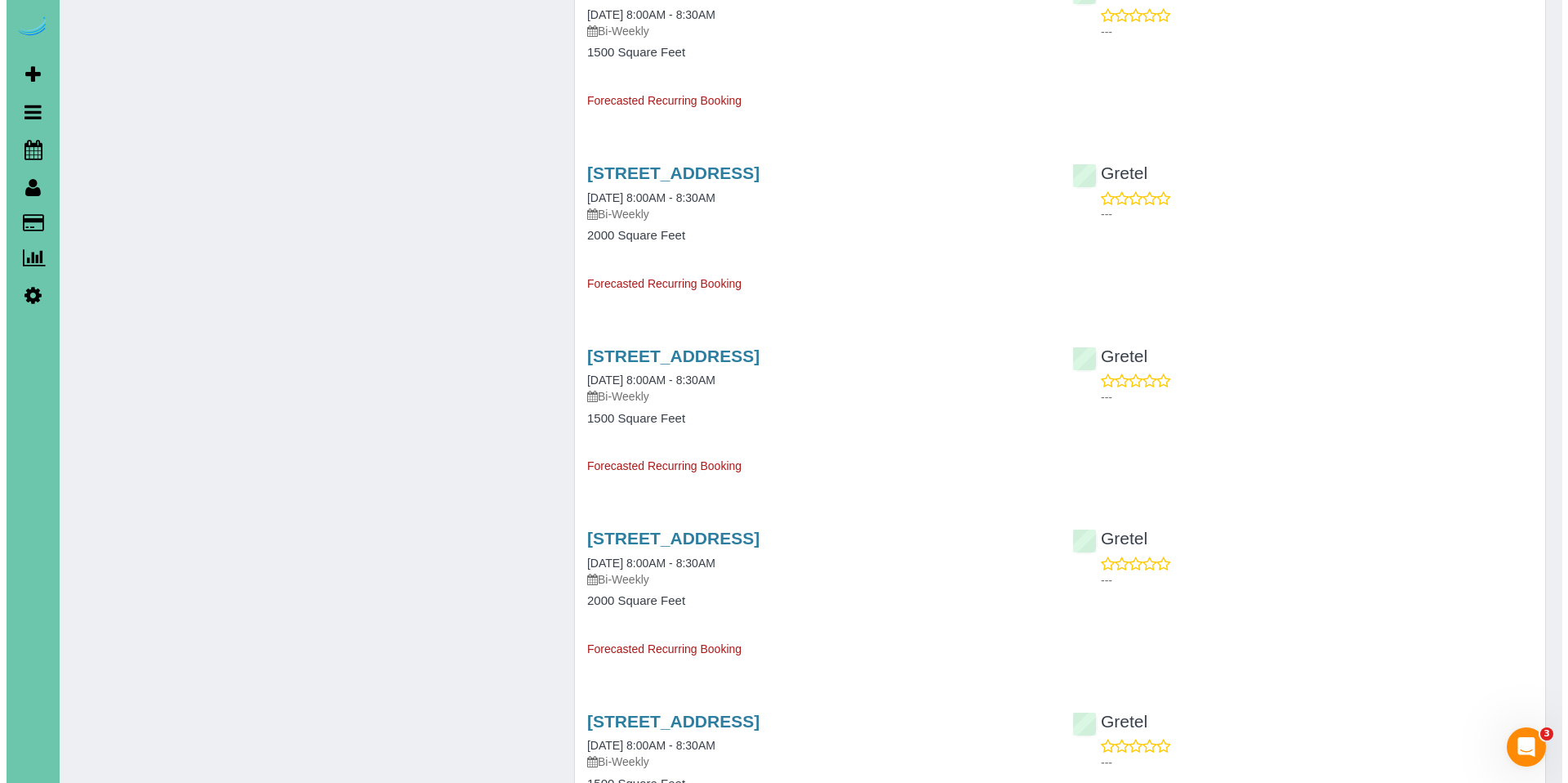
scroll to position [3215, 0]
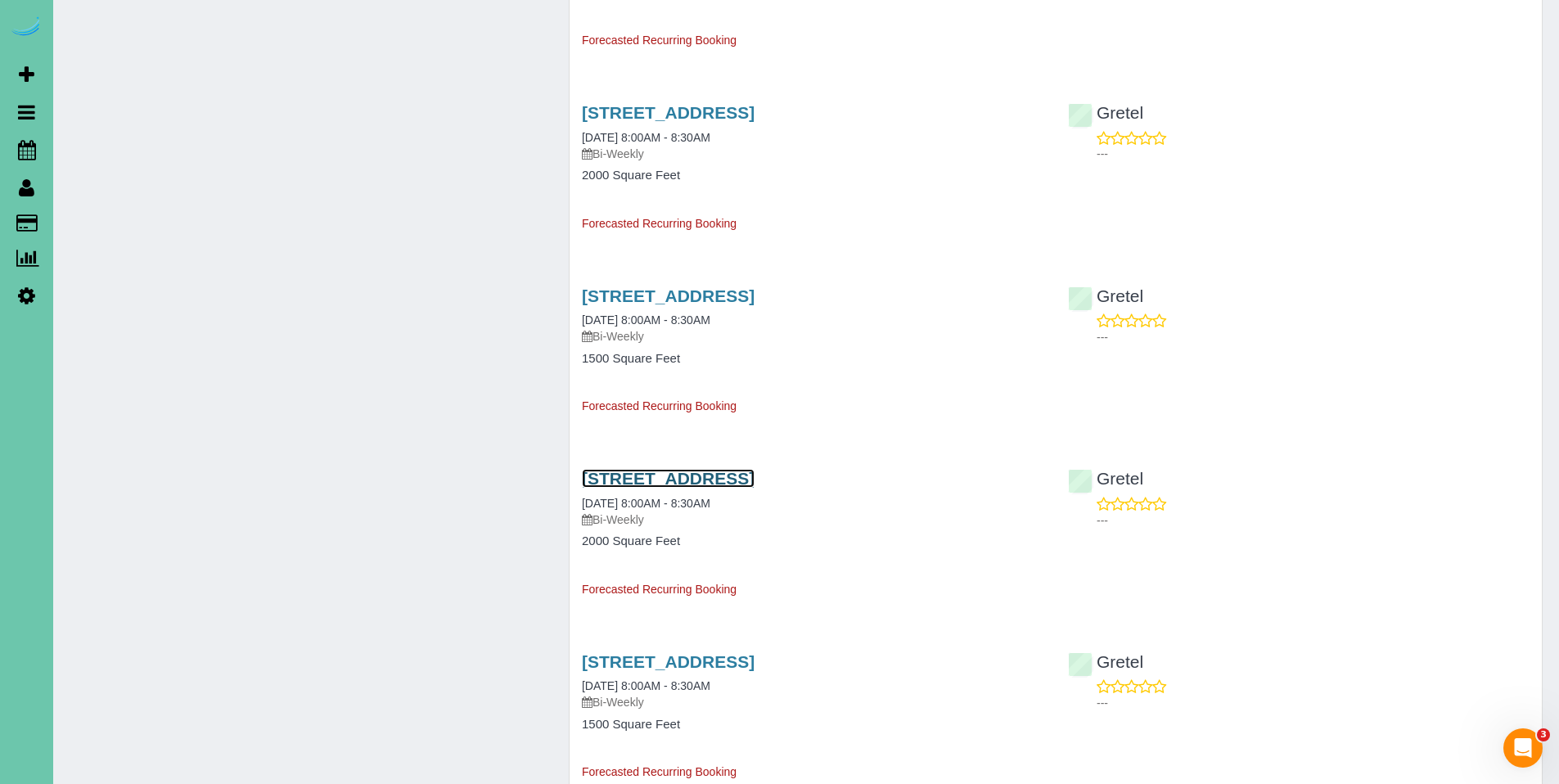
click at [654, 485] on link "[STREET_ADDRESS]" at bounding box center [668, 478] width 173 height 19
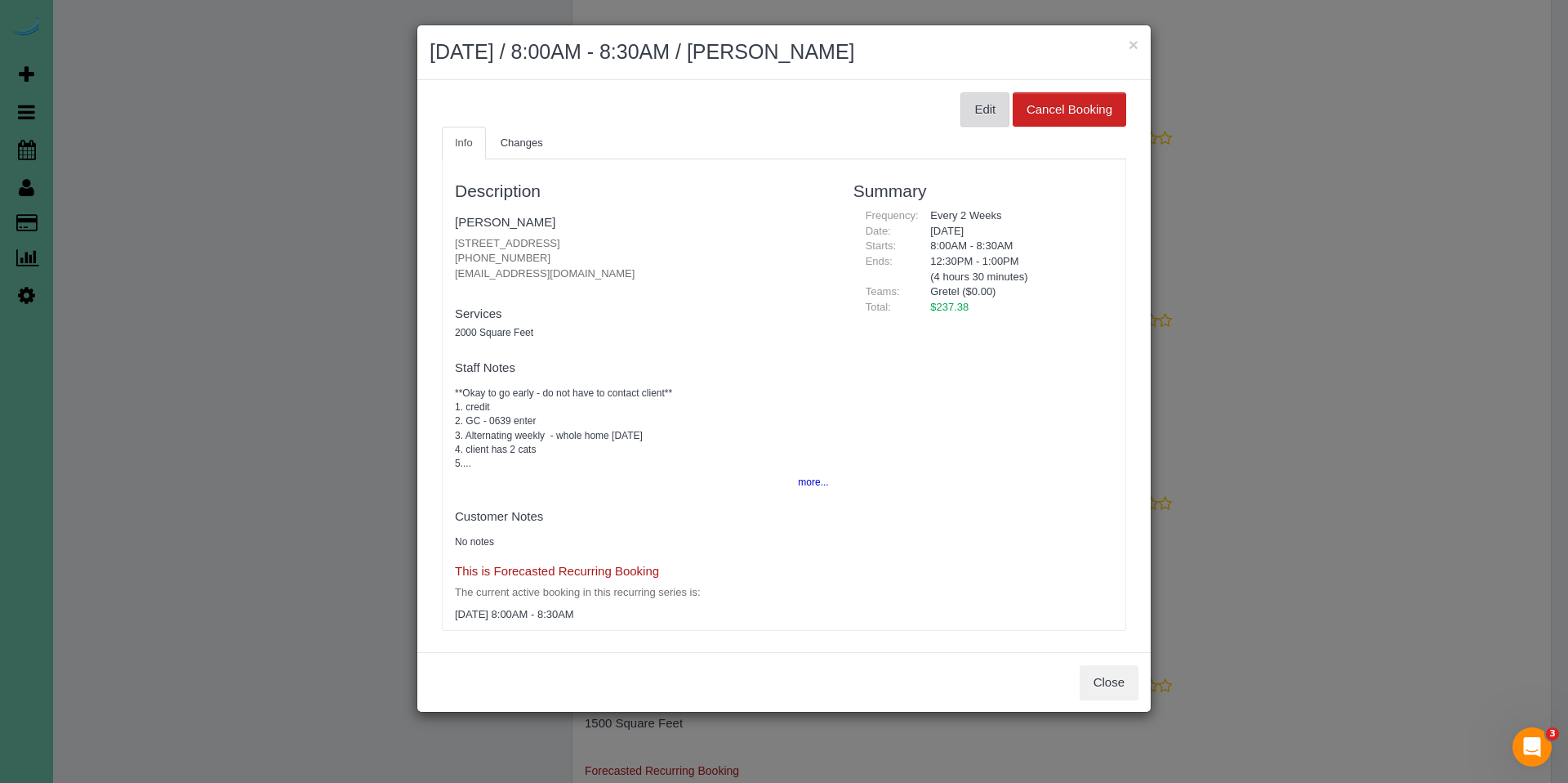
click at [977, 111] on button "Edit" at bounding box center [985, 110] width 49 height 35
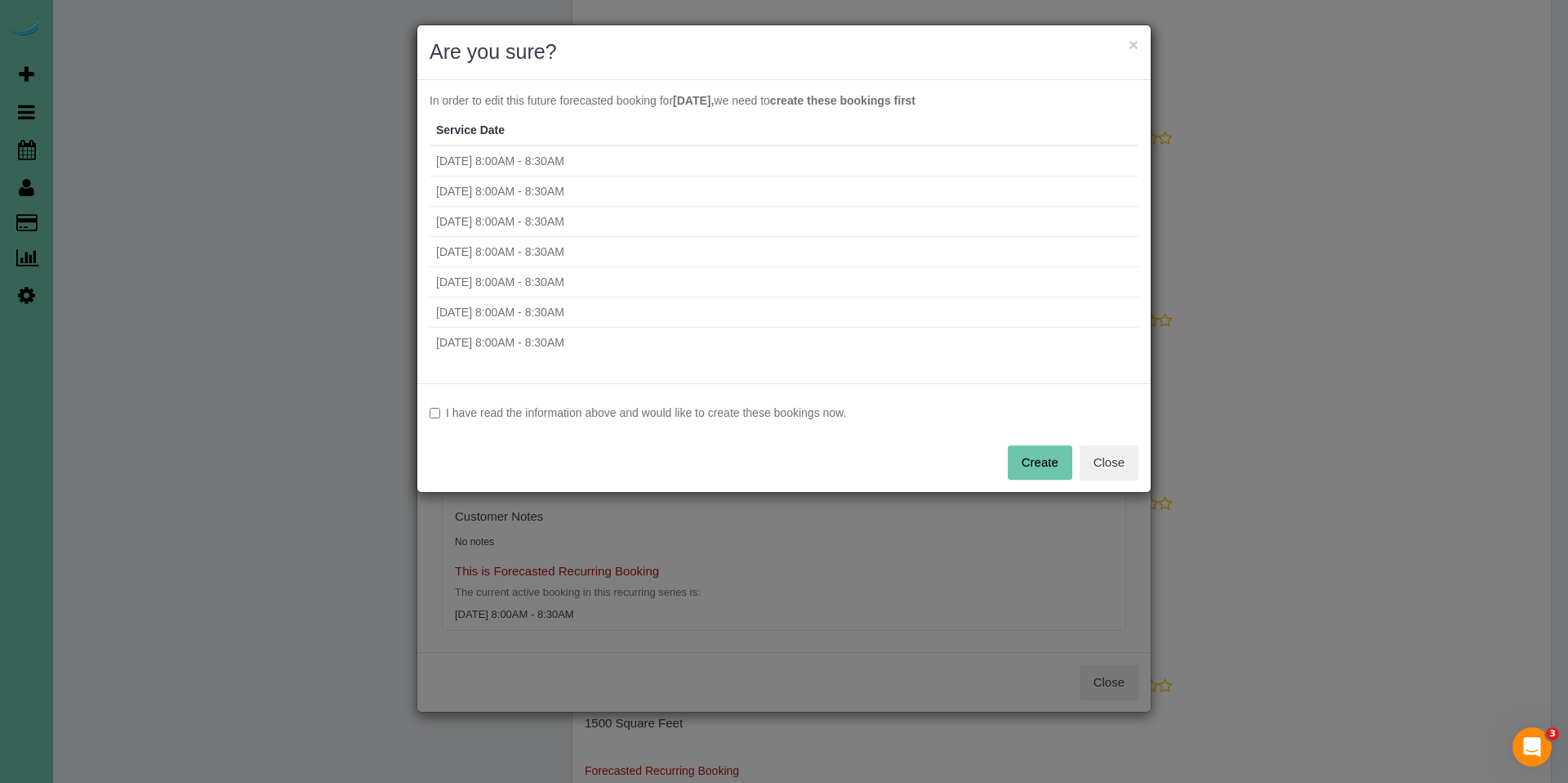
click at [612, 403] on div "I have read the information above and would like to create these bookings now. …" at bounding box center [784, 437] width 734 height 109
click at [630, 420] on label "I have read the information above and would like to create these bookings now." at bounding box center [784, 412] width 709 height 16
click at [1024, 460] on button "Create" at bounding box center [1040, 463] width 65 height 35
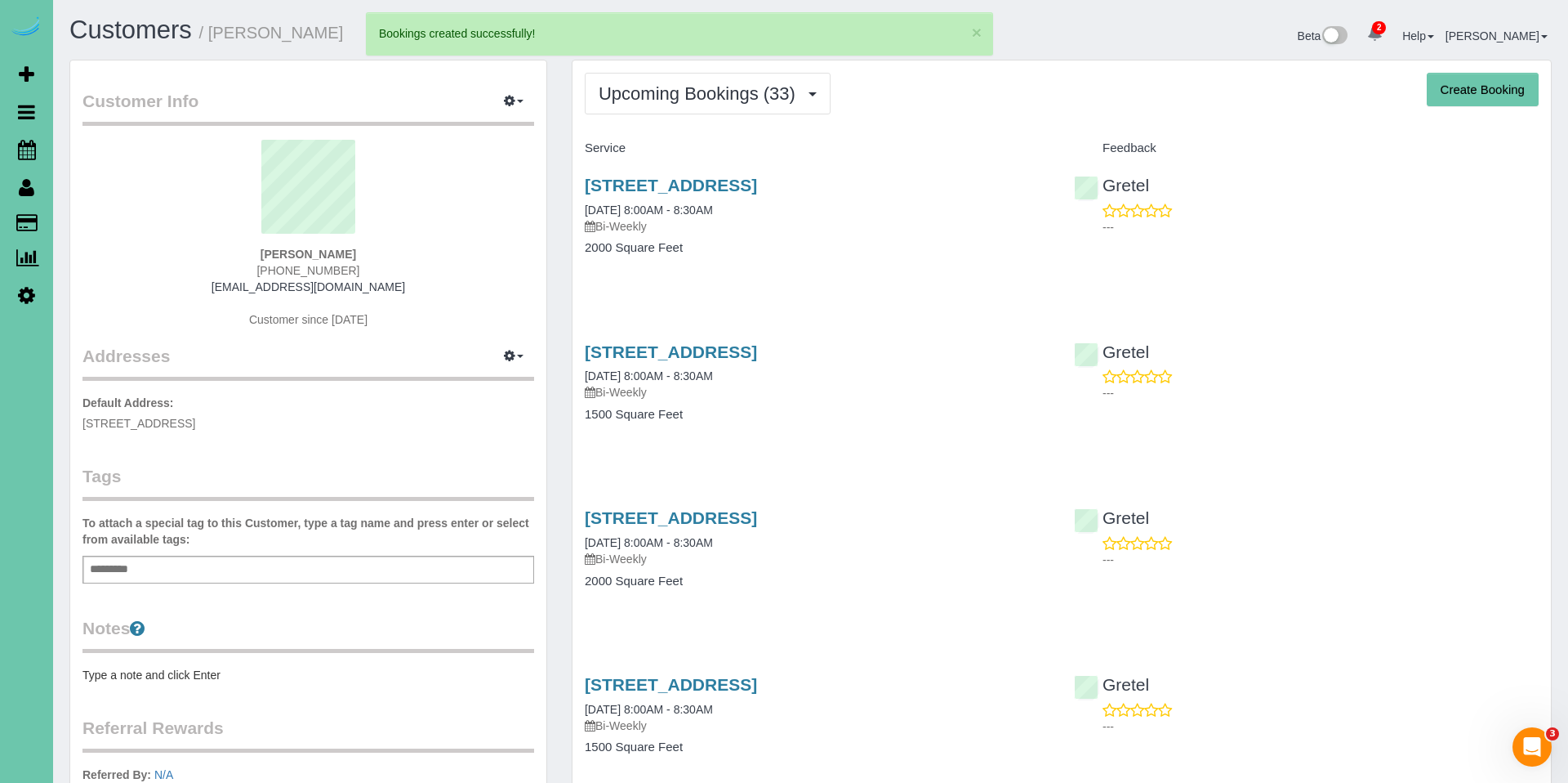
select select "NE"
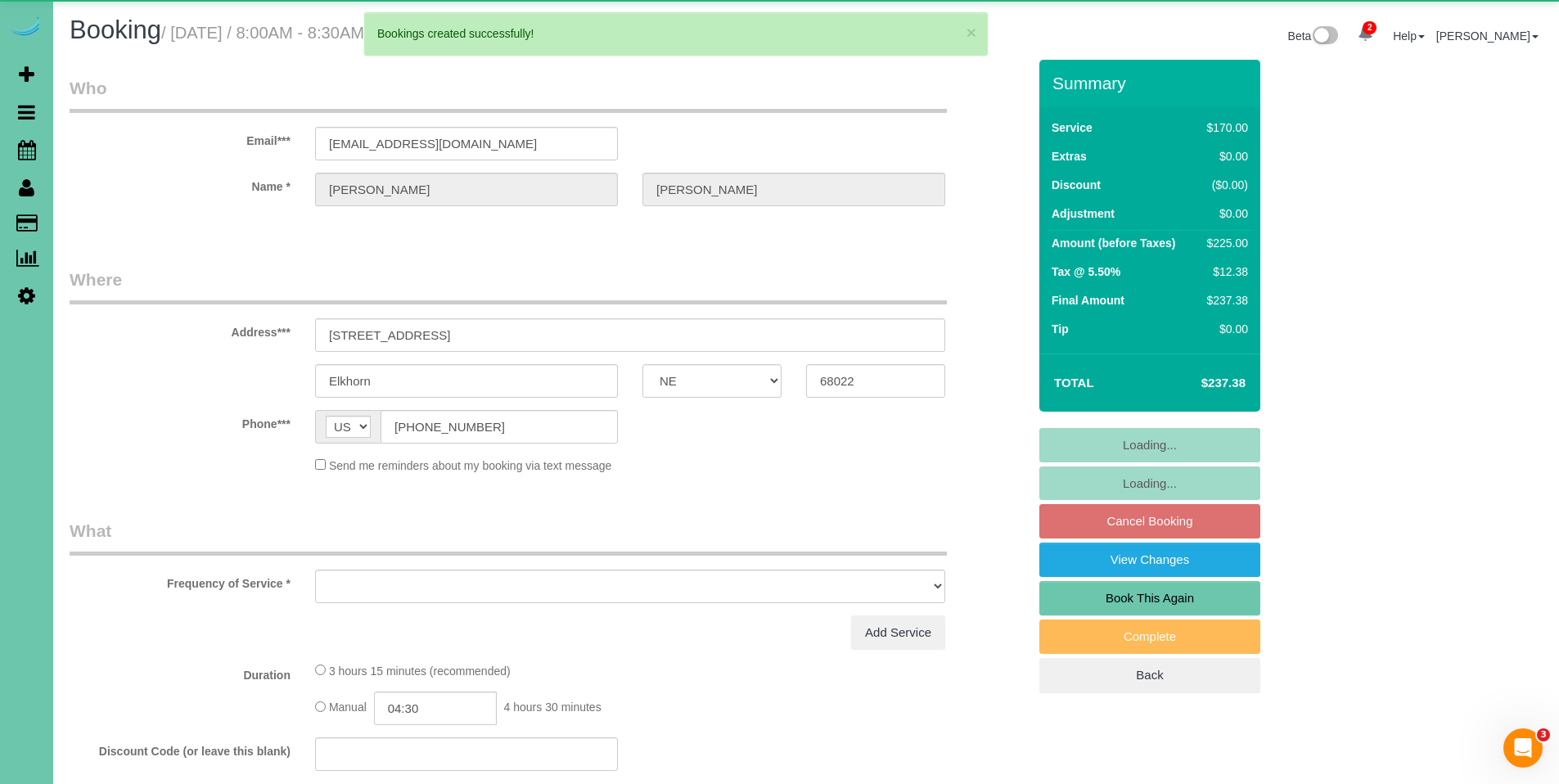
select select "object:44613"
select select "string:fspay-decb7669-775b-430b-a1fa-13d3f6dbe243"
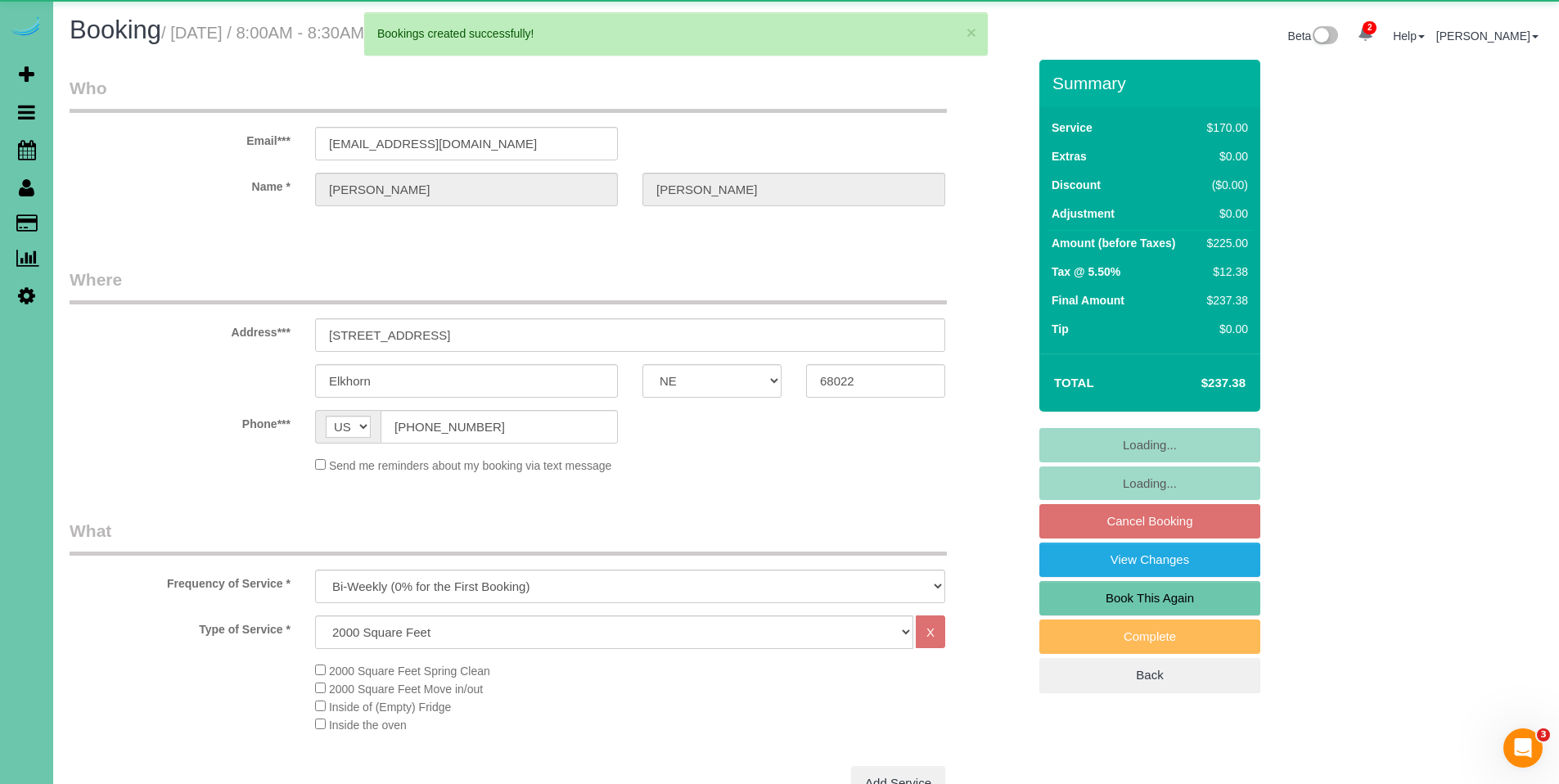
select select "object:44912"
select select "number:36"
select select "number:41"
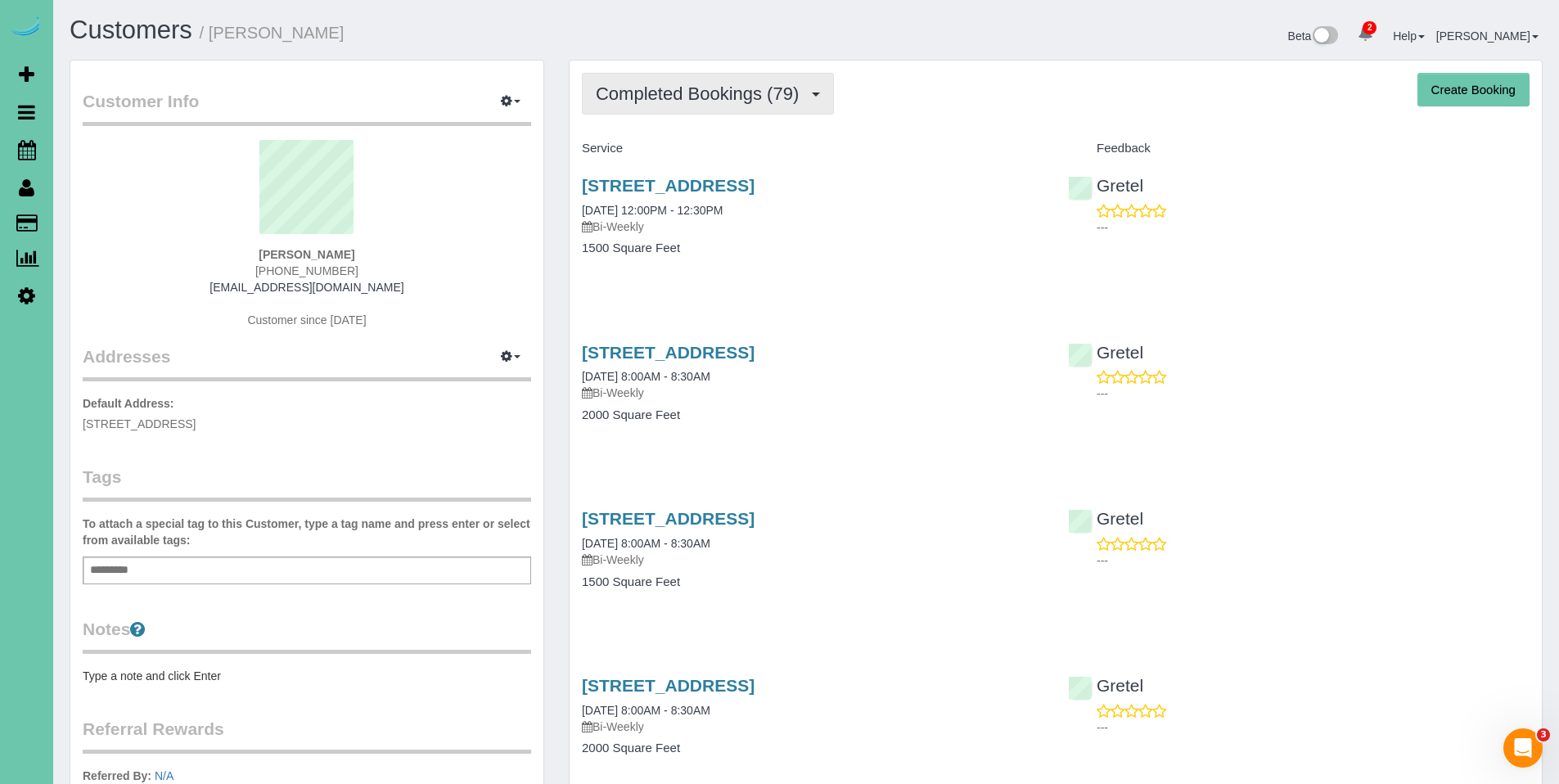
click at [672, 95] on span "Completed Bookings (79)" at bounding box center [701, 94] width 211 height 21
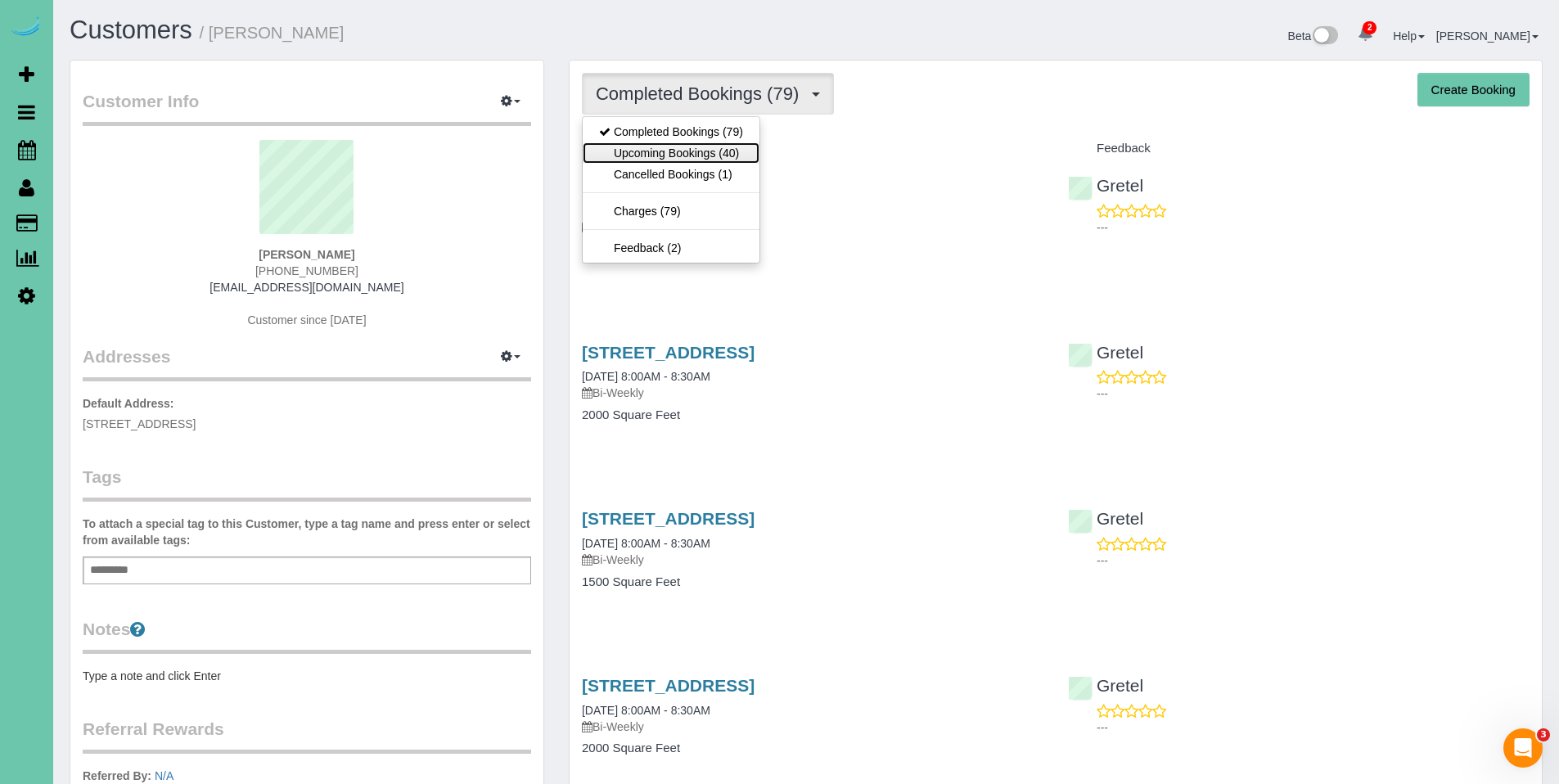
click at [673, 151] on link "Upcoming Bookings (40)" at bounding box center [671, 153] width 176 height 22
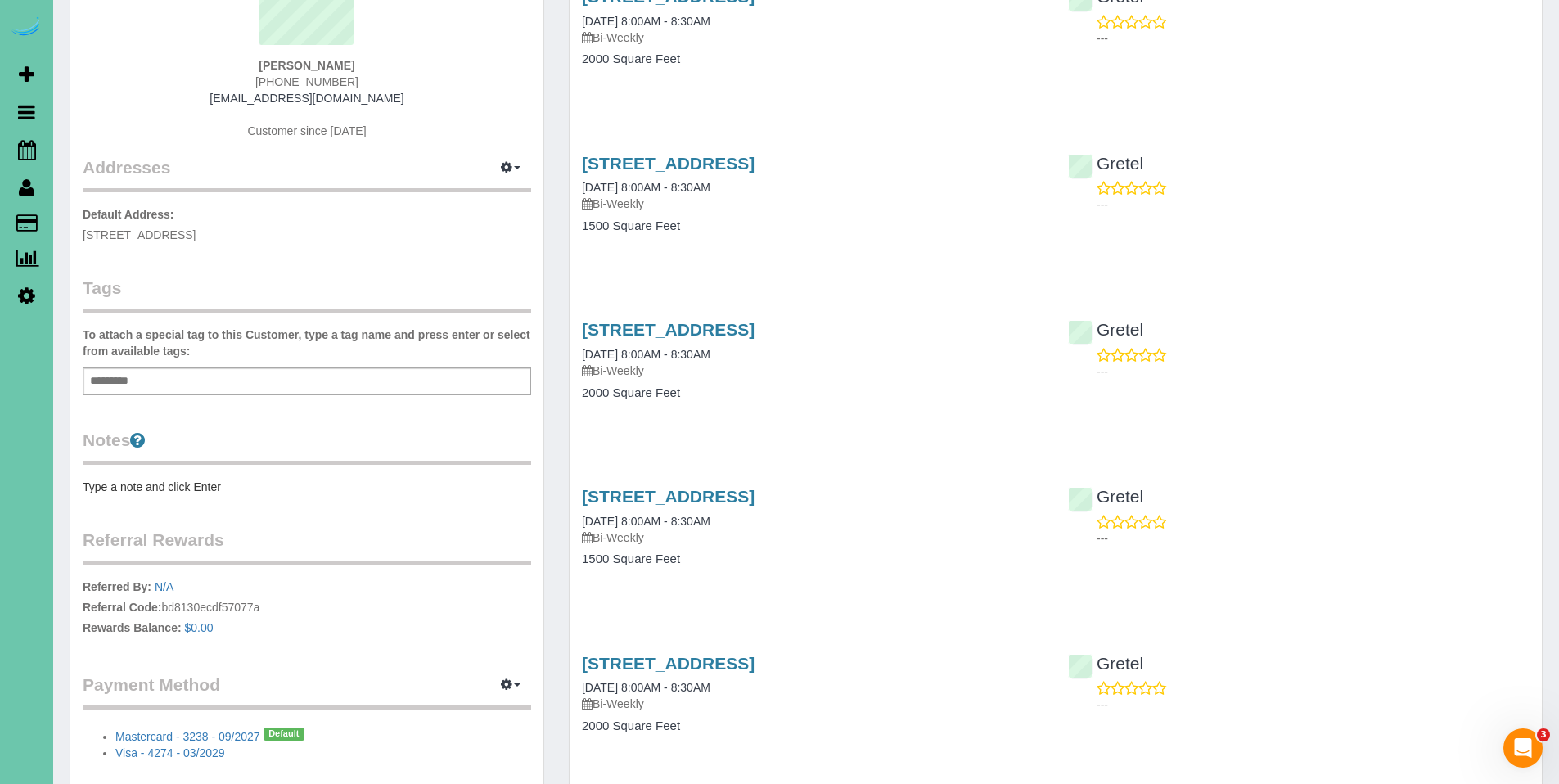
scroll to position [196, 0]
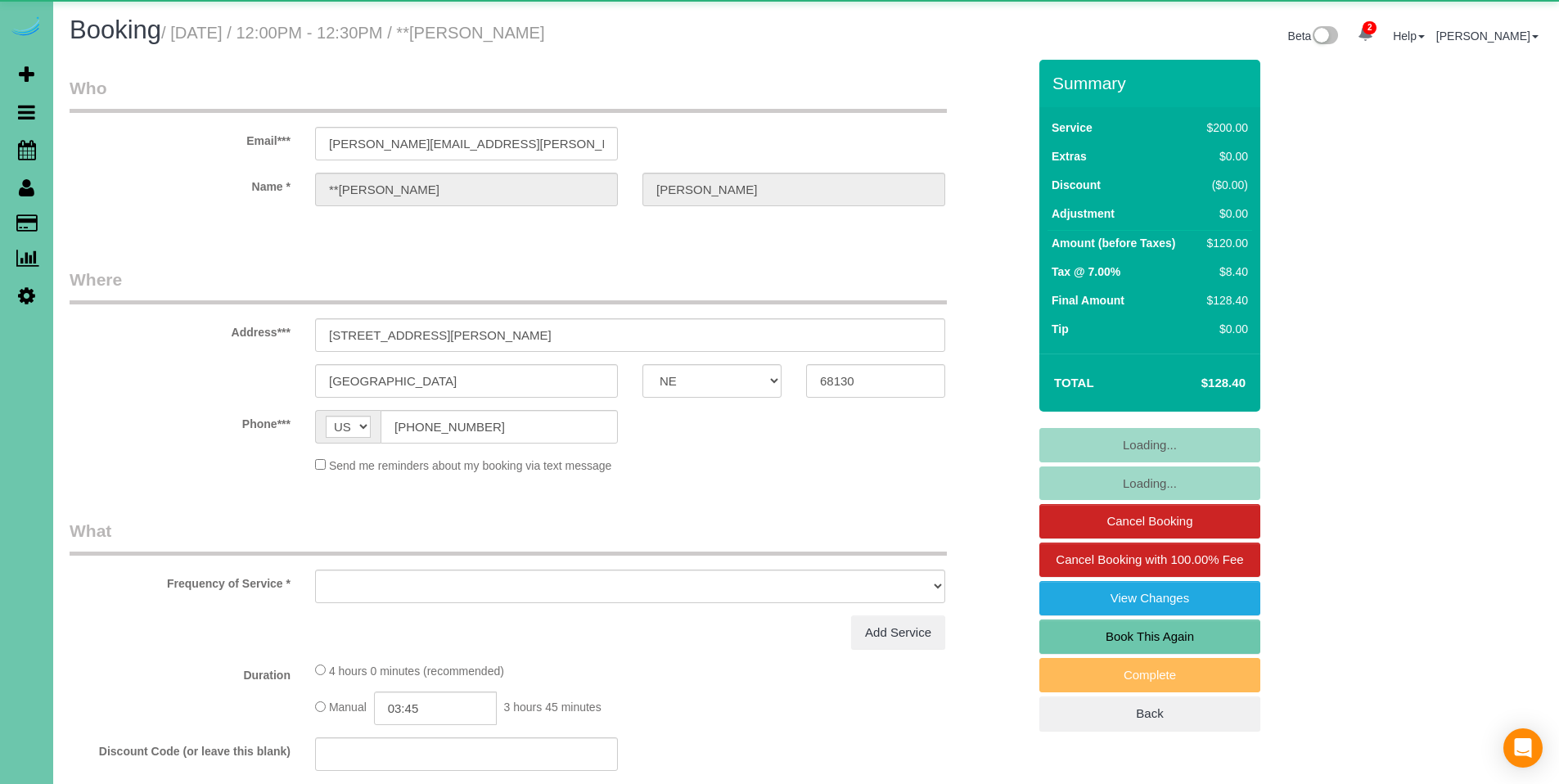
select select "NE"
select select "object:672"
select select "string:fspay-26255206-05b2-48b7-9cc0-54428d97a24a"
select select "NE"
select select "object:658"
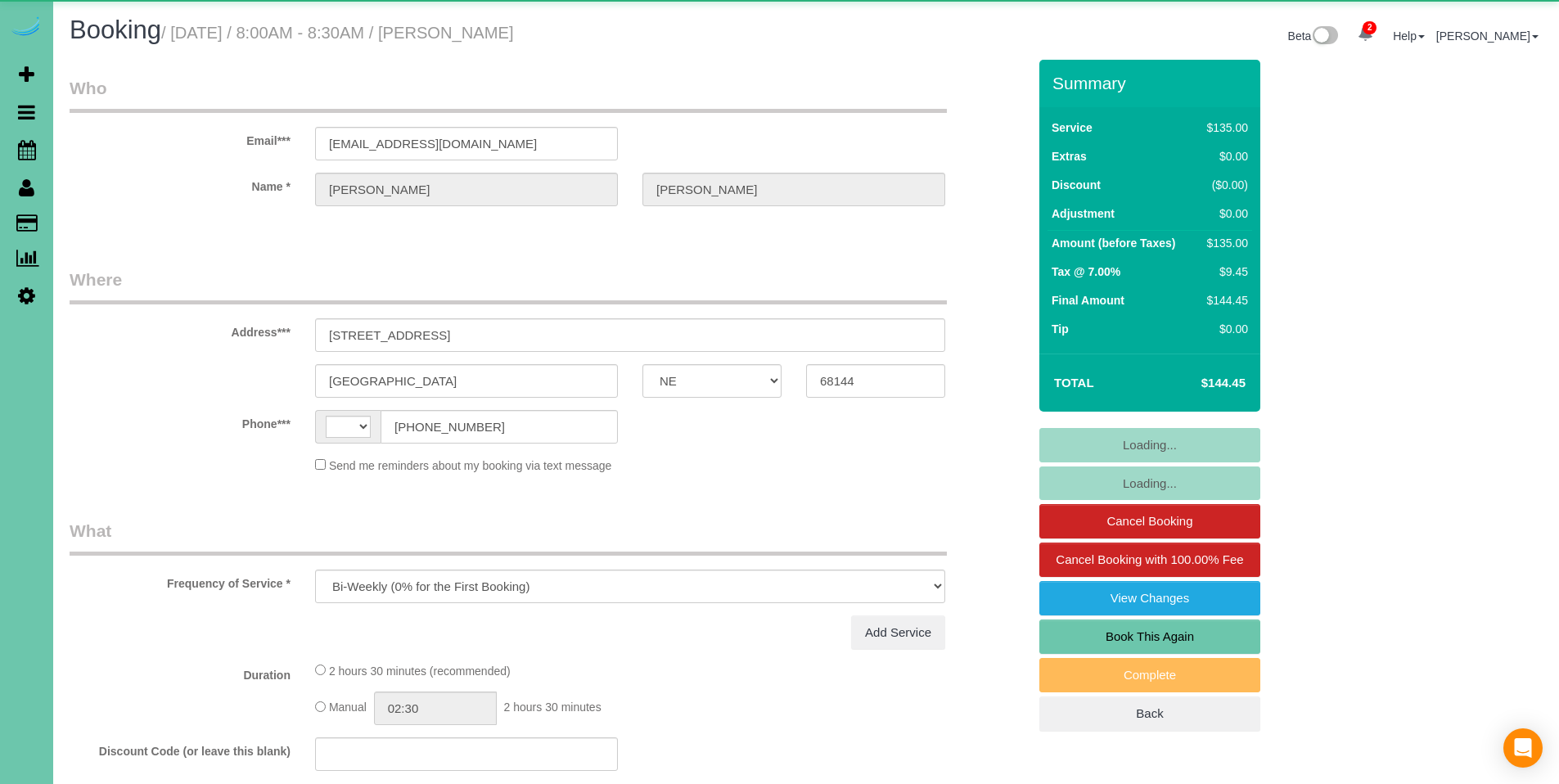
select select "string:[GEOGRAPHIC_DATA]"
select select "number:36"
select select "number:41"
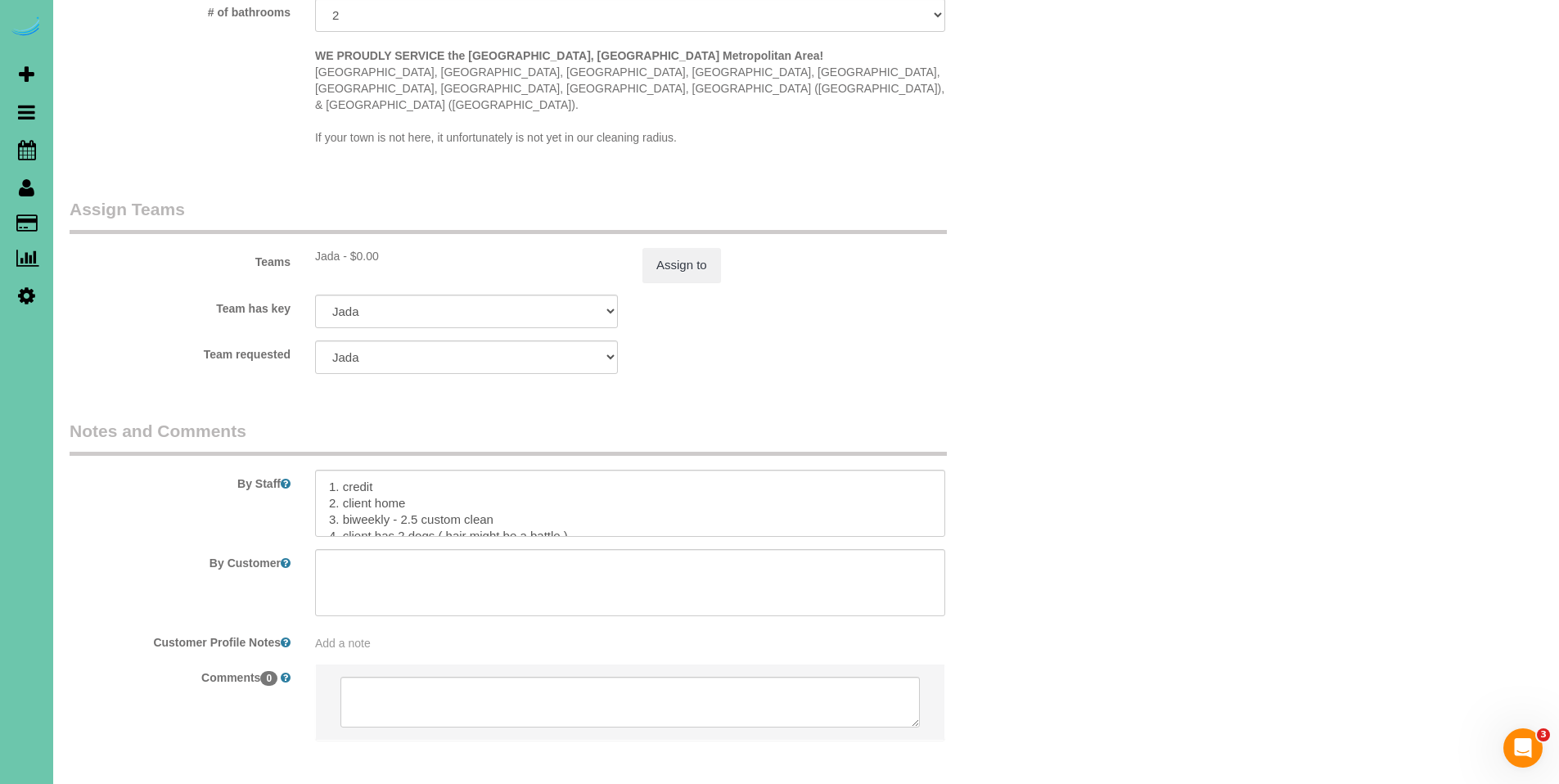
scroll to position [1572, 0]
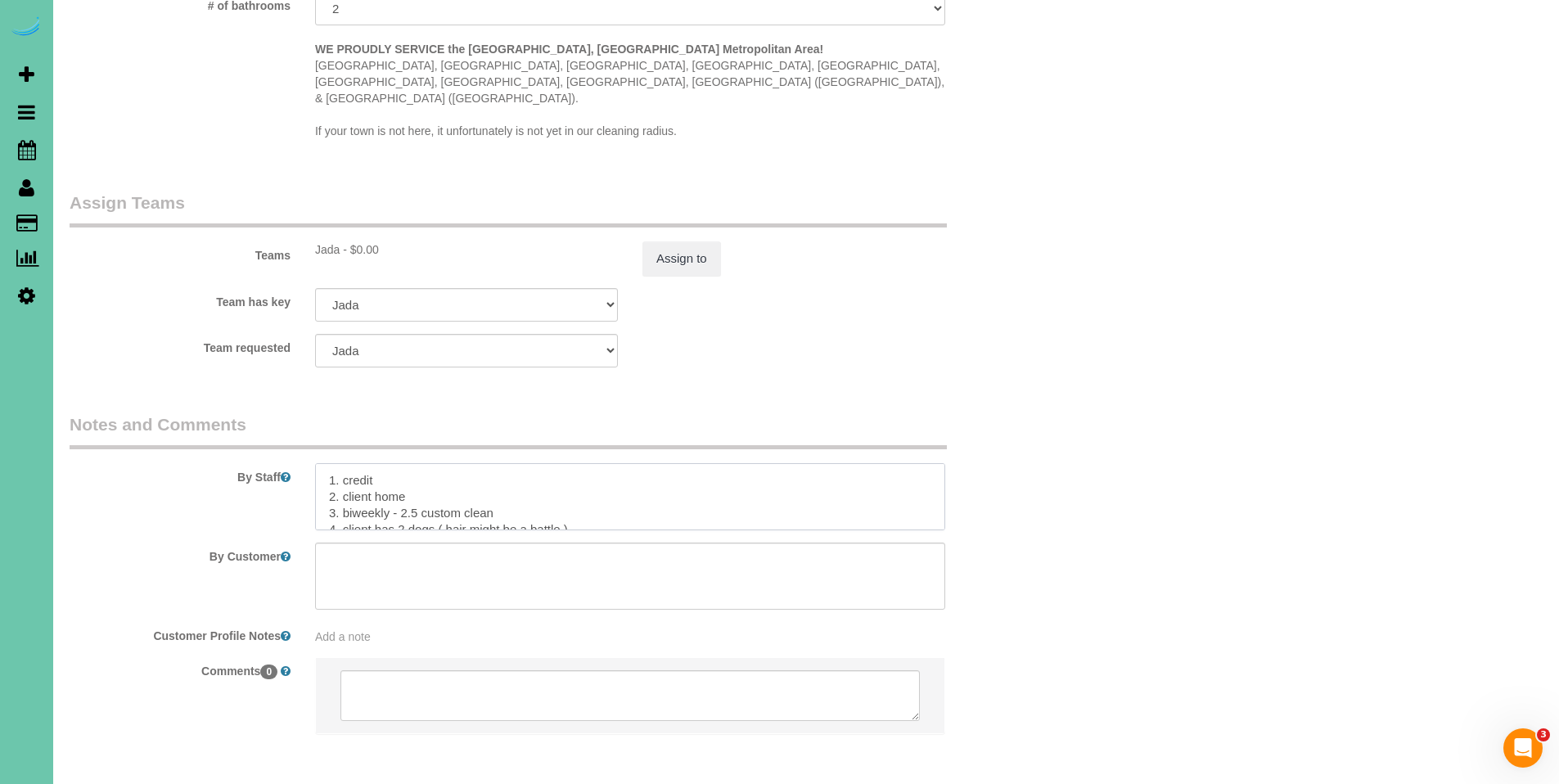
click at [331, 463] on textarea at bounding box center [630, 497] width 630 height 68
type textarea "**8/14/2025 - the key will be in a lockbox on the wrode iron 1. credit 2. clien…"
